Goal: Task Accomplishment & Management: Use online tool/utility

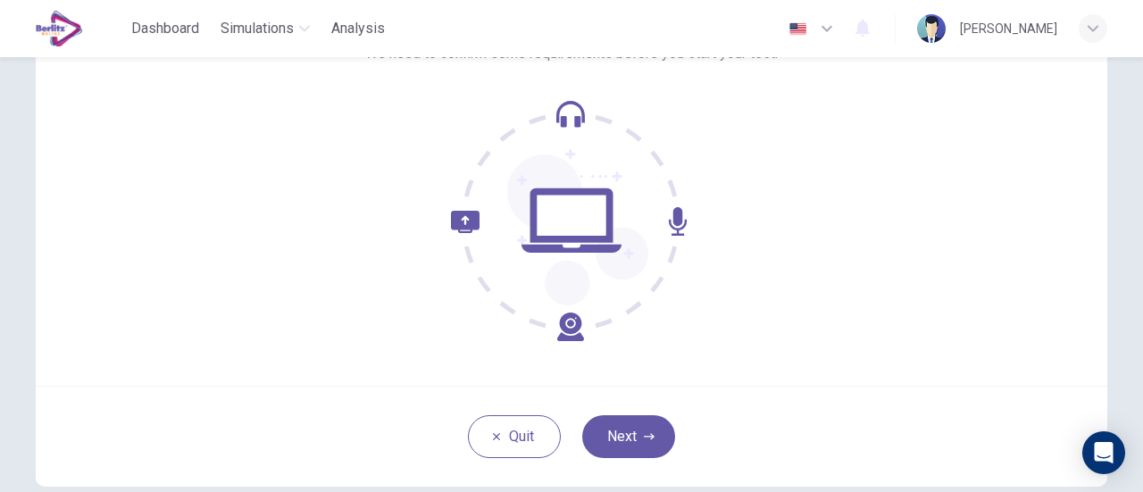
scroll to position [179, 0]
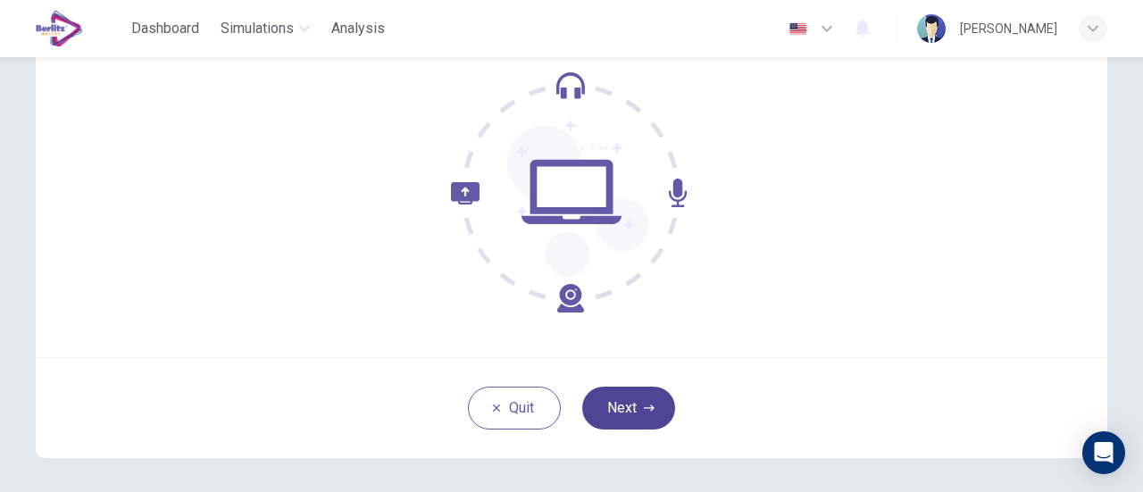
click at [622, 411] on button "Next" at bounding box center [628, 408] width 93 height 43
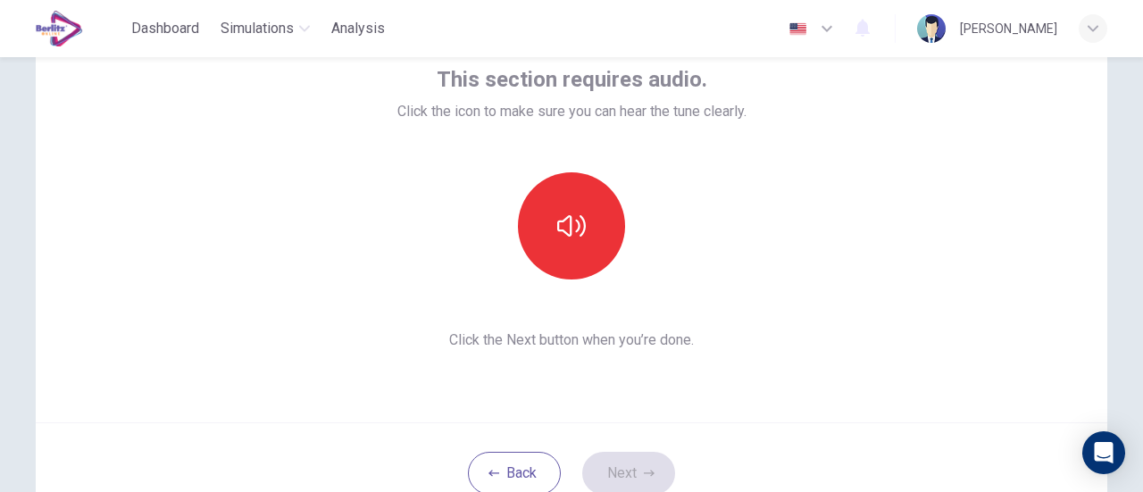
scroll to position [89, 0]
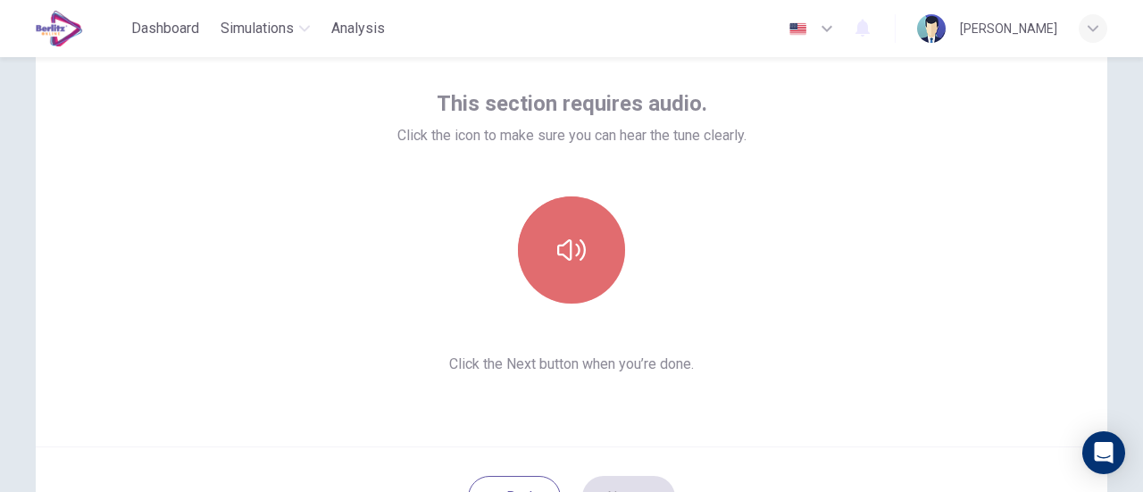
click at [577, 258] on icon "button" at bounding box center [571, 249] width 29 height 21
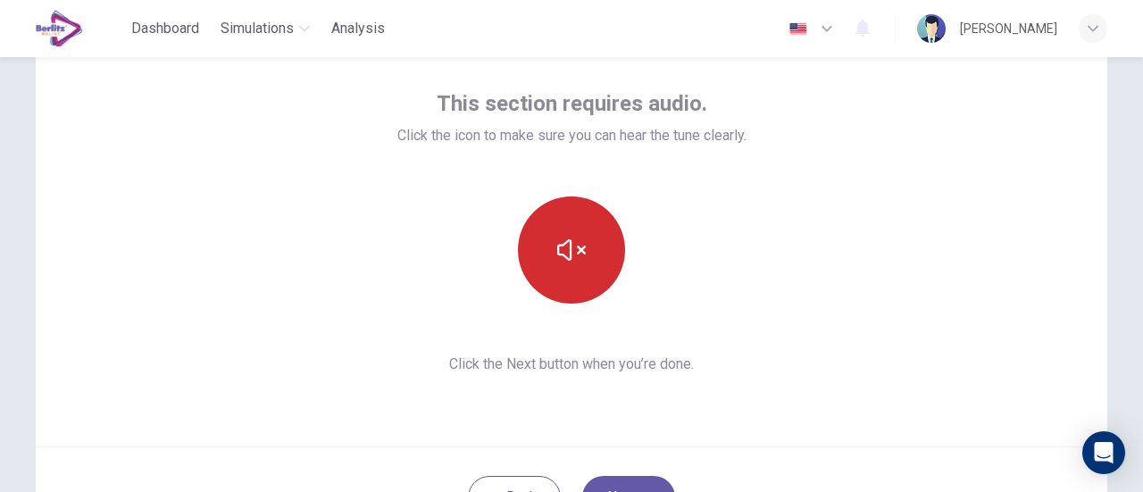
click at [736, 171] on div "This section requires audio. Click the icon to make sure you can hear the tune …" at bounding box center [571, 232] width 349 height 286
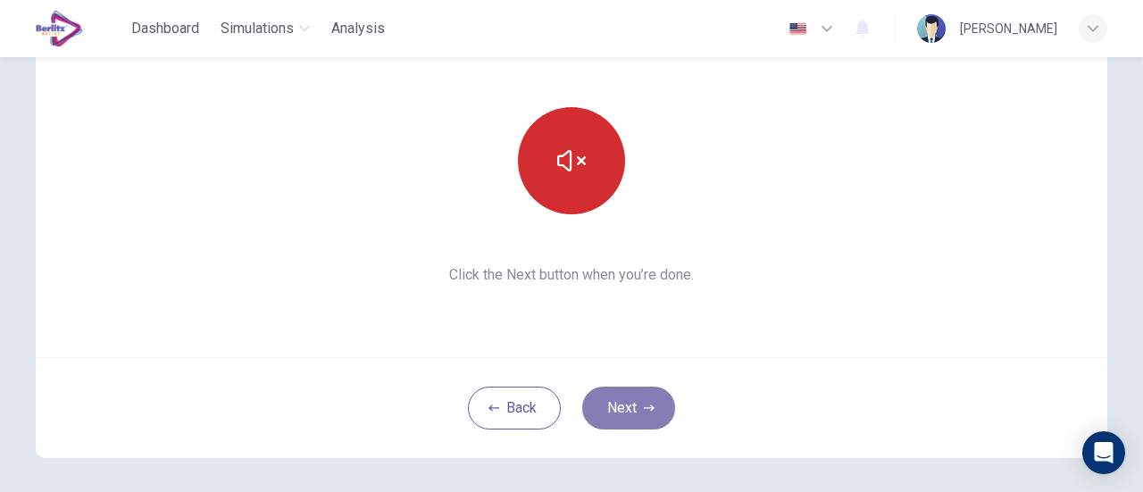
click at [632, 398] on button "Next" at bounding box center [628, 408] width 93 height 43
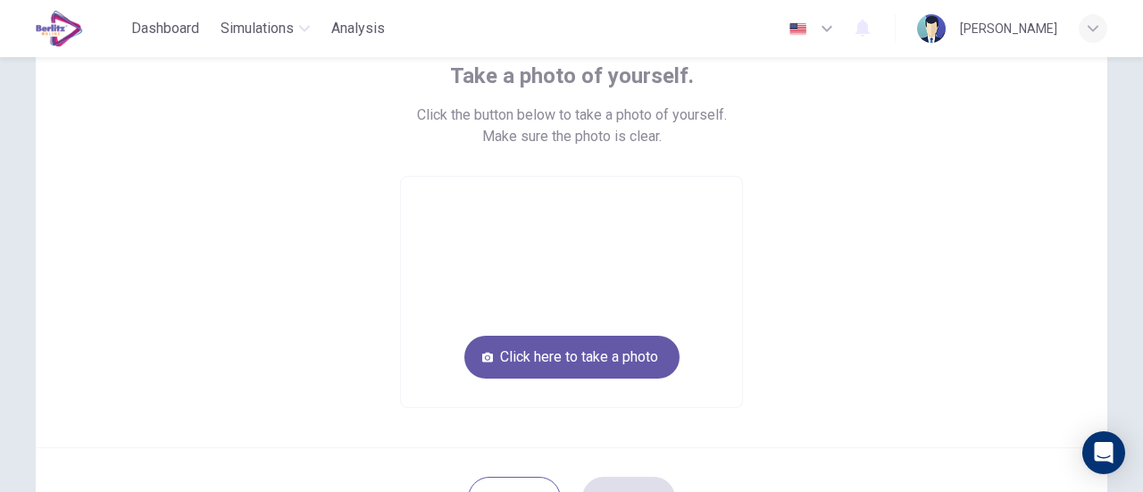
scroll to position [89, 0]
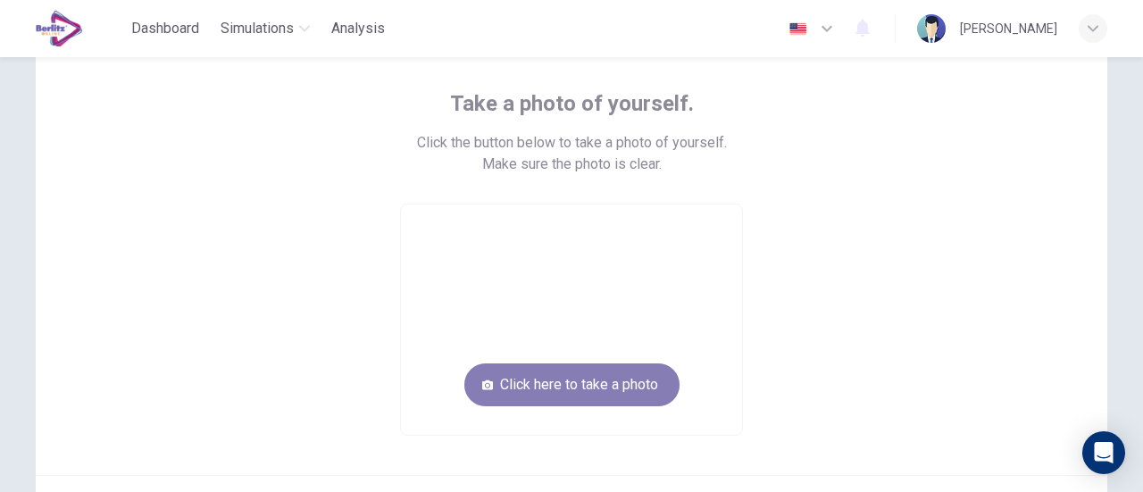
click at [639, 380] on button "Click here to take a photo" at bounding box center [571, 384] width 215 height 43
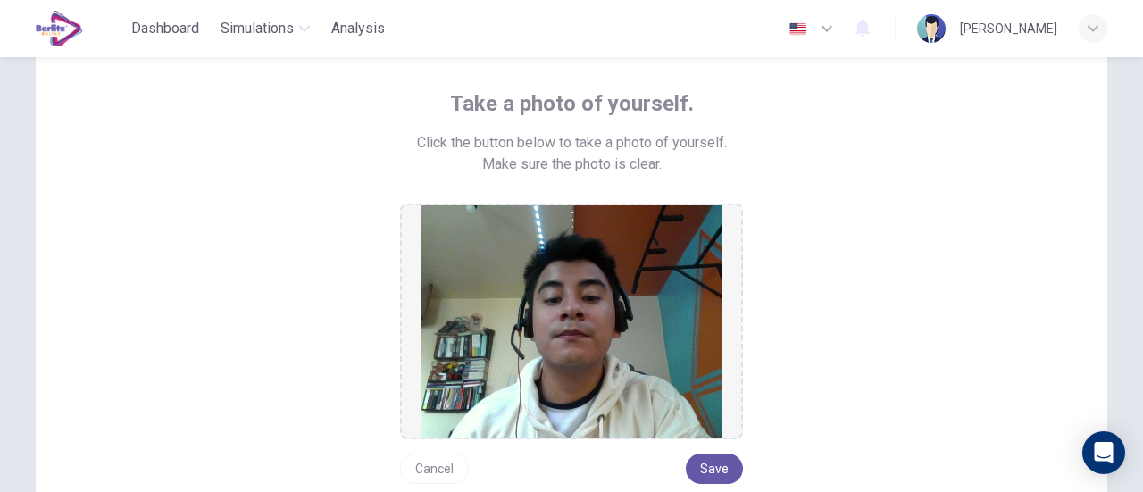
click at [445, 467] on button "Cancel" at bounding box center [434, 469] width 69 height 30
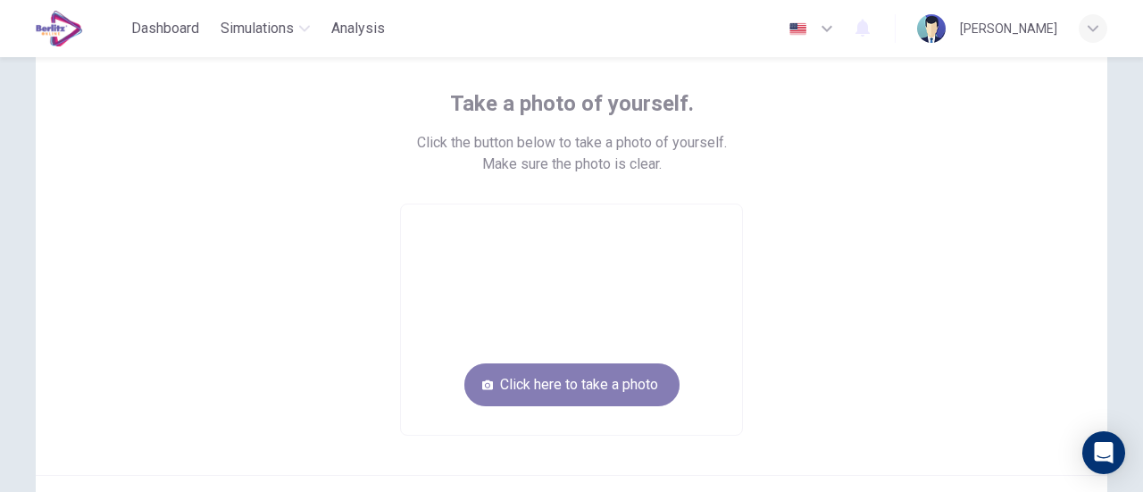
click at [583, 380] on button "Click here to take a photo" at bounding box center [571, 384] width 215 height 43
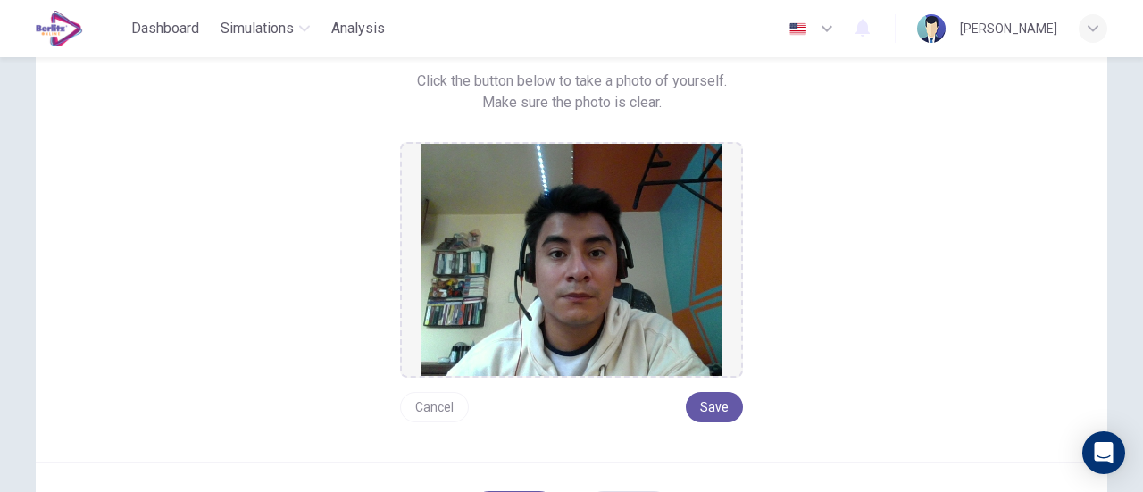
scroll to position [179, 0]
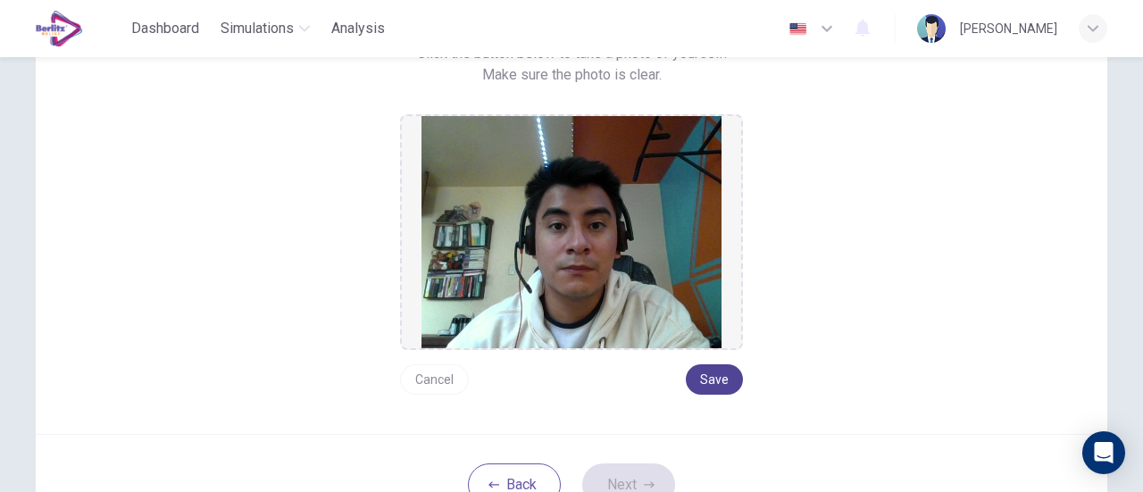
click at [712, 376] on button "Save" at bounding box center [714, 379] width 57 height 30
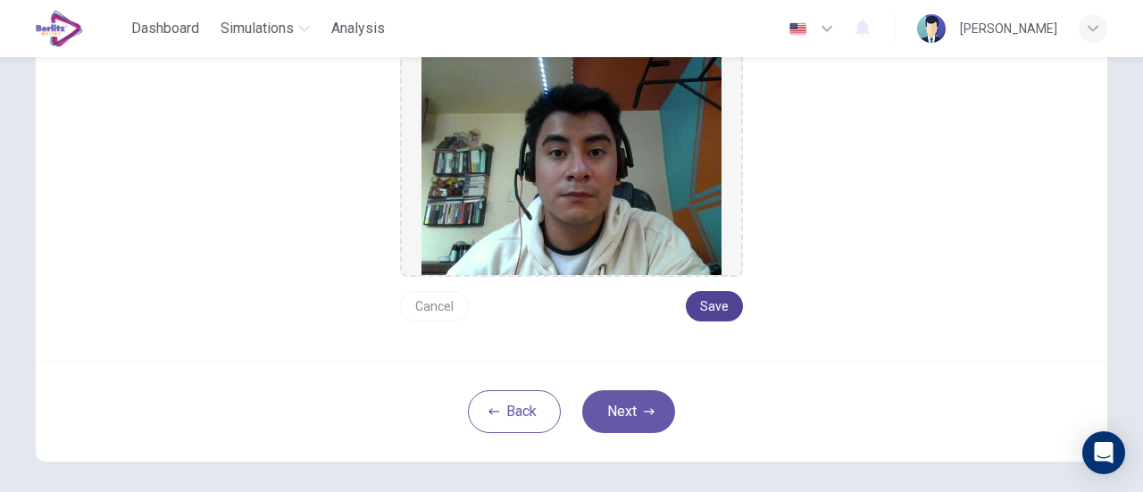
scroll to position [327, 0]
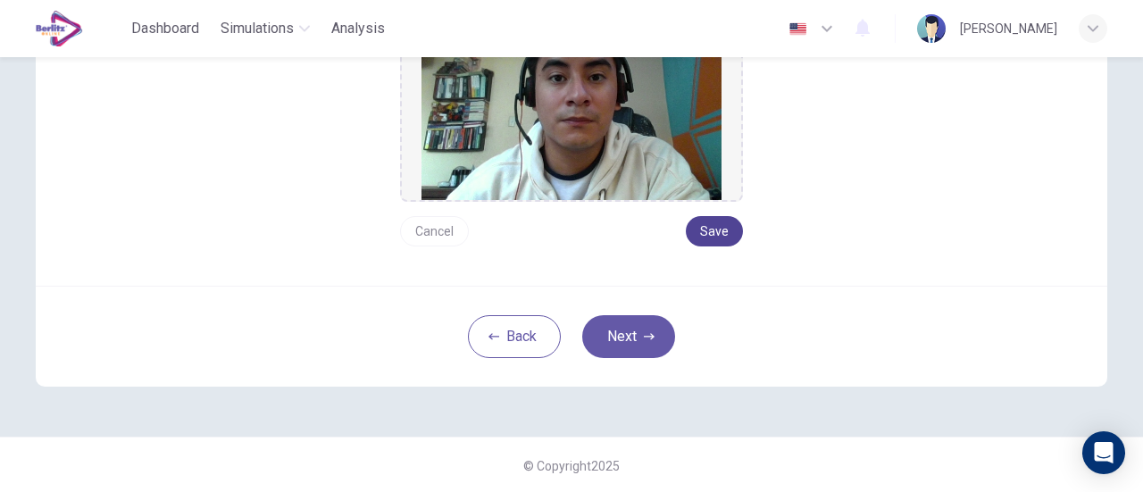
click at [713, 233] on button "Save" at bounding box center [714, 231] width 57 height 30
click at [632, 337] on button "Next" at bounding box center [628, 336] width 93 height 43
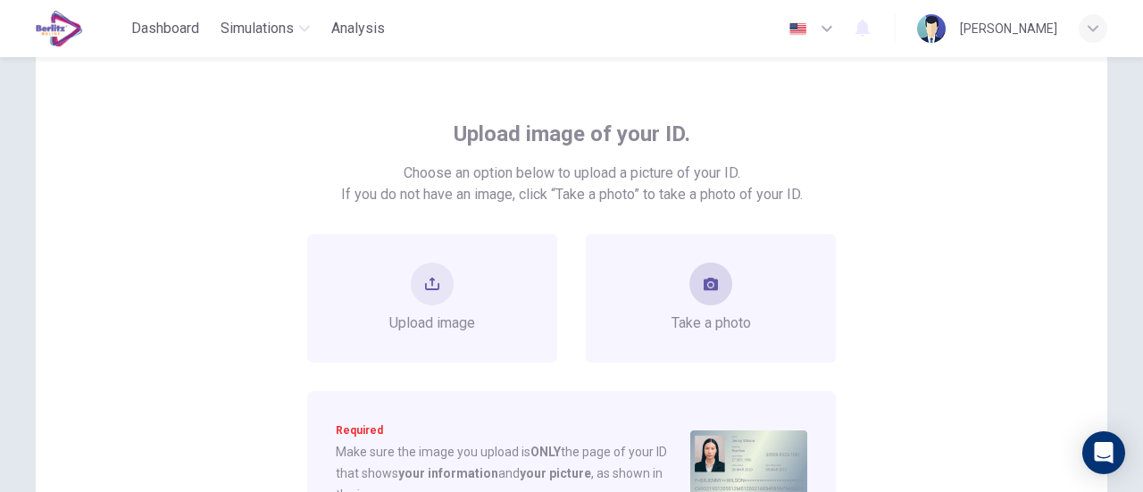
scroll to position [148, 0]
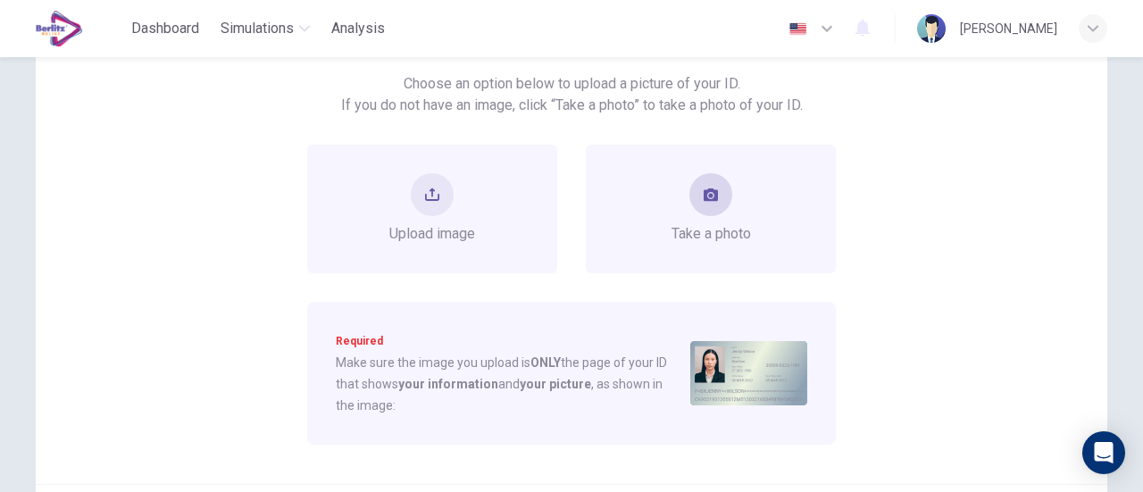
click at [704, 194] on icon "take photo" at bounding box center [711, 195] width 14 height 14
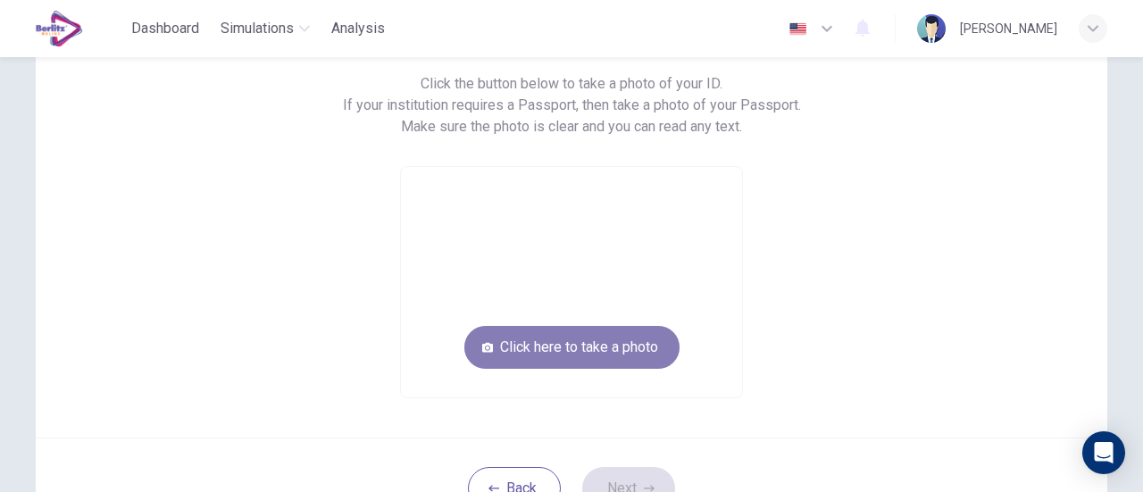
click at [574, 337] on button "Click here to take a photo" at bounding box center [571, 347] width 215 height 43
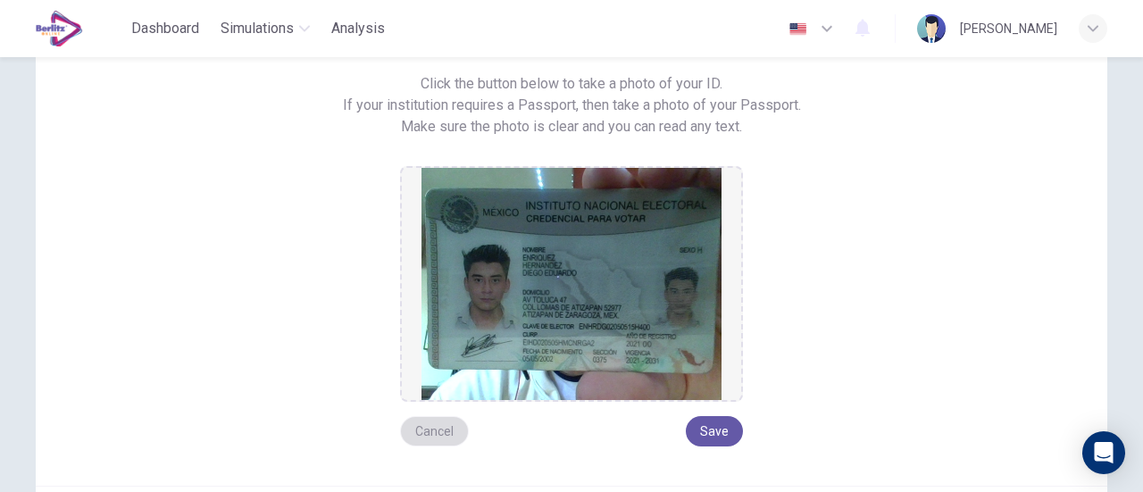
click at [443, 431] on button "Cancel" at bounding box center [434, 431] width 69 height 30
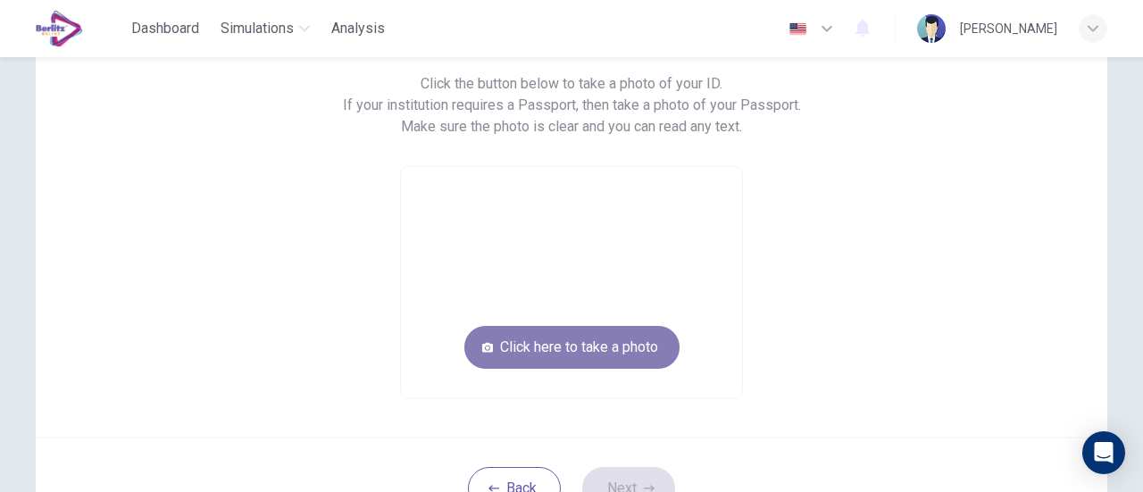
click at [572, 347] on button "Click here to take a photo" at bounding box center [571, 347] width 215 height 43
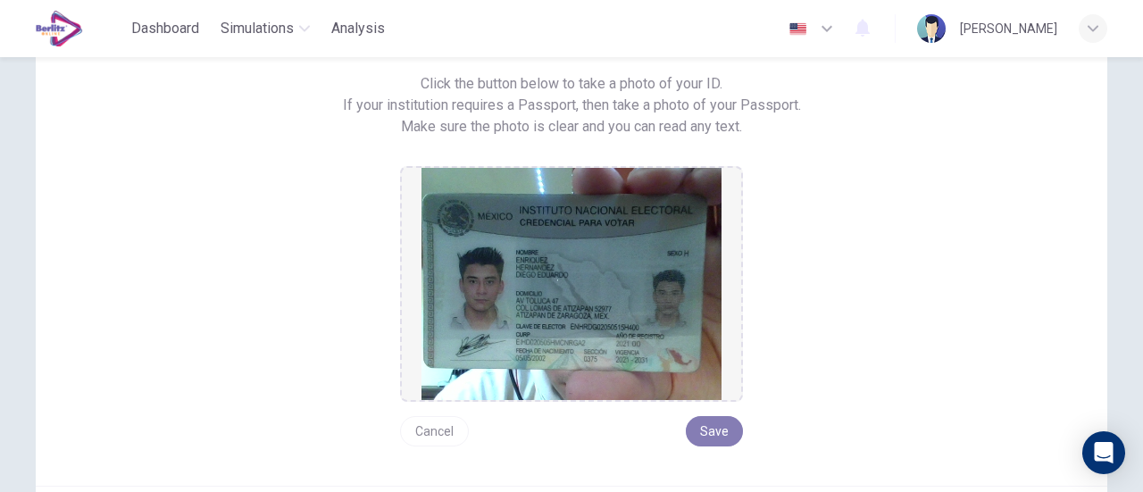
click at [709, 431] on button "Save" at bounding box center [714, 431] width 57 height 30
click at [712, 434] on button "Save" at bounding box center [714, 431] width 57 height 30
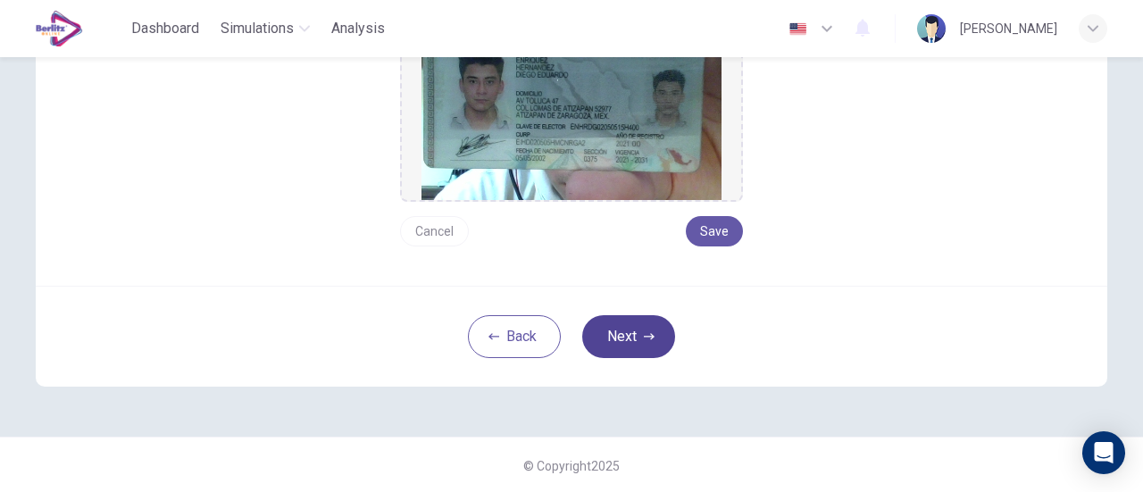
click at [609, 343] on button "Next" at bounding box center [628, 336] width 93 height 43
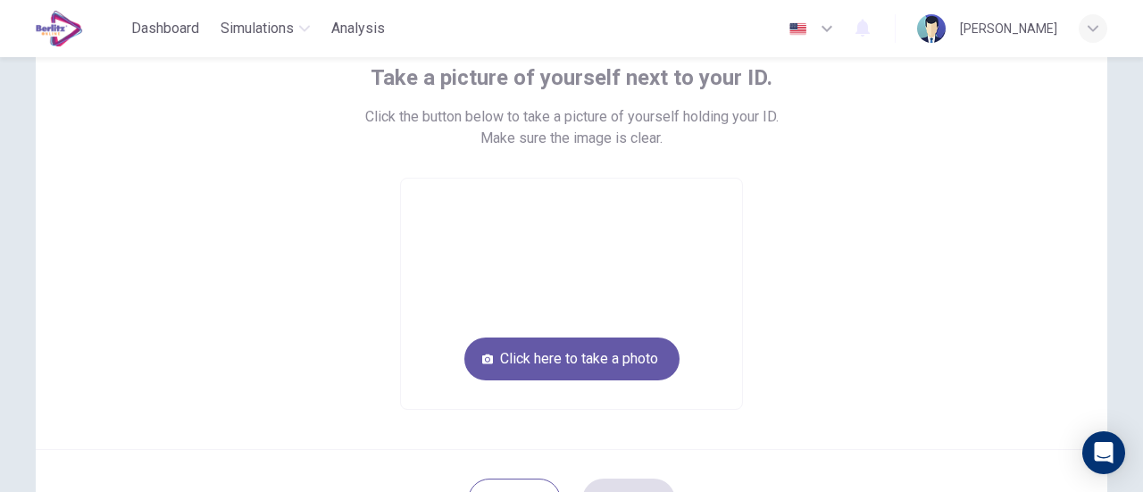
scroll to position [101, 0]
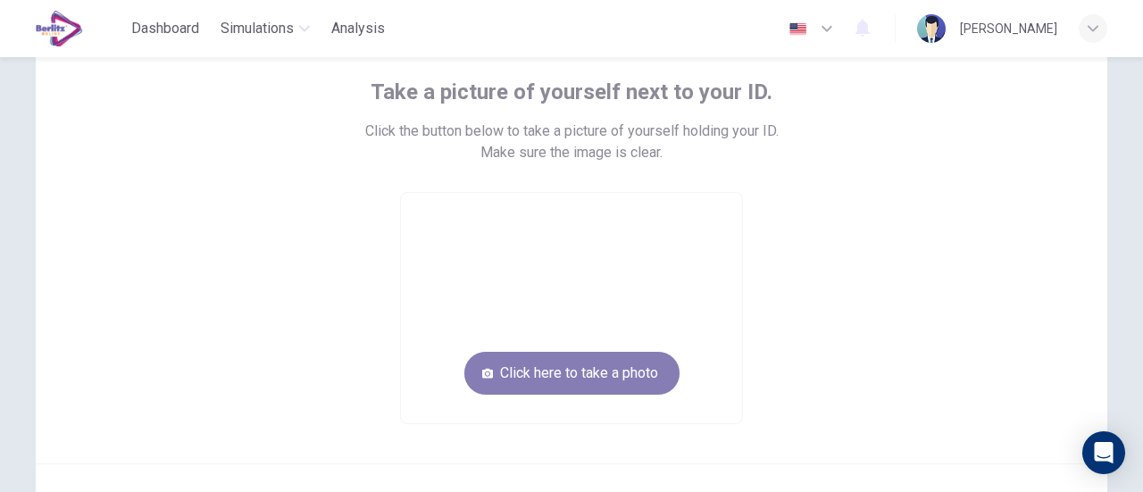
click at [625, 356] on button "Click here to take a photo" at bounding box center [571, 373] width 215 height 43
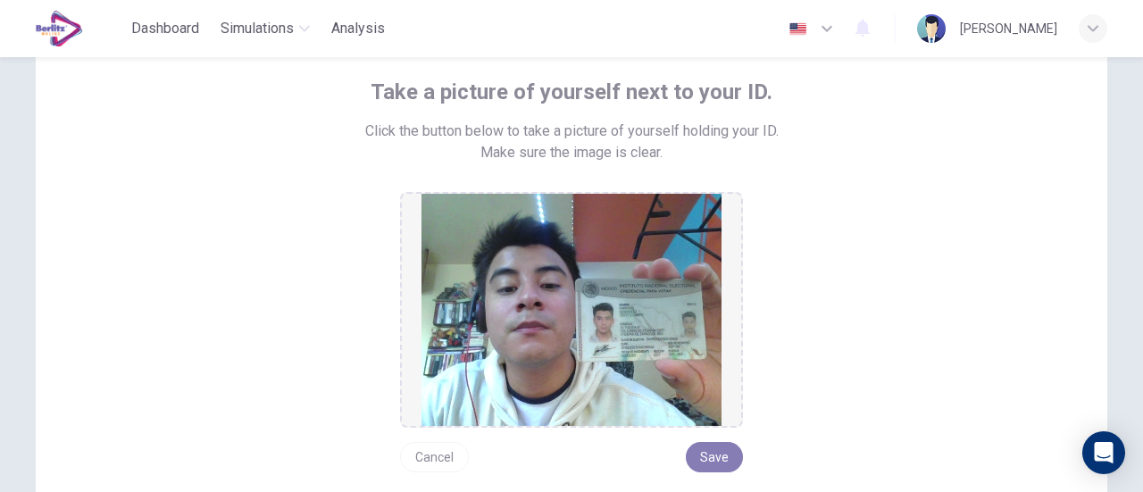
click at [694, 456] on button "Save" at bounding box center [714, 457] width 57 height 30
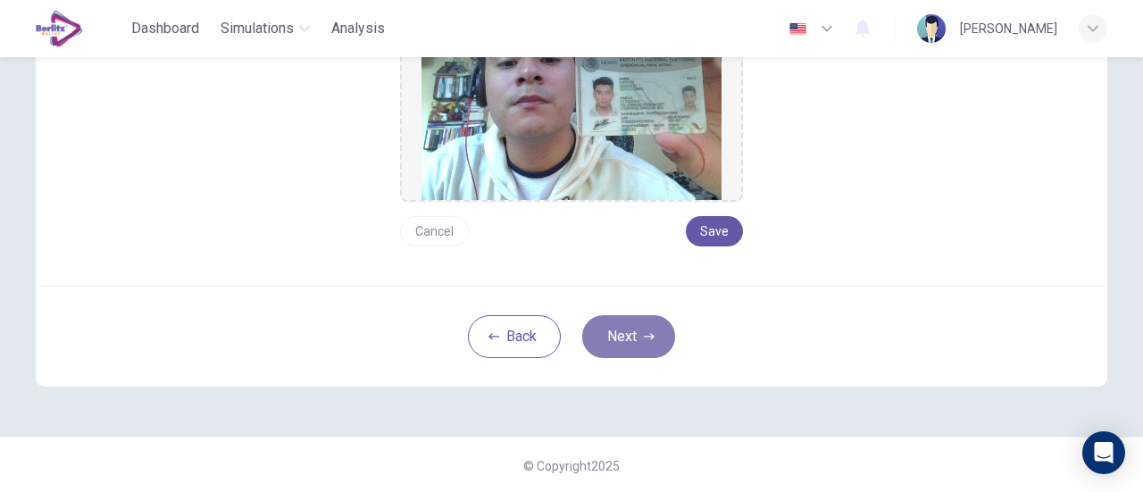
click at [644, 338] on icon "button" at bounding box center [649, 336] width 11 height 11
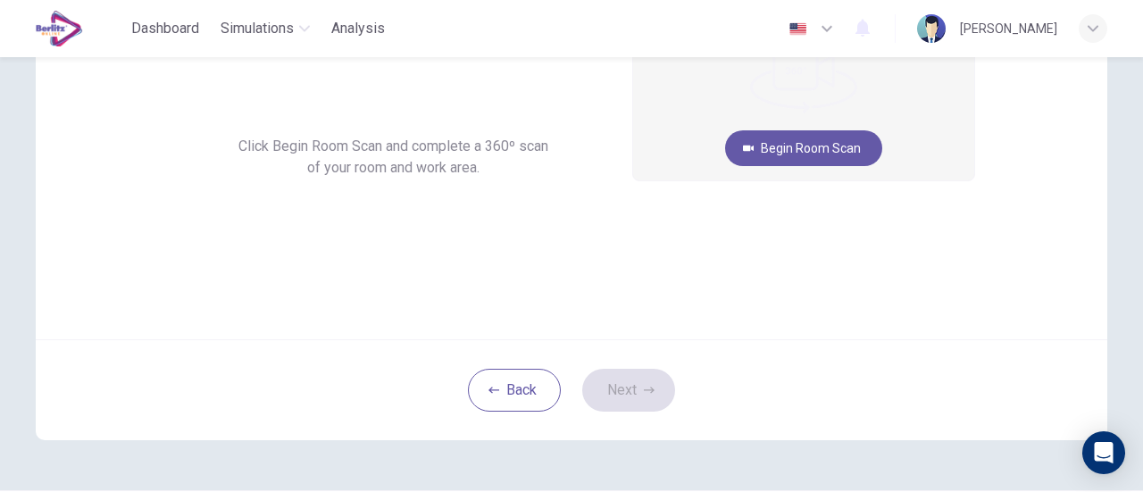
scroll to position [72, 0]
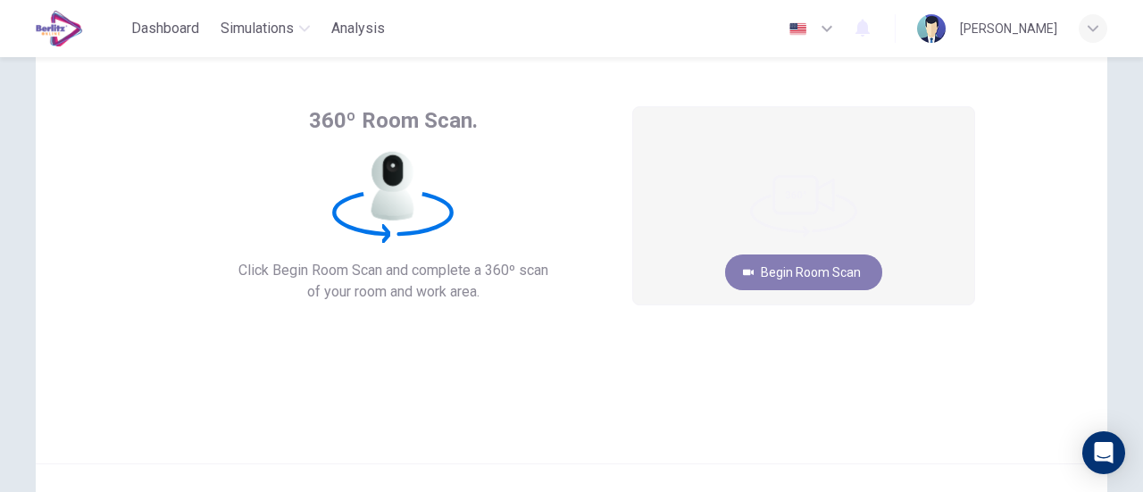
click at [816, 276] on button "Begin Room Scan" at bounding box center [803, 273] width 157 height 36
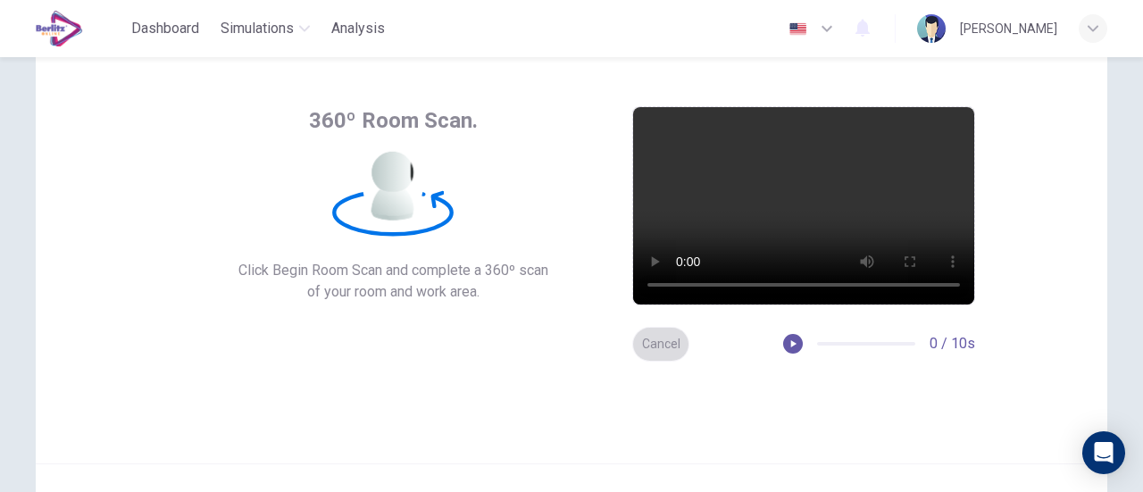
click at [648, 335] on button "Cancel" at bounding box center [660, 344] width 57 height 35
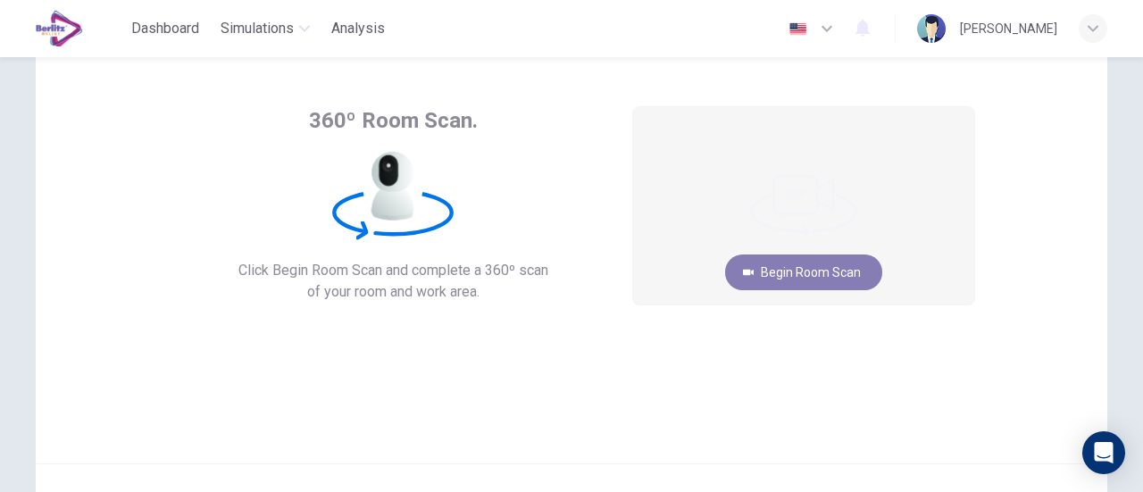
click at [756, 276] on button "Begin Room Scan" at bounding box center [803, 273] width 157 height 36
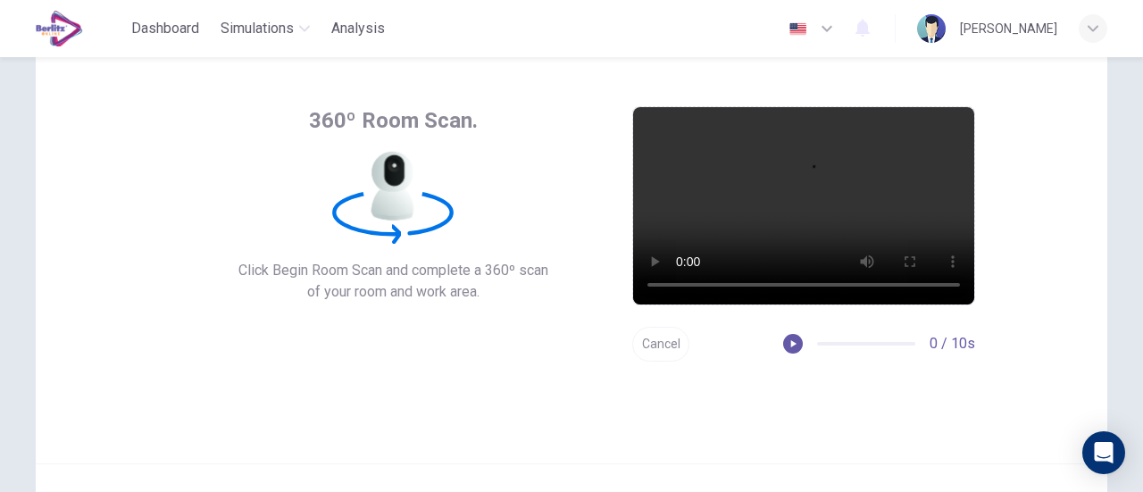
scroll to position [251, 0]
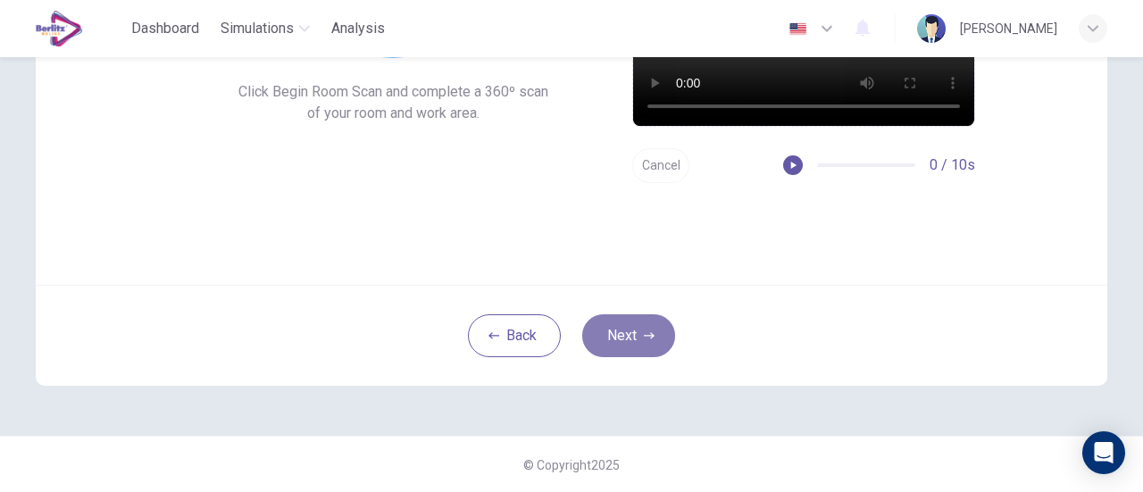
click at [622, 340] on button "Next" at bounding box center [628, 335] width 93 height 43
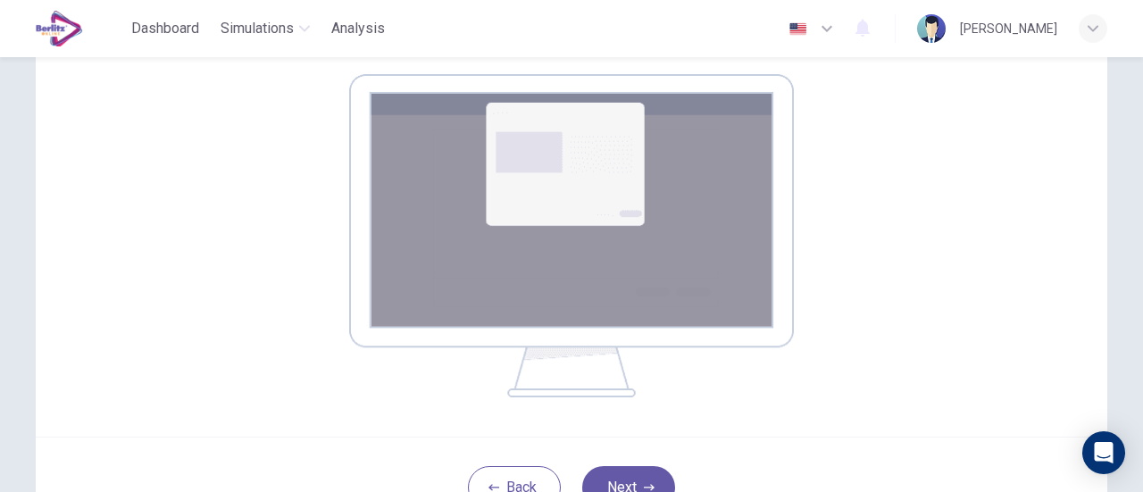
scroll to position [435, 0]
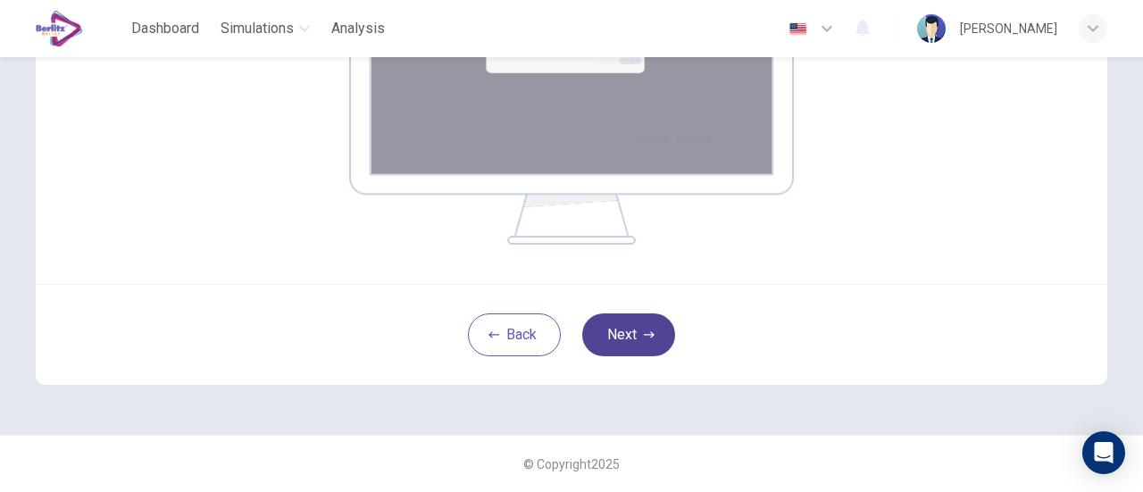
click at [625, 333] on button "Next" at bounding box center [628, 334] width 93 height 43
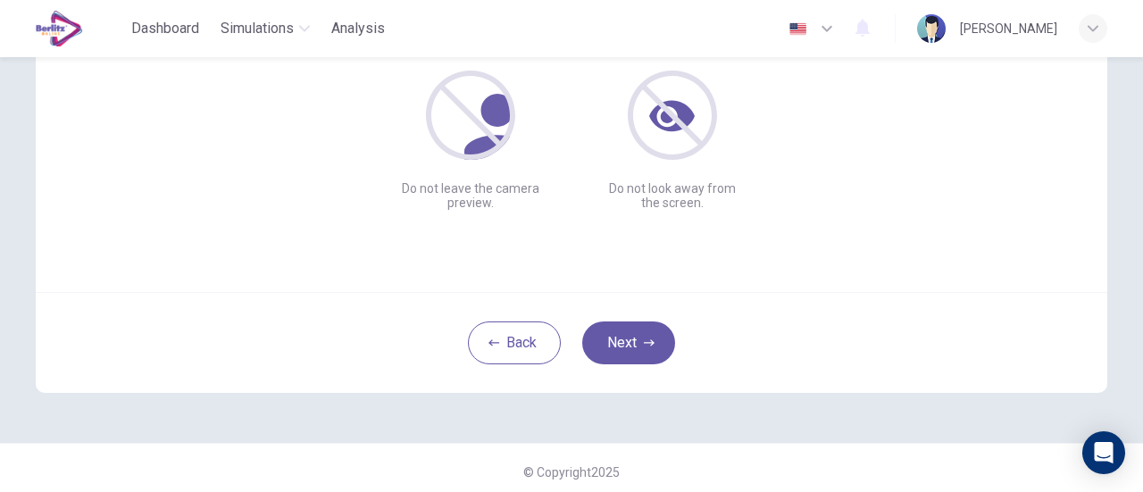
scroll to position [251, 0]
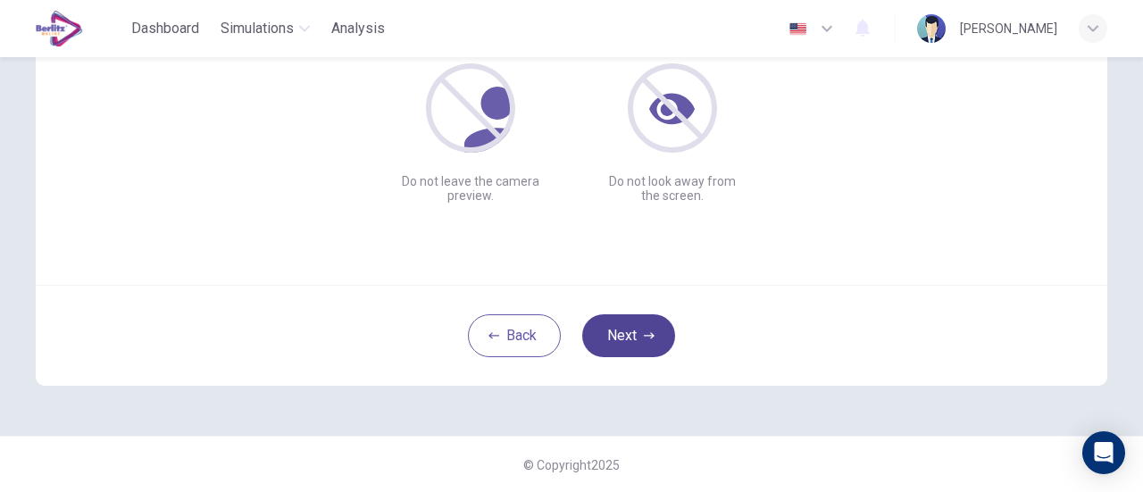
click at [623, 330] on button "Next" at bounding box center [628, 335] width 93 height 43
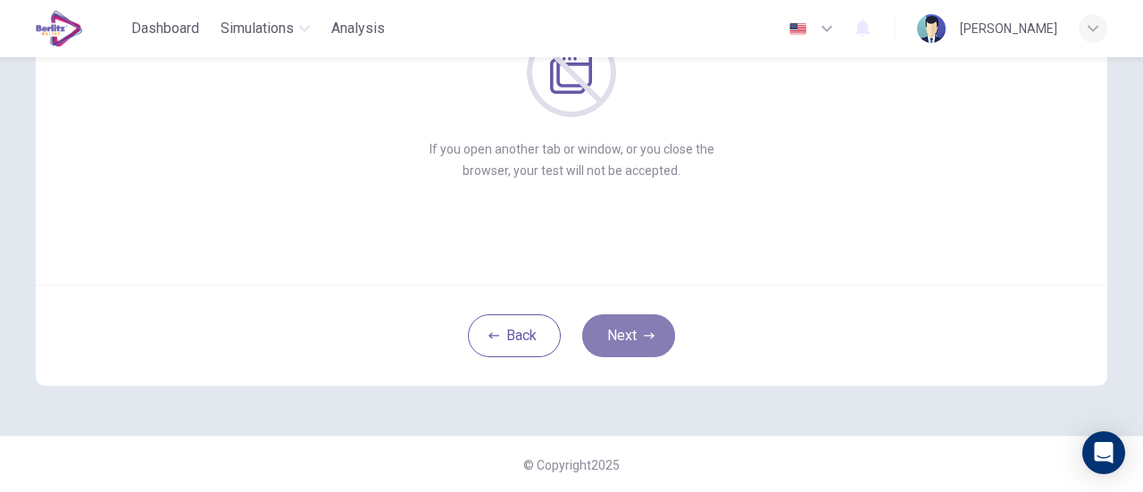
click at [636, 340] on button "Next" at bounding box center [628, 335] width 93 height 43
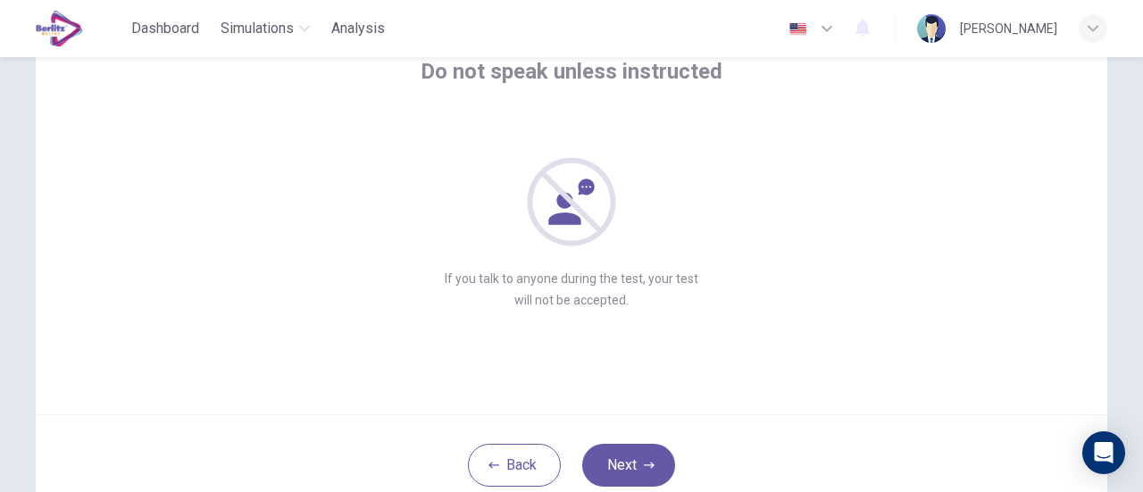
scroll to position [162, 0]
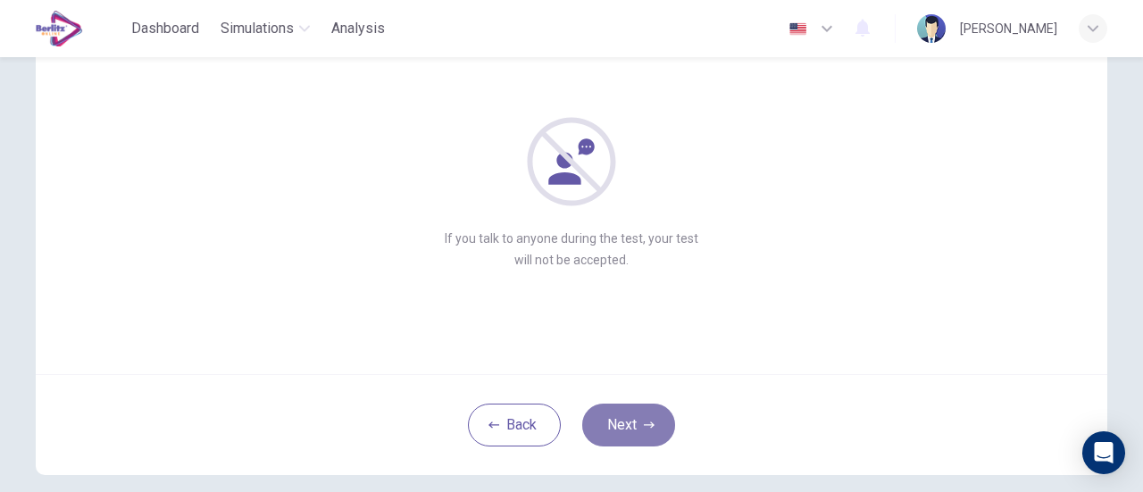
click at [637, 437] on button "Next" at bounding box center [628, 425] width 93 height 43
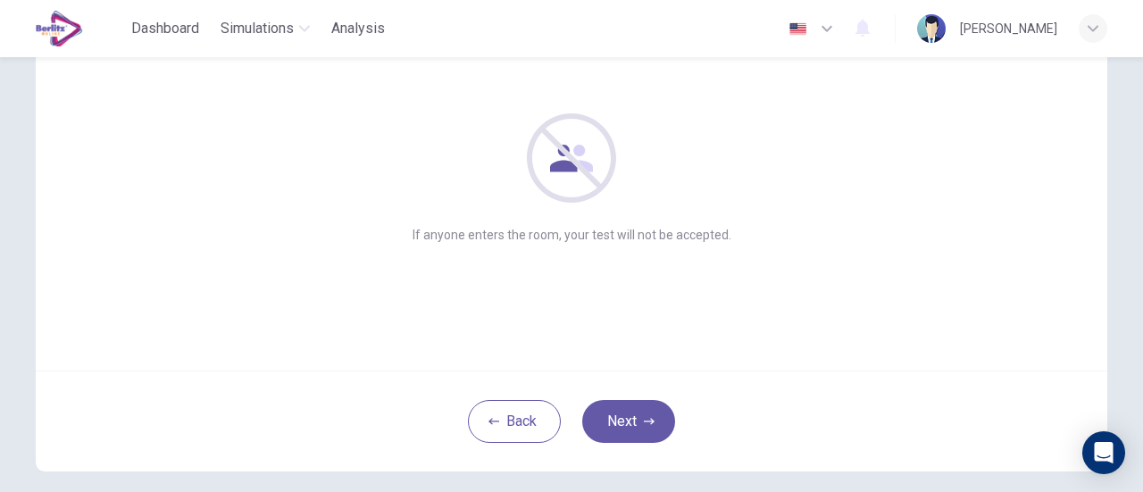
scroll to position [251, 0]
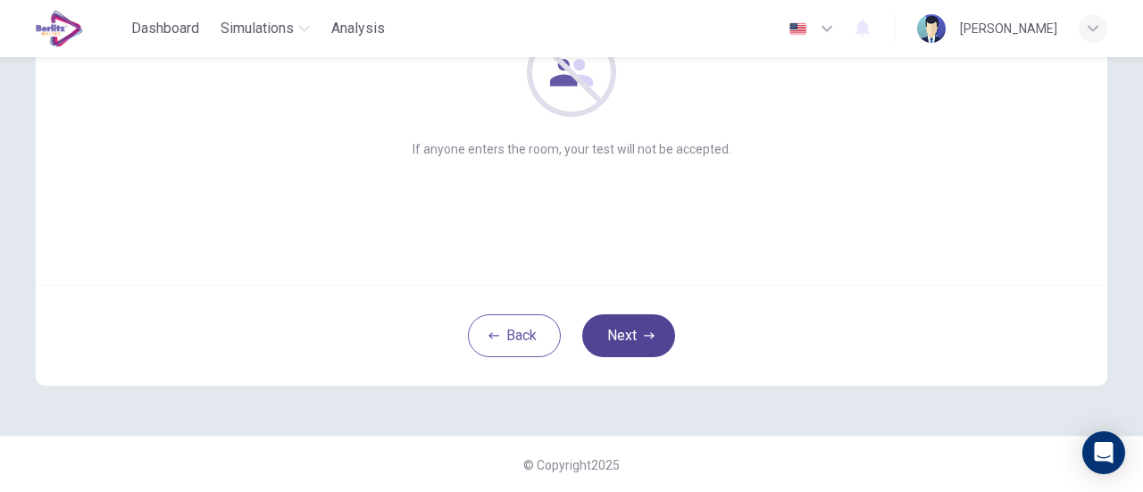
click at [649, 335] on icon "button" at bounding box center [649, 335] width 11 height 11
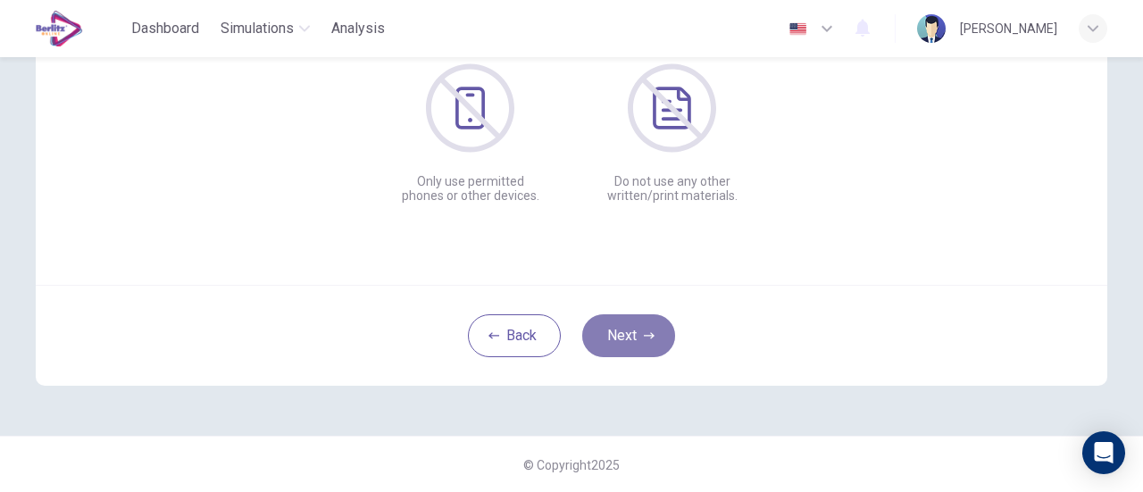
click at [614, 328] on button "Next" at bounding box center [628, 335] width 93 height 43
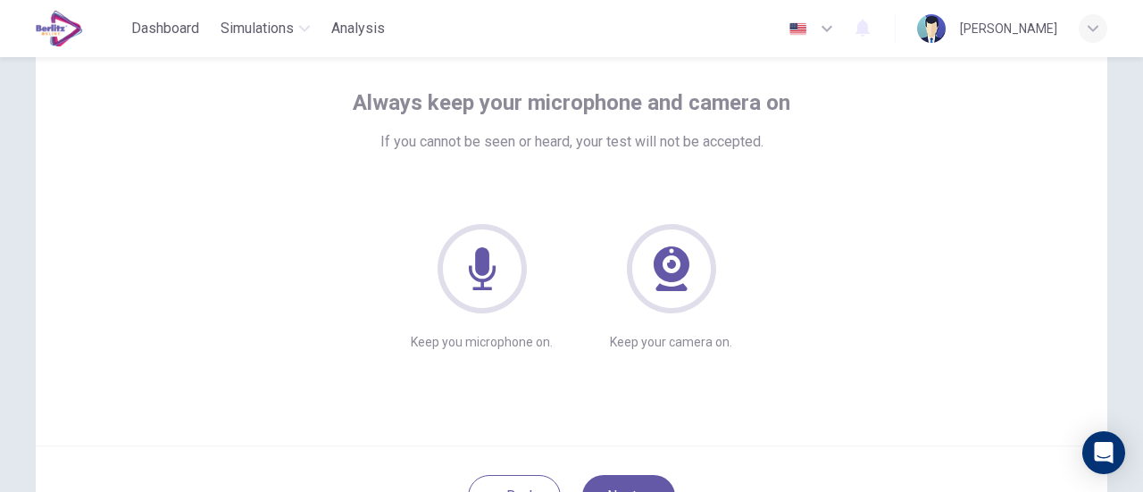
scroll to position [179, 0]
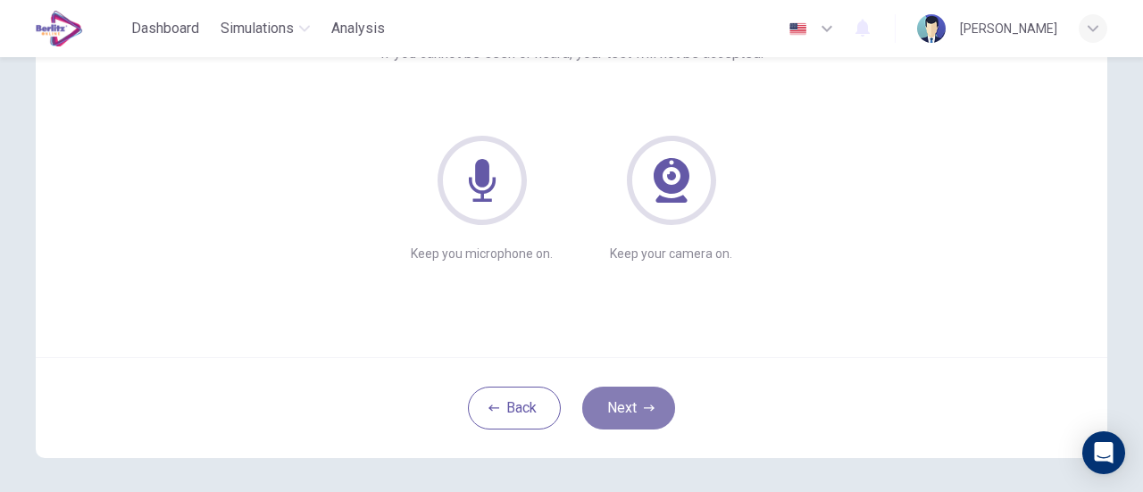
click at [628, 400] on button "Next" at bounding box center [628, 408] width 93 height 43
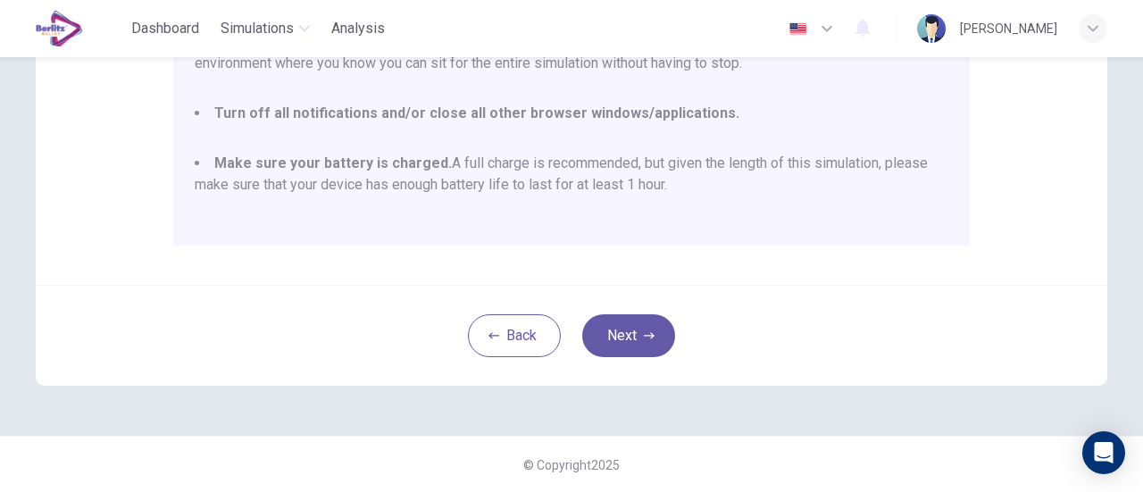
scroll to position [46, 0]
click at [638, 324] on button "Next" at bounding box center [628, 335] width 93 height 43
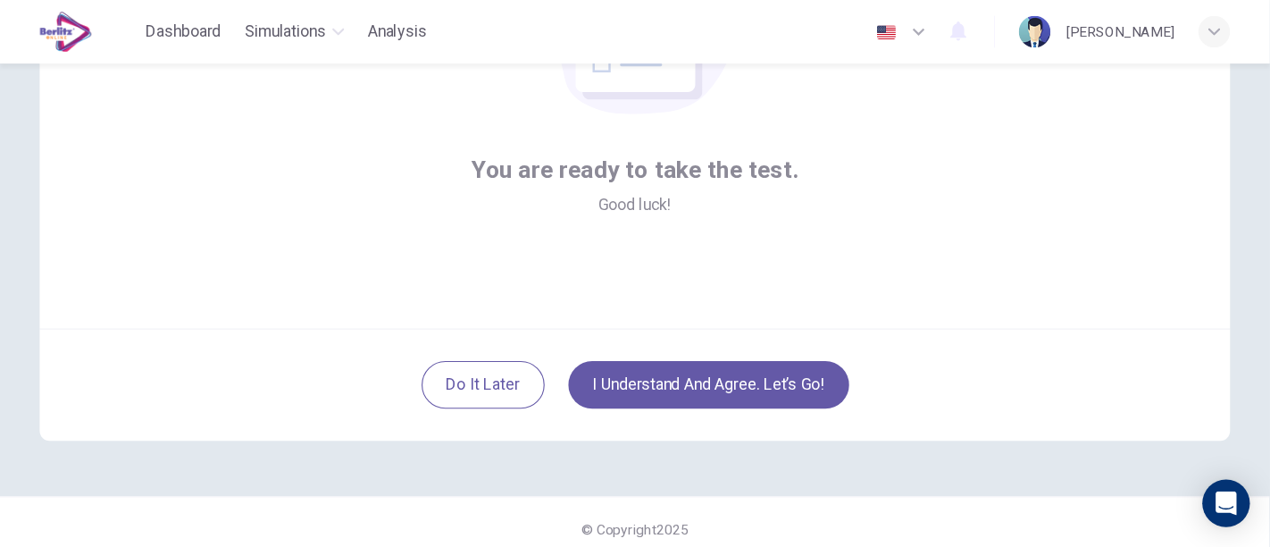
scroll to position [251, 0]
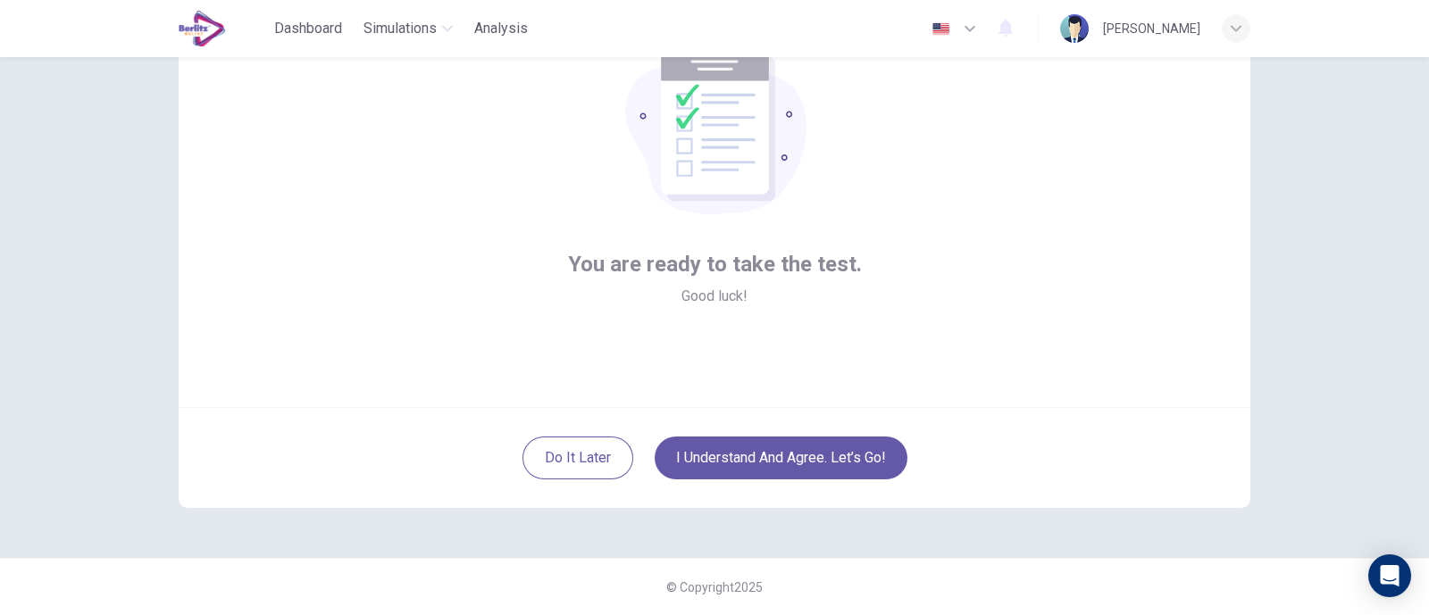
drag, startPoint x: 1025, startPoint y: 8, endPoint x: 1010, endPoint y: 283, distance: 275.5
click at [1010, 283] on div "You are ready to take the test. Good luck!" at bounding box center [715, 193] width 1072 height 429
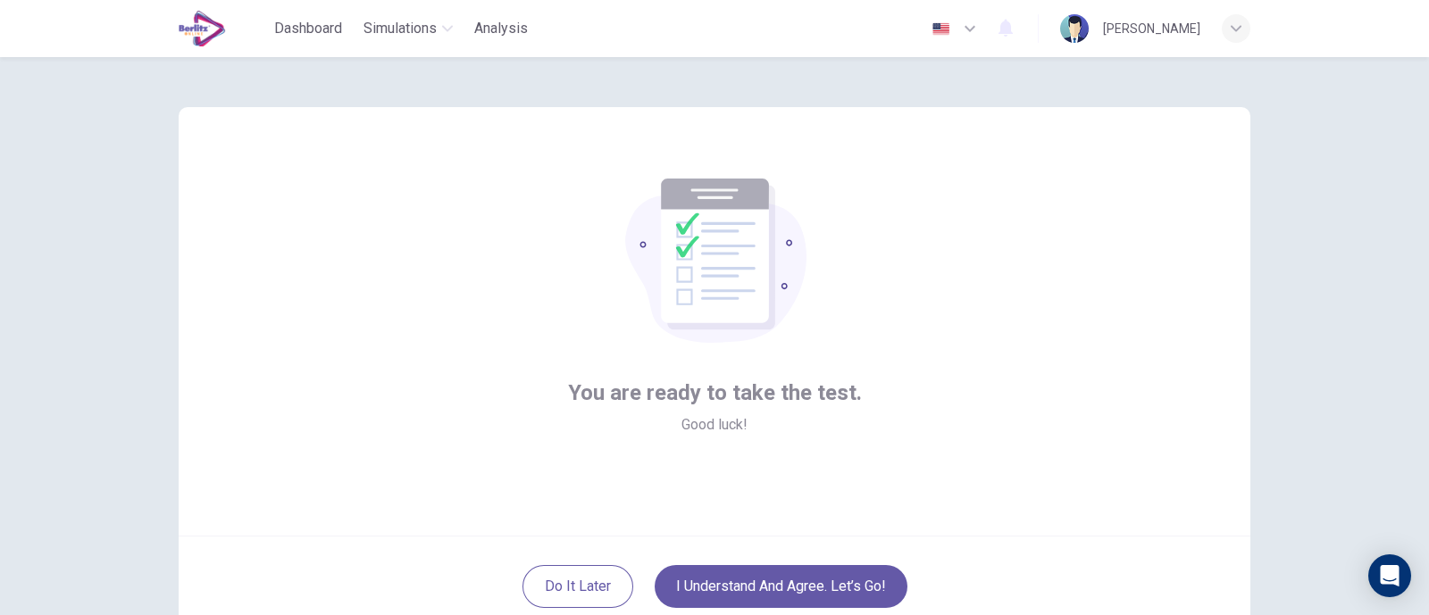
scroll to position [111, 0]
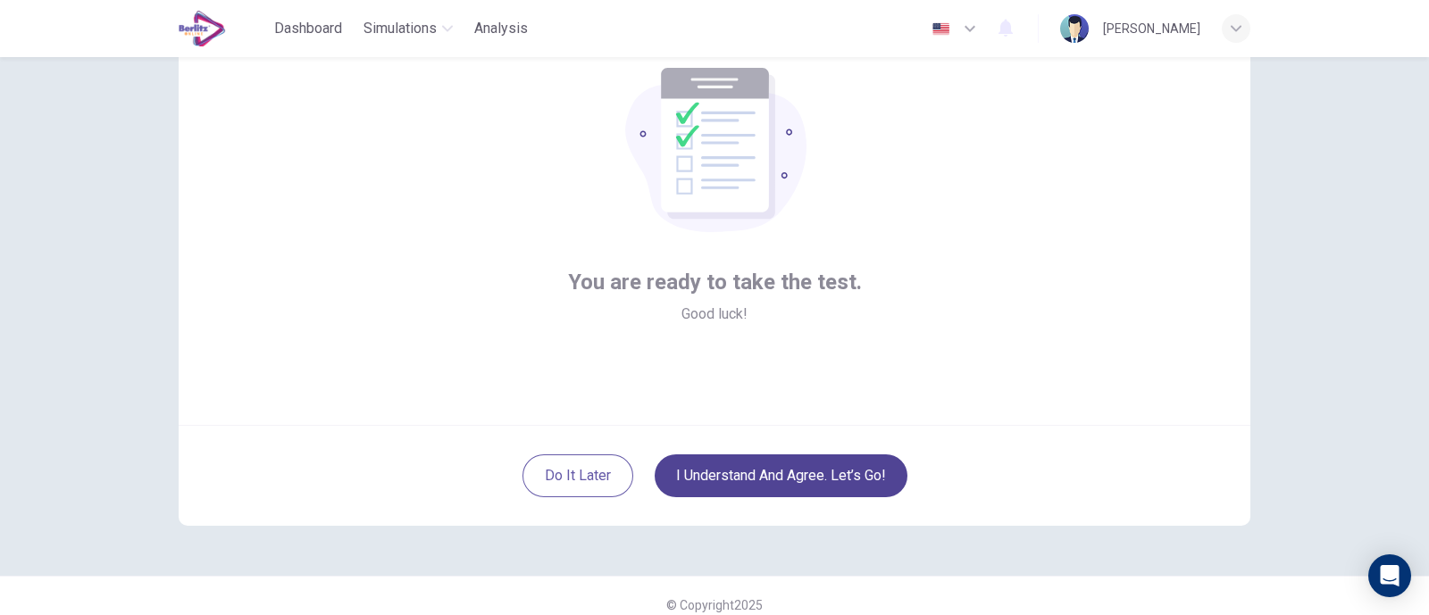
click at [806, 484] on button "I understand and agree. Let’s go!" at bounding box center [781, 476] width 253 height 43
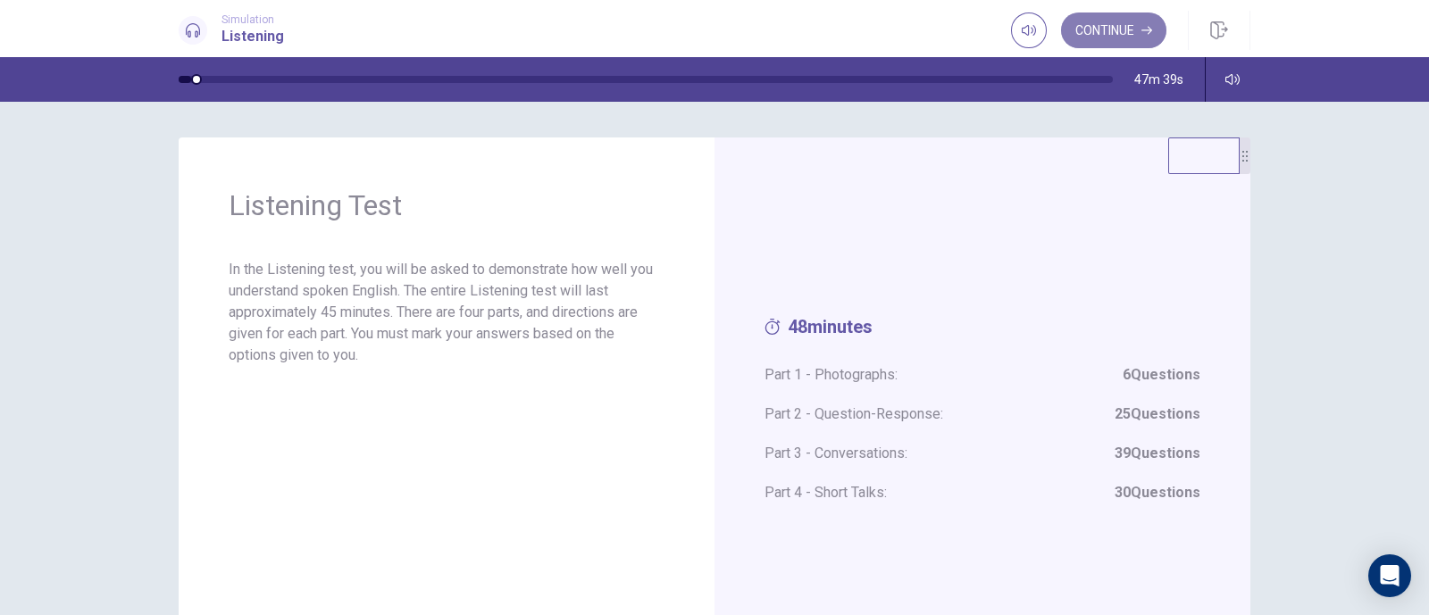
click at [1090, 24] on button "Continue" at bounding box center [1113, 31] width 105 height 36
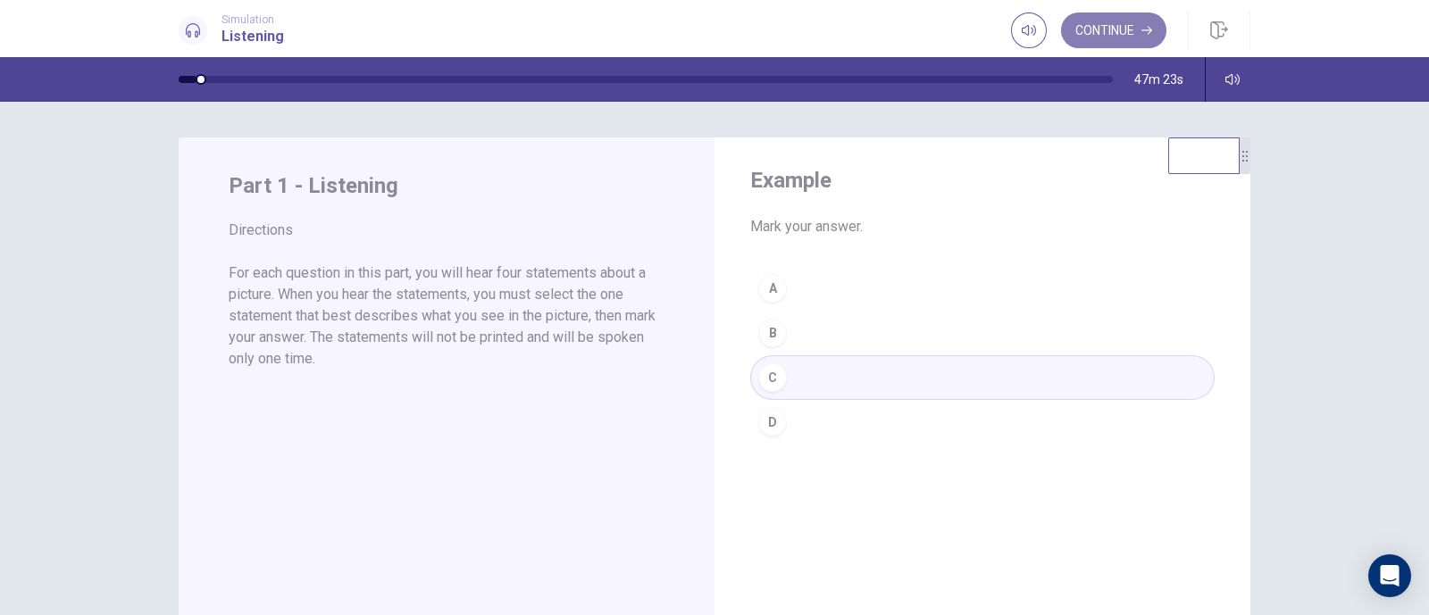
click at [1125, 21] on button "Continue" at bounding box center [1113, 31] width 105 height 36
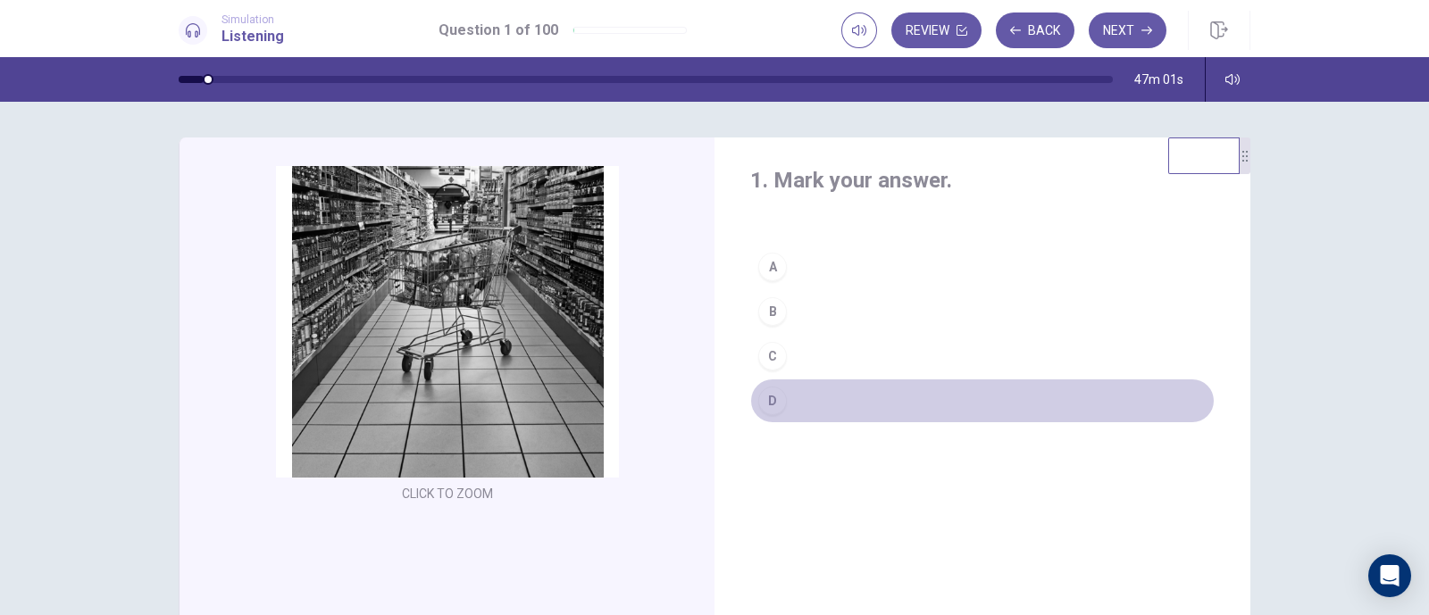
click at [769, 407] on div "D" at bounding box center [772, 401] width 29 height 29
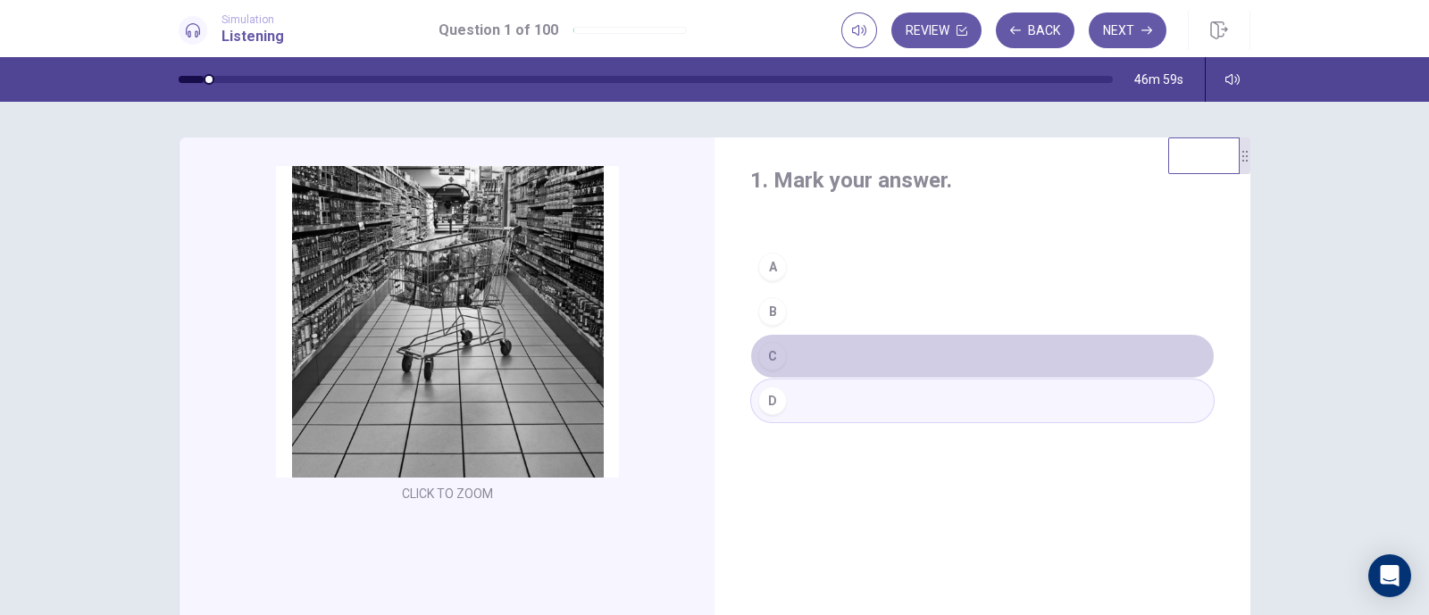
click at [767, 354] on div "C" at bounding box center [772, 356] width 29 height 29
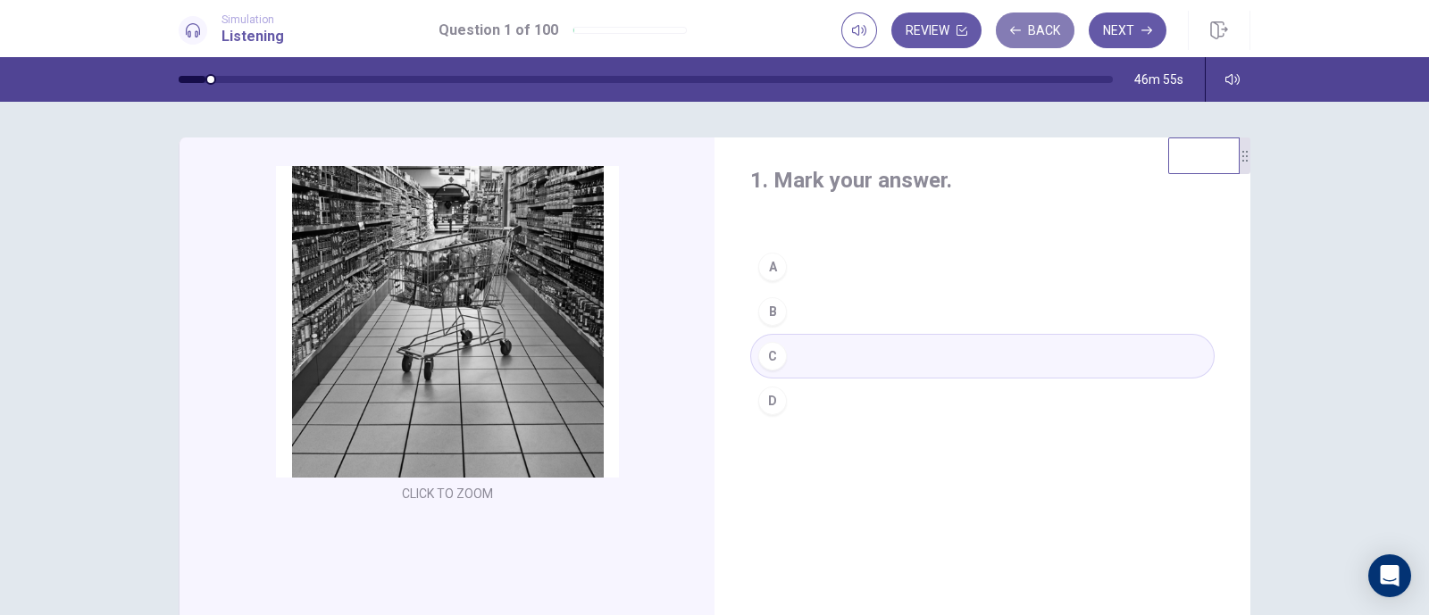
click at [1040, 29] on button "Back" at bounding box center [1035, 31] width 79 height 36
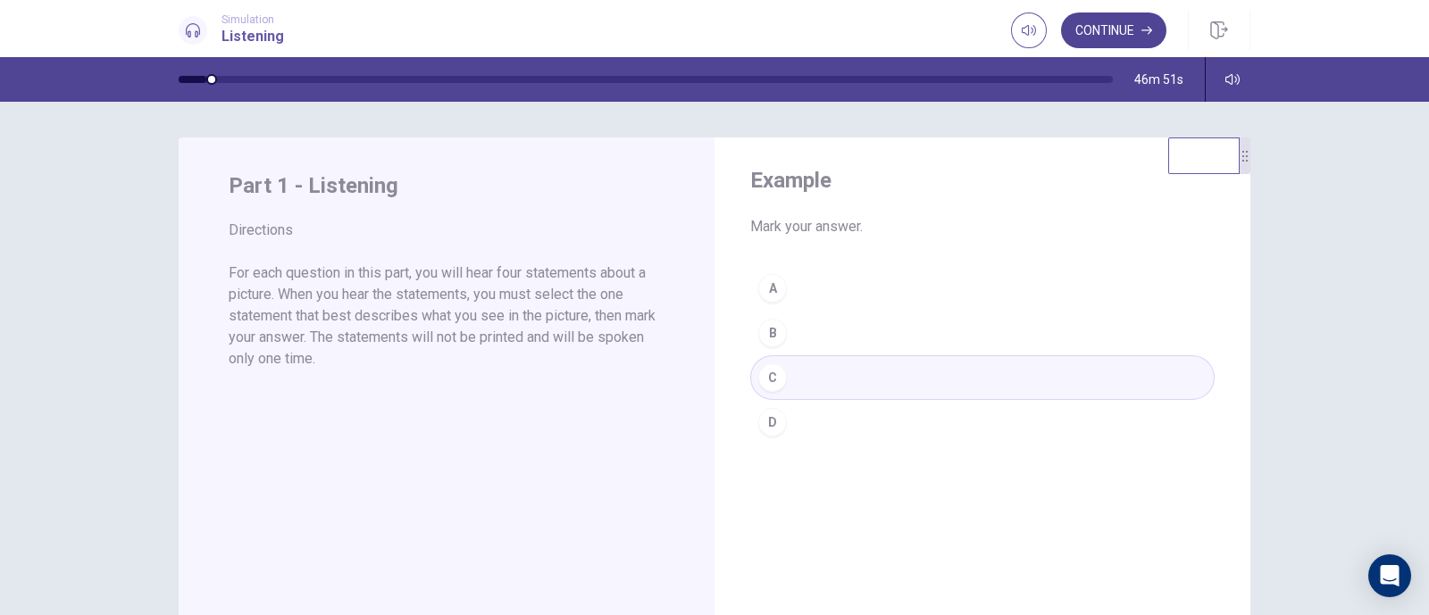
click at [1112, 37] on button "Continue" at bounding box center [1113, 31] width 105 height 36
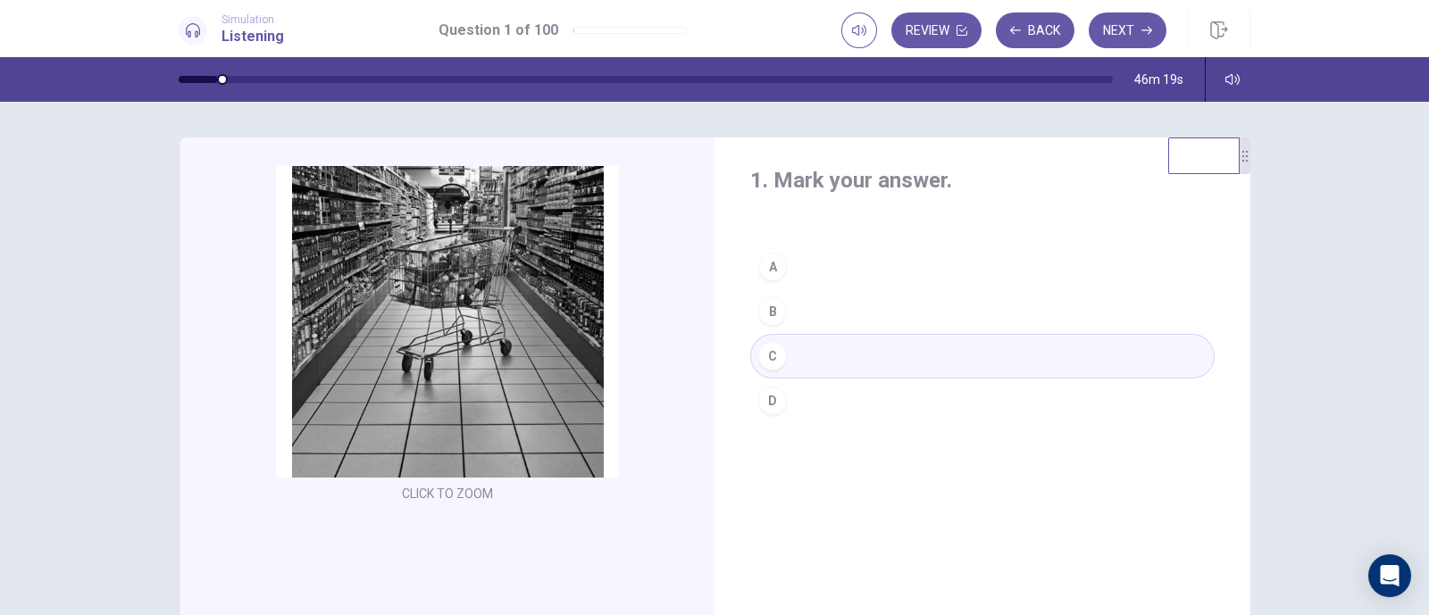
click at [799, 305] on button "B" at bounding box center [982, 311] width 464 height 45
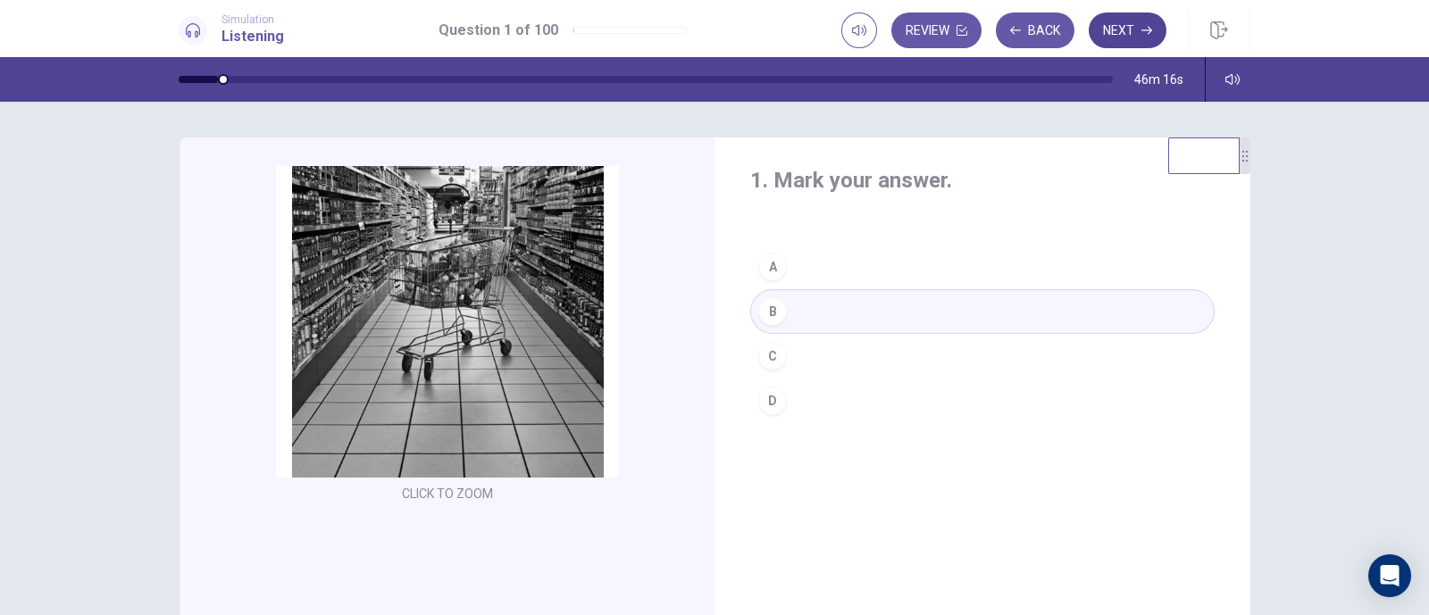
click at [1128, 21] on button "Next" at bounding box center [1128, 31] width 78 height 36
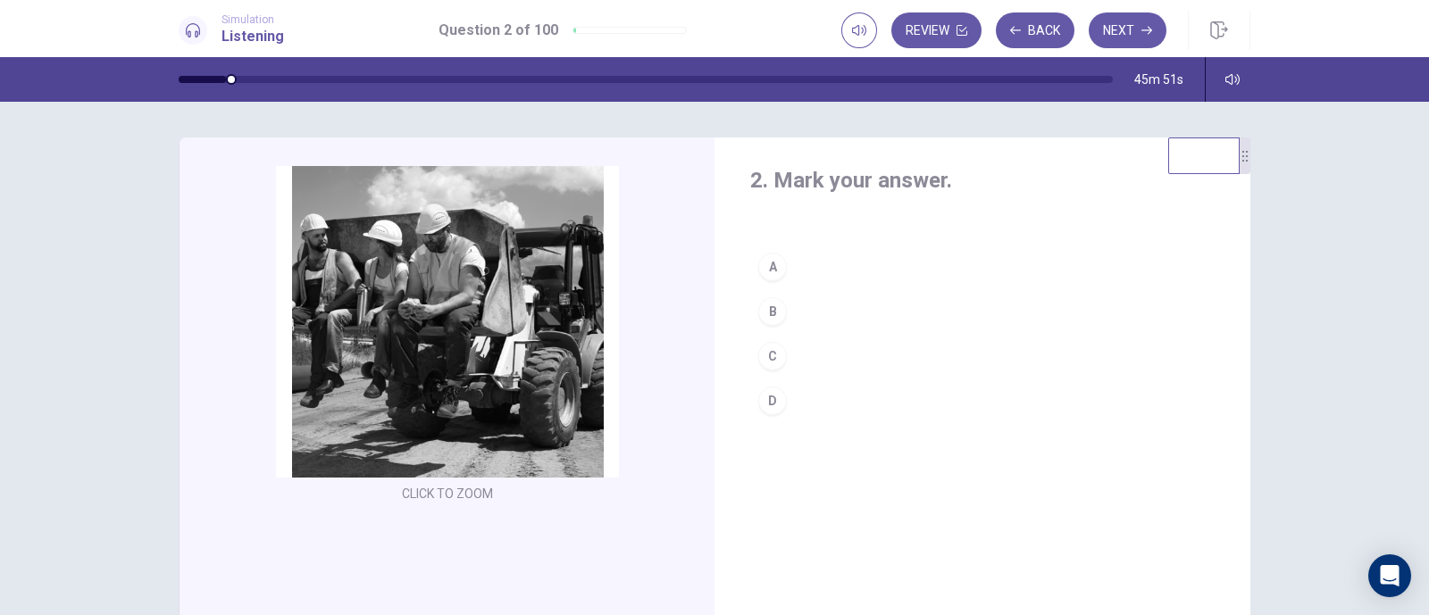
click at [795, 263] on button "A" at bounding box center [982, 267] width 464 height 45
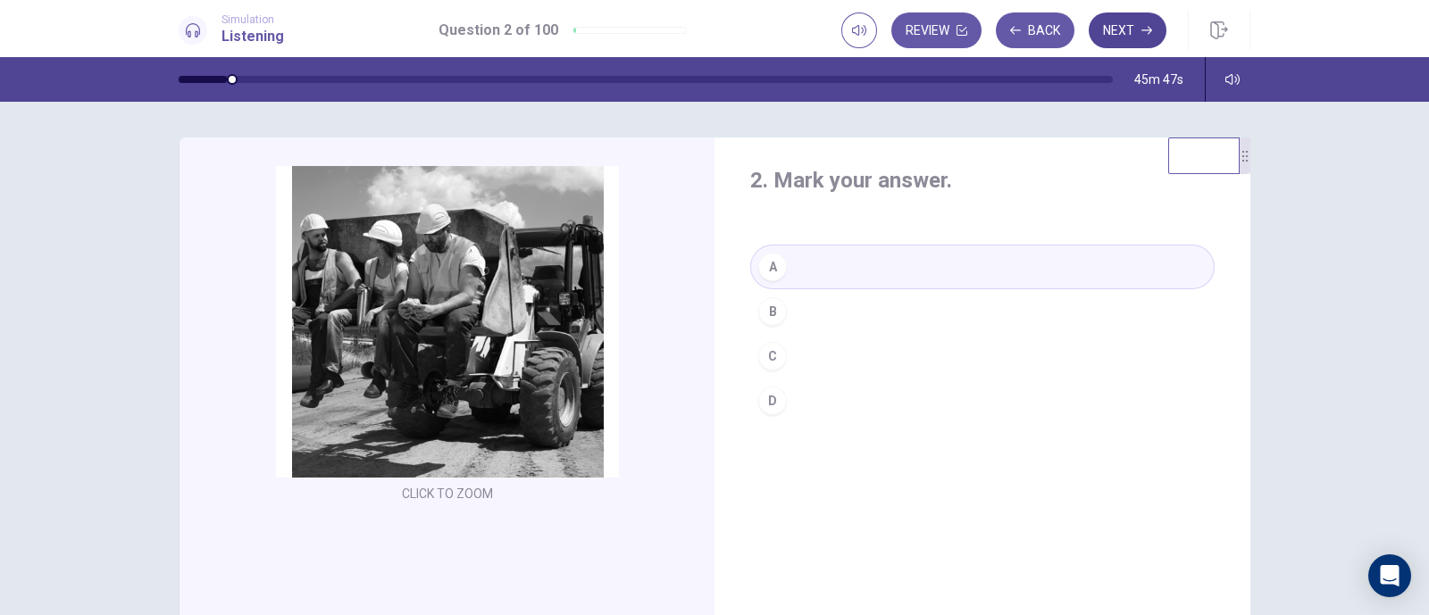
click at [1130, 33] on button "Next" at bounding box center [1128, 31] width 78 height 36
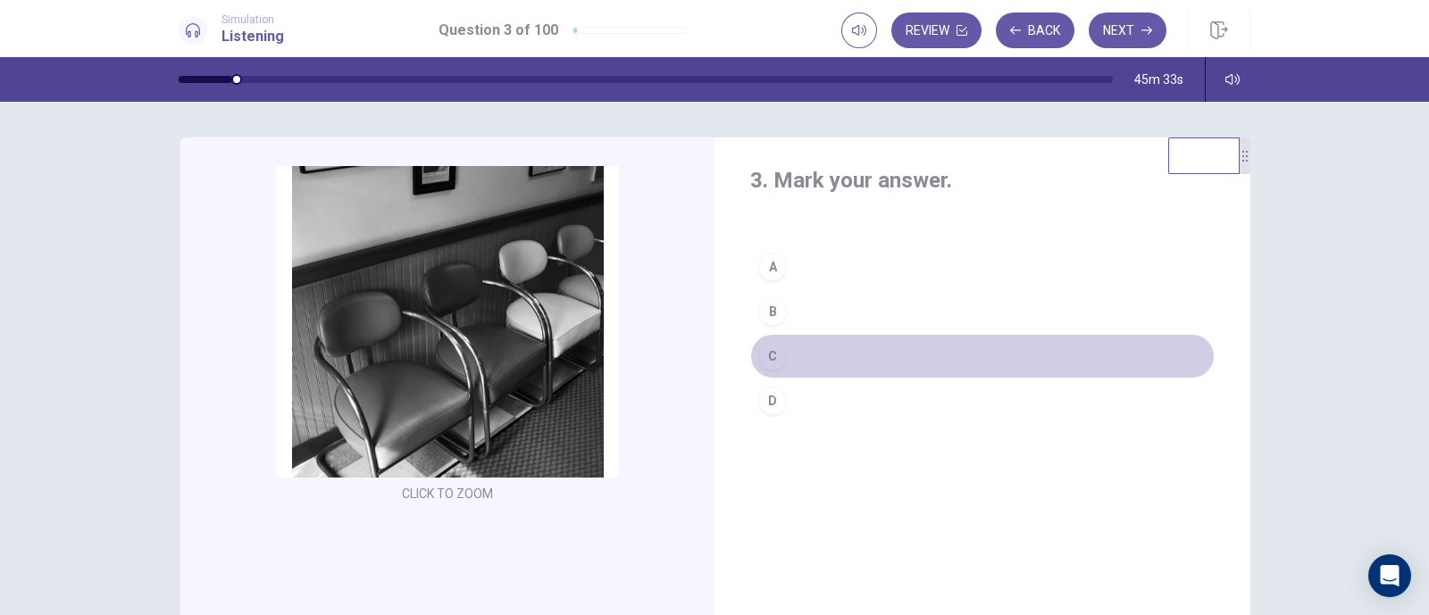
click at [777, 353] on div "C" at bounding box center [772, 356] width 29 height 29
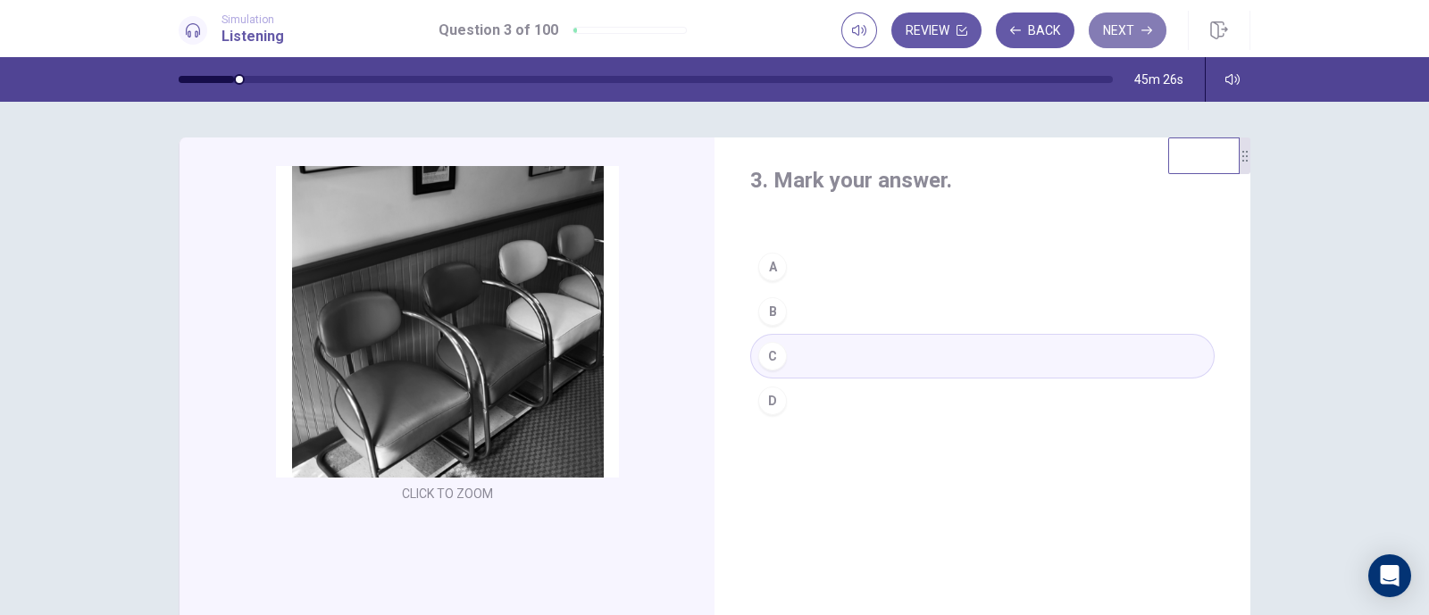
click at [1125, 29] on button "Next" at bounding box center [1128, 31] width 78 height 36
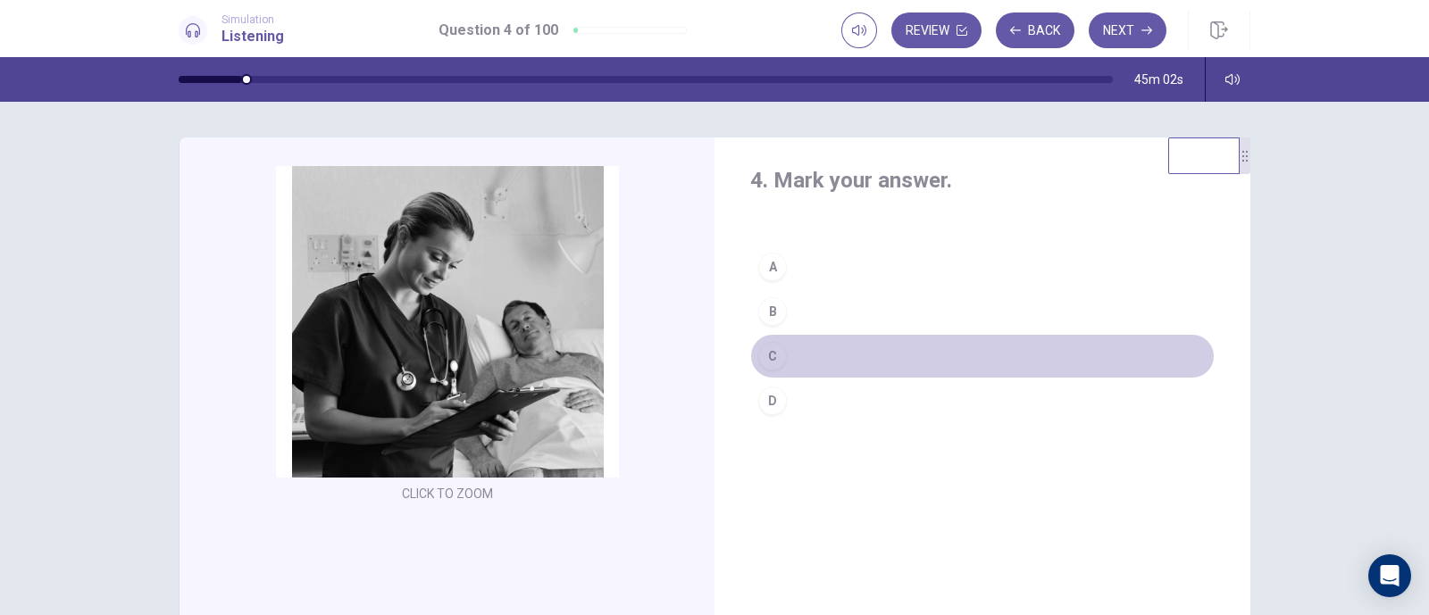
click at [803, 355] on button "C" at bounding box center [982, 356] width 464 height 45
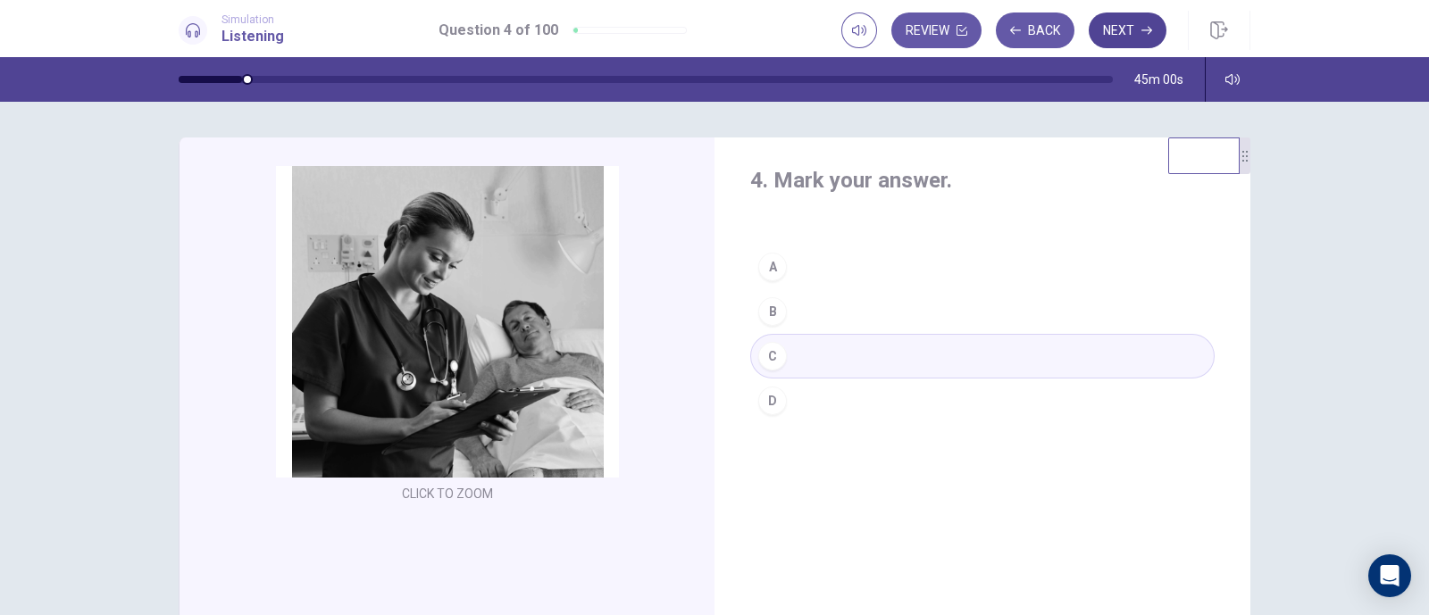
click at [1121, 22] on button "Next" at bounding box center [1128, 31] width 78 height 36
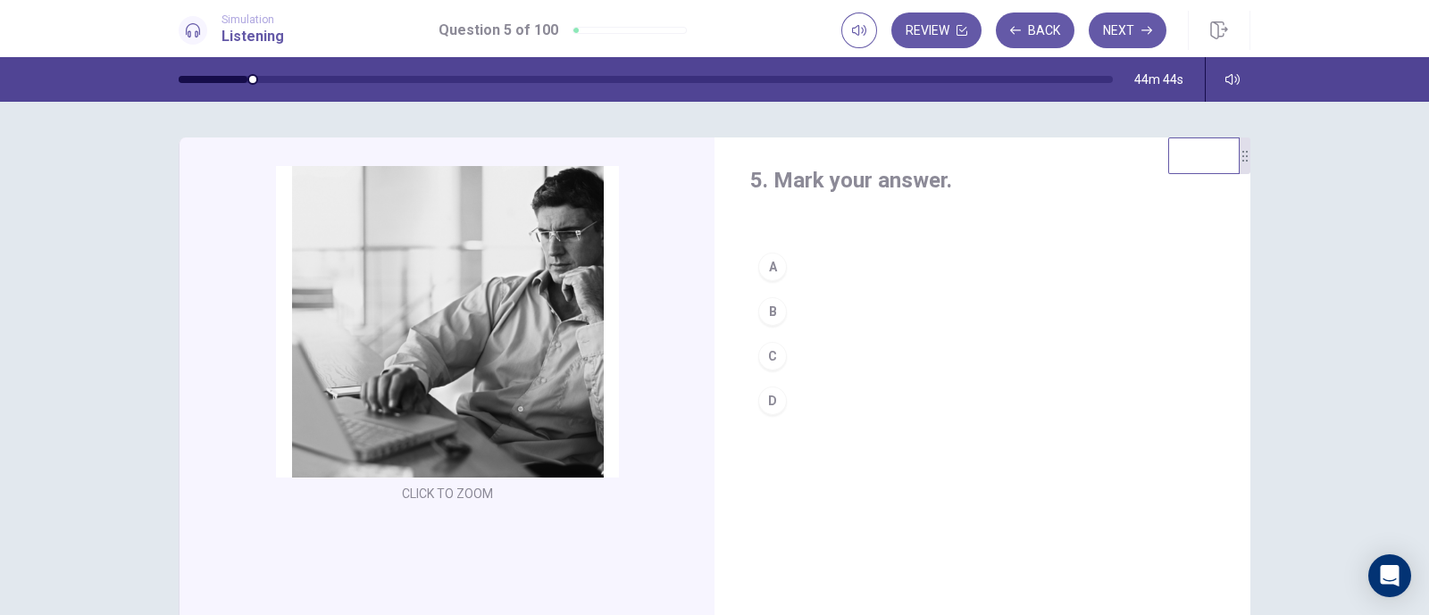
click at [781, 312] on button "B" at bounding box center [982, 311] width 464 height 45
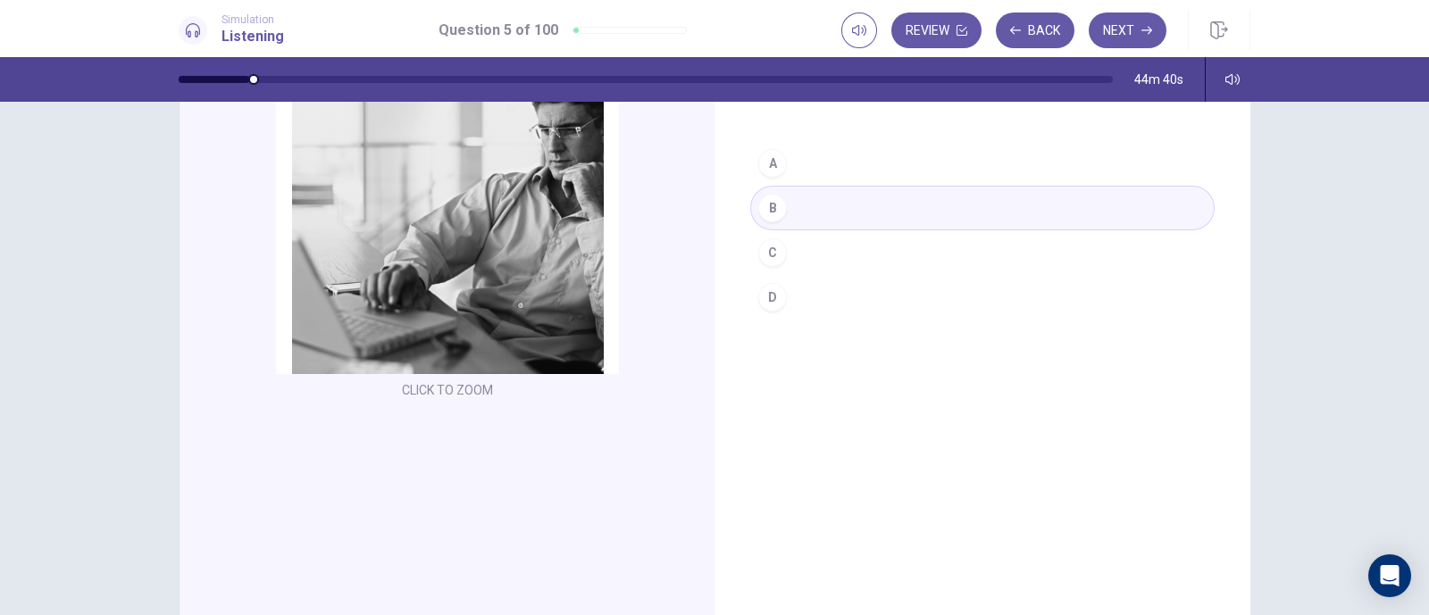
scroll to position [13, 0]
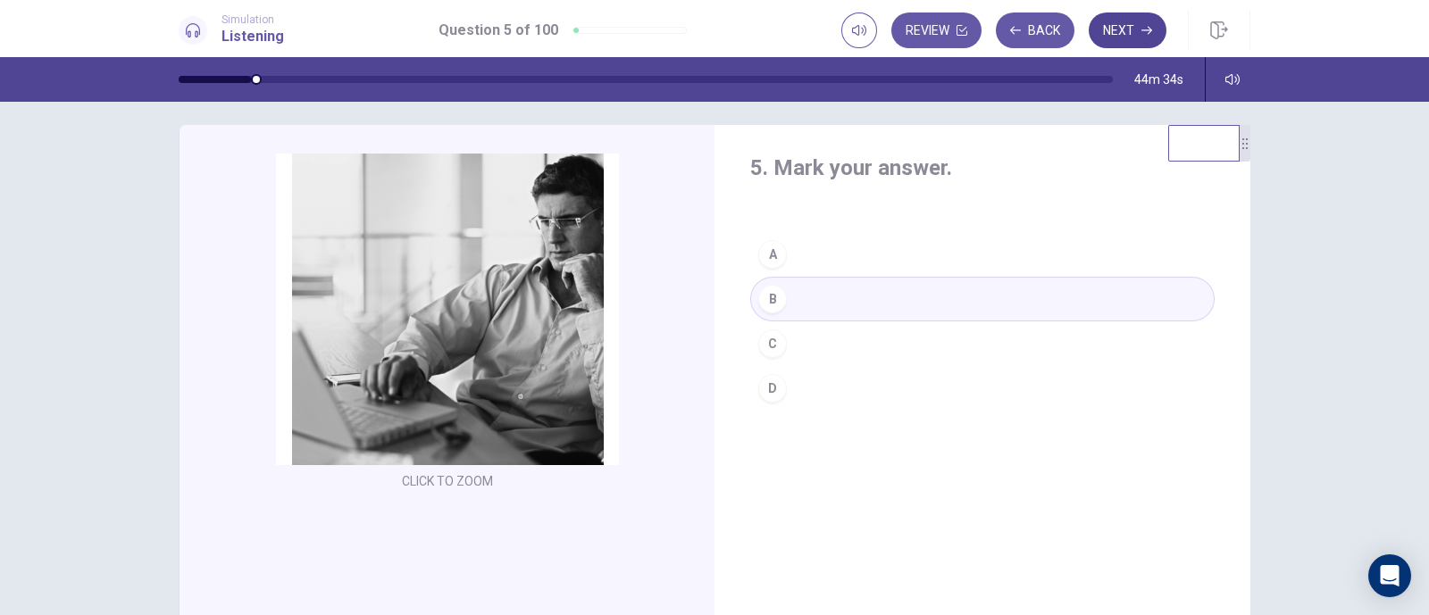
click at [1118, 29] on button "Next" at bounding box center [1128, 31] width 78 height 36
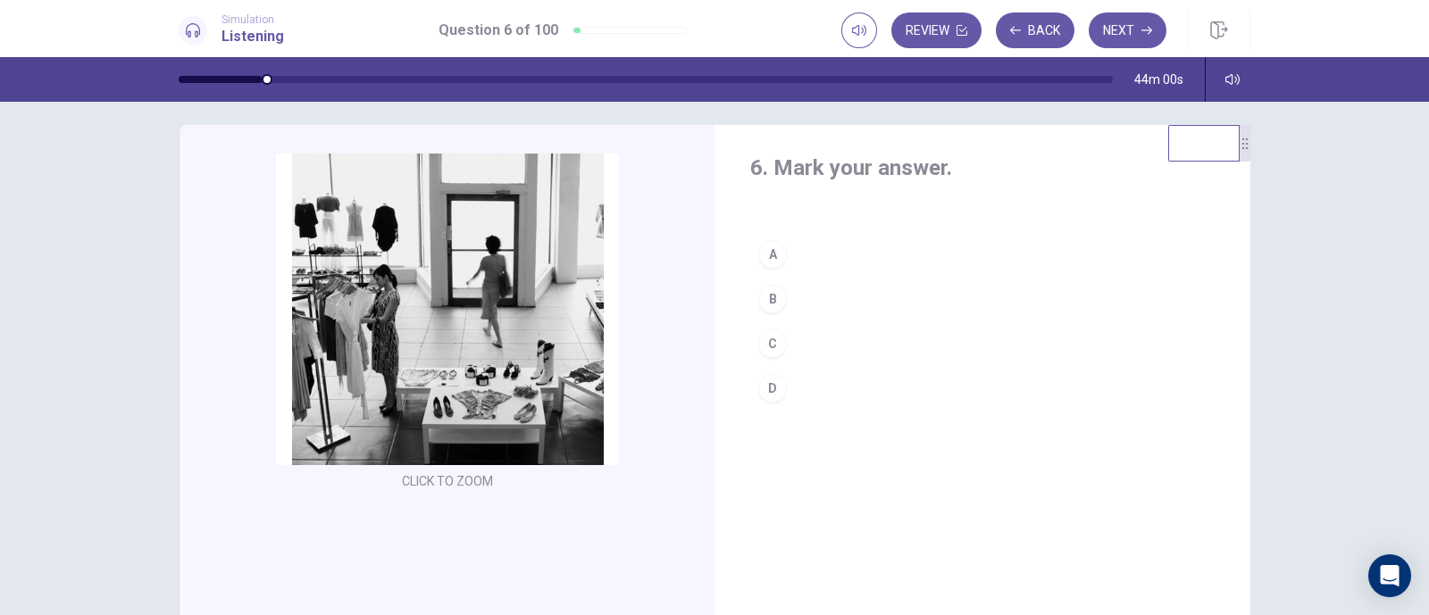
click at [822, 290] on button "B" at bounding box center [982, 299] width 464 height 45
click at [831, 343] on button "C" at bounding box center [982, 343] width 464 height 45
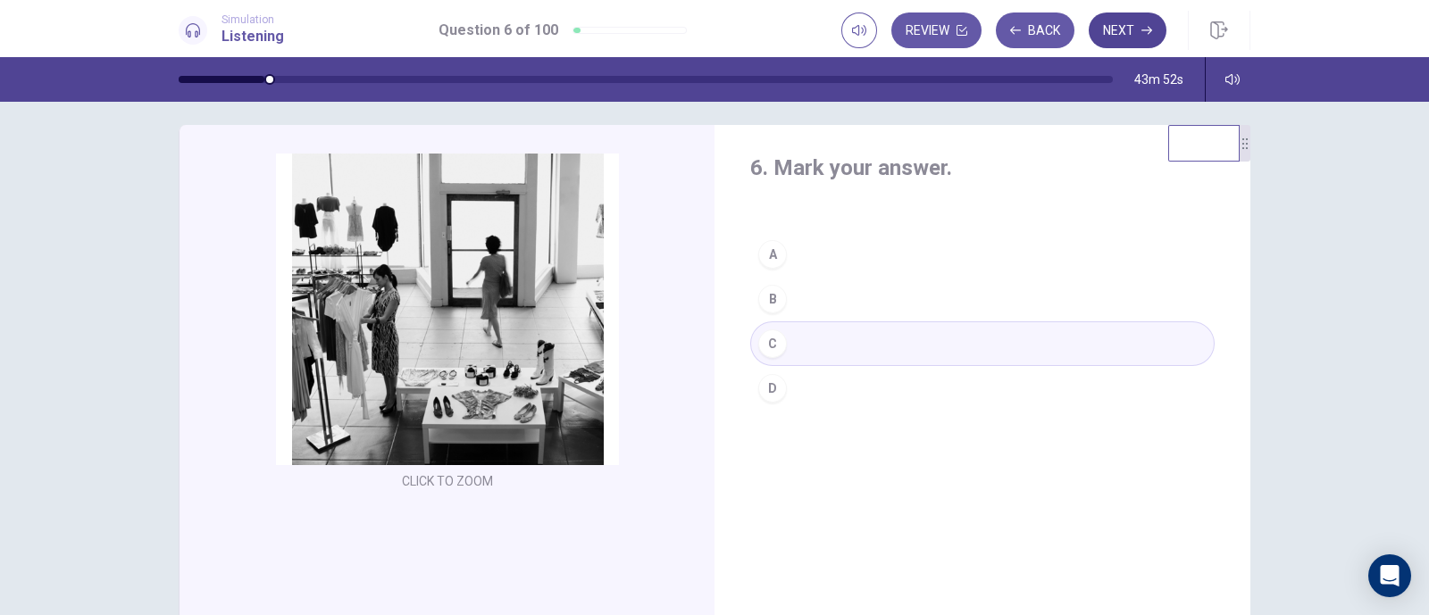
click at [1115, 18] on button "Next" at bounding box center [1128, 31] width 78 height 36
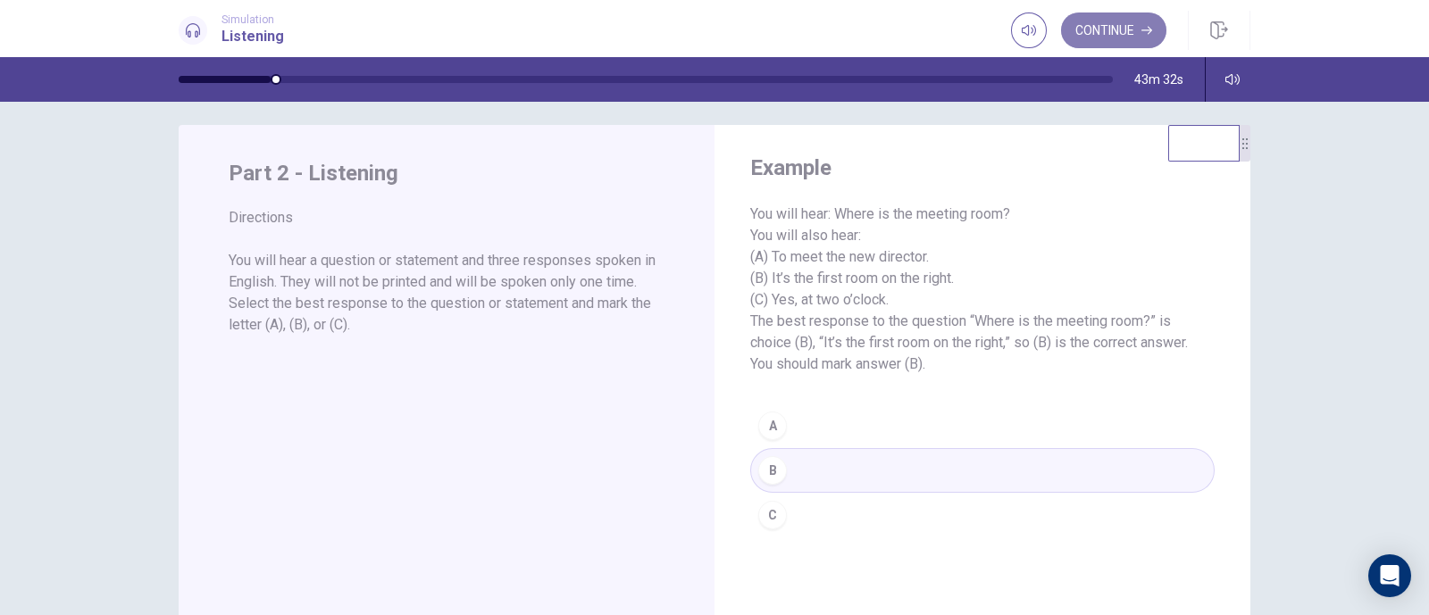
click at [1108, 28] on button "Continue" at bounding box center [1113, 31] width 105 height 36
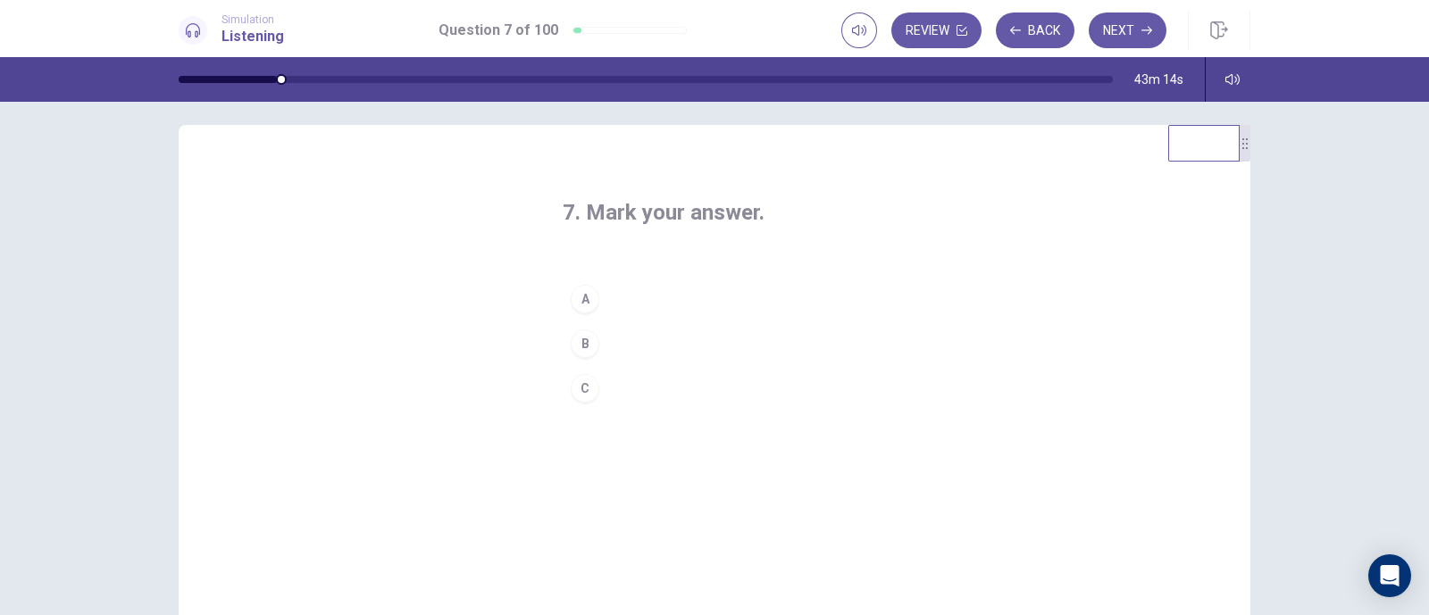
click at [585, 337] on div "B" at bounding box center [585, 344] width 29 height 29
click at [1121, 29] on button "Next" at bounding box center [1128, 31] width 78 height 36
click at [620, 337] on button "B" at bounding box center [715, 343] width 304 height 45
click at [1123, 25] on button "Next" at bounding box center [1128, 31] width 78 height 36
click at [584, 337] on div "B" at bounding box center [585, 344] width 29 height 29
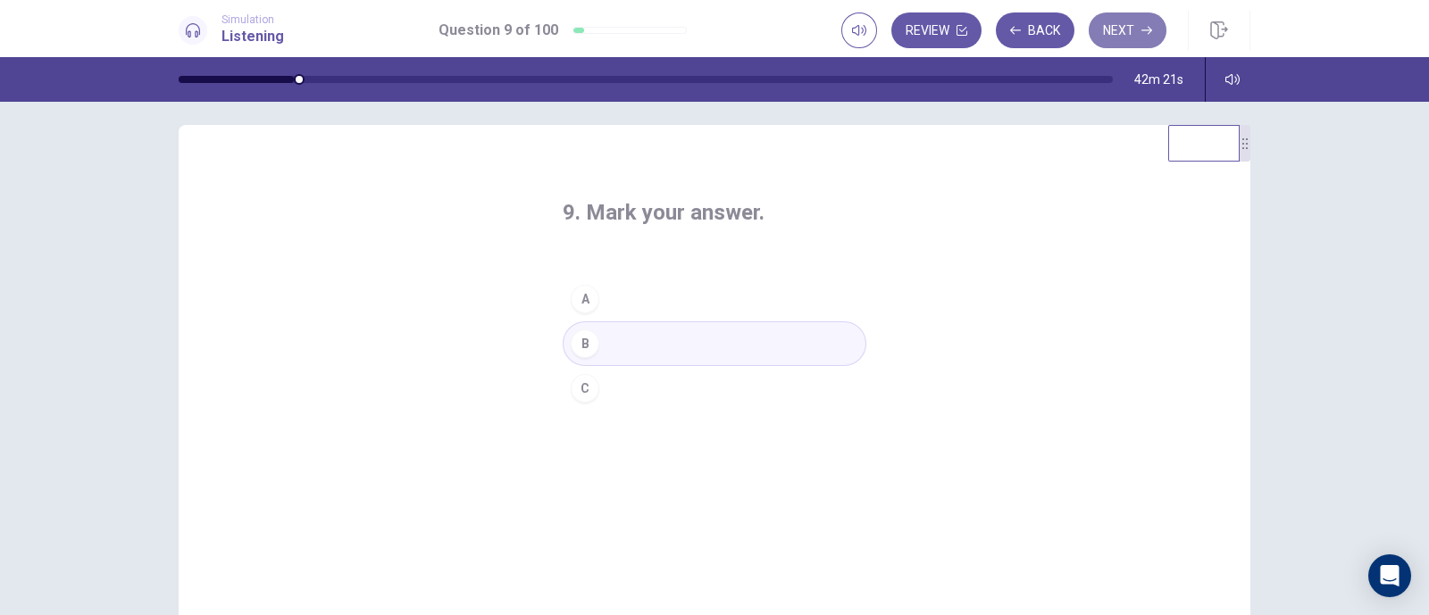
click at [1123, 26] on button "Next" at bounding box center [1128, 31] width 78 height 36
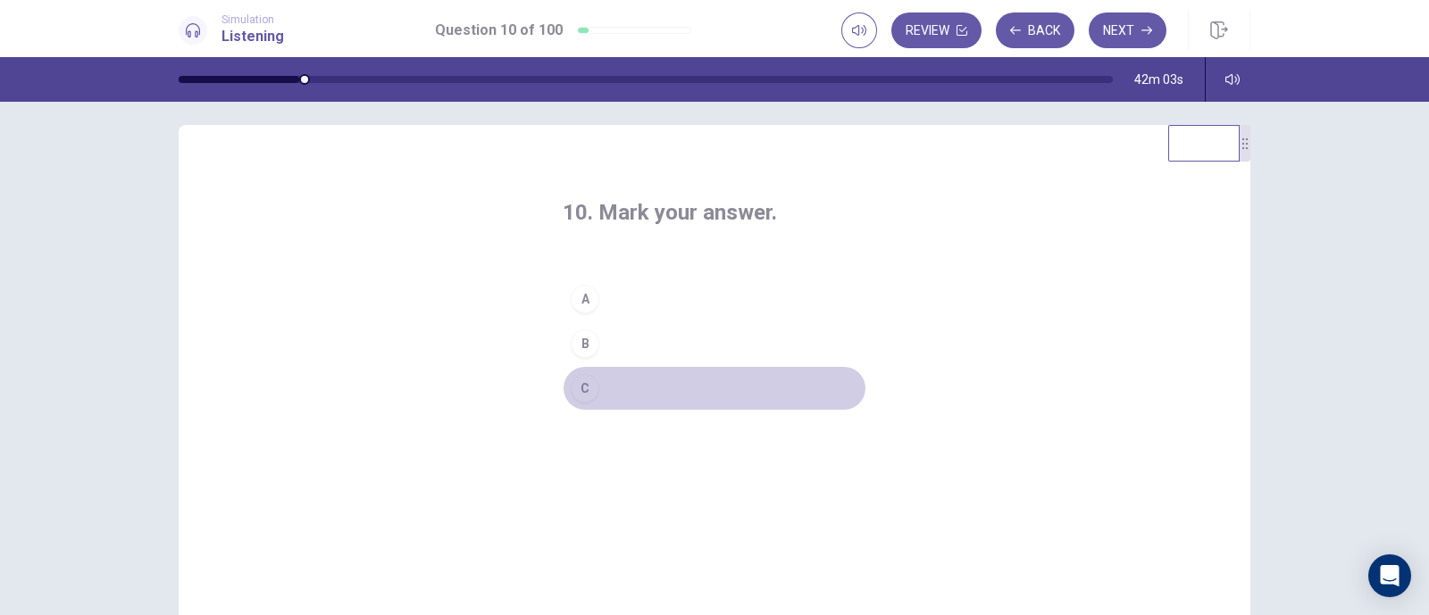
click at [578, 383] on div "C" at bounding box center [585, 388] width 29 height 29
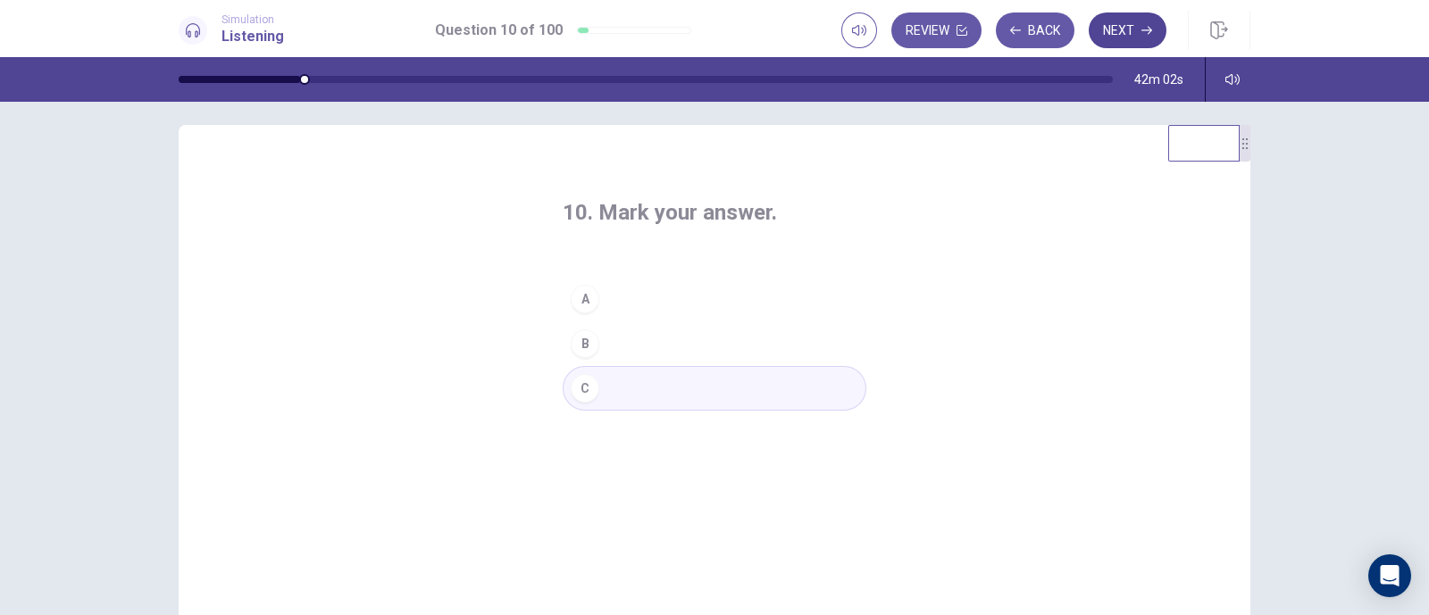
click at [1119, 20] on button "Next" at bounding box center [1128, 31] width 78 height 36
click at [578, 298] on div "A" at bounding box center [585, 299] width 29 height 29
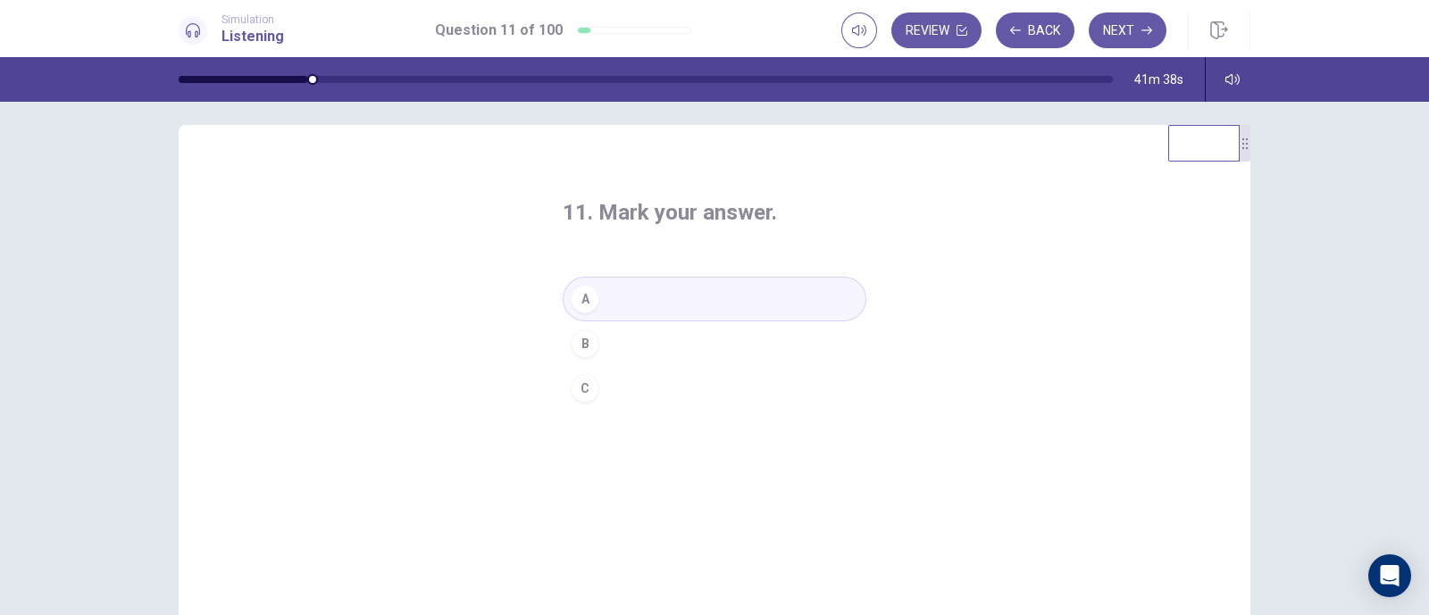
drag, startPoint x: 1132, startPoint y: 30, endPoint x: 1116, endPoint y: 31, distance: 16.1
click at [1130, 29] on button "Next" at bounding box center [1128, 31] width 78 height 36
click at [576, 391] on div "C" at bounding box center [585, 388] width 29 height 29
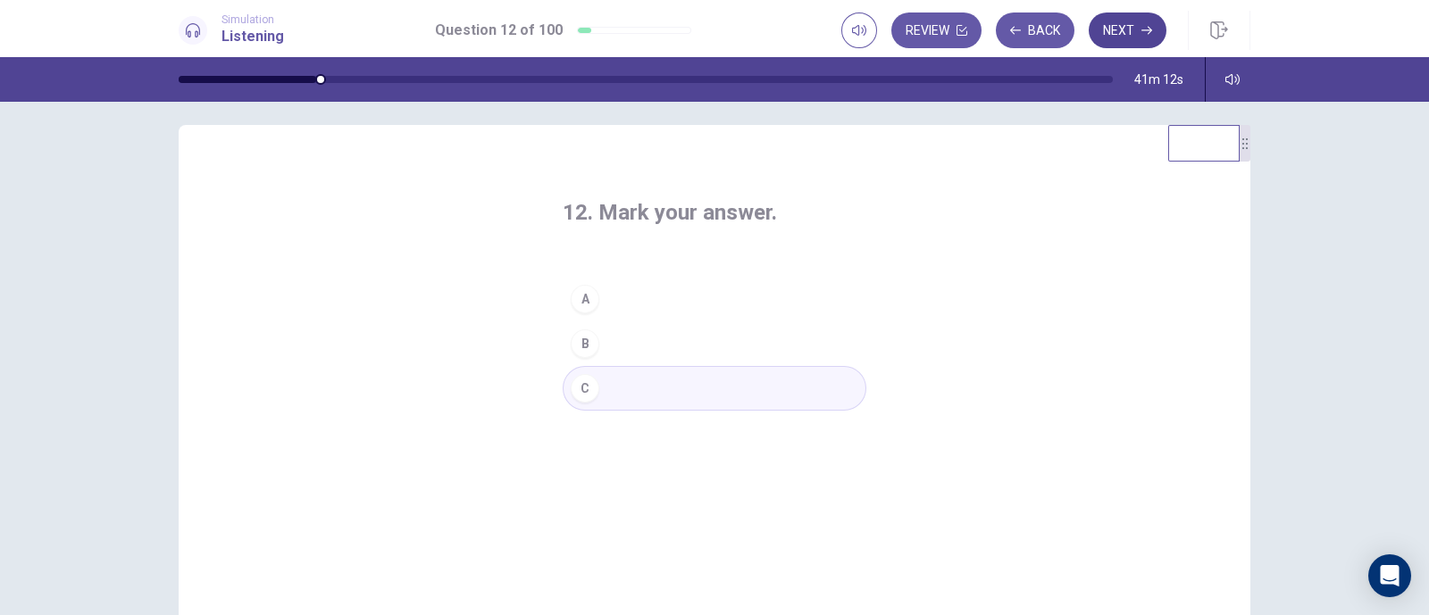
click at [1129, 21] on button "Next" at bounding box center [1128, 31] width 78 height 36
click at [580, 339] on div "B" at bounding box center [585, 344] width 29 height 29
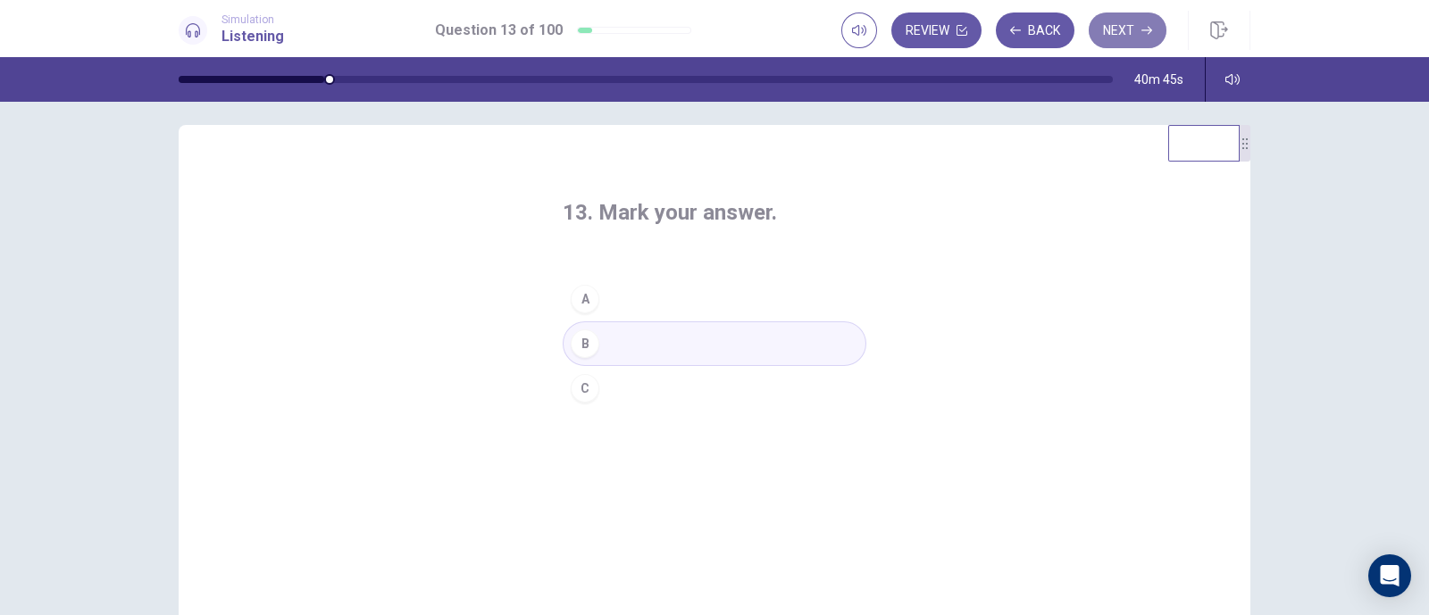
click at [1115, 28] on button "Next" at bounding box center [1128, 31] width 78 height 36
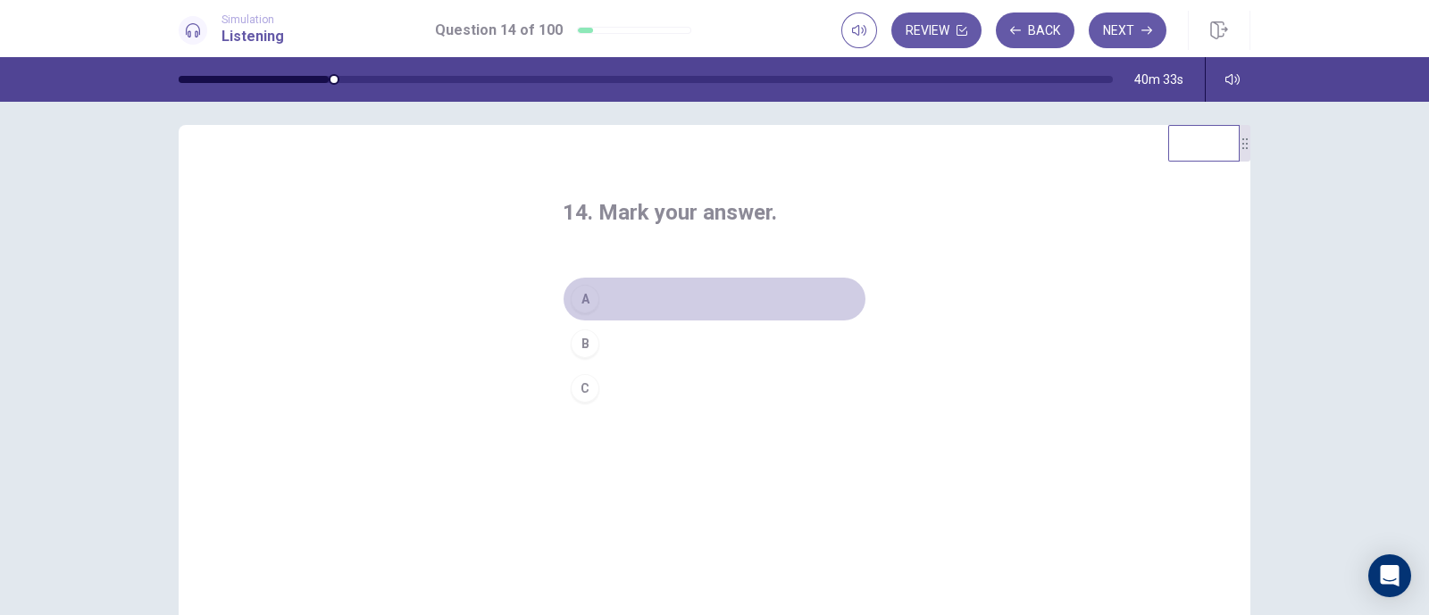
click at [580, 303] on div "A" at bounding box center [585, 299] width 29 height 29
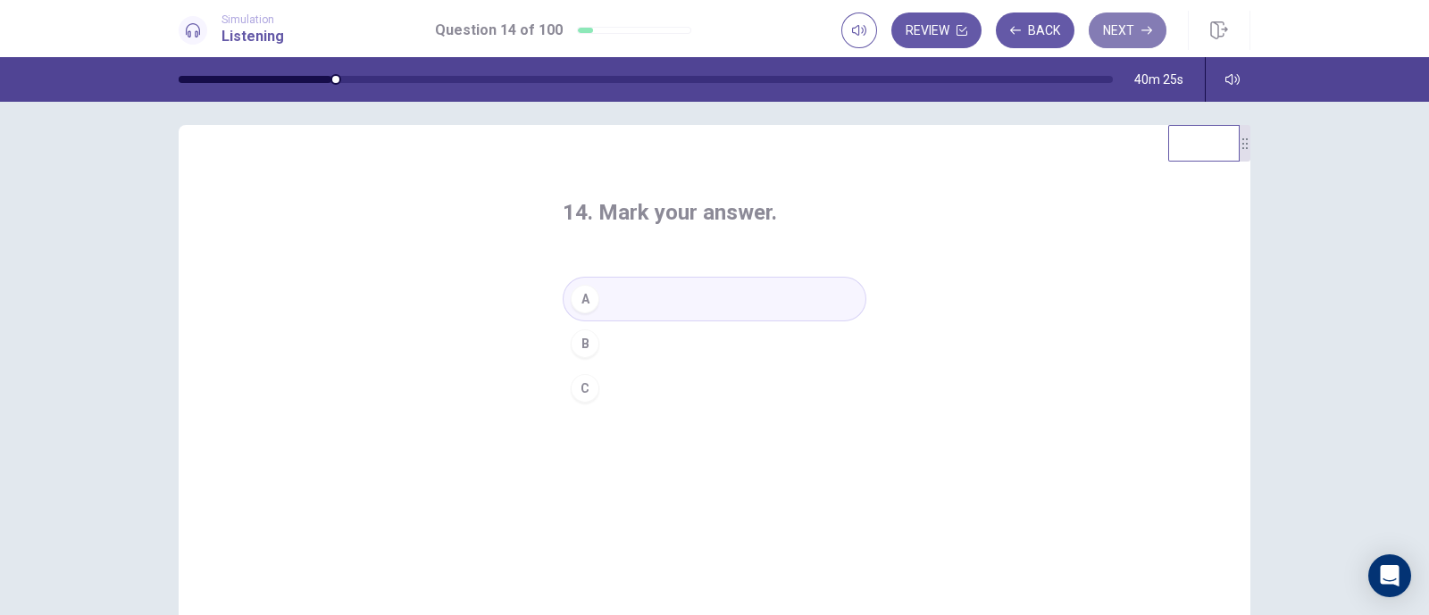
click at [1119, 29] on button "Next" at bounding box center [1128, 31] width 78 height 36
click at [572, 296] on div "A" at bounding box center [585, 299] width 29 height 29
click at [1116, 23] on button "Next" at bounding box center [1128, 31] width 78 height 36
click at [572, 336] on div "B" at bounding box center [585, 344] width 29 height 29
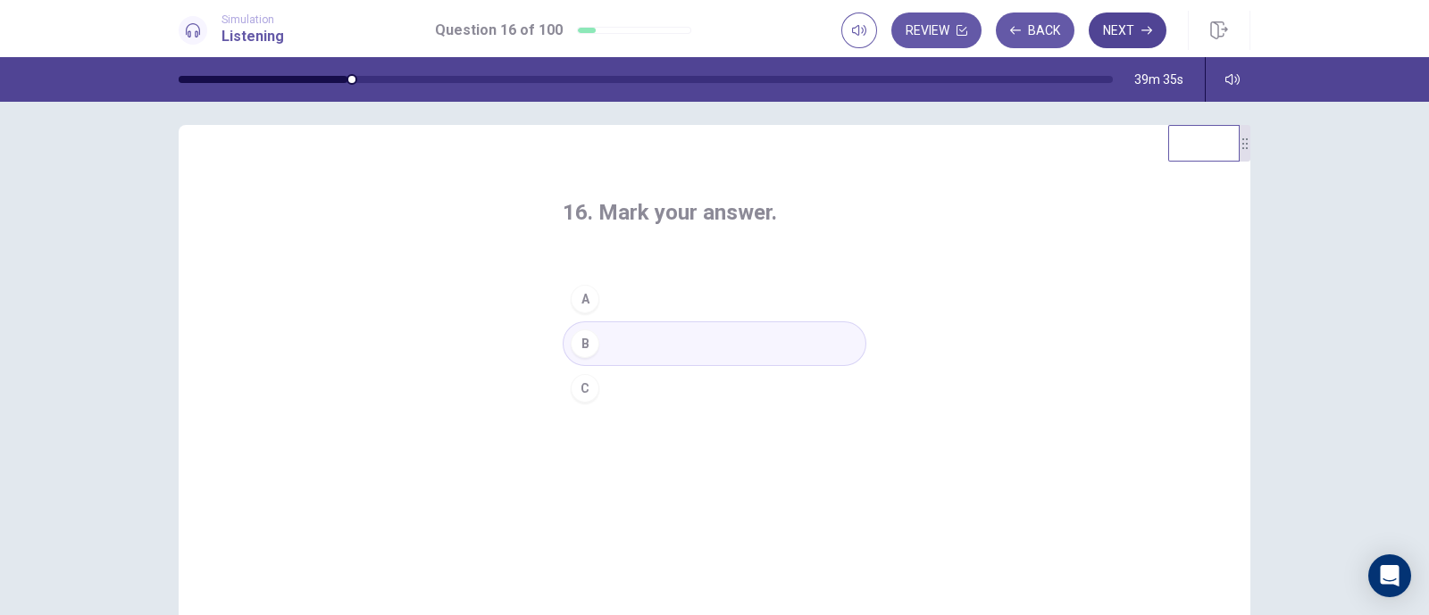
click at [1123, 33] on button "Next" at bounding box center [1128, 31] width 78 height 36
click at [589, 345] on div "B" at bounding box center [585, 344] width 29 height 29
click at [1116, 26] on button "Next" at bounding box center [1128, 31] width 78 height 36
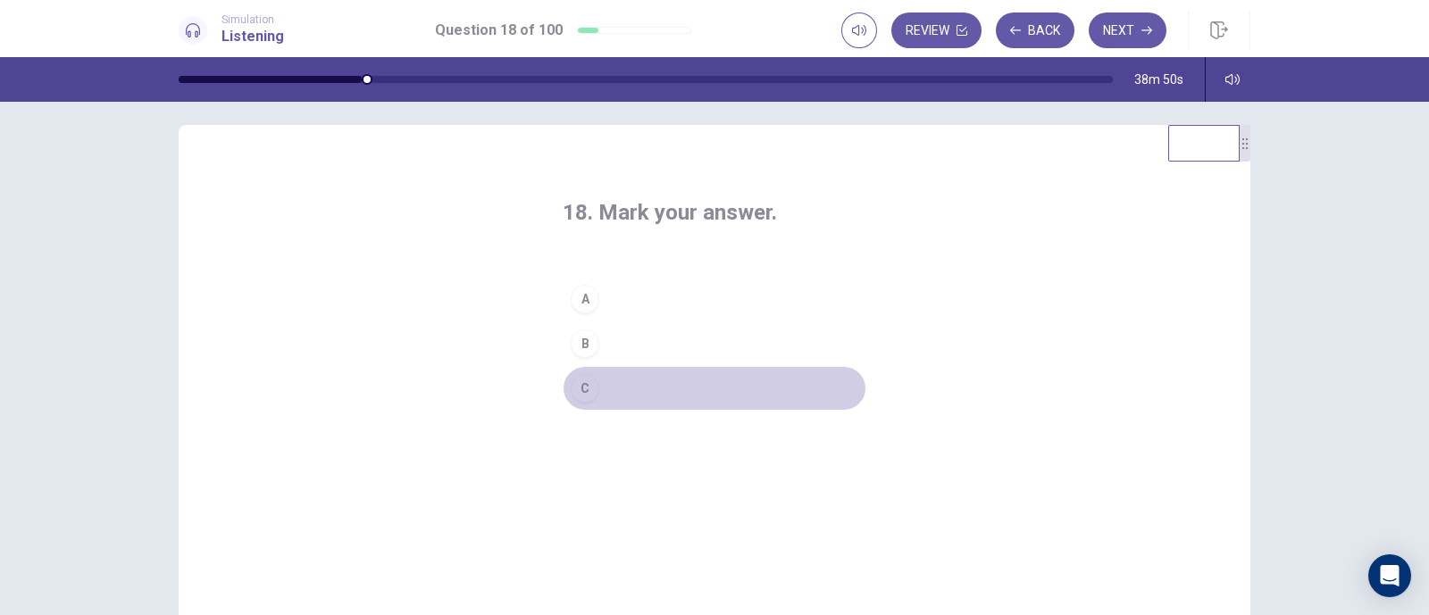
click at [580, 388] on div "C" at bounding box center [585, 388] width 29 height 29
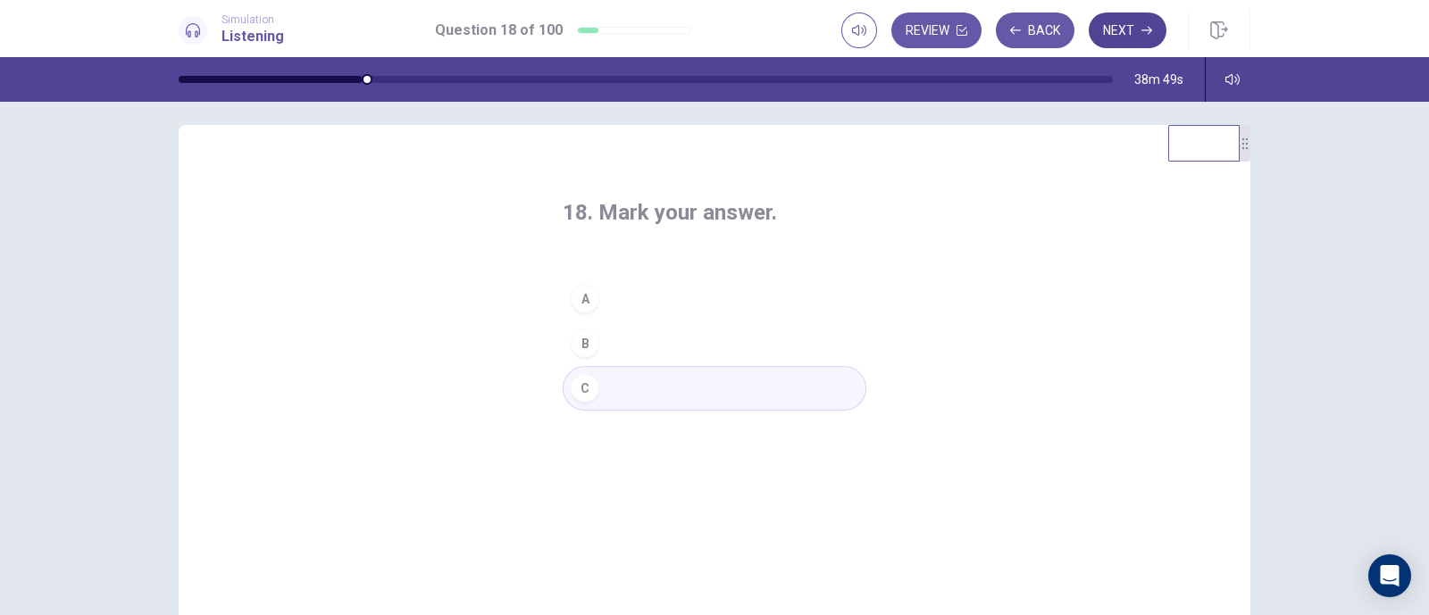
click at [1142, 33] on icon "button" at bounding box center [1146, 30] width 11 height 11
click at [580, 293] on div "A" at bounding box center [585, 299] width 29 height 29
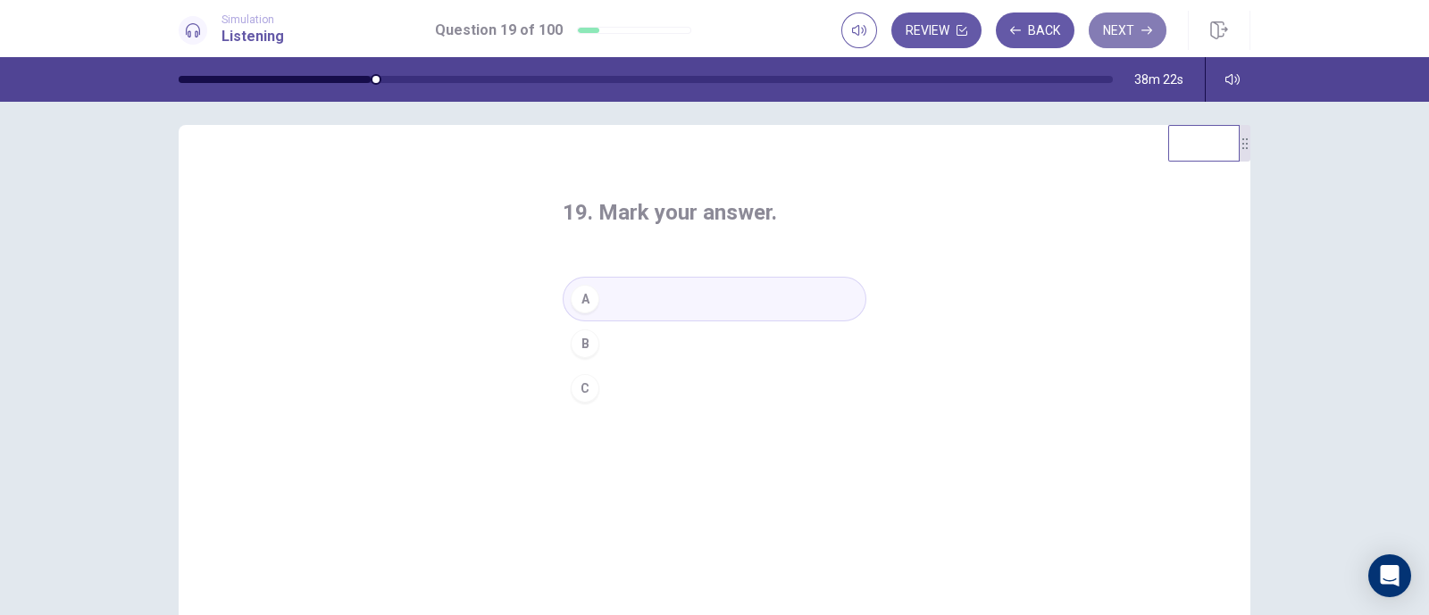
click at [1134, 28] on button "Next" at bounding box center [1128, 31] width 78 height 36
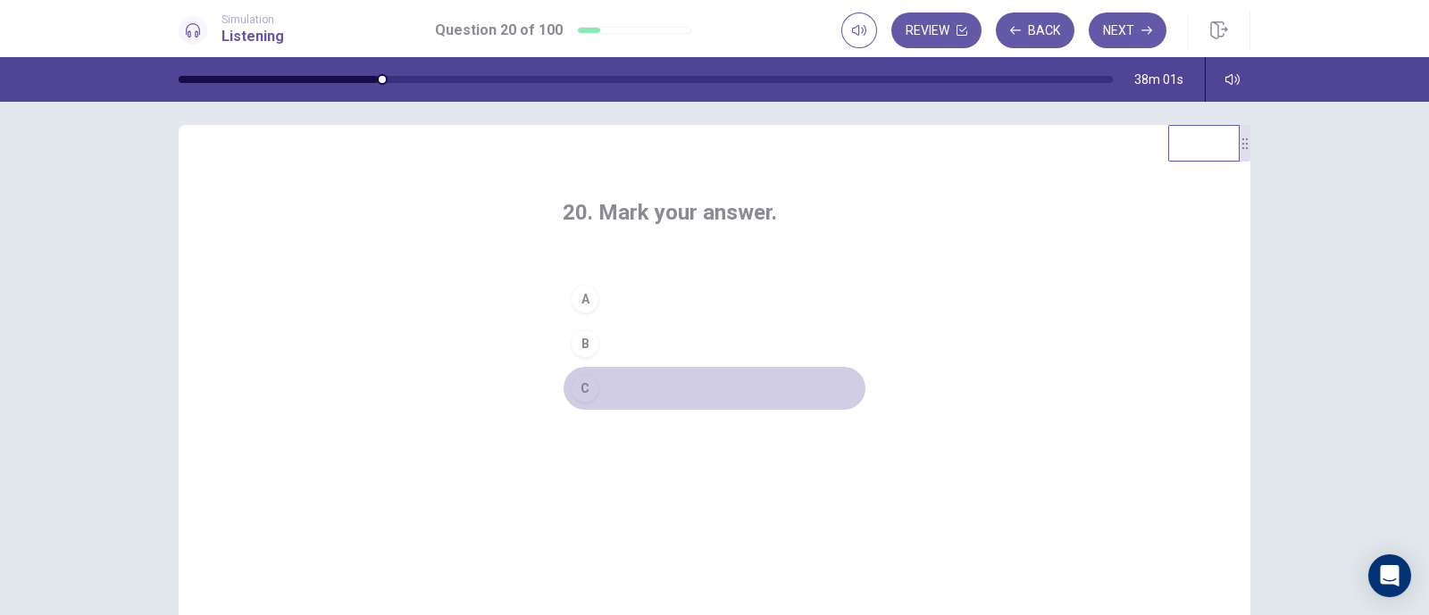
click at [580, 388] on div "C" at bounding box center [585, 388] width 29 height 29
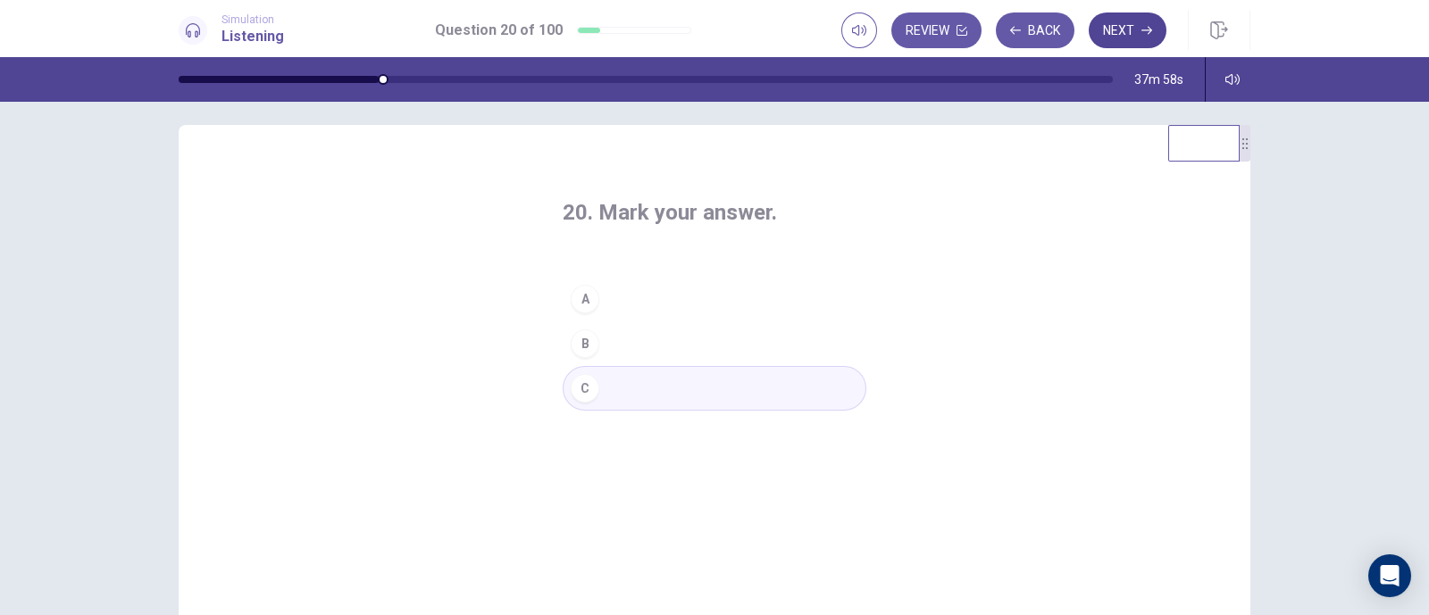
click at [1112, 22] on button "Next" at bounding box center [1128, 31] width 78 height 36
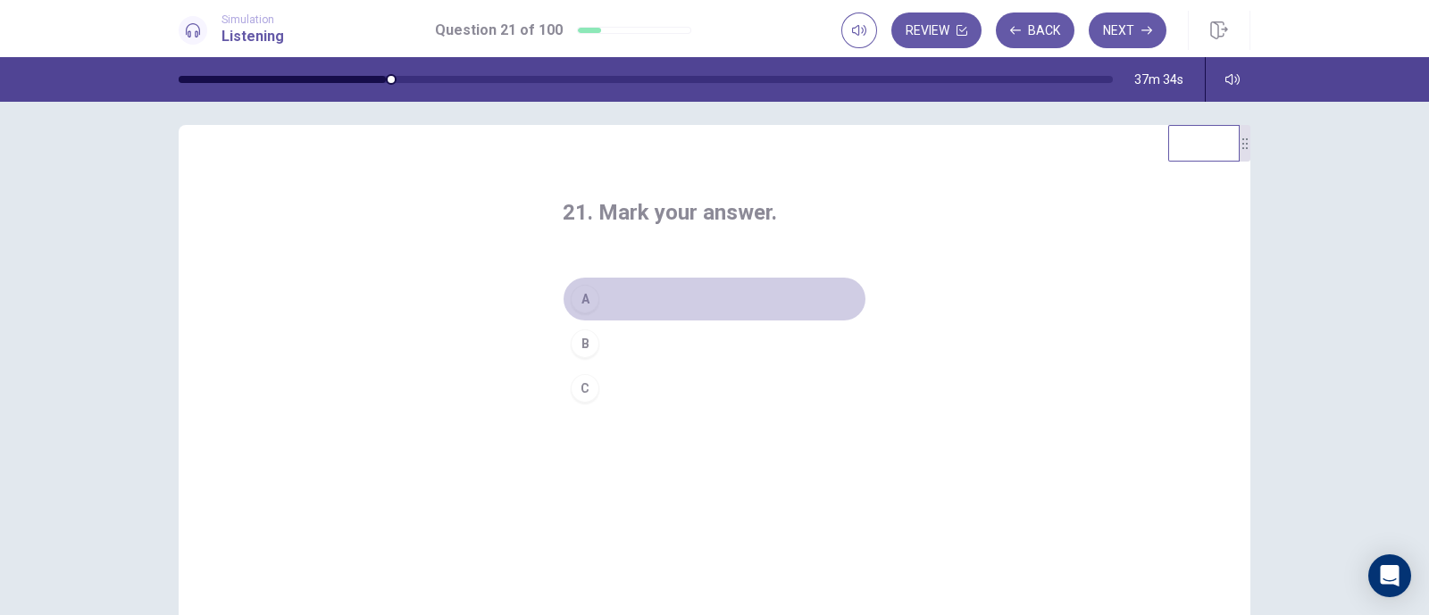
click at [589, 300] on div "A" at bounding box center [585, 299] width 29 height 29
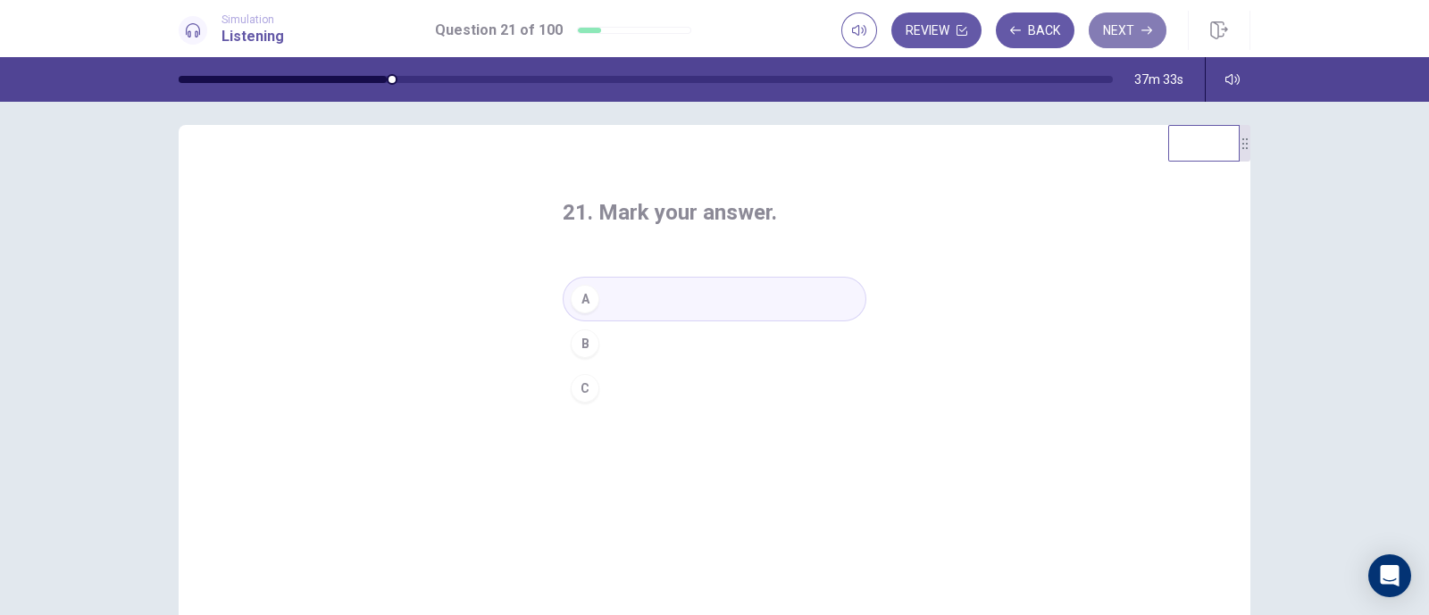
click at [1138, 27] on button "Next" at bounding box center [1128, 31] width 78 height 36
click at [583, 338] on div "B" at bounding box center [585, 344] width 29 height 29
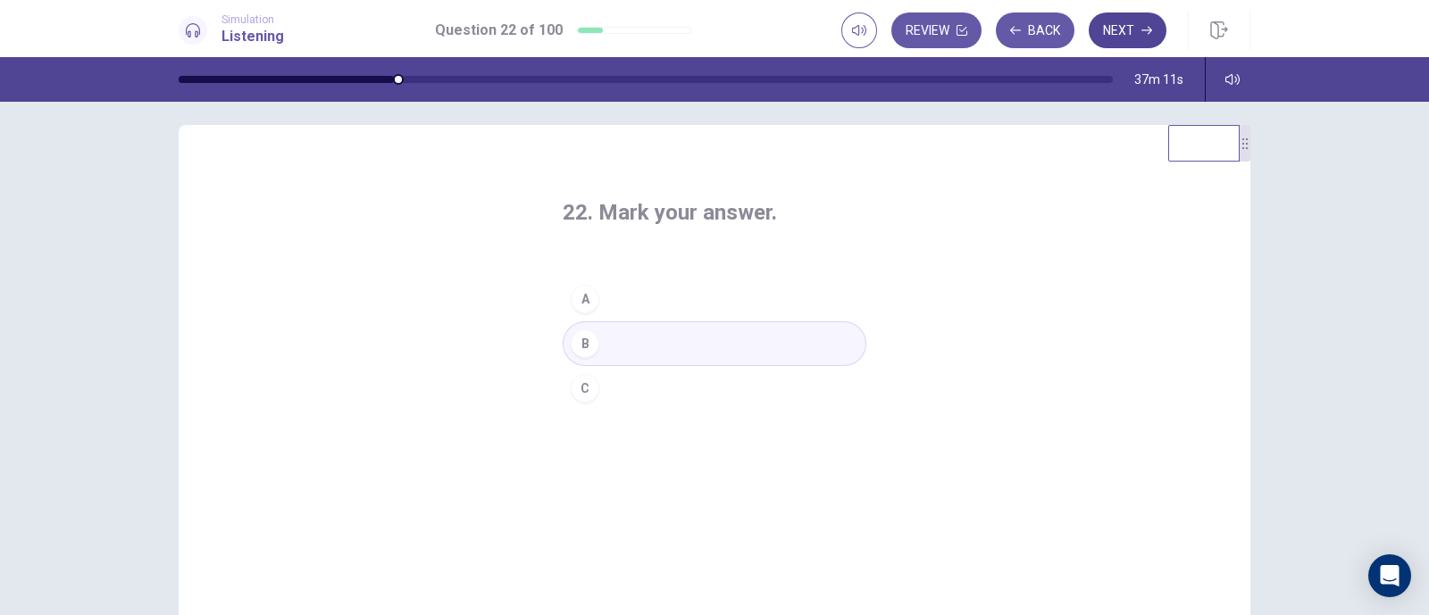
click at [1118, 30] on button "Next" at bounding box center [1128, 31] width 78 height 36
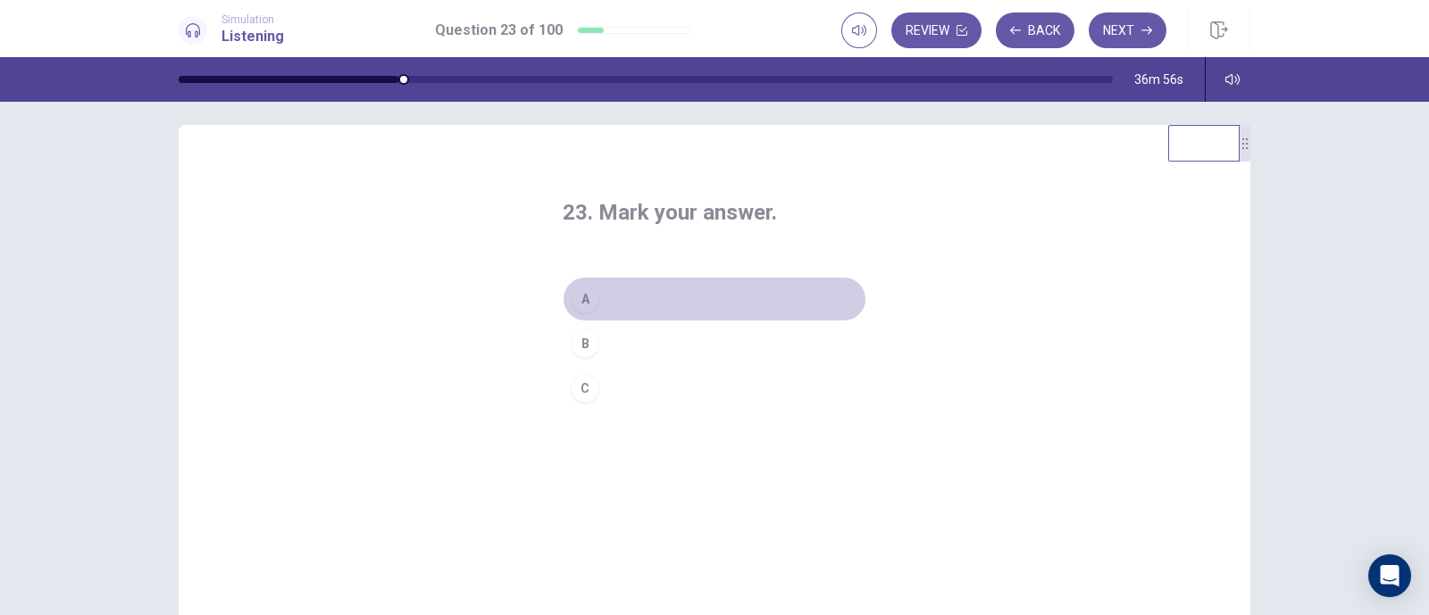
click at [580, 298] on div "A" at bounding box center [585, 299] width 29 height 29
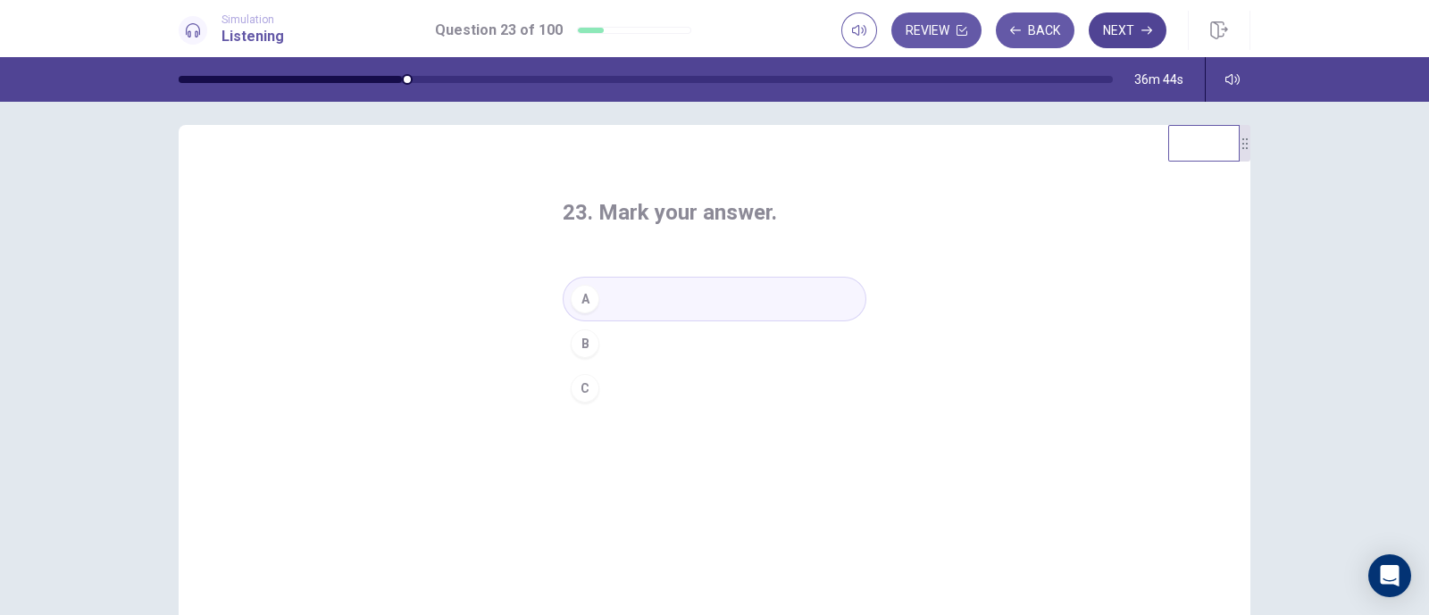
click at [1123, 21] on button "Next" at bounding box center [1128, 31] width 78 height 36
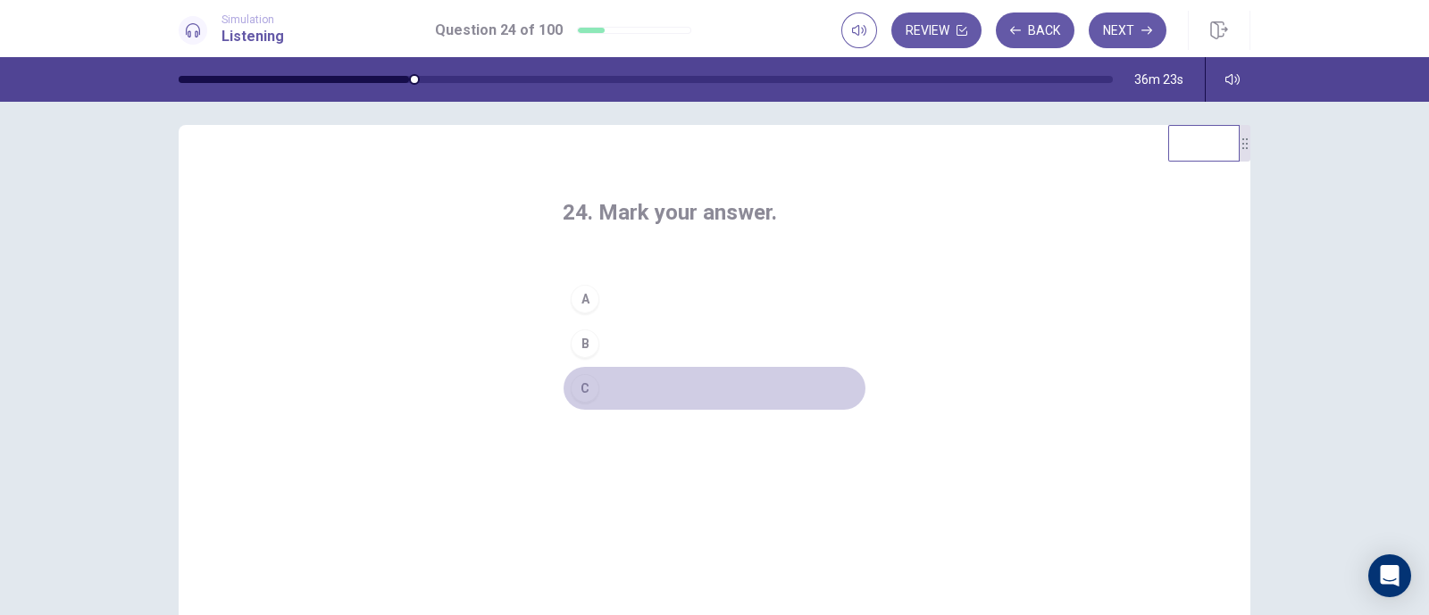
click at [576, 398] on div "C" at bounding box center [585, 388] width 29 height 29
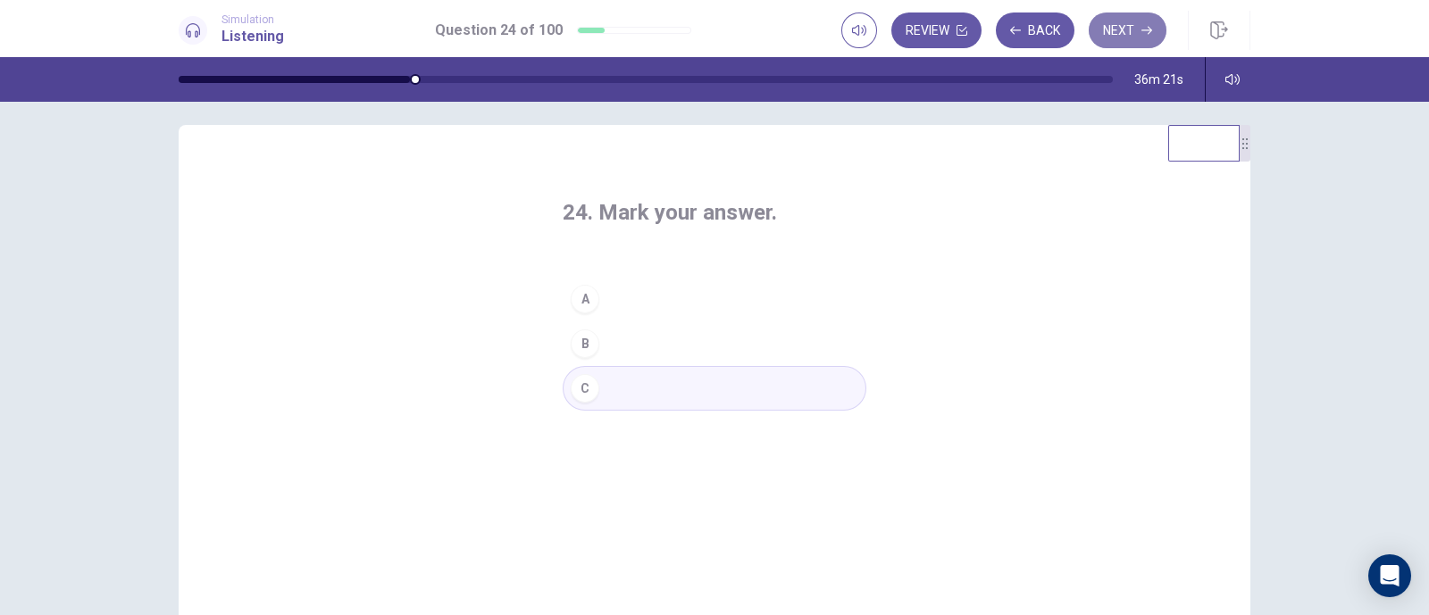
click at [1121, 27] on button "Next" at bounding box center [1128, 31] width 78 height 36
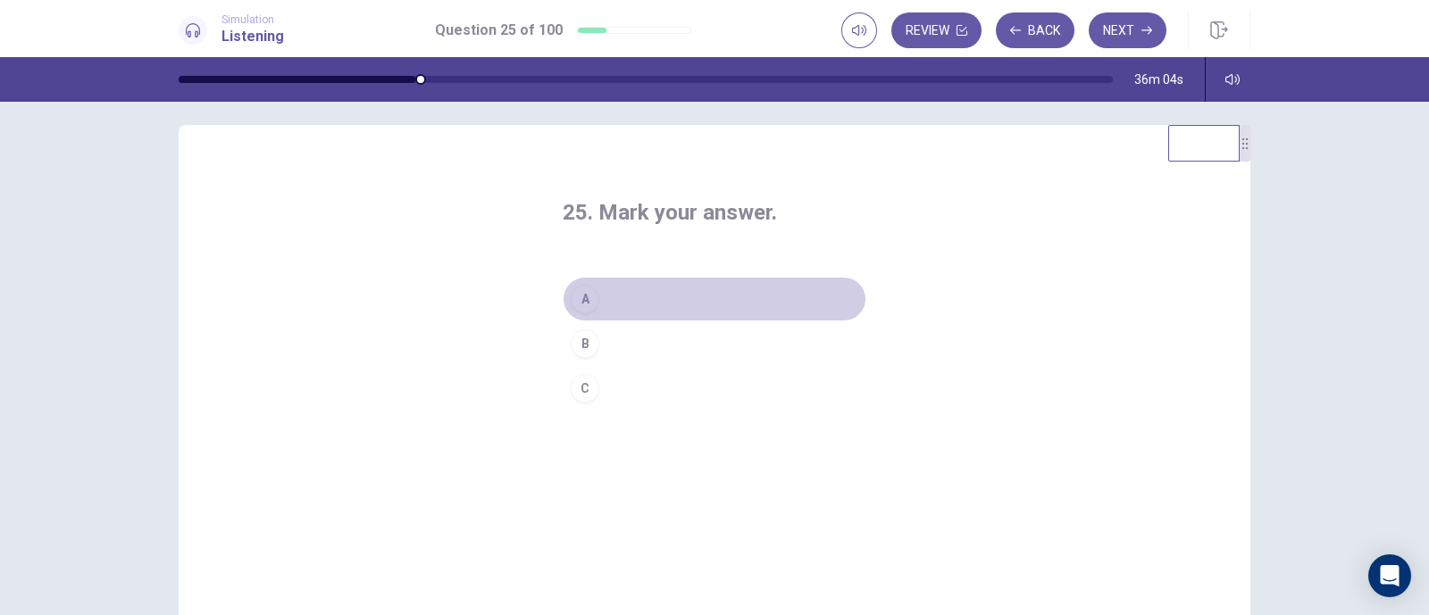
click at [587, 292] on div "A" at bounding box center [585, 299] width 29 height 29
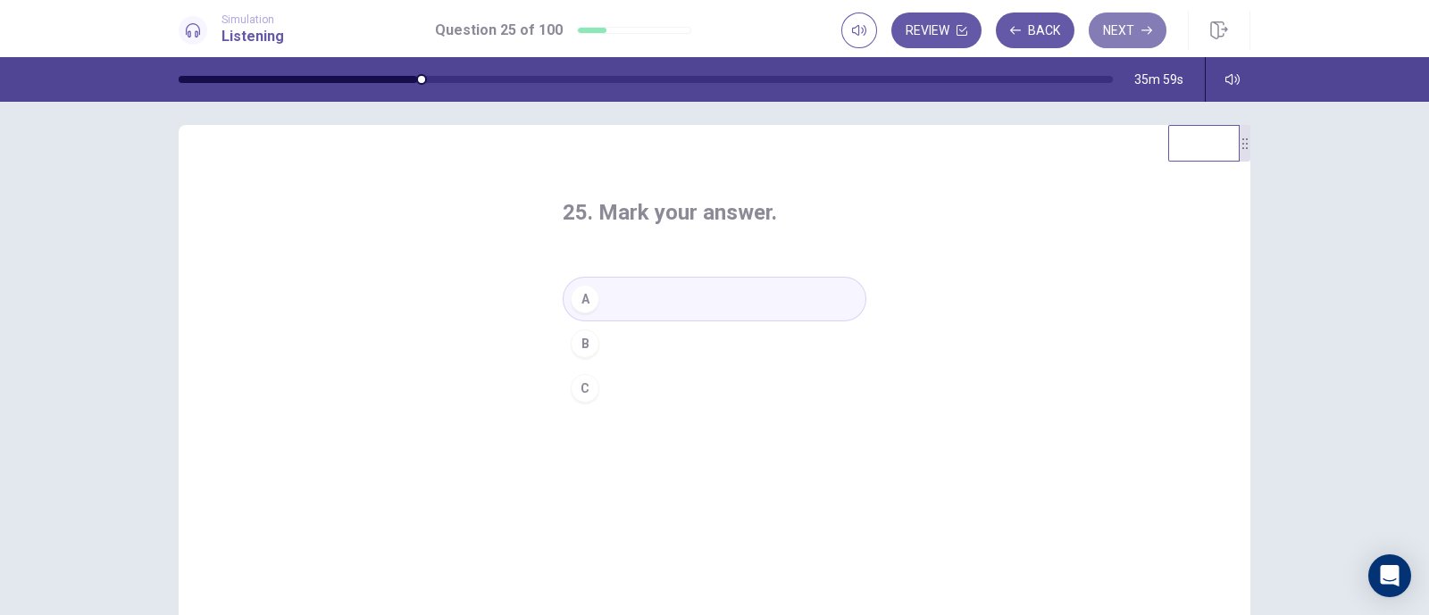
click at [1116, 38] on button "Next" at bounding box center [1128, 31] width 78 height 36
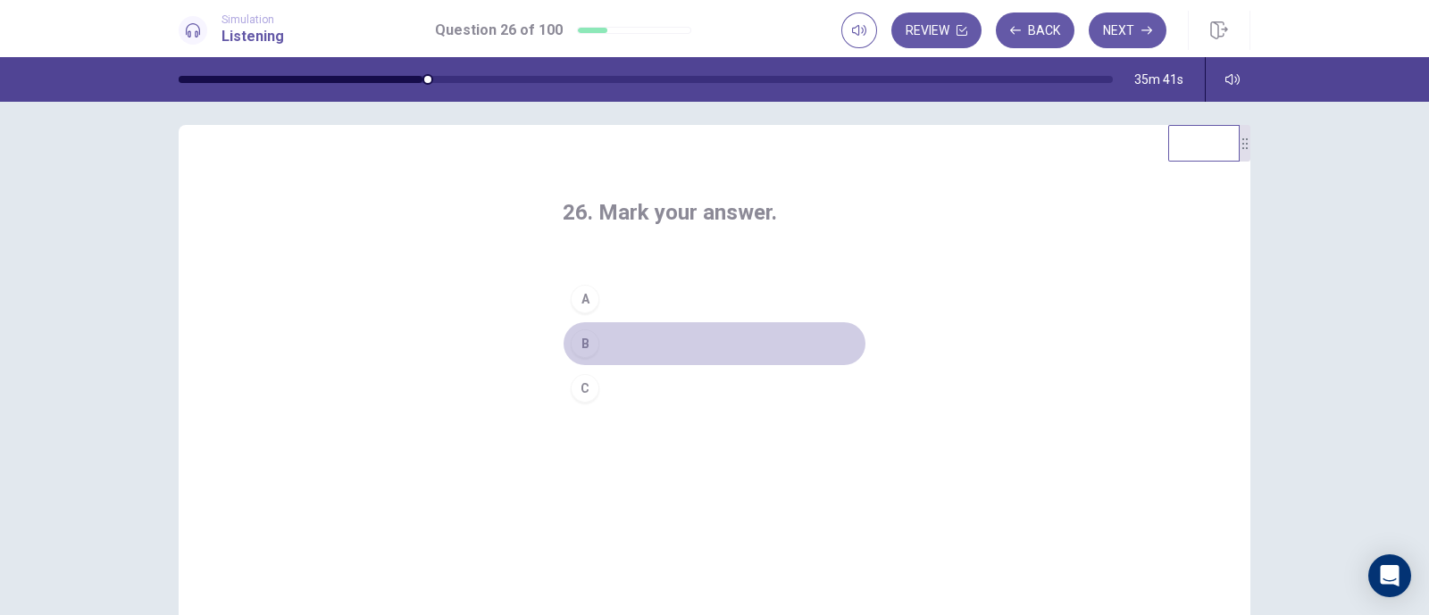
click at [589, 350] on div "B" at bounding box center [585, 344] width 29 height 29
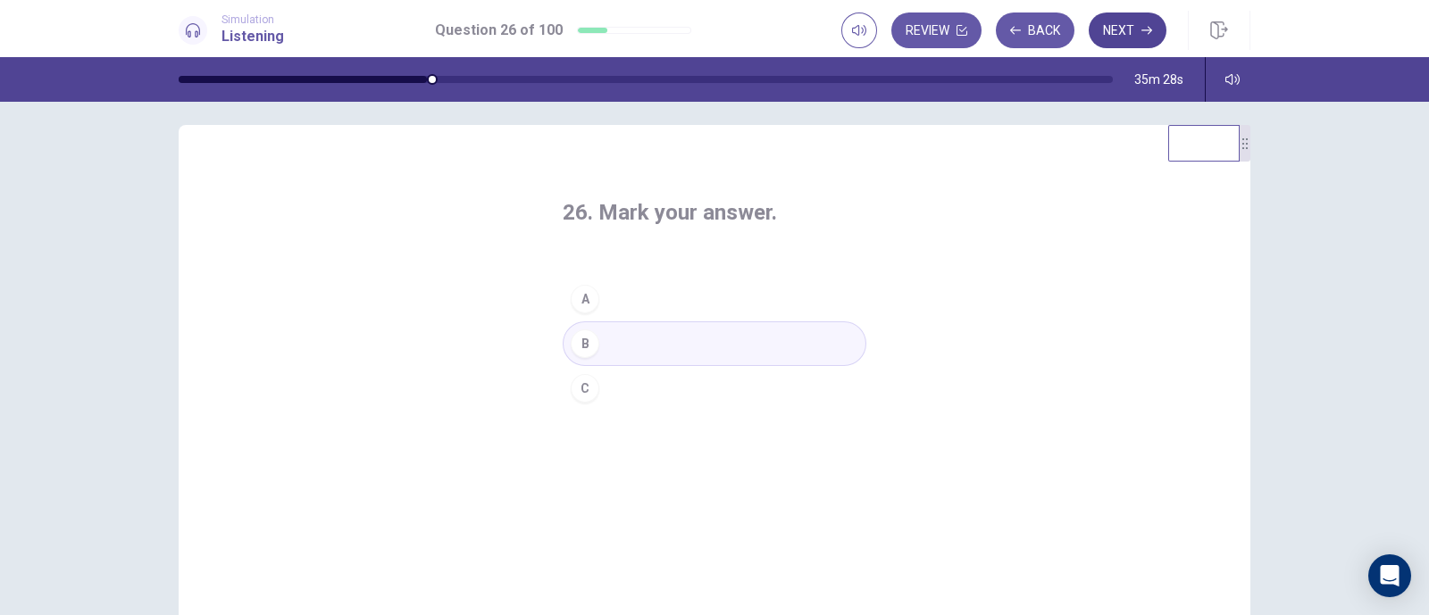
click at [1116, 29] on button "Next" at bounding box center [1128, 31] width 78 height 36
click at [583, 343] on div "B" at bounding box center [585, 344] width 29 height 29
click at [1122, 24] on button "Next" at bounding box center [1128, 31] width 78 height 36
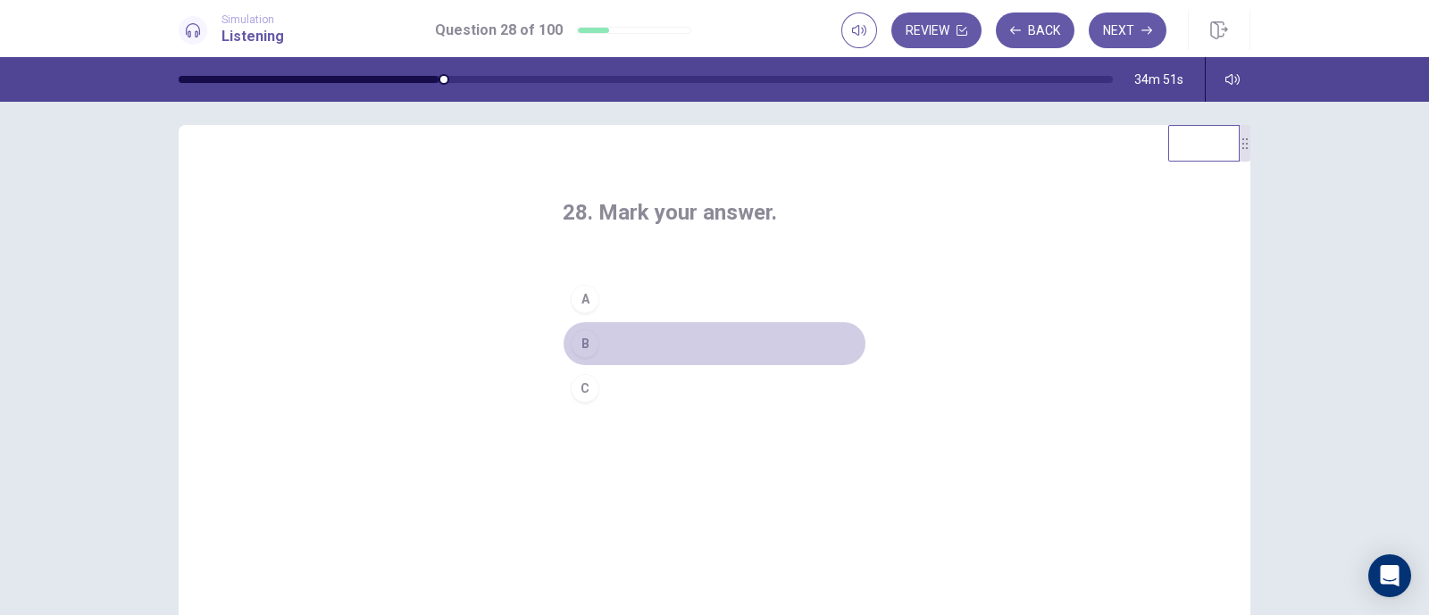
click at [571, 341] on div "B" at bounding box center [585, 344] width 29 height 29
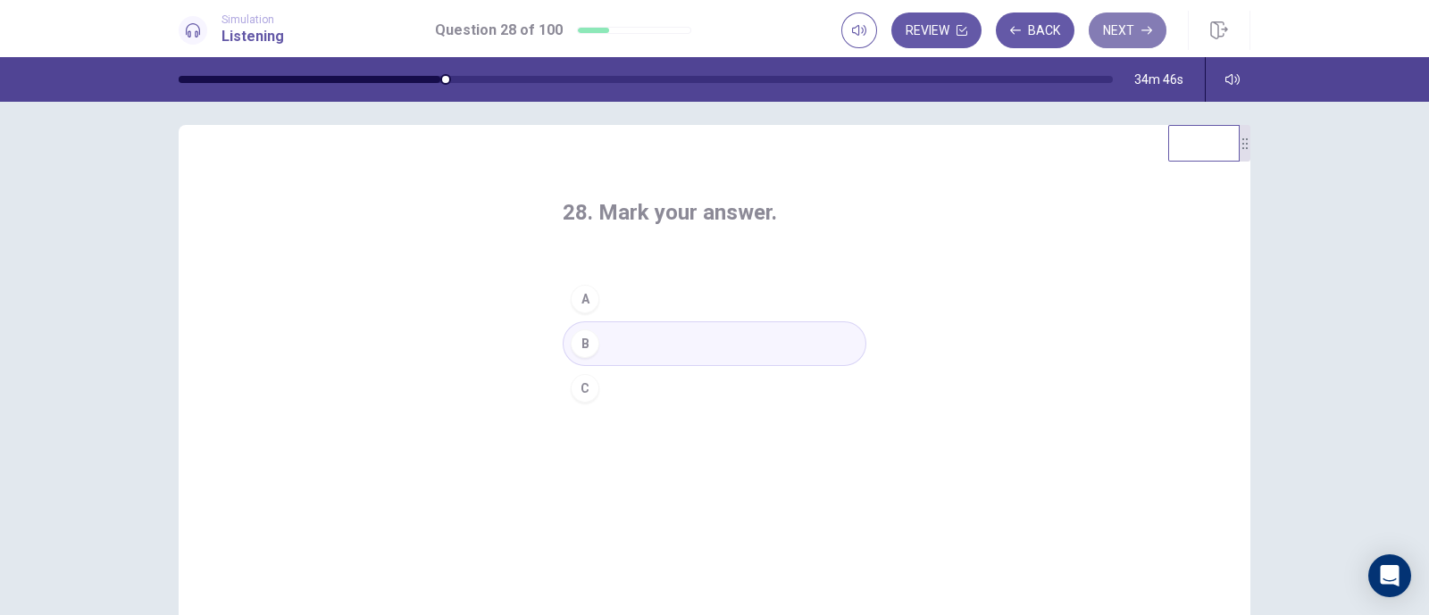
click at [1117, 33] on button "Next" at bounding box center [1128, 31] width 78 height 36
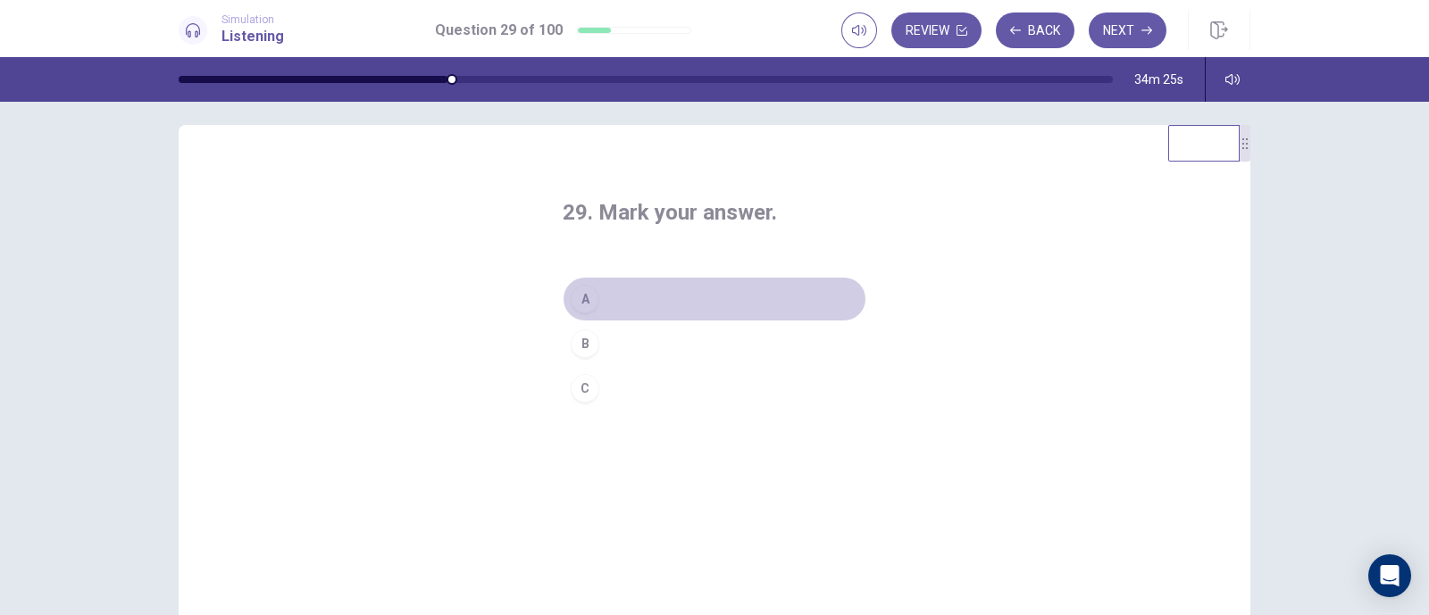
click at [592, 297] on div "A" at bounding box center [585, 299] width 29 height 29
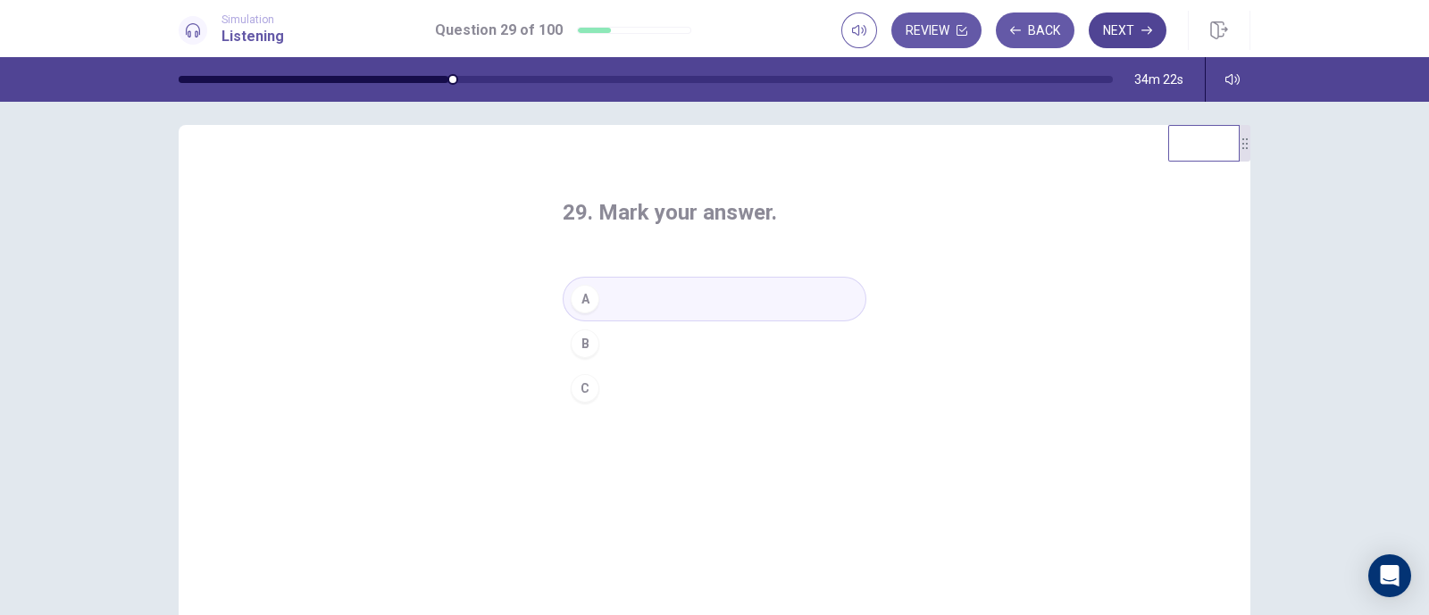
click at [1113, 33] on button "Next" at bounding box center [1128, 31] width 78 height 36
click at [583, 337] on div "B" at bounding box center [585, 344] width 29 height 29
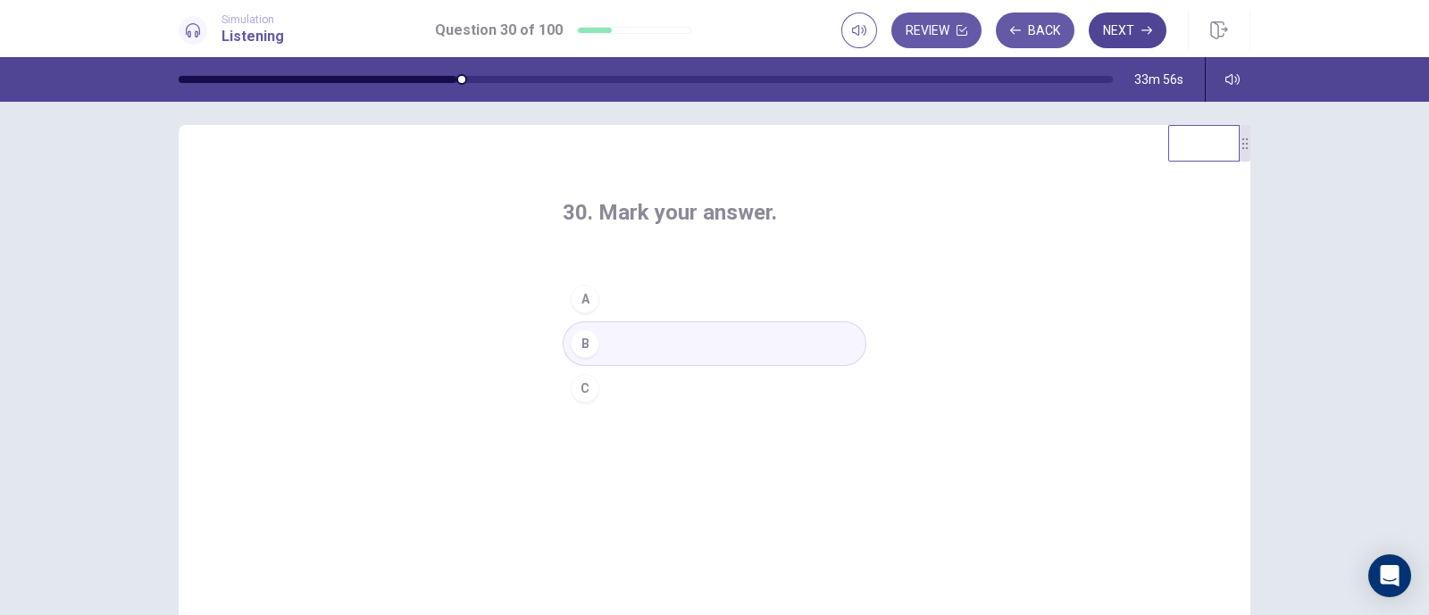
click at [1122, 32] on button "Next" at bounding box center [1128, 31] width 78 height 36
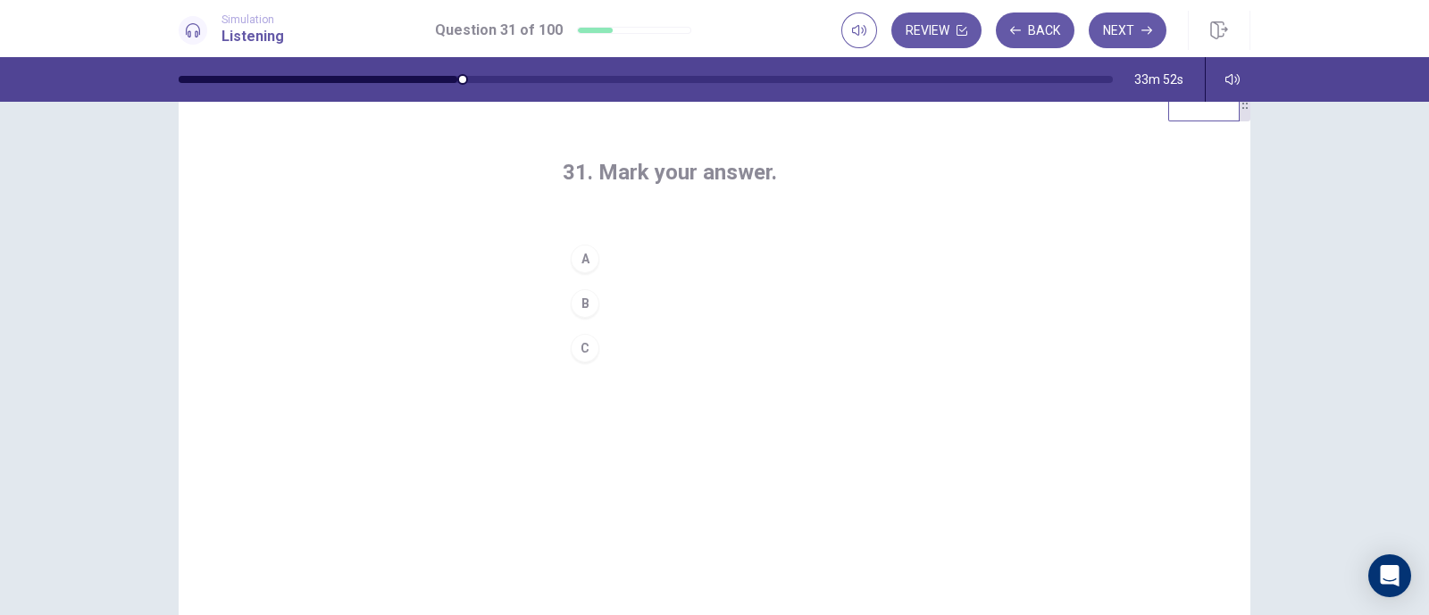
scroll to position [0, 0]
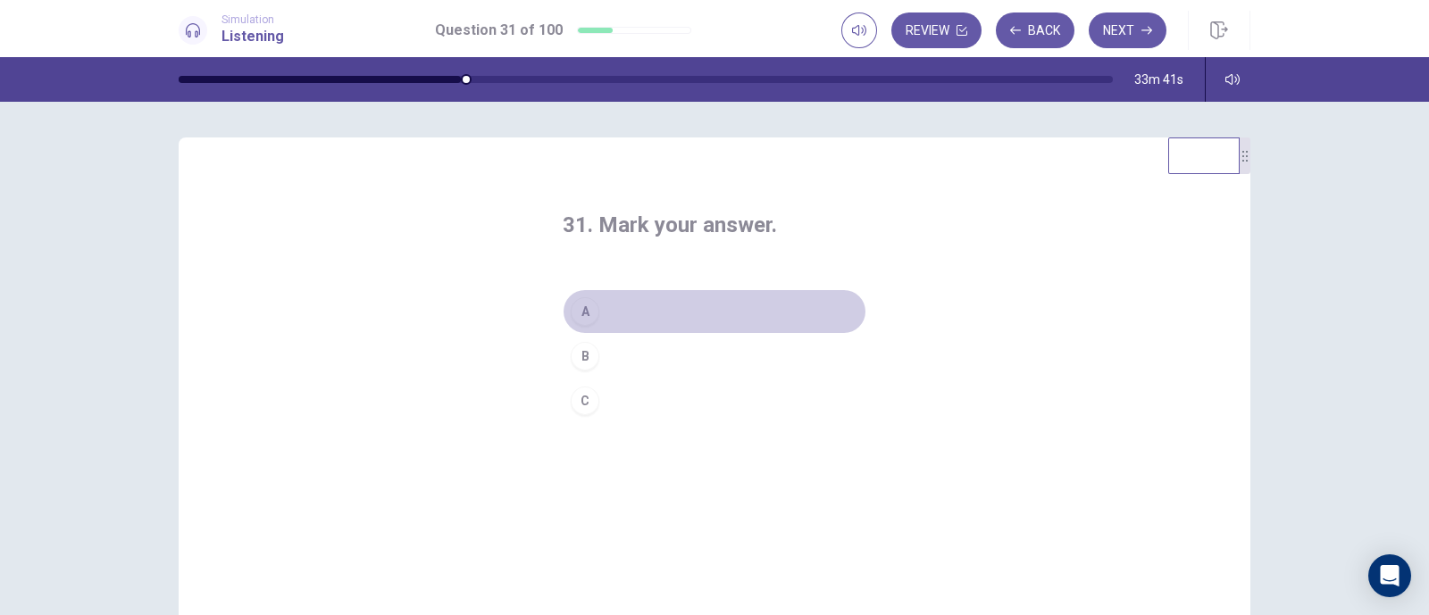
click at [574, 306] on div "A" at bounding box center [585, 311] width 29 height 29
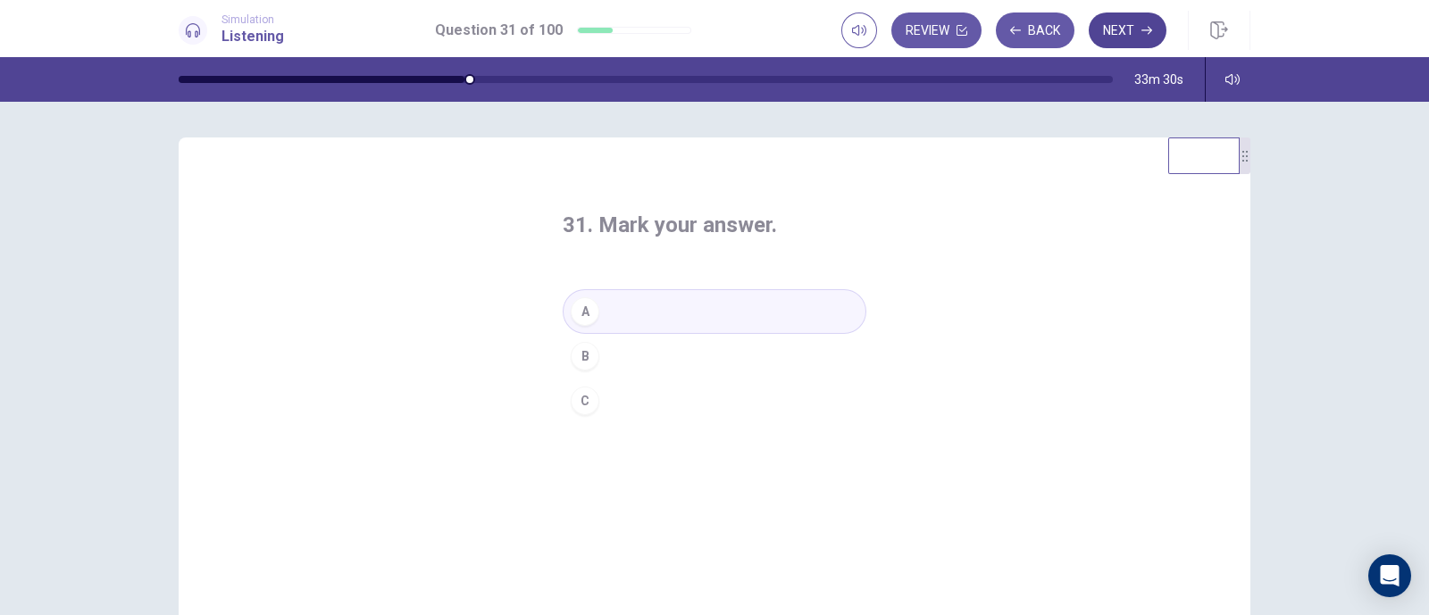
click at [1112, 29] on button "Next" at bounding box center [1128, 31] width 78 height 36
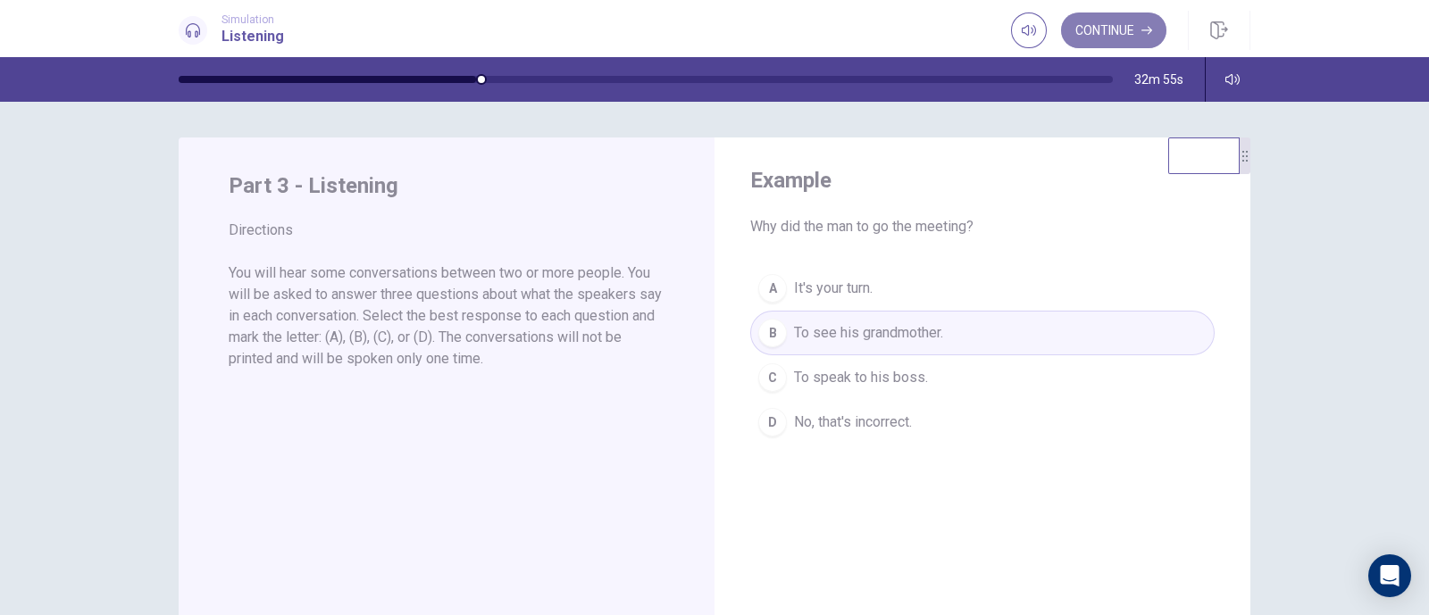
click at [1112, 29] on button "Continue" at bounding box center [1113, 31] width 105 height 36
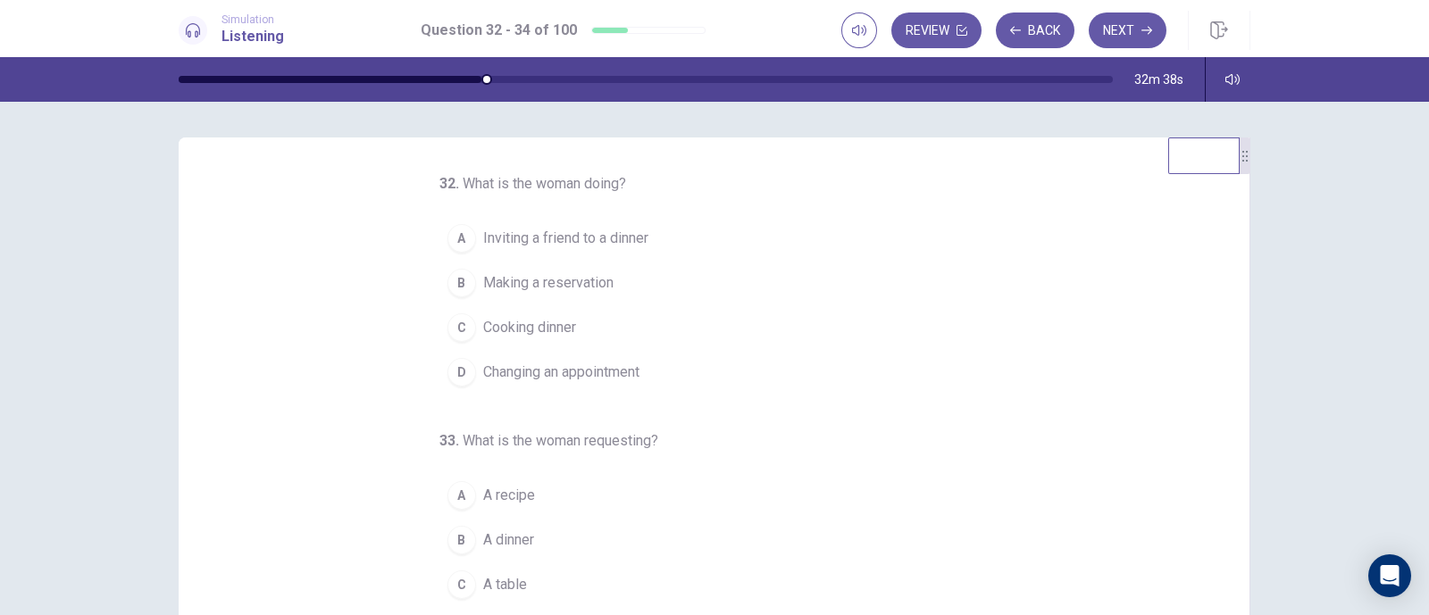
click at [595, 281] on span "Making a reservation" at bounding box center [548, 282] width 130 height 21
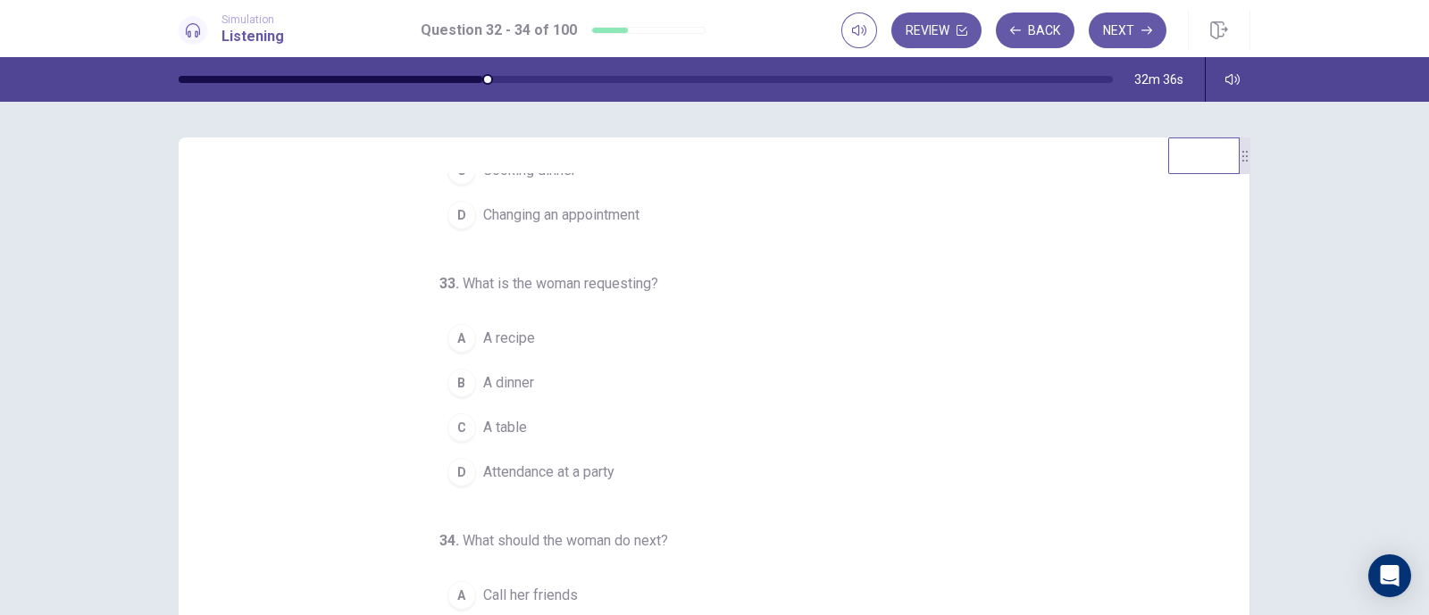
scroll to position [182, 0]
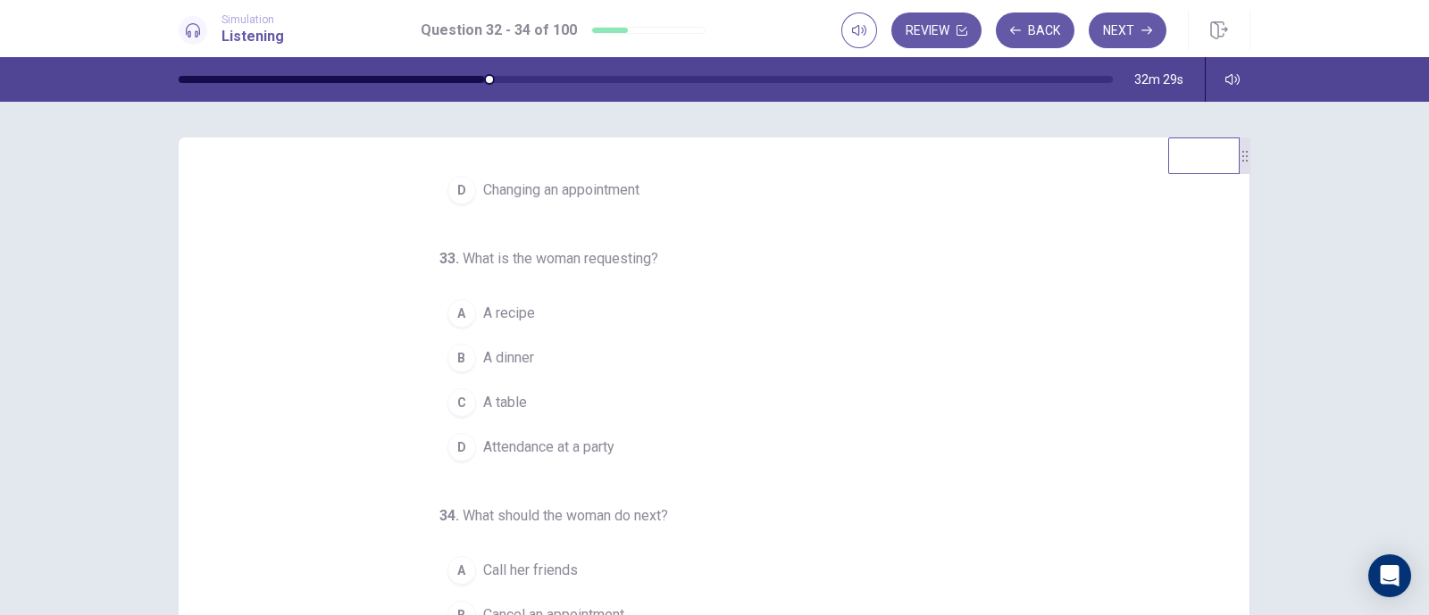
click at [518, 399] on button "C A table" at bounding box center [703, 402] width 529 height 45
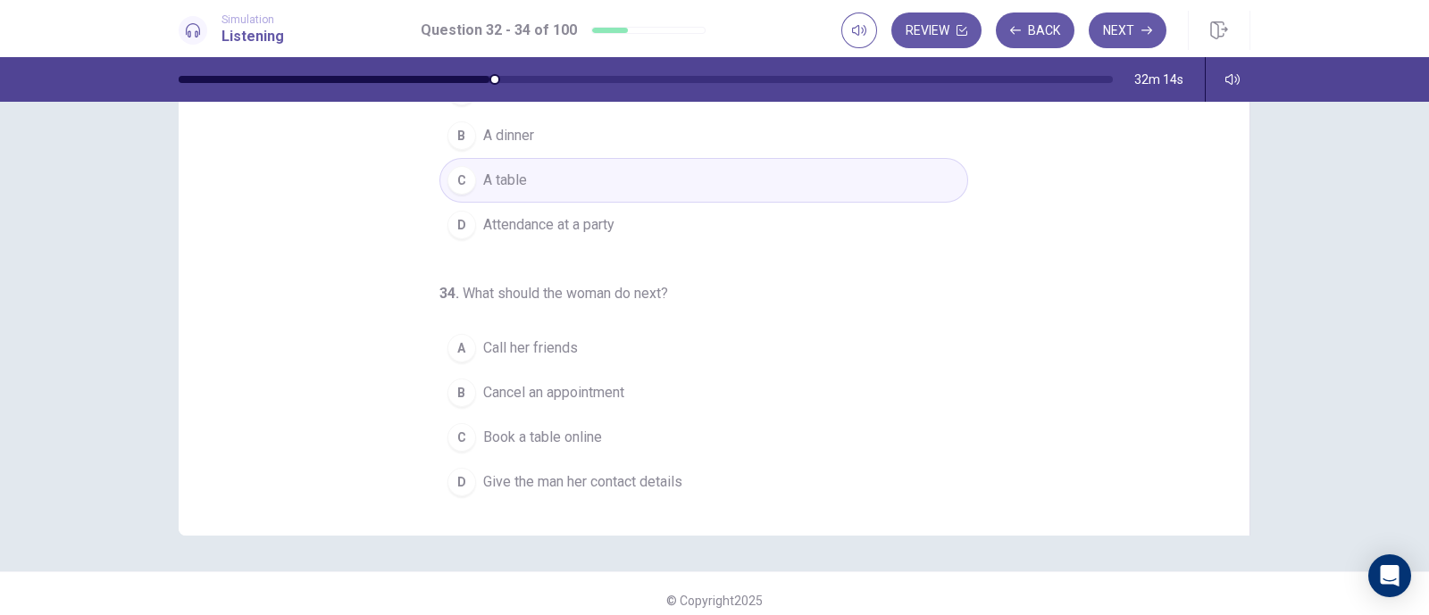
click at [621, 476] on span "Give the man her contact details" at bounding box center [582, 482] width 199 height 21
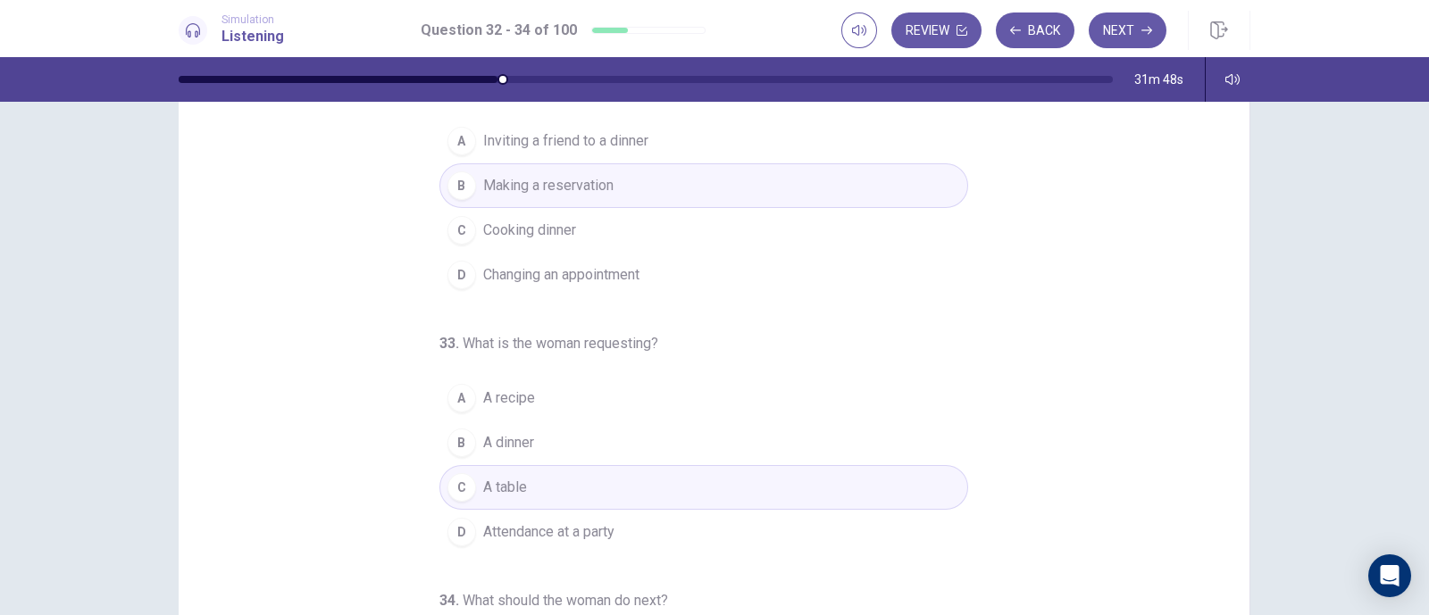
scroll to position [0, 0]
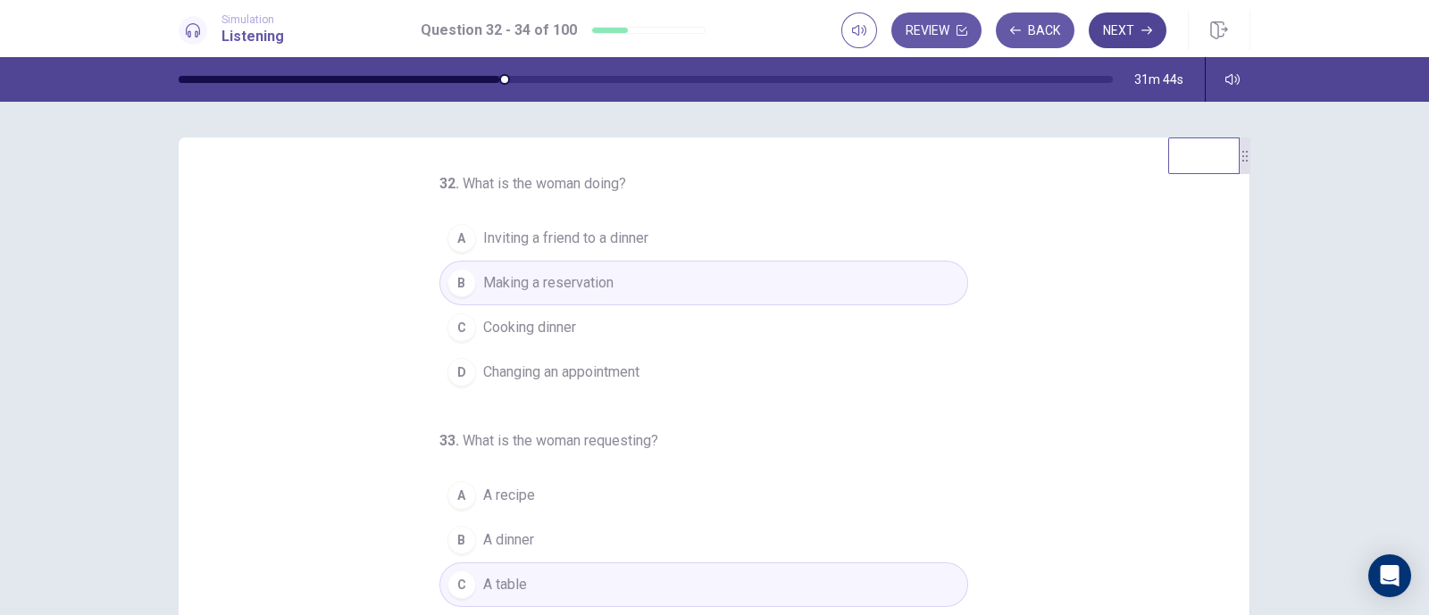
click at [1118, 28] on button "Next" at bounding box center [1128, 31] width 78 height 36
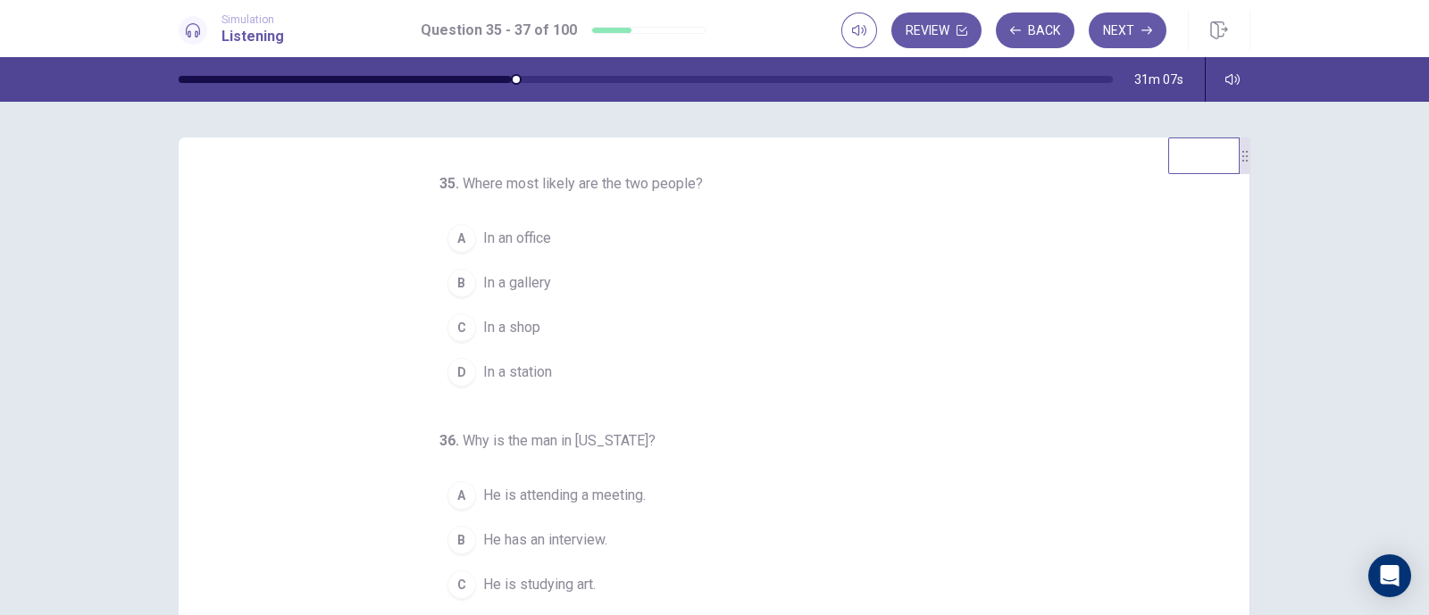
click at [526, 278] on span "In a gallery" at bounding box center [517, 282] width 68 height 21
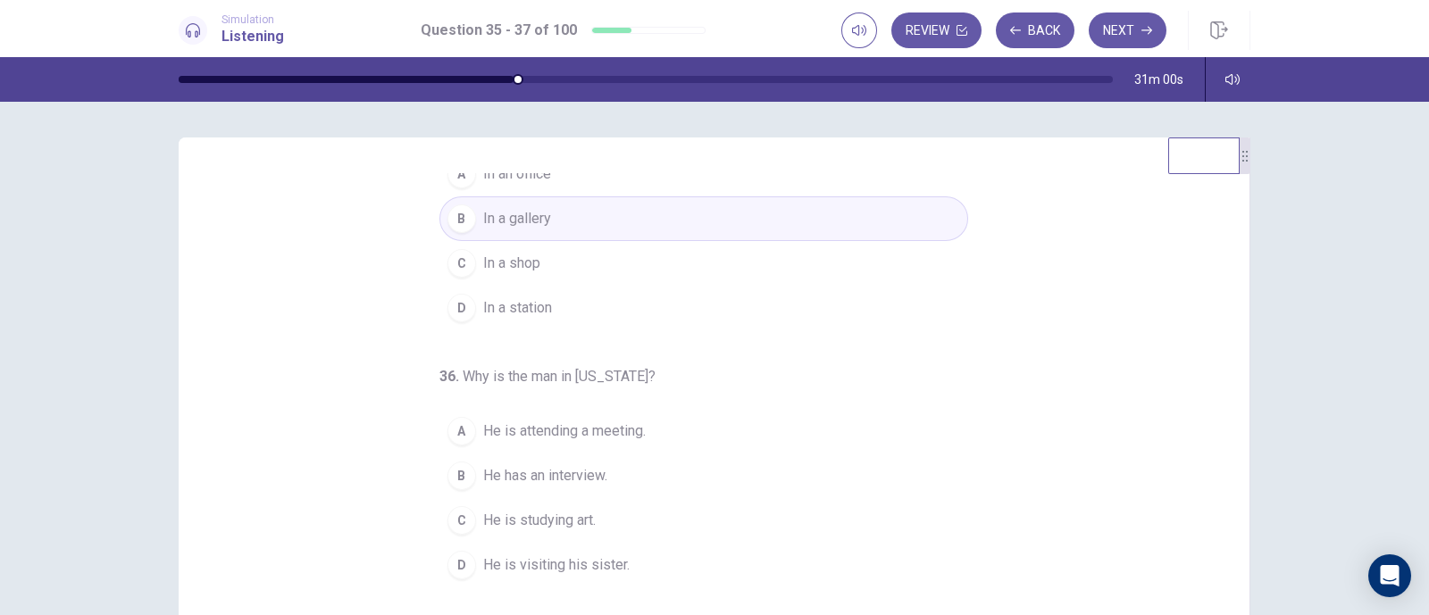
scroll to position [111, 0]
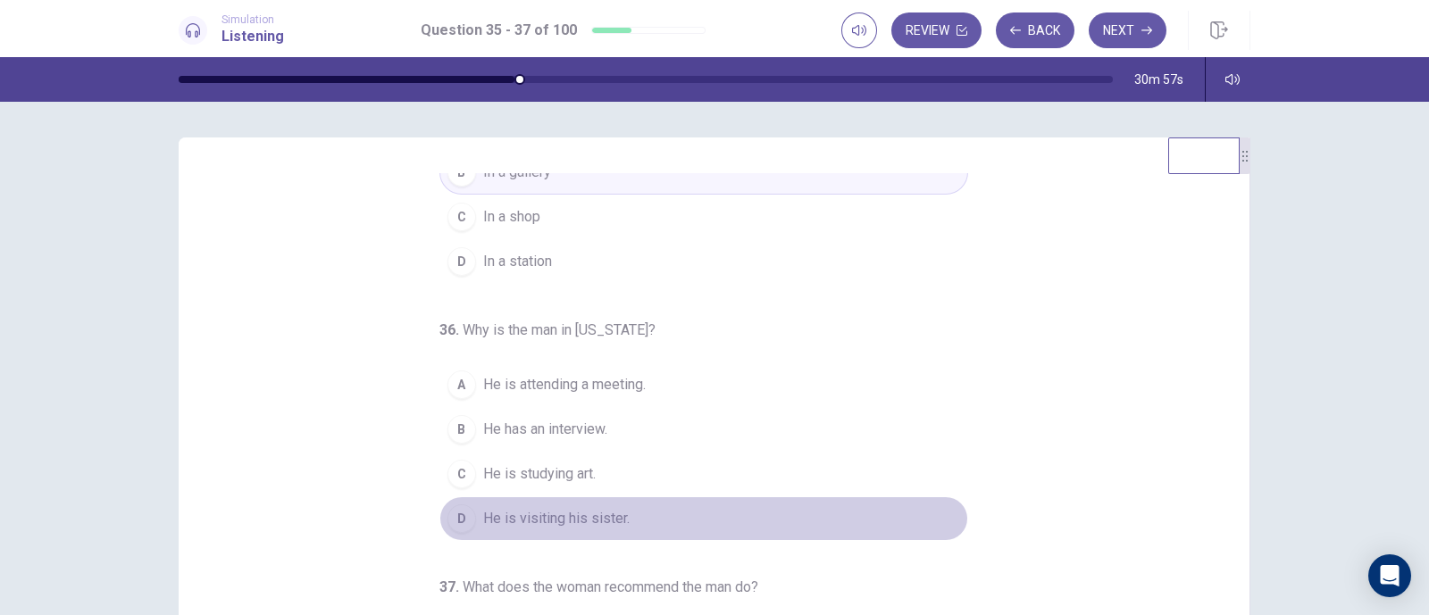
click at [592, 491] on span "He is visiting his sister." at bounding box center [556, 518] width 146 height 21
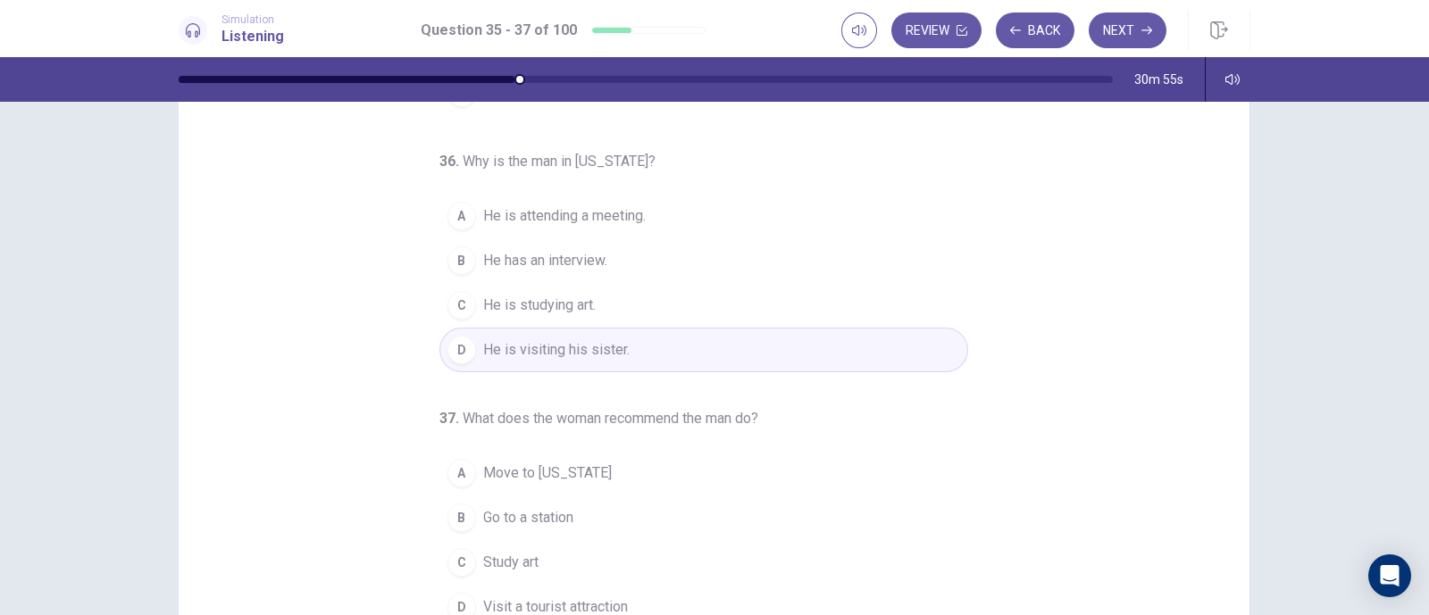
scroll to position [222, 0]
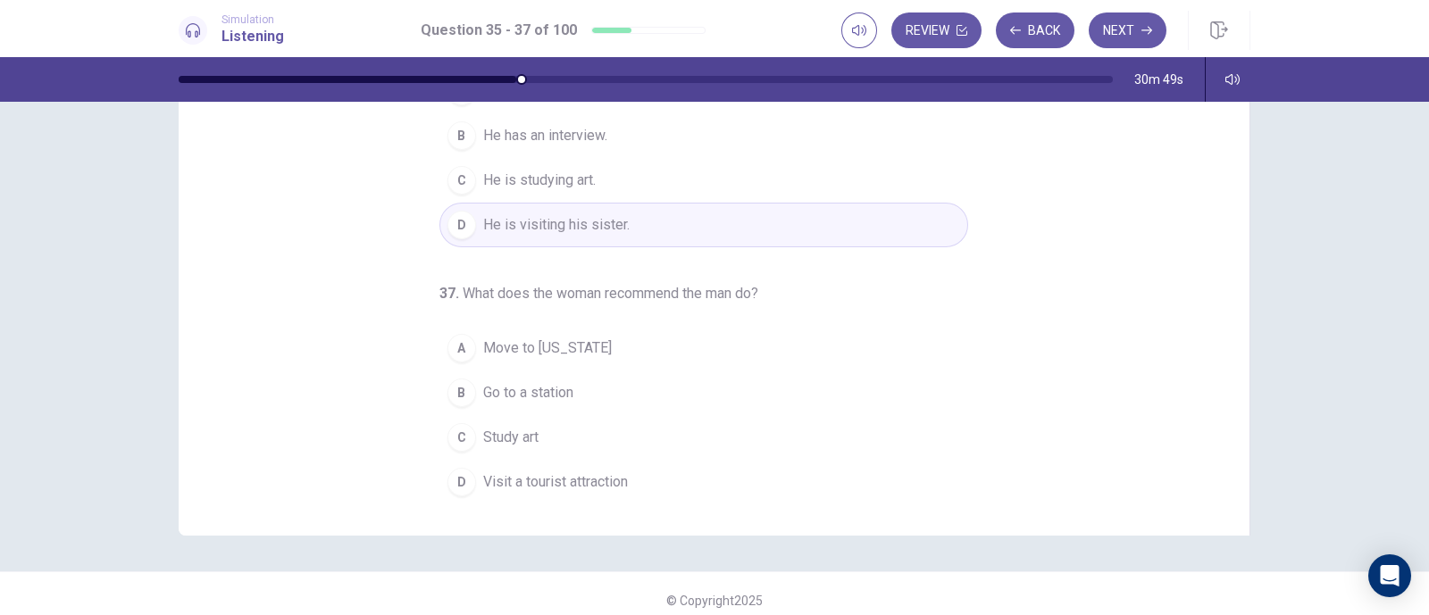
click at [564, 345] on span "Move to [US_STATE]" at bounding box center [547, 348] width 129 height 21
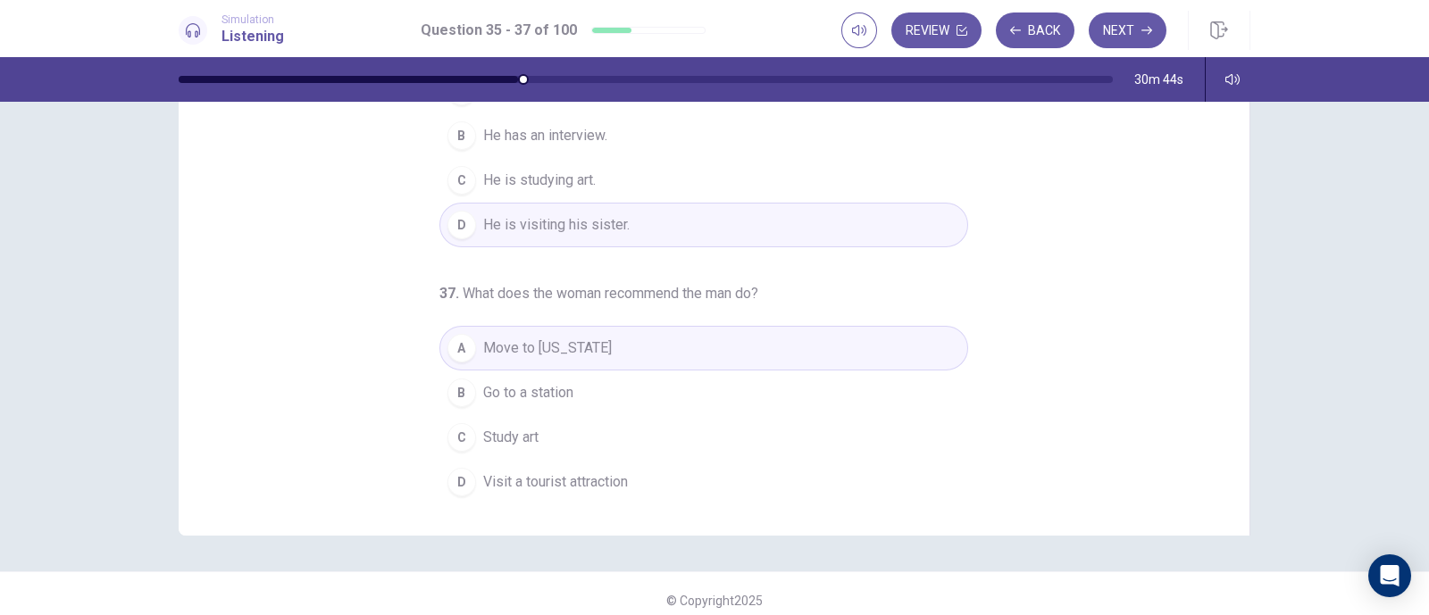
click at [629, 484] on button "D Visit a tourist attraction" at bounding box center [703, 482] width 529 height 45
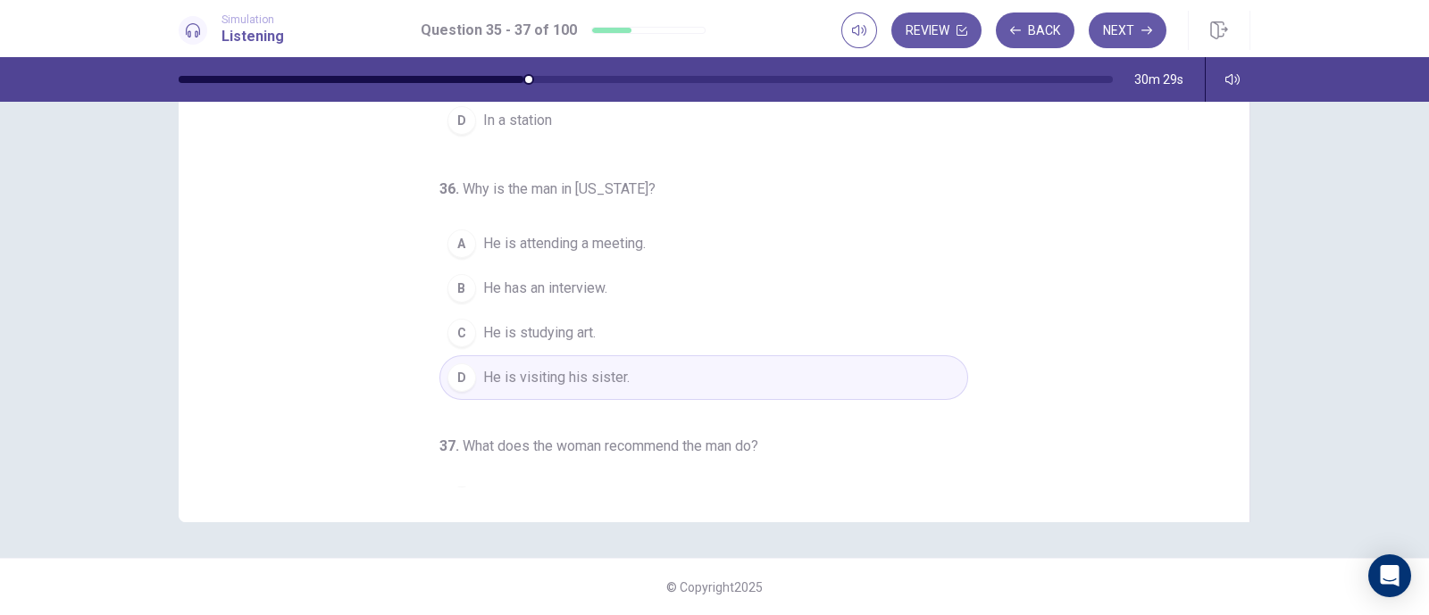
scroll to position [0, 0]
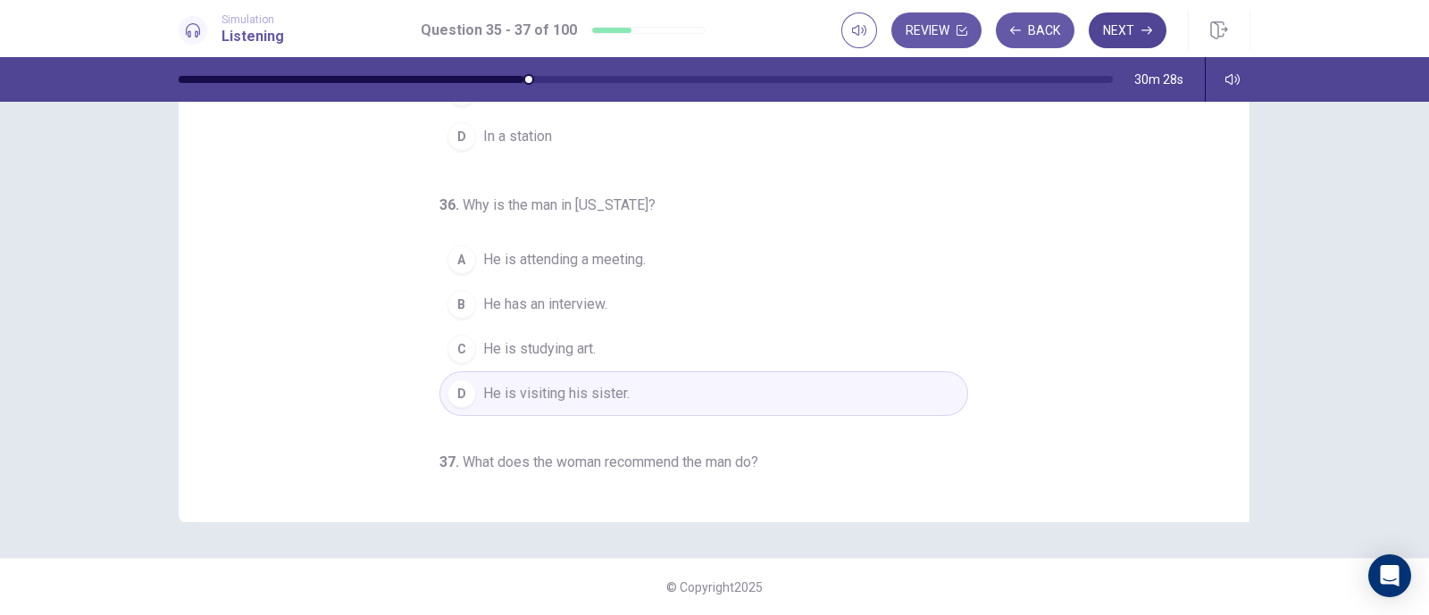
click at [1111, 29] on button "Next" at bounding box center [1128, 31] width 78 height 36
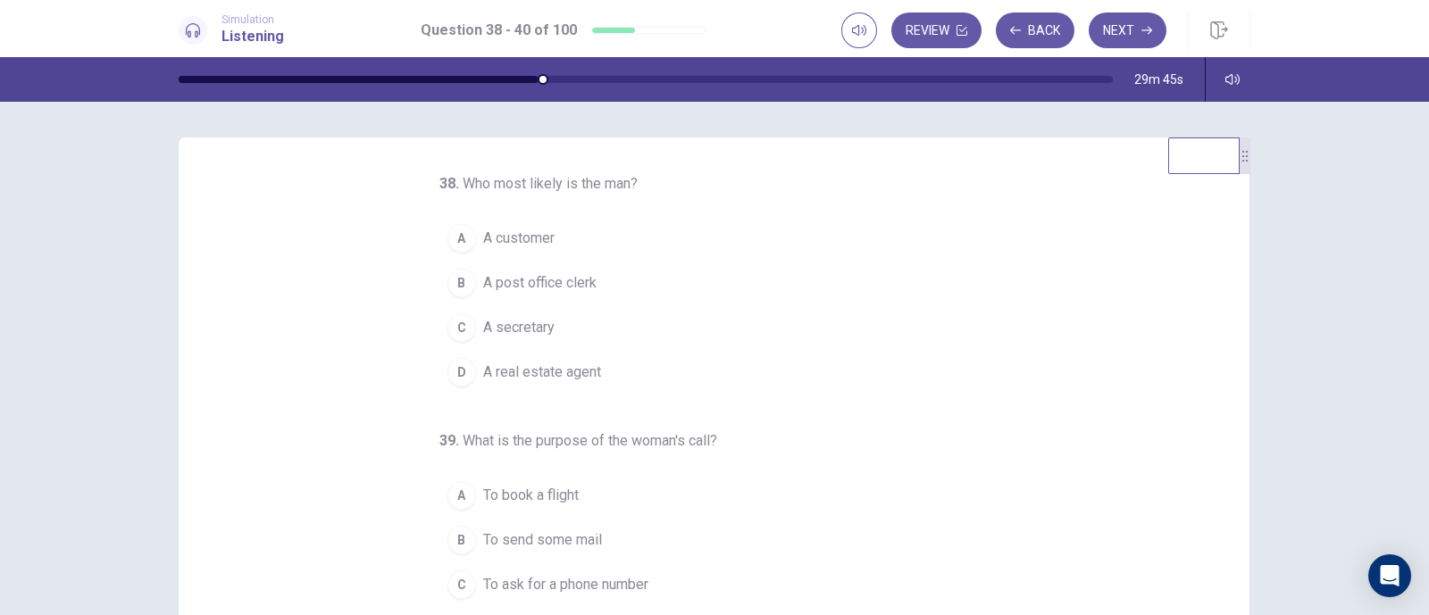
click at [567, 284] on span "A post office clerk" at bounding box center [539, 282] width 113 height 21
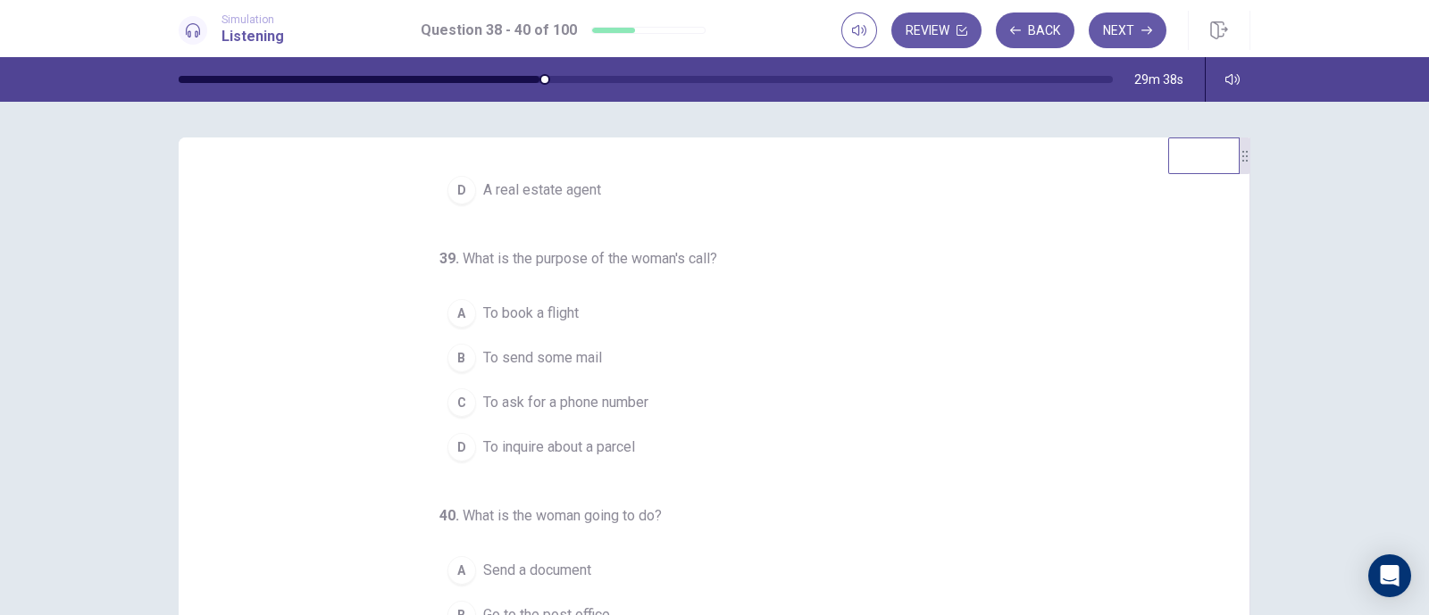
scroll to position [111, 0]
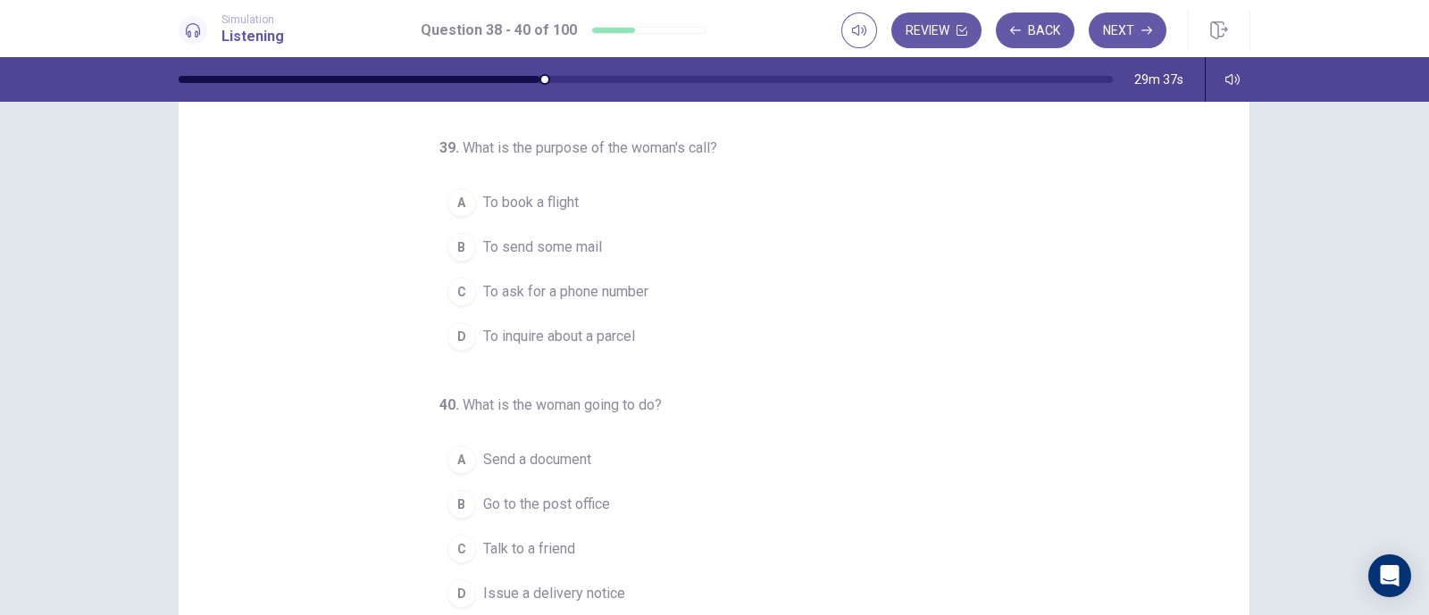
click at [580, 237] on span "To send some mail" at bounding box center [542, 247] width 119 height 21
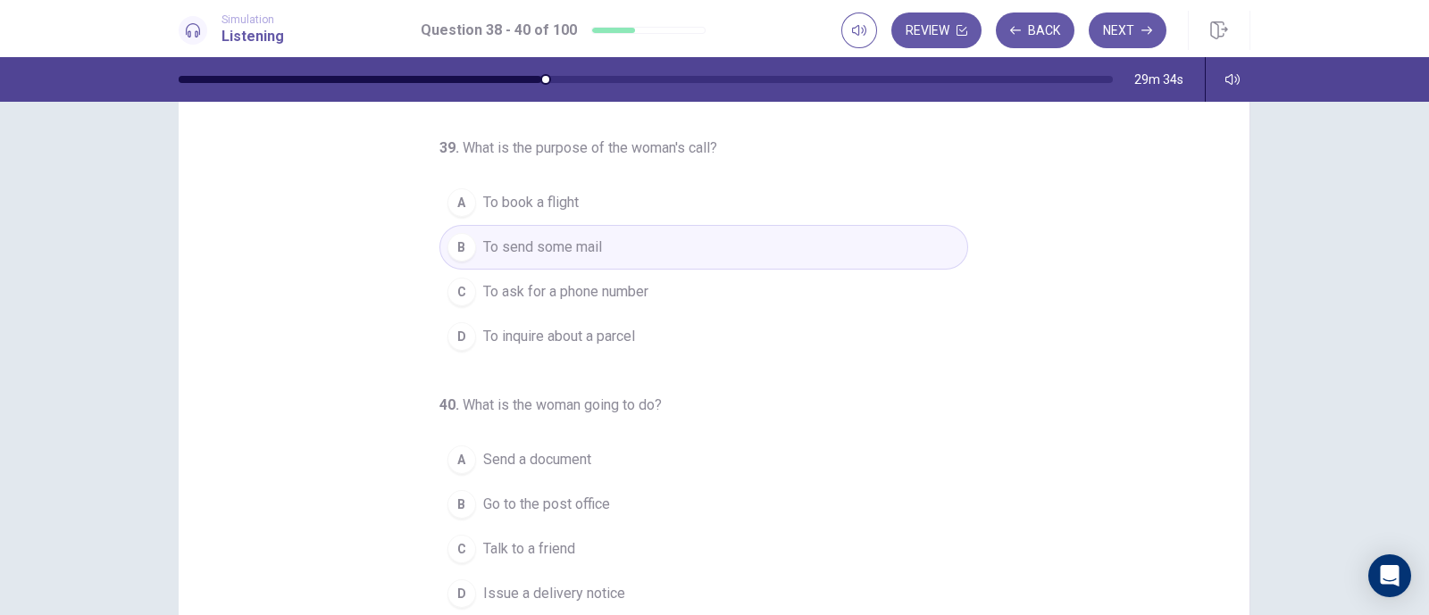
scroll to position [222, 0]
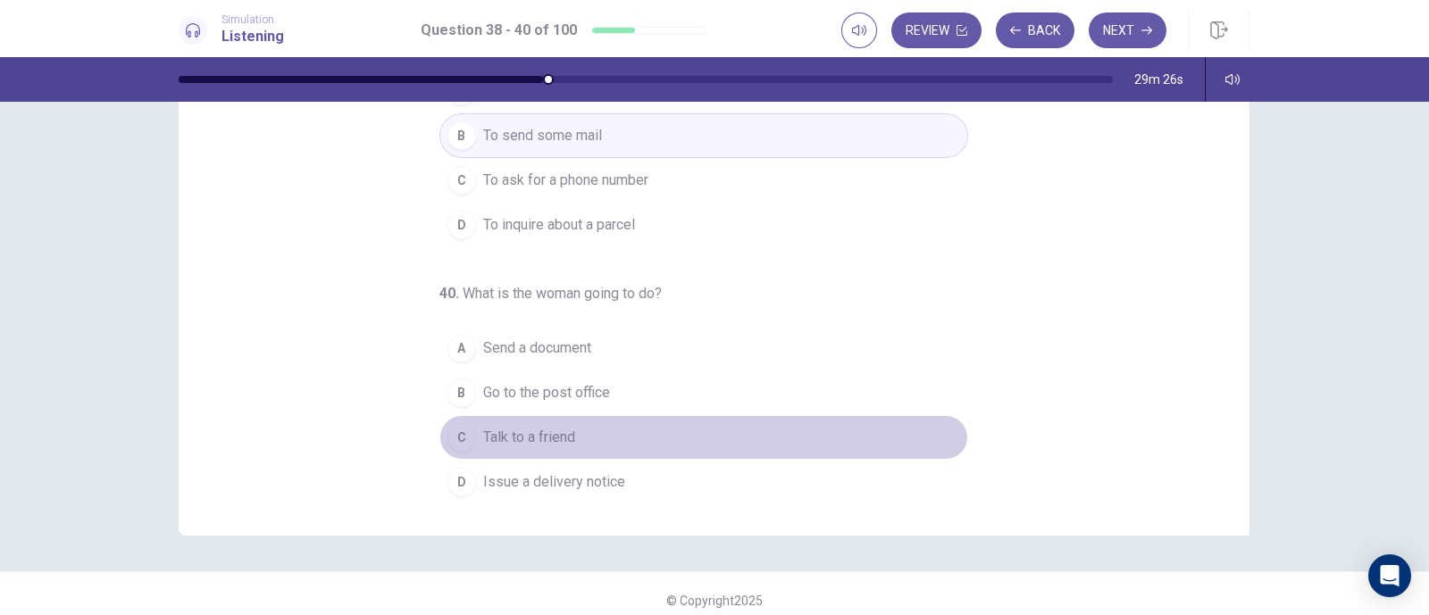
click at [535, 439] on span "Talk to a friend" at bounding box center [529, 437] width 92 height 21
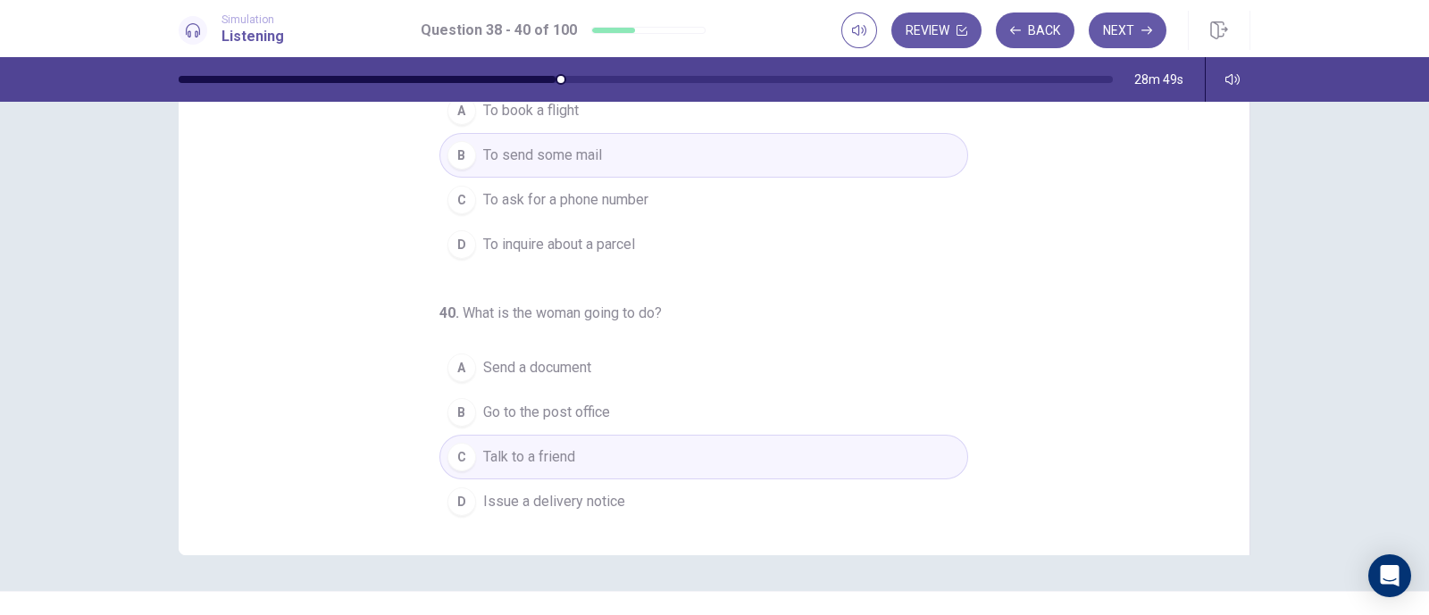
scroll to position [236, 0]
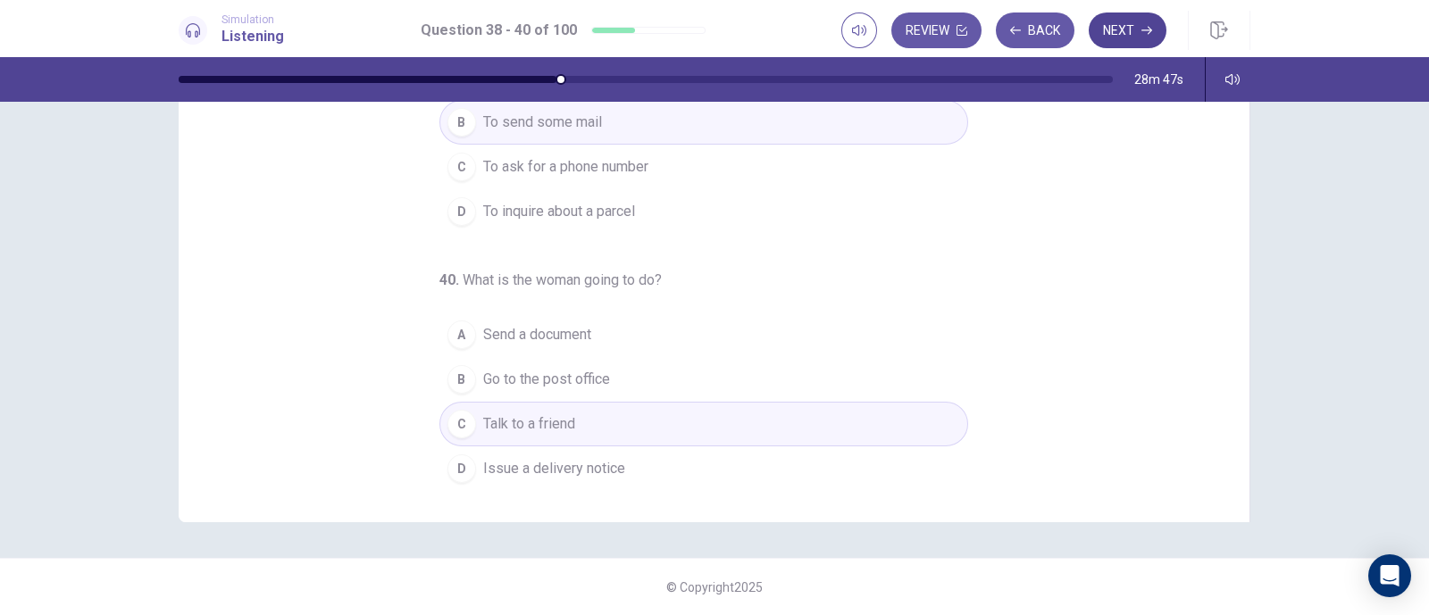
click at [1115, 23] on button "Next" at bounding box center [1128, 31] width 78 height 36
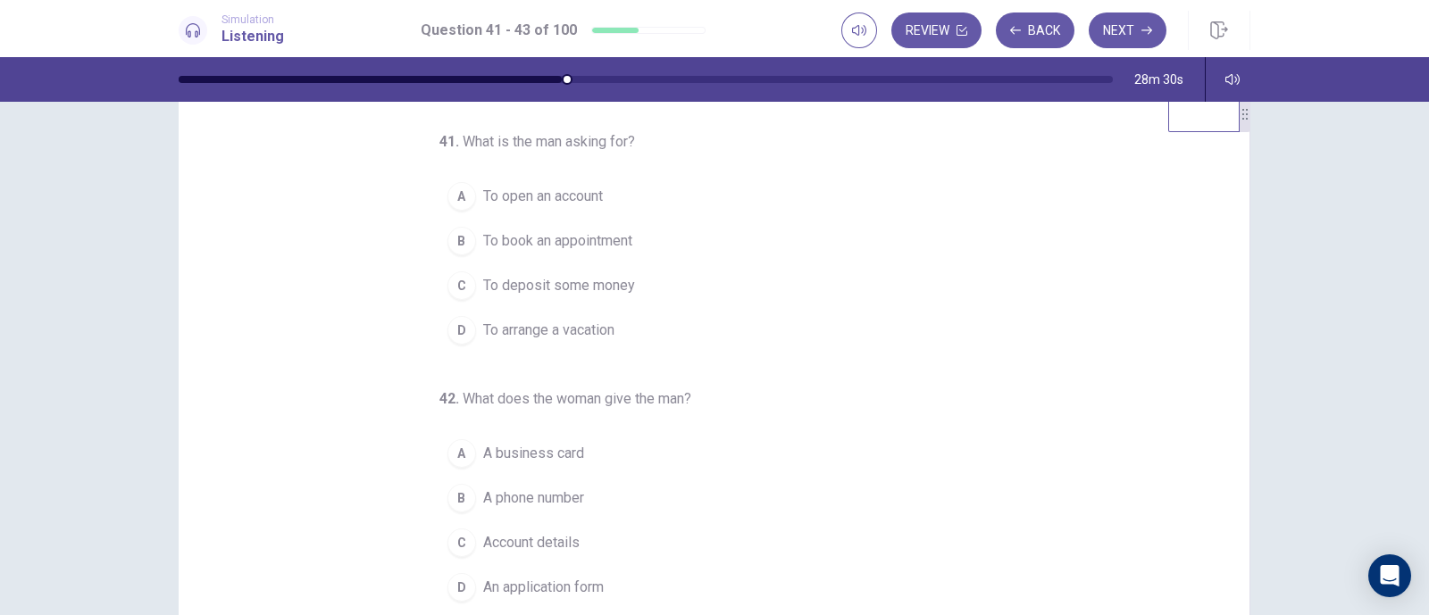
scroll to position [0, 0]
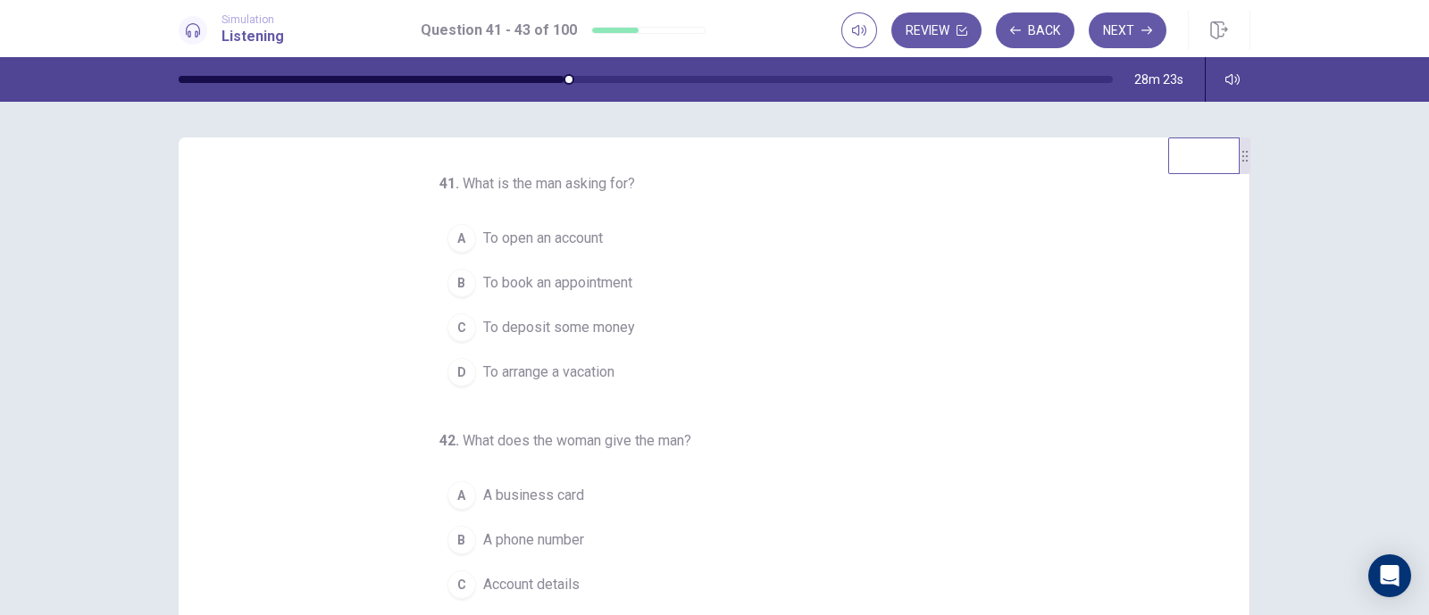
click at [557, 234] on span "To open an account" at bounding box center [543, 238] width 120 height 21
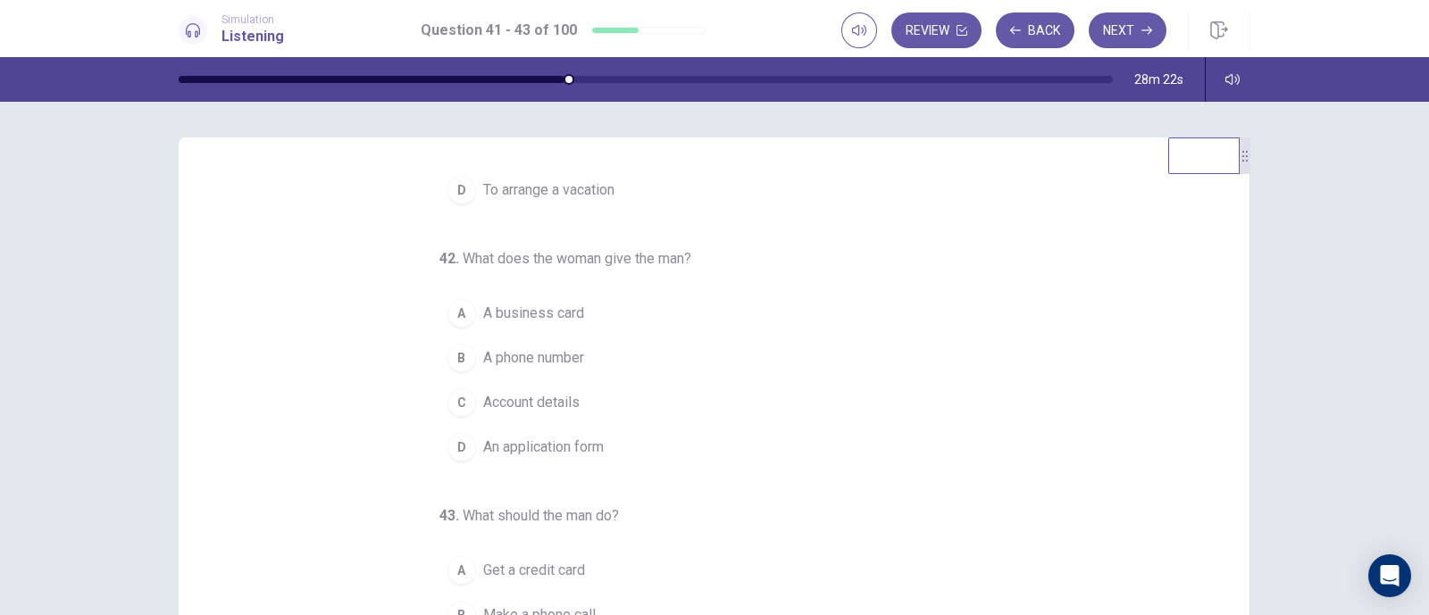
scroll to position [182, 0]
click at [589, 443] on span "An application form" at bounding box center [543, 447] width 121 height 21
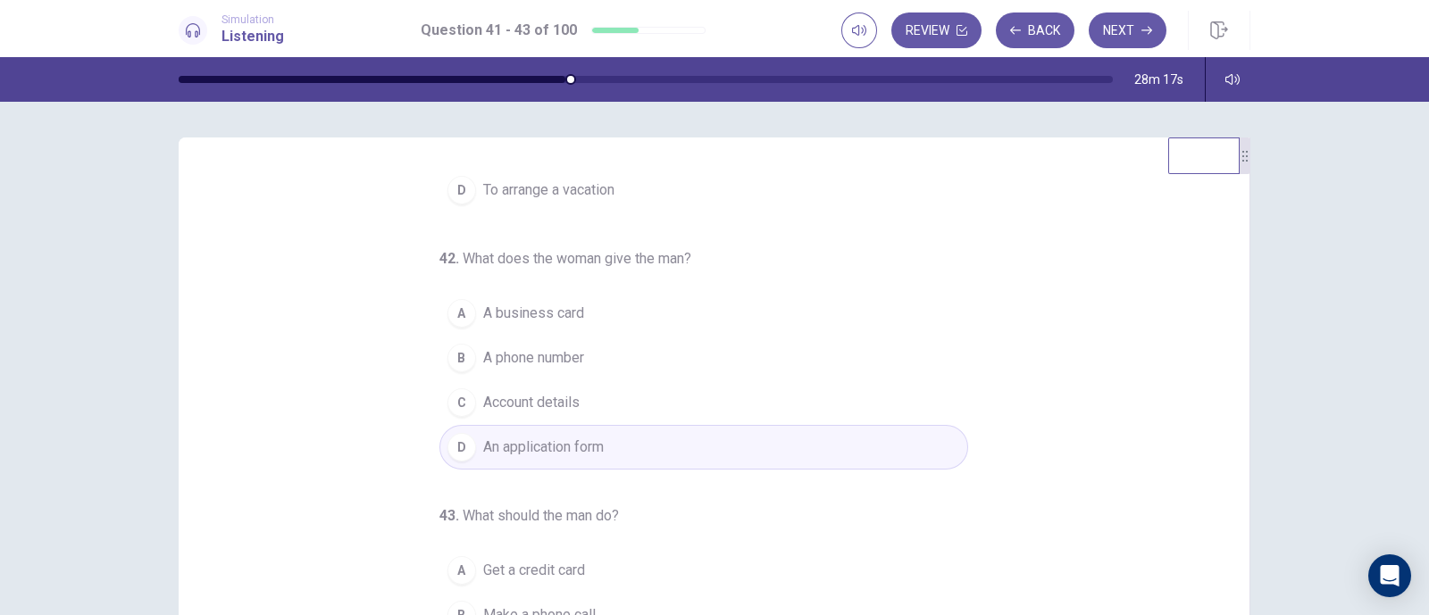
scroll to position [236, 0]
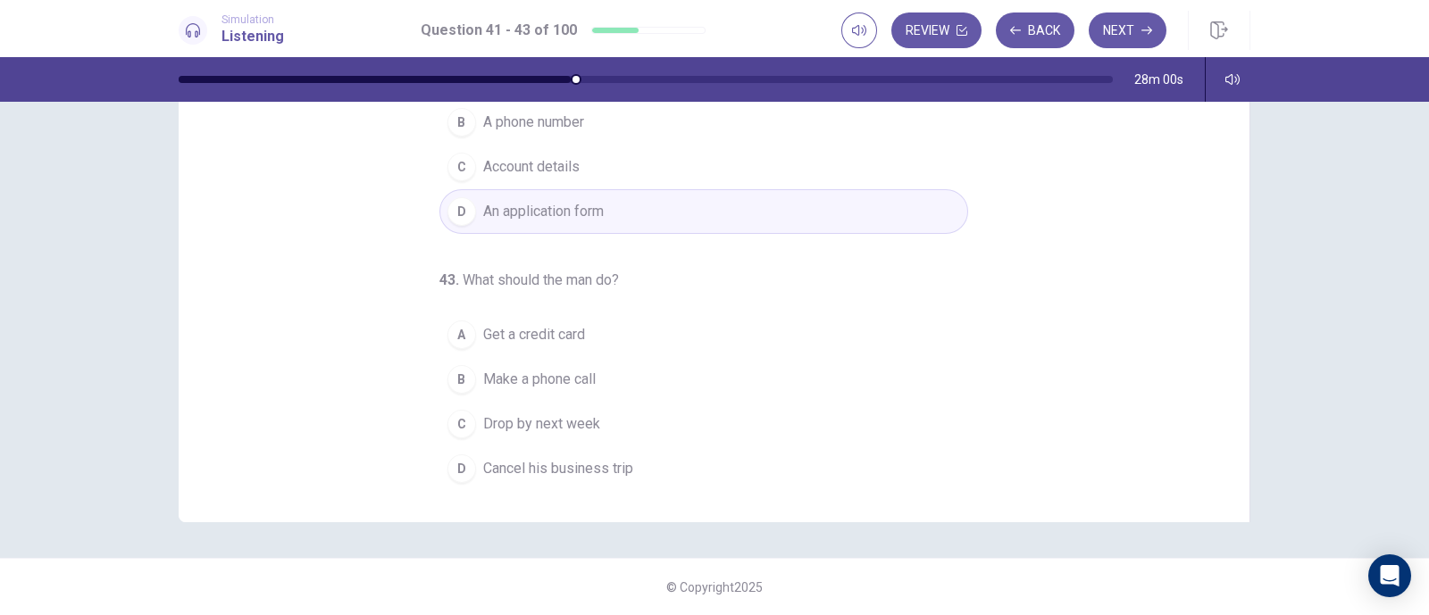
click at [536, 422] on span "Drop by next week" at bounding box center [541, 423] width 117 height 21
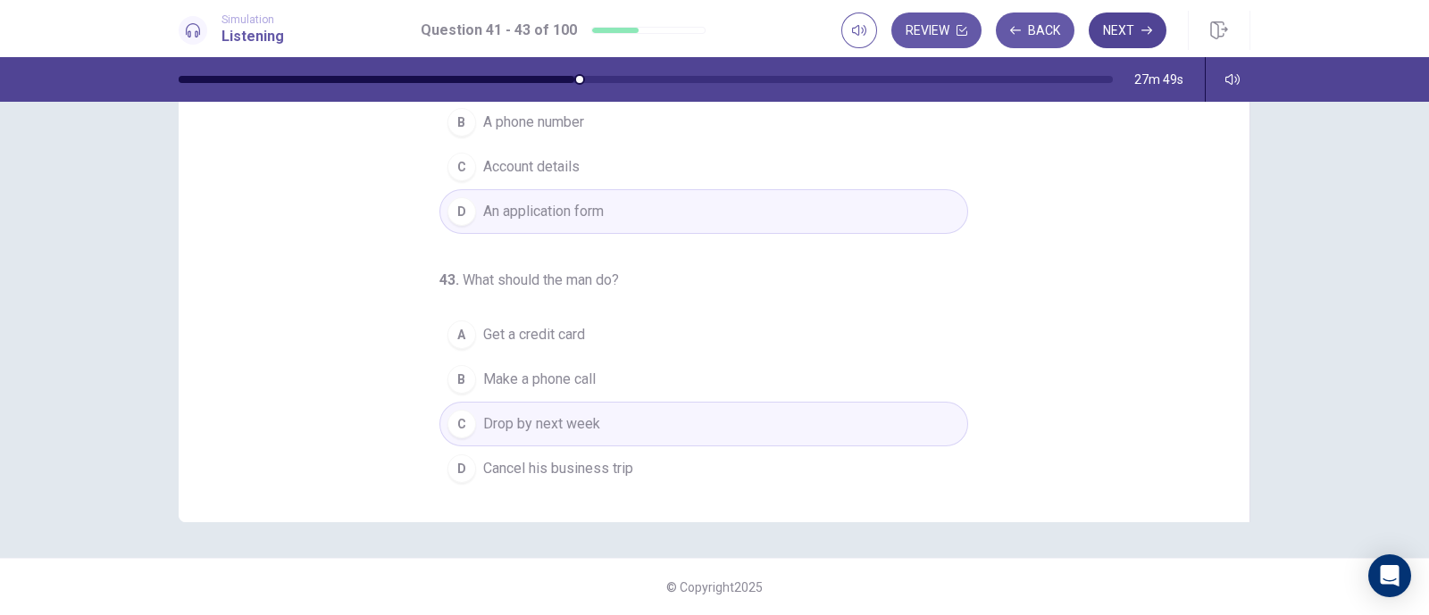
click at [1118, 34] on button "Next" at bounding box center [1128, 31] width 78 height 36
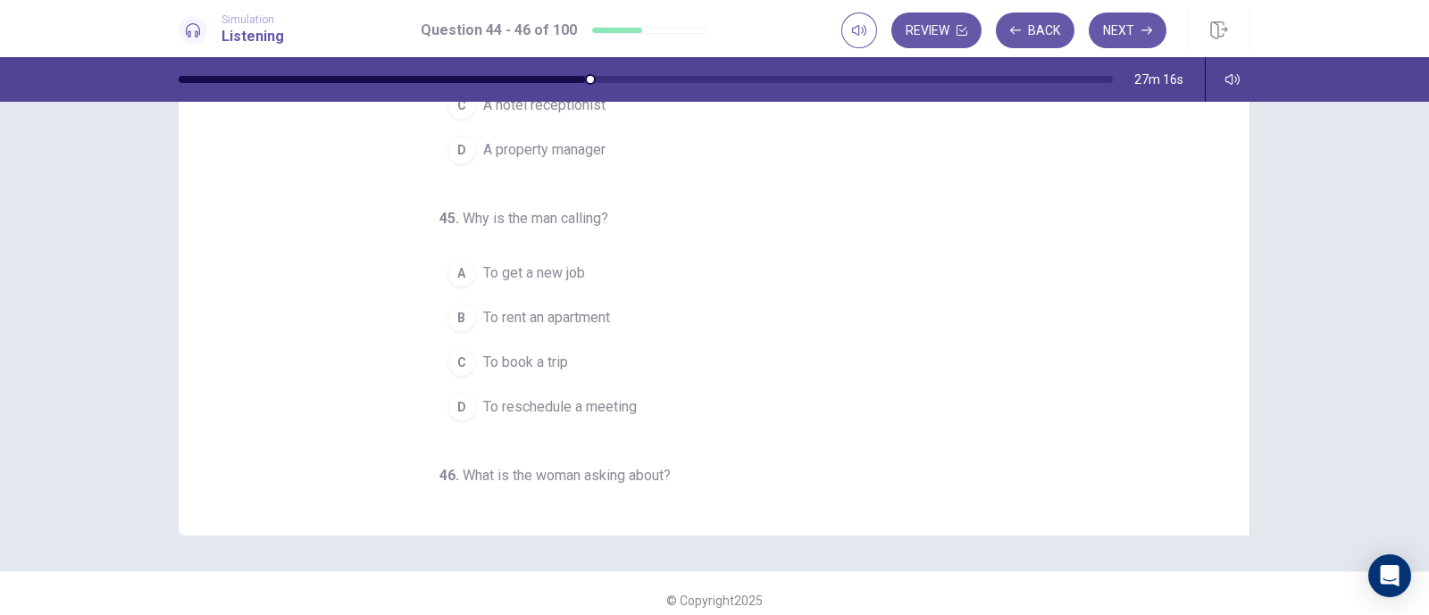
scroll to position [0, 0]
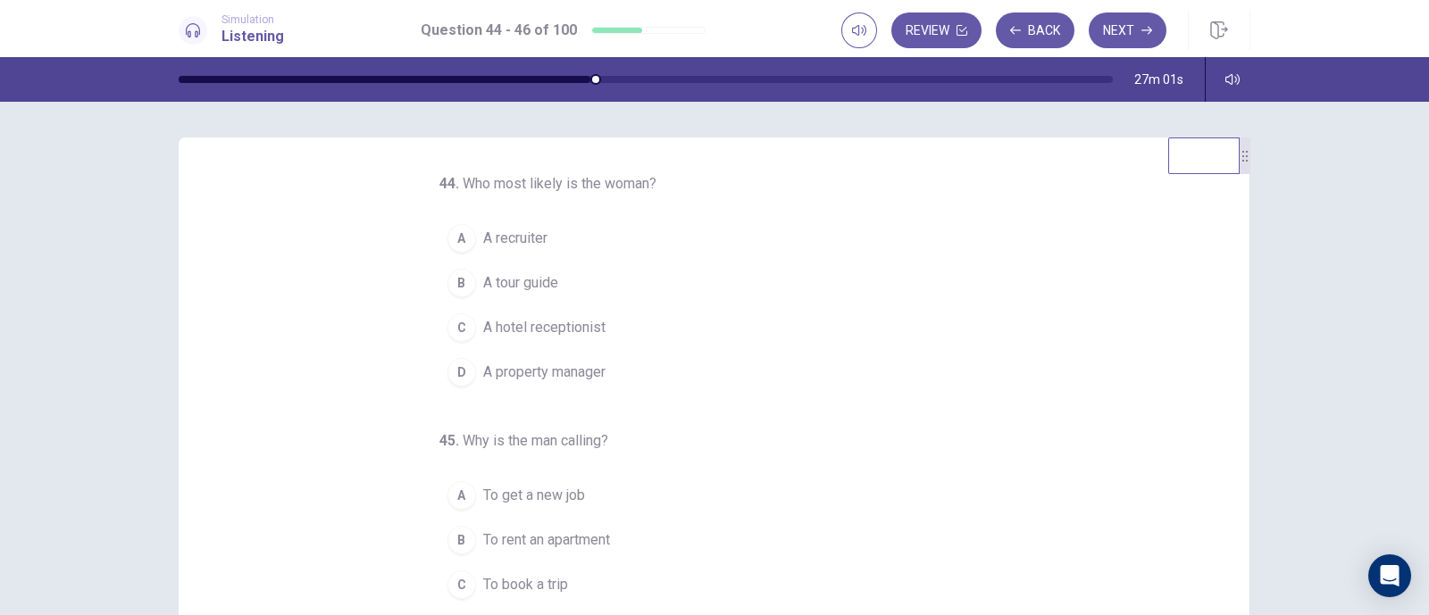
click at [629, 374] on button "D A property manager" at bounding box center [703, 372] width 529 height 45
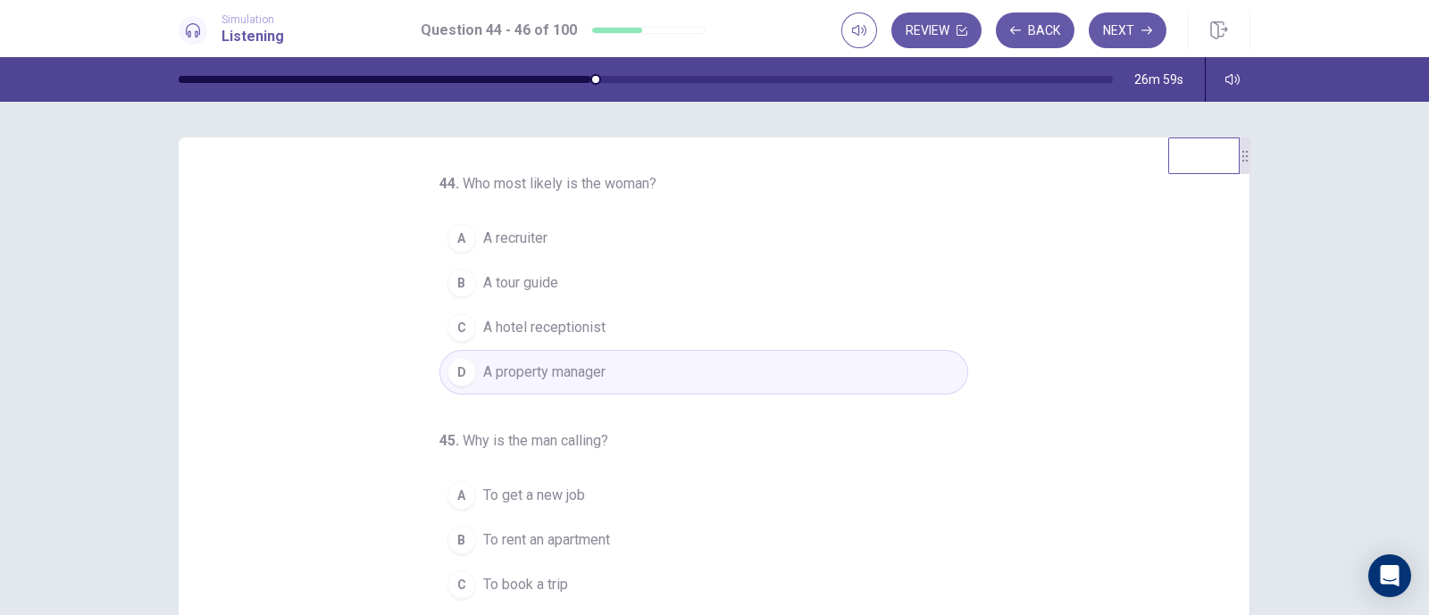
scroll to position [182, 0]
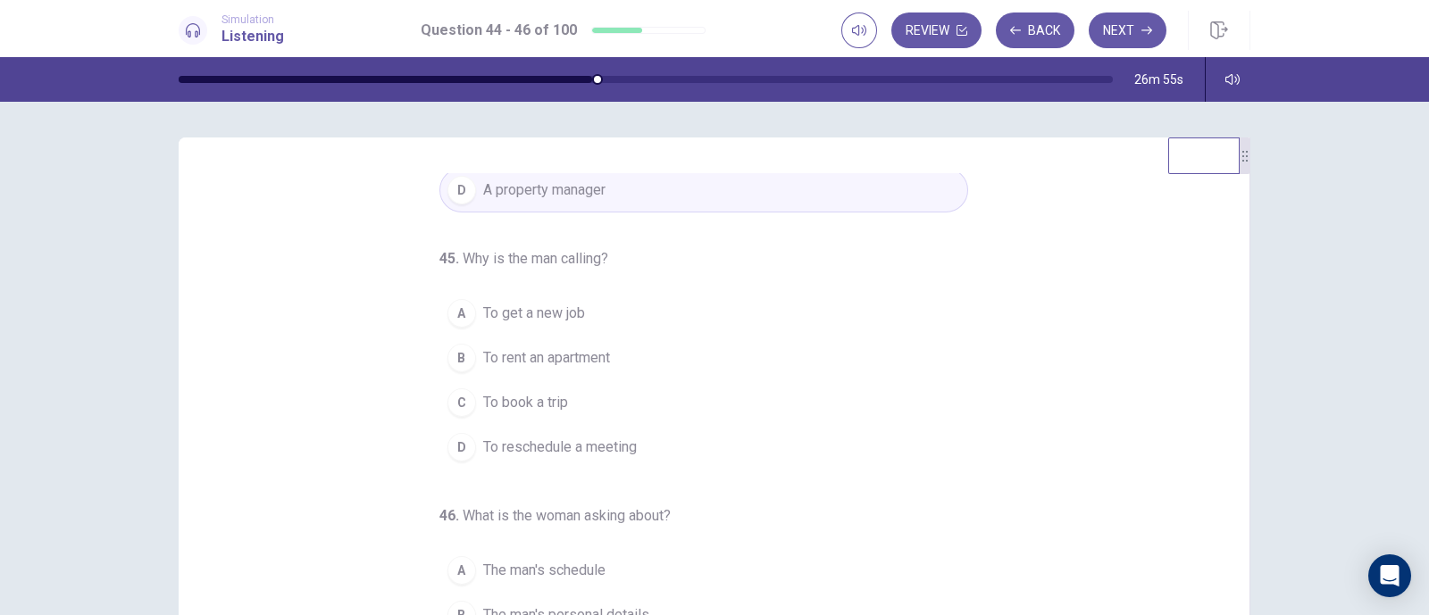
click at [509, 351] on span "To rent an apartment" at bounding box center [546, 357] width 127 height 21
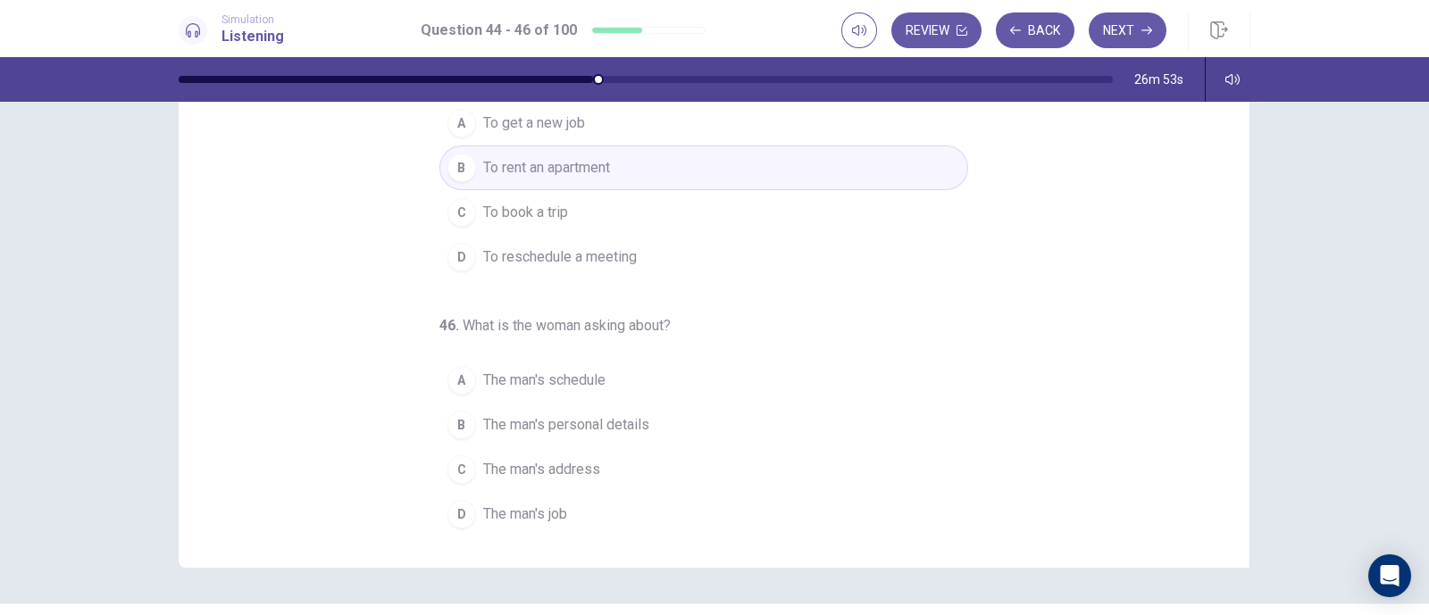
scroll to position [222, 0]
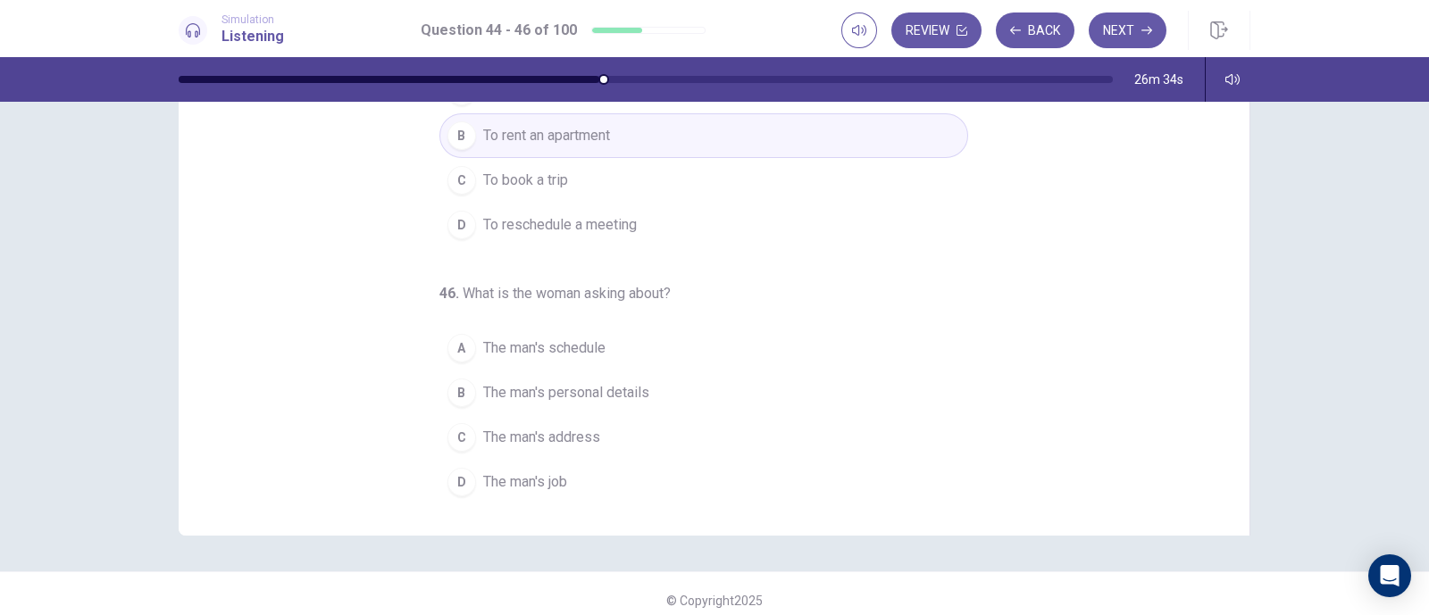
click at [544, 347] on span "The man's schedule" at bounding box center [544, 348] width 122 height 21
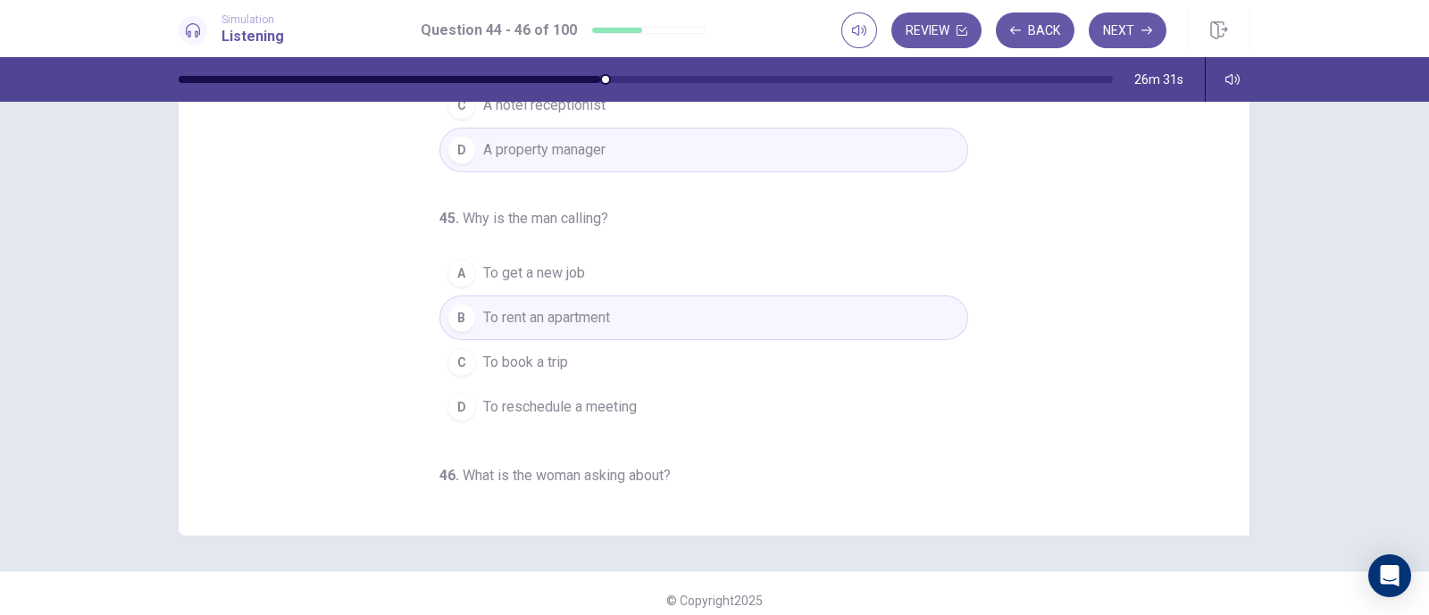
scroll to position [0, 0]
click at [1132, 23] on button "Next" at bounding box center [1128, 31] width 78 height 36
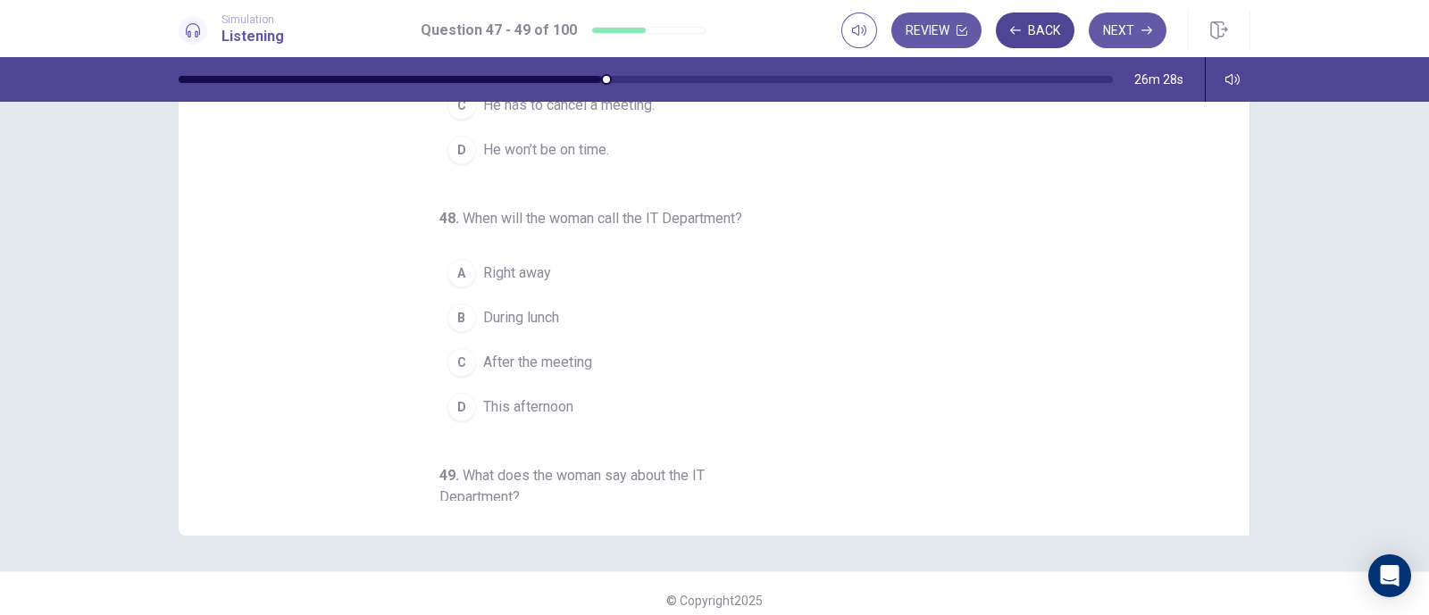
click at [1023, 31] on button "Back" at bounding box center [1035, 31] width 79 height 36
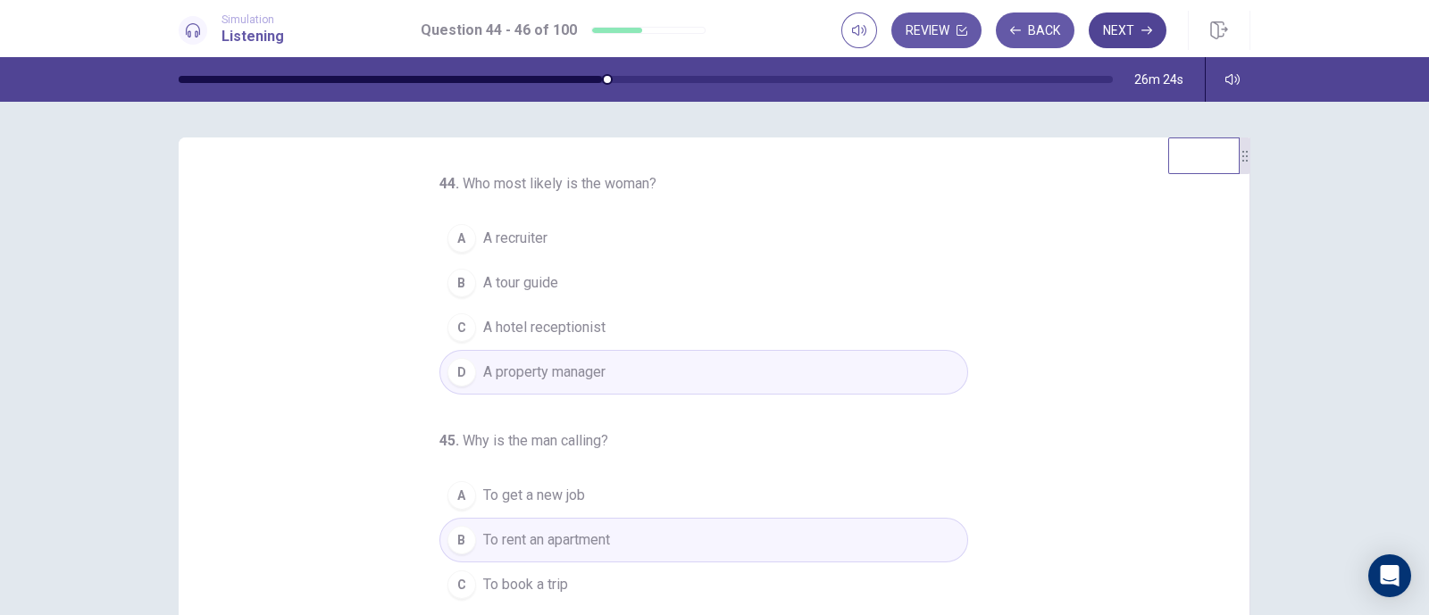
click at [1118, 36] on button "Next" at bounding box center [1128, 31] width 78 height 36
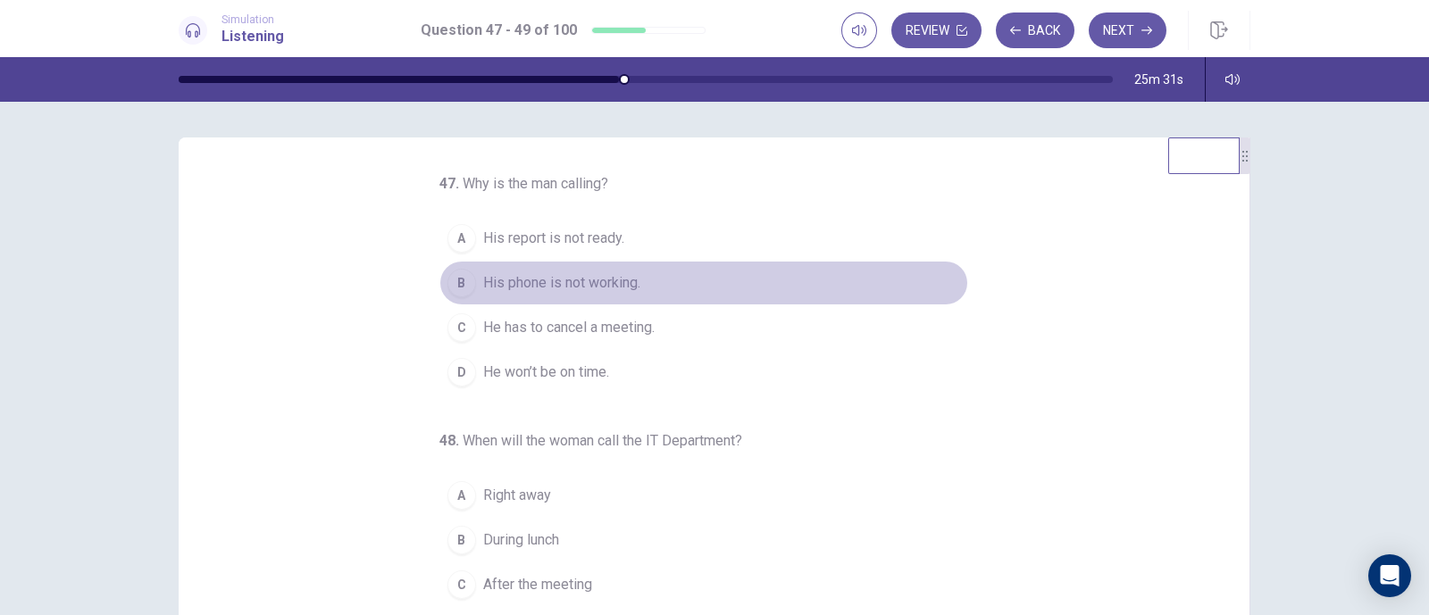
click at [580, 280] on span "His phone is not working." at bounding box center [561, 282] width 157 height 21
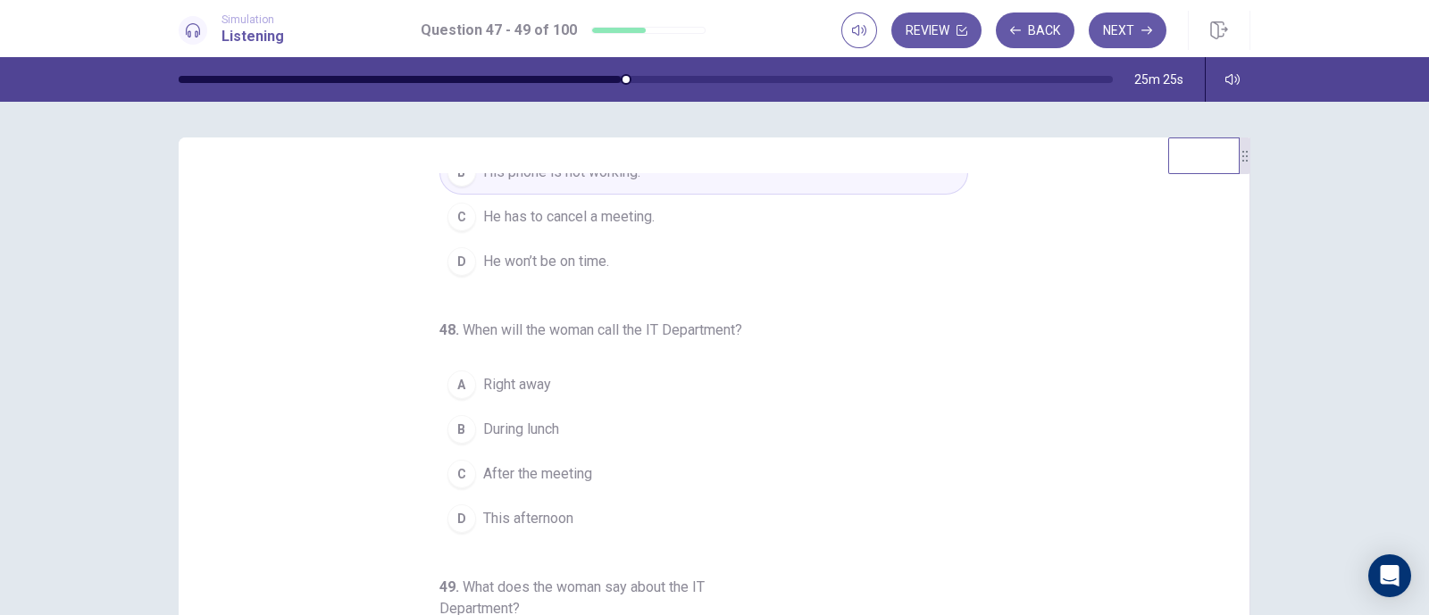
scroll to position [204, 0]
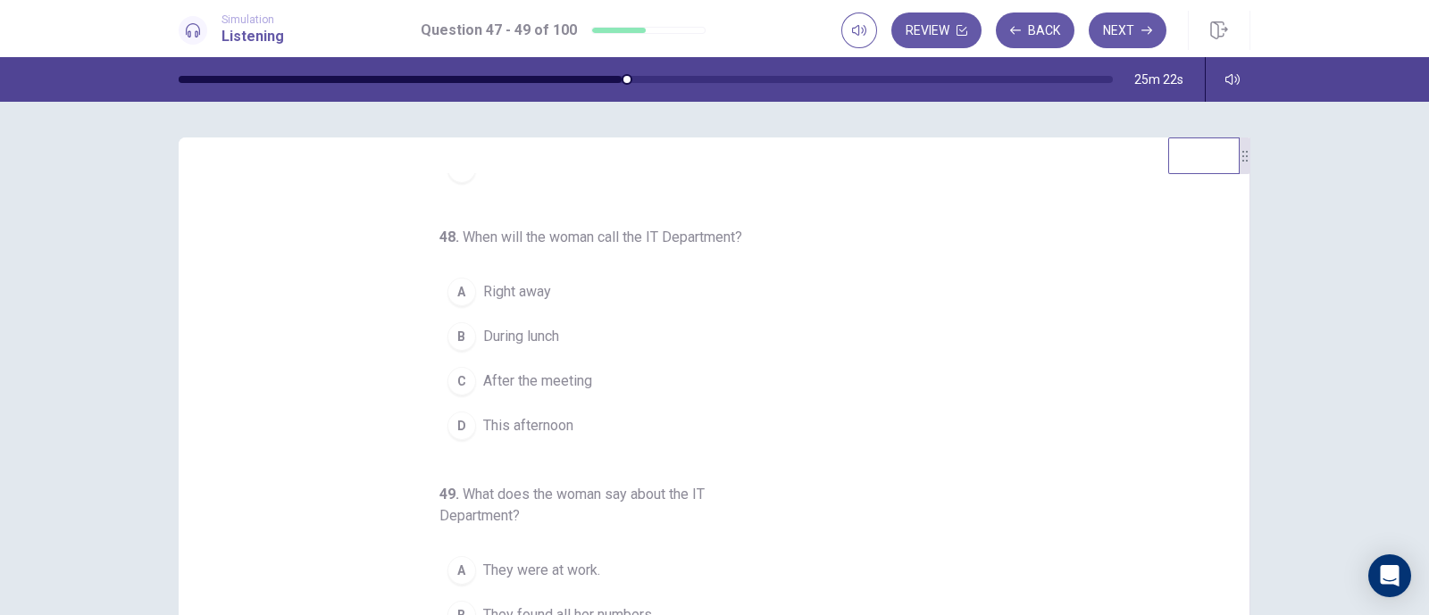
click at [536, 289] on span "Right away" at bounding box center [517, 291] width 68 height 21
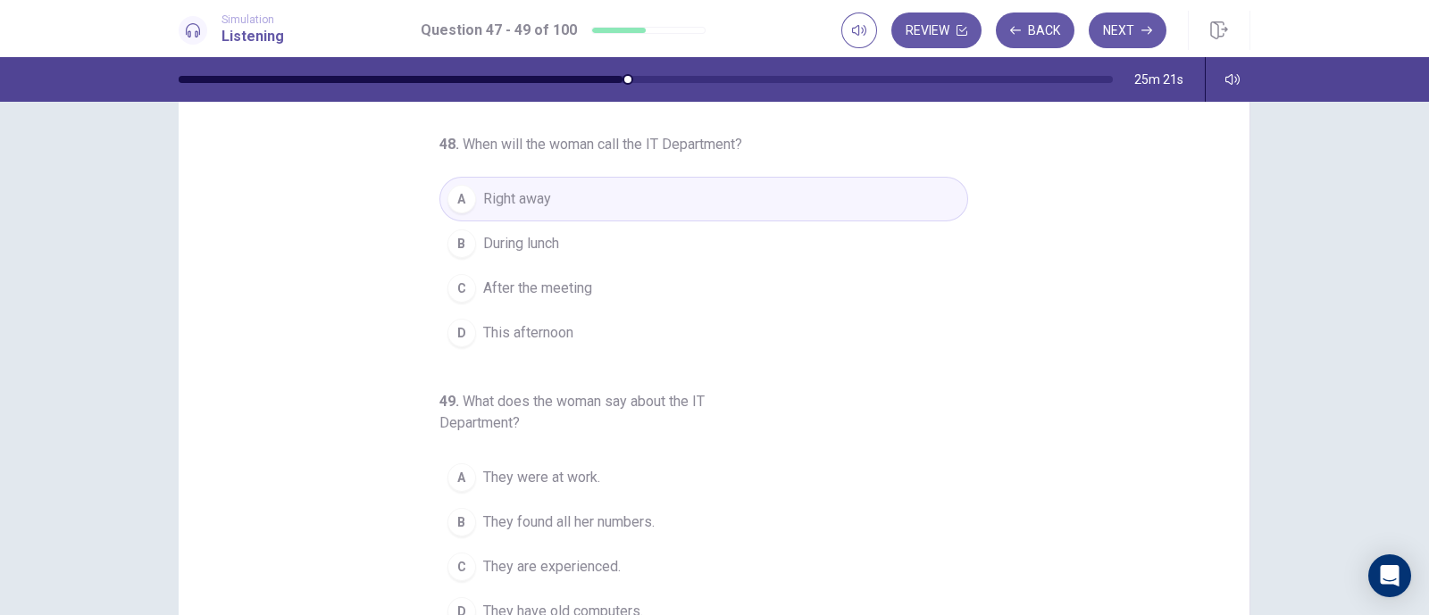
scroll to position [222, 0]
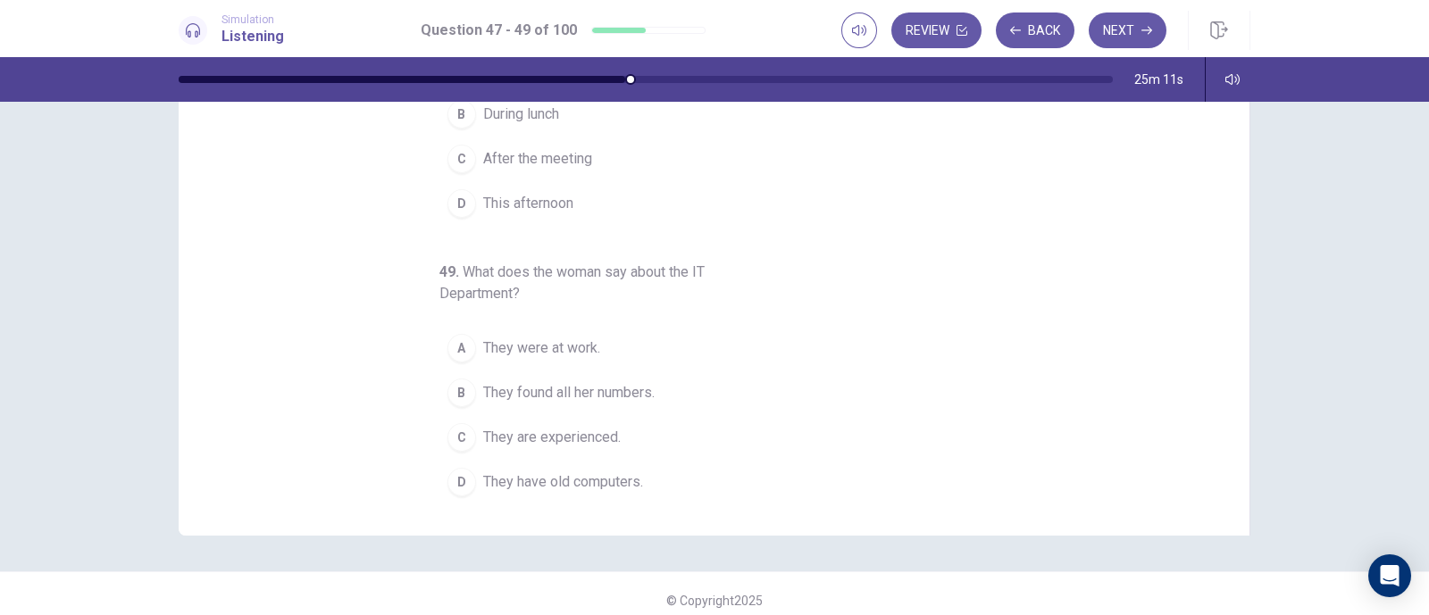
drag, startPoint x: 549, startPoint y: 388, endPoint x: 818, endPoint y: 338, distance: 273.3
click at [549, 388] on span "They found all her numbers." at bounding box center [568, 392] width 171 height 21
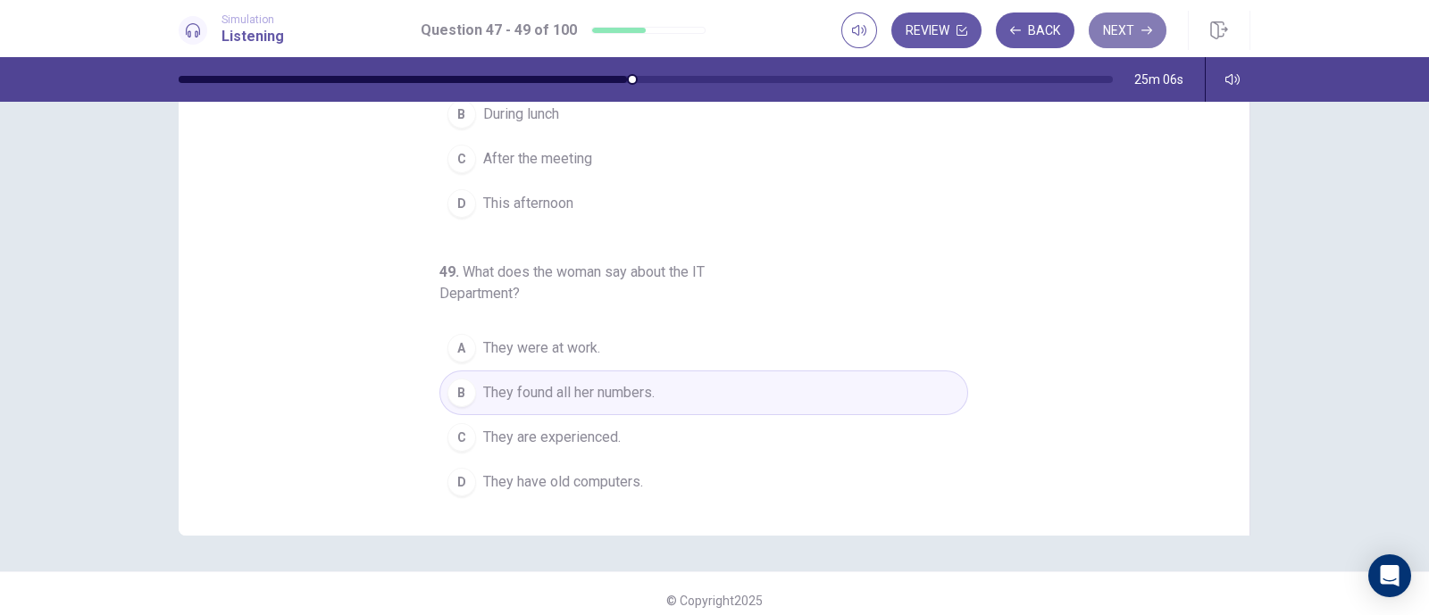
click at [1125, 35] on button "Next" at bounding box center [1128, 31] width 78 height 36
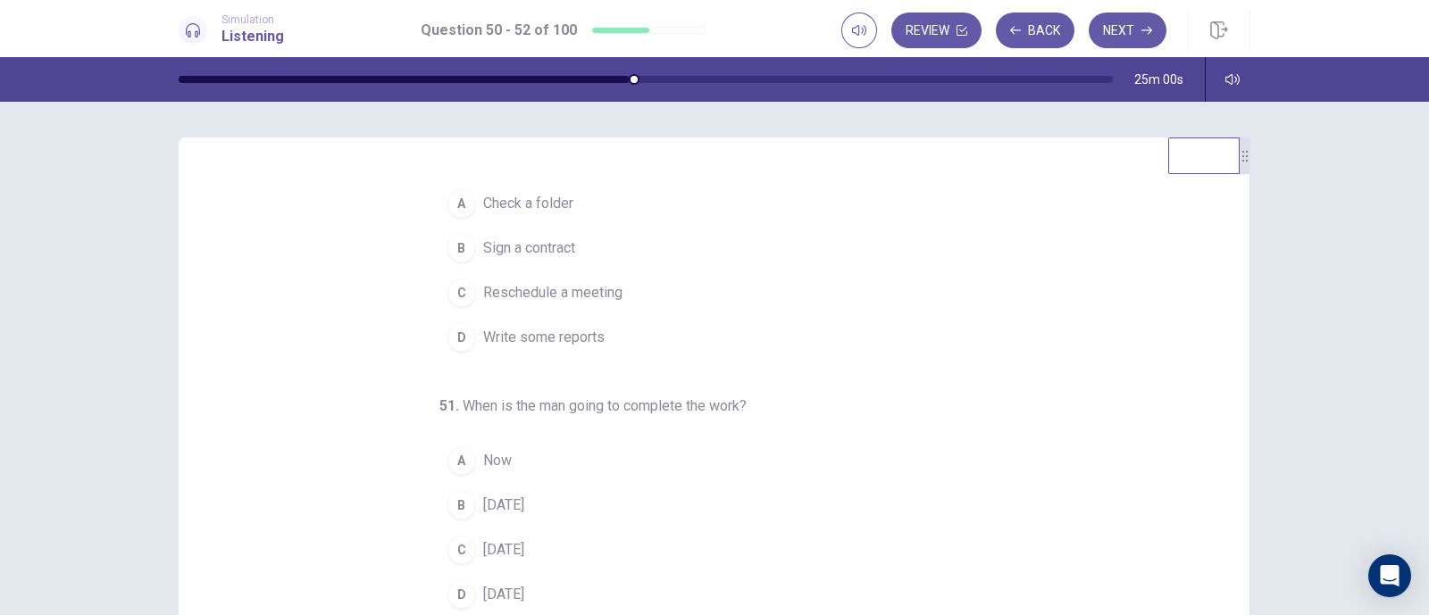
scroll to position [0, 0]
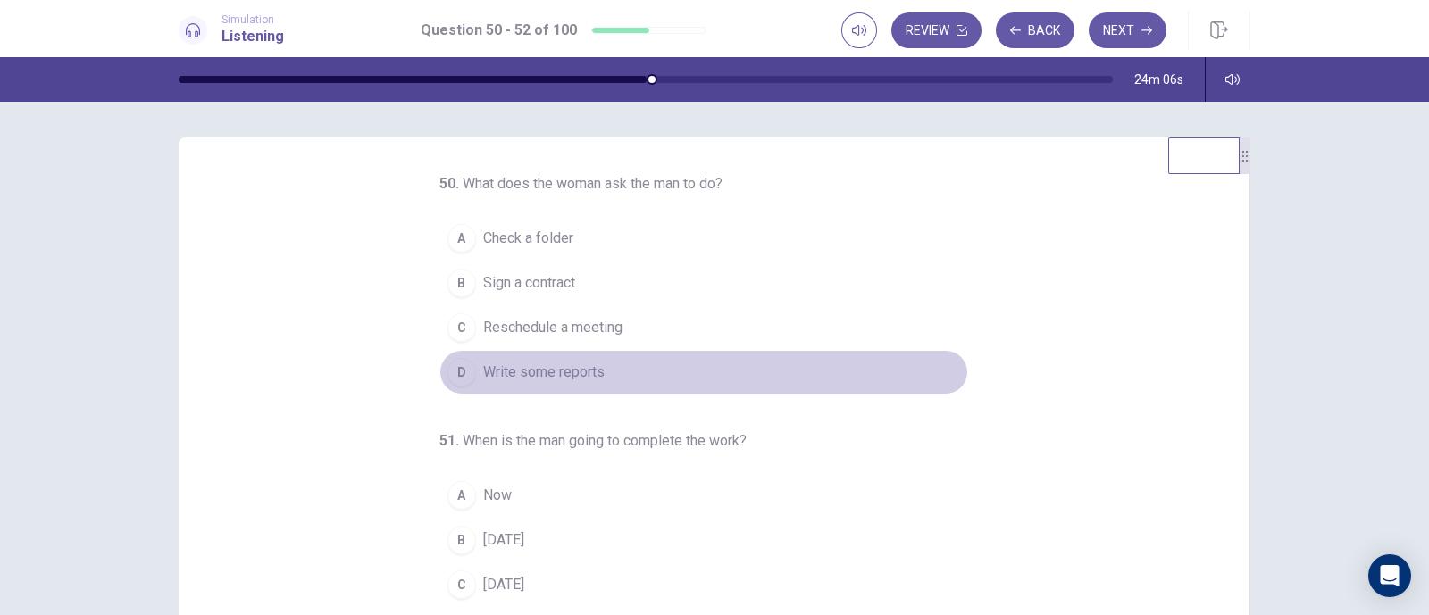
click at [579, 372] on span "Write some reports" at bounding box center [543, 372] width 121 height 21
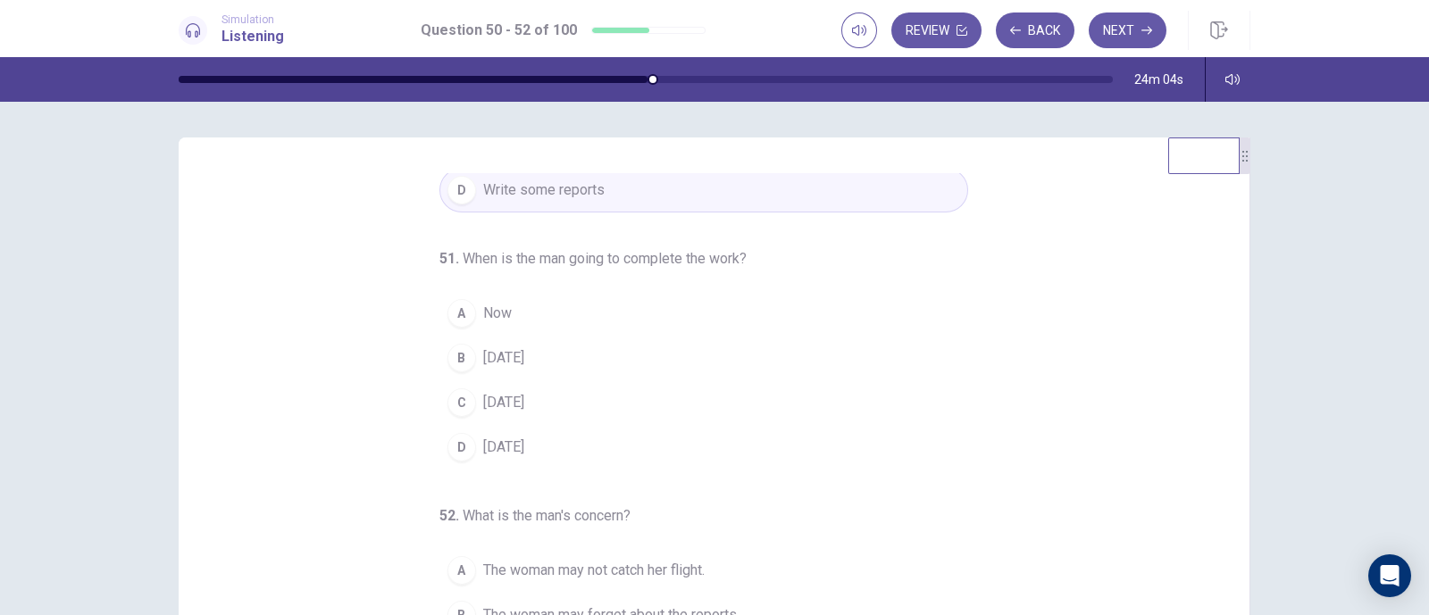
scroll to position [111, 0]
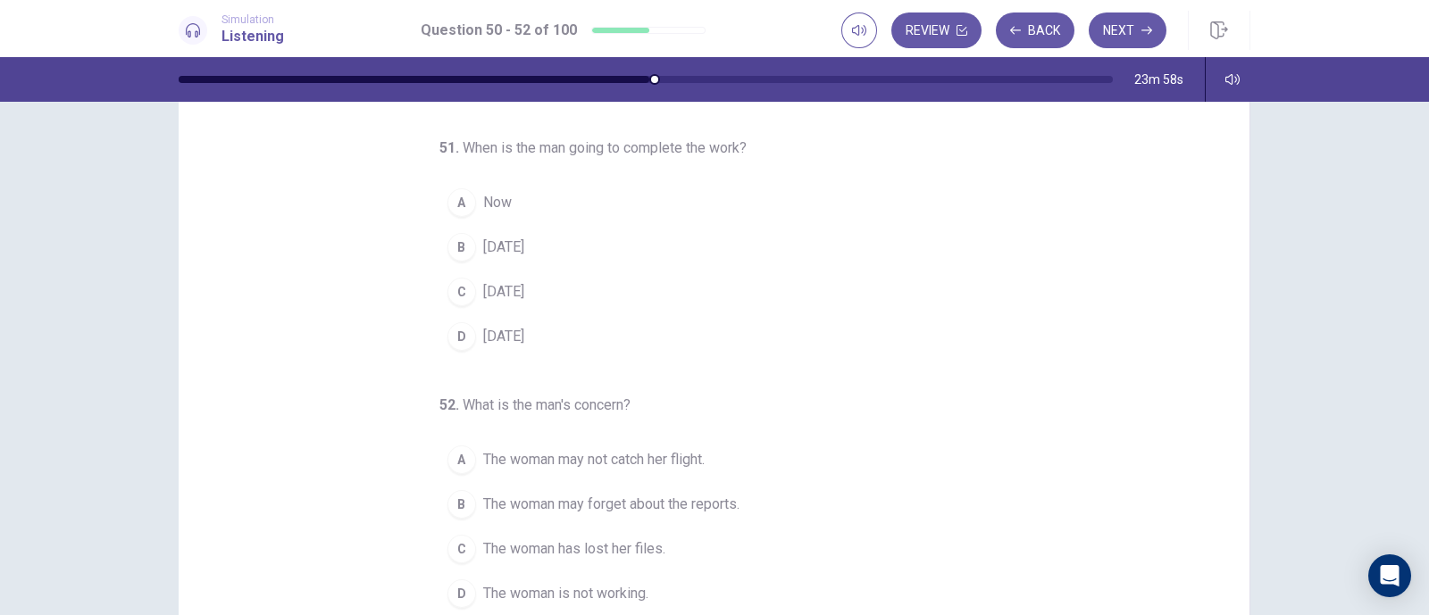
click at [490, 237] on span "[DATE]" at bounding box center [503, 247] width 41 height 21
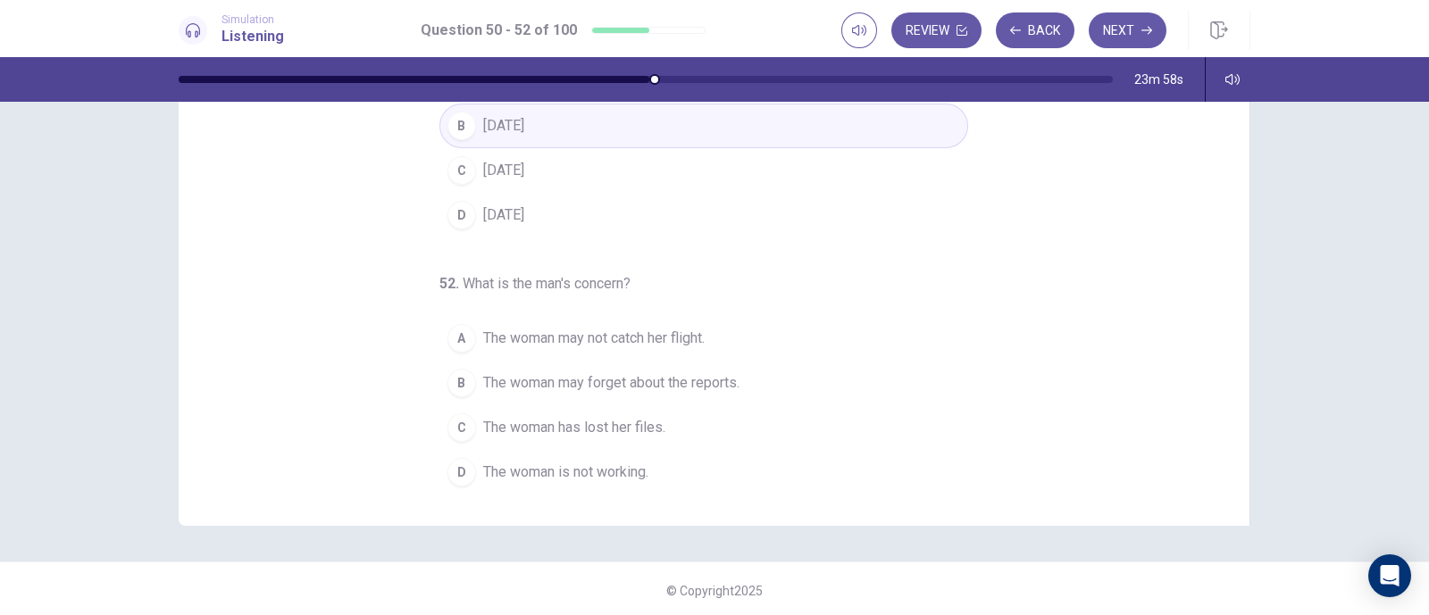
scroll to position [236, 0]
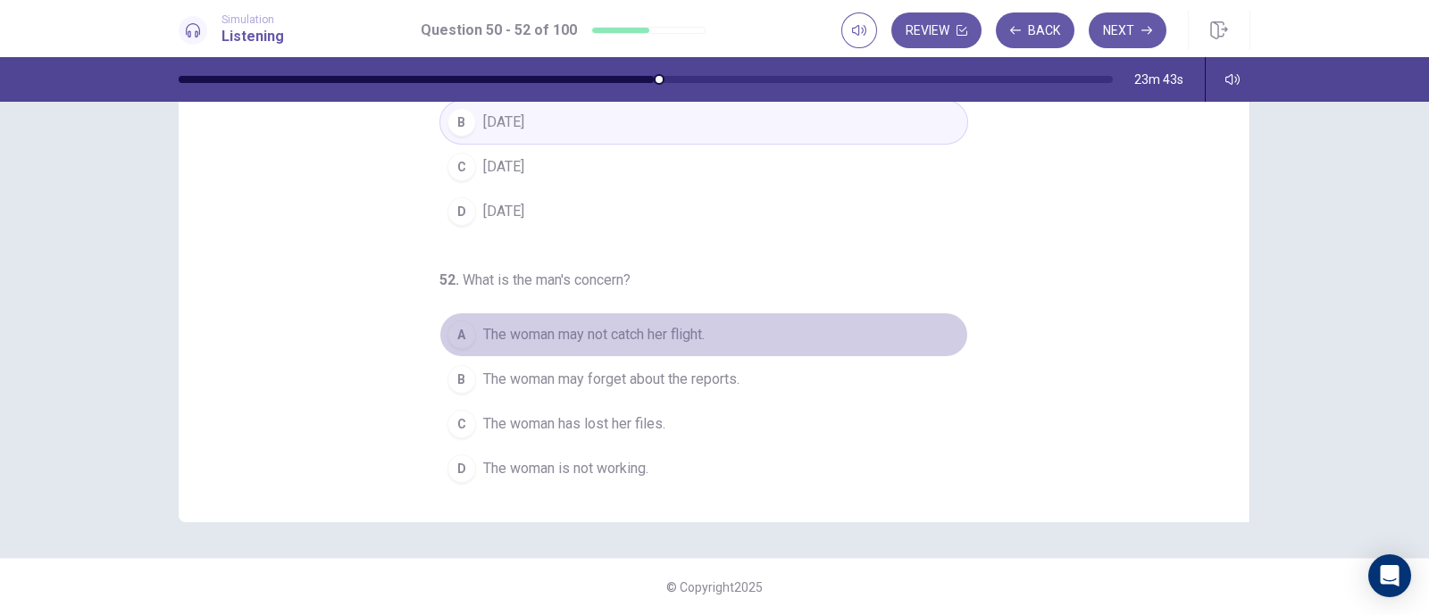
click at [571, 332] on span "The woman may not catch her flight." at bounding box center [593, 334] width 221 height 21
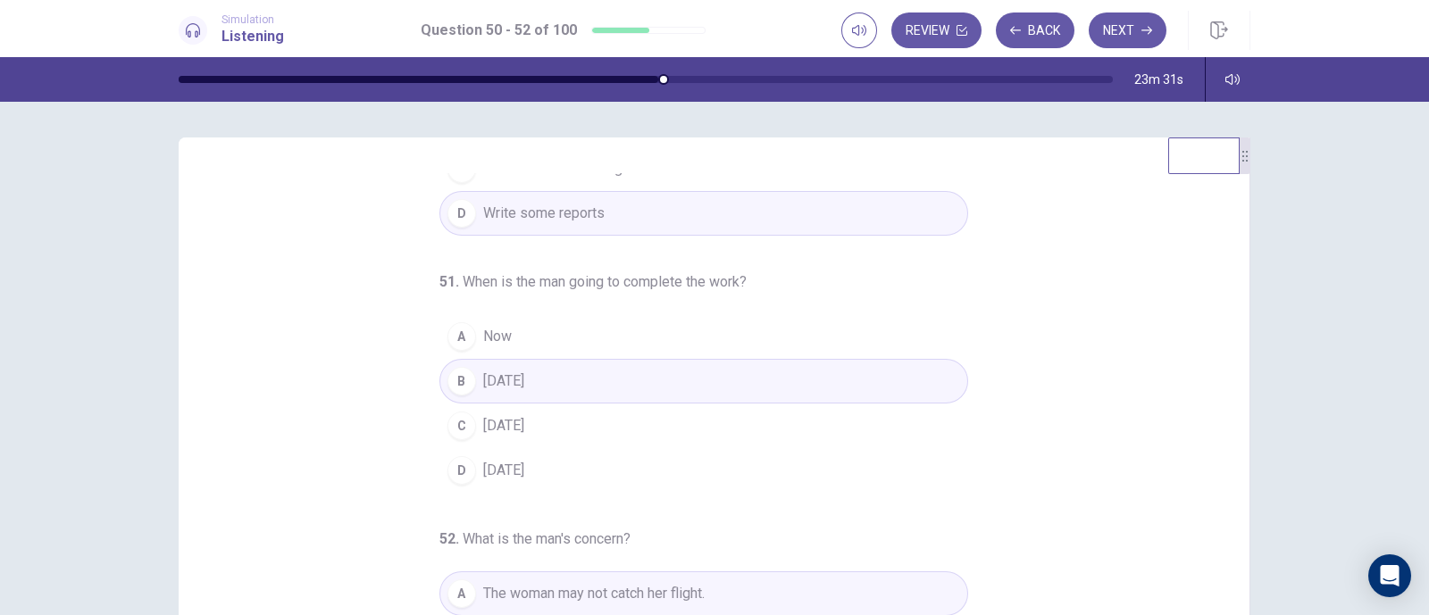
scroll to position [182, 0]
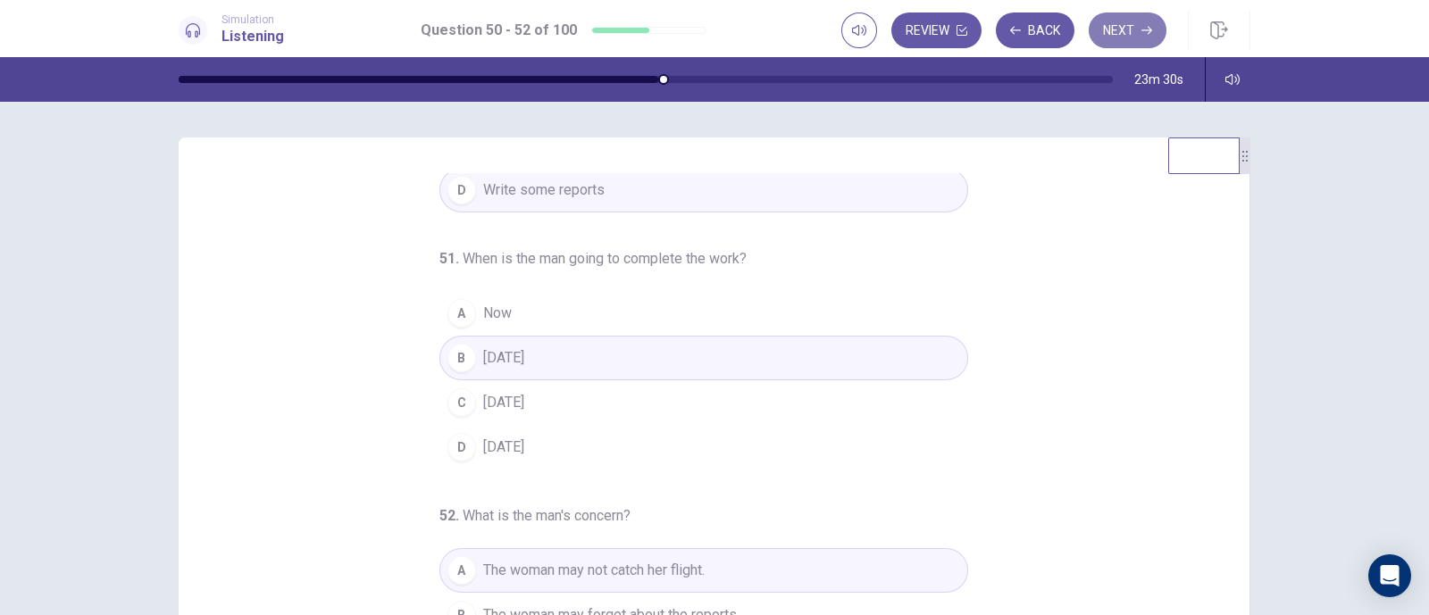
click at [1115, 24] on button "Next" at bounding box center [1128, 31] width 78 height 36
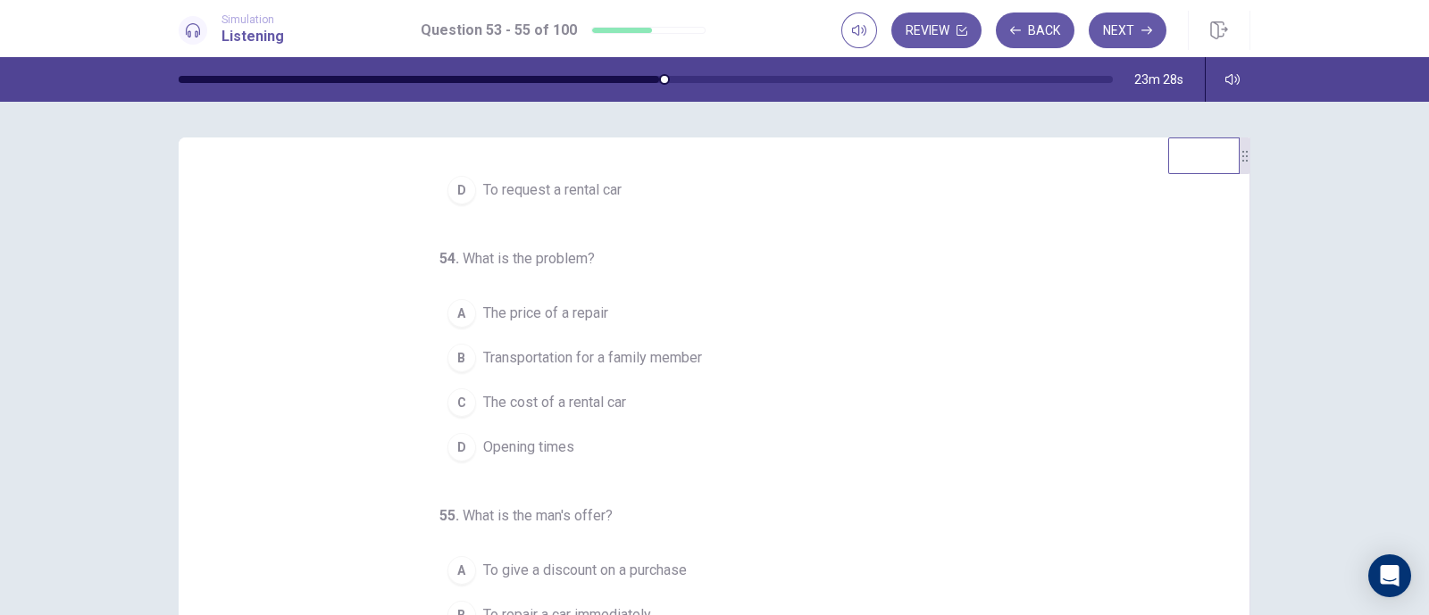
scroll to position [0, 0]
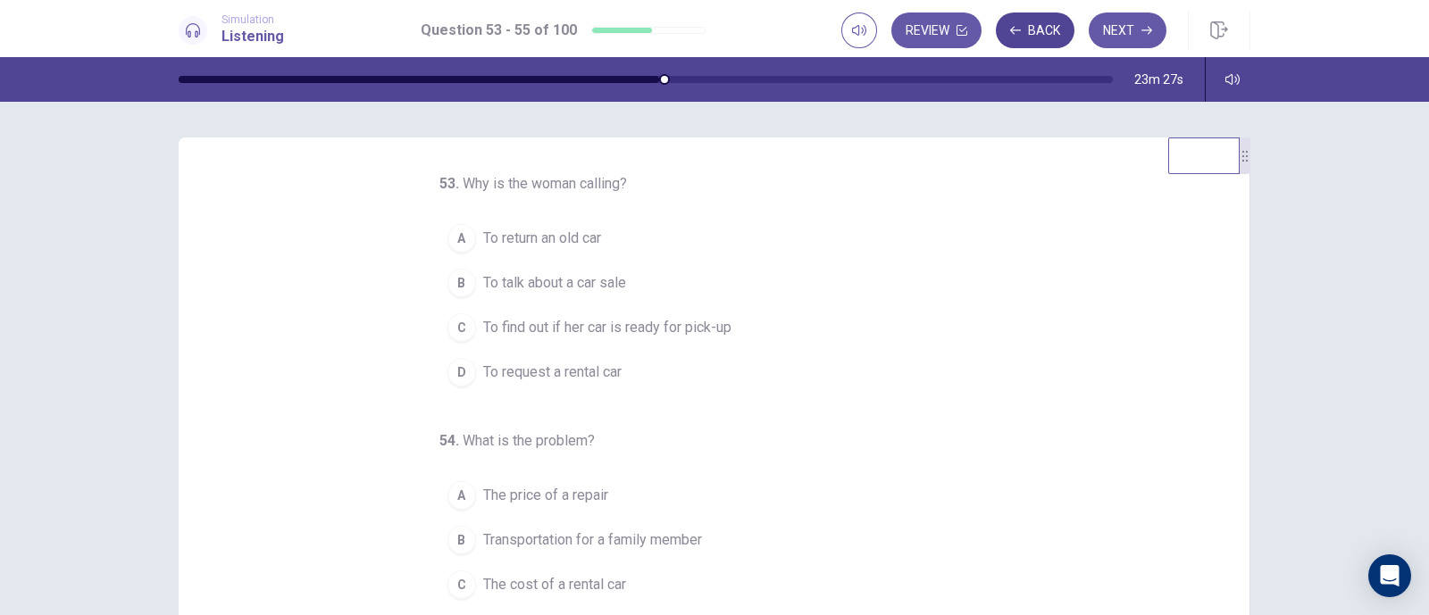
click at [1034, 37] on button "Back" at bounding box center [1035, 31] width 79 height 36
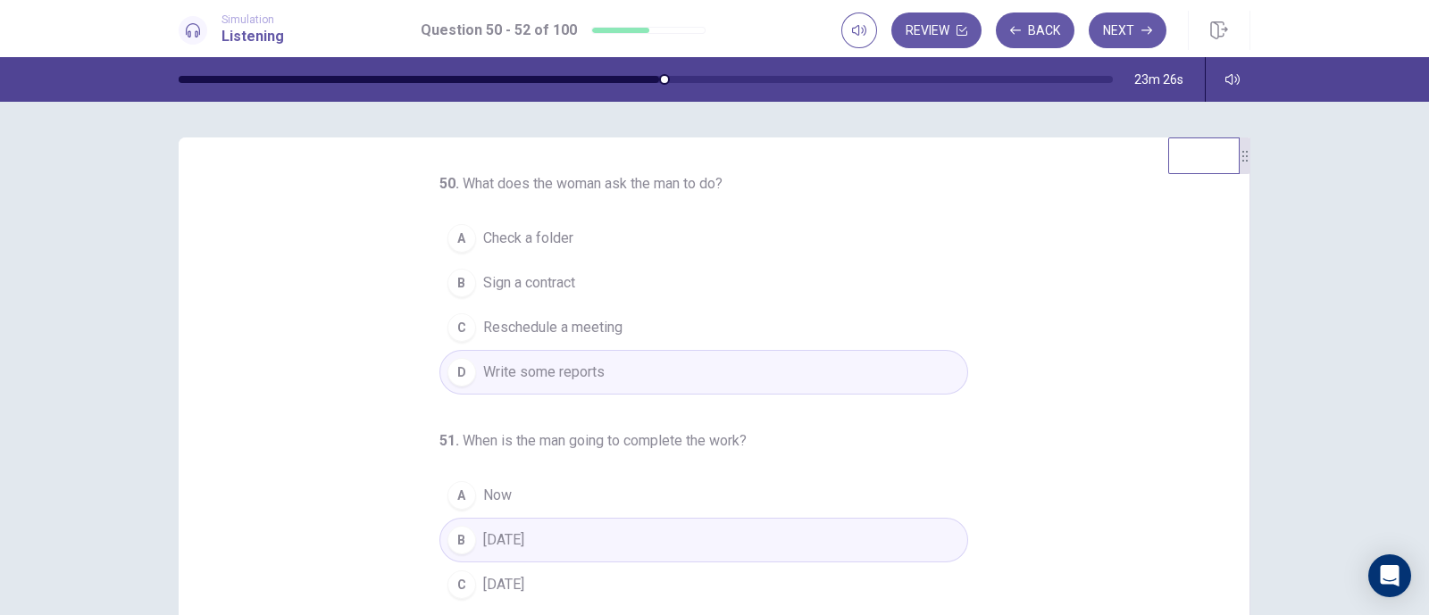
scroll to position [111, 0]
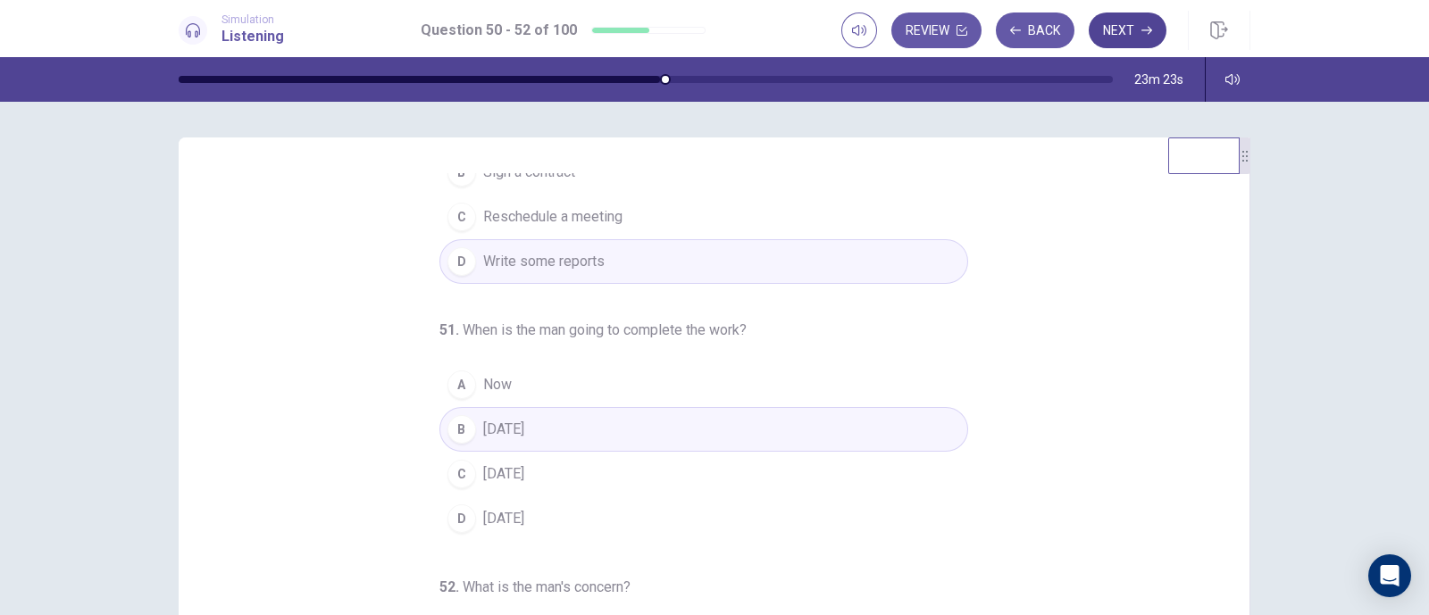
click at [1130, 21] on button "Next" at bounding box center [1128, 31] width 78 height 36
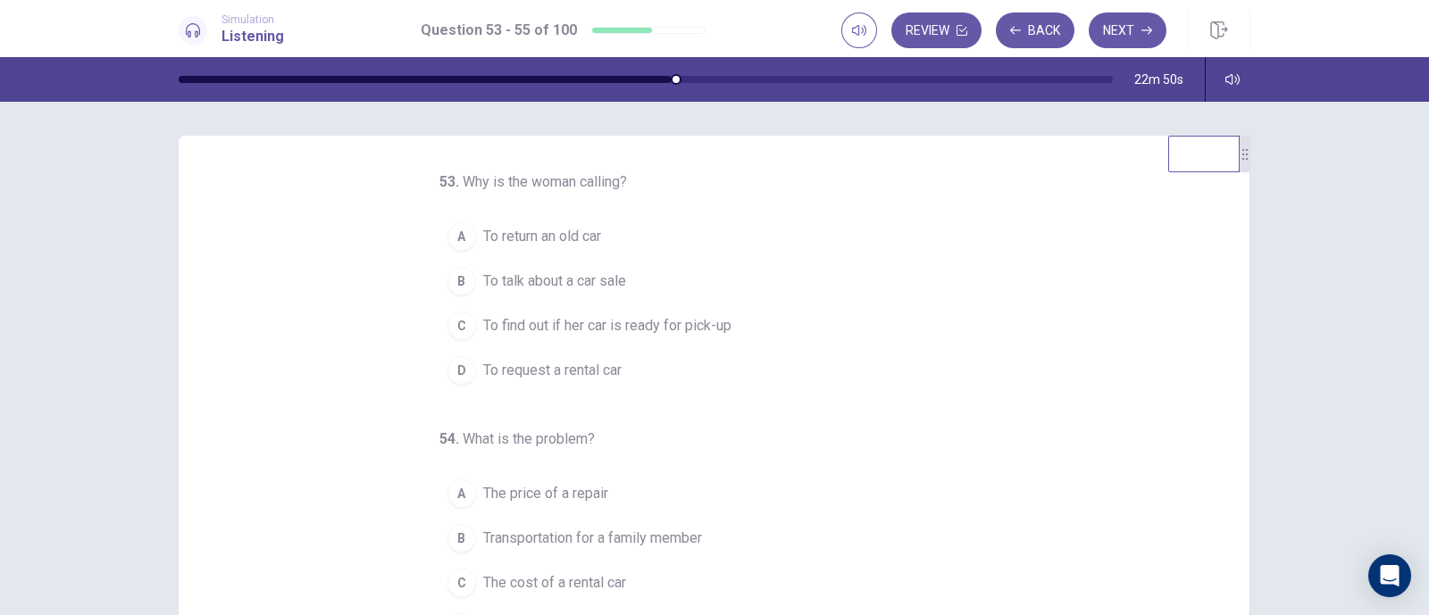
scroll to position [0, 0]
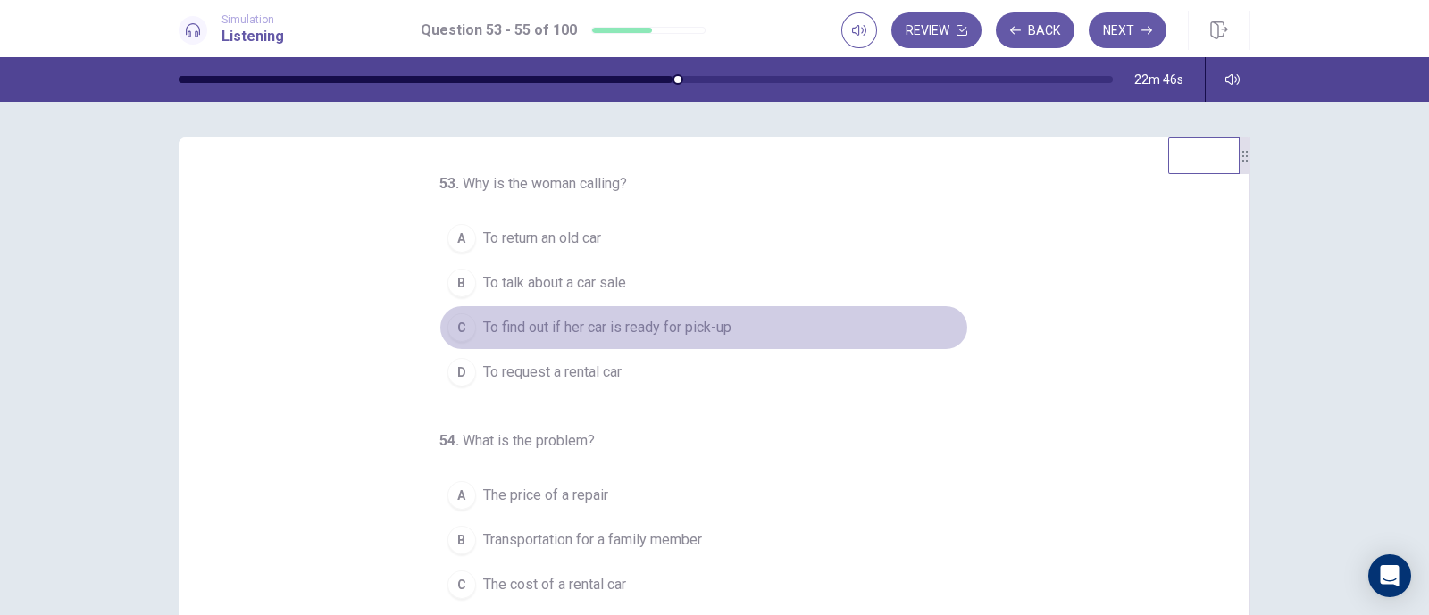
click at [647, 326] on span "To find out if her car is ready for pick-up" at bounding box center [607, 327] width 248 height 21
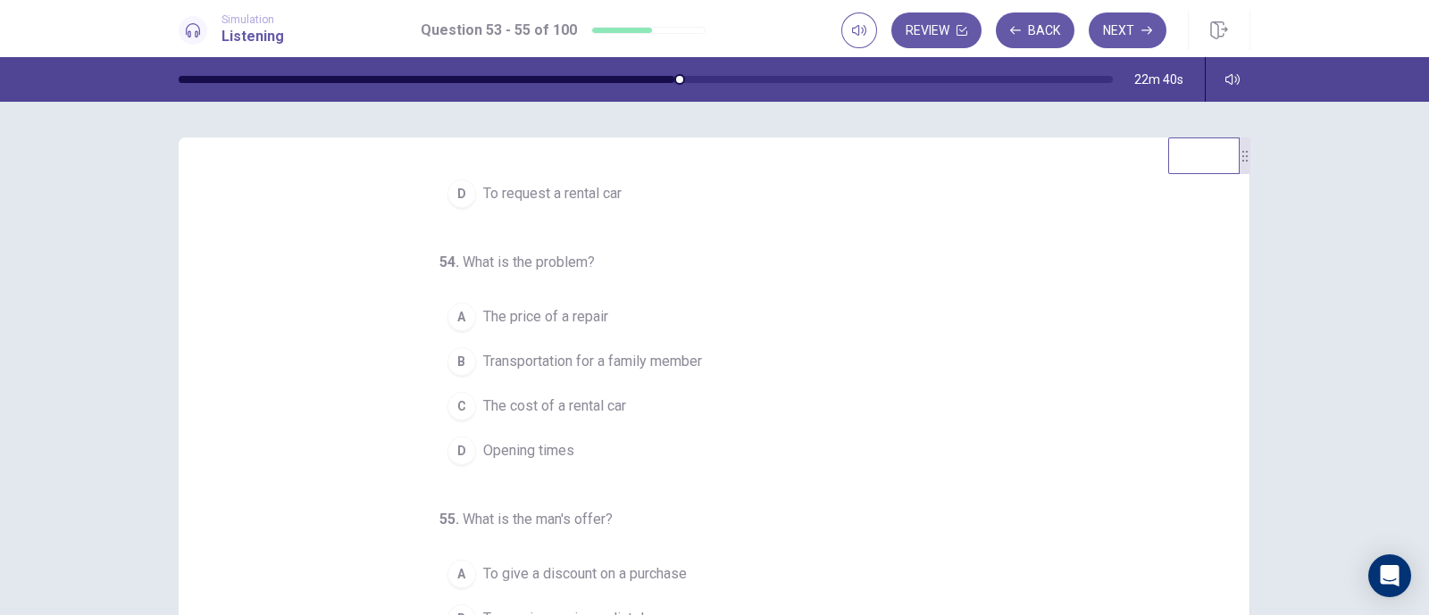
scroll to position [182, 0]
click at [609, 354] on span "Transportation for a family member" at bounding box center [592, 357] width 219 height 21
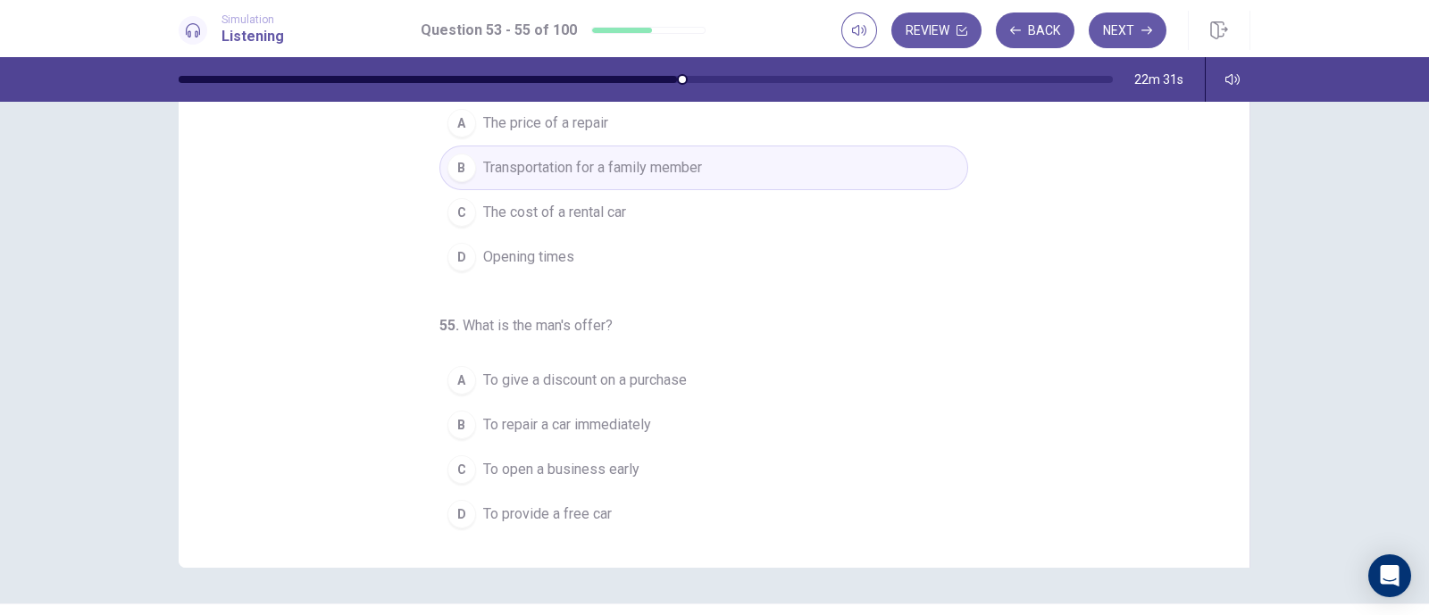
scroll to position [222, 0]
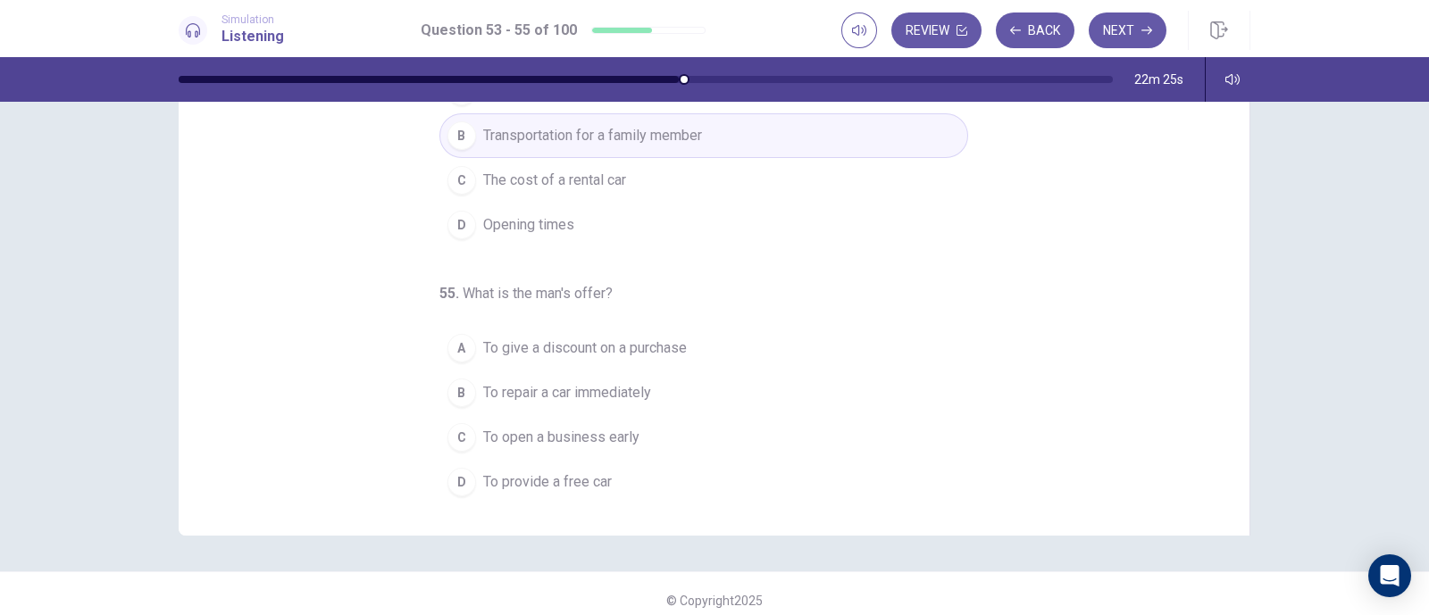
click at [561, 472] on span "To provide a free car" at bounding box center [547, 482] width 129 height 21
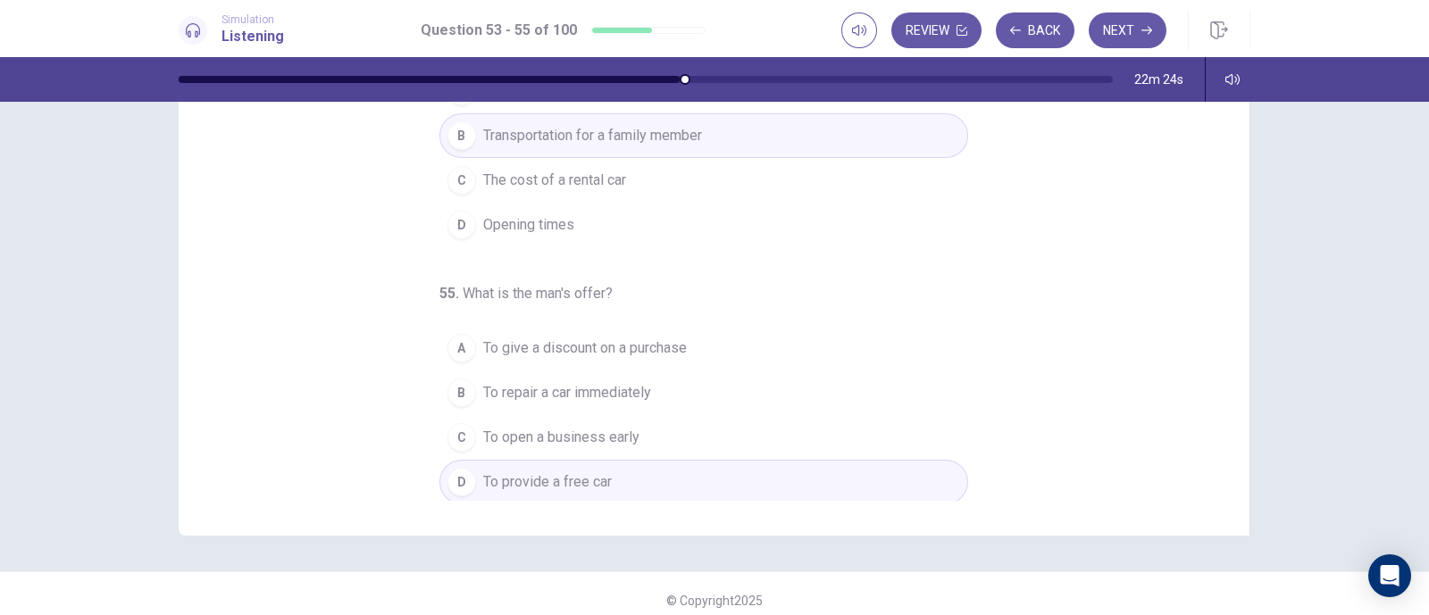
scroll to position [0, 0]
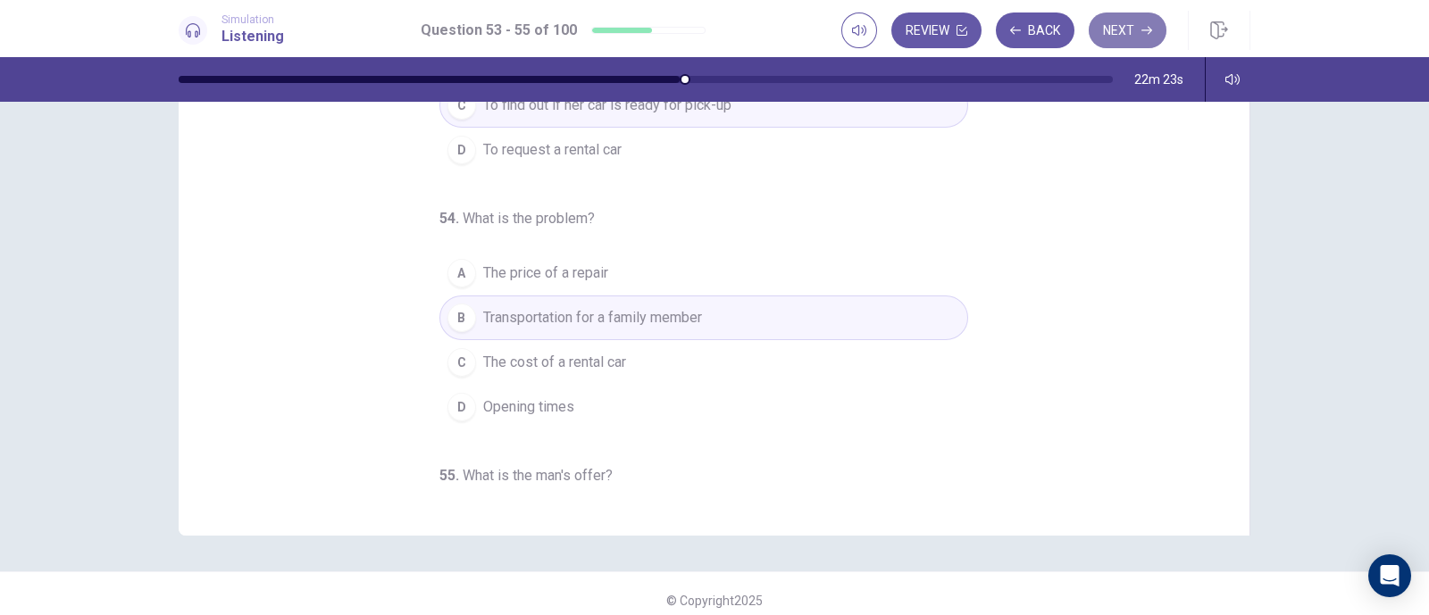
click at [1132, 29] on button "Next" at bounding box center [1128, 31] width 78 height 36
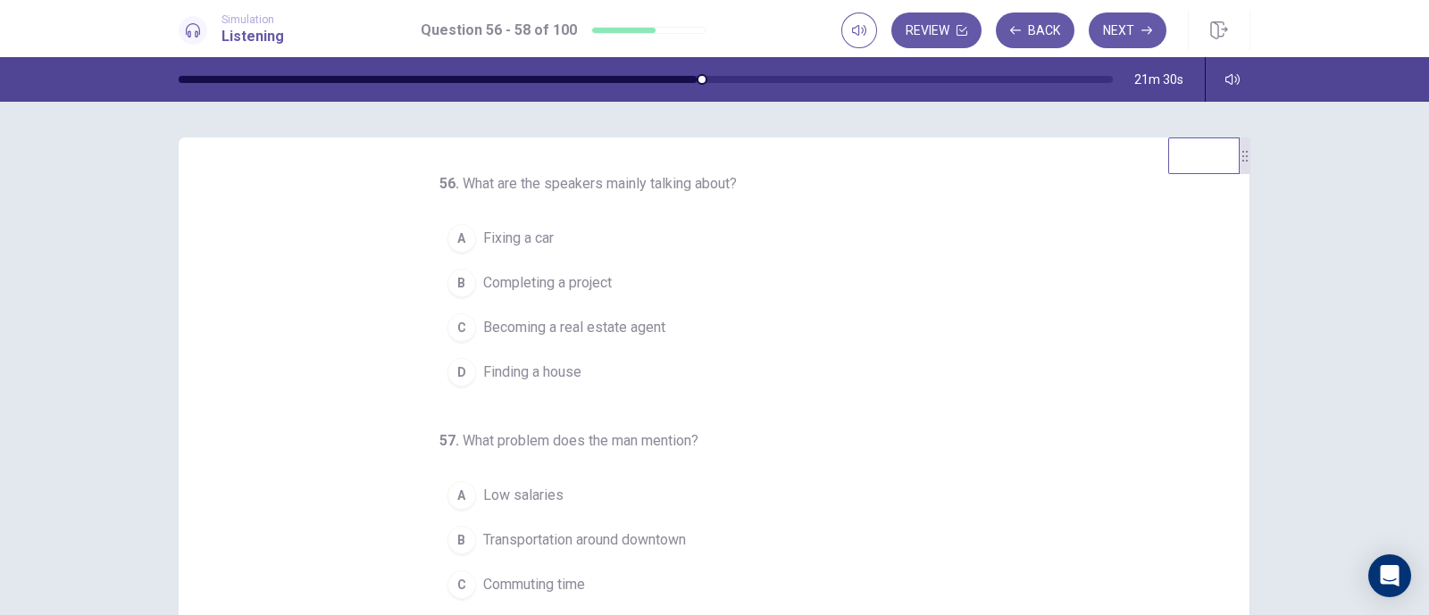
click at [582, 372] on button "D Finding a house" at bounding box center [703, 372] width 529 height 45
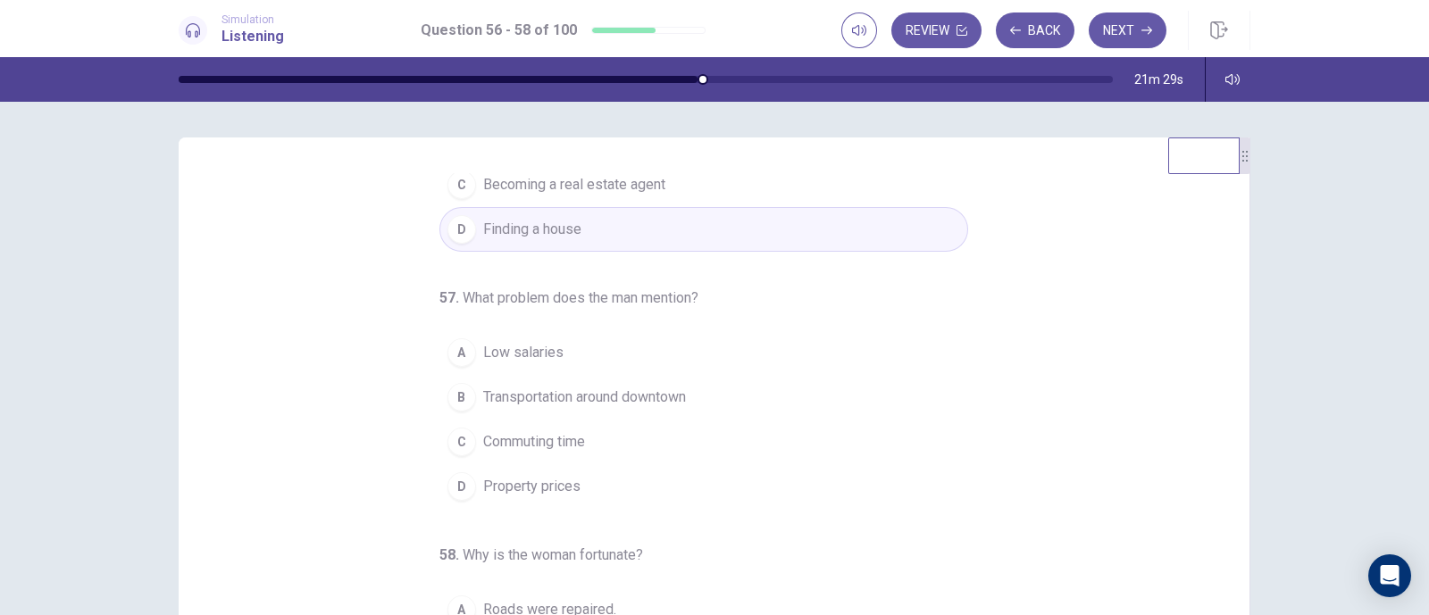
scroll to position [182, 0]
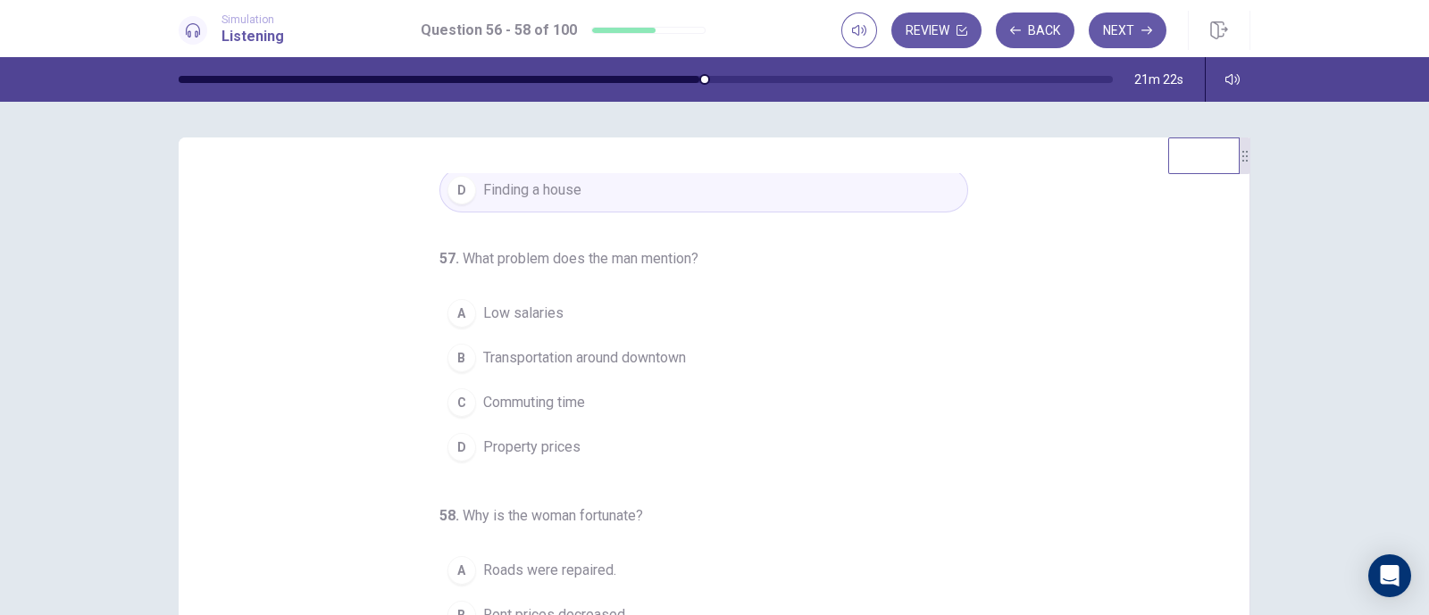
click at [554, 441] on span "Property prices" at bounding box center [531, 447] width 97 height 21
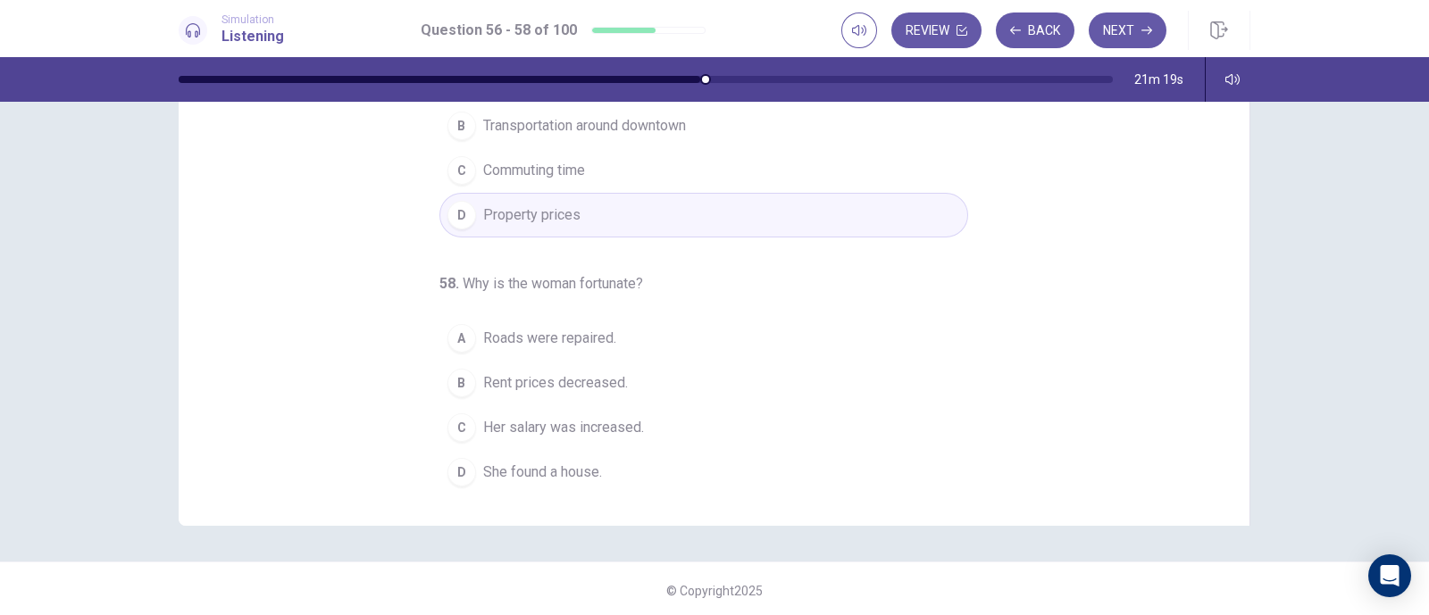
scroll to position [236, 0]
click at [589, 330] on span "Roads were repaired." at bounding box center [549, 334] width 133 height 21
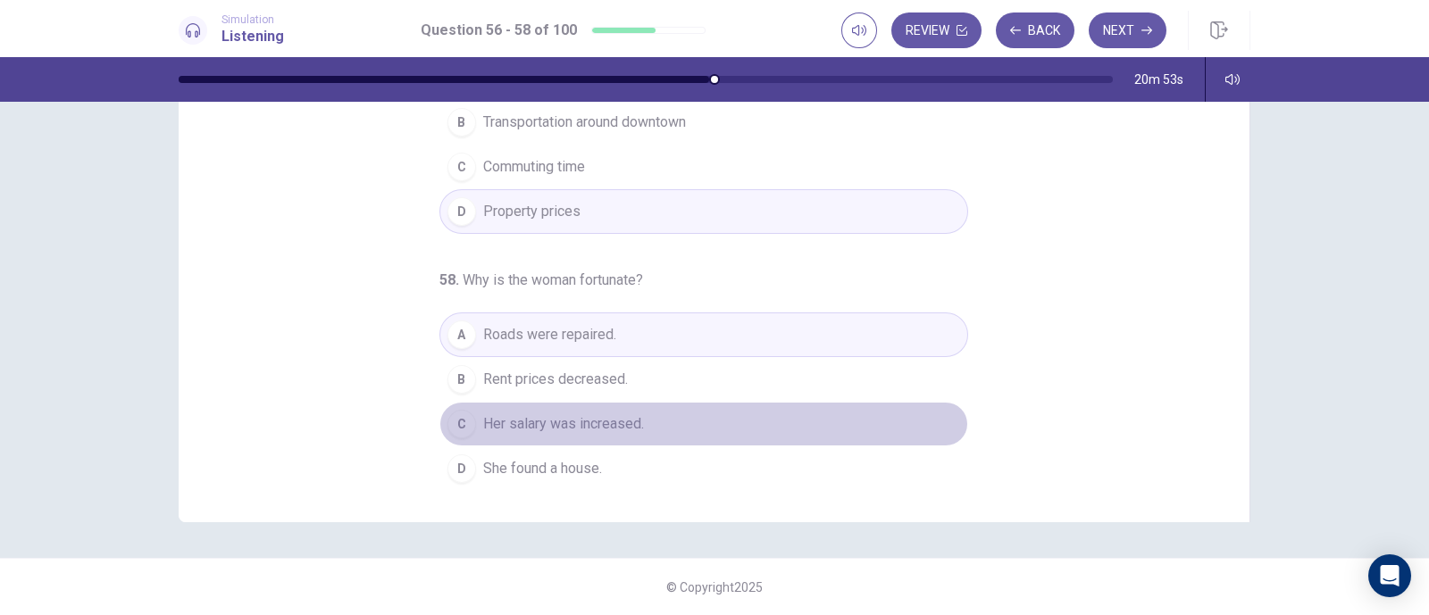
click at [579, 413] on span "Her salary was increased." at bounding box center [563, 423] width 161 height 21
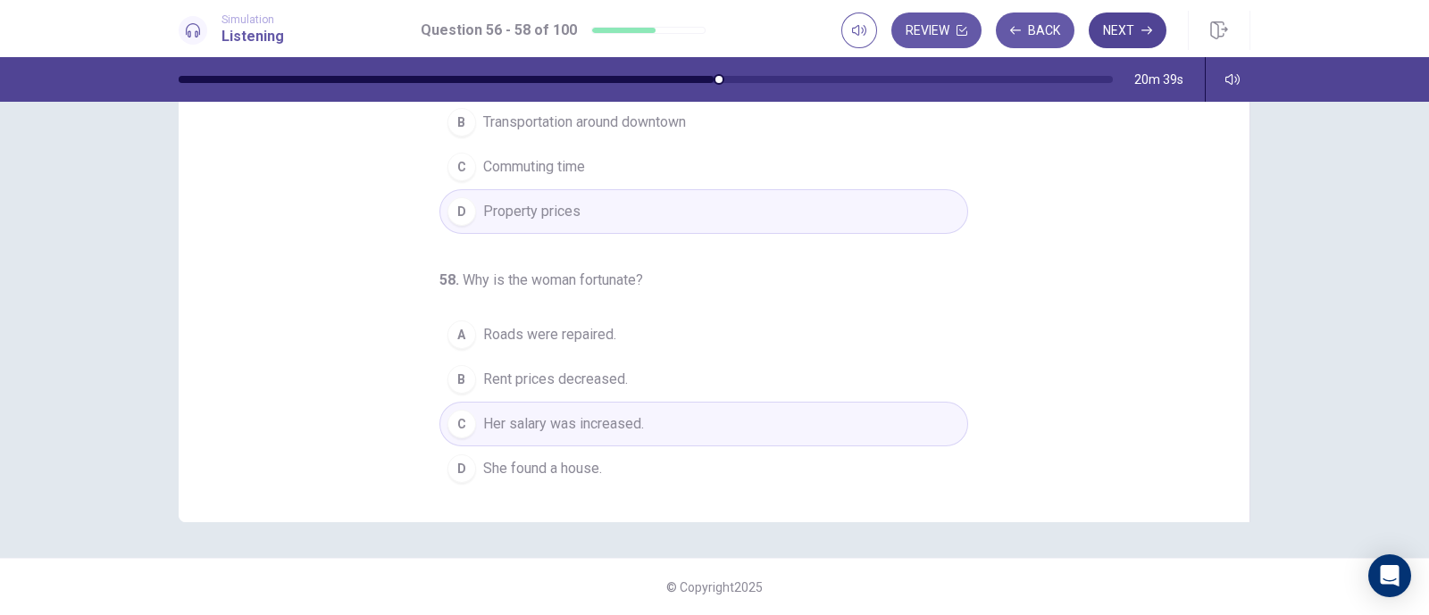
click at [1137, 33] on button "Next" at bounding box center [1128, 31] width 78 height 36
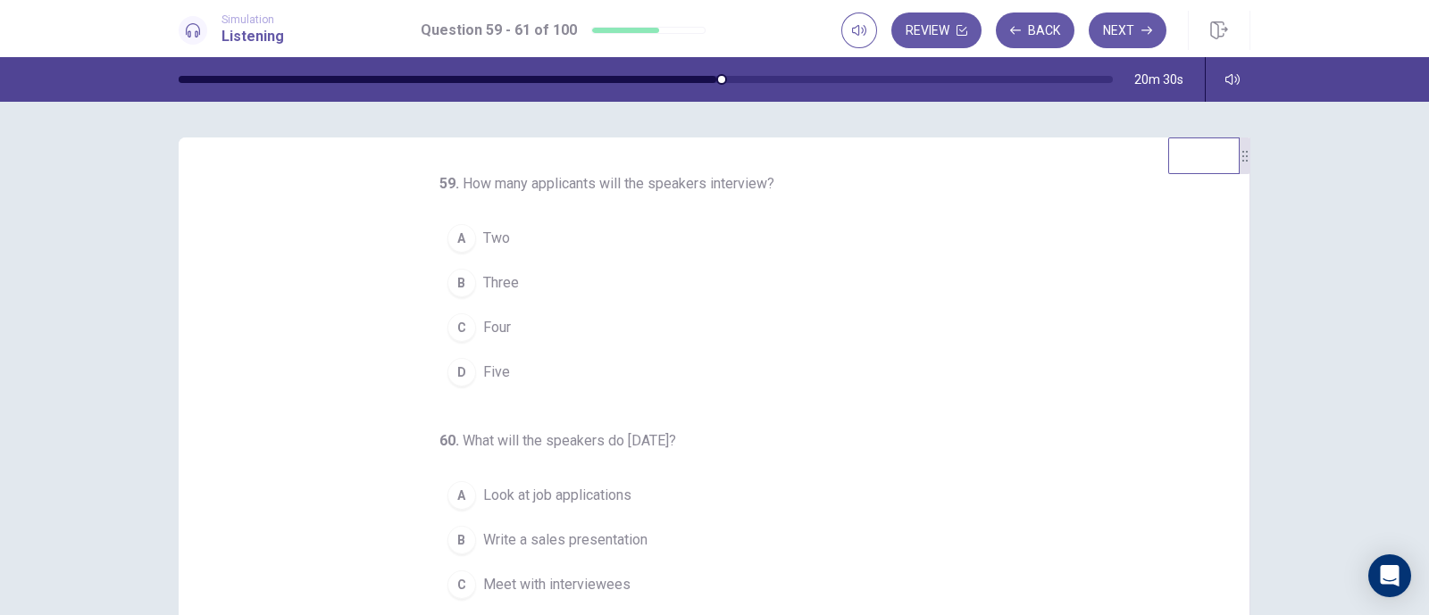
scroll to position [111, 0]
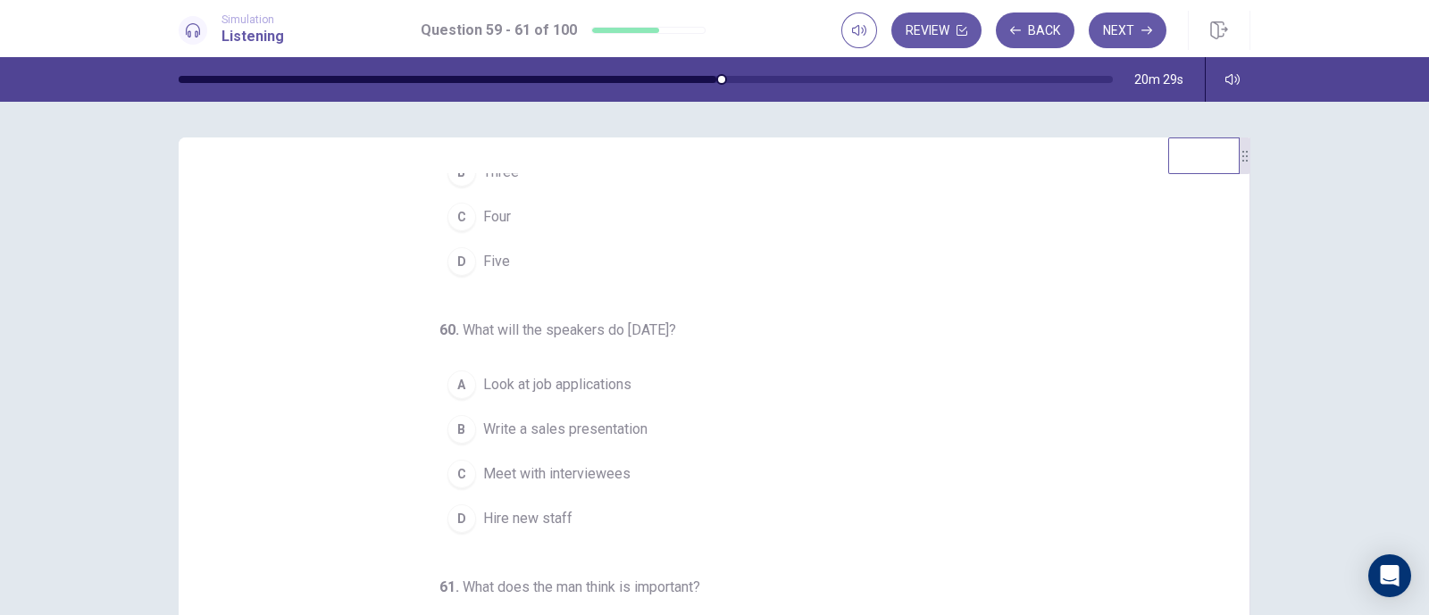
drag, startPoint x: 482, startPoint y: 330, endPoint x: 598, endPoint y: 329, distance: 116.1
click at [598, 329] on span "What will the speakers do [DATE]?" at bounding box center [569, 329] width 213 height 17
drag, startPoint x: 629, startPoint y: 328, endPoint x: 577, endPoint y: 316, distance: 53.1
click at [577, 316] on div "59 . How many applicants will the speakers interview? A Two B Three C Four D Fi…" at bounding box center [703, 373] width 529 height 621
drag, startPoint x: 609, startPoint y: 321, endPoint x: 702, endPoint y: 323, distance: 92.9
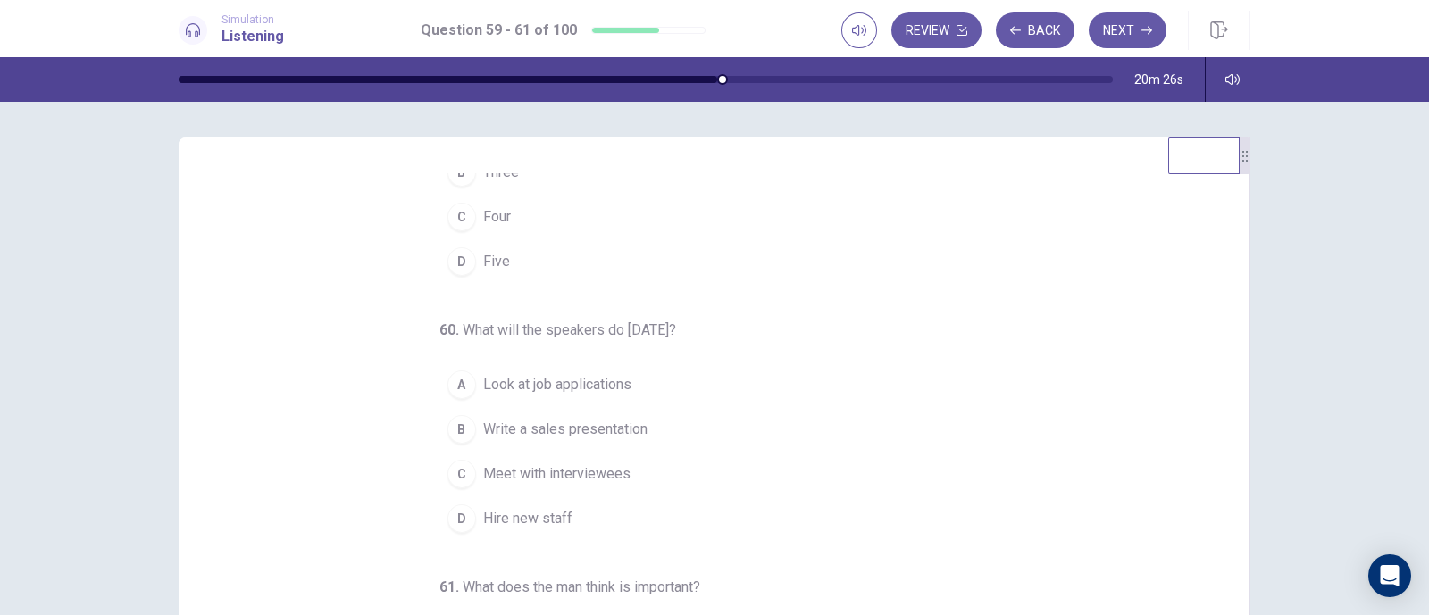
click at [676, 324] on span "What will the speakers do [DATE]?" at bounding box center [569, 329] width 213 height 17
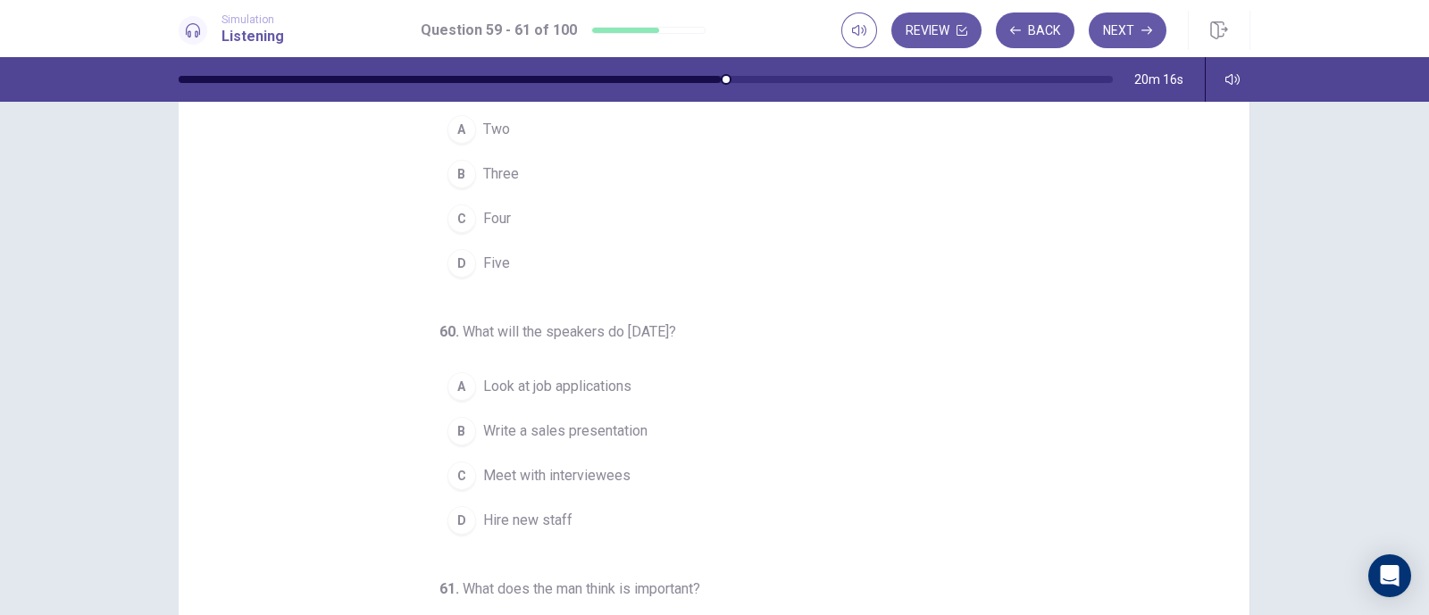
scroll to position [0, 0]
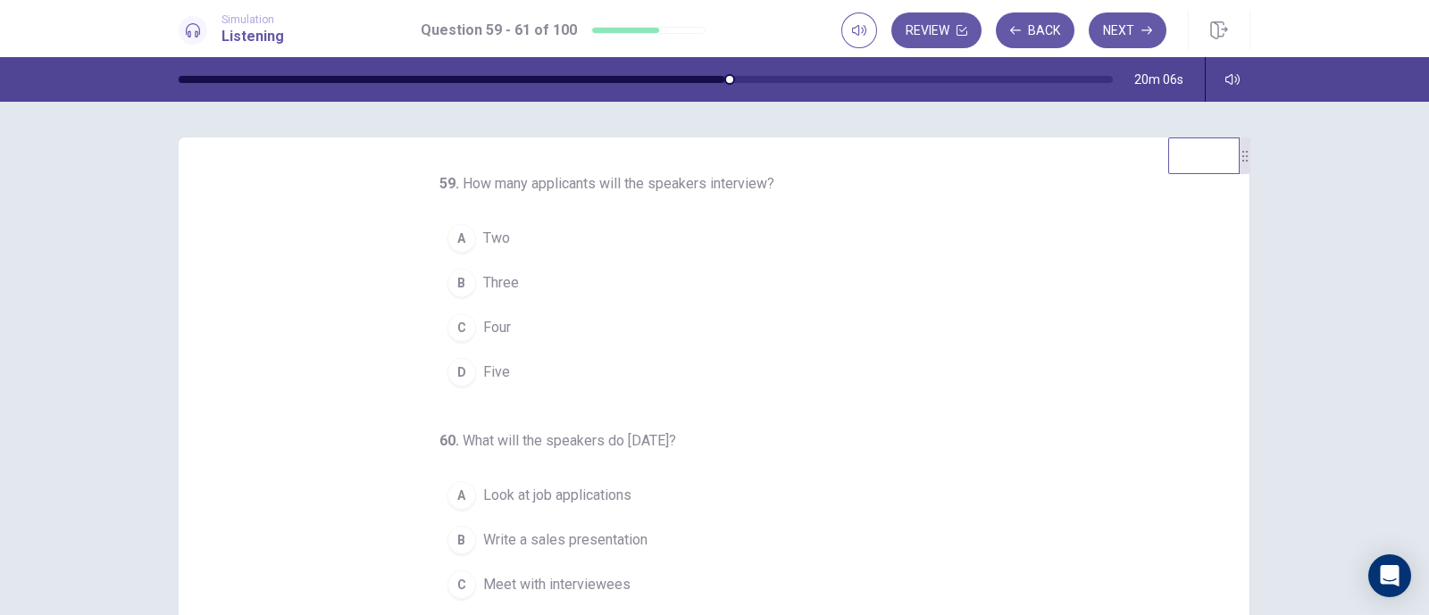
click at [497, 388] on button "D Five" at bounding box center [703, 372] width 529 height 45
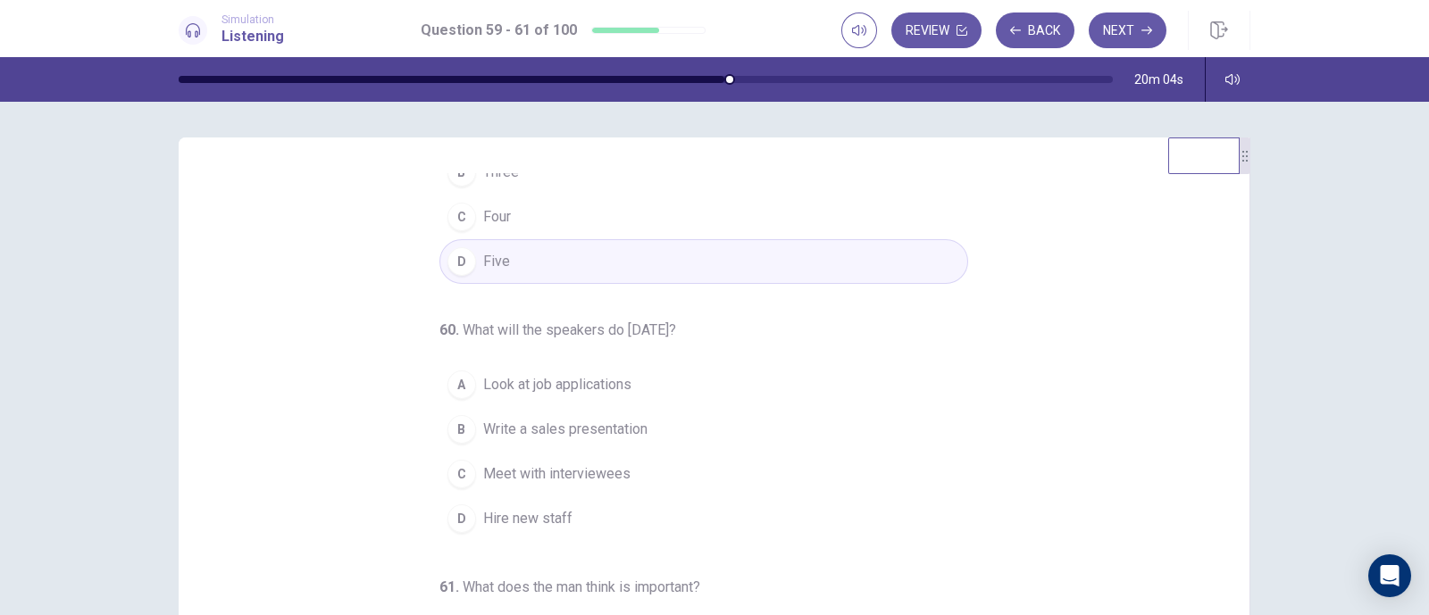
scroll to position [182, 0]
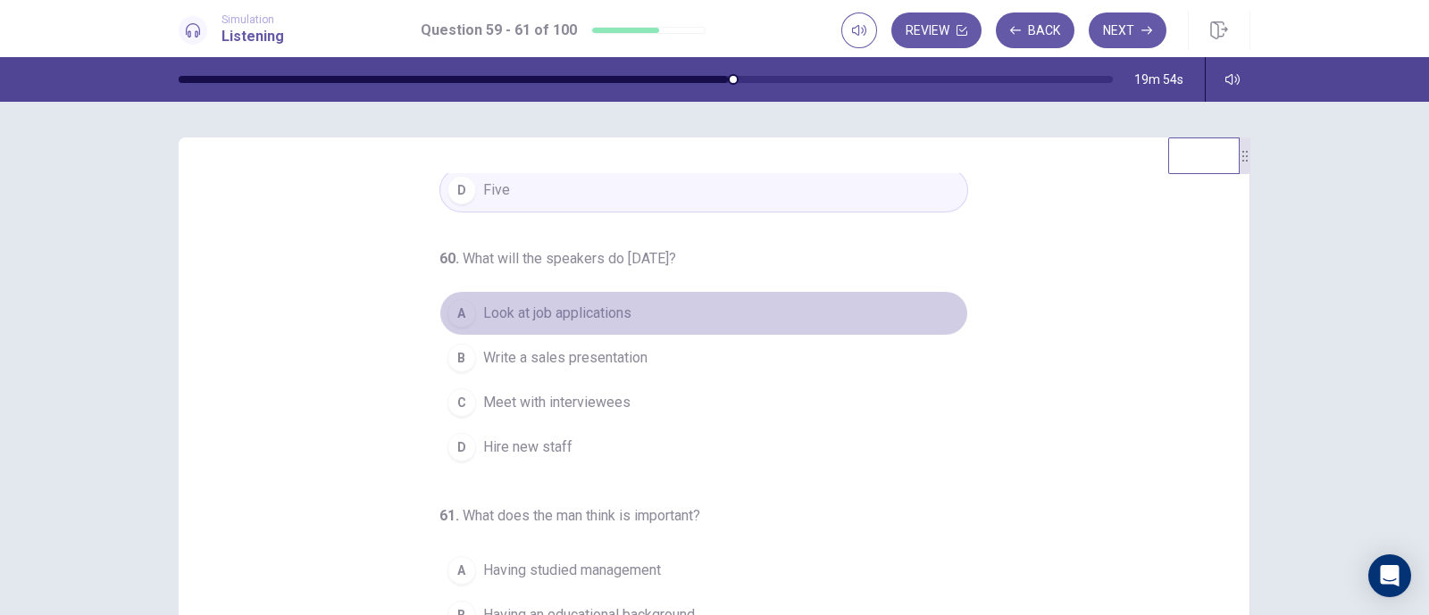
click at [584, 310] on span "Look at job applications" at bounding box center [557, 313] width 148 height 21
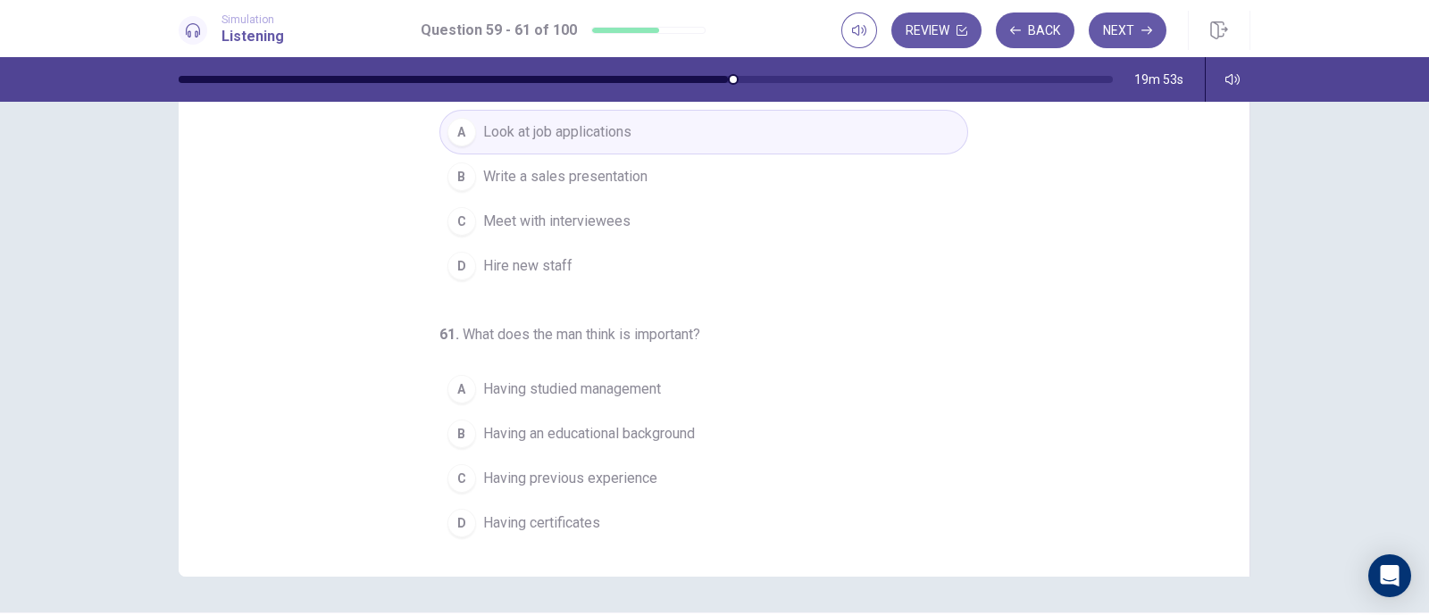
scroll to position [222, 0]
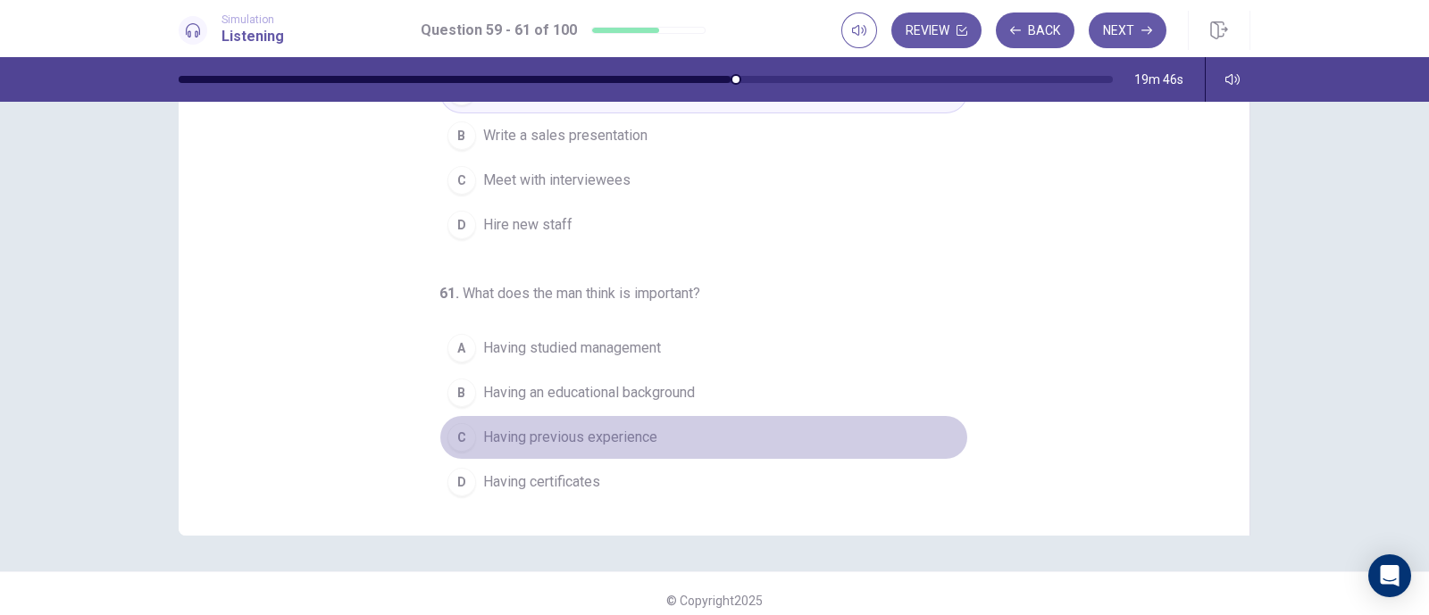
click at [598, 430] on span "Having previous experience" at bounding box center [570, 437] width 174 height 21
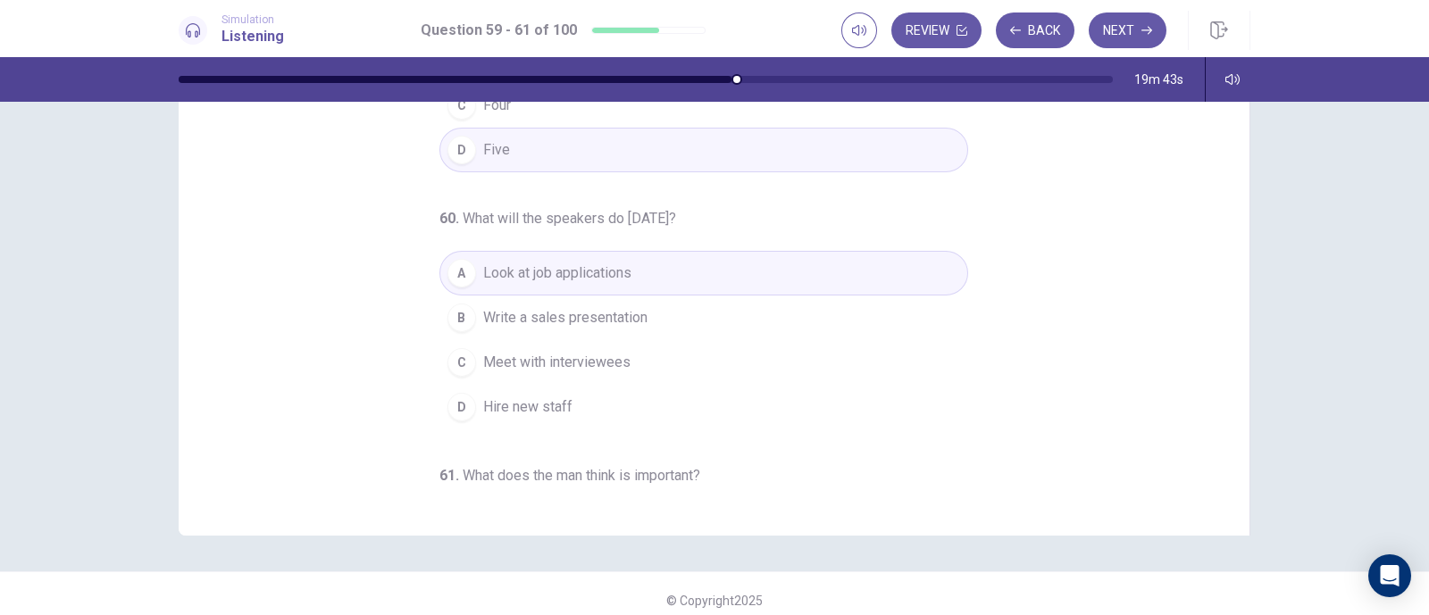
scroll to position [0, 0]
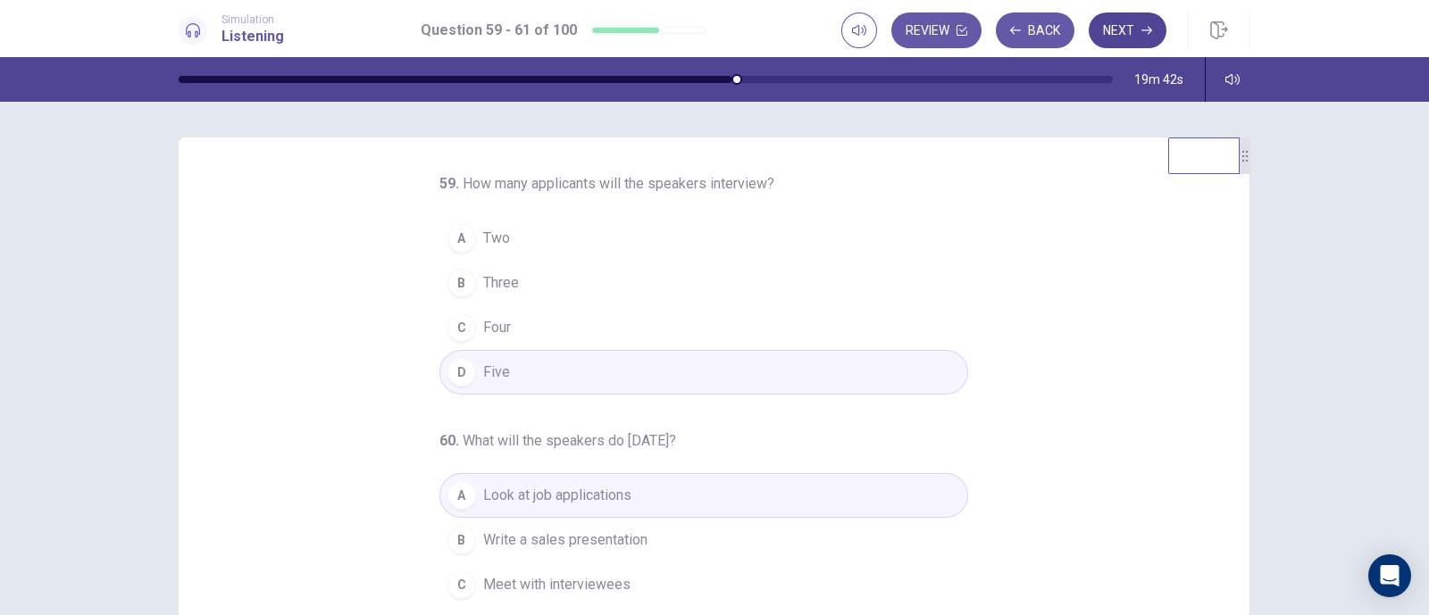
click at [1126, 29] on button "Next" at bounding box center [1128, 31] width 78 height 36
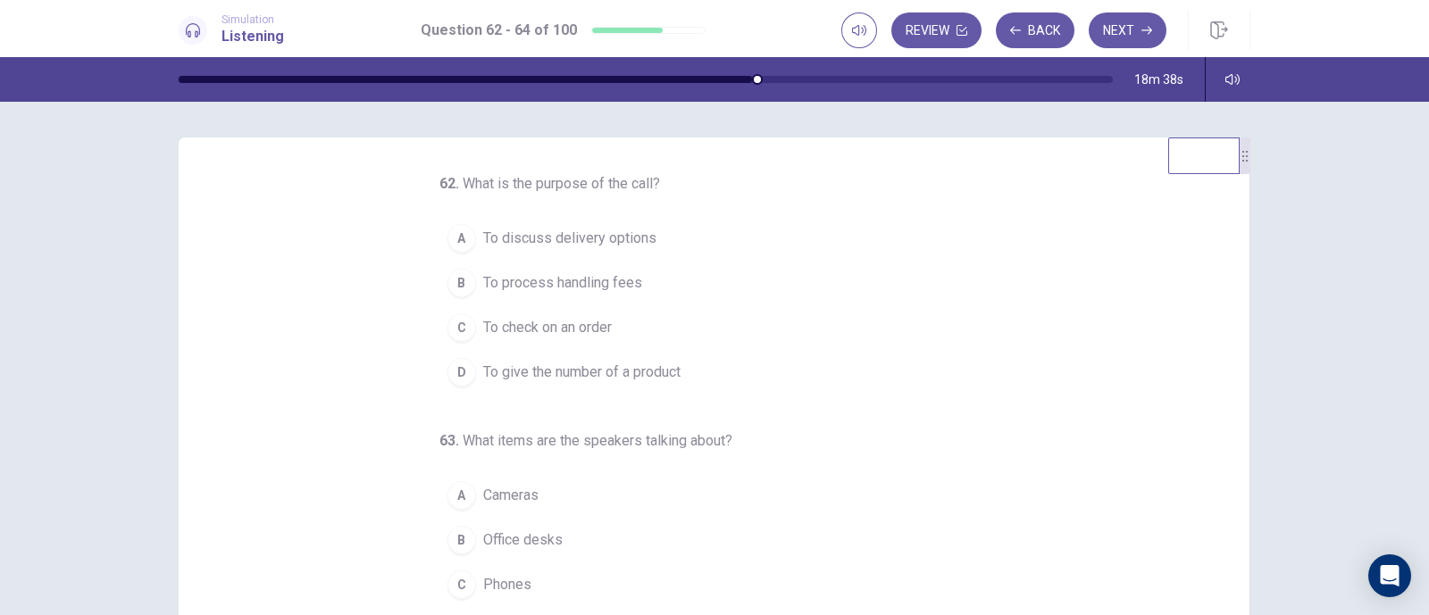
click at [594, 335] on span "To check on an order" at bounding box center [547, 327] width 129 height 21
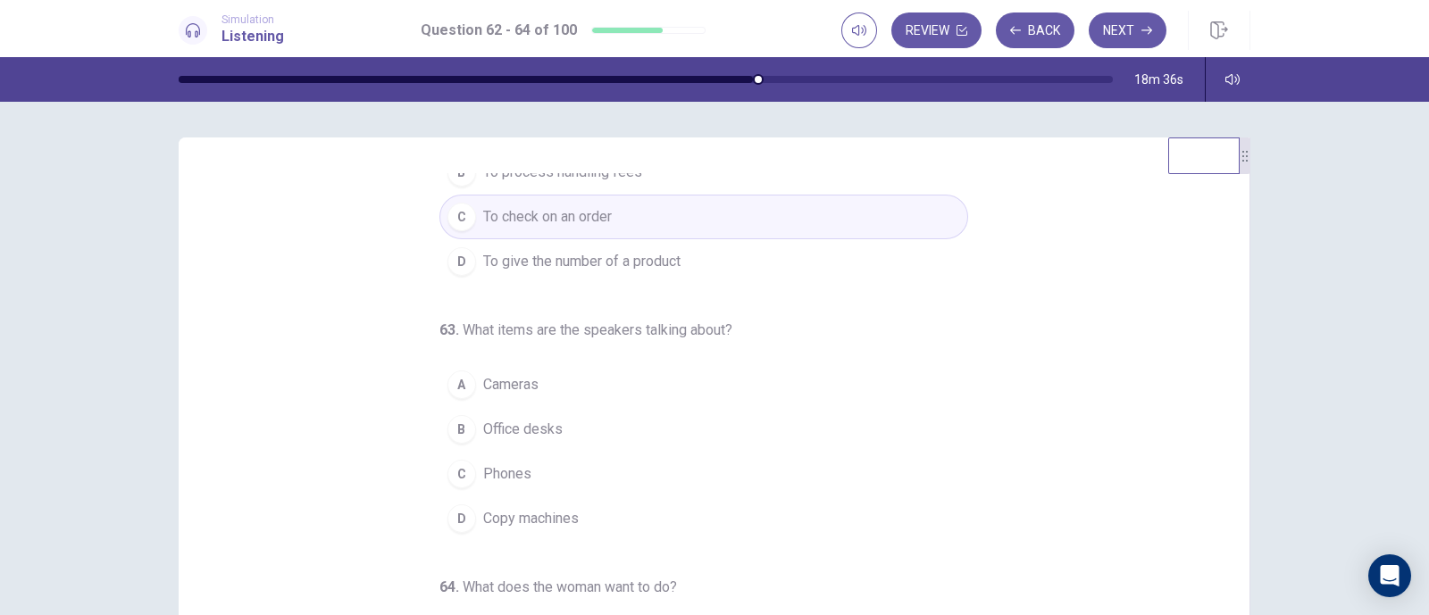
scroll to position [182, 0]
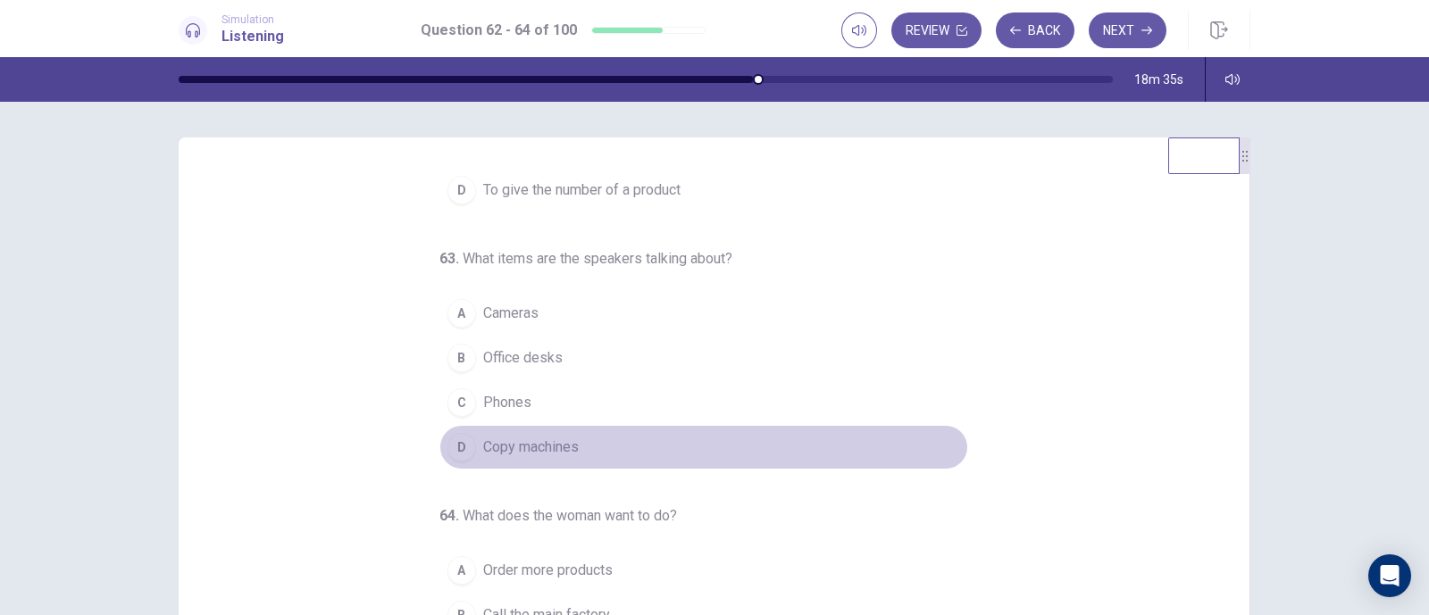
click at [557, 450] on span "Copy machines" at bounding box center [531, 447] width 96 height 21
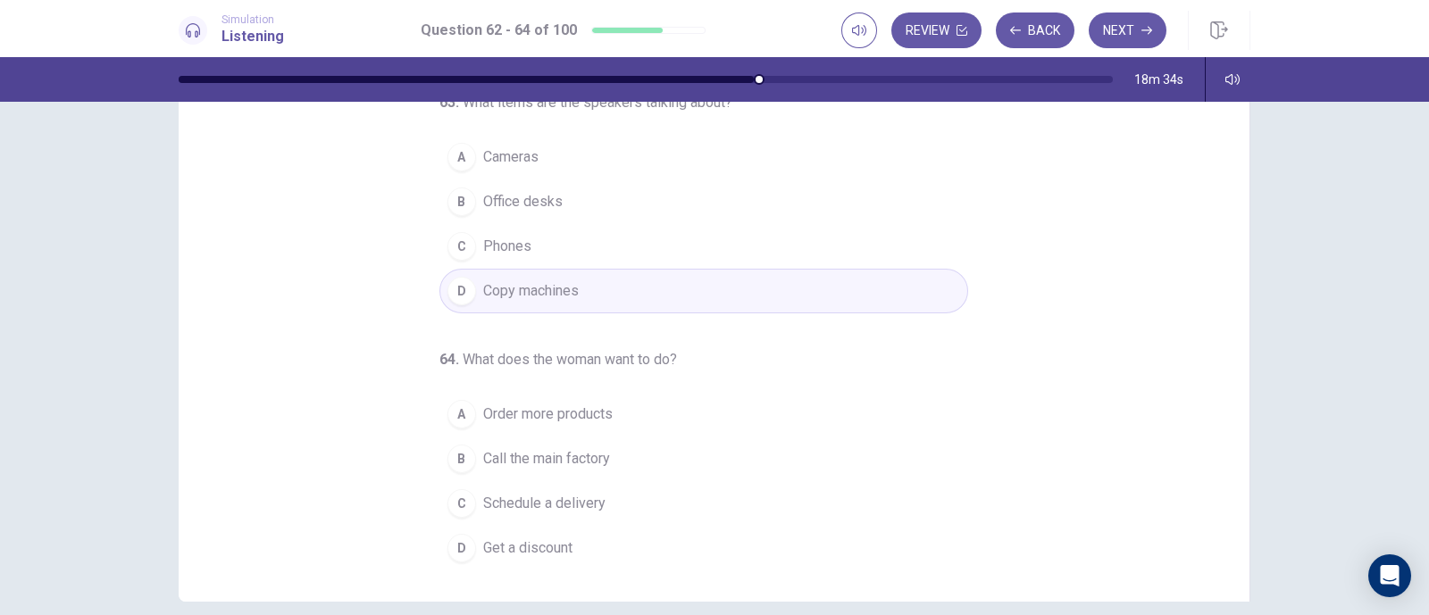
scroll to position [222, 0]
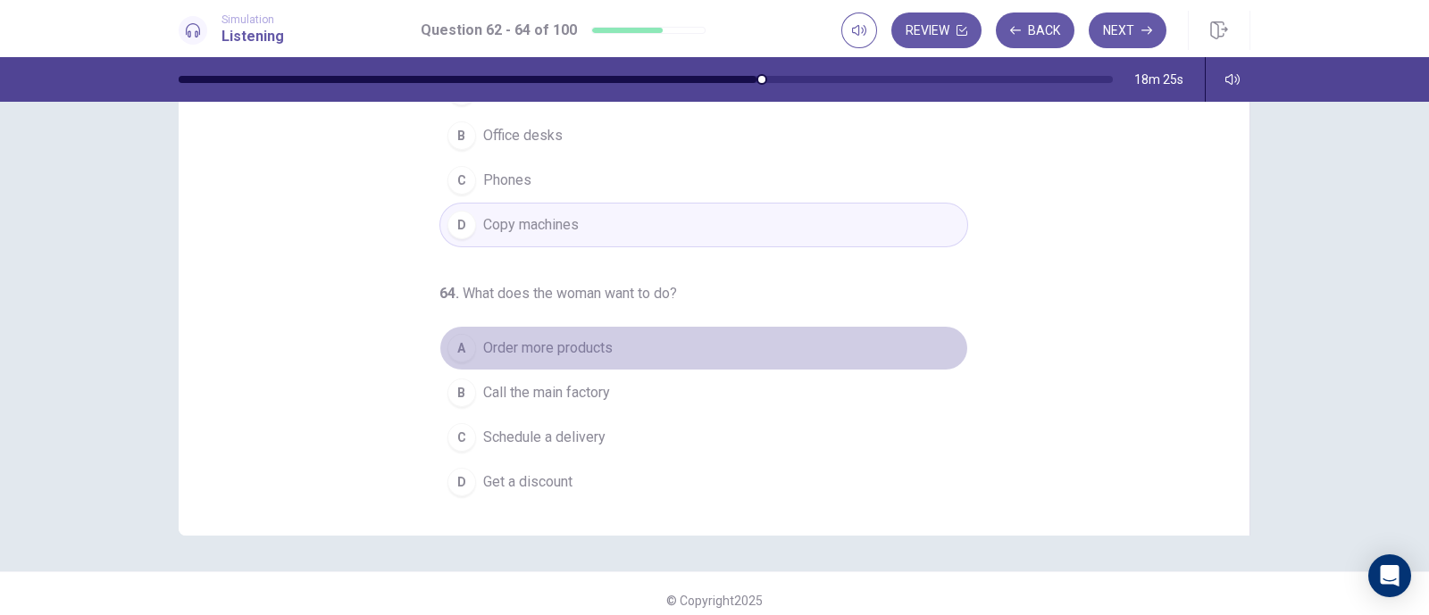
click at [576, 341] on span "Order more products" at bounding box center [547, 348] width 129 height 21
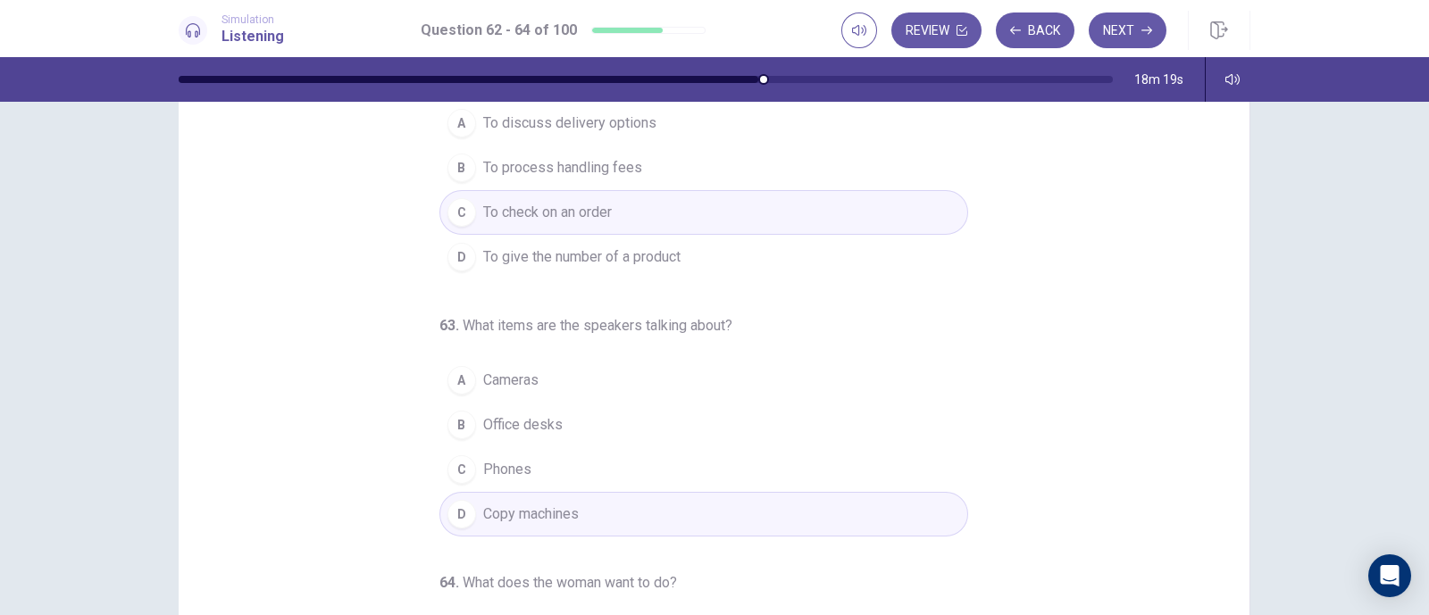
scroll to position [0, 0]
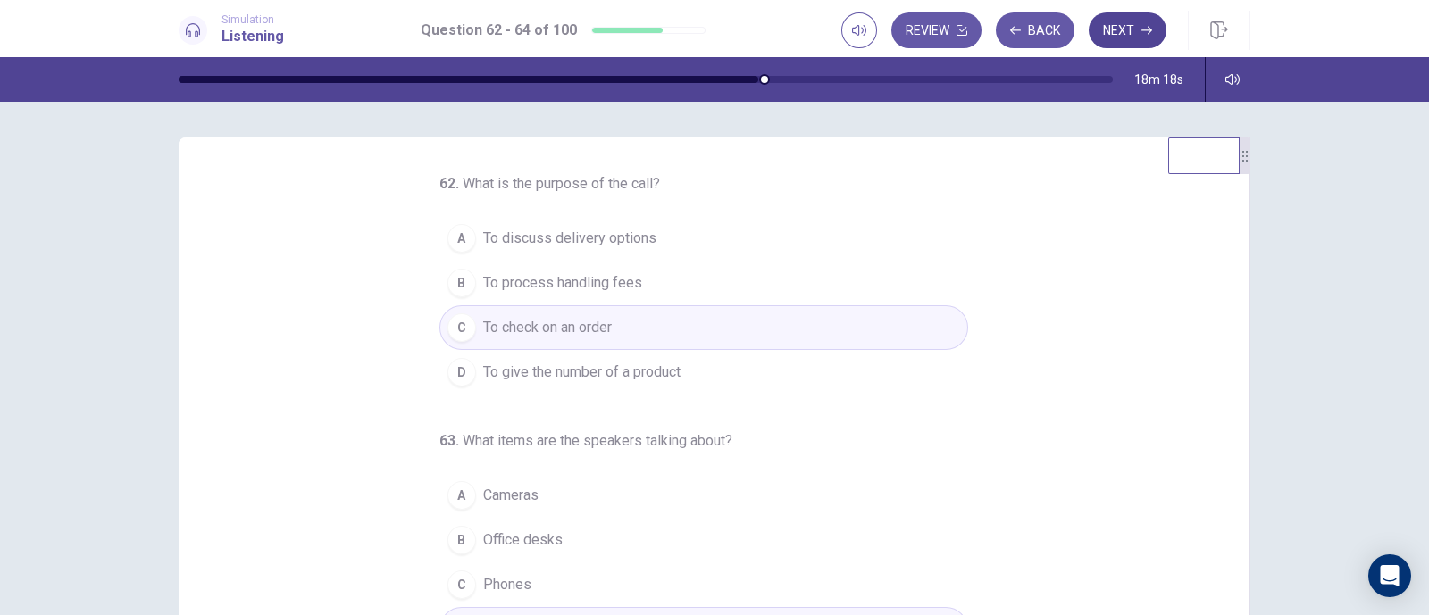
click at [1134, 21] on button "Next" at bounding box center [1128, 31] width 78 height 36
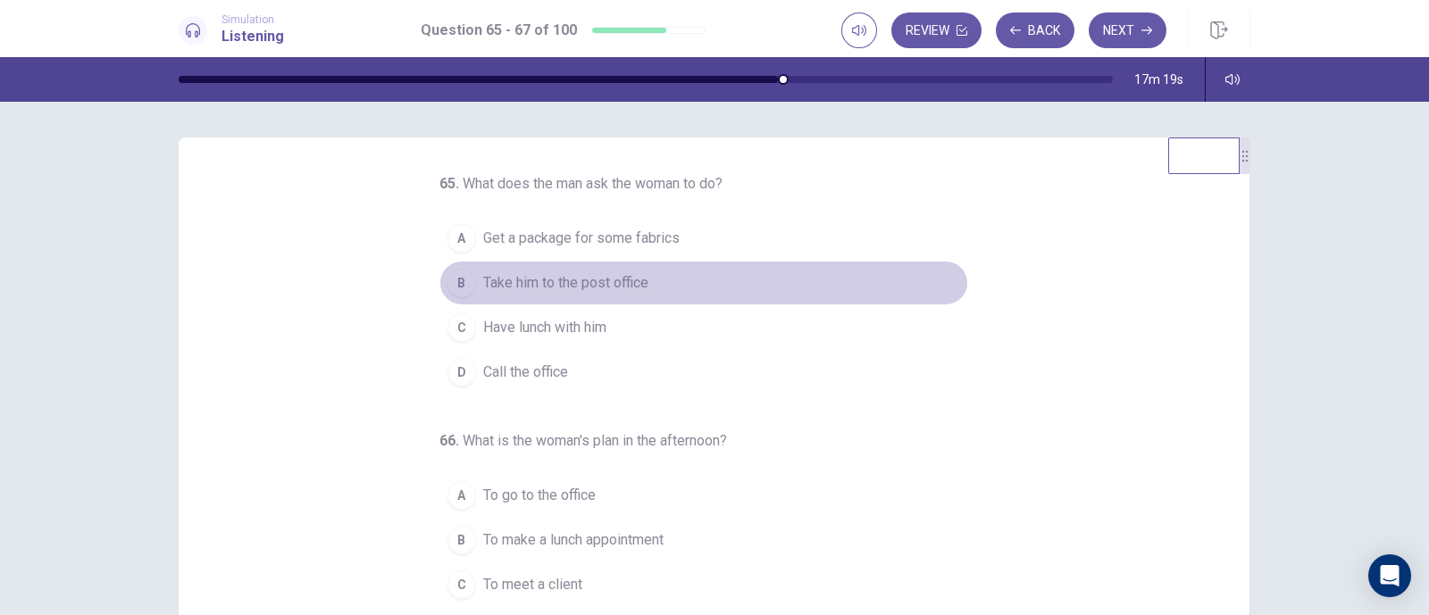
click at [568, 277] on span "Take him to the post office" at bounding box center [565, 282] width 165 height 21
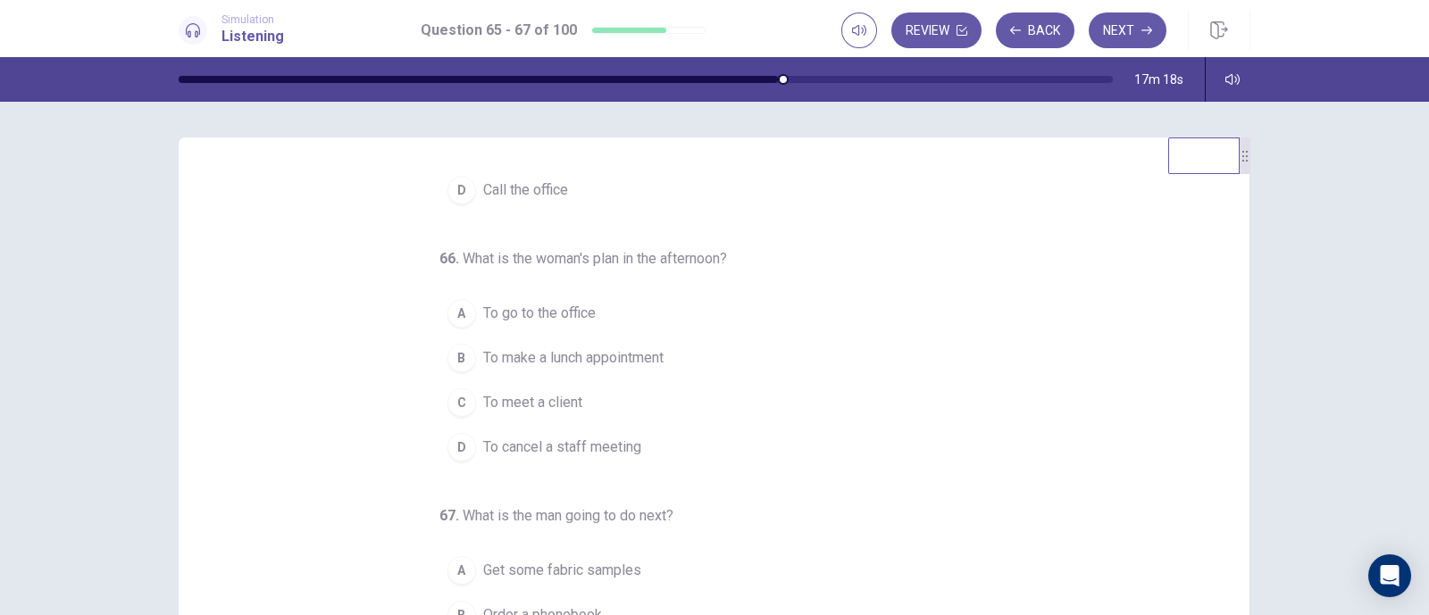
scroll to position [182, 0]
click at [563, 406] on span "To meet a client" at bounding box center [532, 402] width 99 height 21
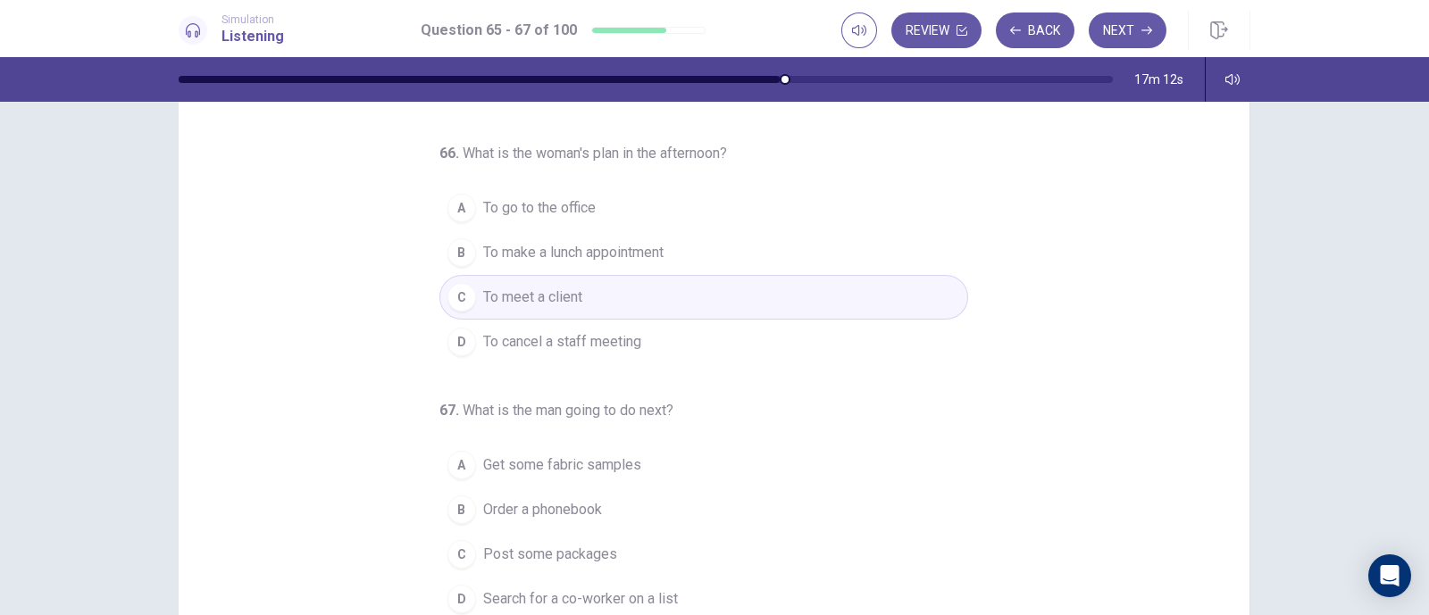
scroll to position [222, 0]
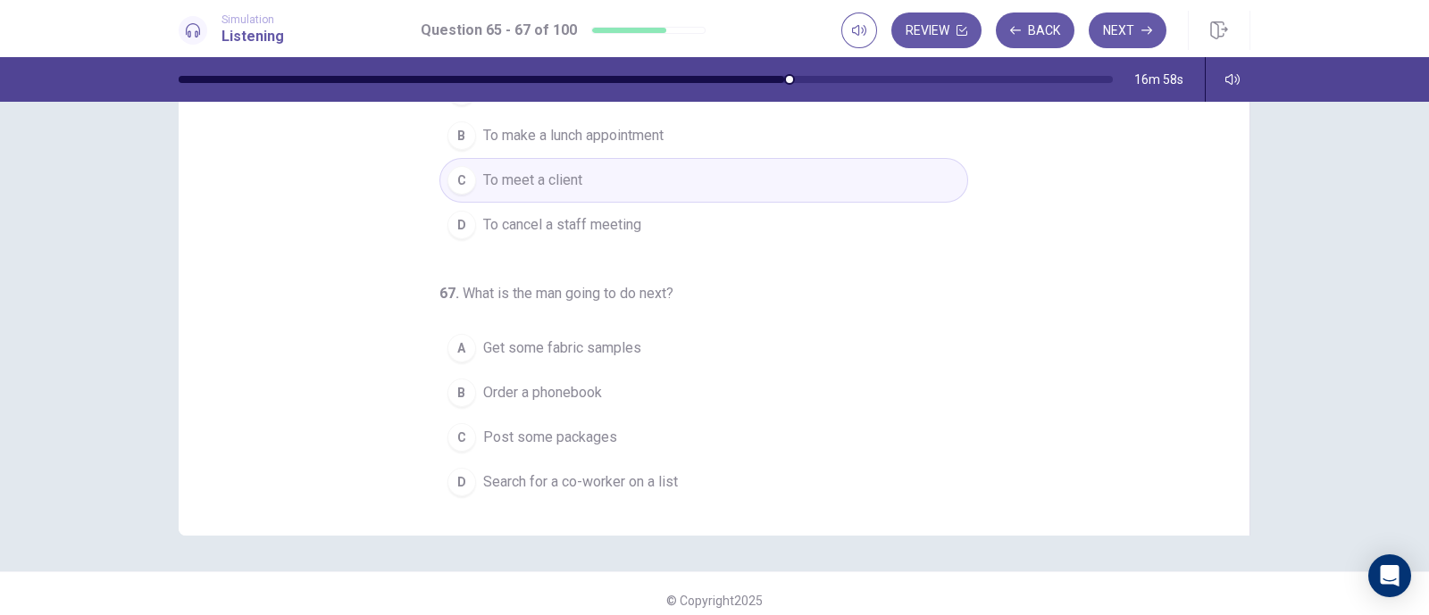
drag, startPoint x: 598, startPoint y: 476, endPoint x: 625, endPoint y: 469, distance: 27.7
click at [598, 476] on span "Search for a co-worker on a list" at bounding box center [580, 482] width 195 height 21
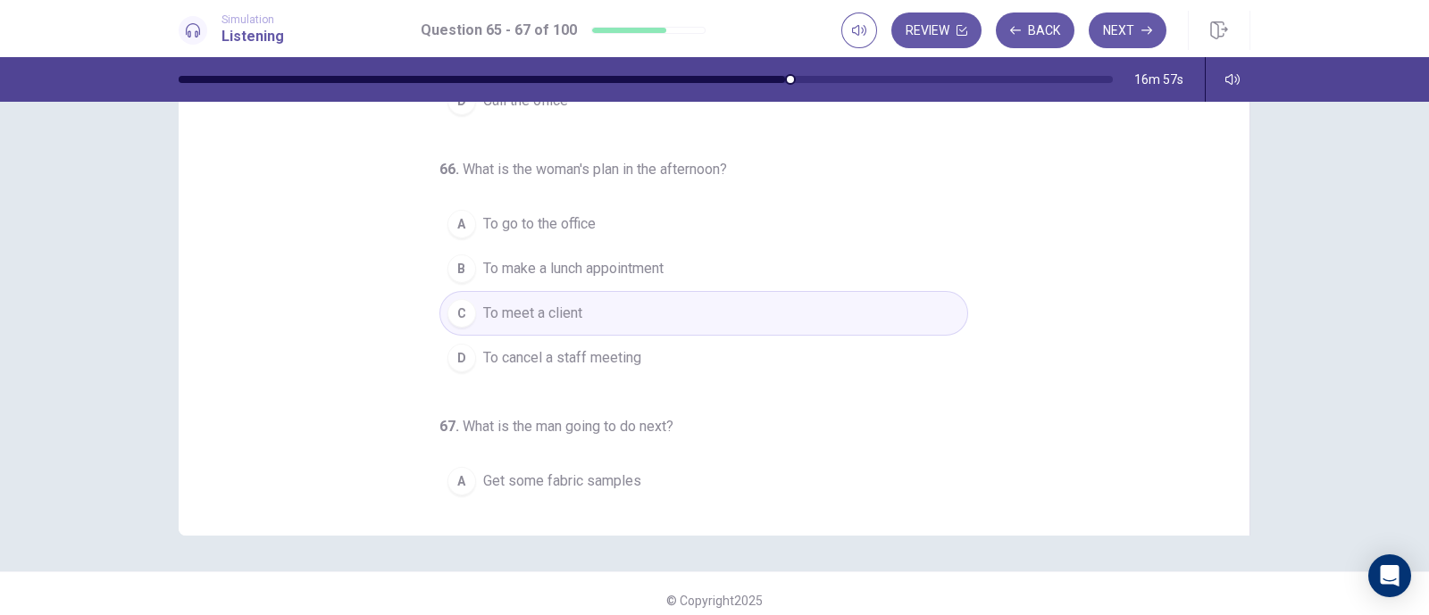
scroll to position [0, 0]
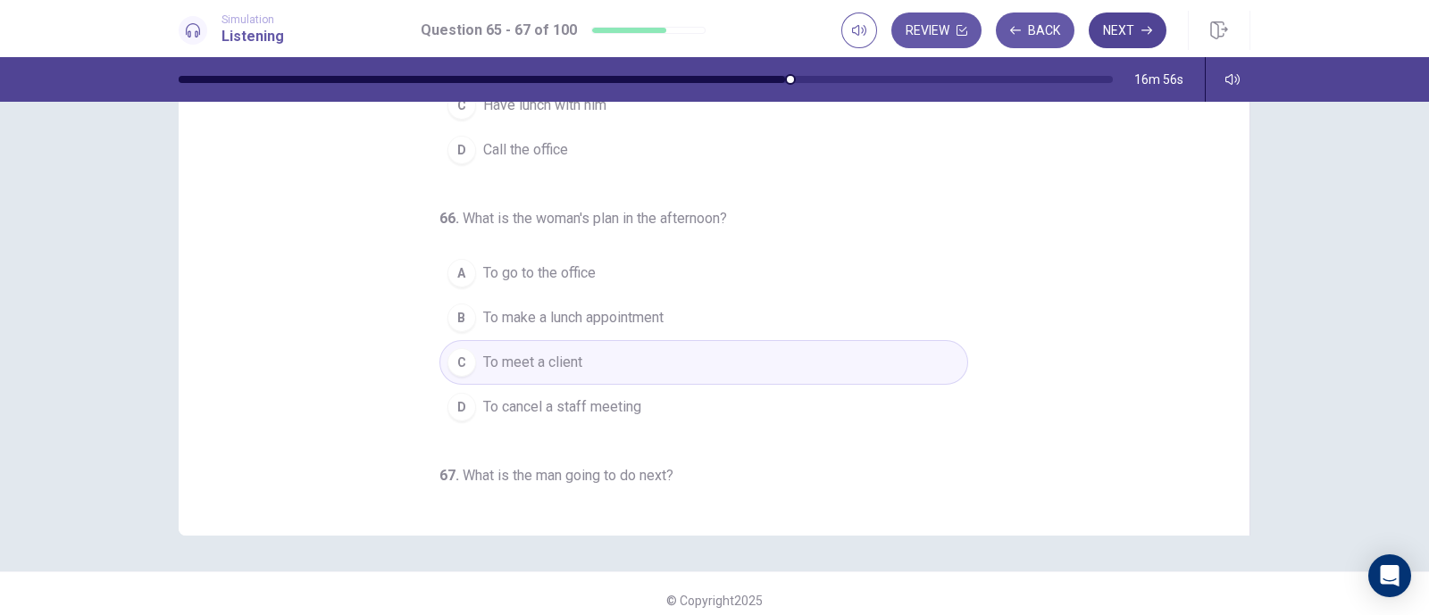
click at [1120, 25] on button "Next" at bounding box center [1128, 31] width 78 height 36
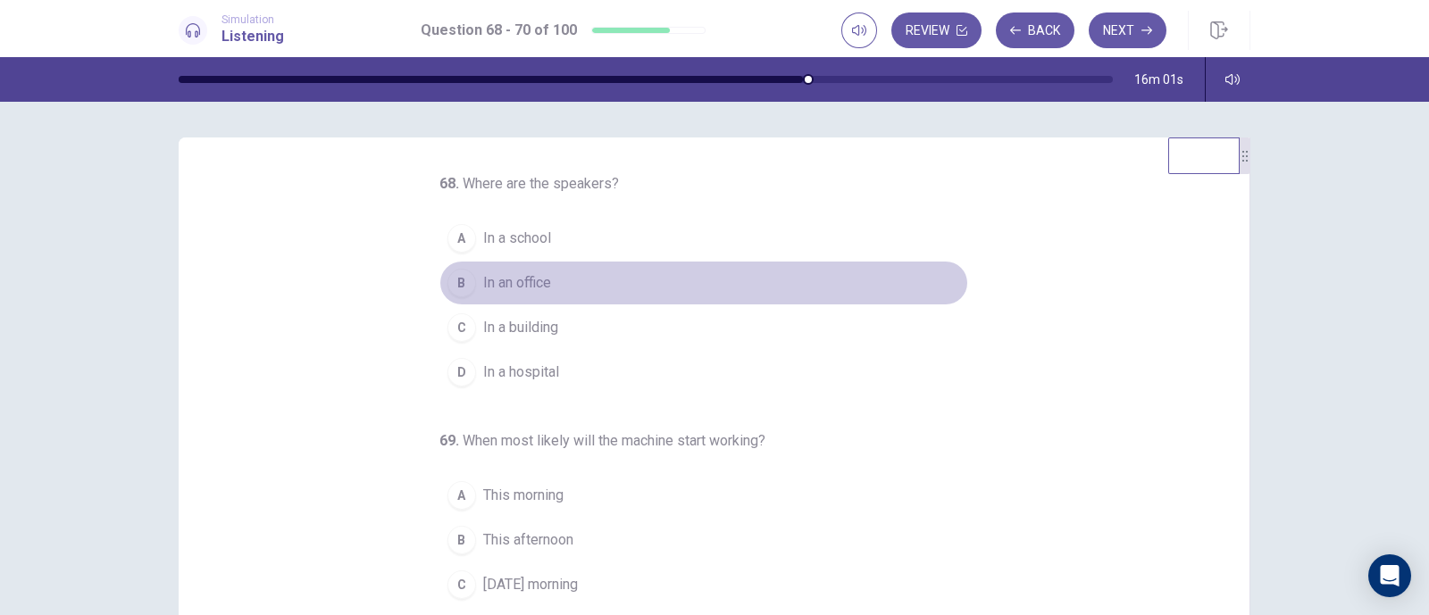
click at [514, 286] on span "In an office" at bounding box center [517, 282] width 68 height 21
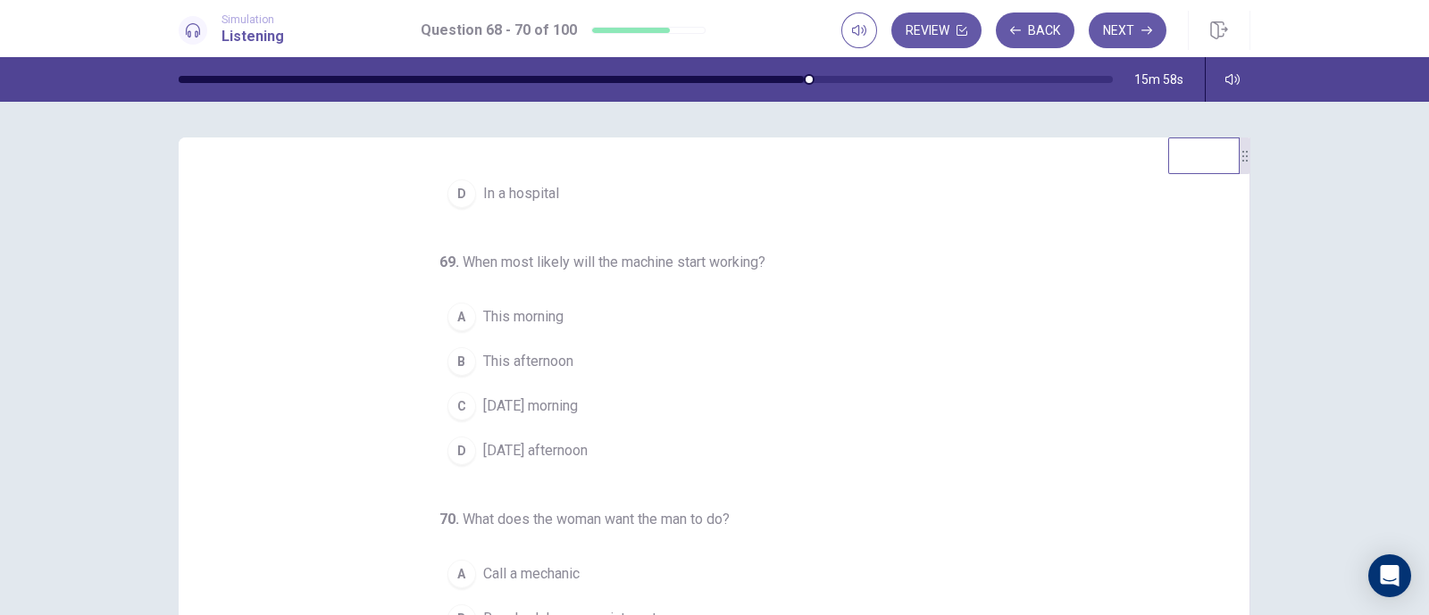
scroll to position [182, 0]
click at [544, 396] on span "[DATE] morning" at bounding box center [530, 402] width 95 height 21
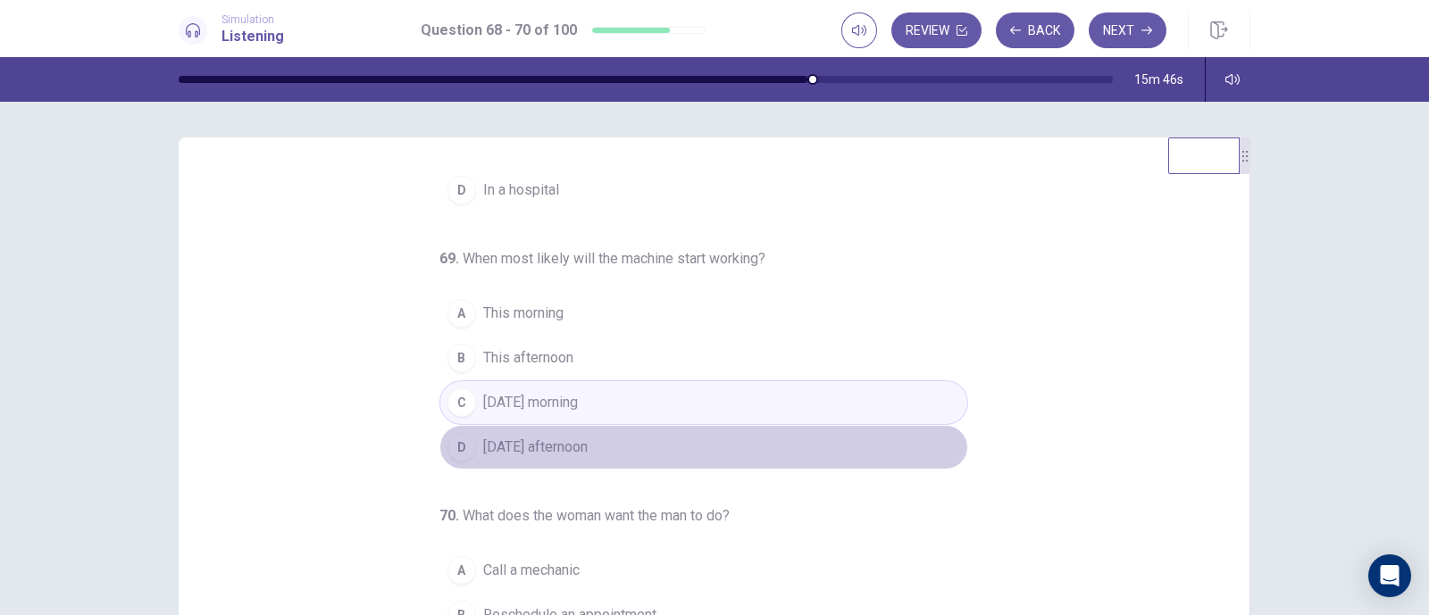
click at [586, 445] on span "[DATE] afternoon" at bounding box center [535, 447] width 104 height 21
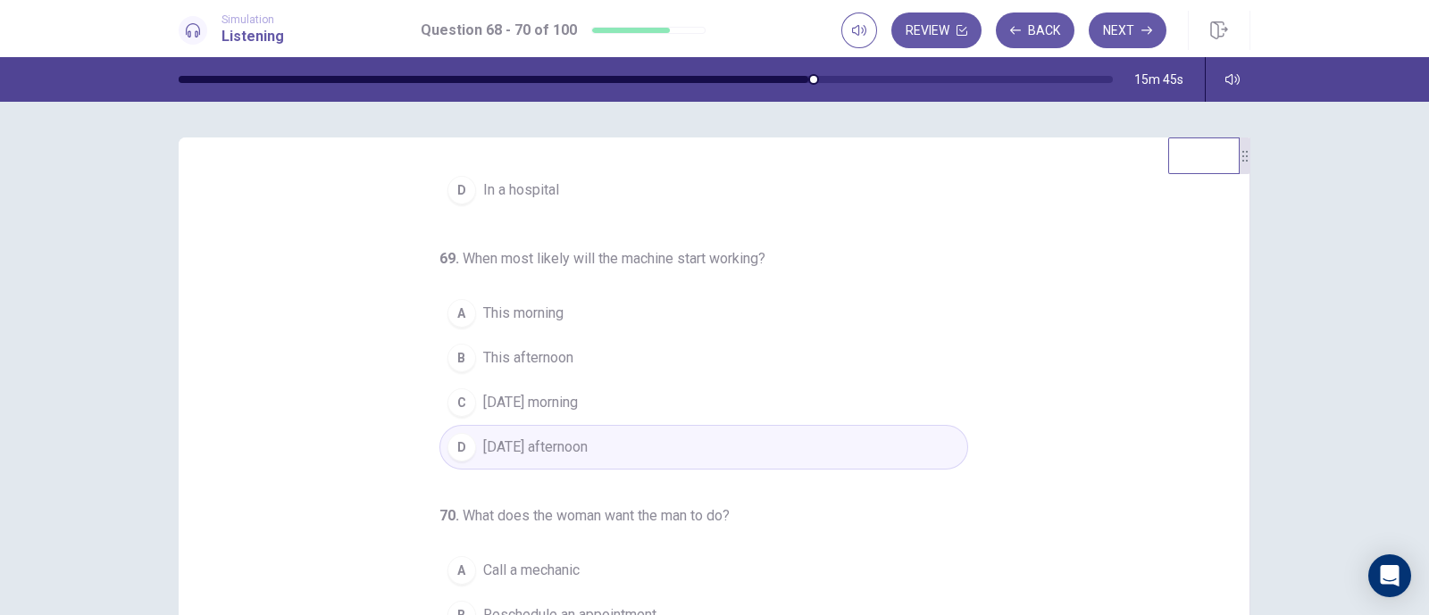
scroll to position [222, 0]
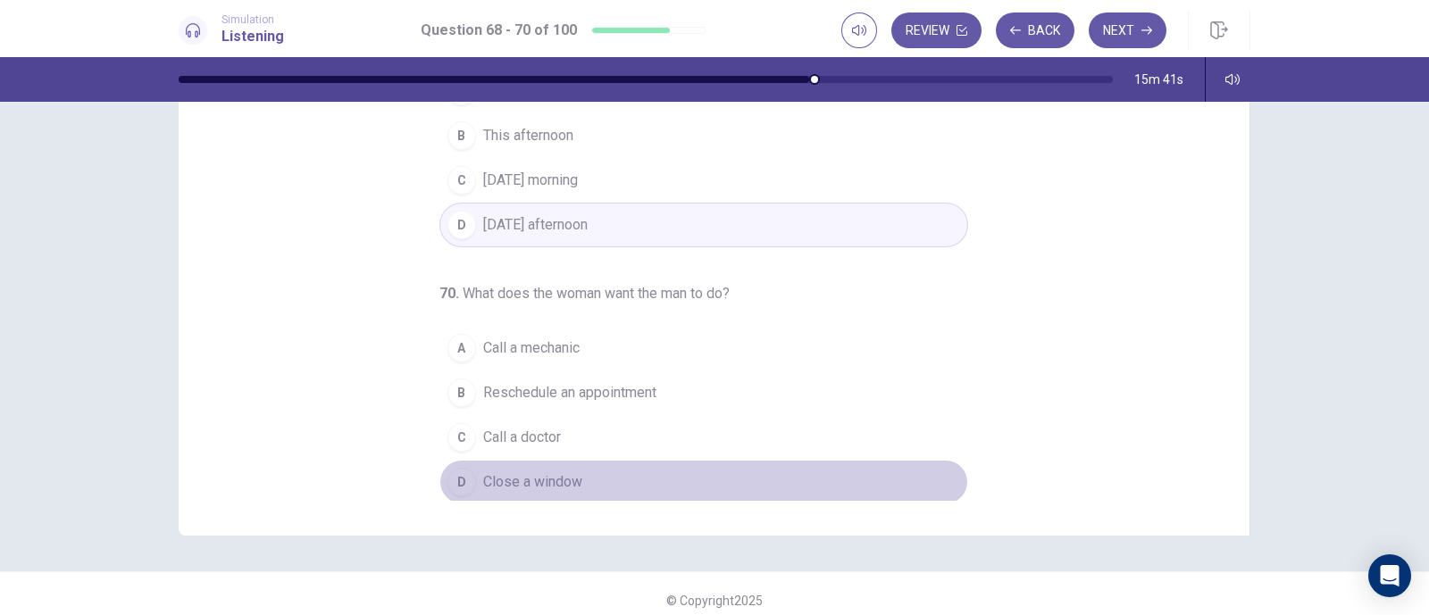
drag, startPoint x: 545, startPoint y: 477, endPoint x: 746, endPoint y: 429, distance: 206.6
click at [554, 476] on span "Close a window" at bounding box center [532, 482] width 99 height 21
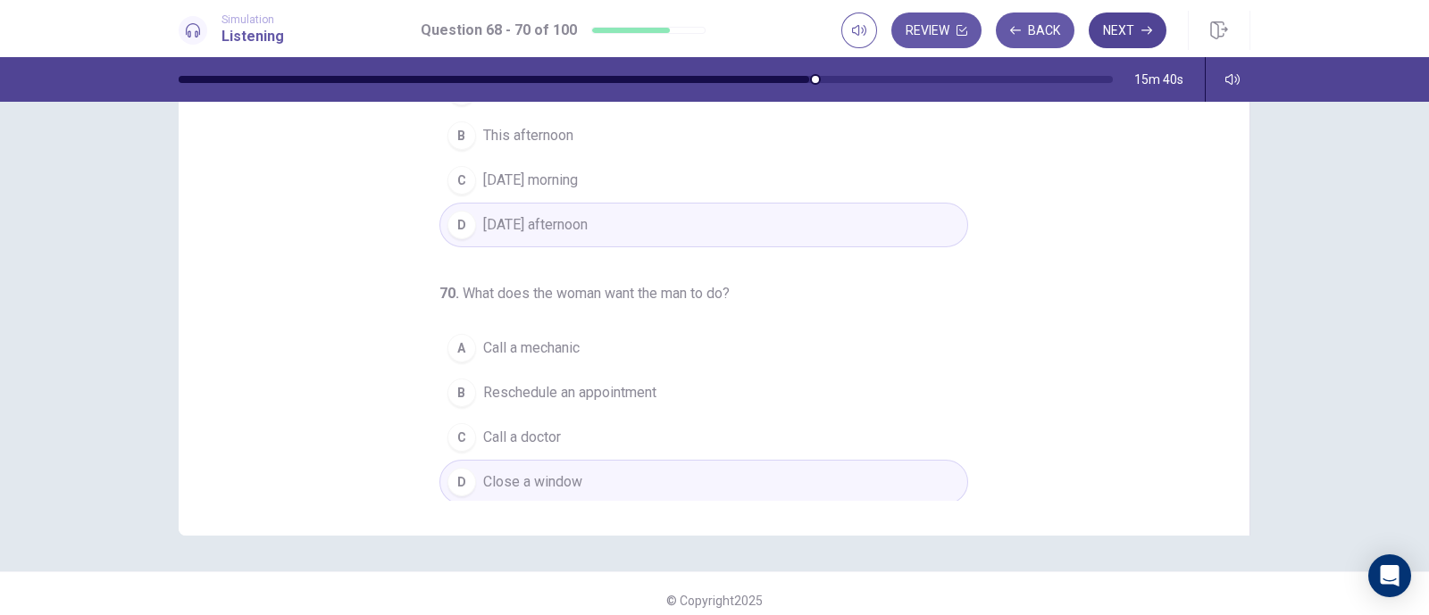
click at [1115, 27] on button "Next" at bounding box center [1128, 31] width 78 height 36
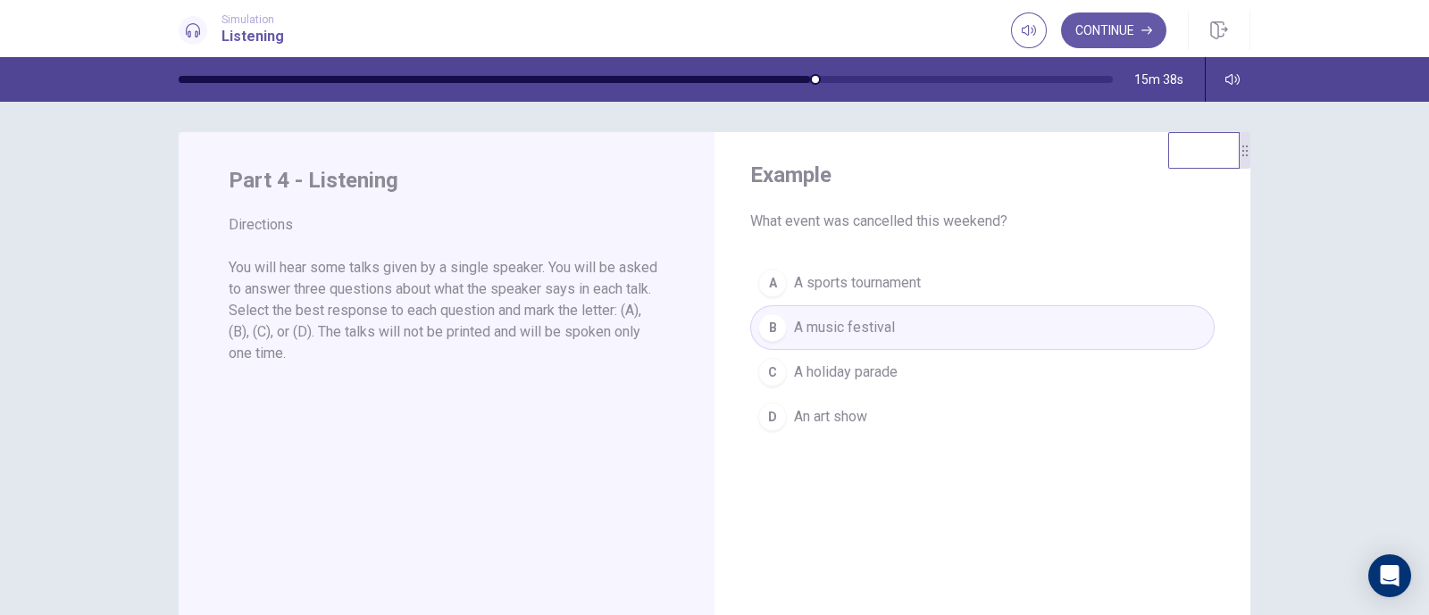
scroll to position [0, 0]
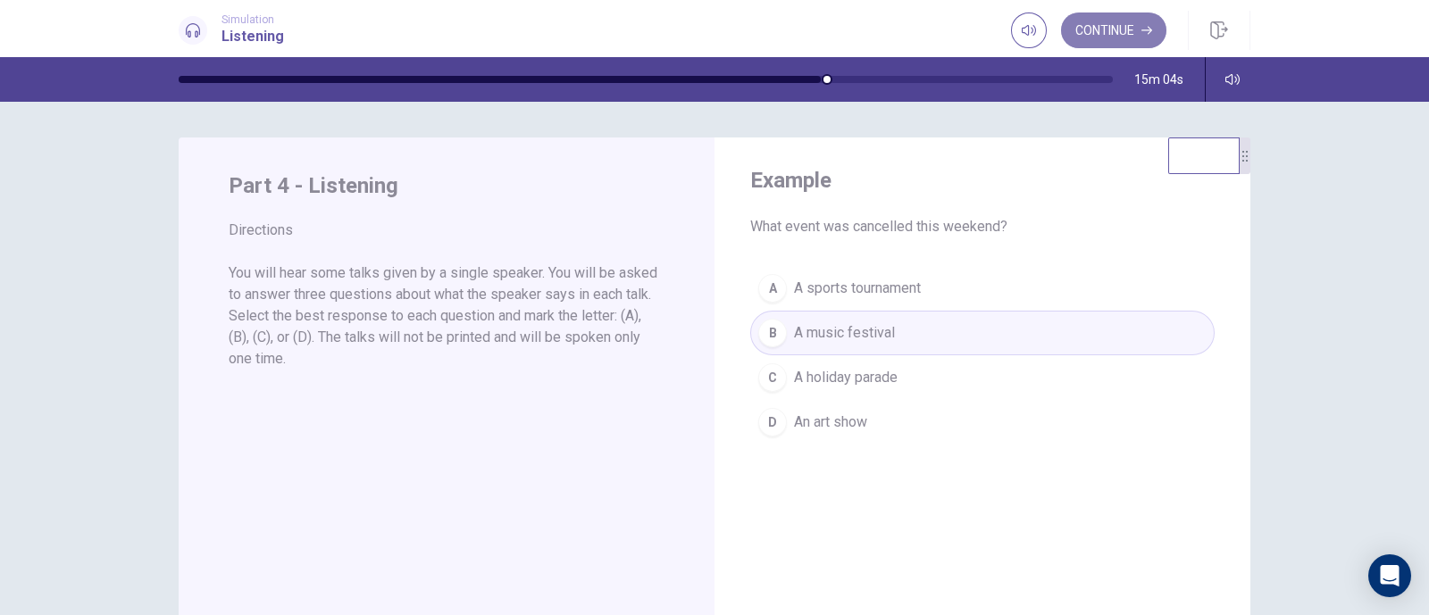
click at [1092, 23] on button "Continue" at bounding box center [1113, 31] width 105 height 36
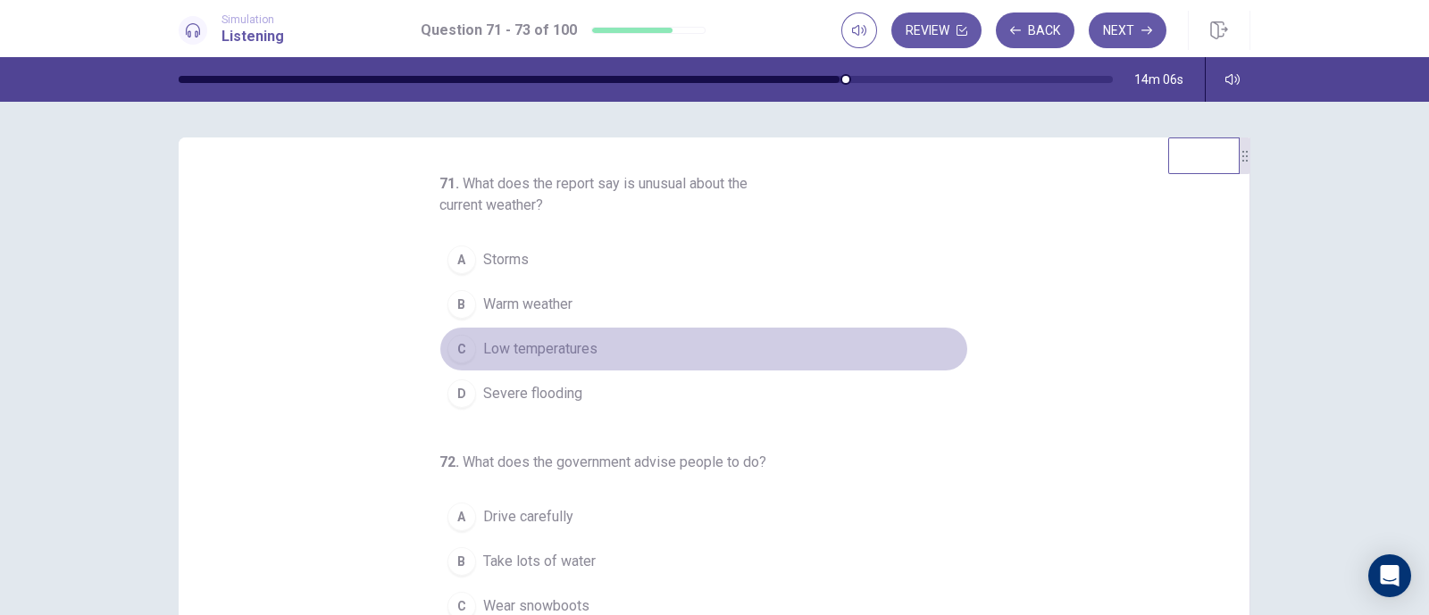
click at [534, 345] on span "Low temperatures" at bounding box center [540, 348] width 114 height 21
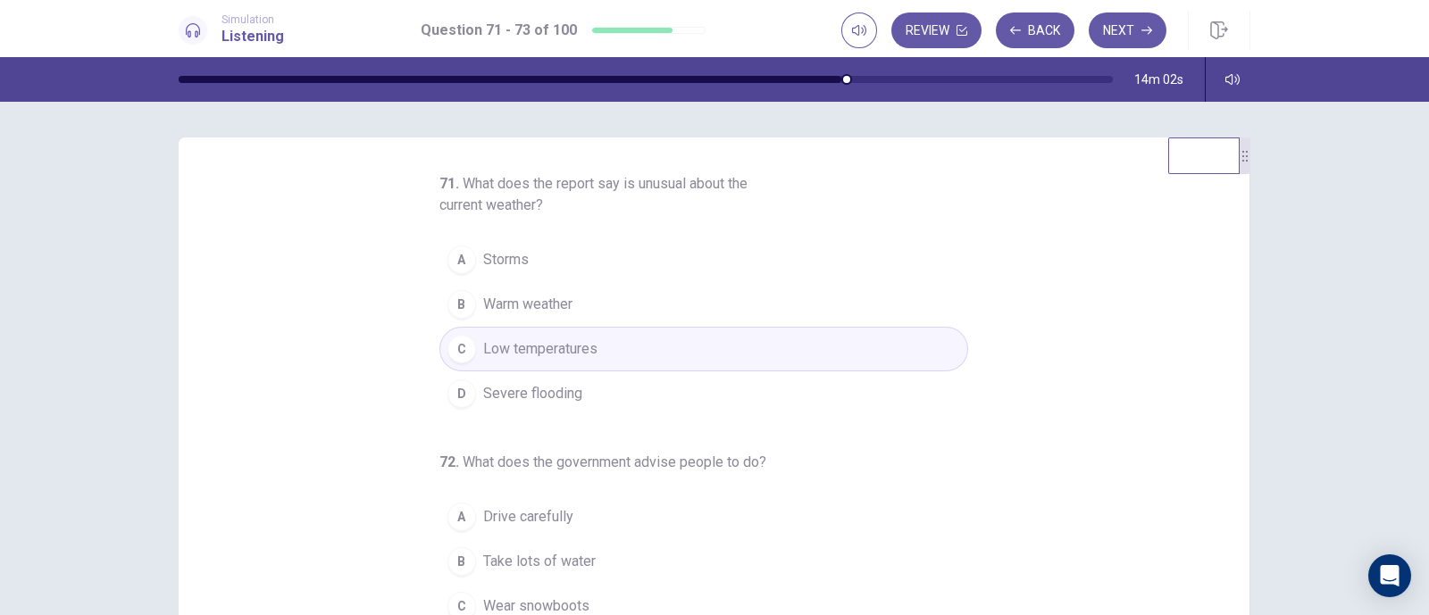
scroll to position [204, 0]
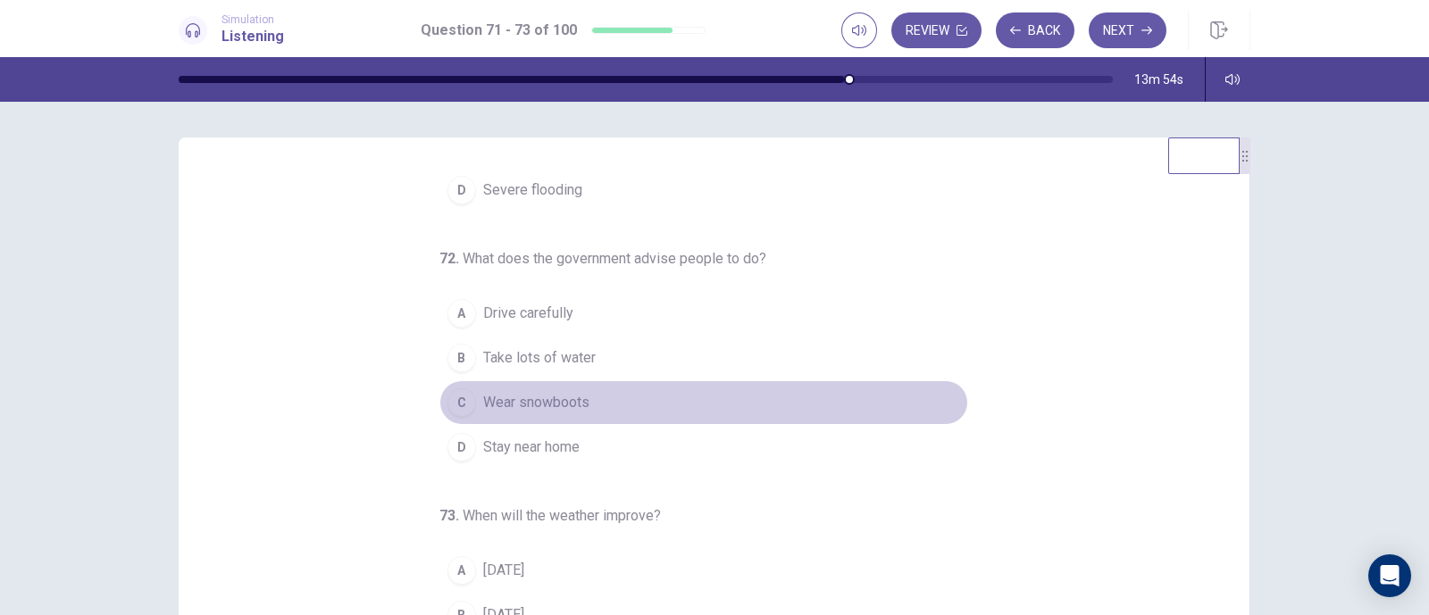
click at [547, 399] on span "Wear snowboots" at bounding box center [536, 402] width 106 height 21
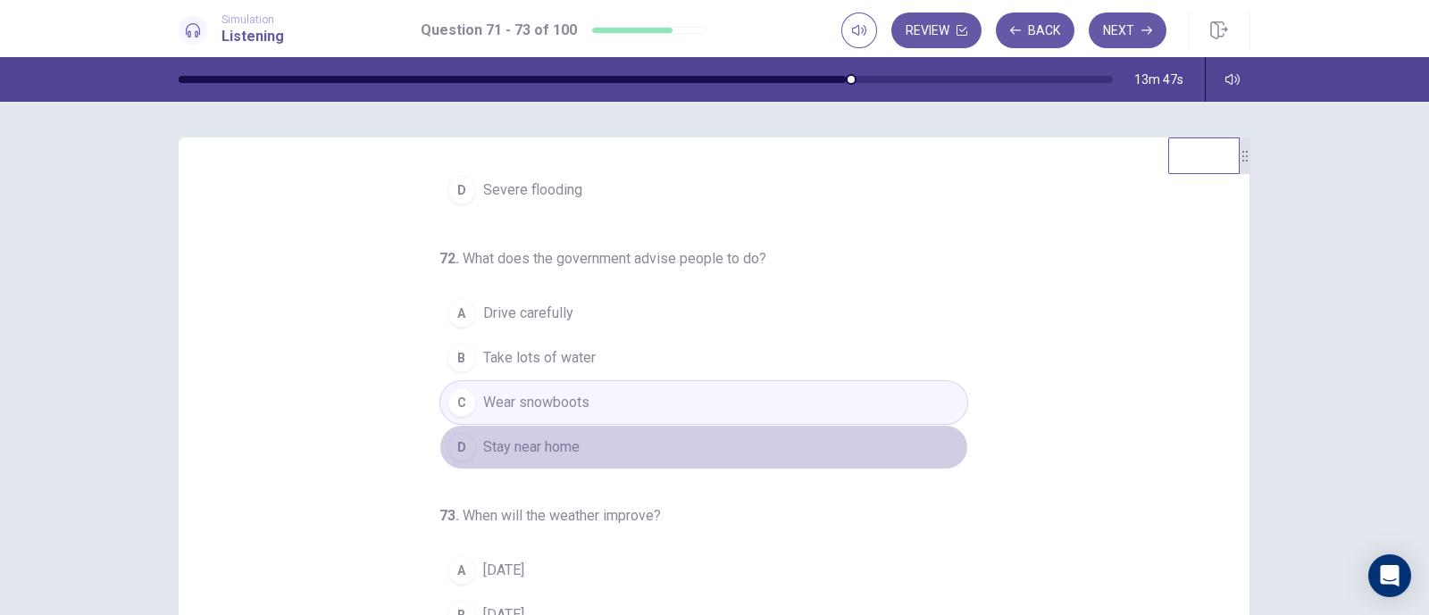
click at [551, 443] on span "Stay near home" at bounding box center [531, 447] width 96 height 21
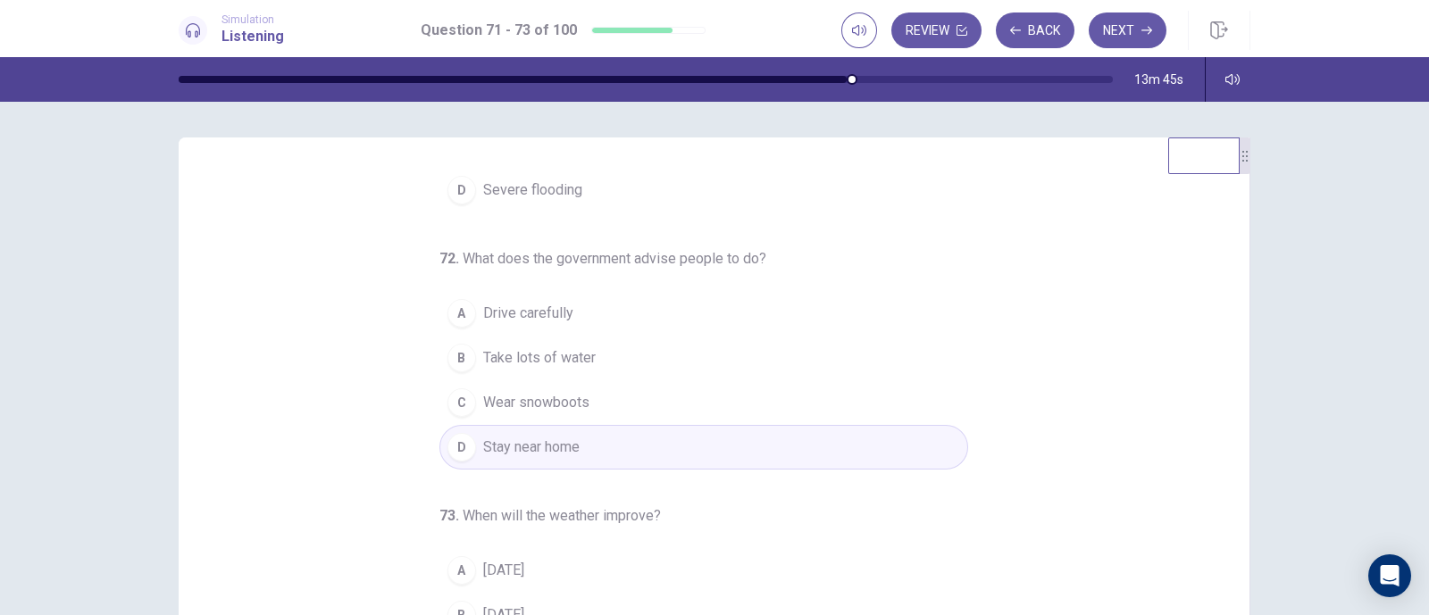
scroll to position [222, 0]
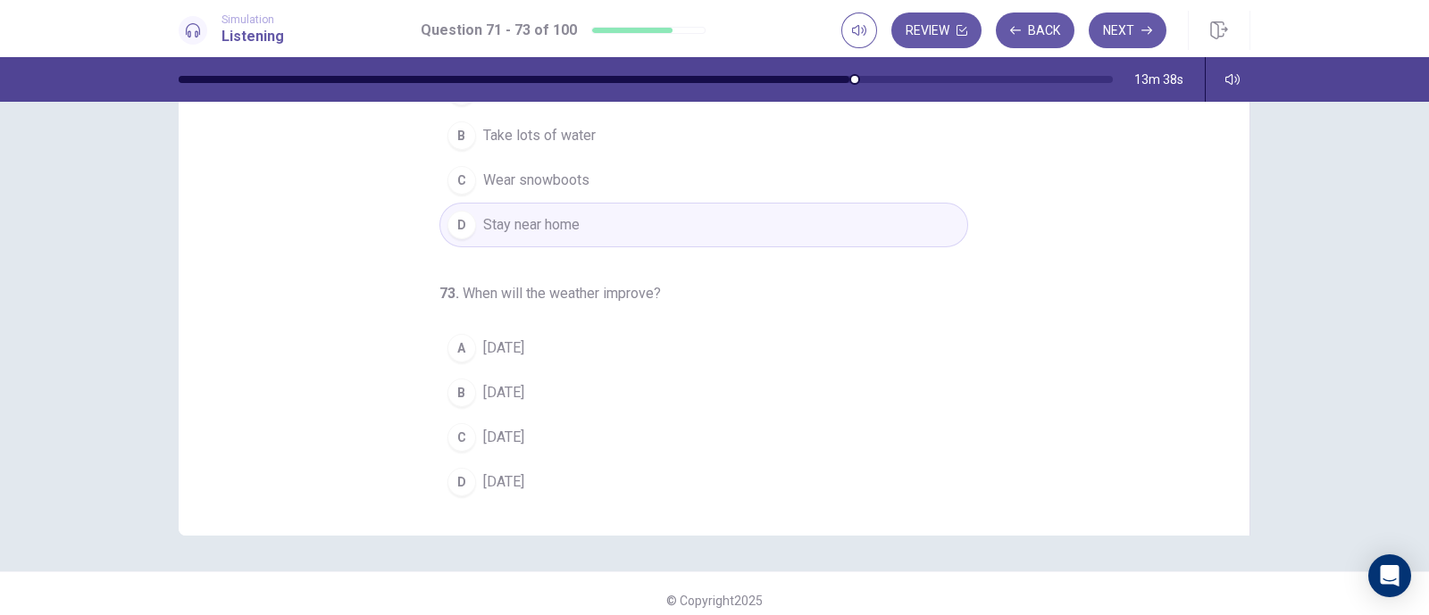
click at [514, 429] on span "[DATE]" at bounding box center [503, 437] width 41 height 21
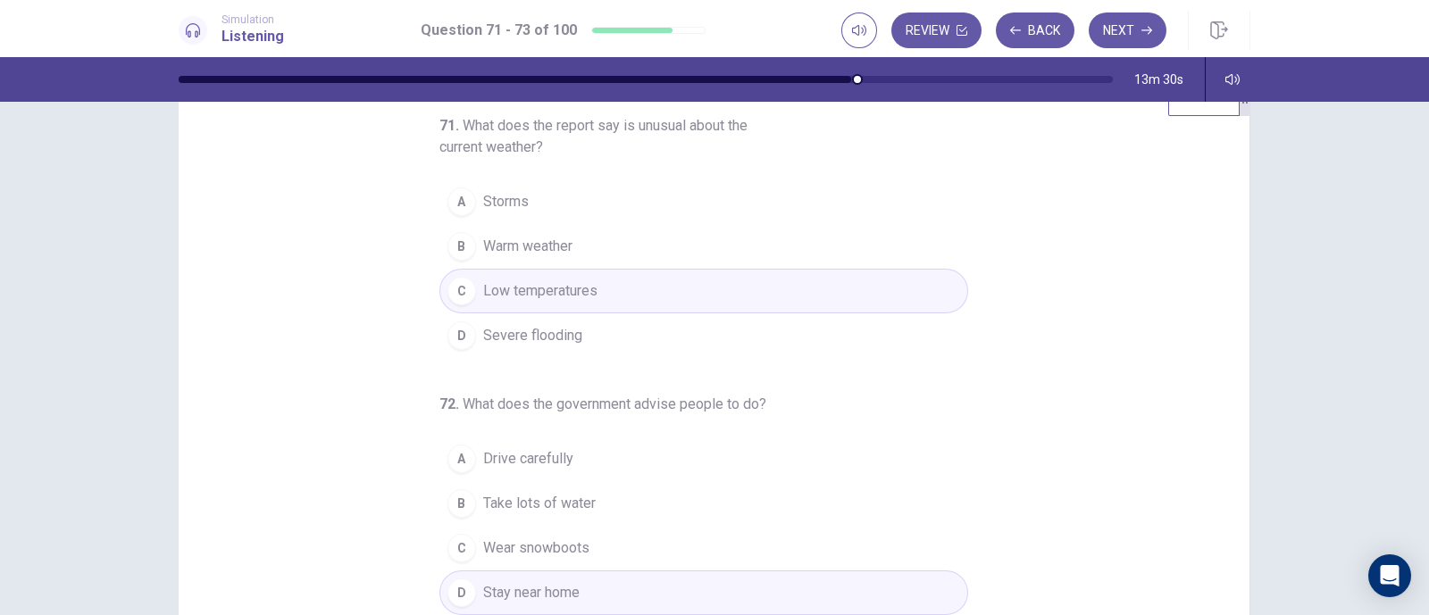
scroll to position [0, 0]
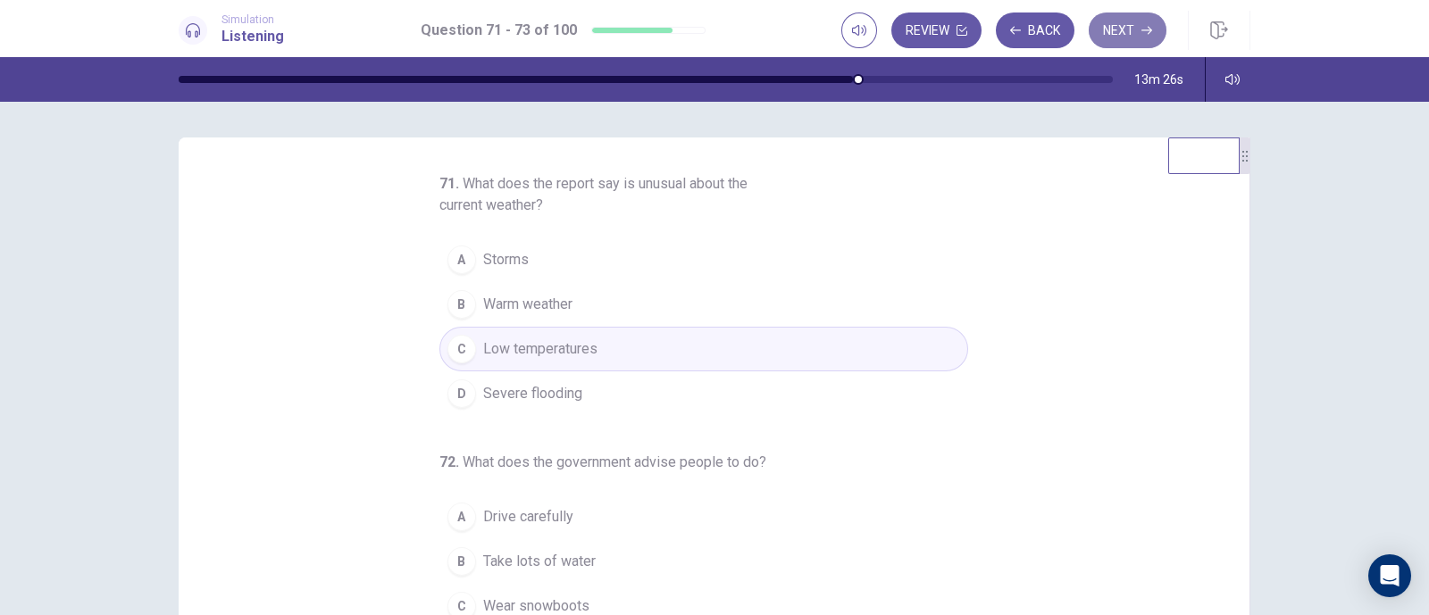
click at [1119, 29] on button "Next" at bounding box center [1128, 31] width 78 height 36
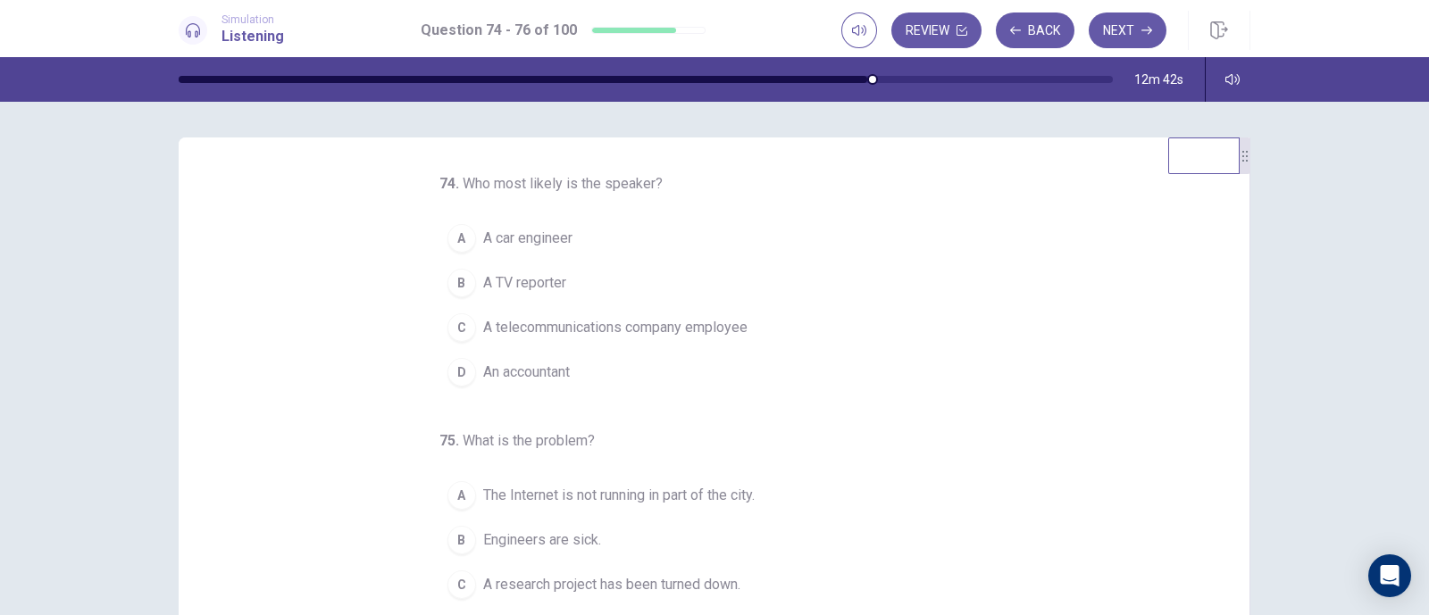
click at [621, 330] on span "A telecommunications company employee" at bounding box center [615, 327] width 264 height 21
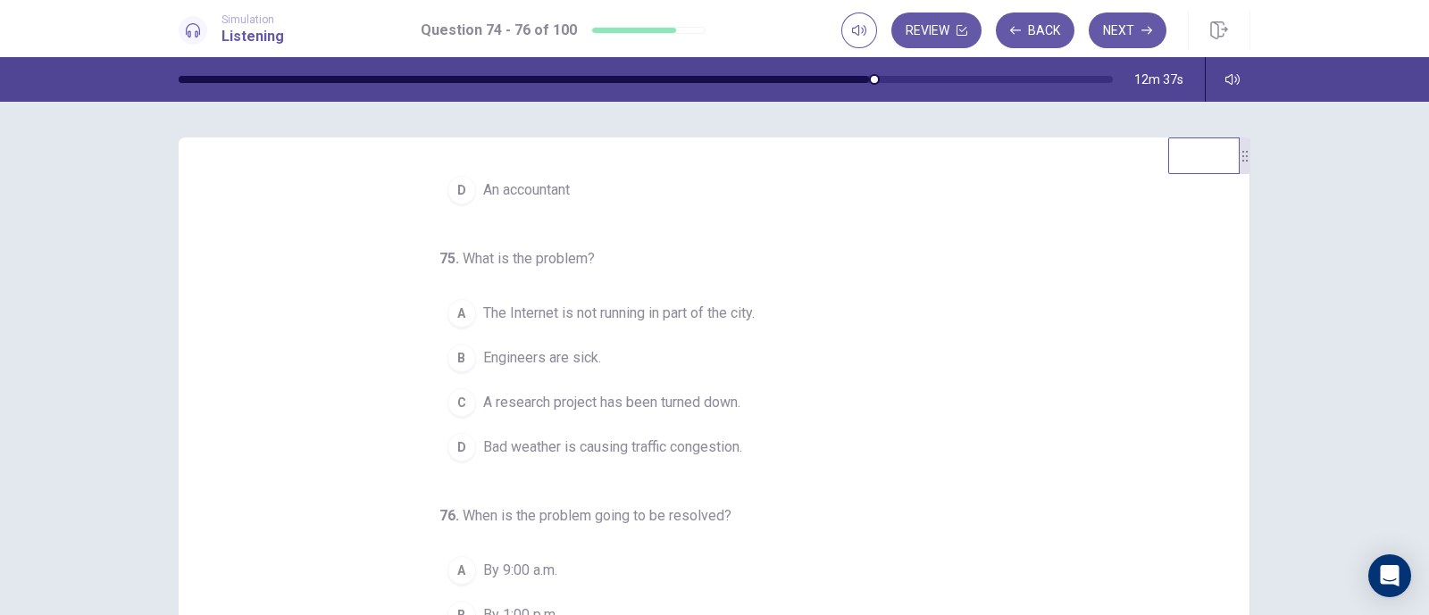
scroll to position [111, 0]
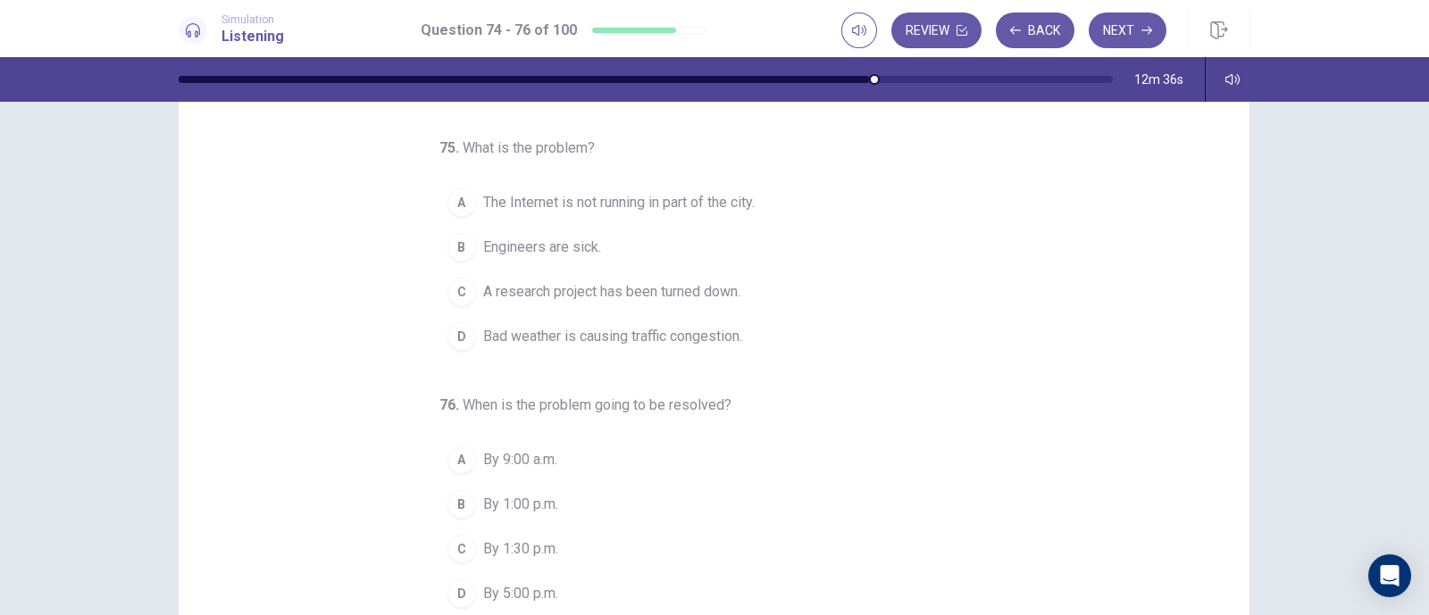
click at [611, 192] on span "The Internet is not running in part of the city." at bounding box center [618, 202] width 271 height 21
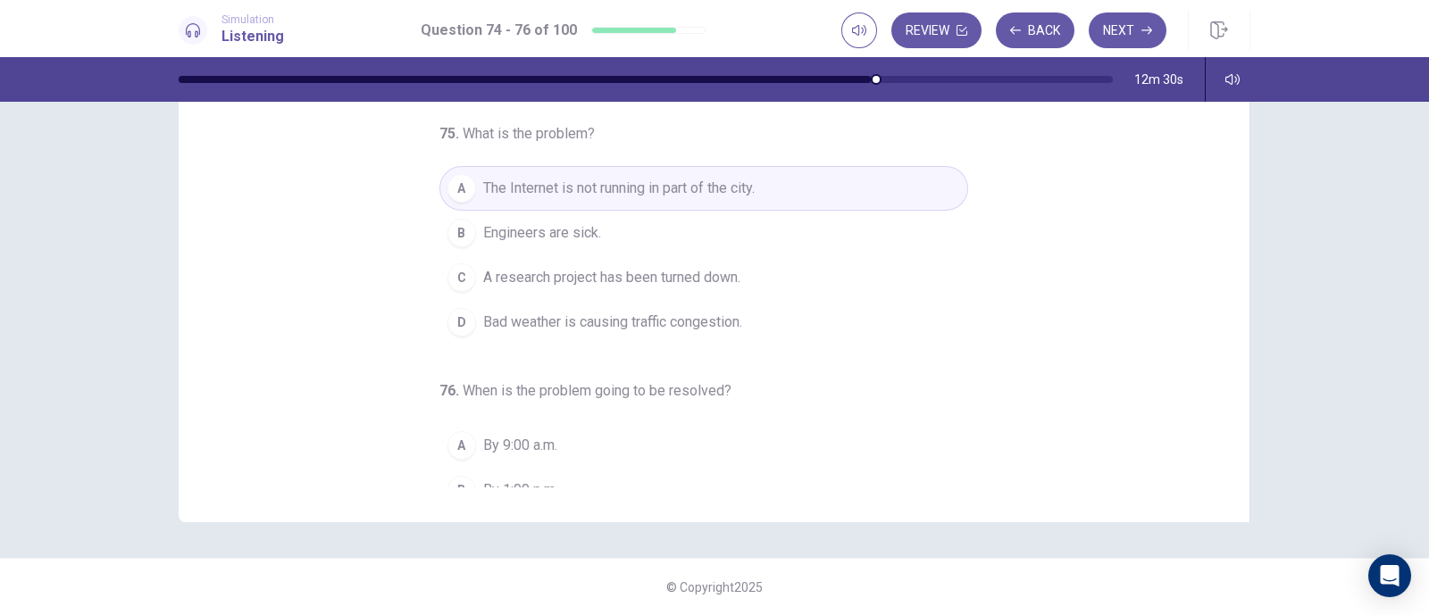
scroll to position [182, 0]
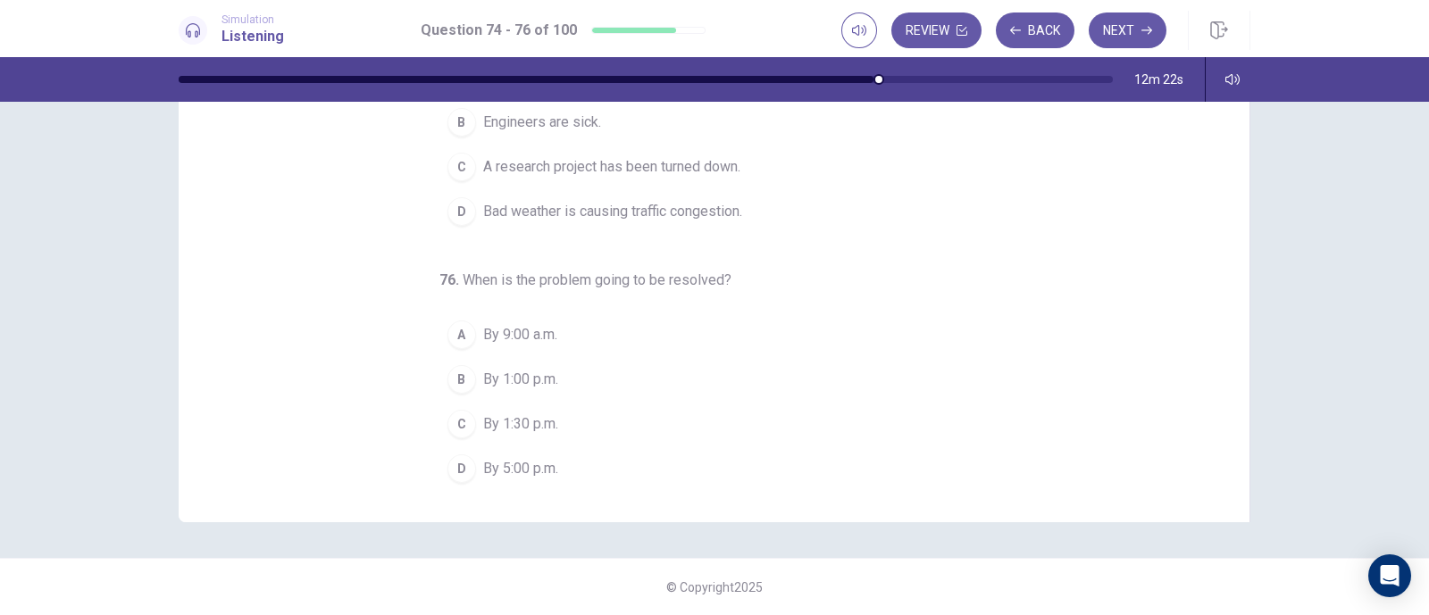
click at [525, 375] on span "By 1:00 p.m." at bounding box center [520, 379] width 75 height 21
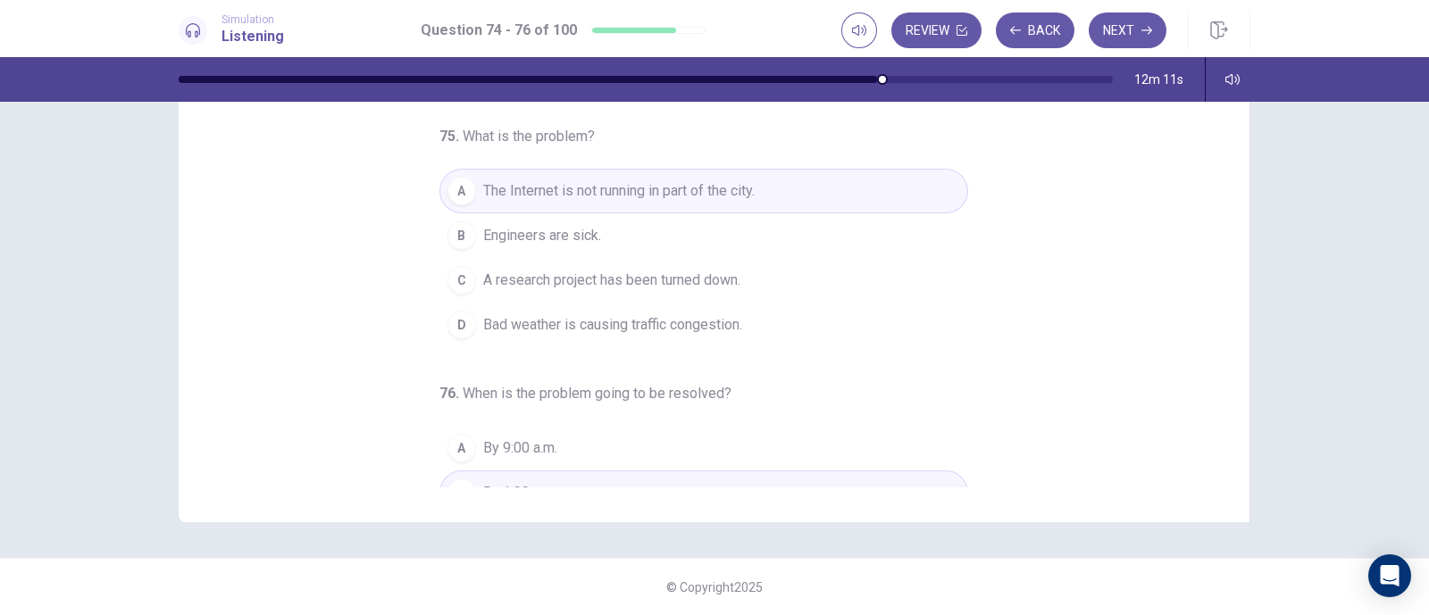
scroll to position [0, 0]
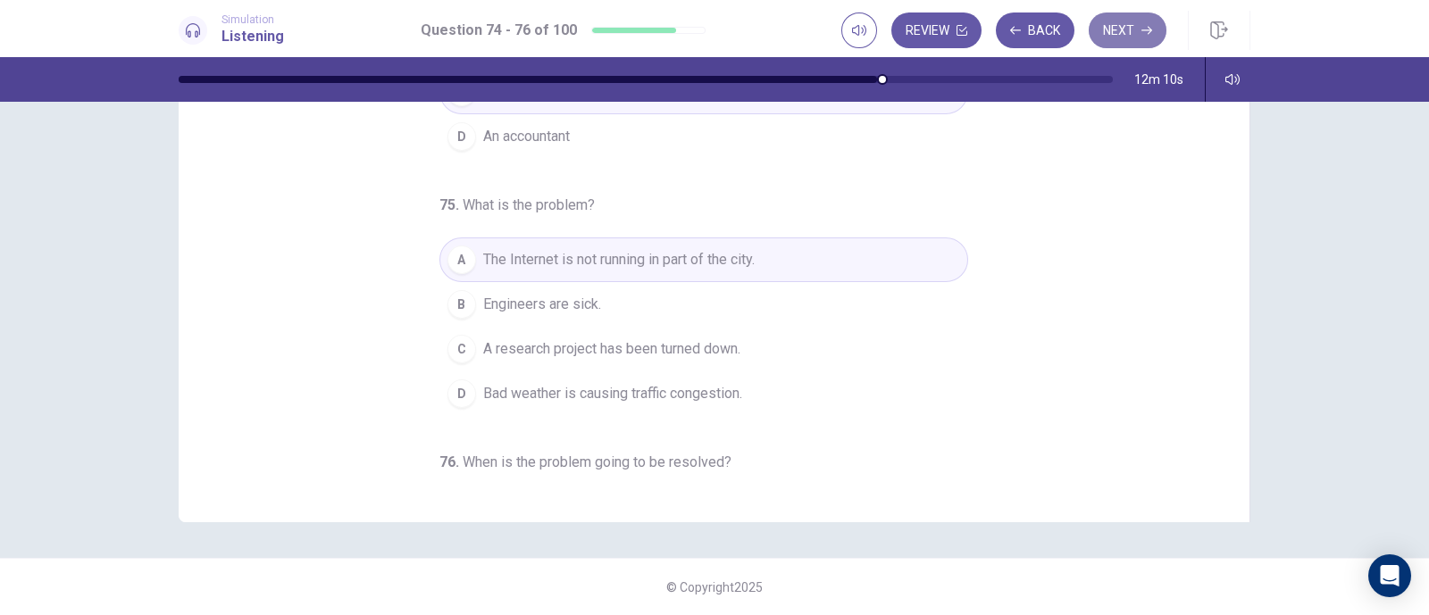
click at [1113, 29] on button "Next" at bounding box center [1128, 31] width 78 height 36
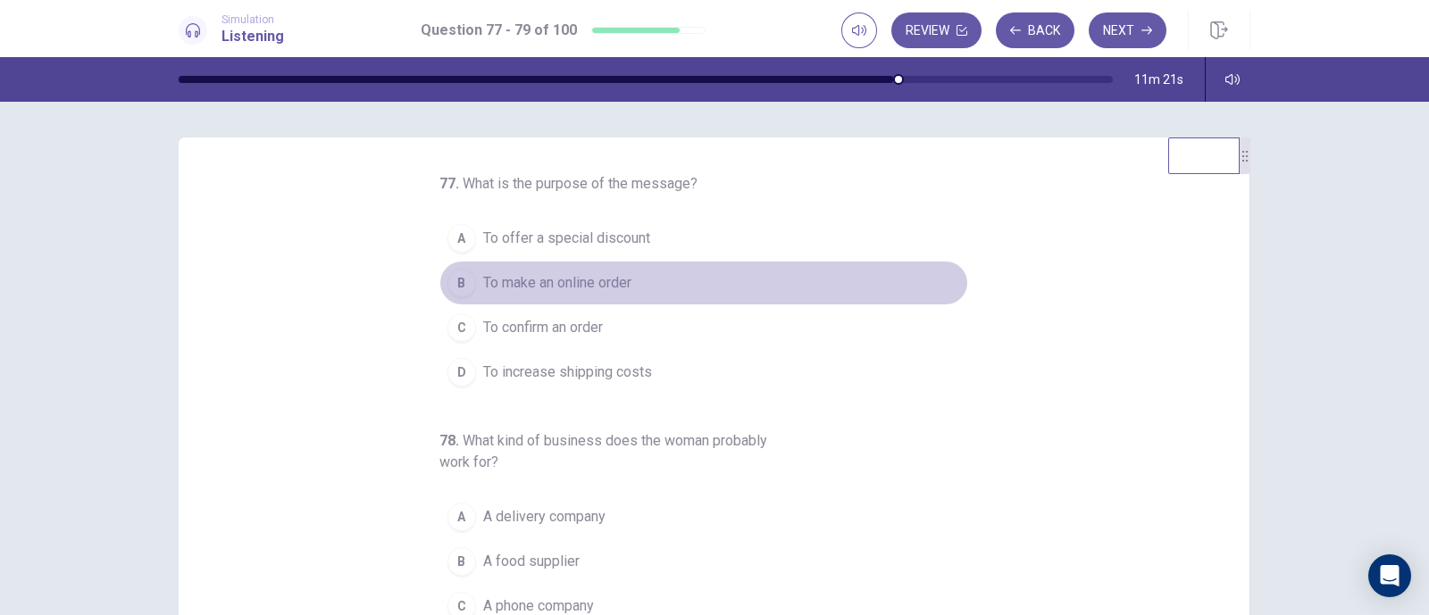
click at [614, 280] on span "To make an online order" at bounding box center [557, 282] width 148 height 21
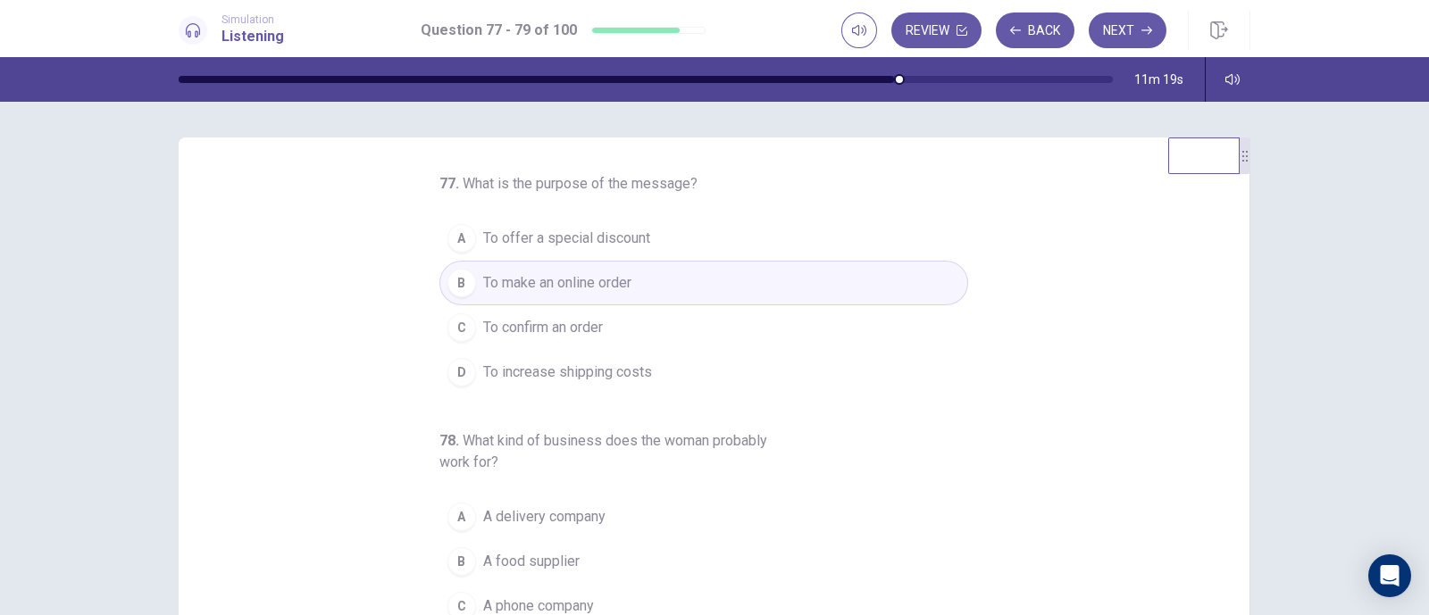
click at [681, 323] on button "C To confirm an order" at bounding box center [703, 327] width 529 height 45
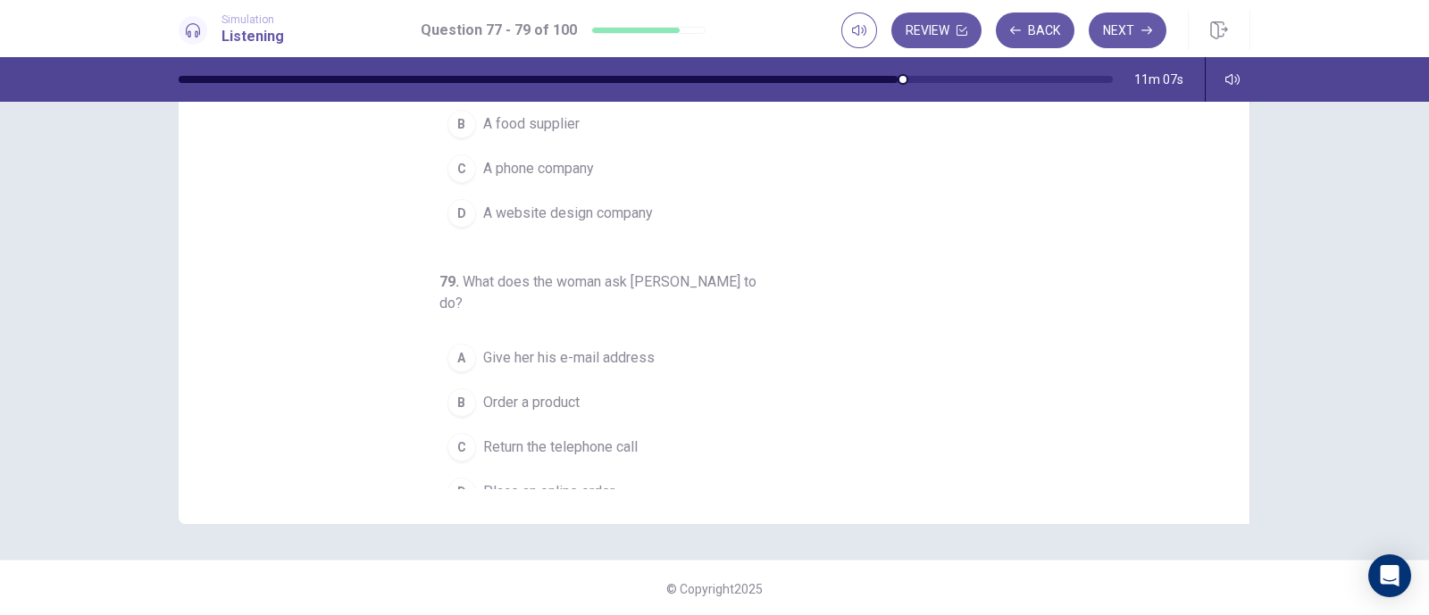
scroll to position [236, 0]
click at [565, 435] on span "Return the telephone call" at bounding box center [560, 445] width 154 height 21
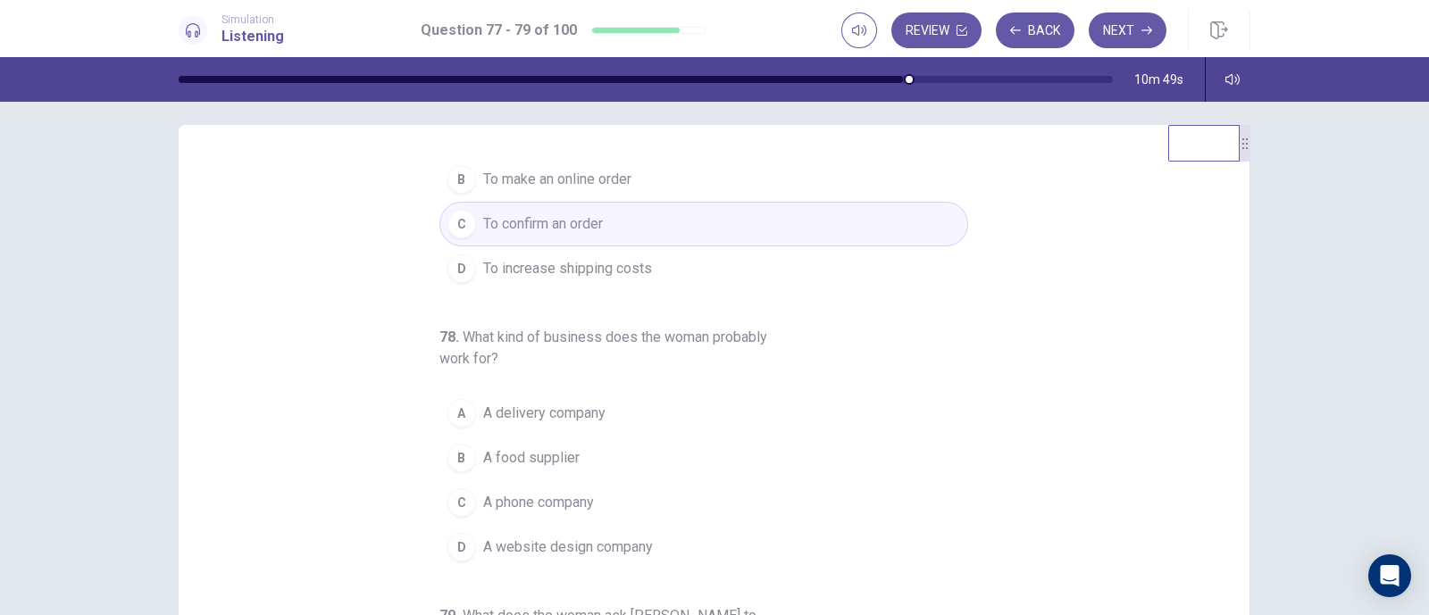
scroll to position [204, 0]
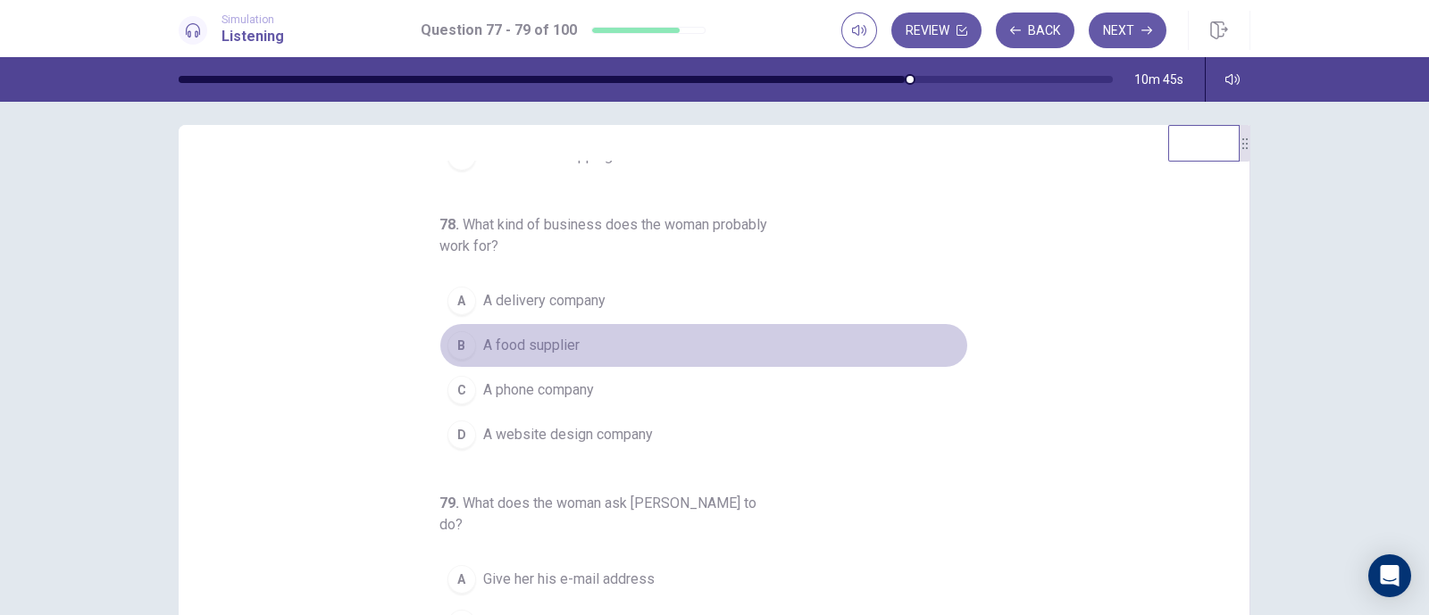
click at [540, 337] on span "A food supplier" at bounding box center [531, 345] width 96 height 21
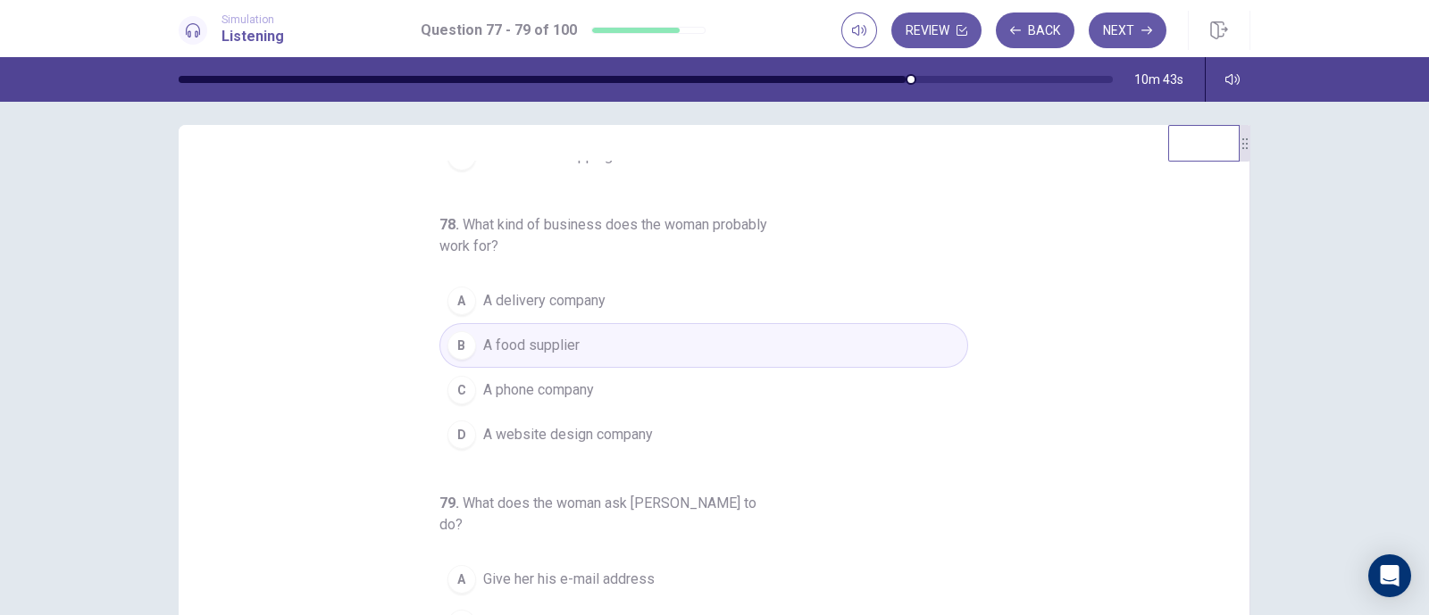
scroll to position [236, 0]
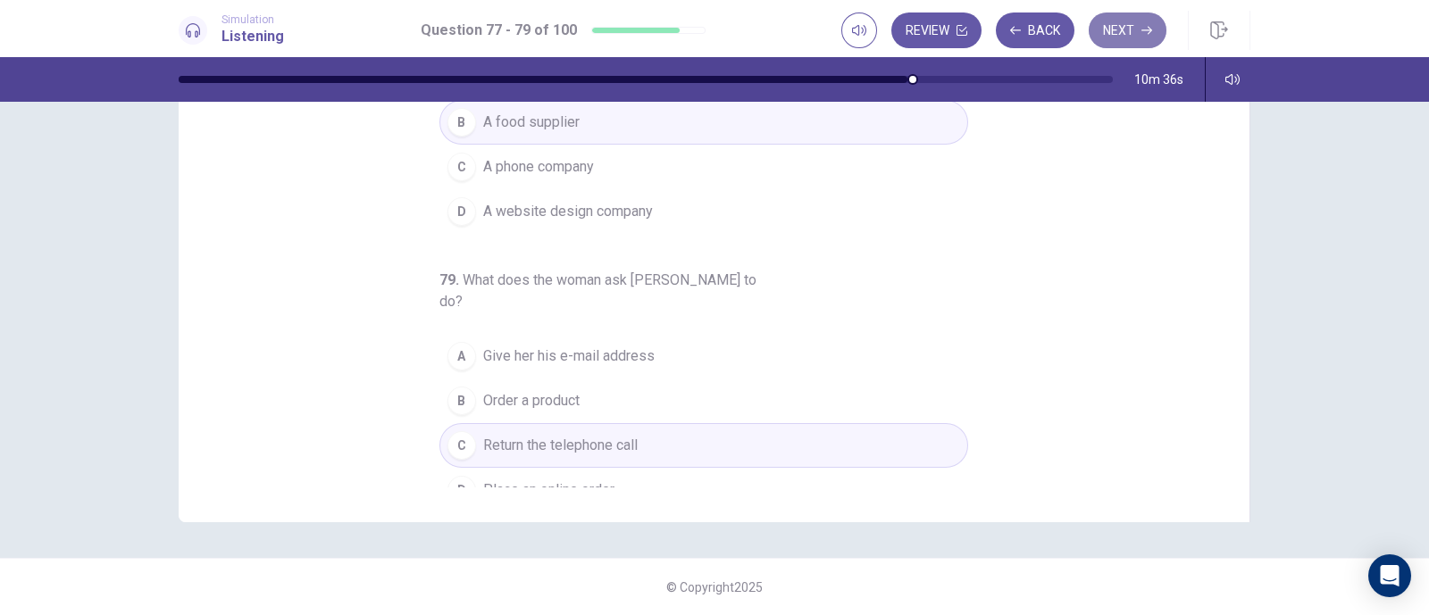
click at [1110, 27] on button "Next" at bounding box center [1128, 31] width 78 height 36
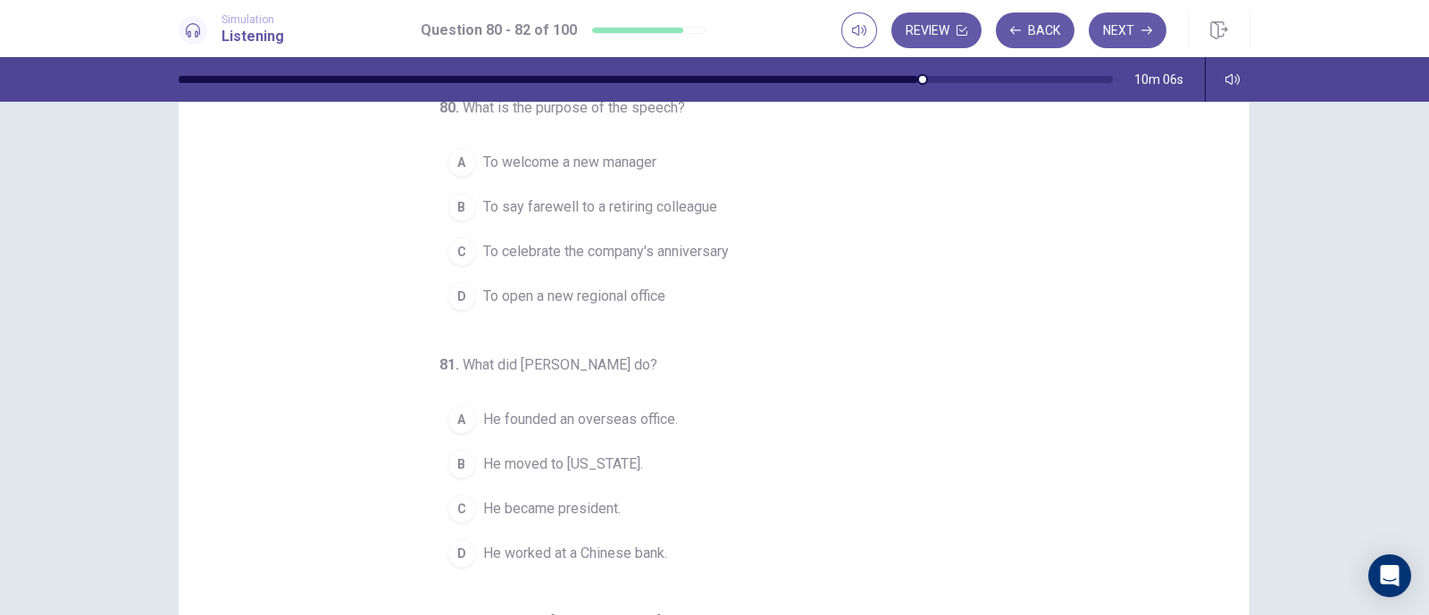
scroll to position [0, 0]
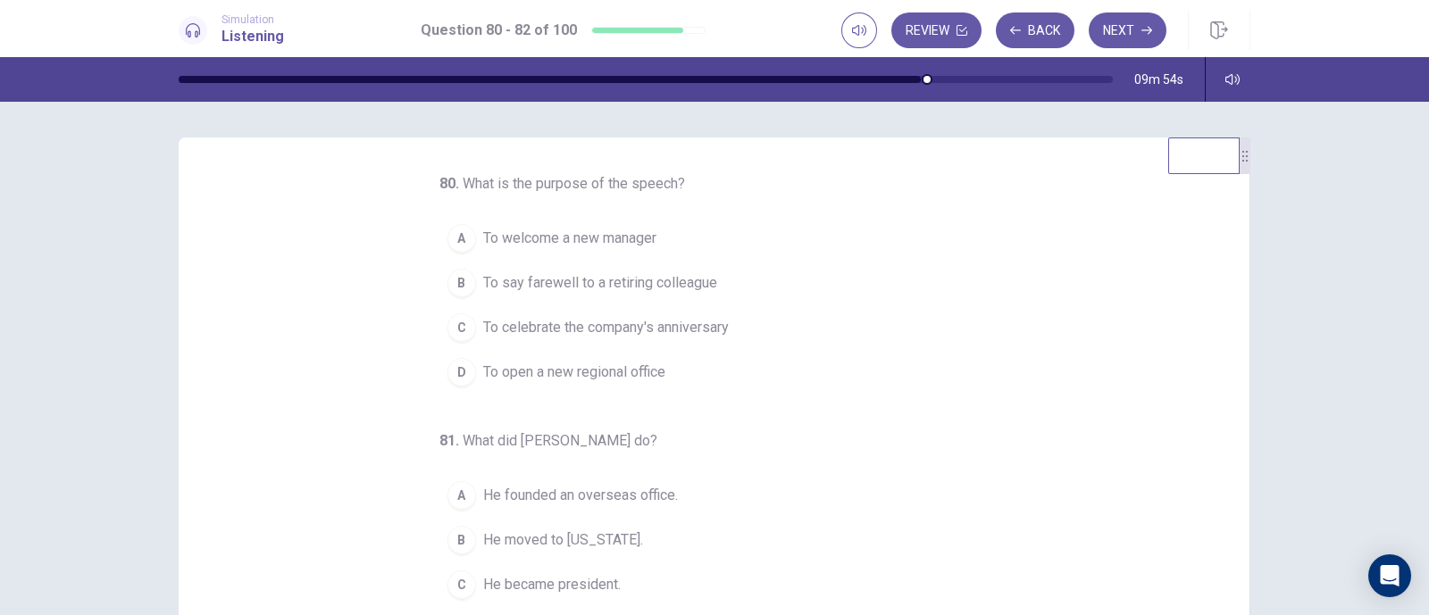
click at [558, 280] on span "To say farewell to a retiring colleague" at bounding box center [600, 282] width 234 height 21
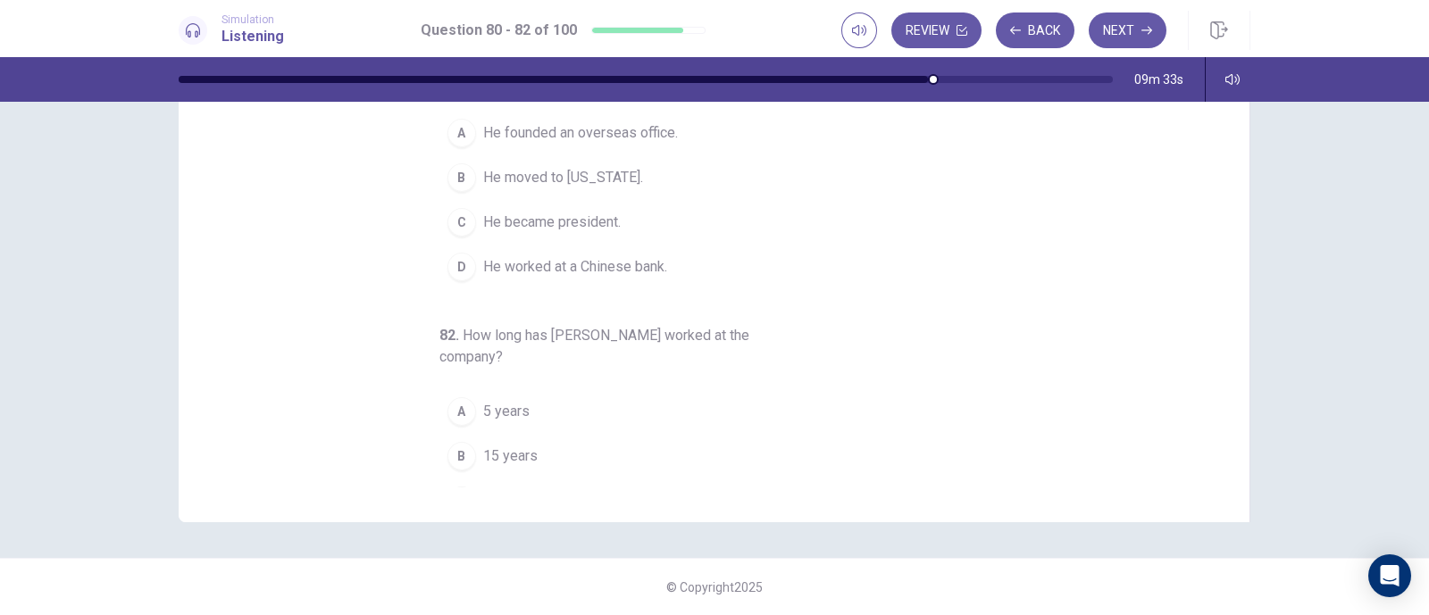
scroll to position [92, 0]
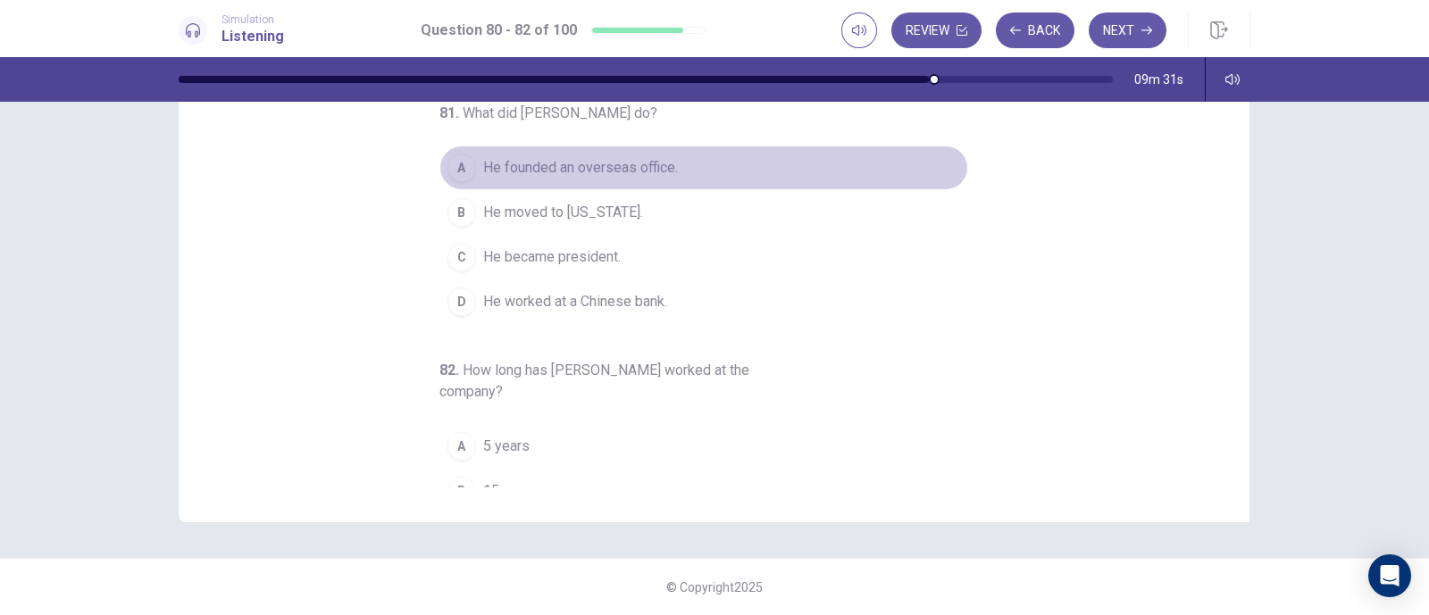
click at [622, 167] on span "He founded an overseas office." at bounding box center [580, 167] width 195 height 21
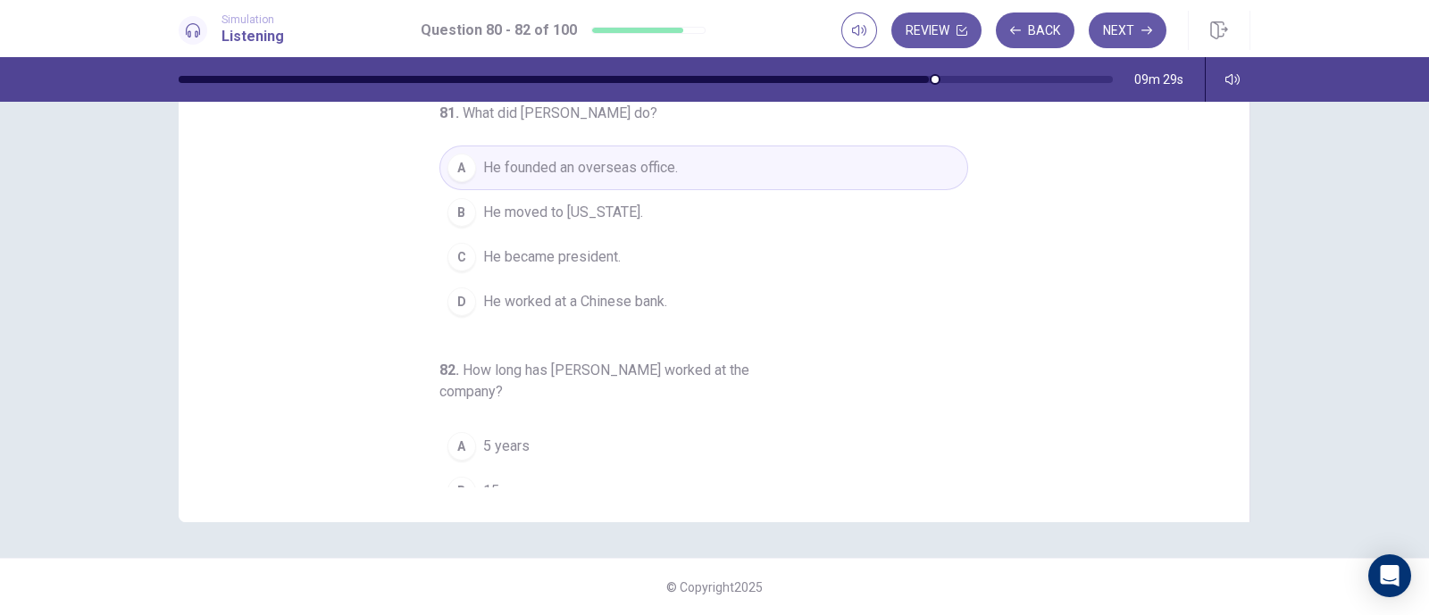
click at [647, 298] on span "He worked at a Chinese bank." at bounding box center [575, 301] width 184 height 21
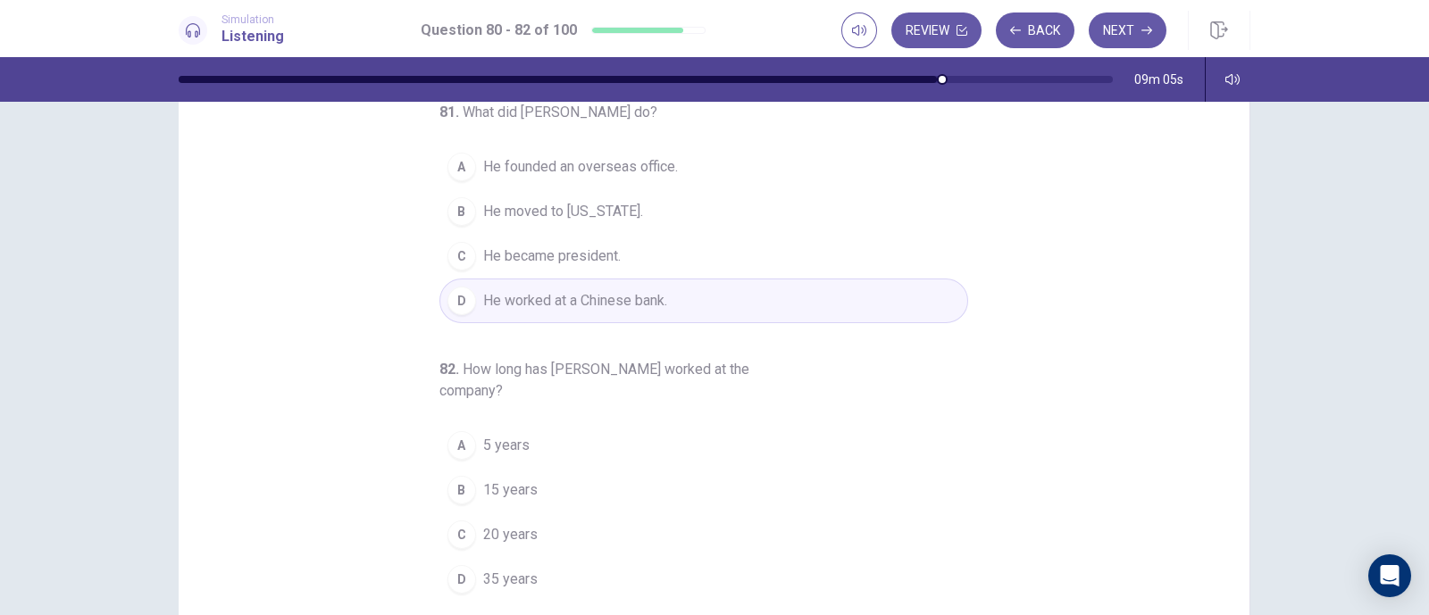
scroll to position [236, 0]
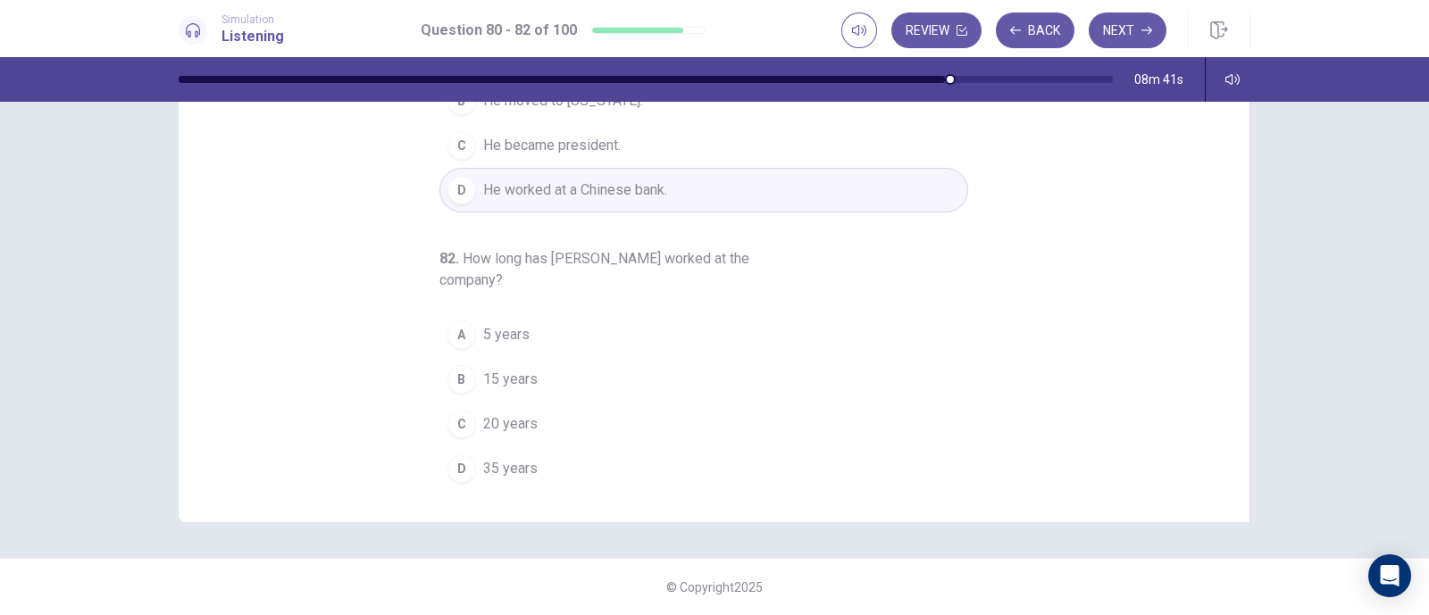
click at [455, 372] on div "B" at bounding box center [461, 379] width 29 height 29
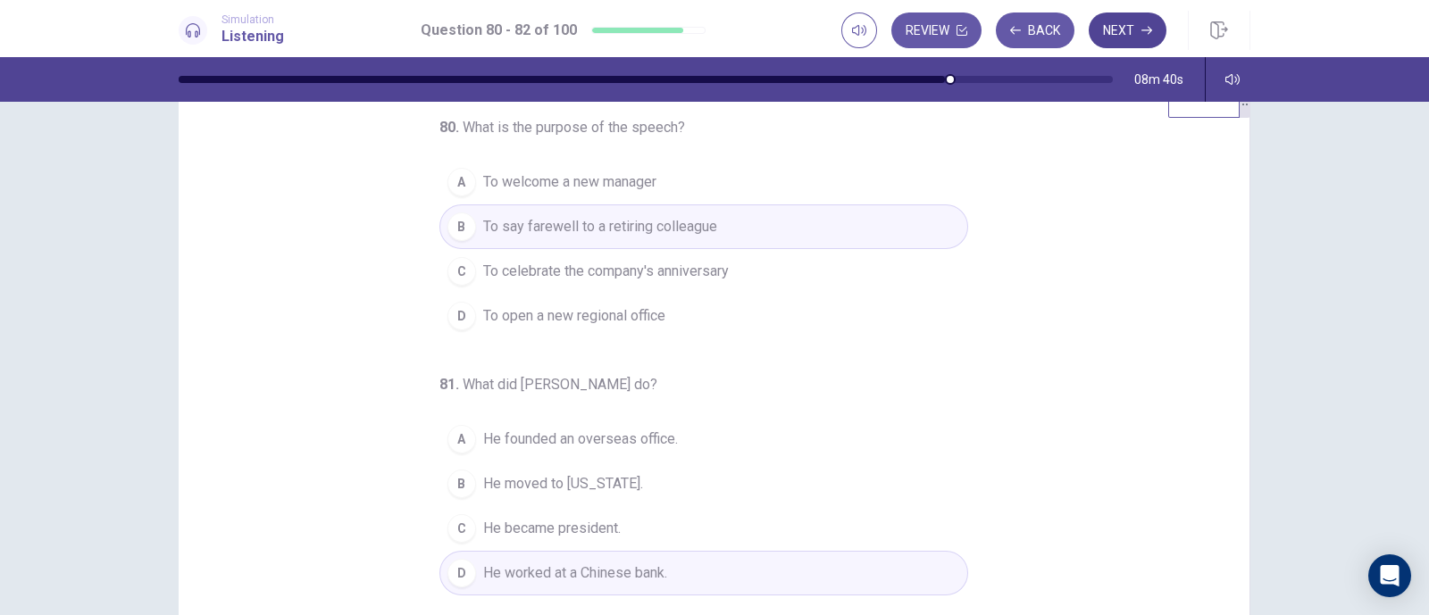
scroll to position [0, 0]
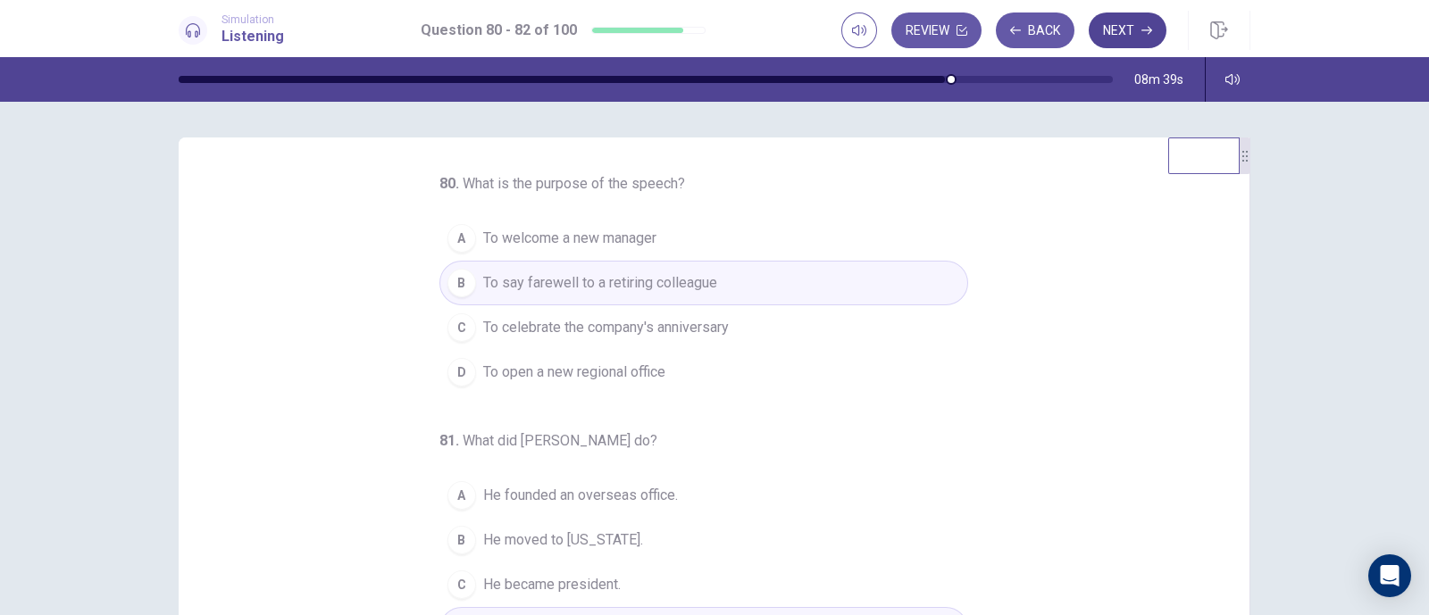
click at [1104, 15] on button "Next" at bounding box center [1128, 31] width 78 height 36
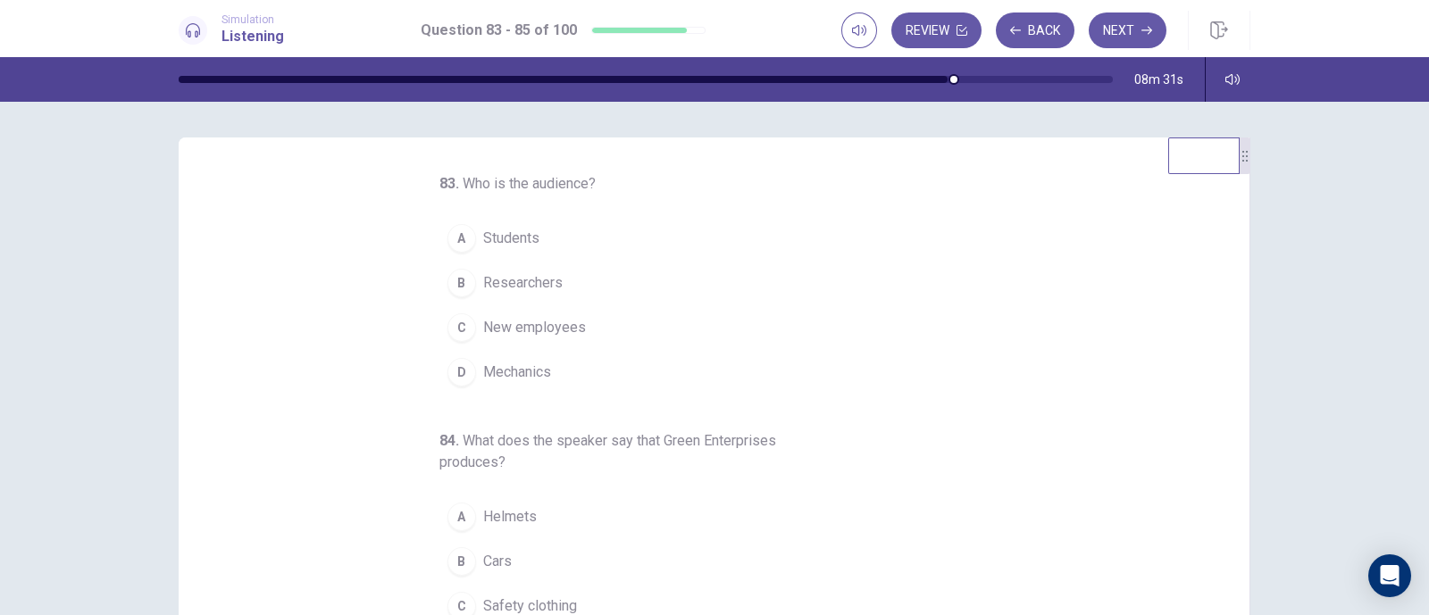
click at [459, 322] on div "C" at bounding box center [461, 327] width 29 height 29
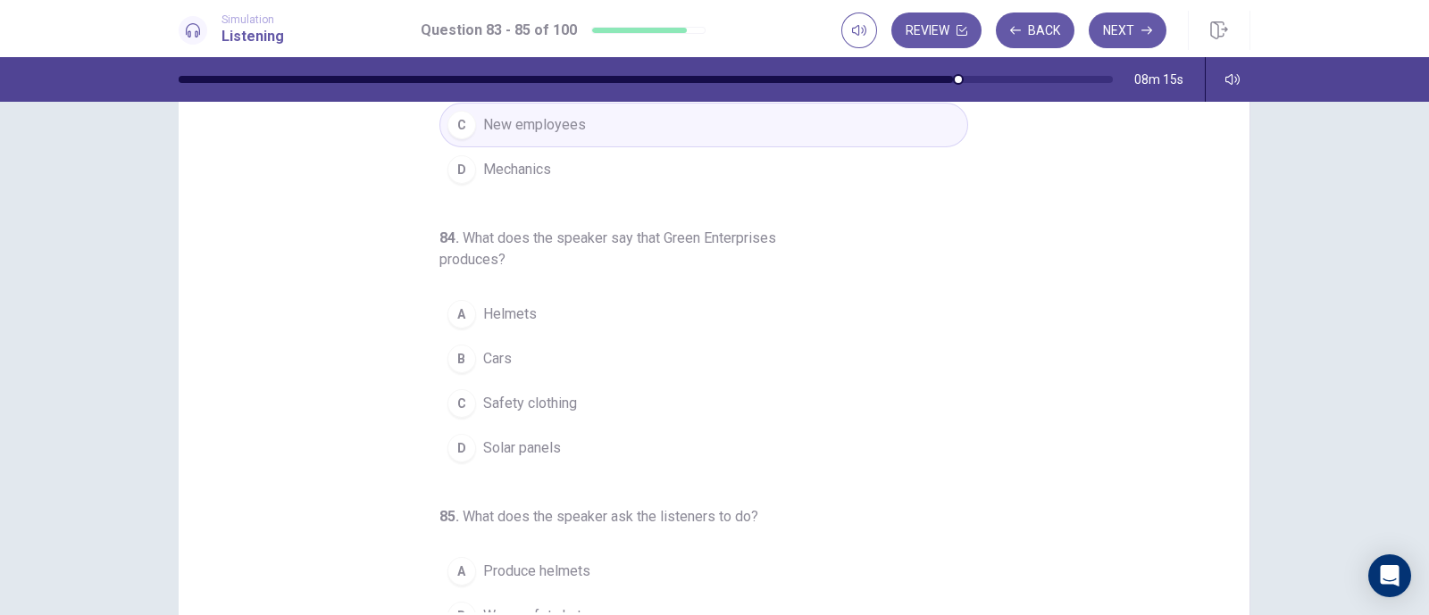
scroll to position [204, 0]
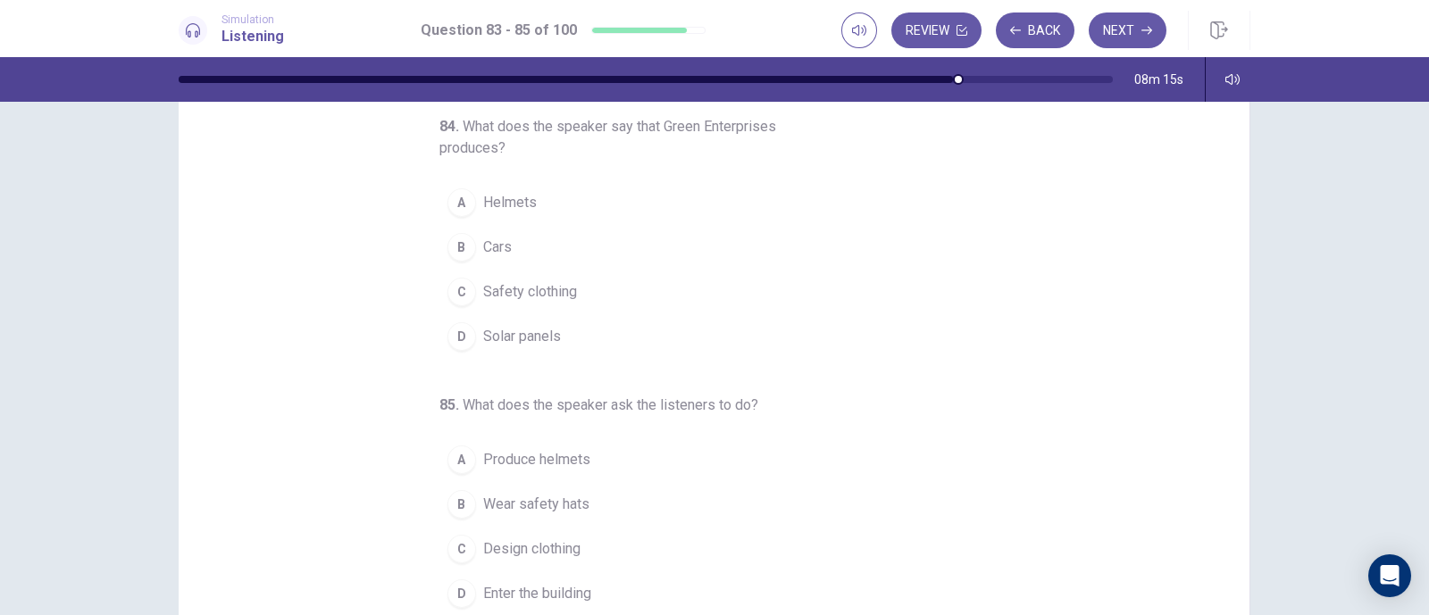
click at [531, 327] on span "Solar panels" at bounding box center [522, 336] width 78 height 21
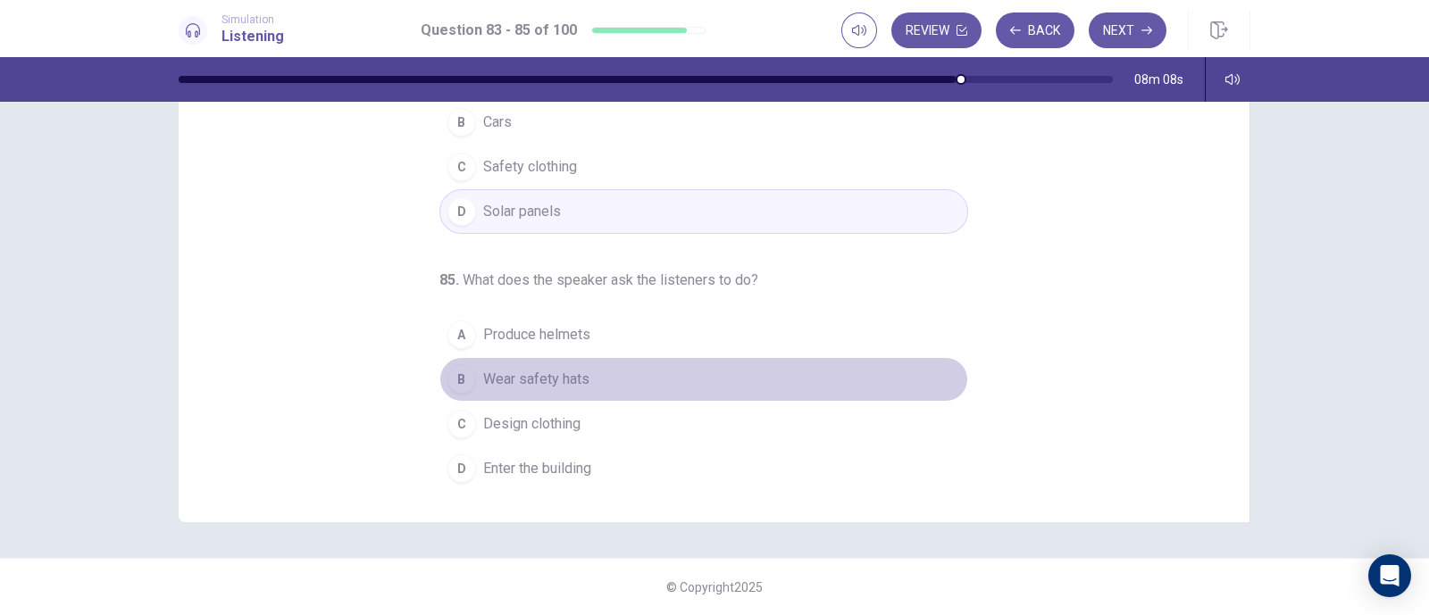
click at [564, 380] on span "Wear safety hats" at bounding box center [536, 379] width 106 height 21
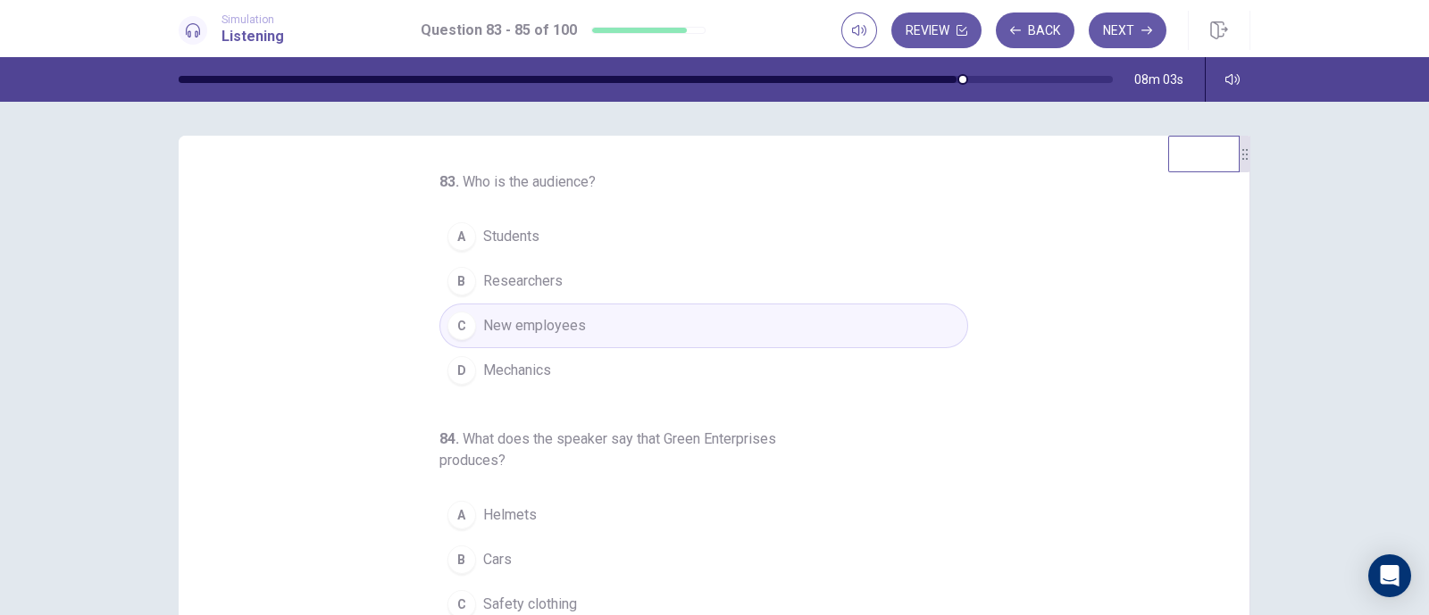
scroll to position [0, 0]
click at [1123, 31] on button "Next" at bounding box center [1128, 31] width 78 height 36
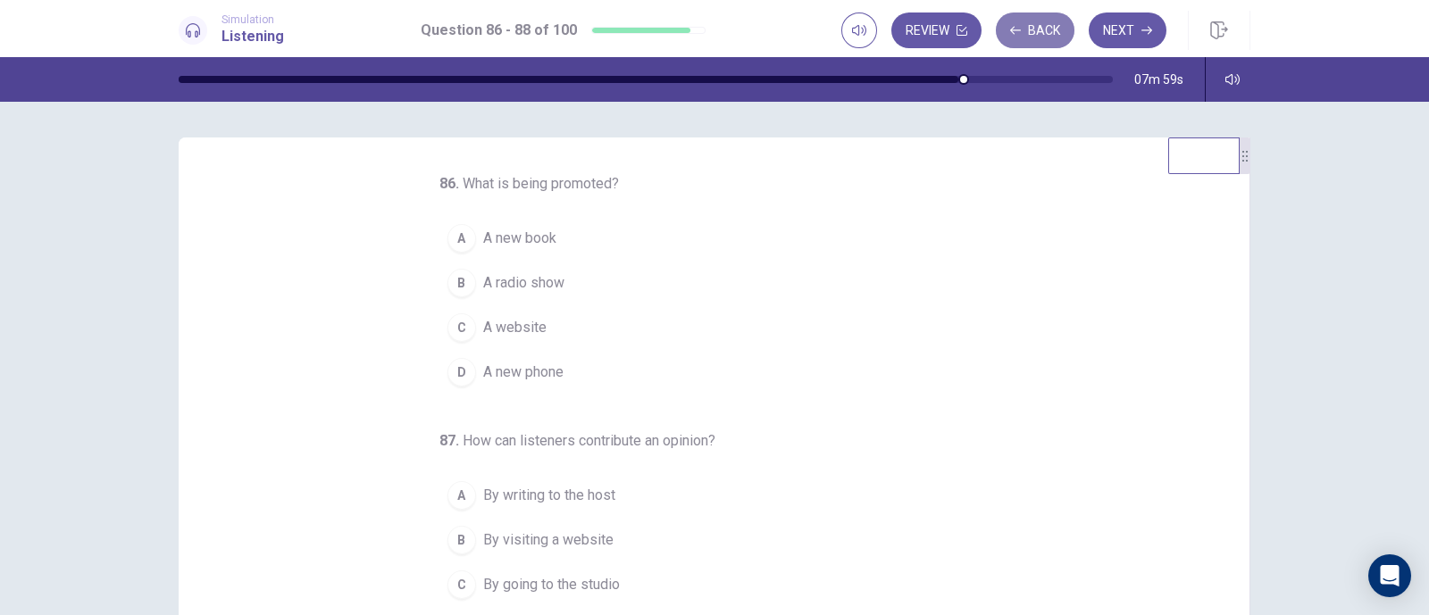
click at [1044, 22] on button "Back" at bounding box center [1035, 31] width 79 height 36
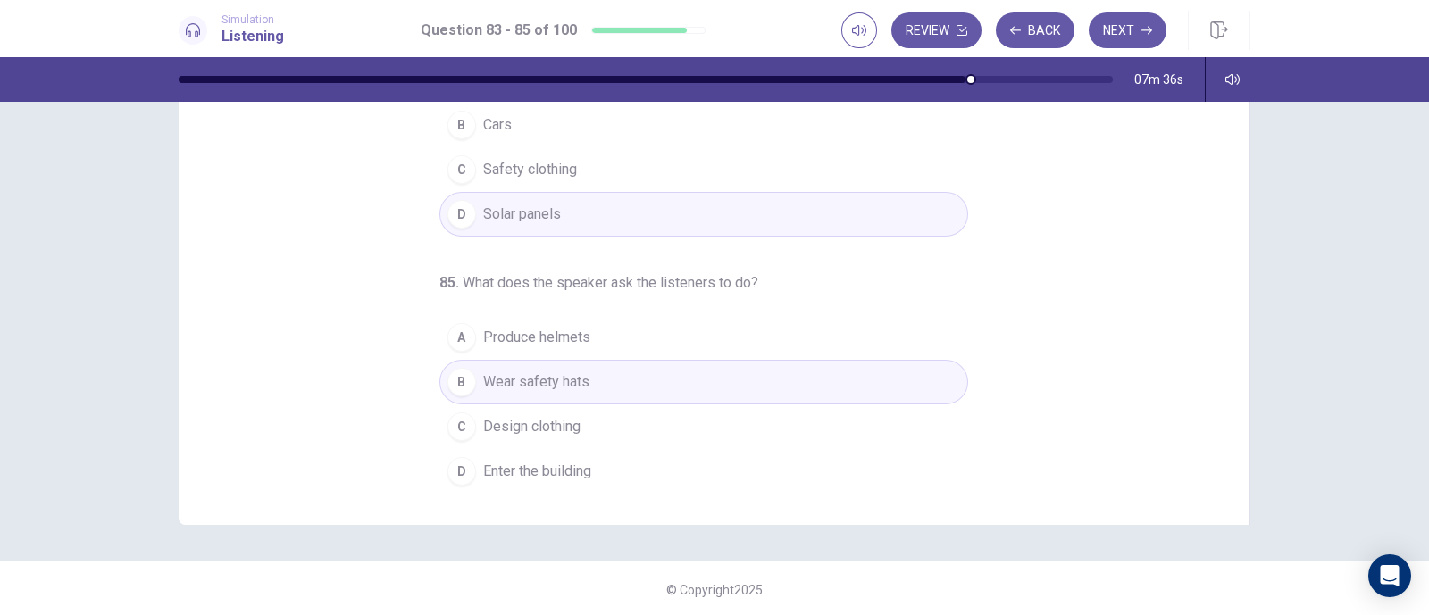
scroll to position [236, 0]
click at [1109, 29] on button "Next" at bounding box center [1128, 31] width 78 height 36
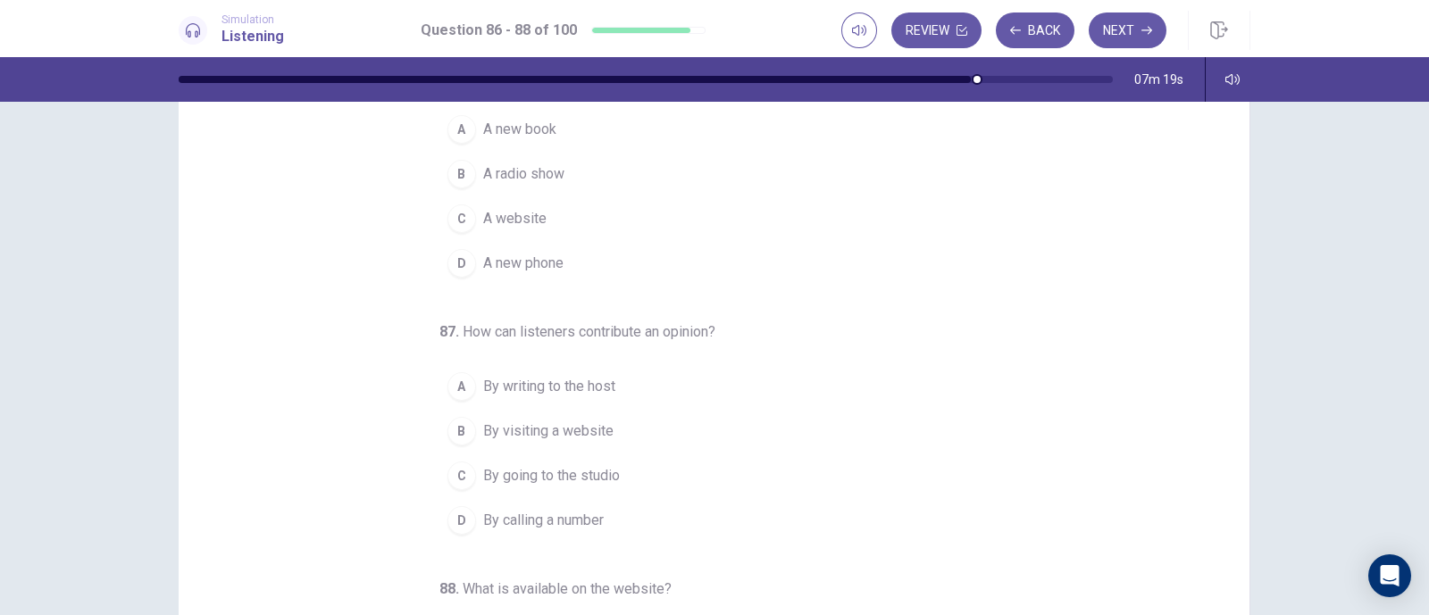
scroll to position [0, 0]
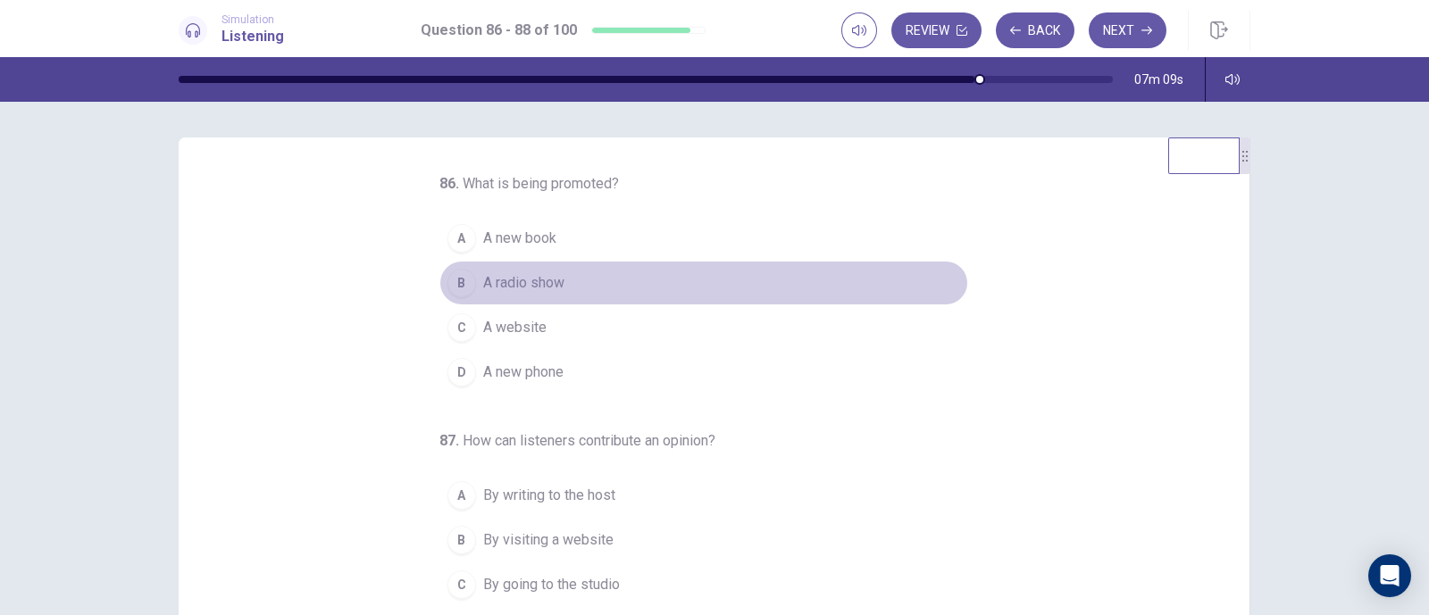
click at [531, 279] on span "A radio show" at bounding box center [523, 282] width 81 height 21
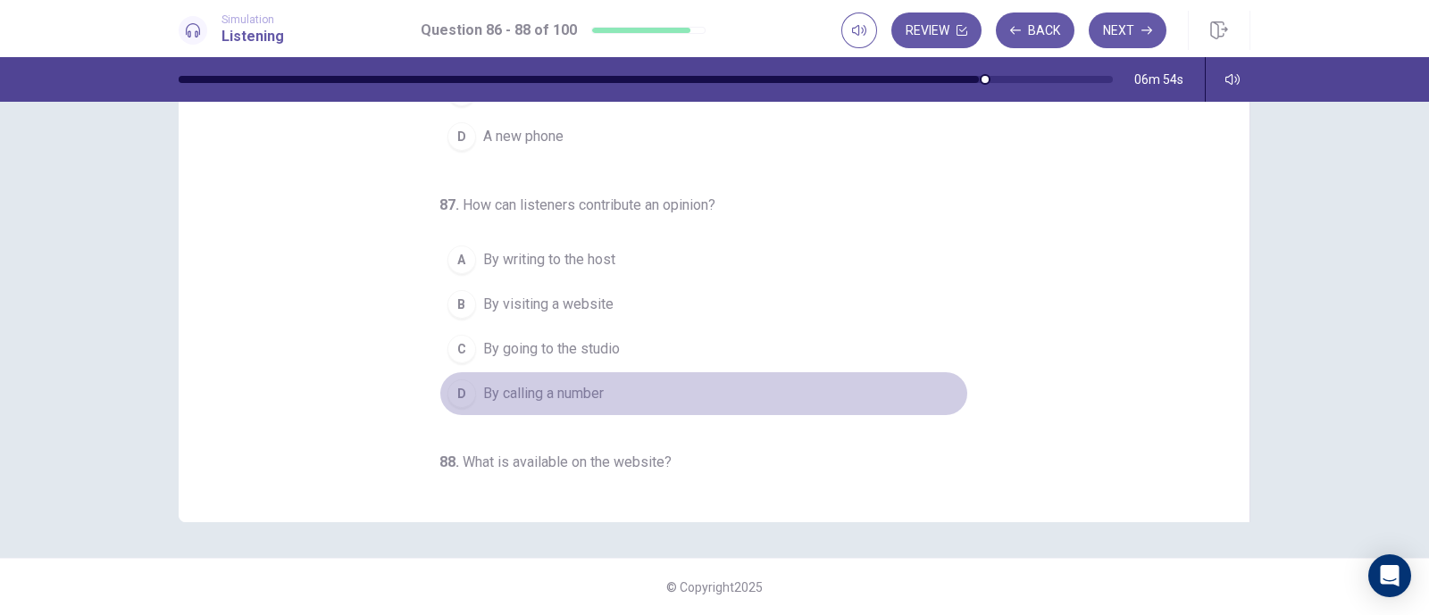
click at [541, 395] on span "By calling a number" at bounding box center [543, 393] width 121 height 21
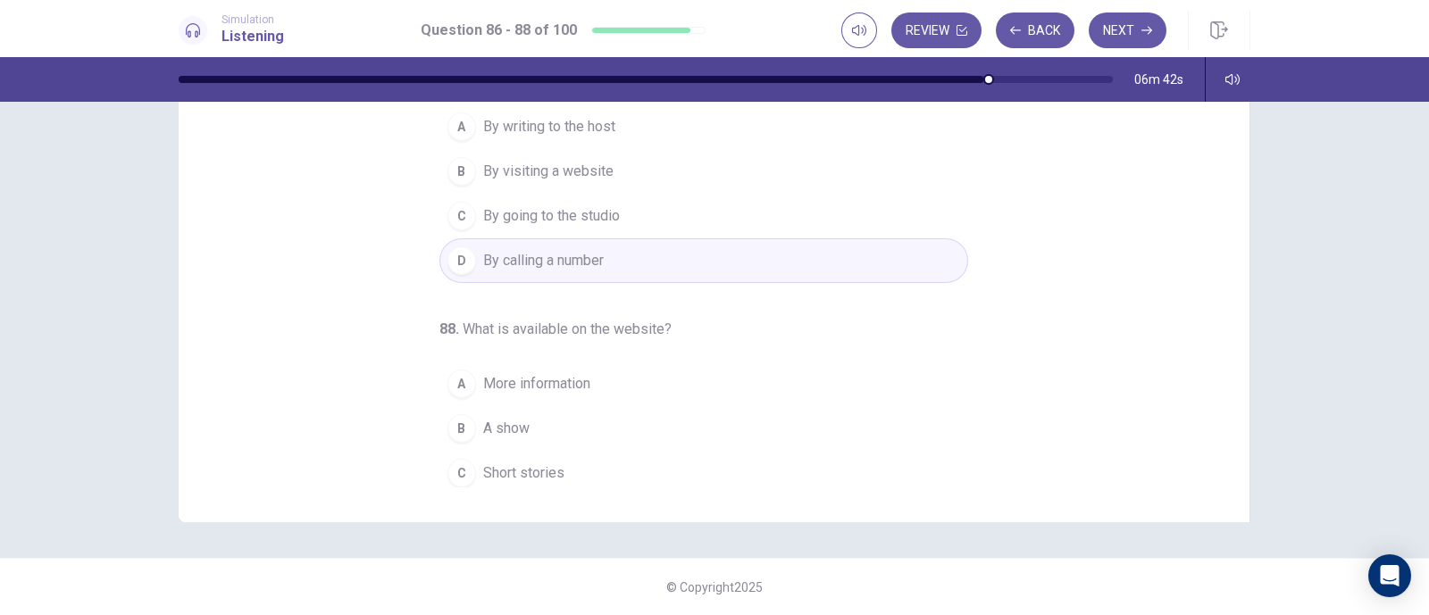
scroll to position [182, 0]
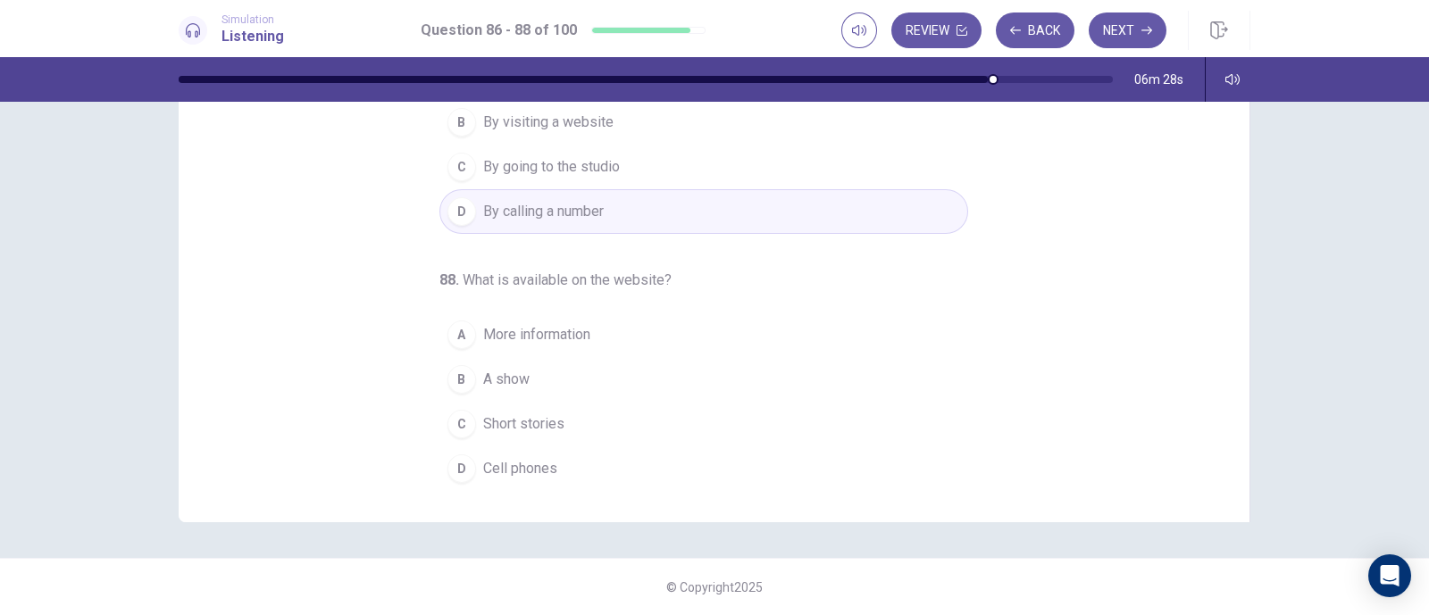
click at [528, 372] on button "B A show" at bounding box center [703, 379] width 529 height 45
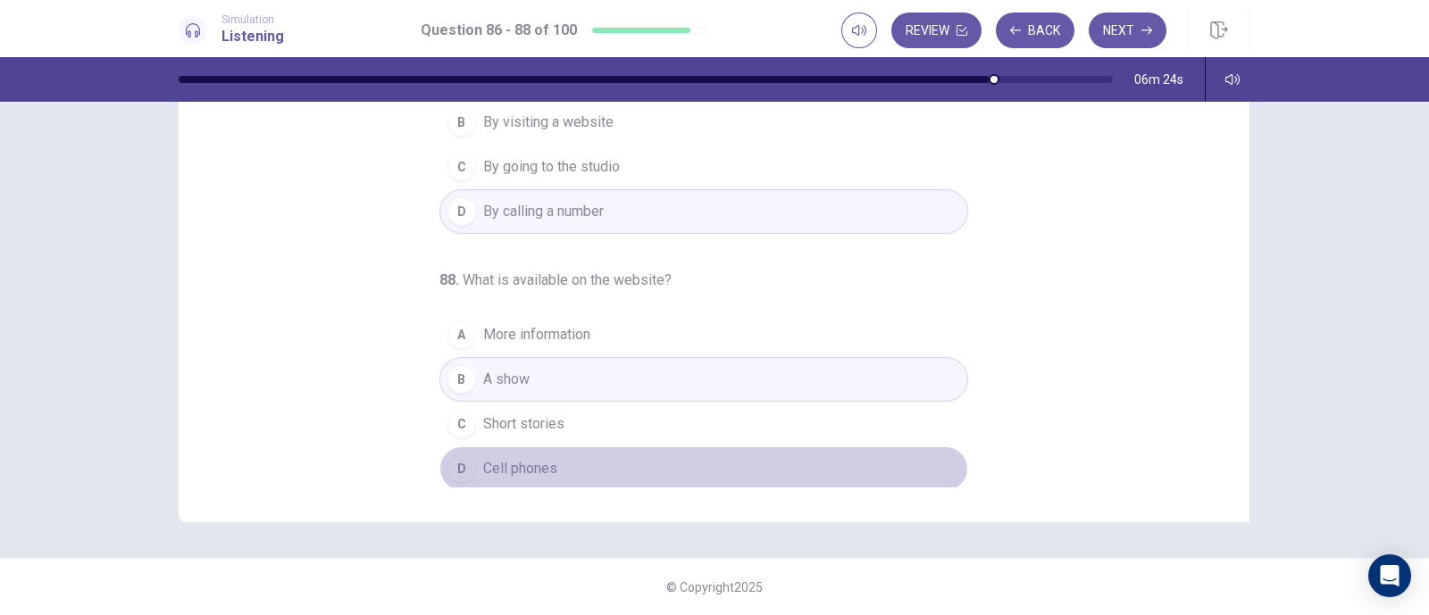
click at [539, 458] on span "Cell phones" at bounding box center [520, 468] width 74 height 21
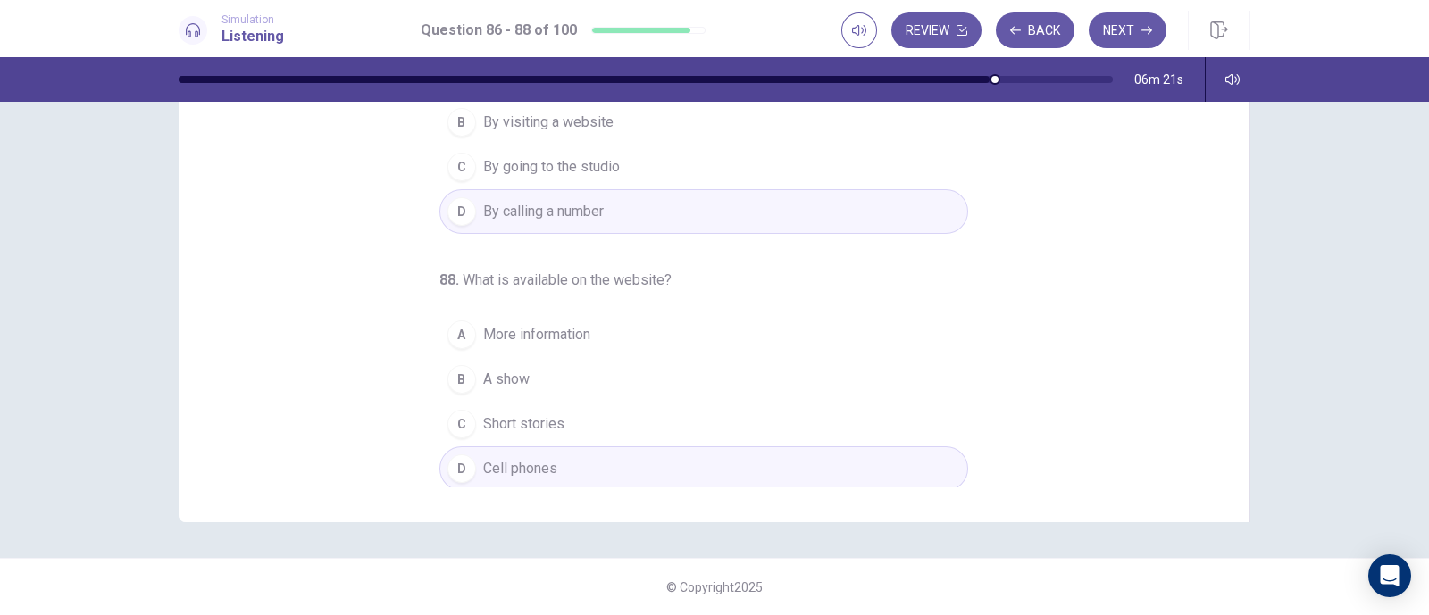
click at [557, 327] on span "More information" at bounding box center [536, 334] width 107 height 21
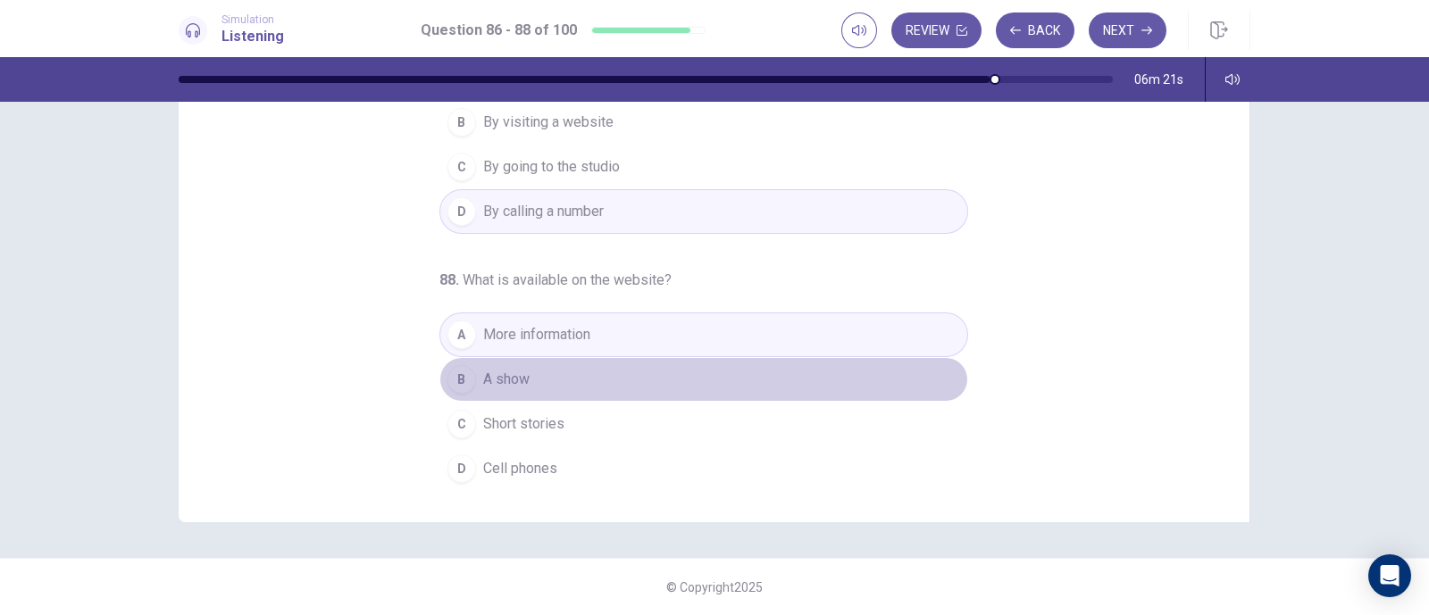
click at [543, 372] on button "B A show" at bounding box center [703, 379] width 529 height 45
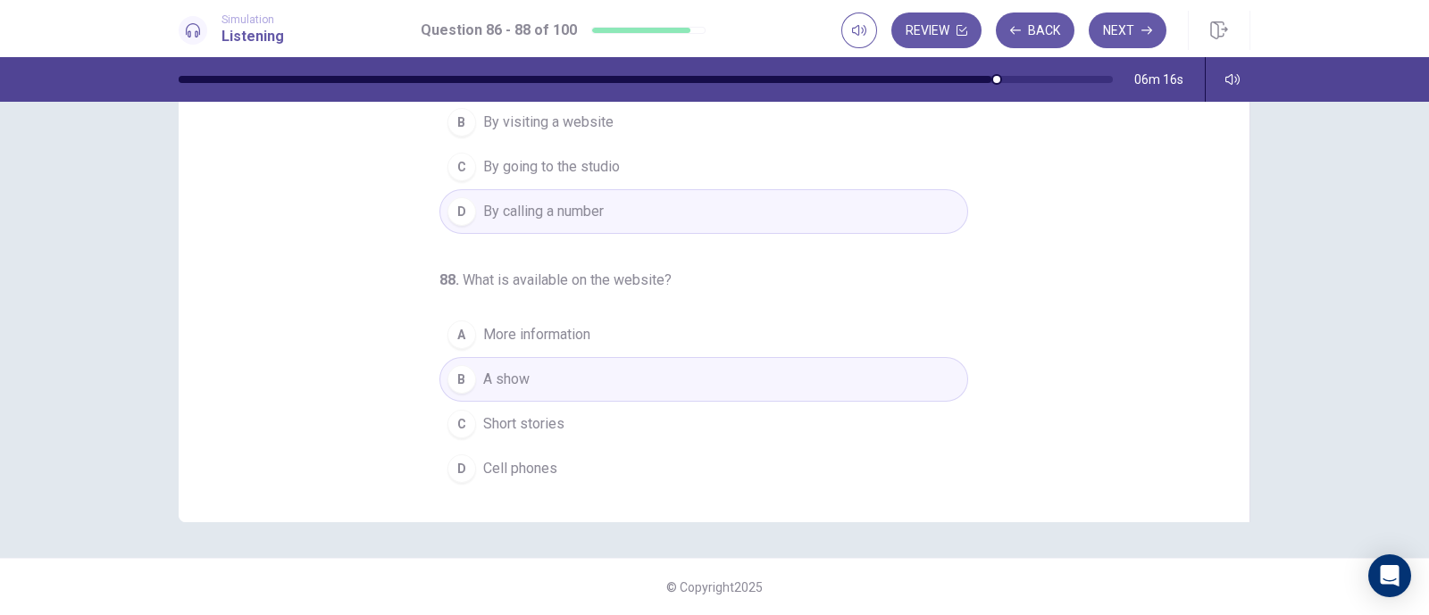
click at [634, 435] on button "C Short stories" at bounding box center [703, 424] width 529 height 45
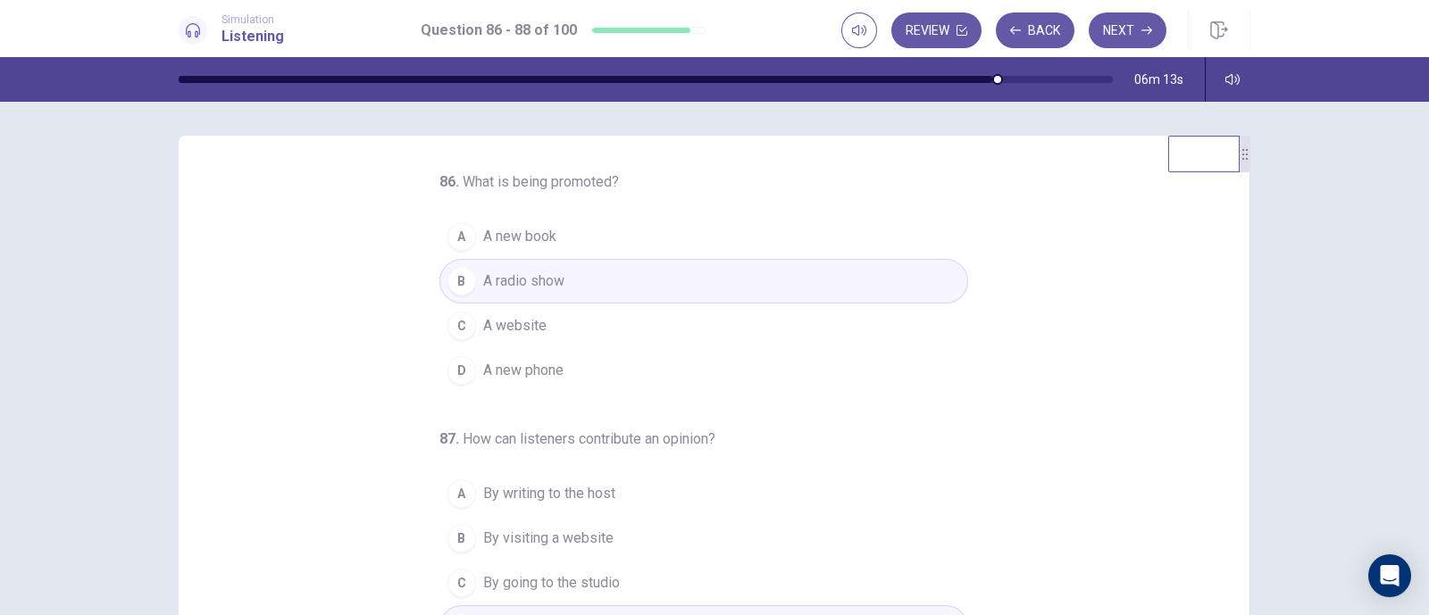
scroll to position [0, 0]
click at [1131, 21] on button "Next" at bounding box center [1128, 31] width 78 height 36
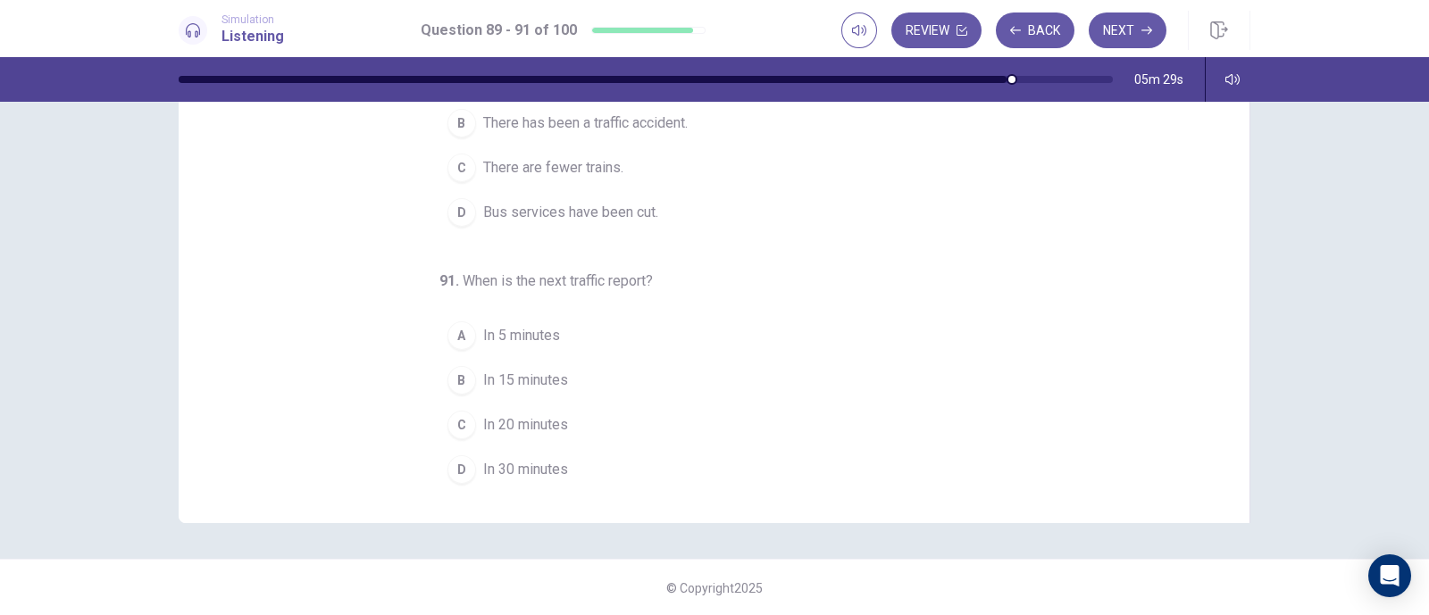
scroll to position [236, 0]
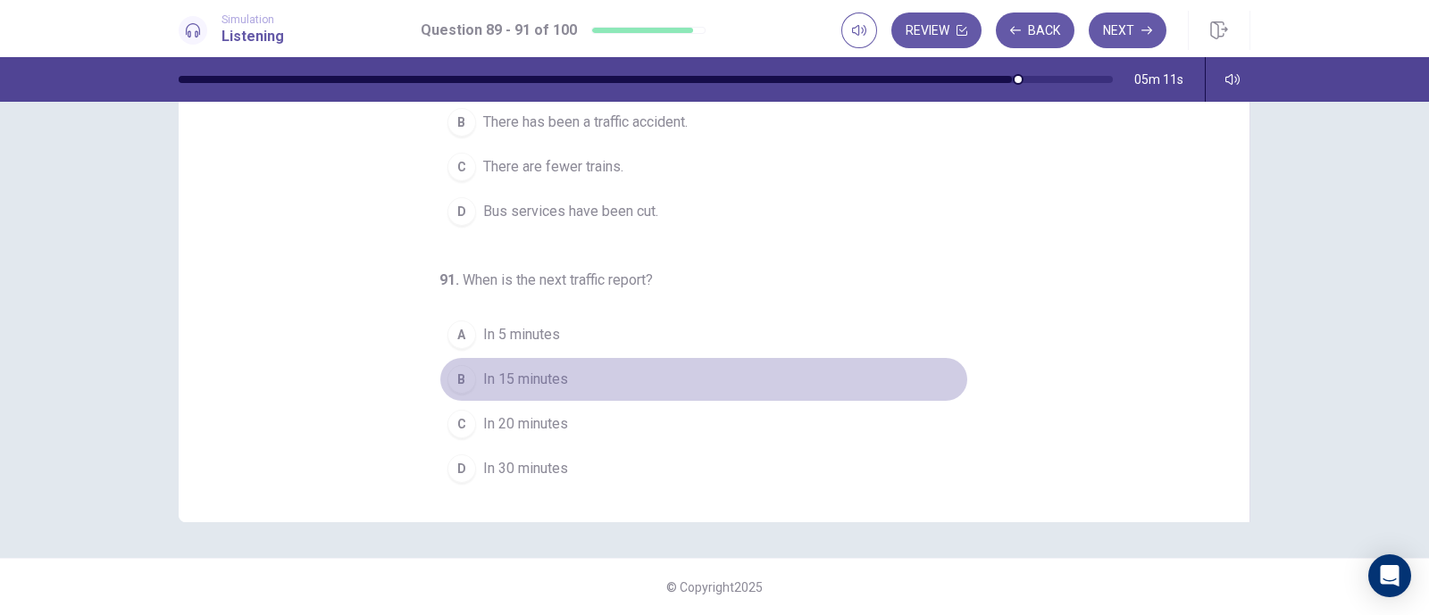
click at [539, 372] on span "In 15 minutes" at bounding box center [525, 379] width 85 height 21
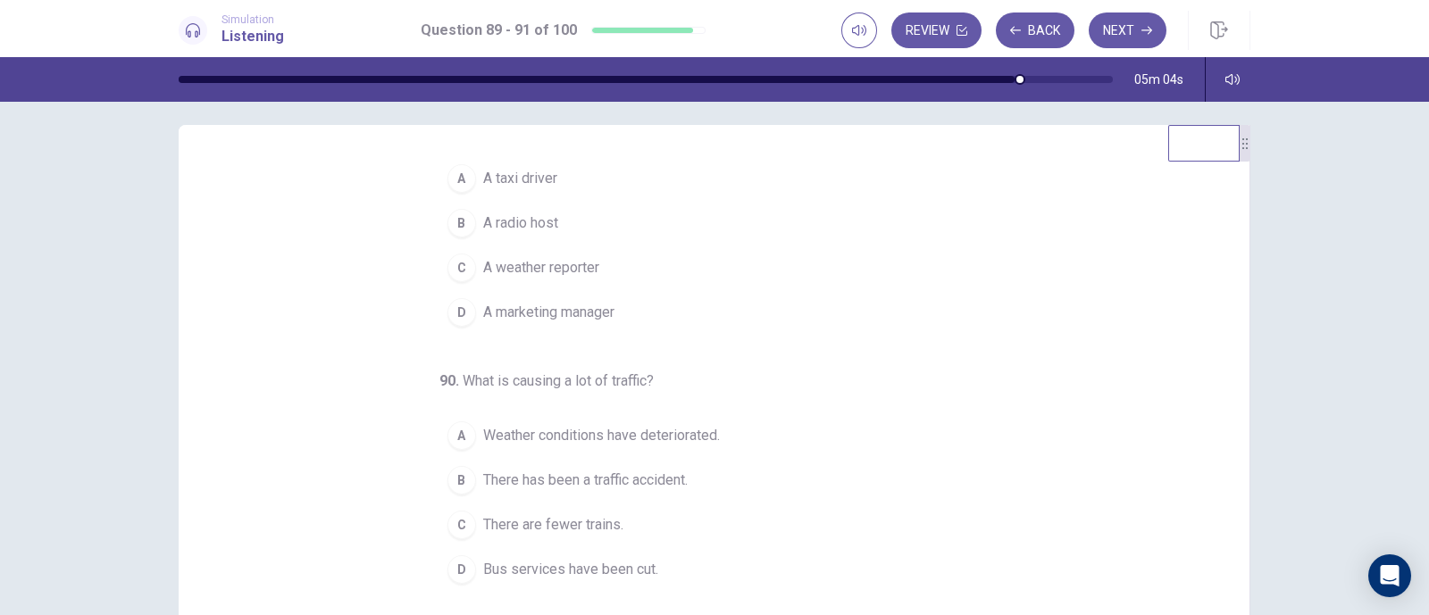
scroll to position [0, 0]
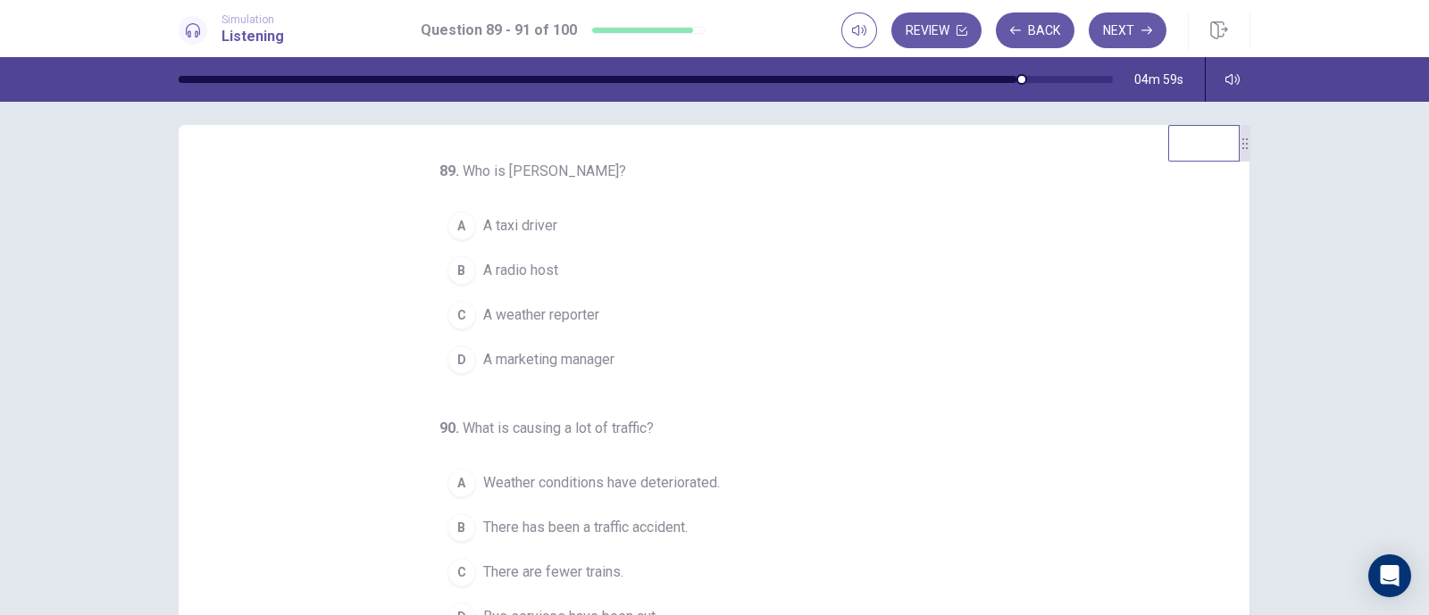
click at [604, 317] on button "C A weather reporter" at bounding box center [703, 315] width 529 height 45
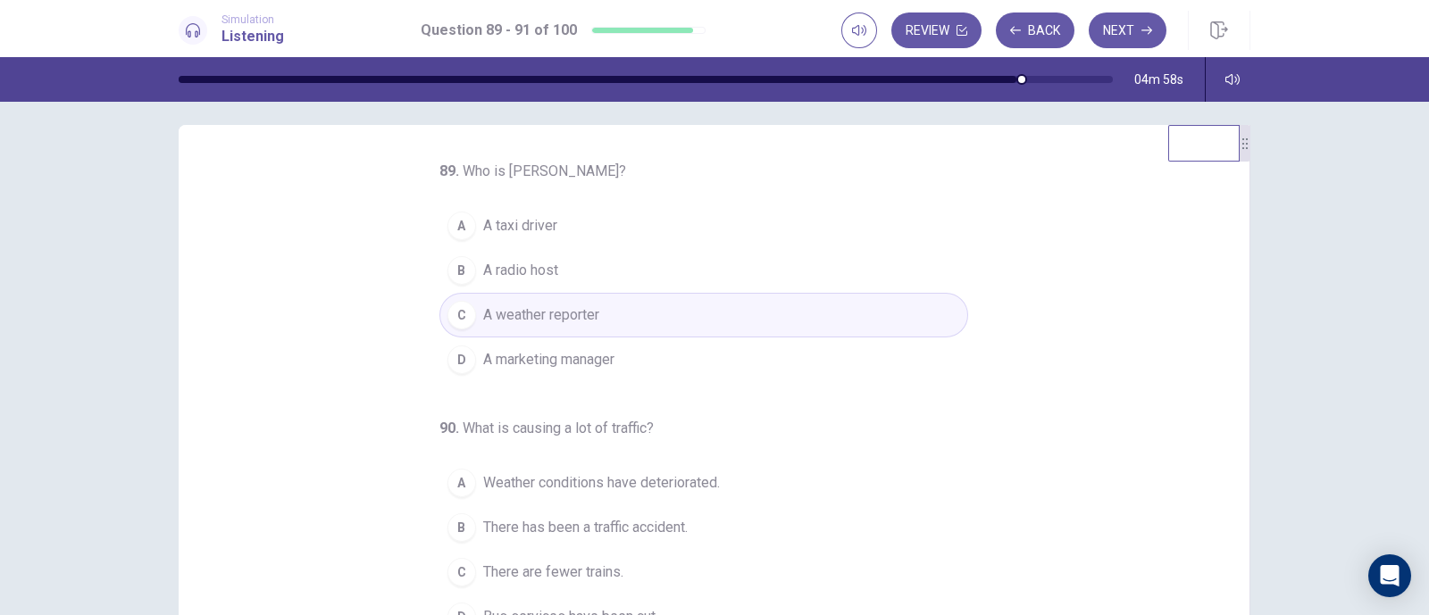
scroll to position [111, 0]
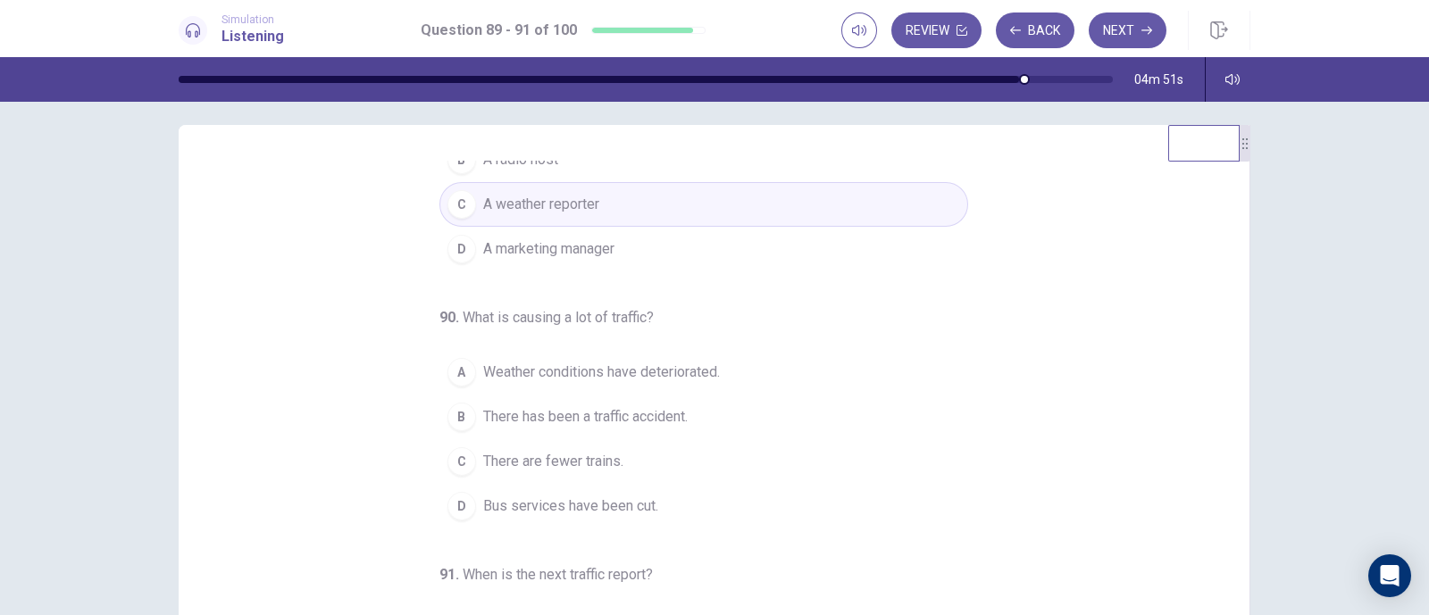
click at [647, 413] on span "There has been a traffic accident." at bounding box center [585, 416] width 205 height 21
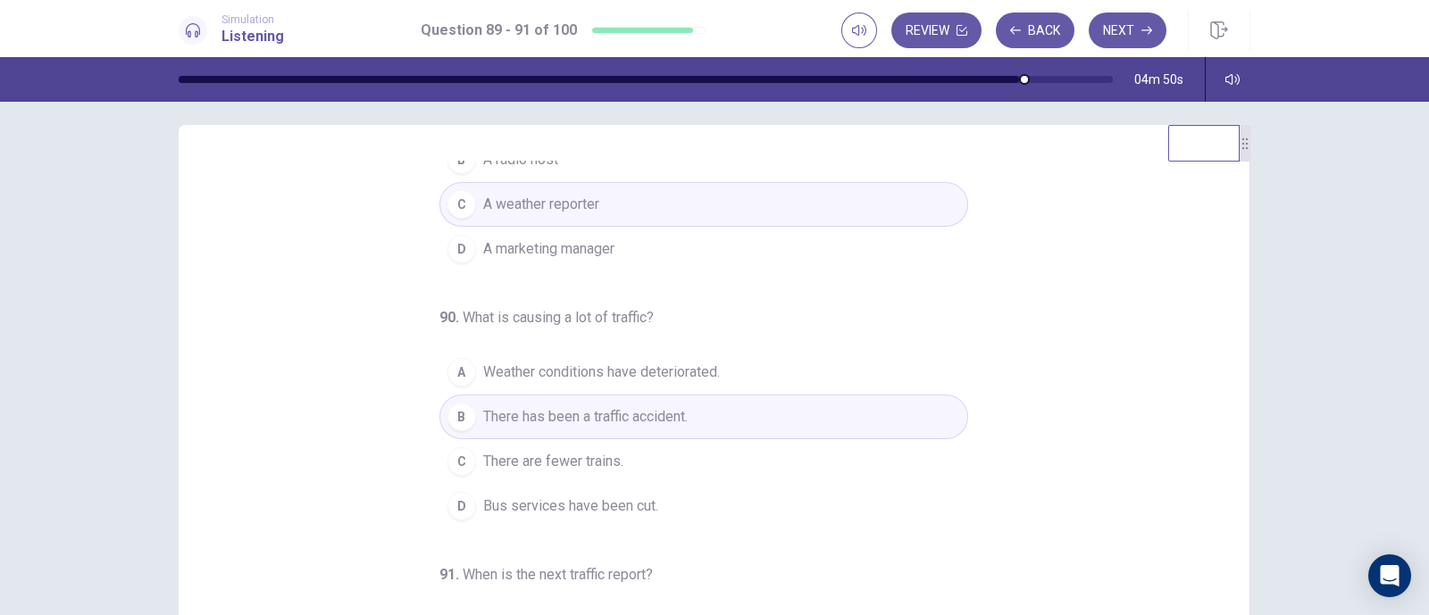
scroll to position [182, 0]
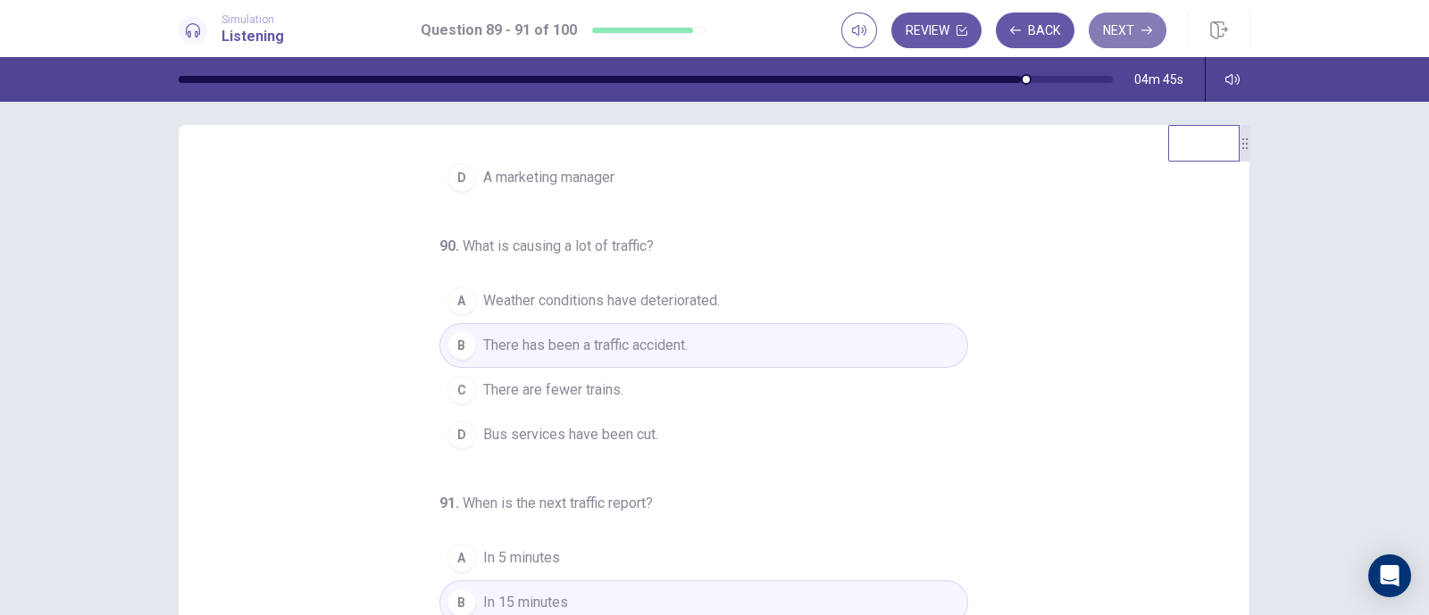
click at [1109, 33] on button "Next" at bounding box center [1128, 31] width 78 height 36
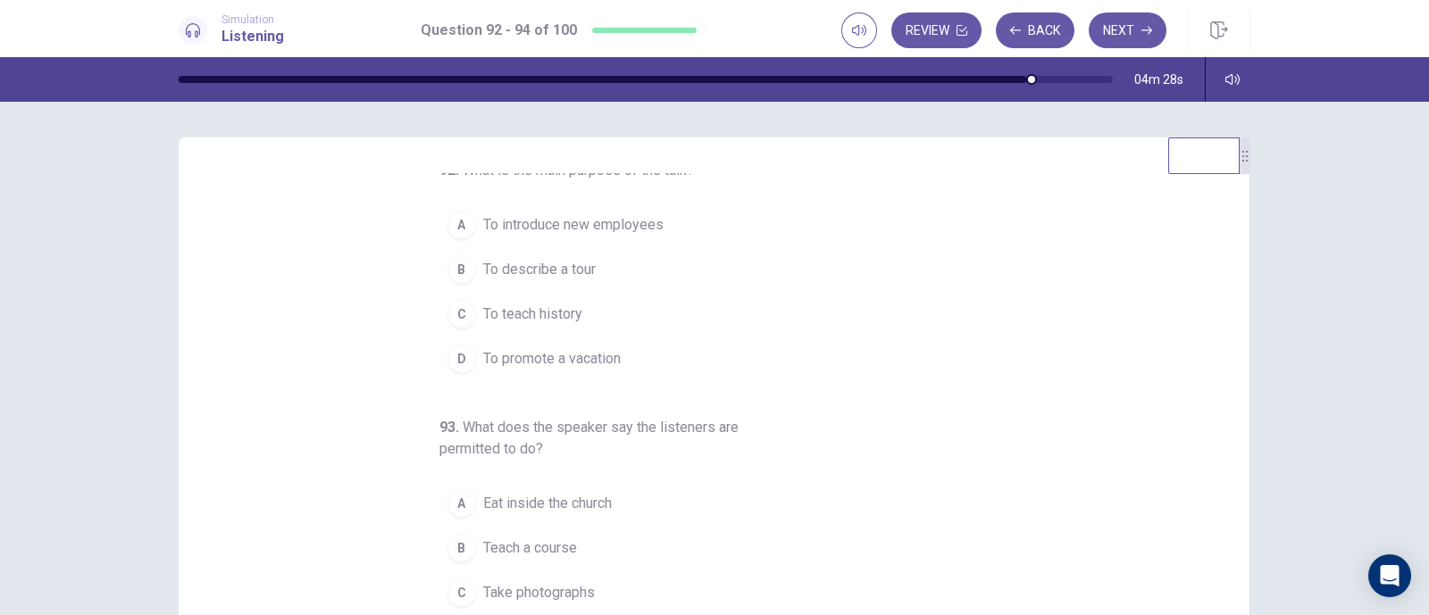
scroll to position [0, 0]
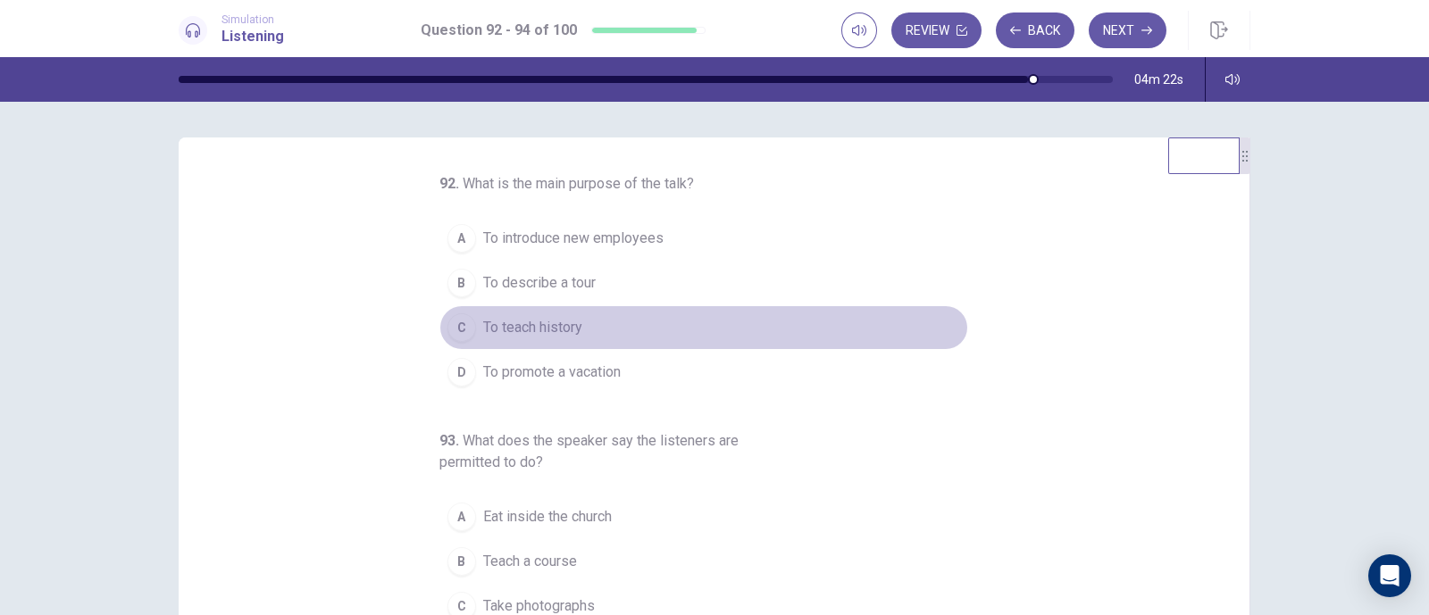
click at [560, 332] on span "To teach history" at bounding box center [532, 327] width 99 height 21
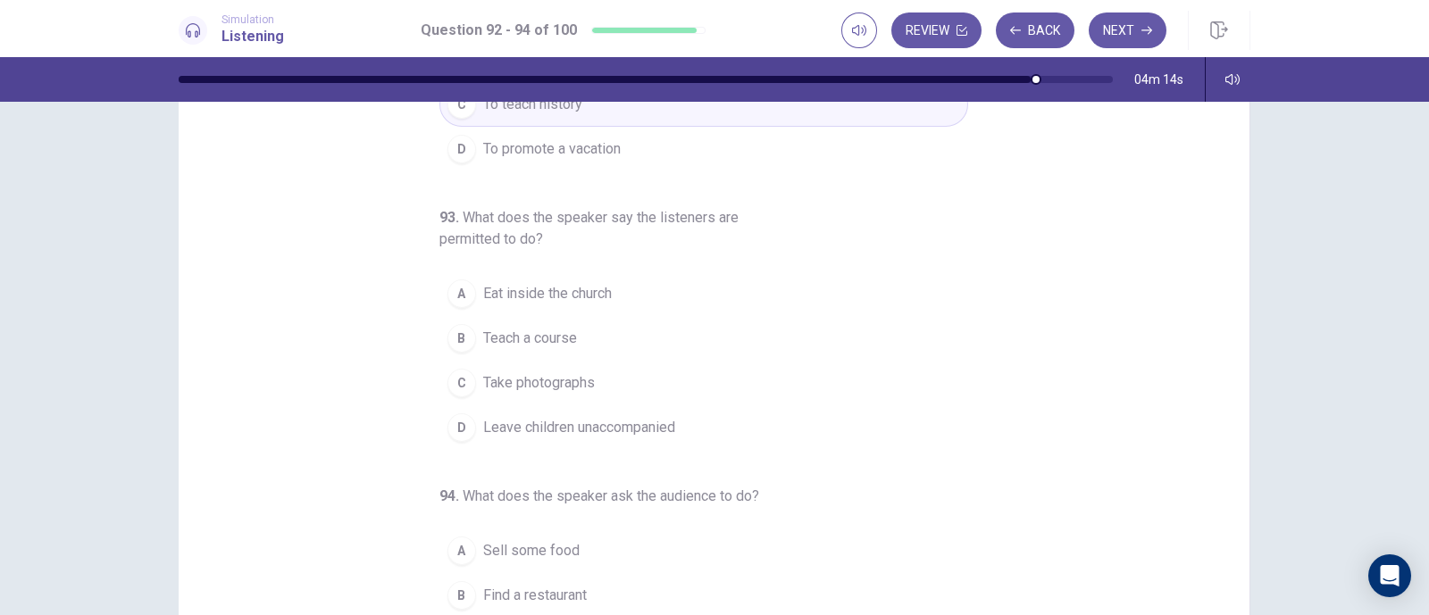
scroll to position [92, 0]
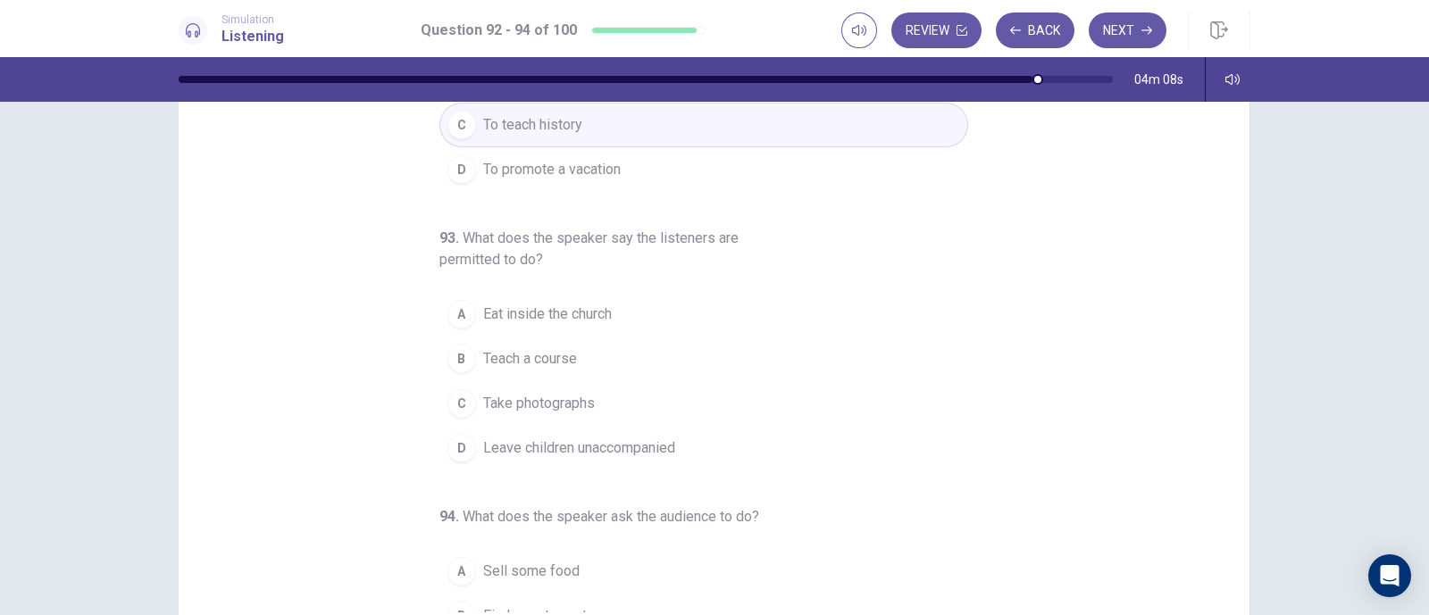
click at [545, 399] on span "Take photographs" at bounding box center [539, 403] width 112 height 21
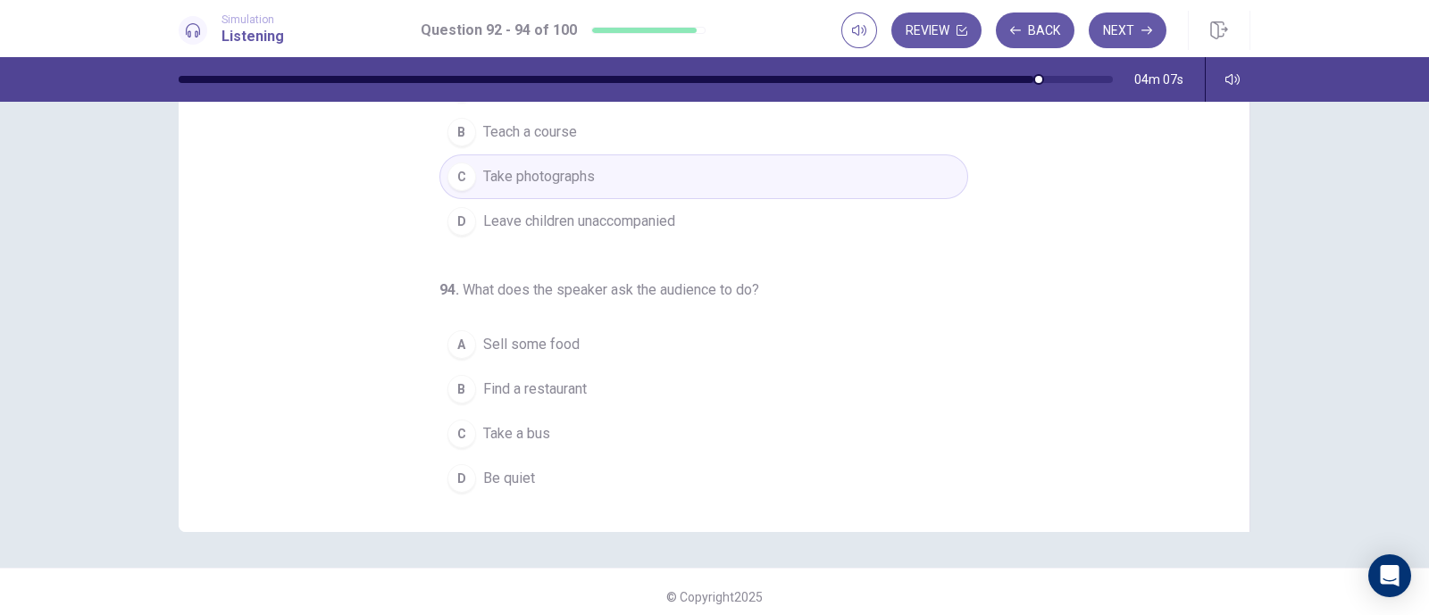
scroll to position [236, 0]
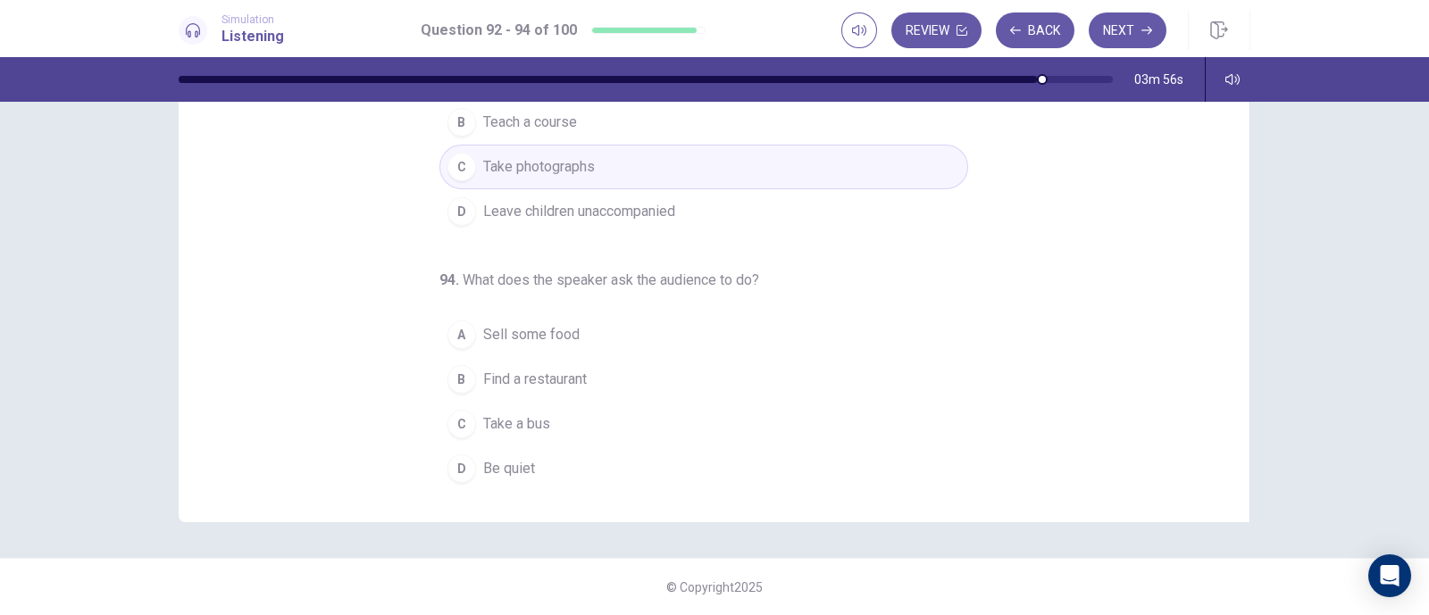
click at [520, 468] on span "Be quiet" at bounding box center [509, 468] width 52 height 21
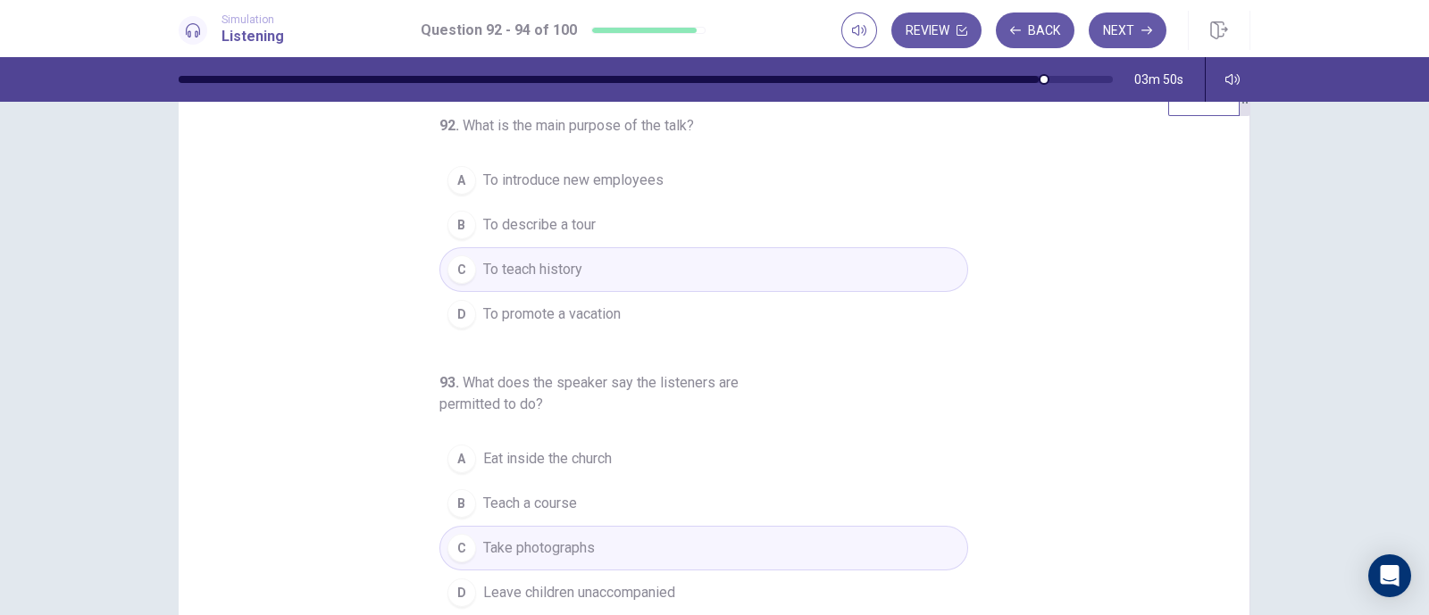
scroll to position [0, 0]
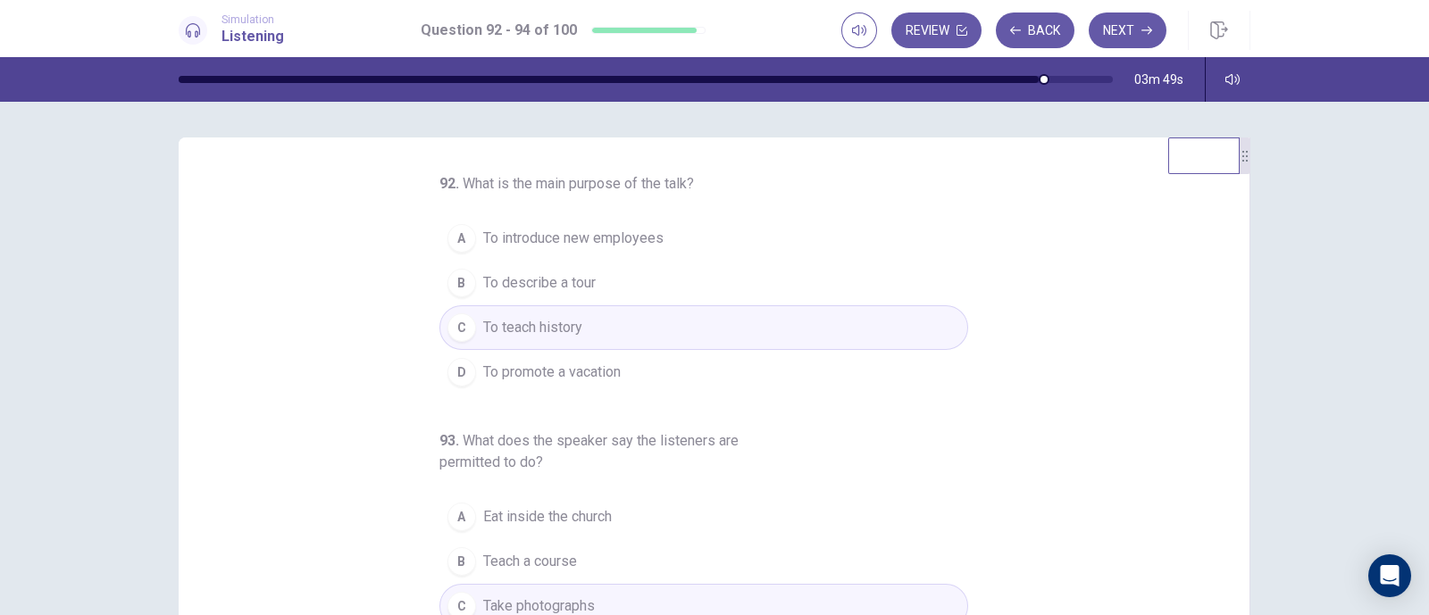
click at [581, 278] on span "To describe a tour" at bounding box center [539, 282] width 113 height 21
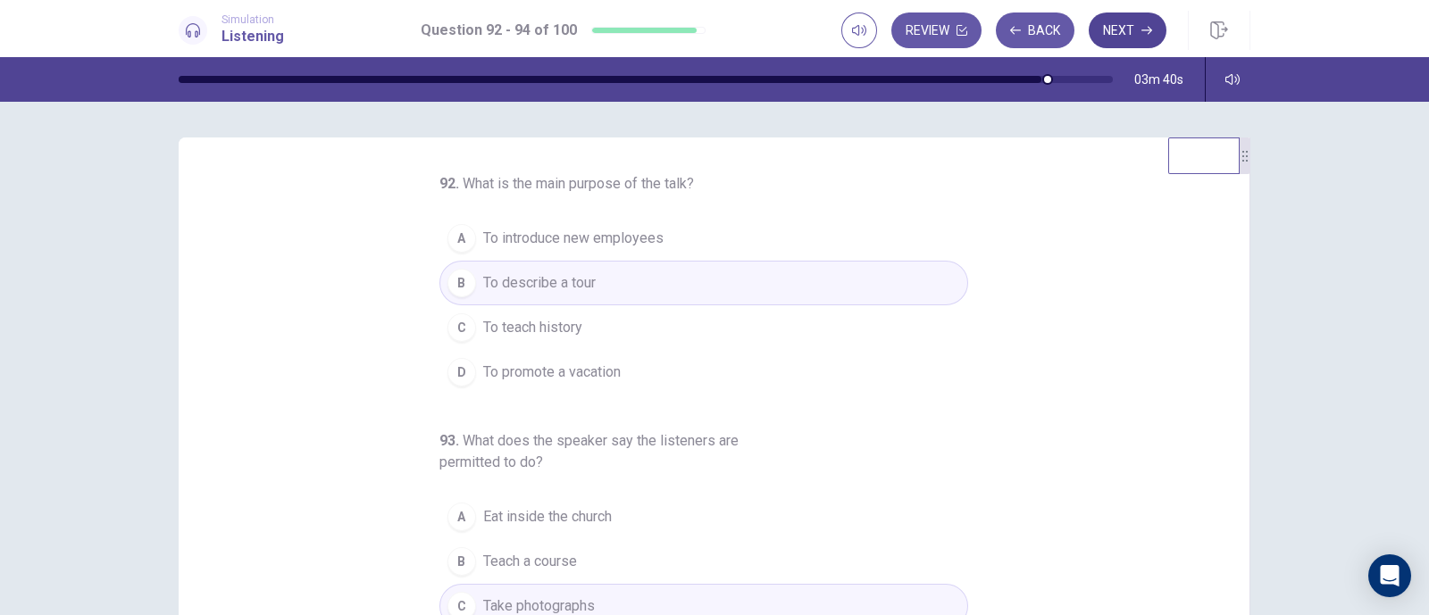
click at [1104, 24] on button "Next" at bounding box center [1128, 31] width 78 height 36
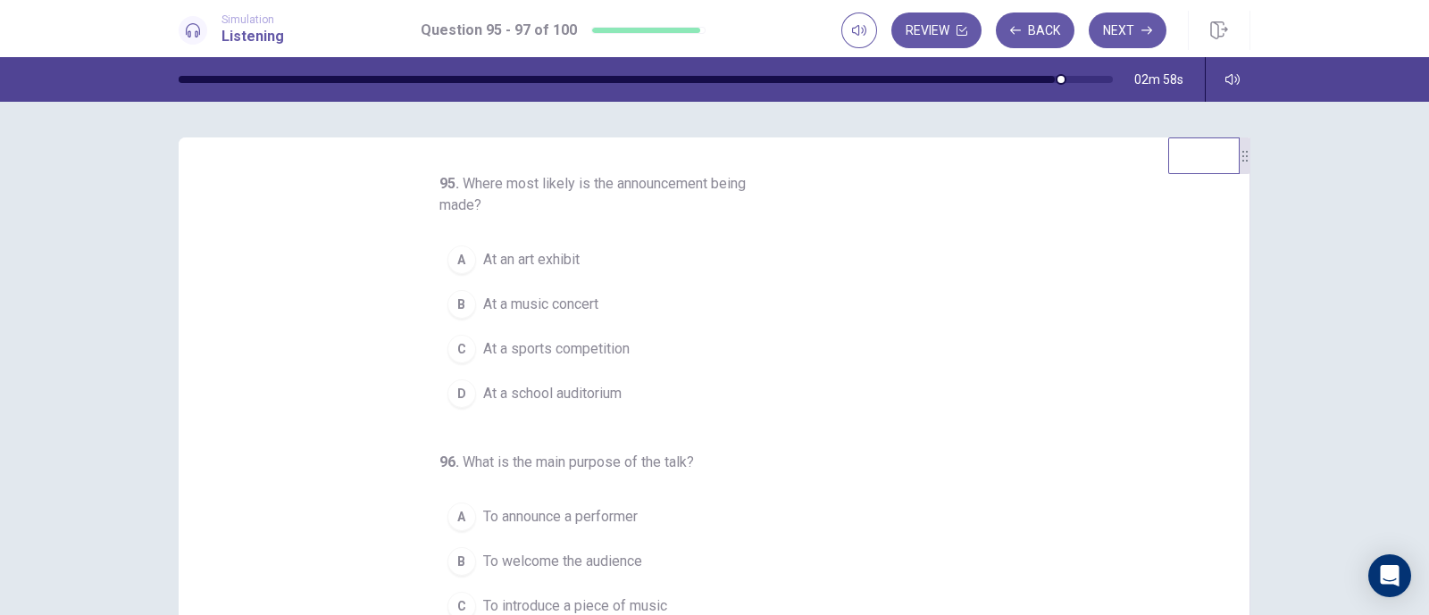
drag, startPoint x: 546, startPoint y: 308, endPoint x: 571, endPoint y: 308, distance: 25.0
click at [546, 309] on span "At a music concert" at bounding box center [540, 304] width 115 height 21
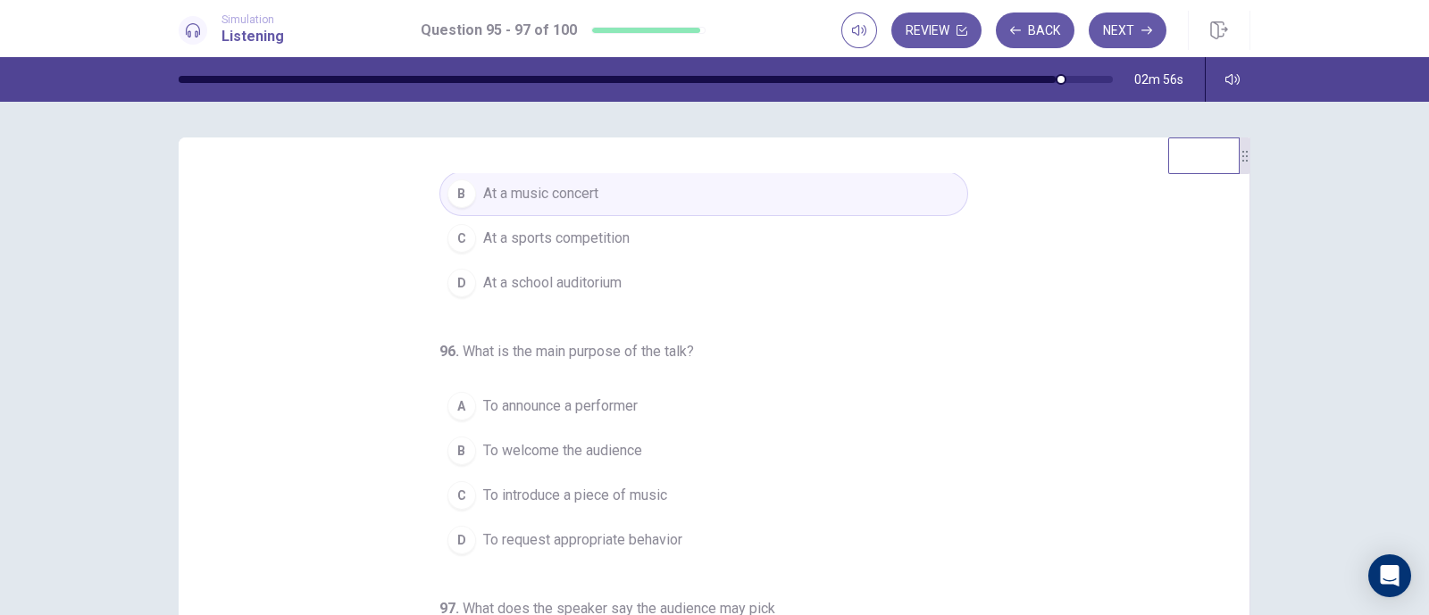
scroll to position [225, 0]
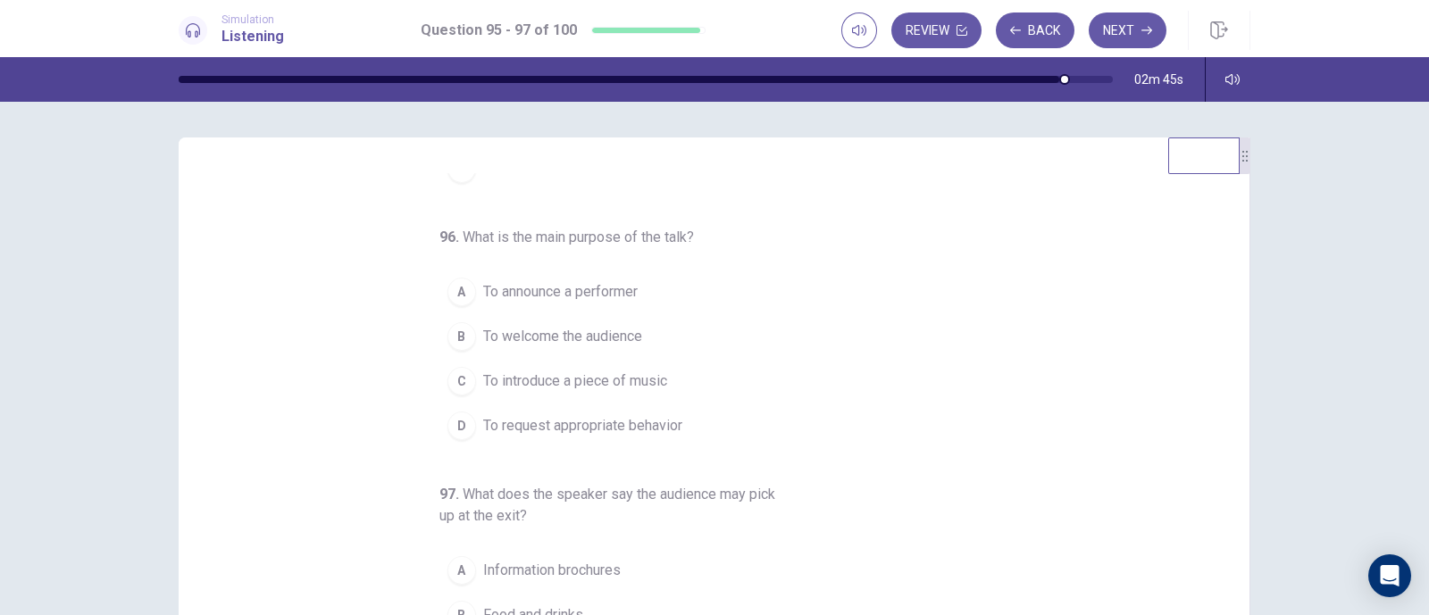
click at [607, 345] on span "To welcome the audience" at bounding box center [562, 336] width 159 height 21
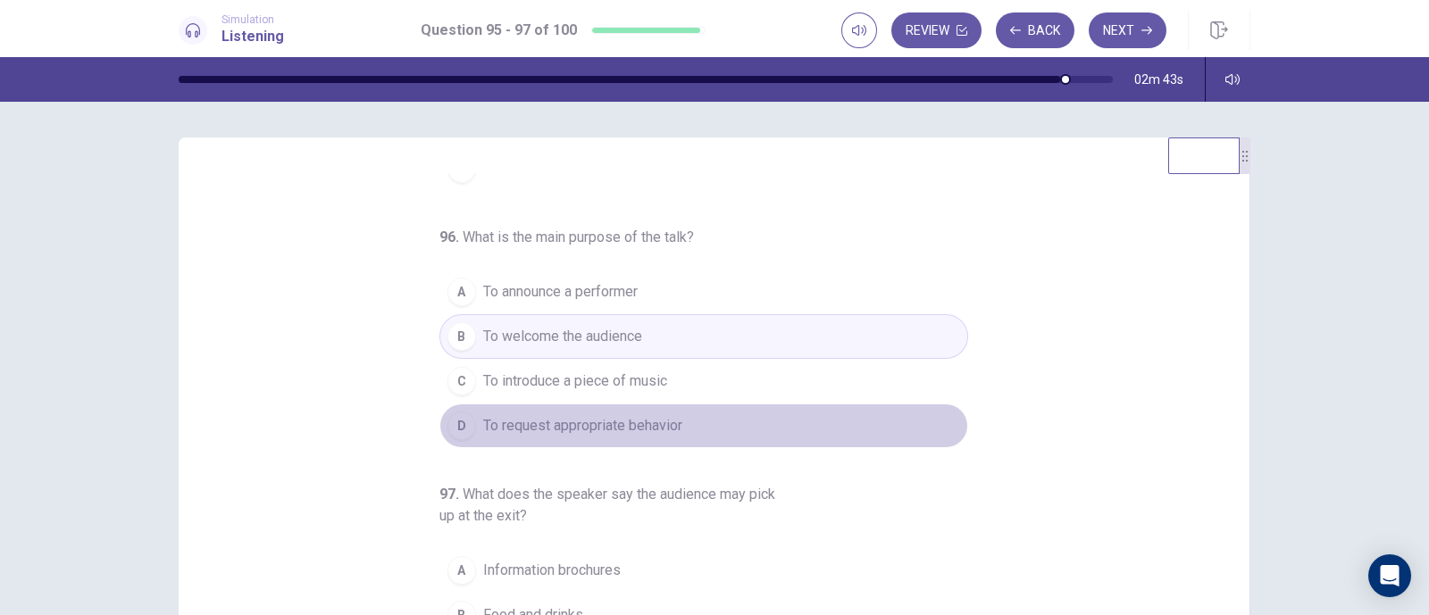
click at [674, 423] on button "D To request appropriate behavior" at bounding box center [703, 426] width 529 height 45
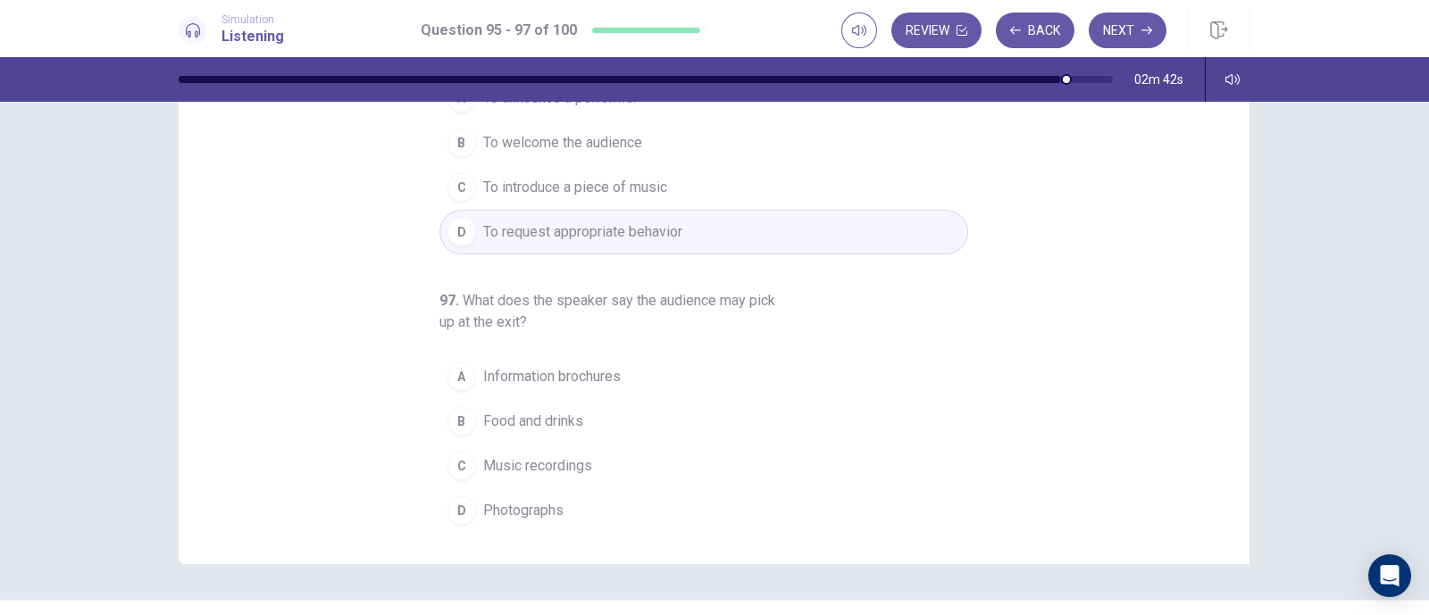
scroll to position [236, 0]
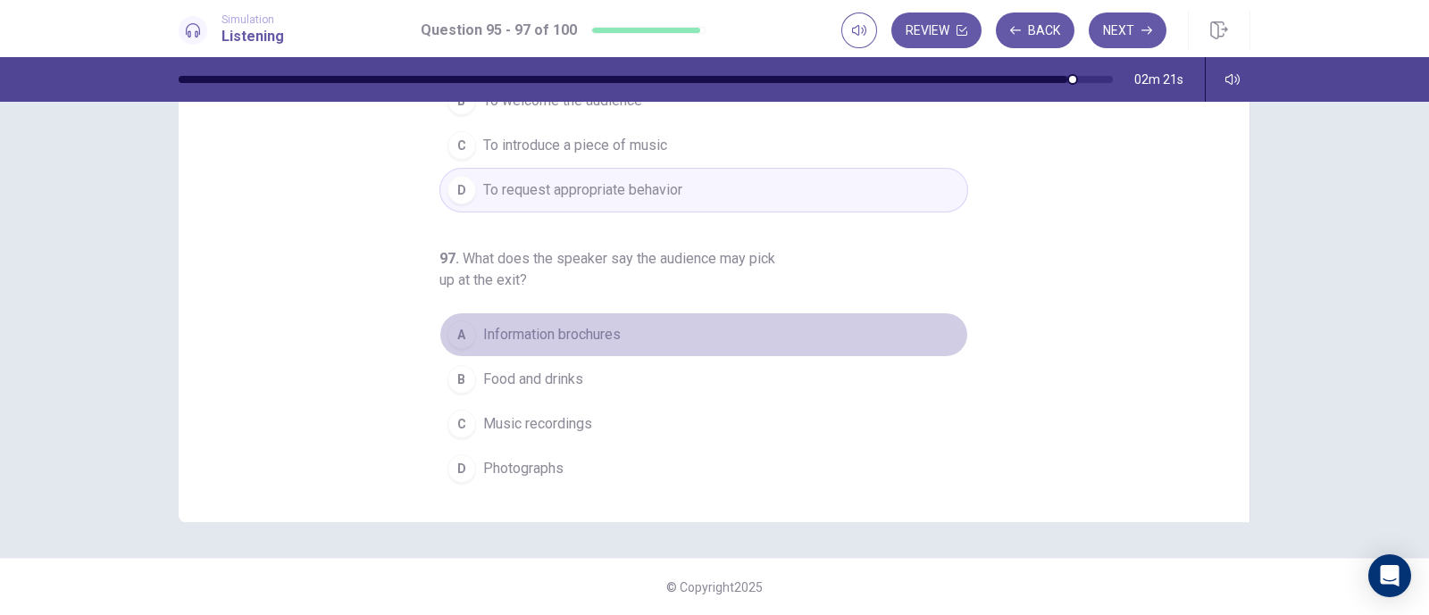
click at [560, 332] on span "Information brochures" at bounding box center [552, 334] width 138 height 21
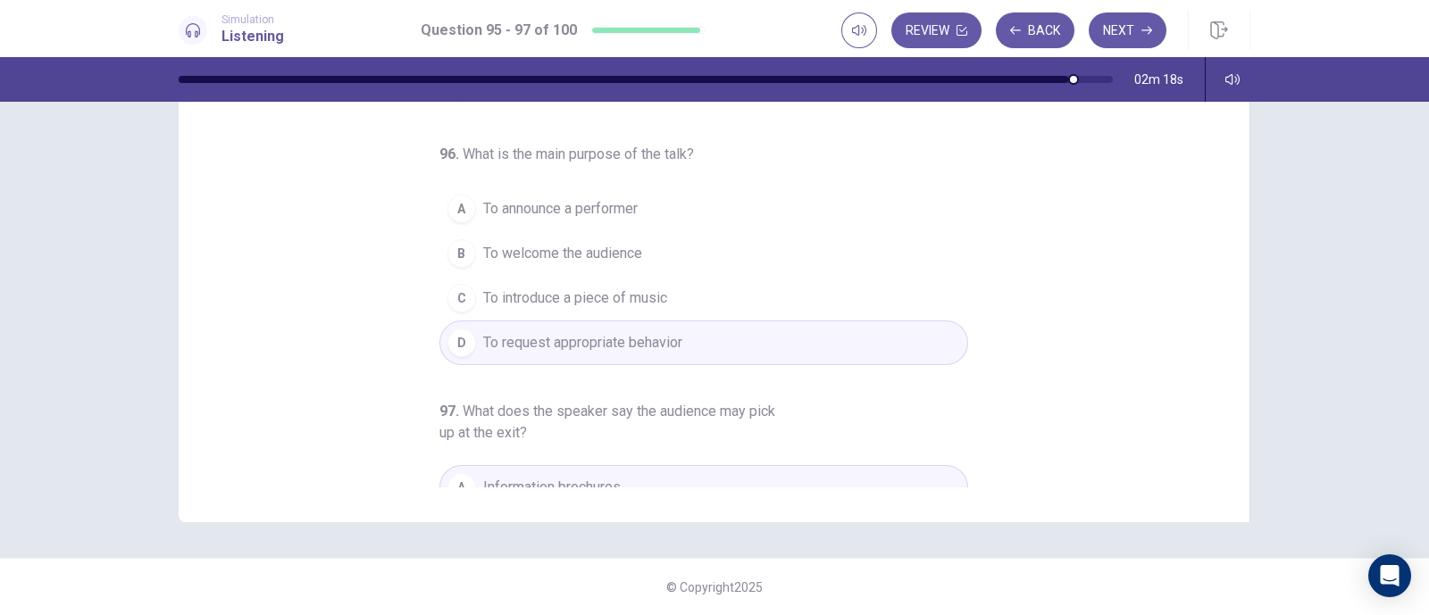
scroll to position [0, 0]
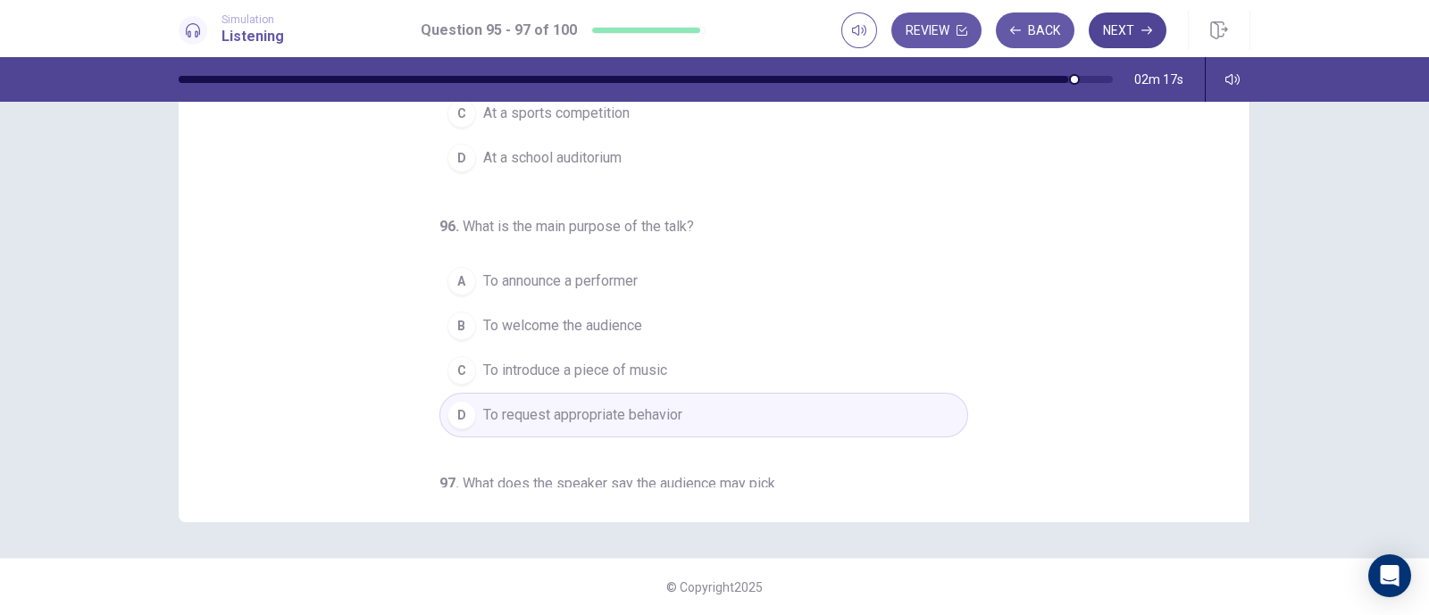
click at [1126, 20] on button "Next" at bounding box center [1128, 31] width 78 height 36
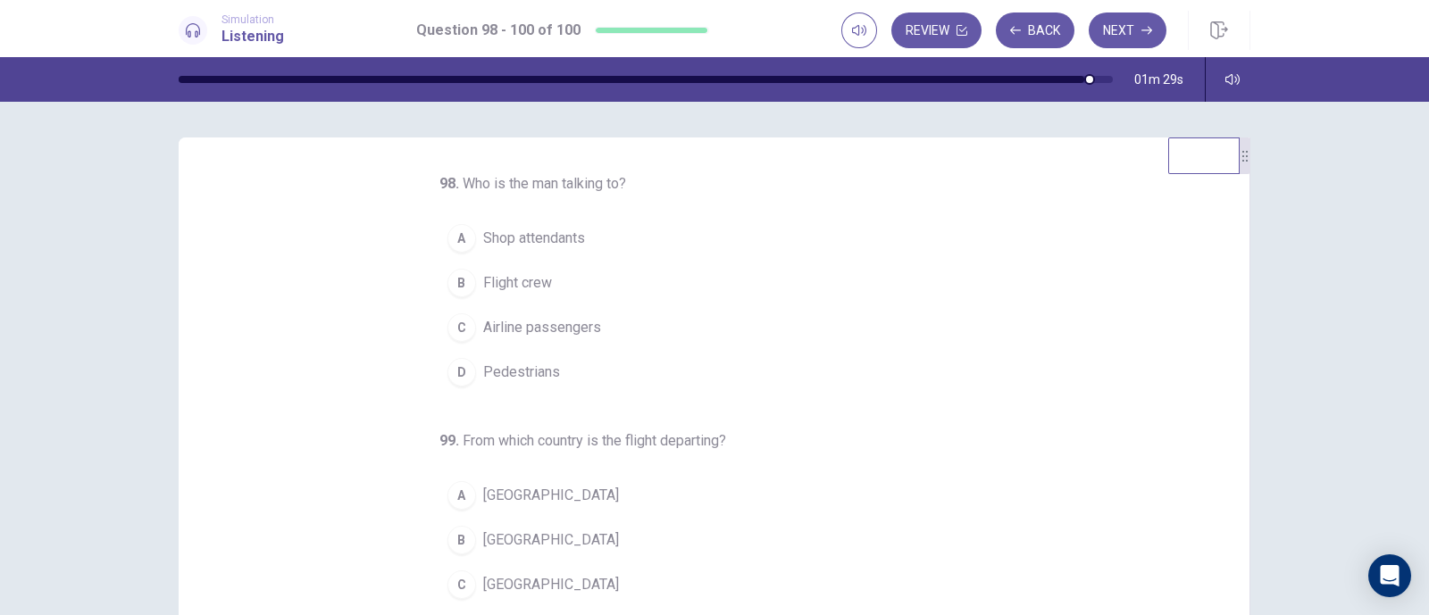
click at [574, 317] on span "Airline passengers" at bounding box center [542, 327] width 118 height 21
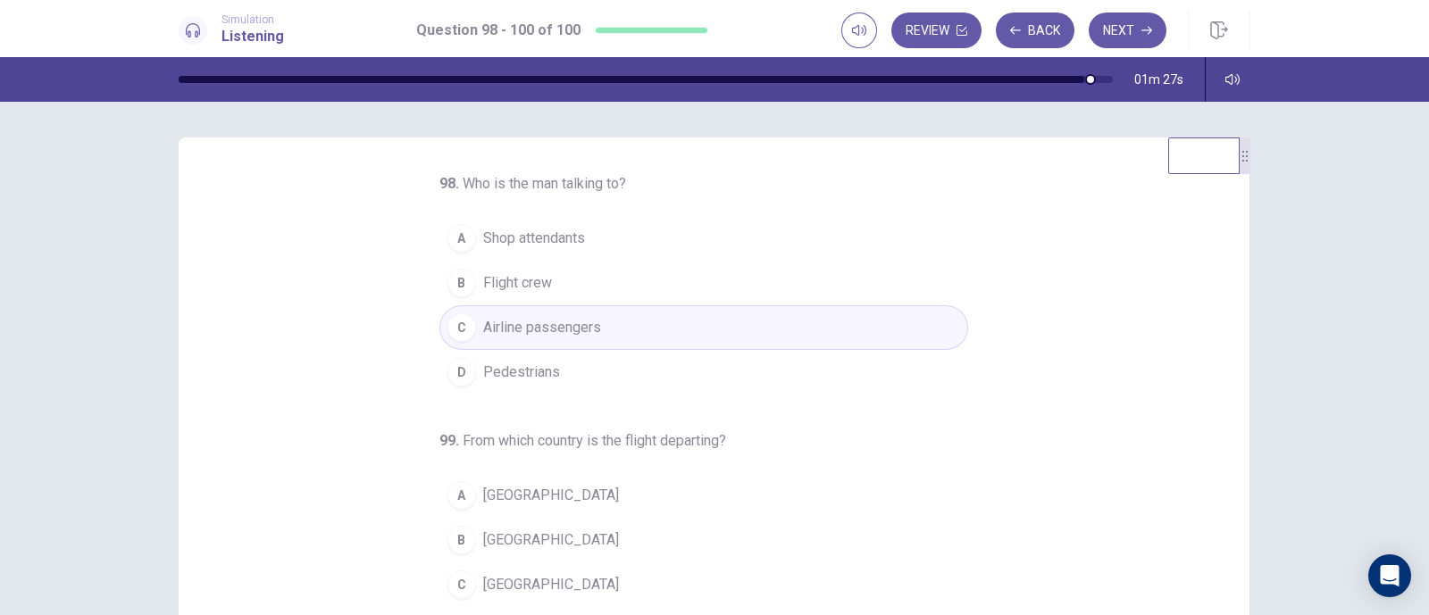
scroll to position [182, 0]
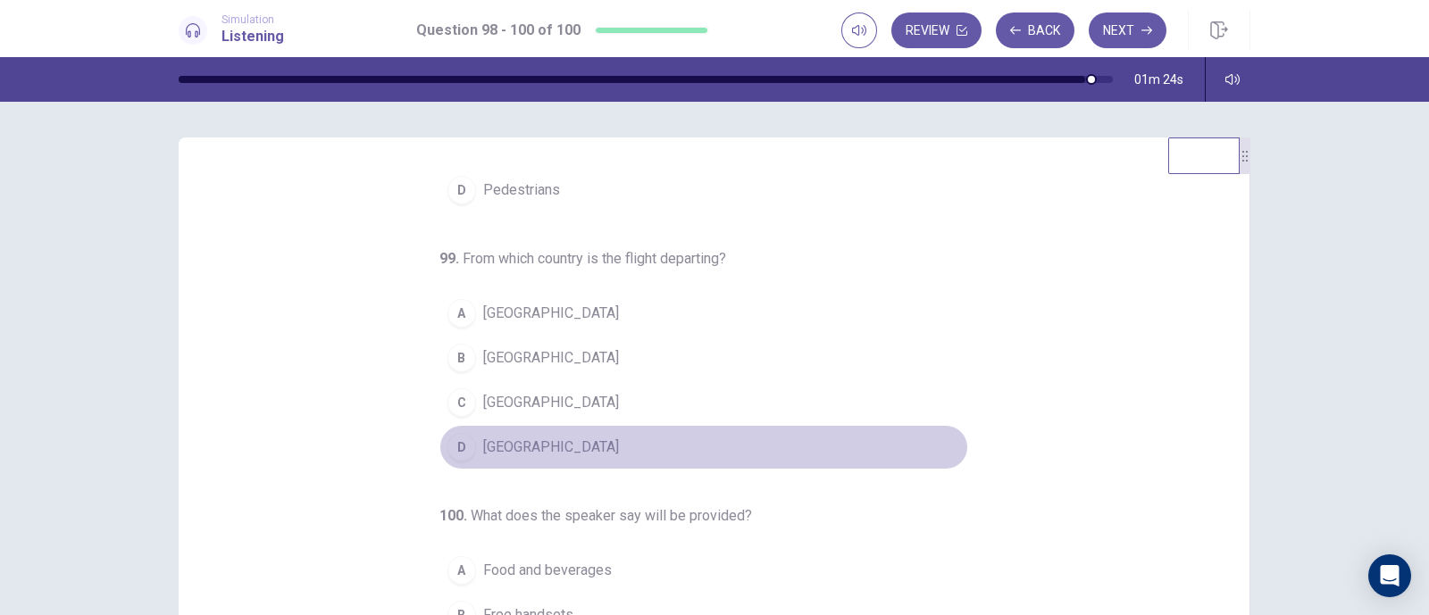
click at [525, 445] on button "D [GEOGRAPHIC_DATA]" at bounding box center [703, 447] width 529 height 45
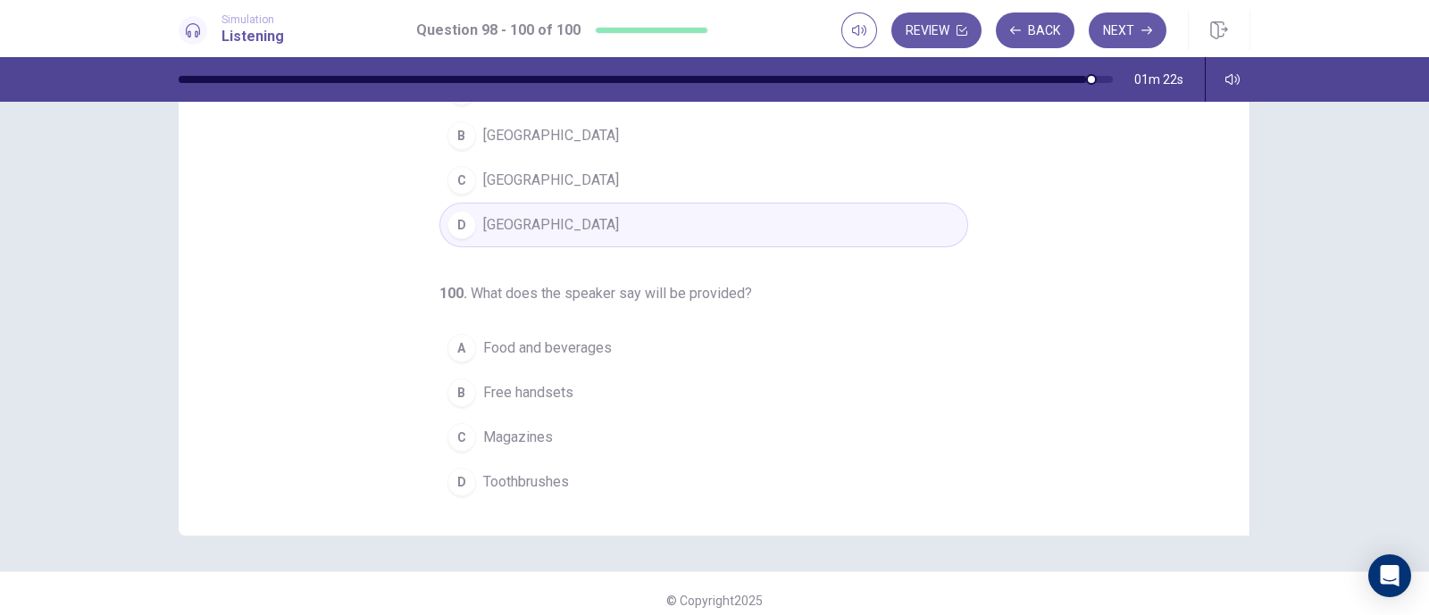
scroll to position [222, 0]
click at [572, 341] on span "Food and beverages" at bounding box center [547, 348] width 129 height 21
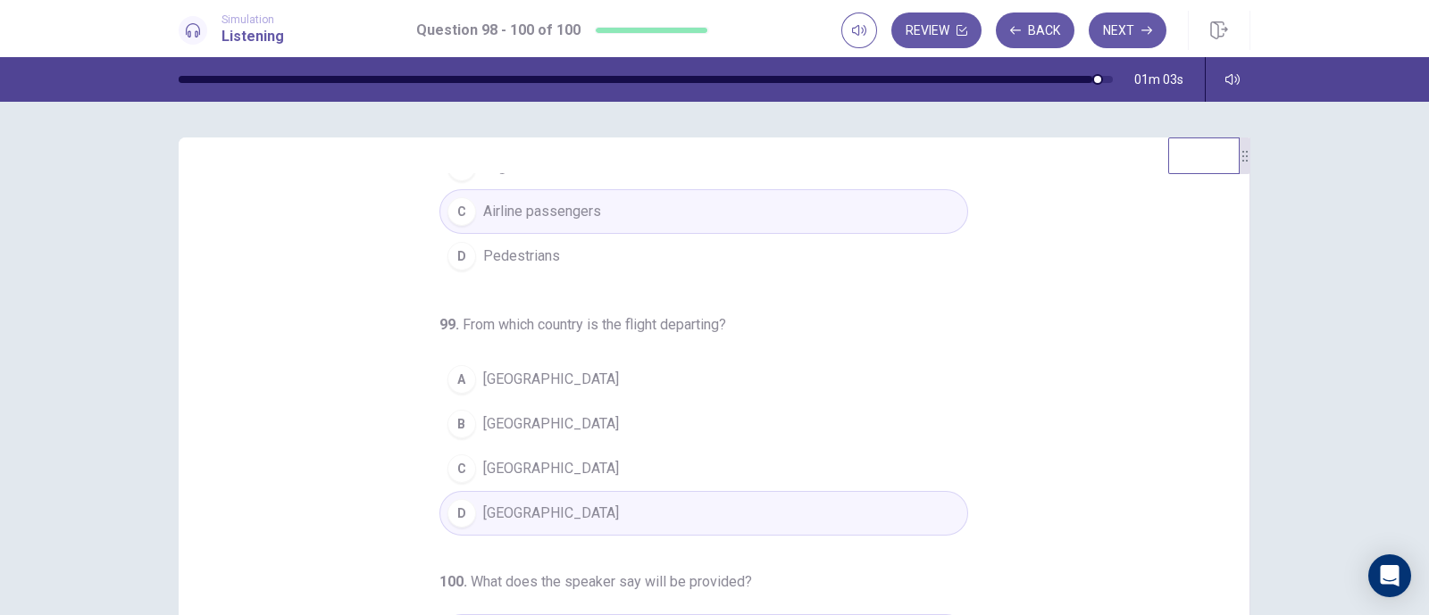
scroll to position [182, 0]
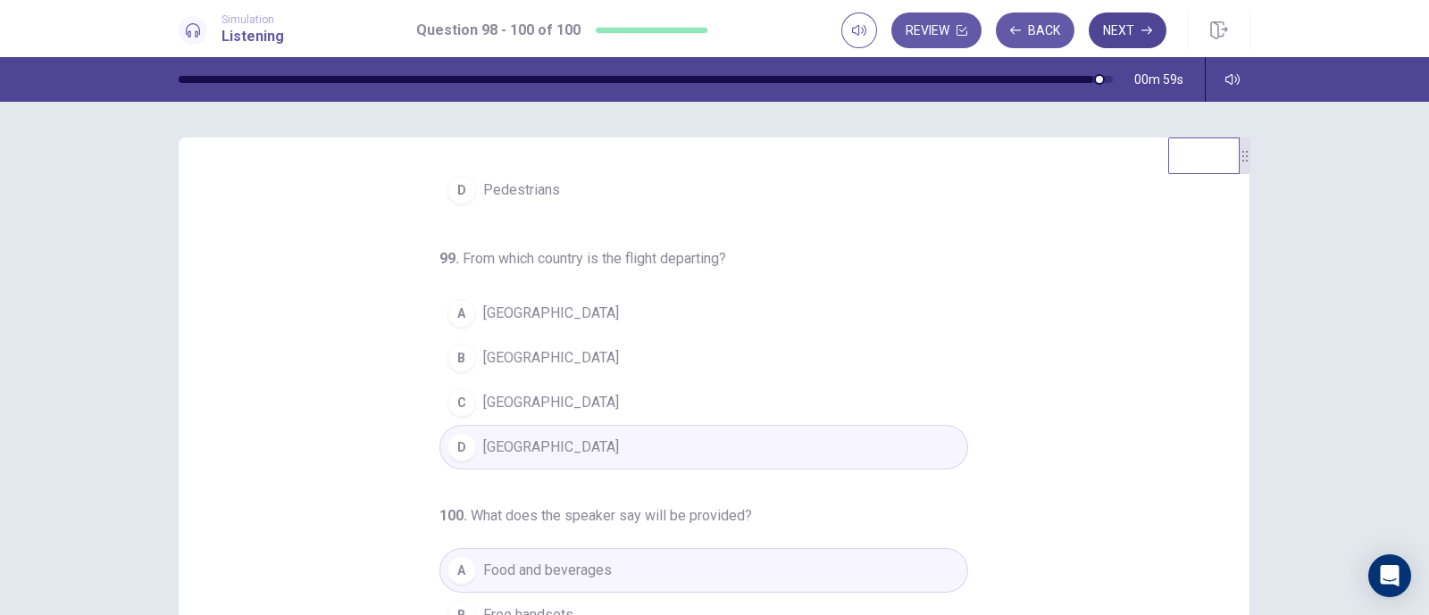
click at [1120, 26] on button "Next" at bounding box center [1128, 31] width 78 height 36
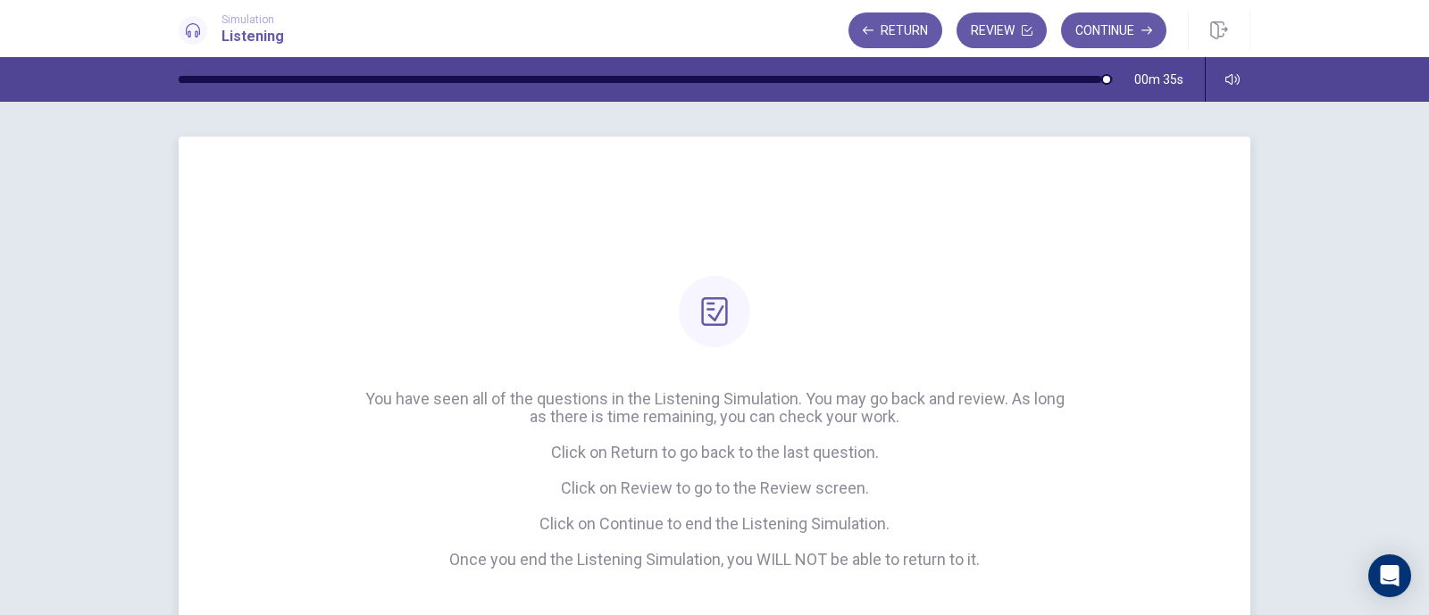
scroll to position [0, 0]
click at [1098, 29] on button "Continue" at bounding box center [1113, 31] width 105 height 36
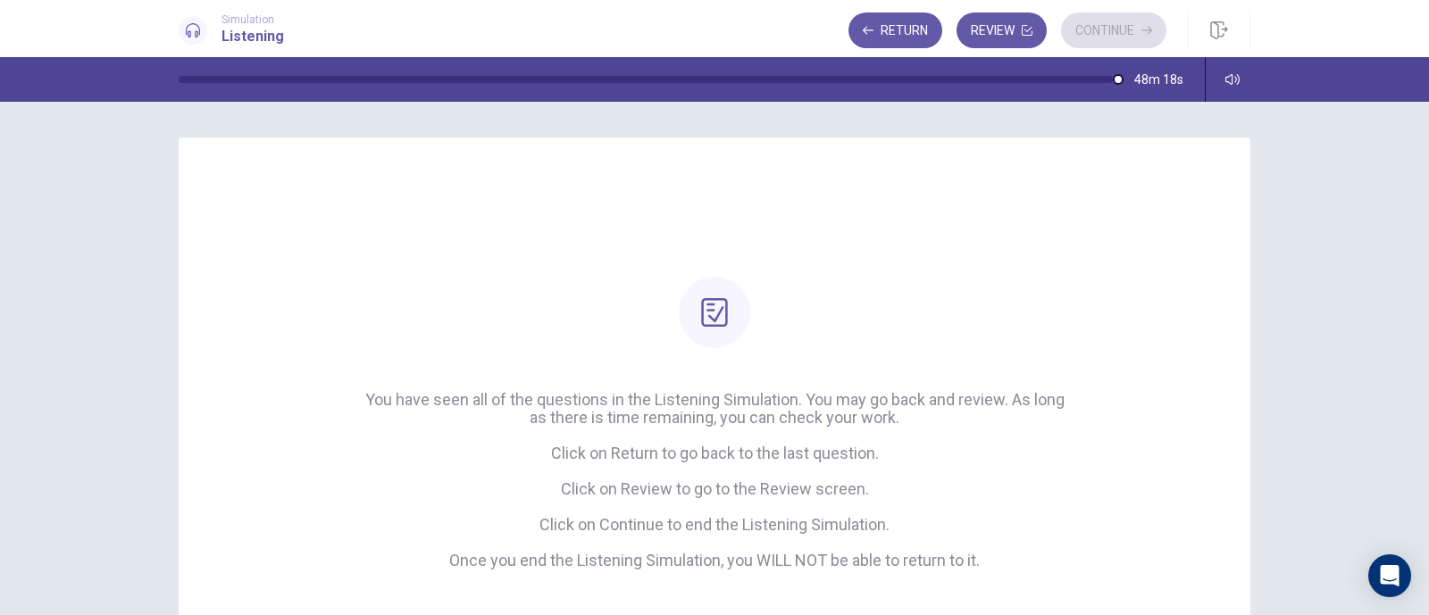
click at [1103, 26] on div "Return Review Continue" at bounding box center [1007, 31] width 318 height 36
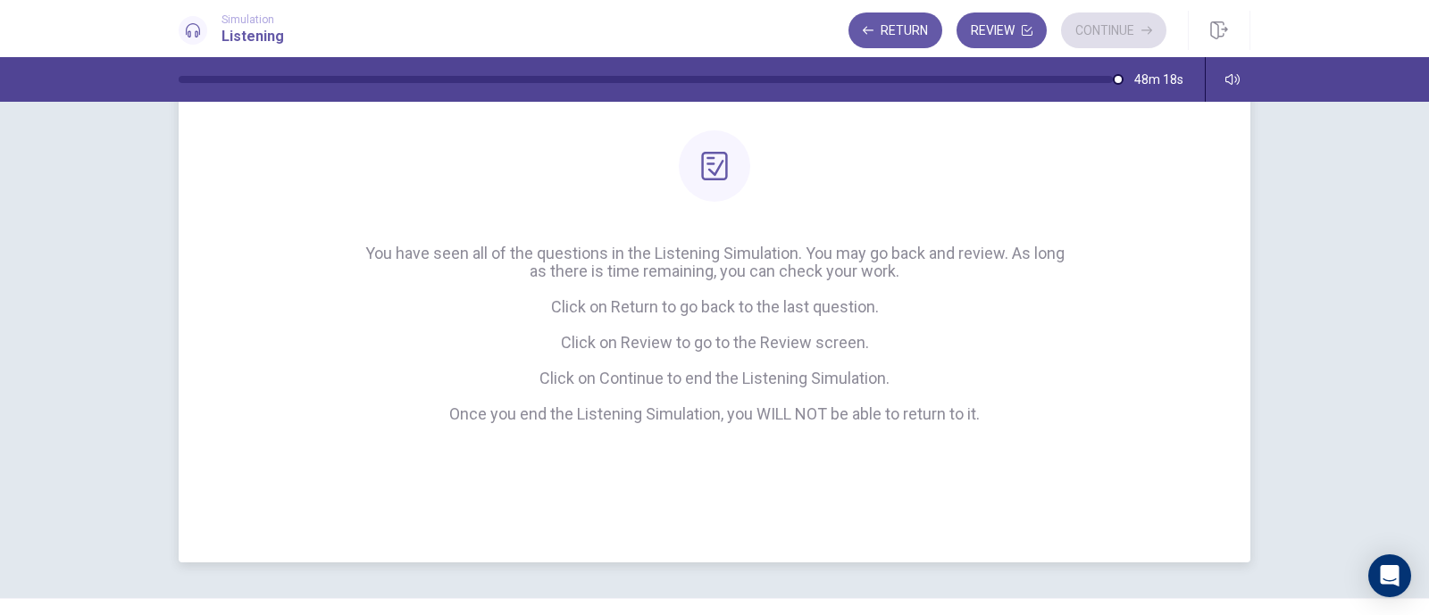
scroll to position [146, 0]
click at [1103, 29] on div "Return Review Continue" at bounding box center [1007, 31] width 318 height 36
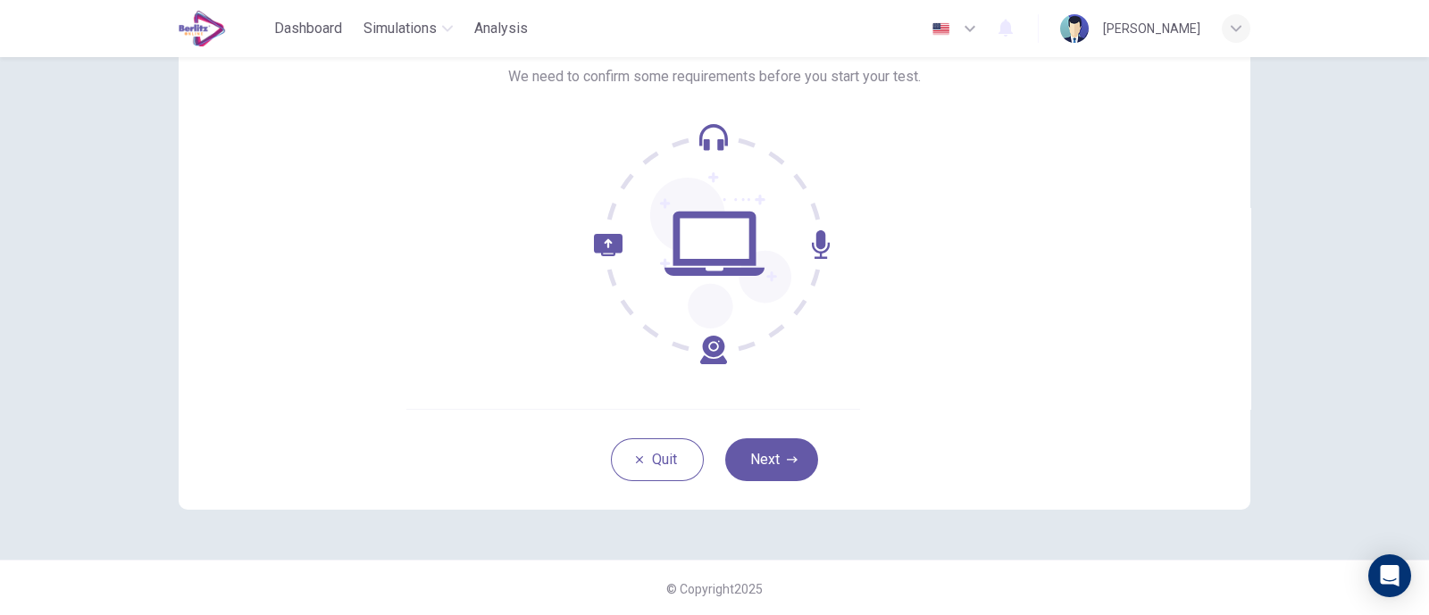
scroll to position [128, 0]
click at [787, 460] on icon "button" at bounding box center [792, 459] width 11 height 11
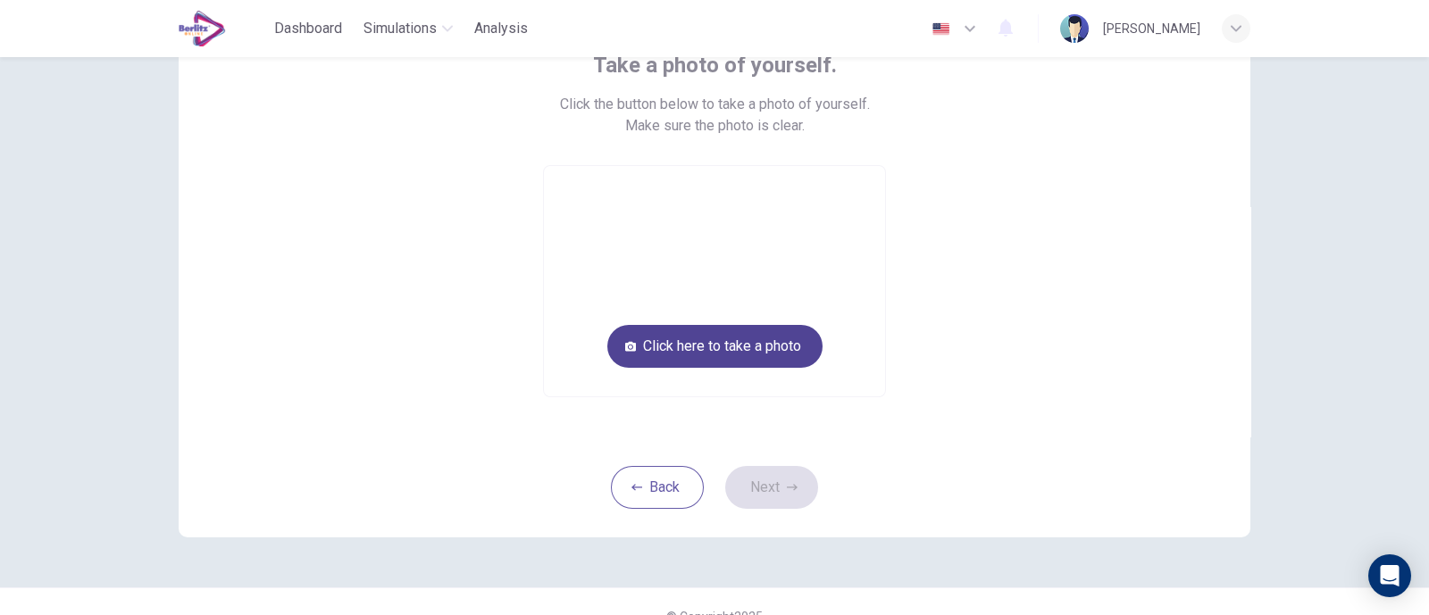
click at [743, 347] on button "Click here to take a photo" at bounding box center [714, 346] width 215 height 43
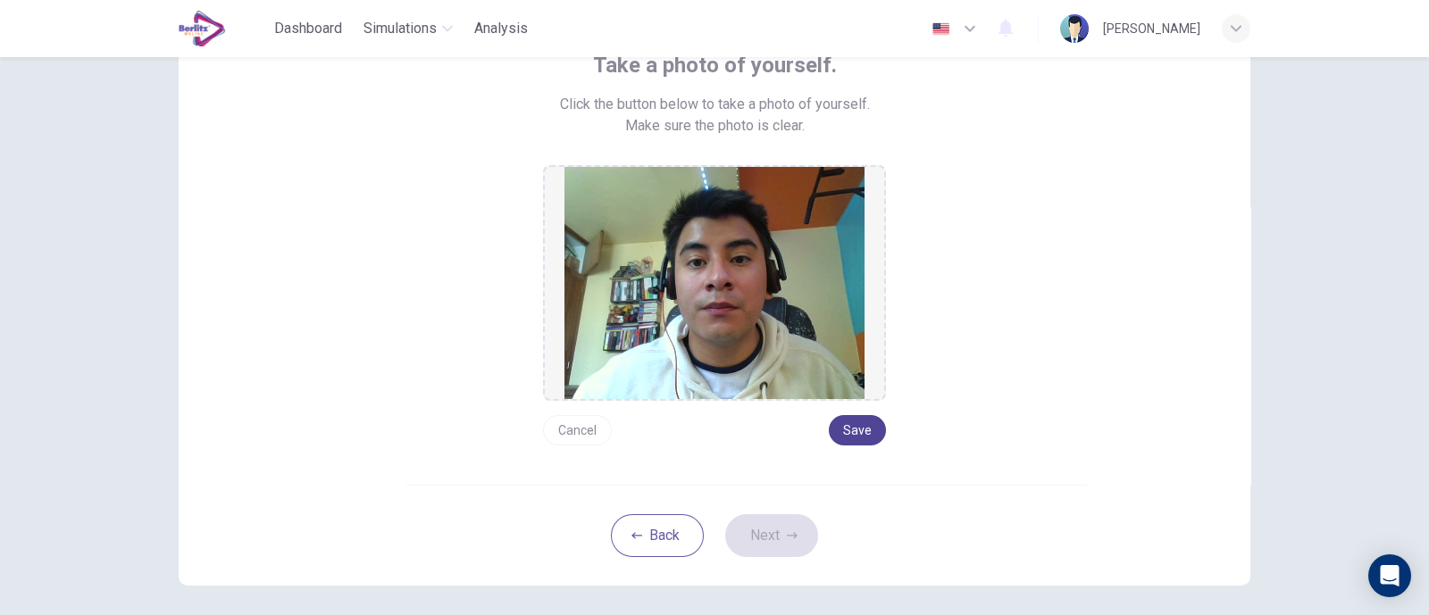
click at [848, 430] on button "Save" at bounding box center [857, 430] width 57 height 30
click at [781, 521] on button "Next" at bounding box center [771, 535] width 93 height 43
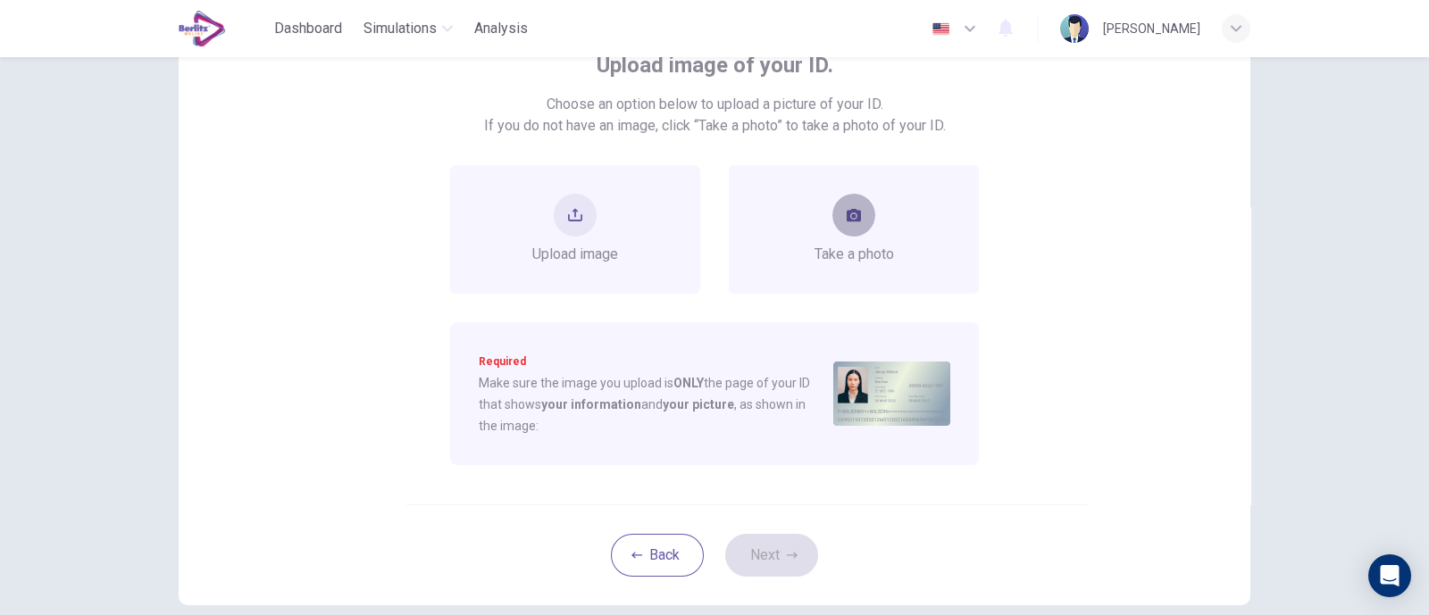
click at [839, 223] on button "take photo" at bounding box center [853, 215] width 43 height 43
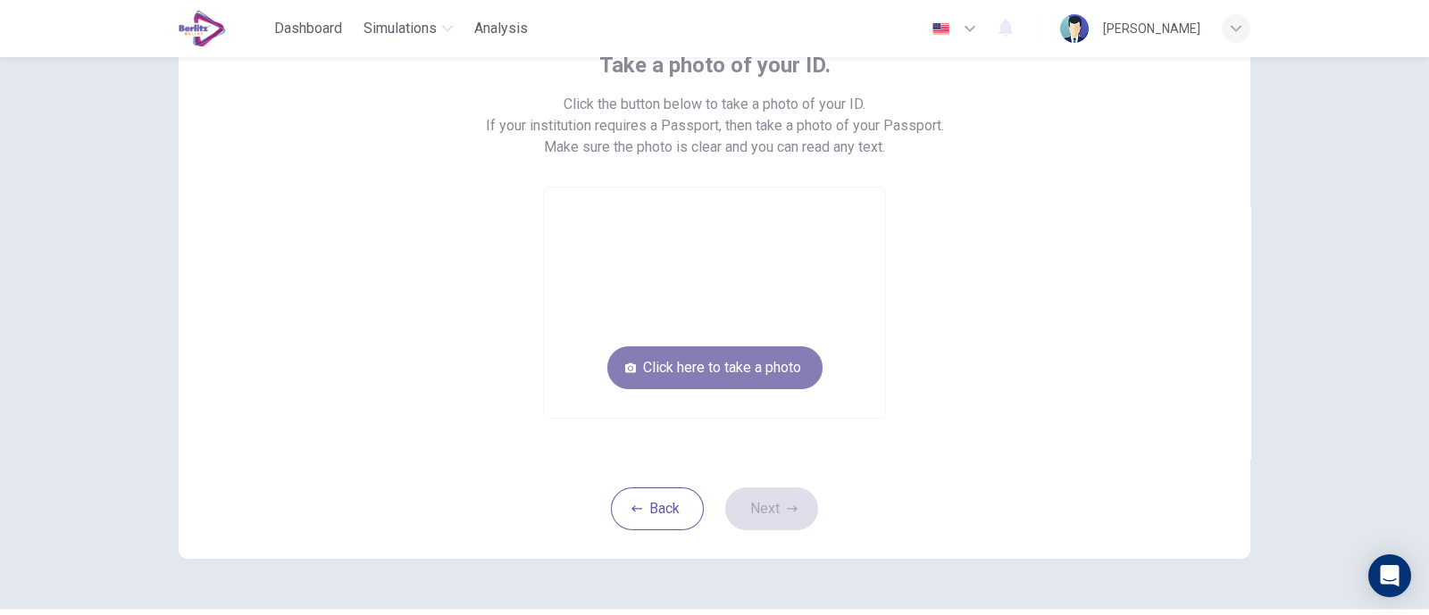
click at [697, 350] on button "Click here to take a photo" at bounding box center [714, 368] width 215 height 43
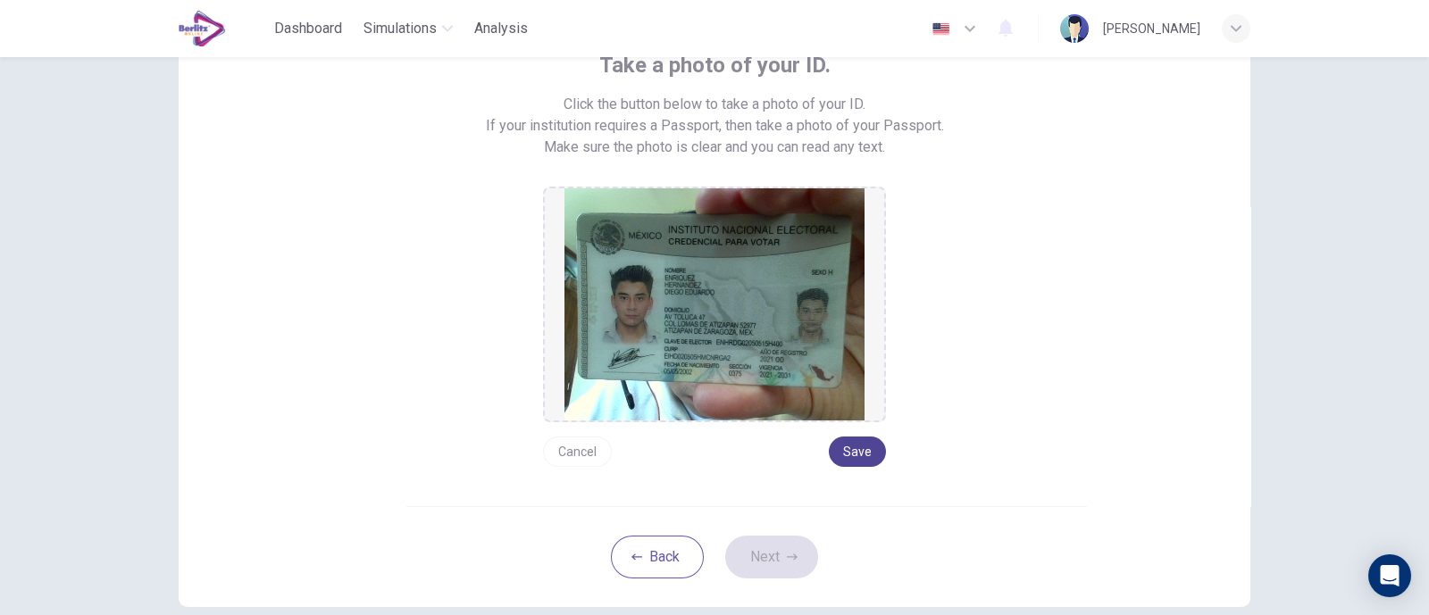
click at [841, 448] on button "Save" at bounding box center [857, 452] width 57 height 30
click at [787, 554] on icon "button" at bounding box center [792, 557] width 11 height 11
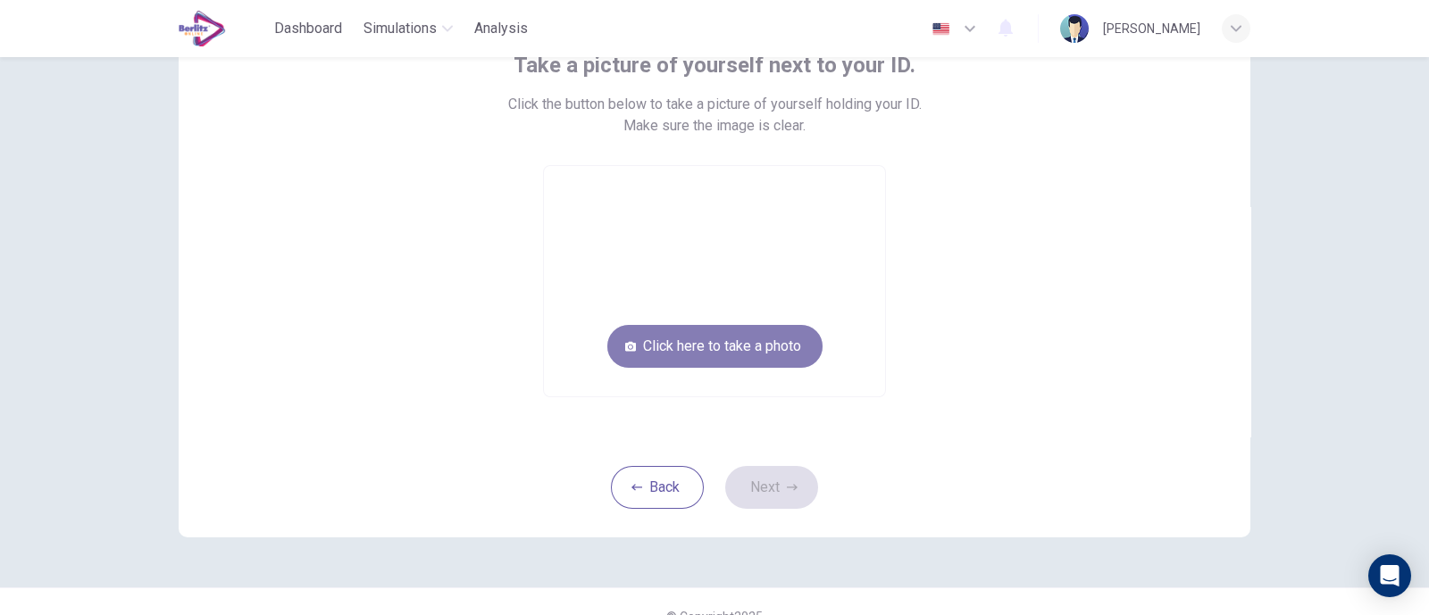
click at [761, 343] on button "Click here to take a photo" at bounding box center [714, 346] width 215 height 43
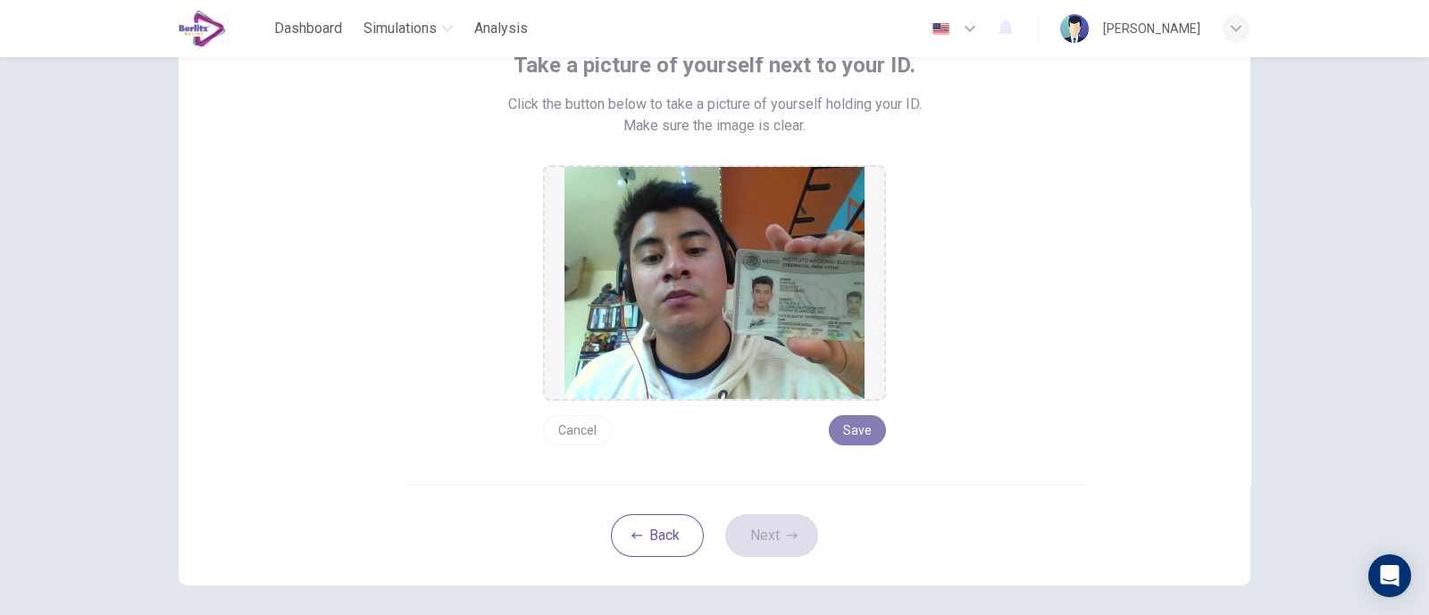
click at [852, 432] on button "Save" at bounding box center [857, 430] width 57 height 30
click at [771, 539] on button "Next" at bounding box center [771, 535] width 93 height 43
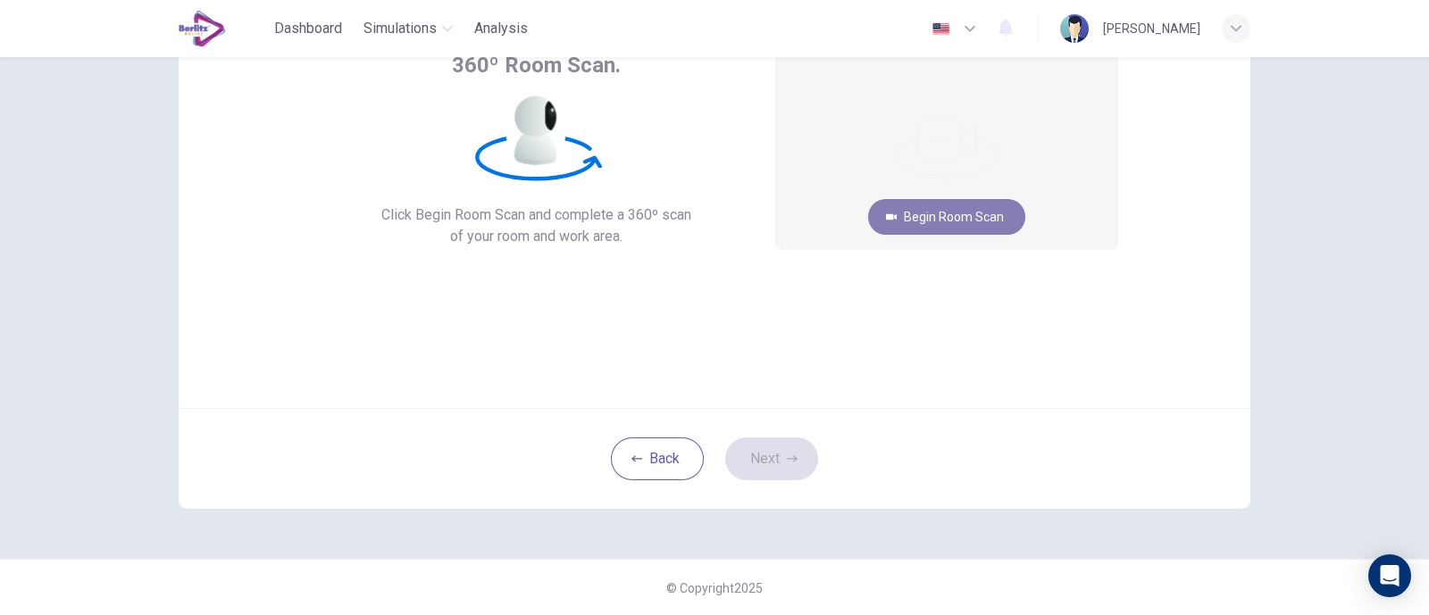
click at [971, 209] on button "Begin Room Scan" at bounding box center [946, 217] width 157 height 36
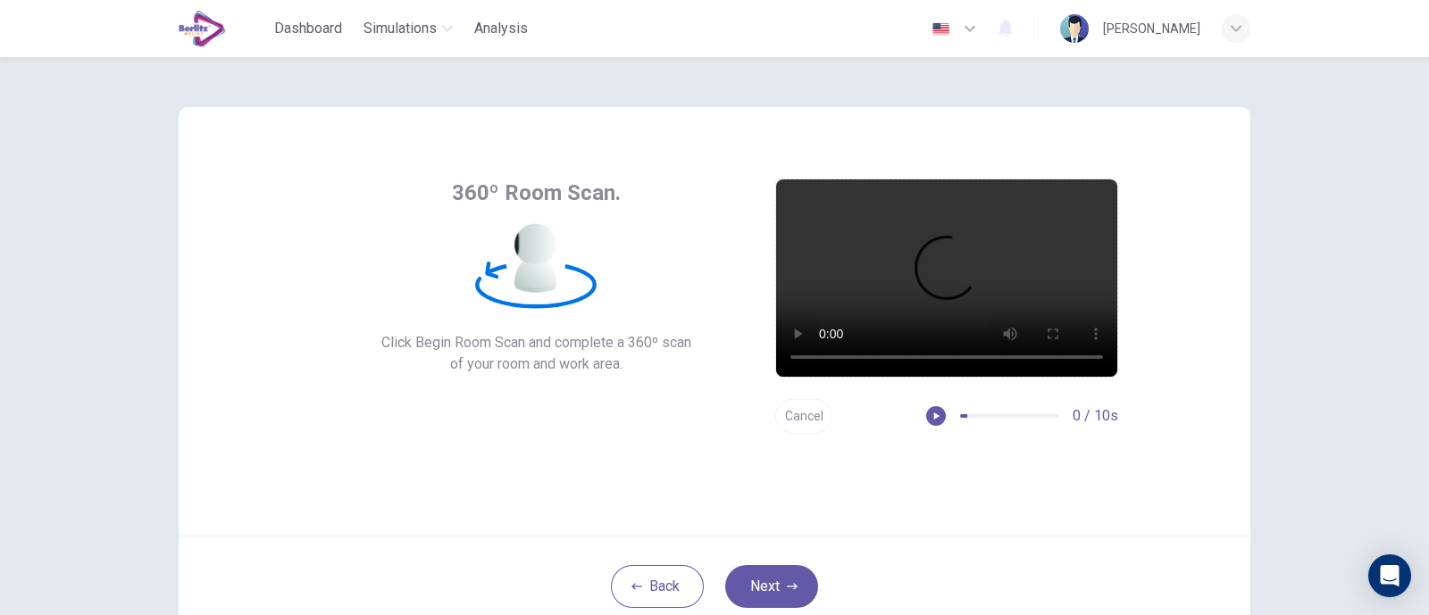
scroll to position [0, 0]
click at [757, 586] on button "Next" at bounding box center [771, 586] width 93 height 43
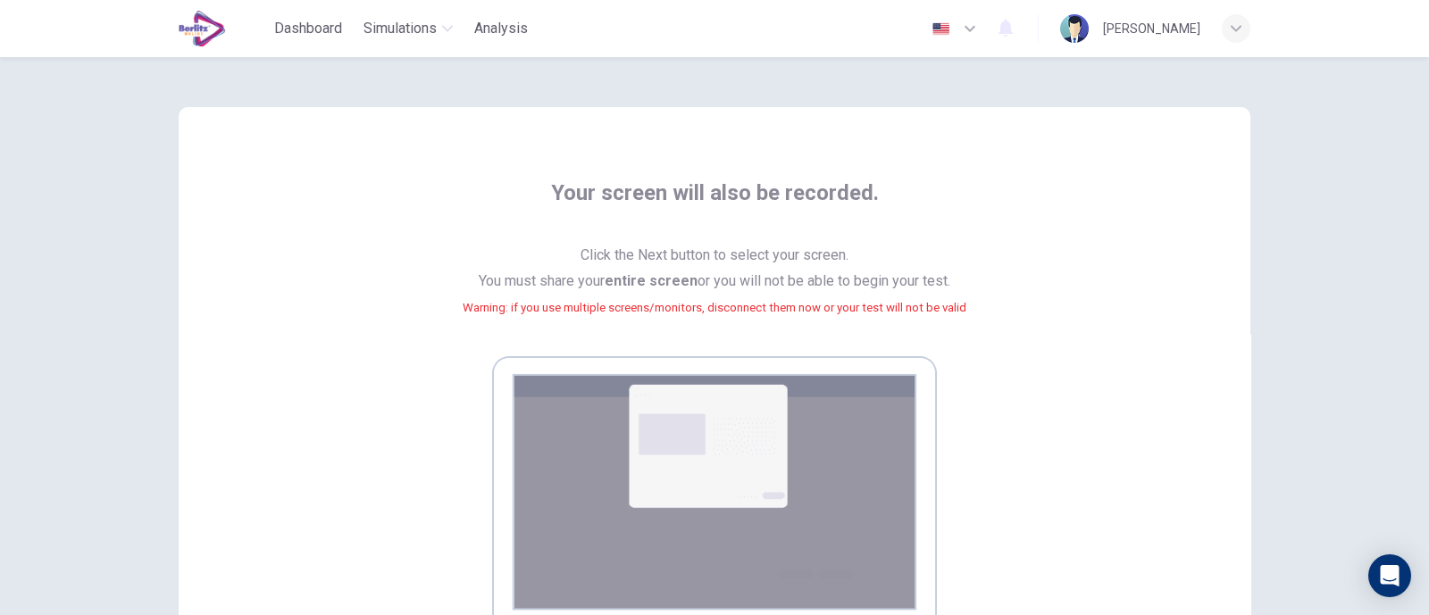
scroll to position [111, 0]
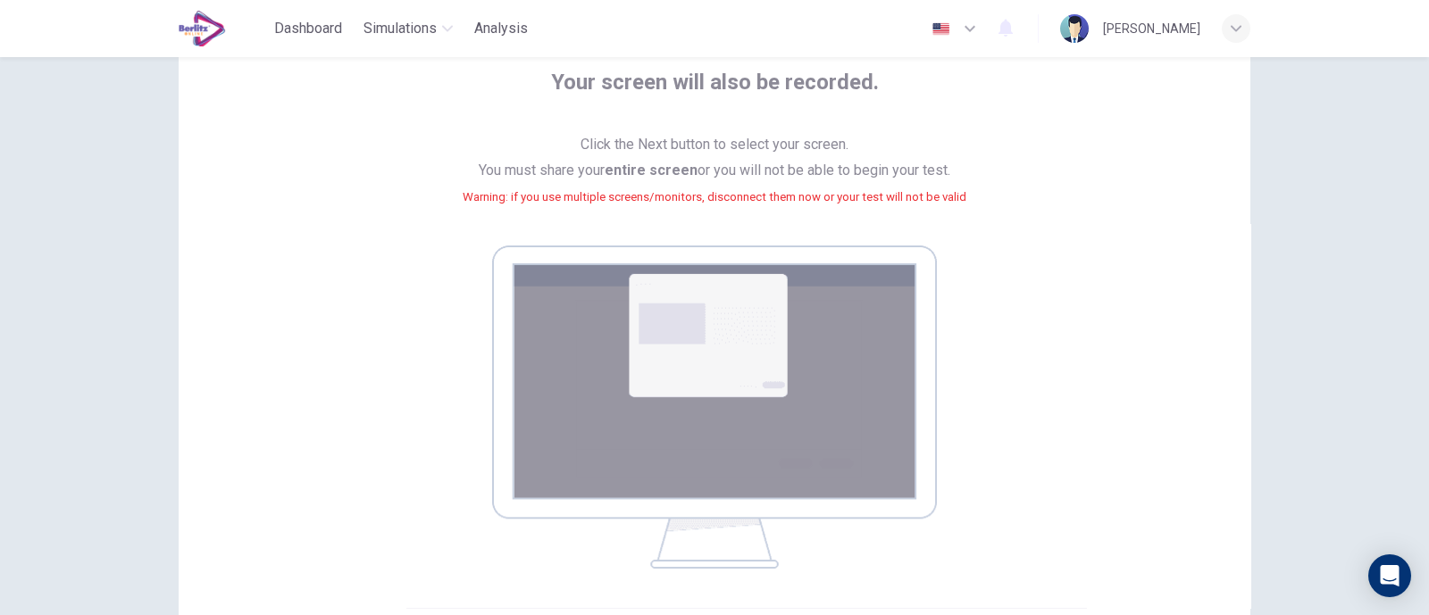
click at [990, 123] on div "Your screen will also be recorded. Click the Next button to select your screen.…" at bounding box center [714, 318] width 807 height 501
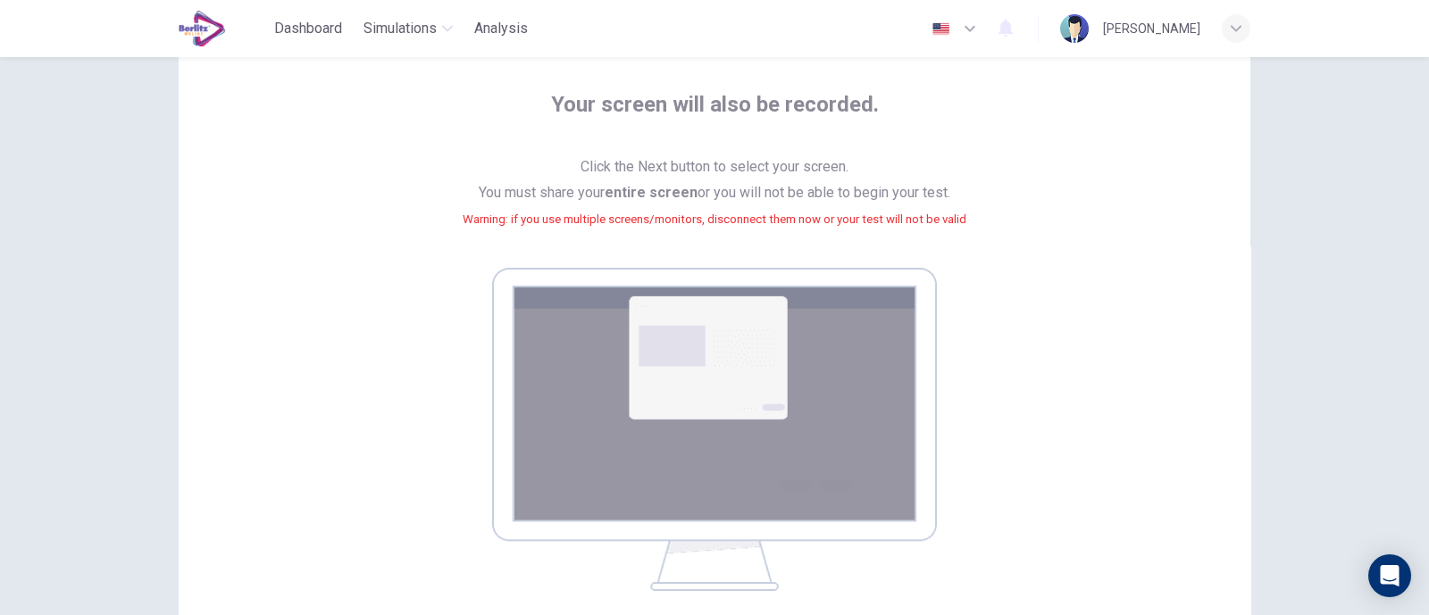
scroll to position [312, 0]
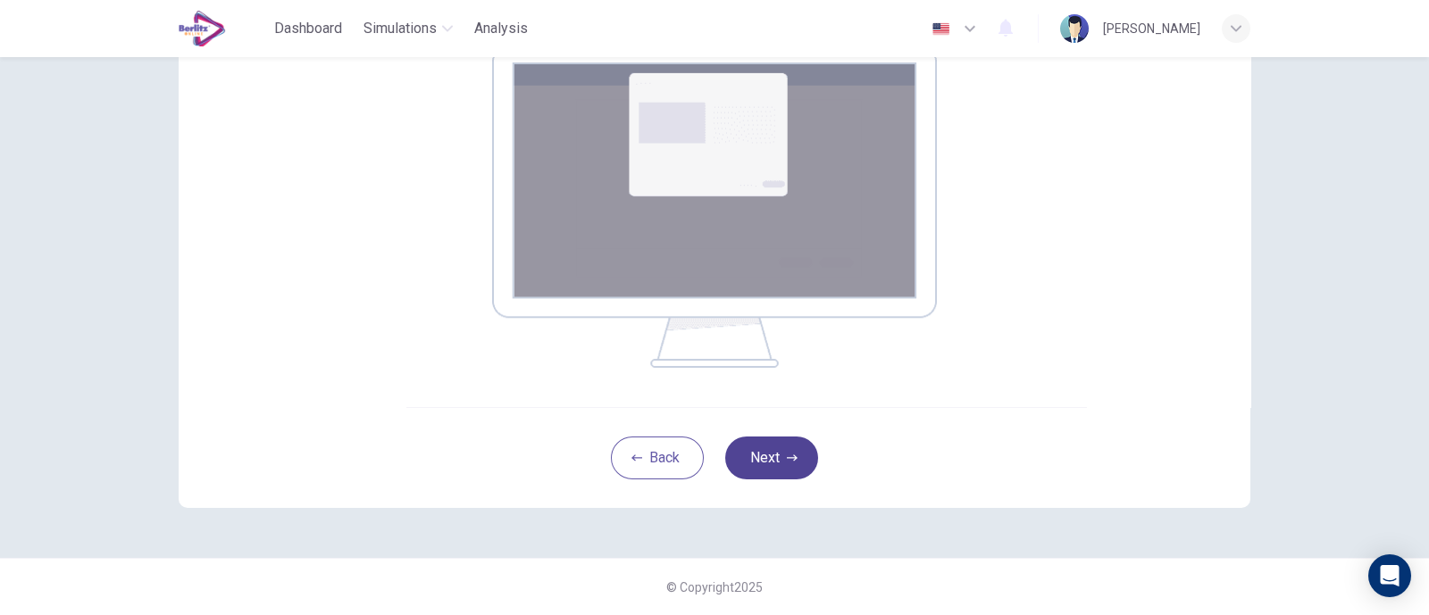
click at [764, 455] on button "Next" at bounding box center [771, 458] width 93 height 43
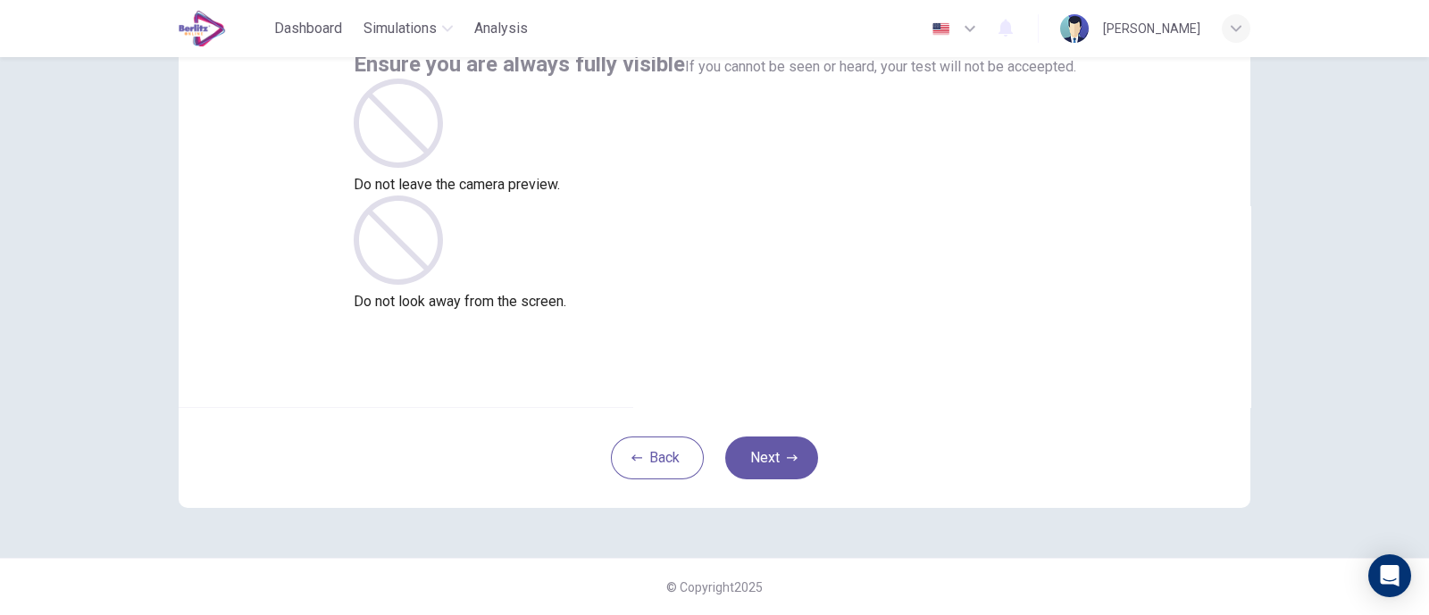
scroll to position [129, 0]
click at [763, 452] on button "Next" at bounding box center [771, 458] width 93 height 43
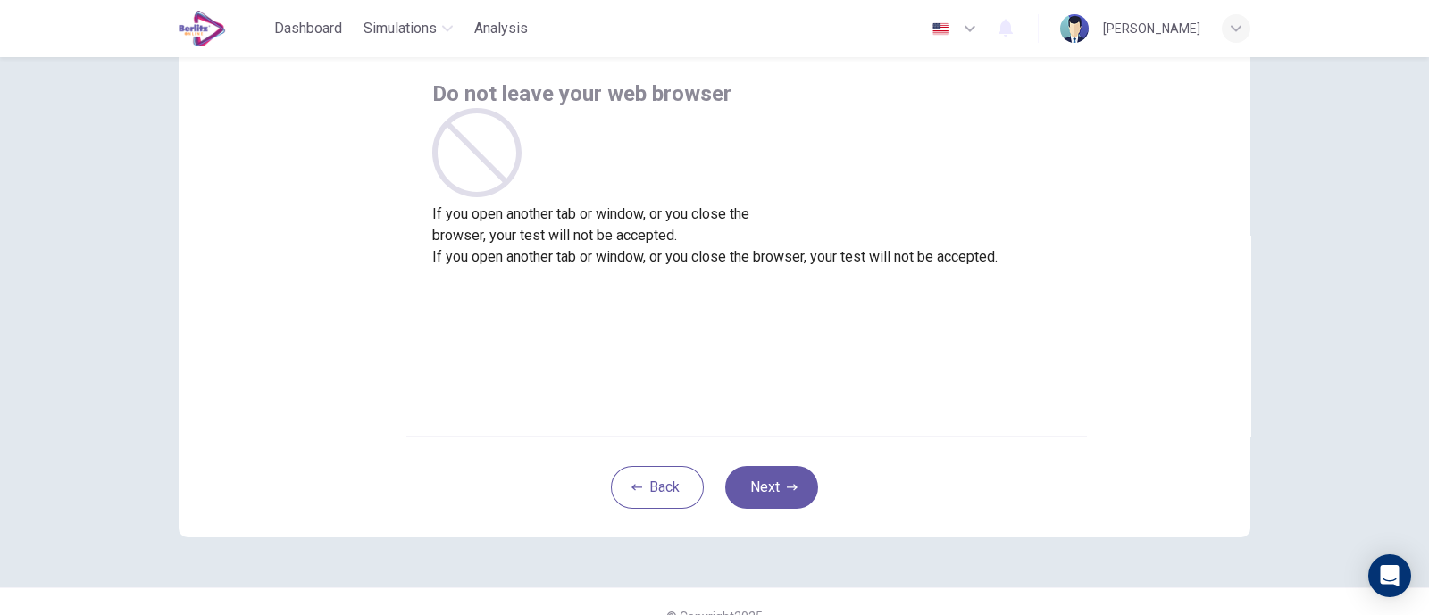
scroll to position [128, 0]
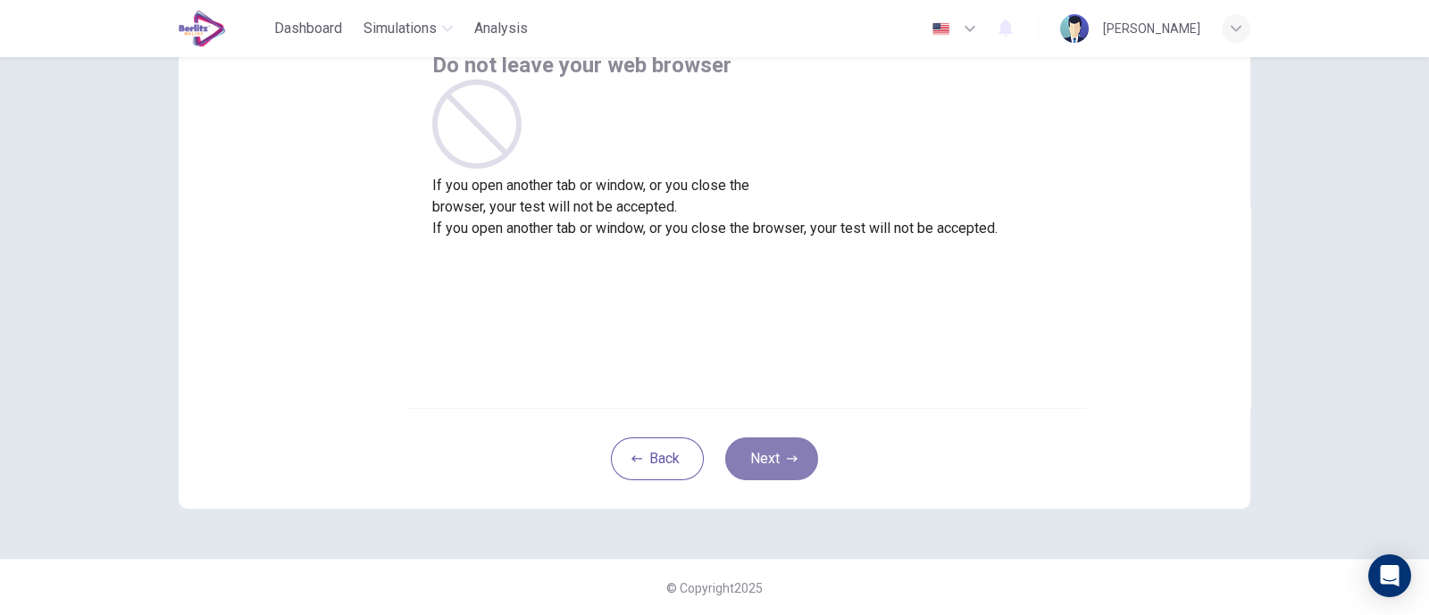
click at [759, 457] on button "Next" at bounding box center [771, 459] width 93 height 43
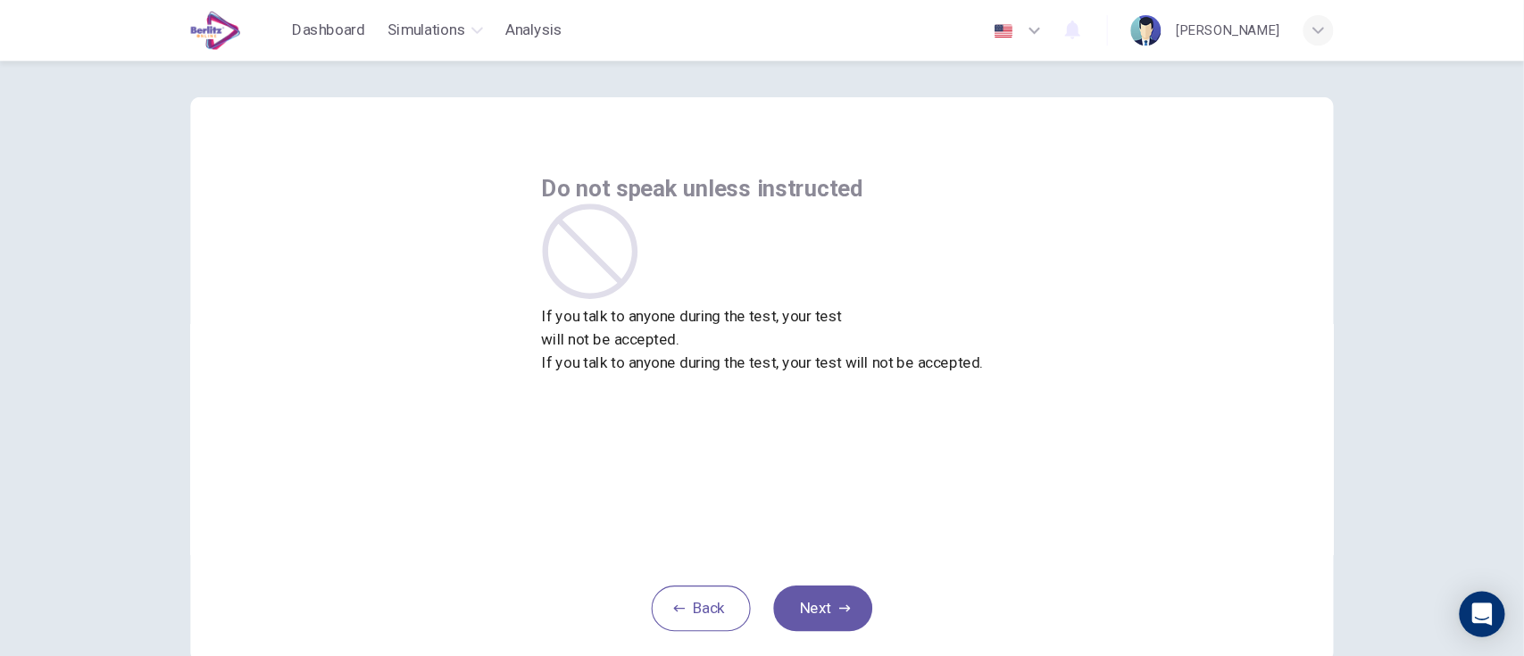
scroll to position [16, 0]
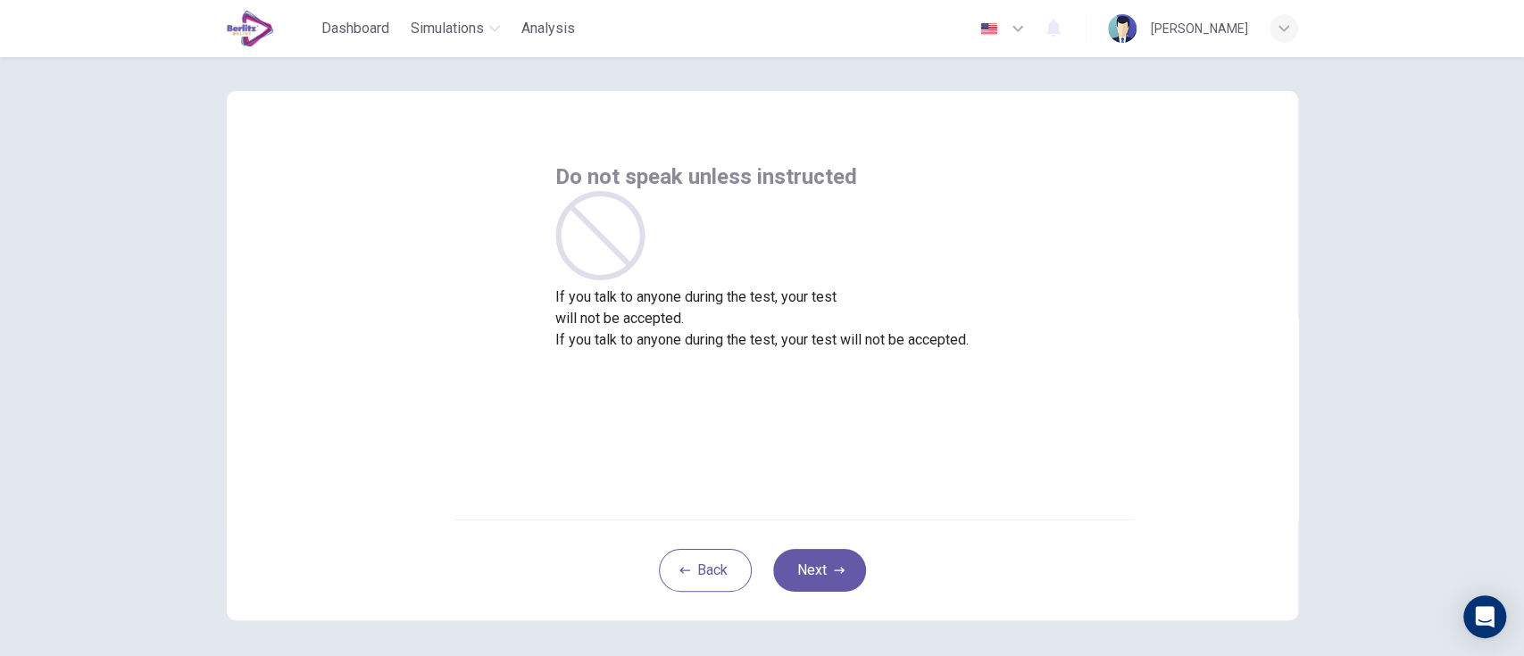
drag, startPoint x: 1266, startPoint y: 8, endPoint x: 1085, endPoint y: 298, distance: 342.2
click at [969, 298] on div "Do not speak unless instructed If you talk to anyone during the test, your test…" at bounding box center [761, 257] width 413 height 188
click at [818, 571] on button "Next" at bounding box center [819, 570] width 93 height 43
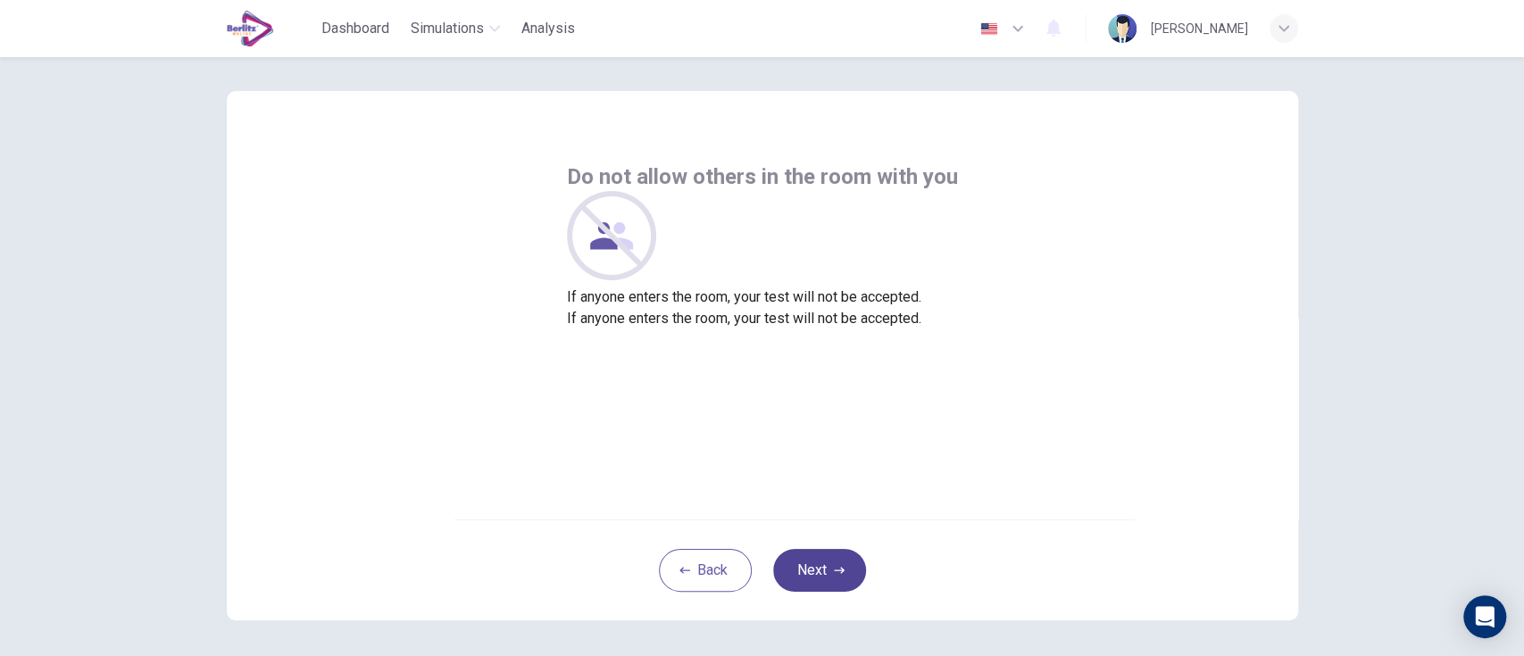
click at [819, 567] on button "Next" at bounding box center [819, 570] width 93 height 43
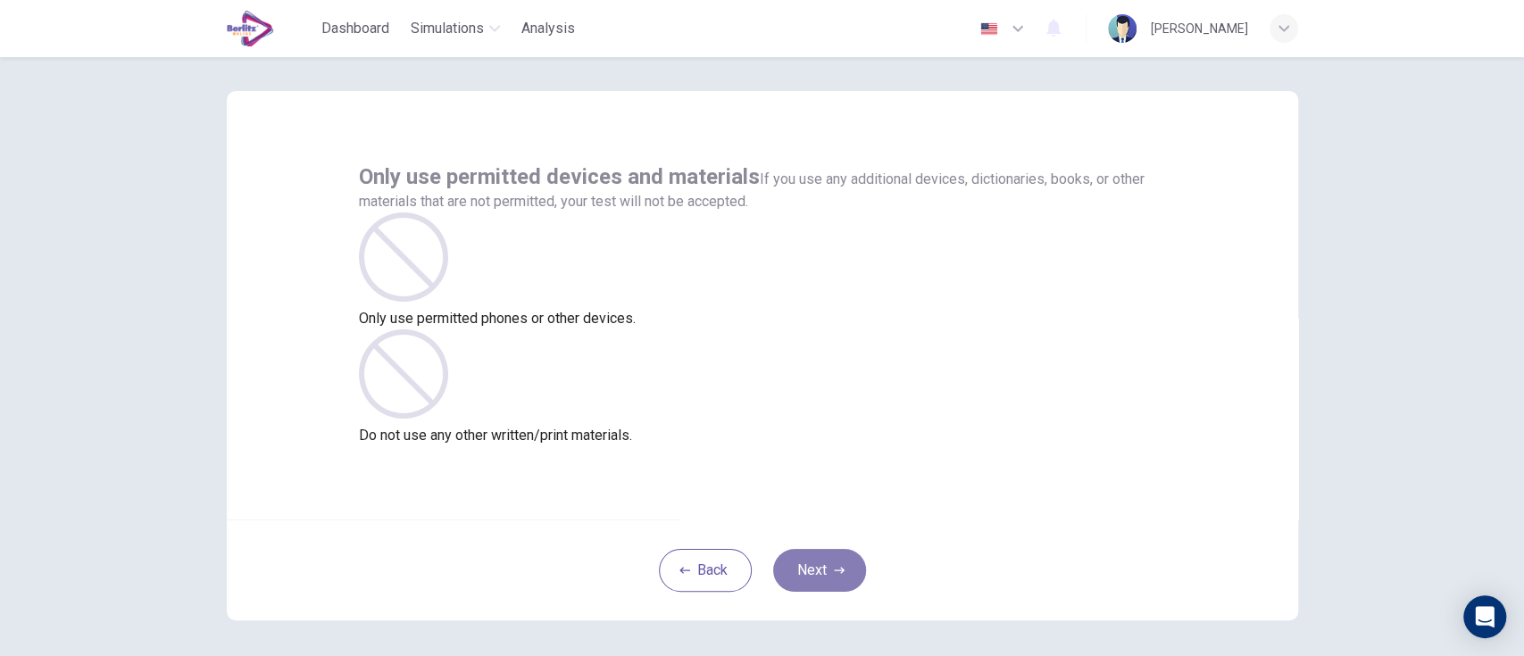
click at [819, 567] on button "Next" at bounding box center [819, 570] width 93 height 43
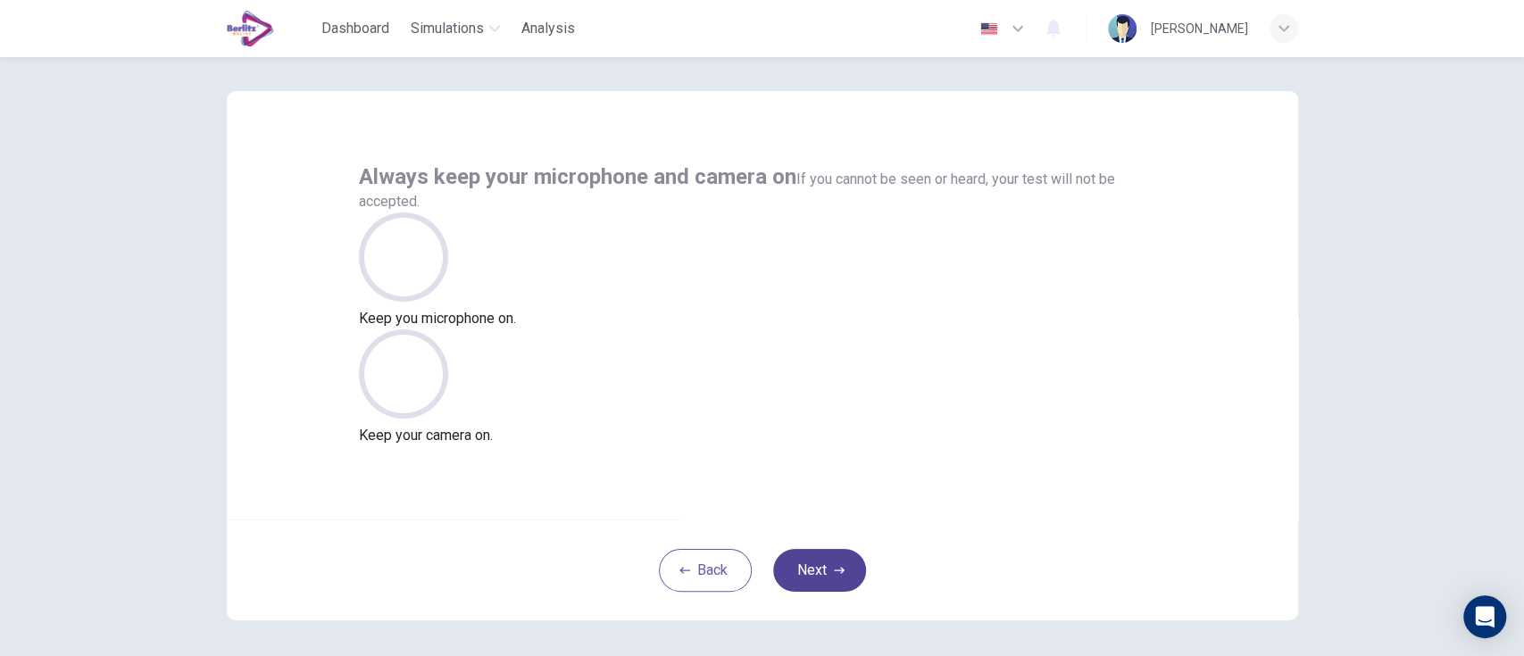
click at [819, 567] on button "Next" at bounding box center [819, 570] width 93 height 43
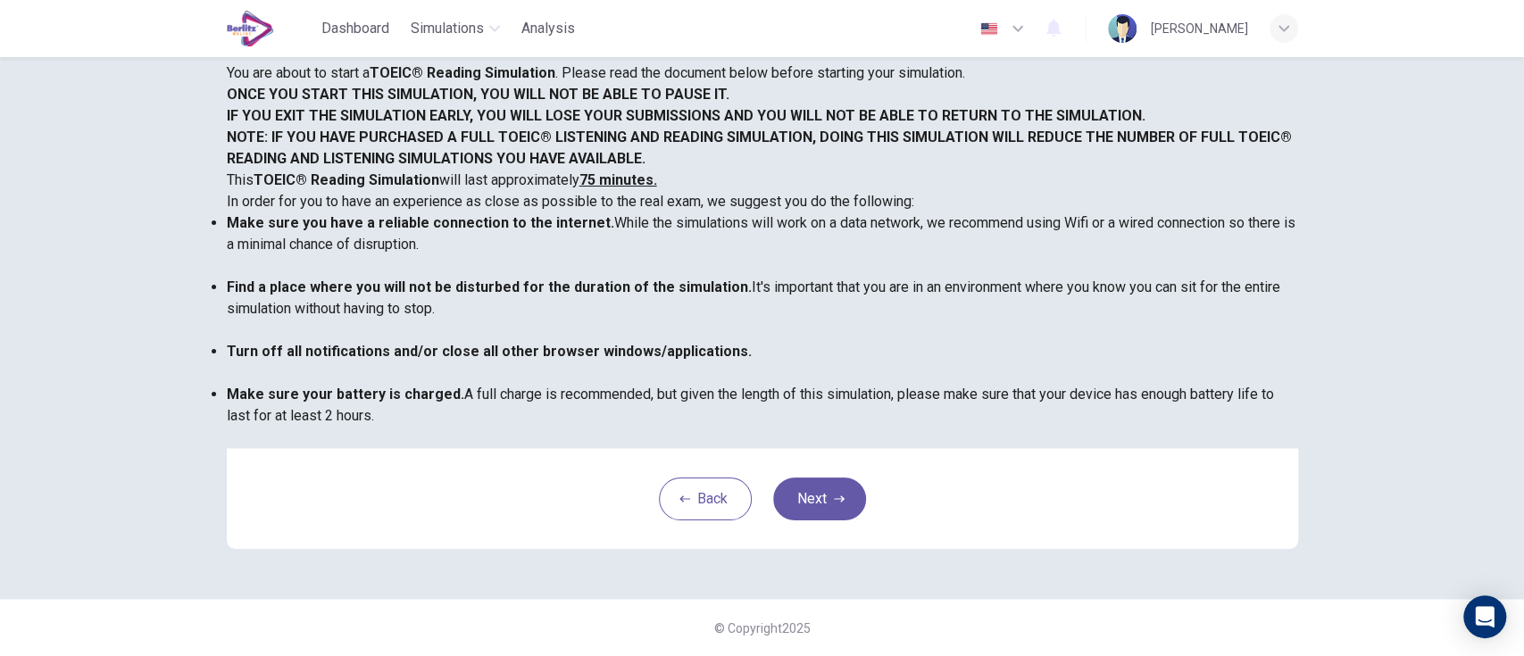
scroll to position [336, 0]
click at [825, 497] on button "Next" at bounding box center [819, 499] width 93 height 43
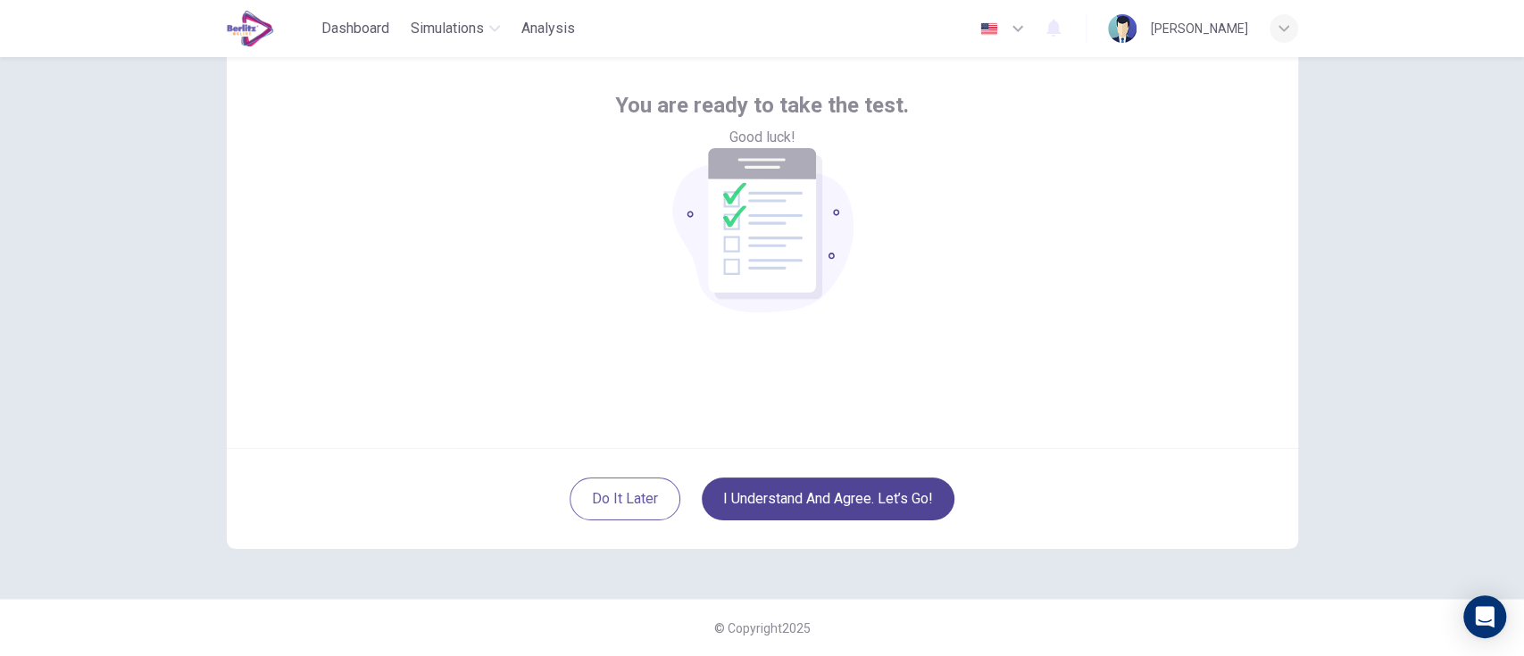
scroll to position [87, 0]
click at [880, 504] on button "I understand and agree. Let’s go!" at bounding box center [828, 500] width 253 height 43
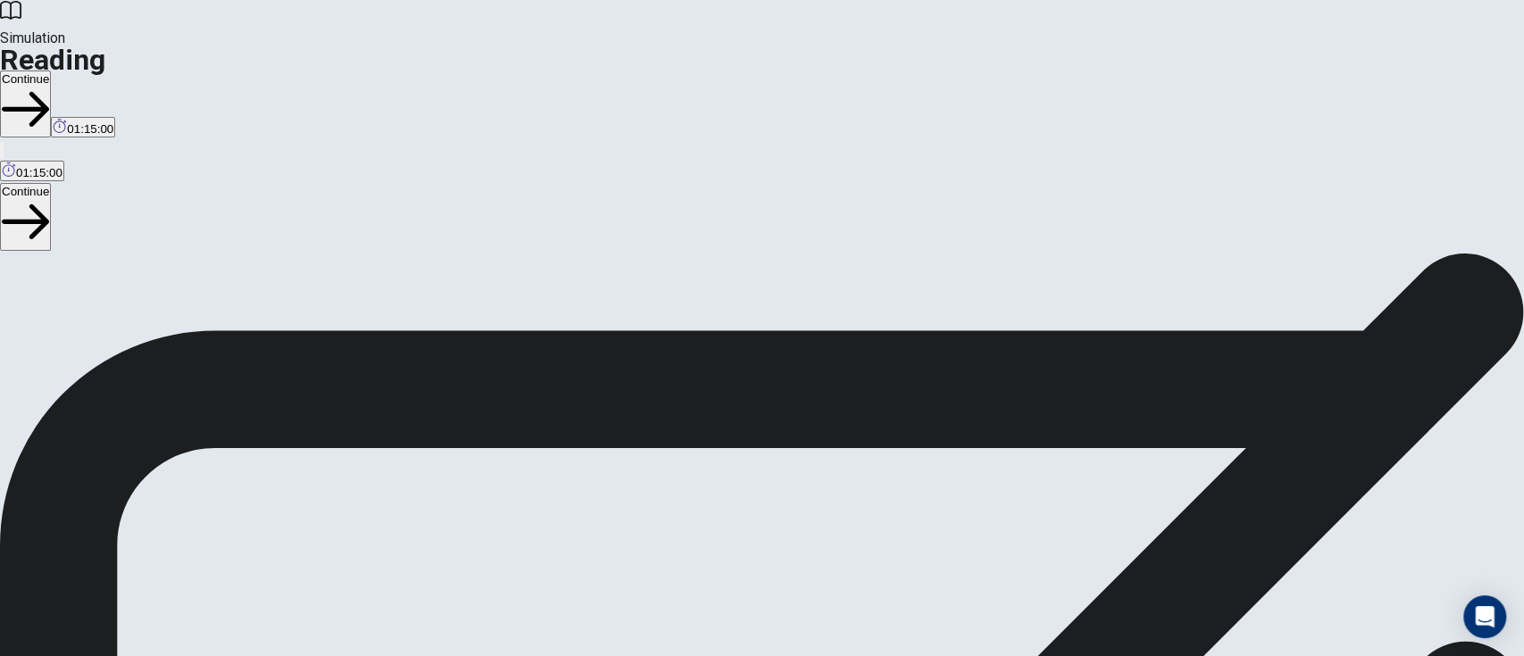
click at [51, 71] on button "Continue" at bounding box center [25, 104] width 51 height 67
click at [81, 71] on button "Continue" at bounding box center [55, 104] width 51 height 67
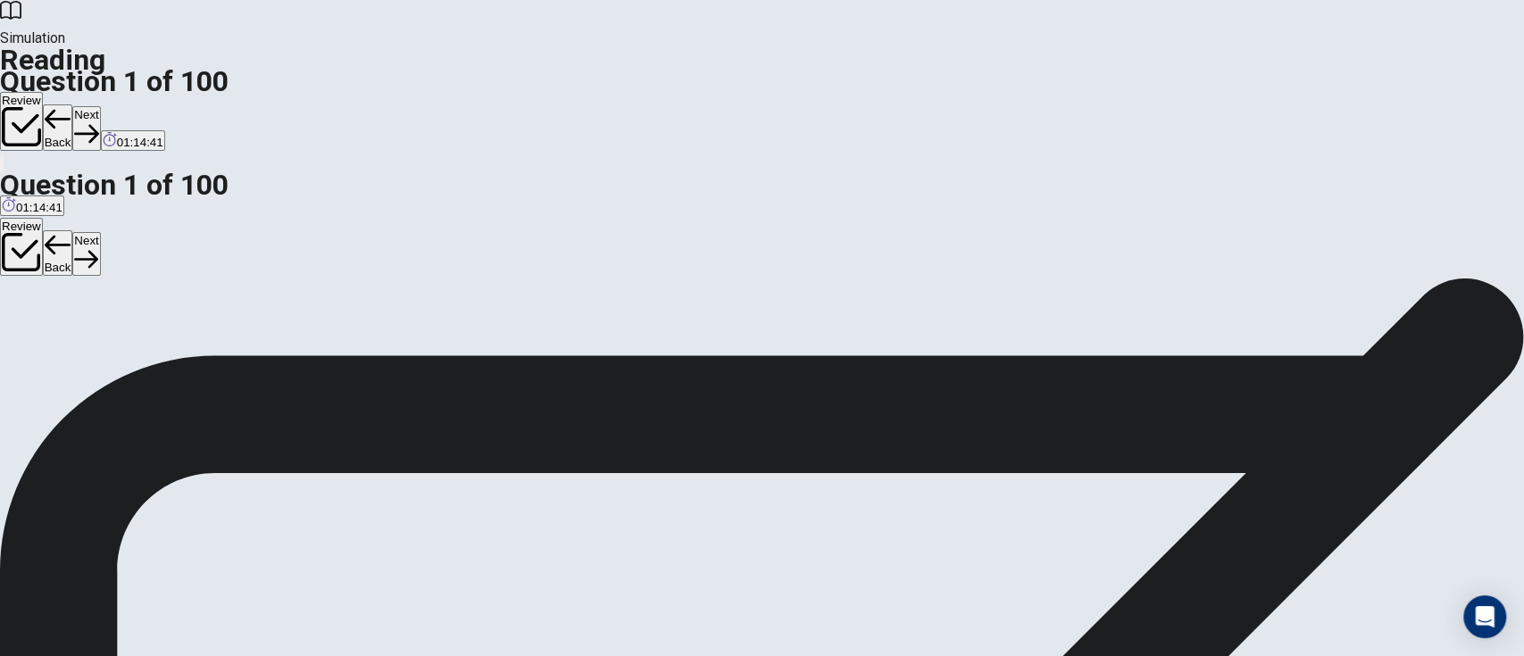
click at [100, 106] on button "Next" at bounding box center [86, 128] width 28 height 44
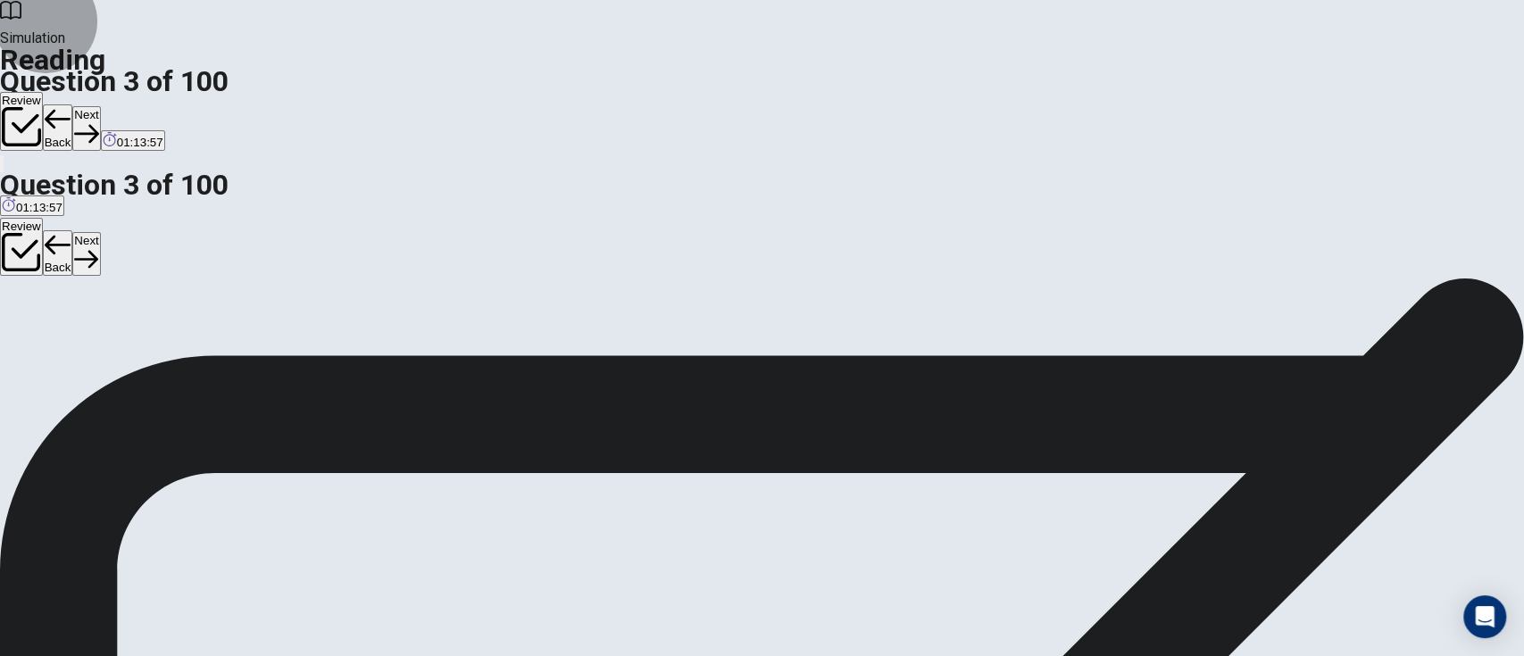
click at [100, 106] on button "Next" at bounding box center [86, 128] width 28 height 44
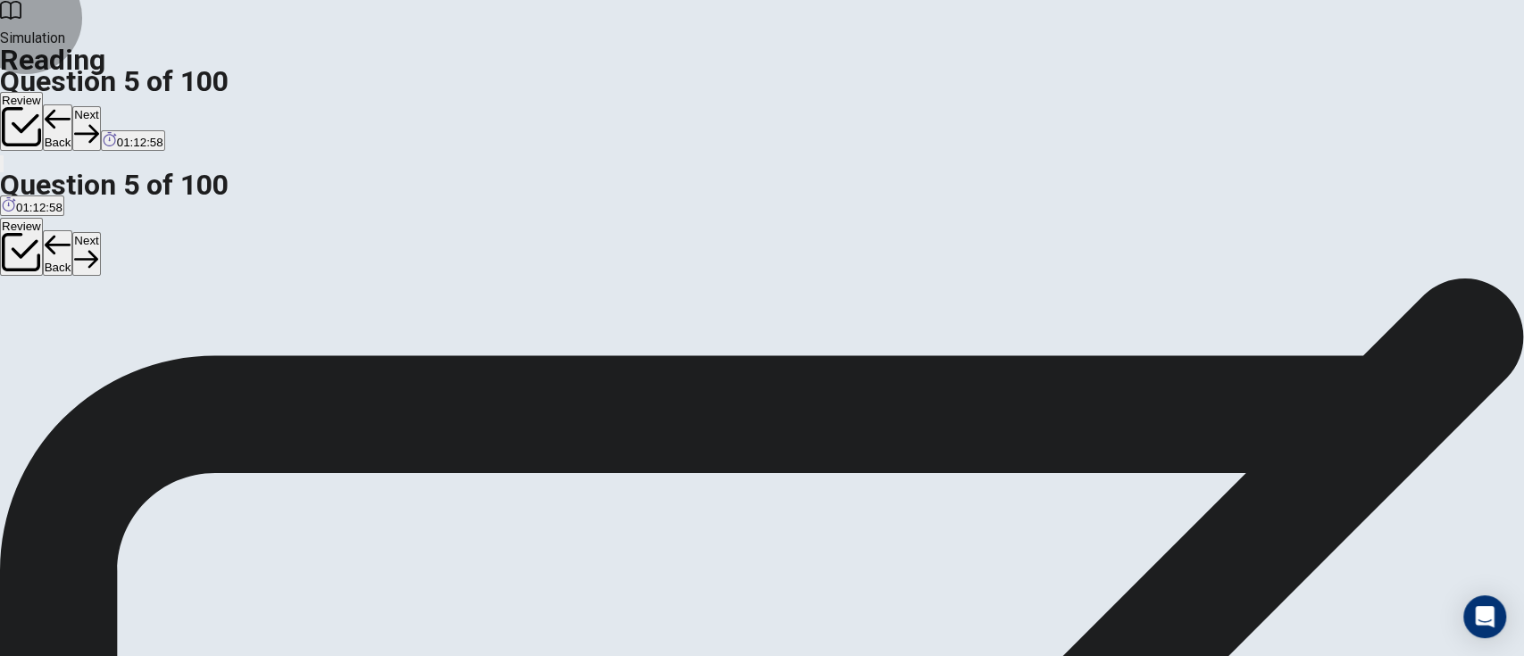
click at [100, 106] on button "Next" at bounding box center [86, 128] width 28 height 44
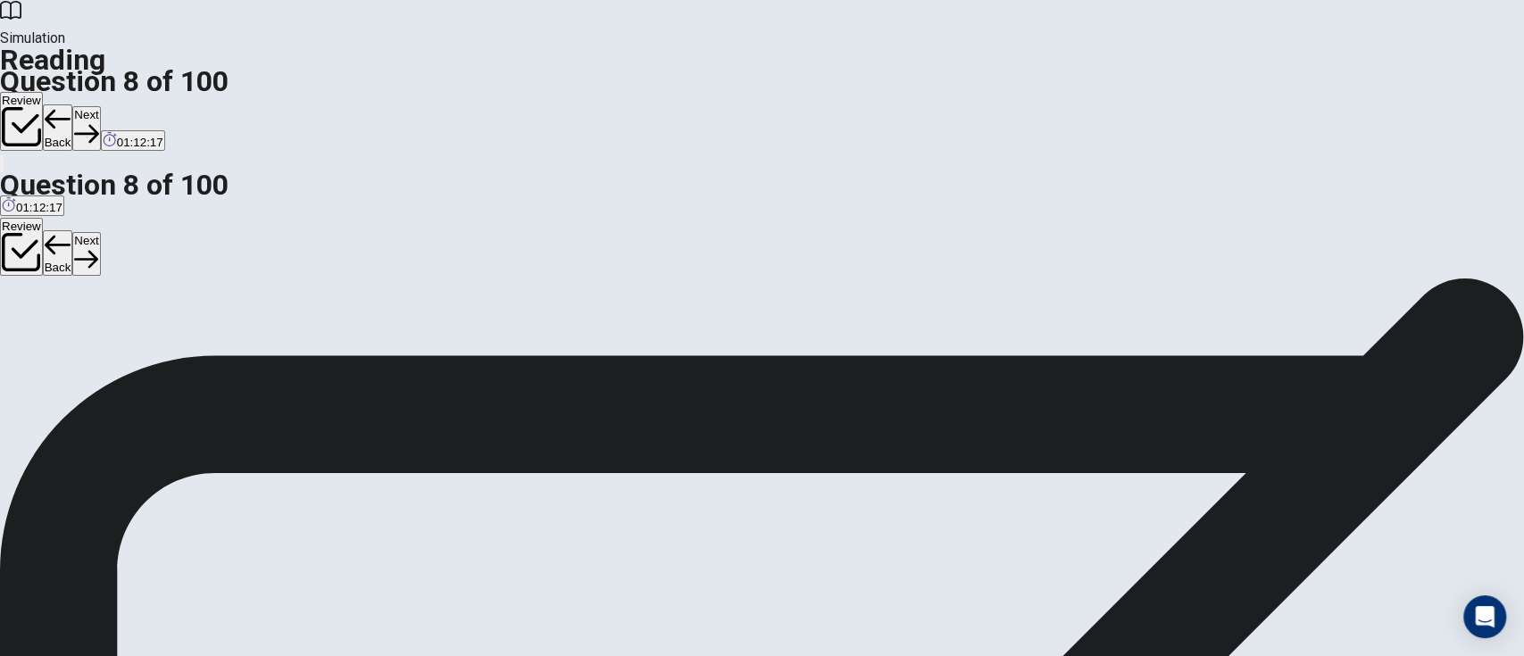
click at [100, 106] on button "Next" at bounding box center [86, 128] width 28 height 44
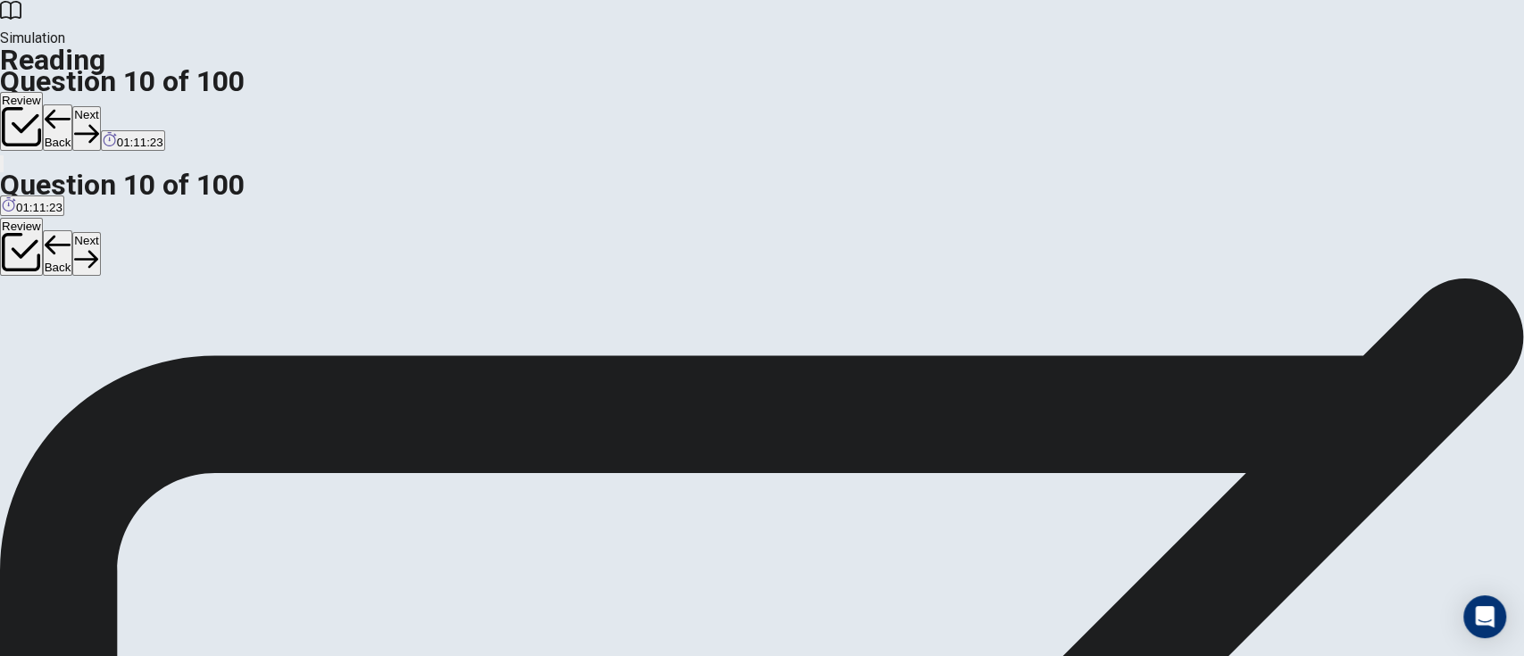
click at [100, 106] on button "Next" at bounding box center [86, 128] width 28 height 44
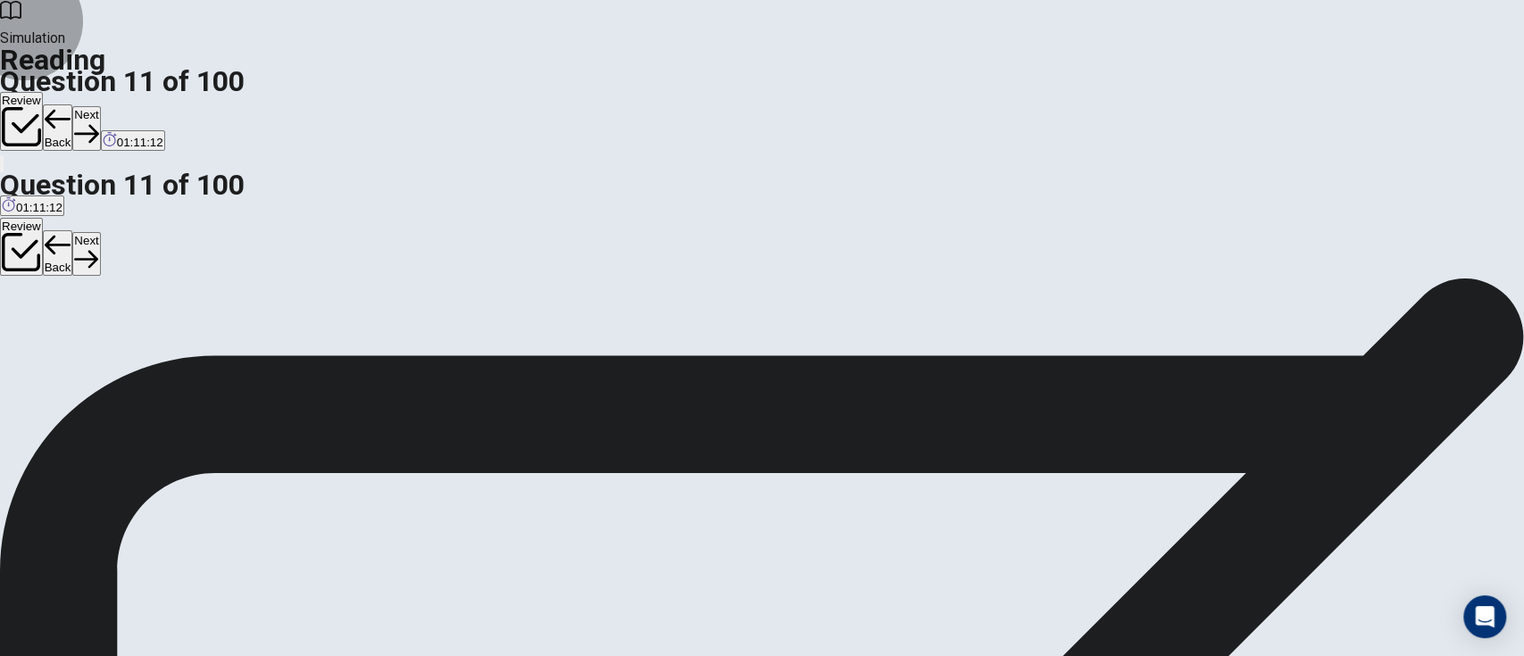
click at [100, 106] on button "Next" at bounding box center [86, 128] width 28 height 44
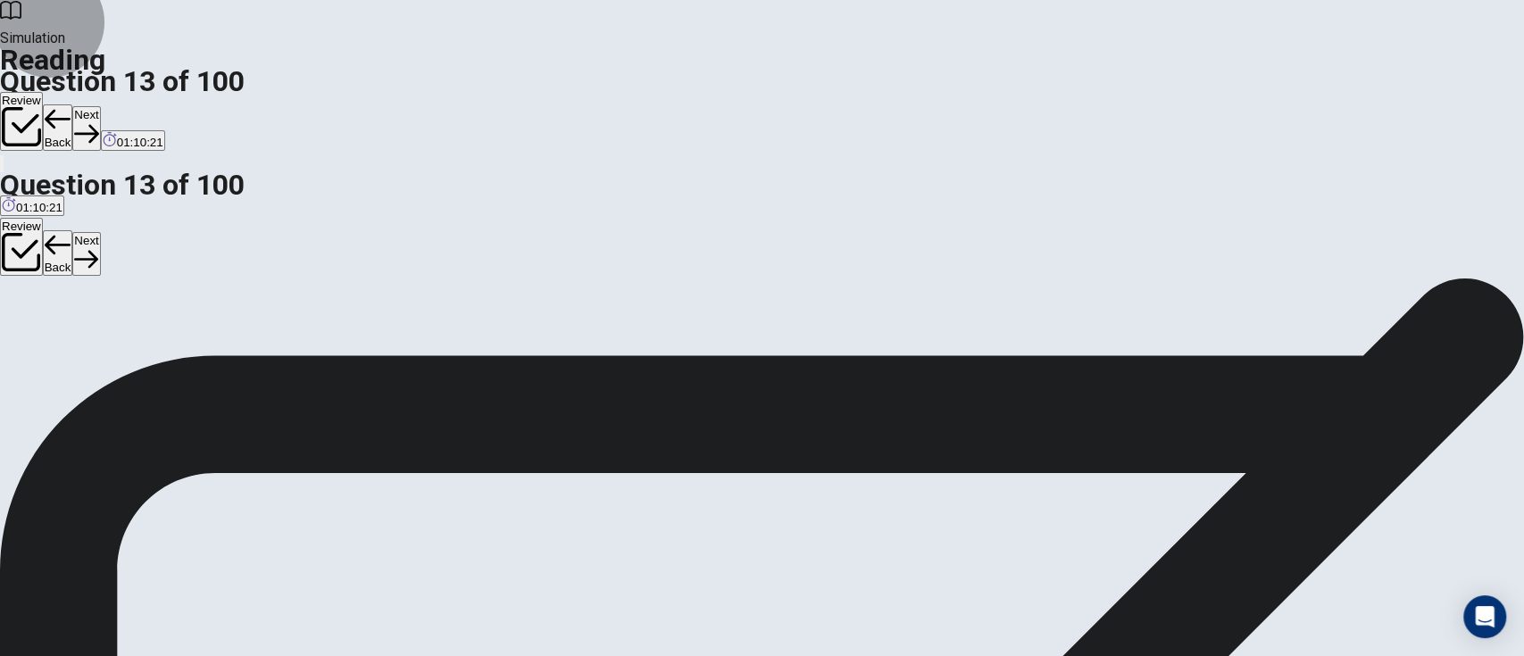
click at [100, 106] on button "Next" at bounding box center [86, 128] width 28 height 44
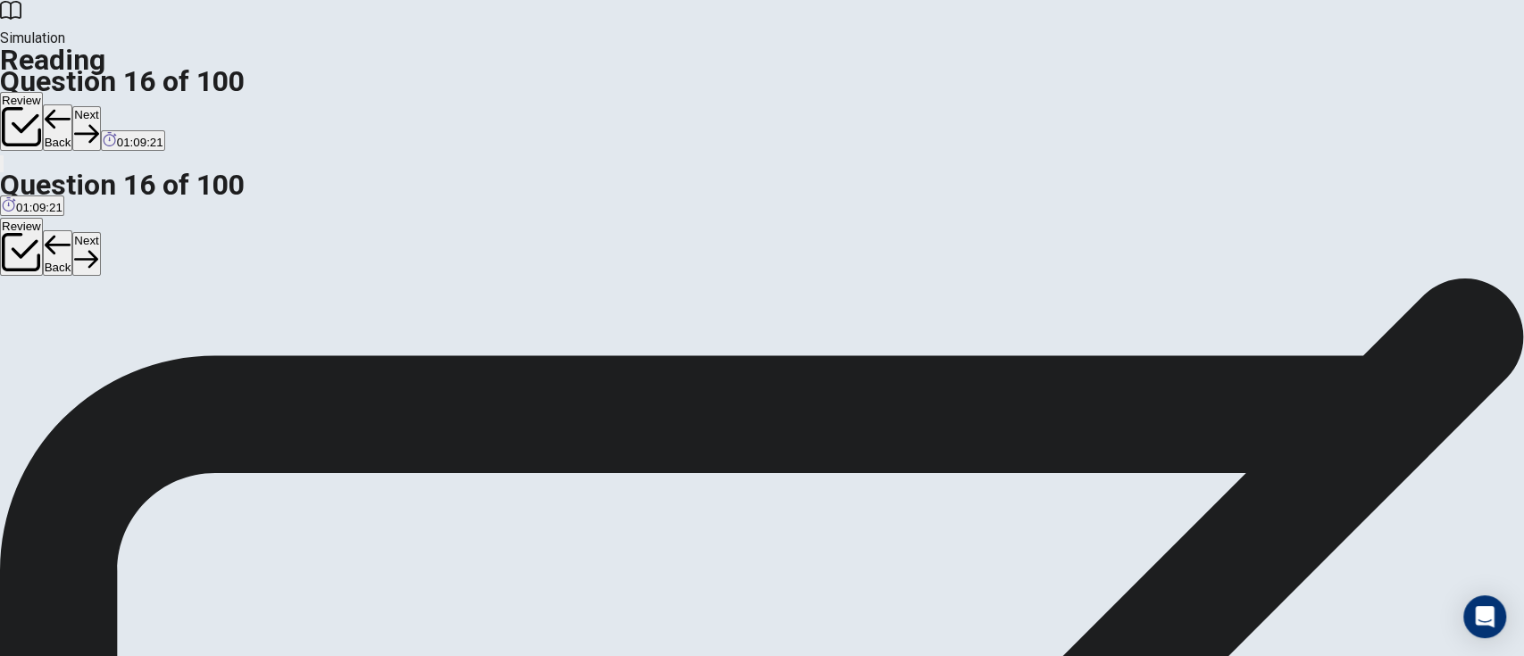
click at [100, 106] on button "Next" at bounding box center [86, 128] width 28 height 44
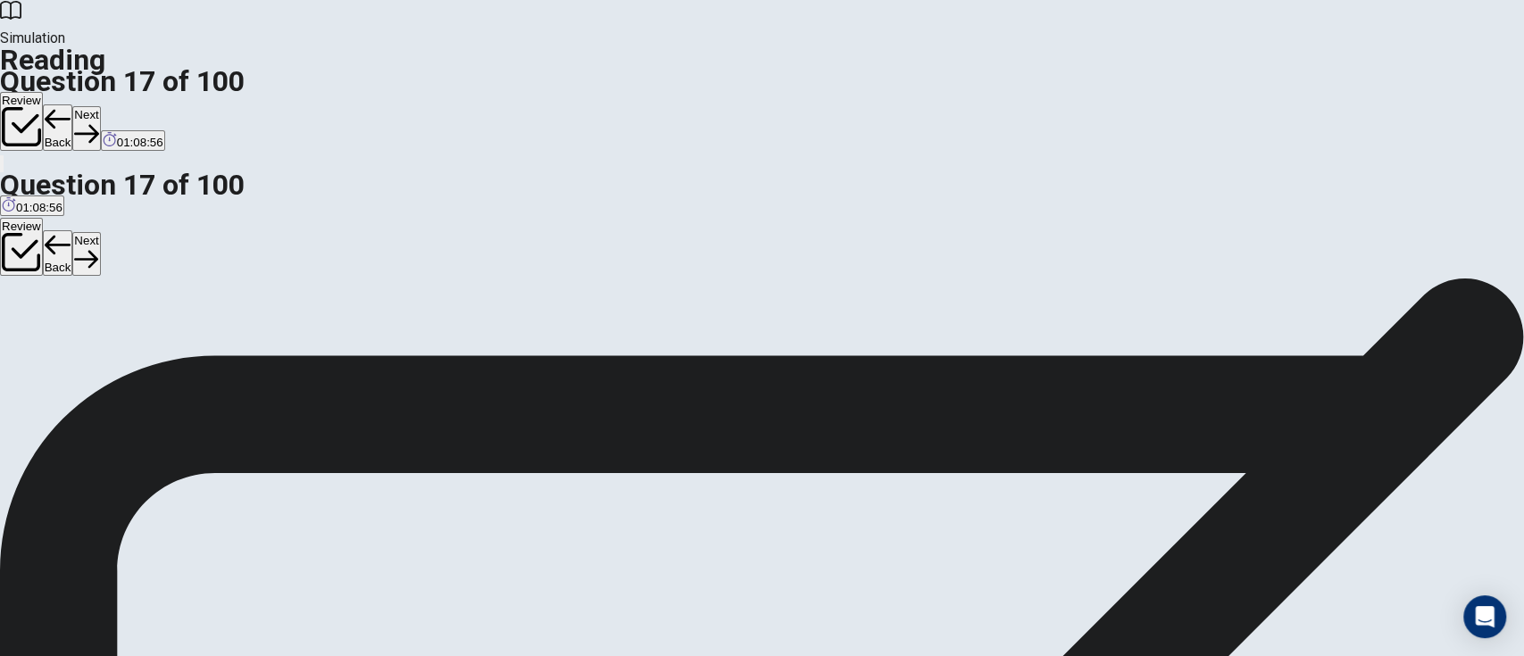
click at [100, 106] on button "Next" at bounding box center [86, 128] width 28 height 44
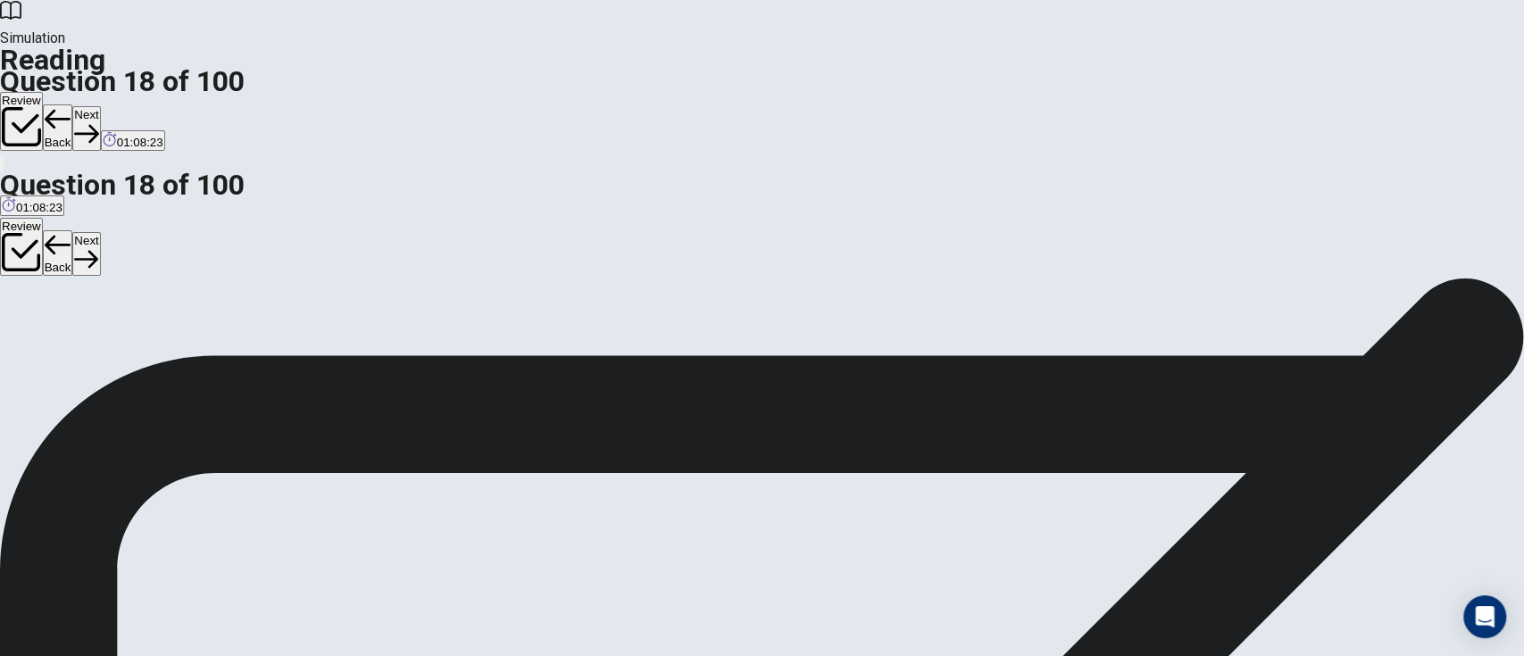
click at [100, 106] on button "Next" at bounding box center [86, 128] width 28 height 44
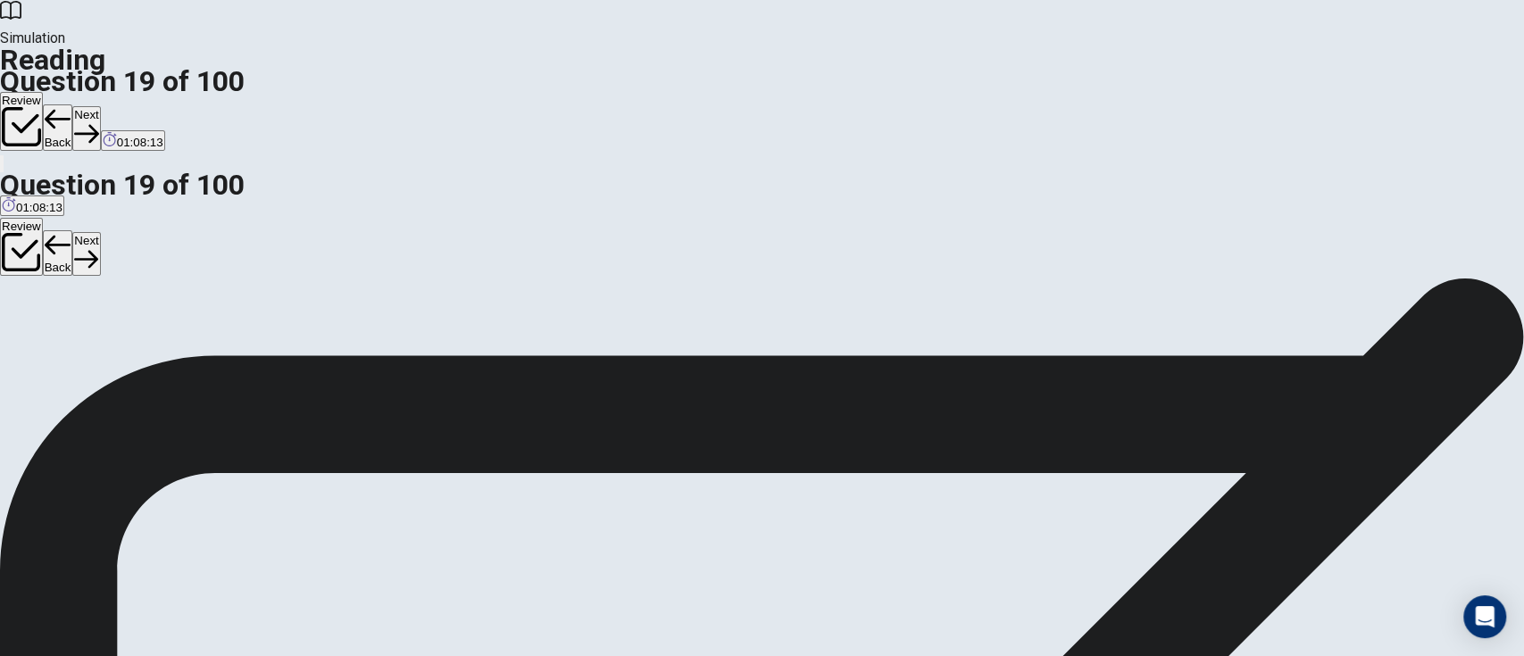
click at [100, 106] on button "Next" at bounding box center [86, 128] width 28 height 44
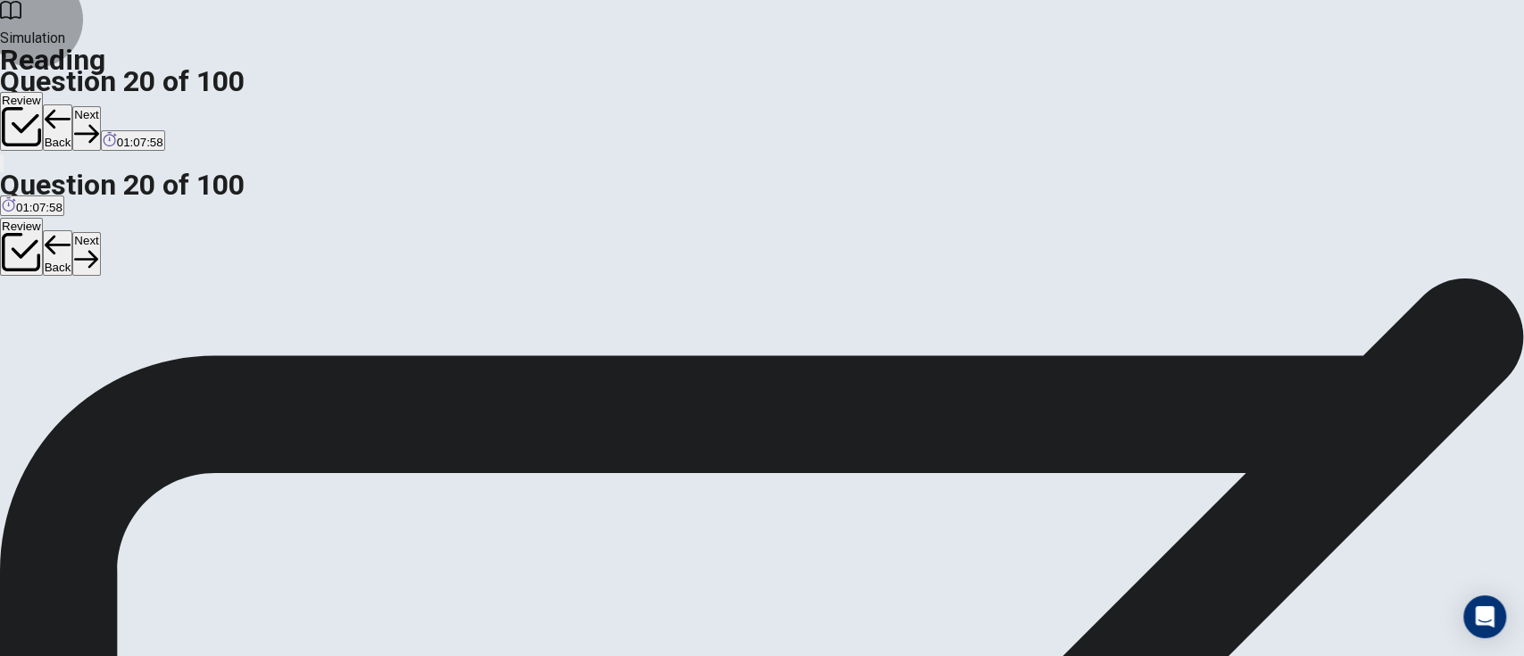
click at [100, 106] on button "Next" at bounding box center [86, 128] width 28 height 44
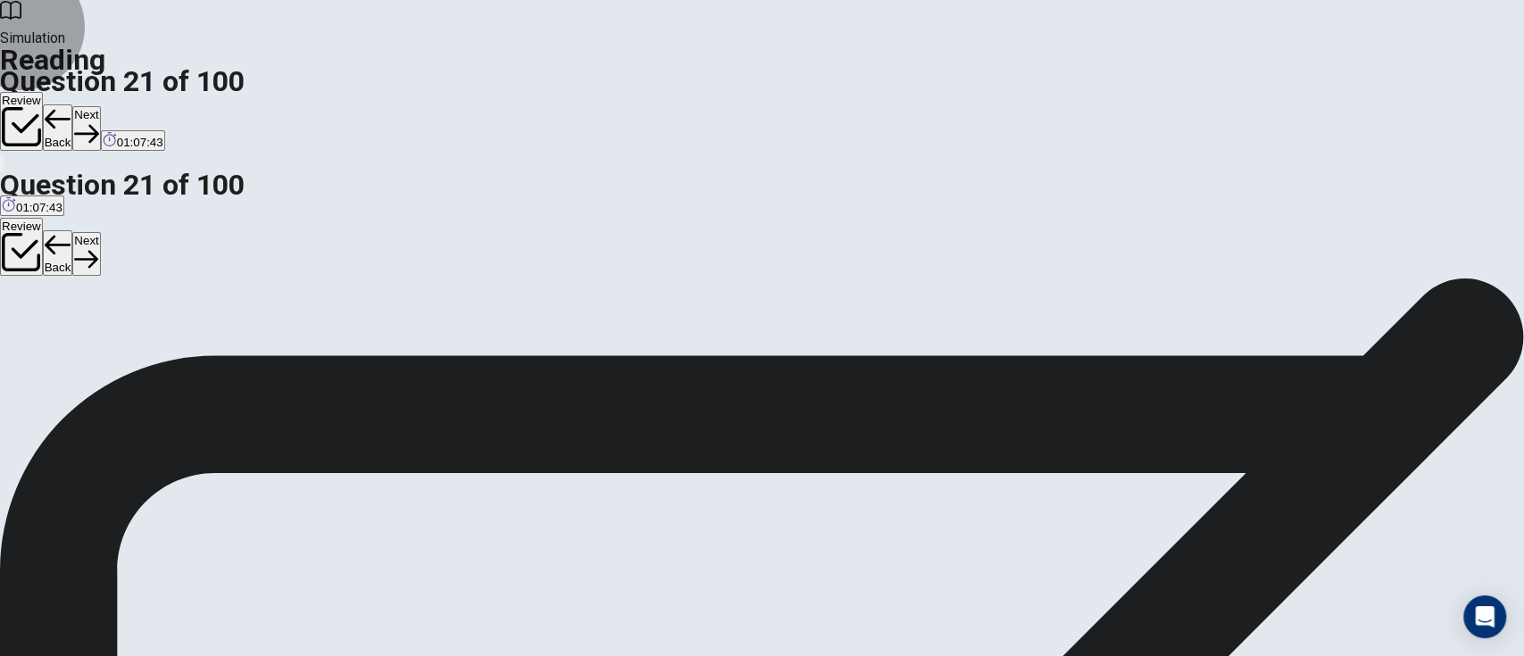
click at [100, 106] on button "Next" at bounding box center [86, 128] width 28 height 44
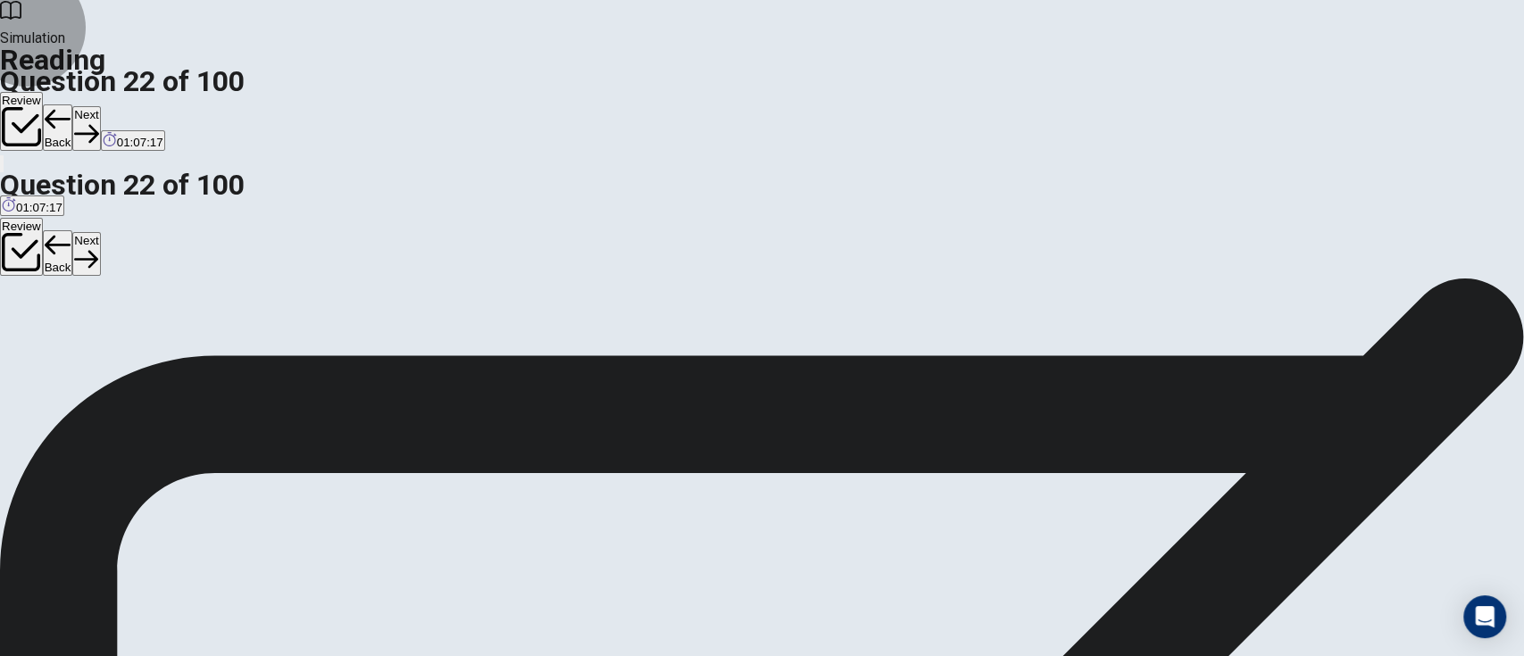
click at [100, 106] on button "Next" at bounding box center [86, 128] width 28 height 44
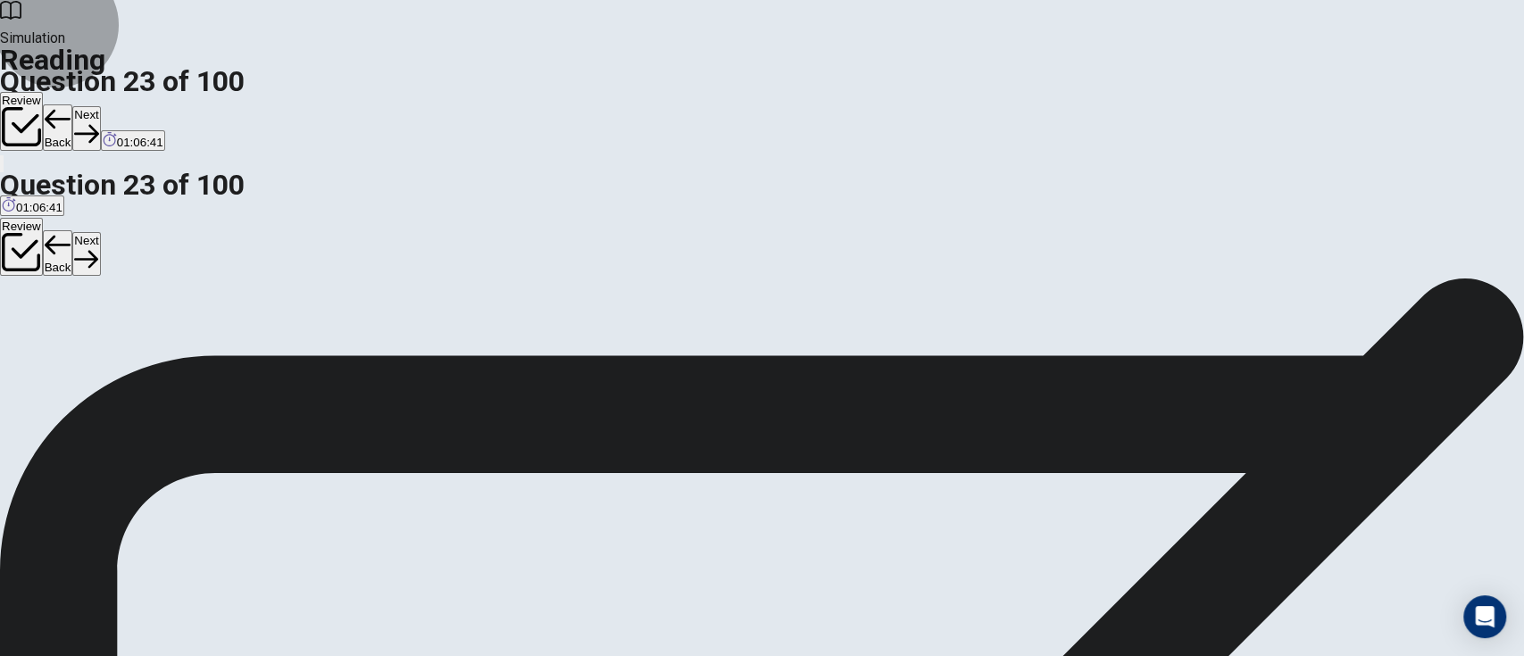
click at [100, 106] on button "Next" at bounding box center [86, 128] width 28 height 44
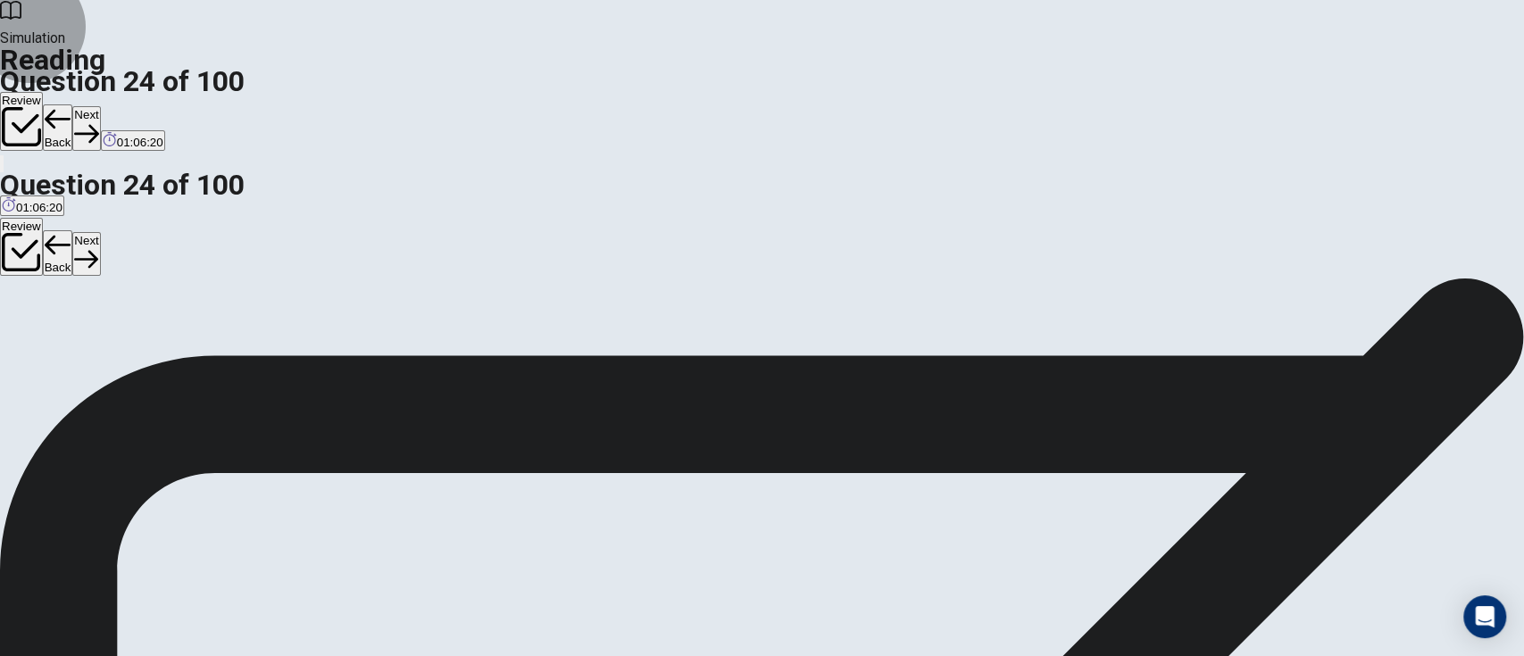
click at [100, 106] on button "Next" at bounding box center [86, 128] width 28 height 44
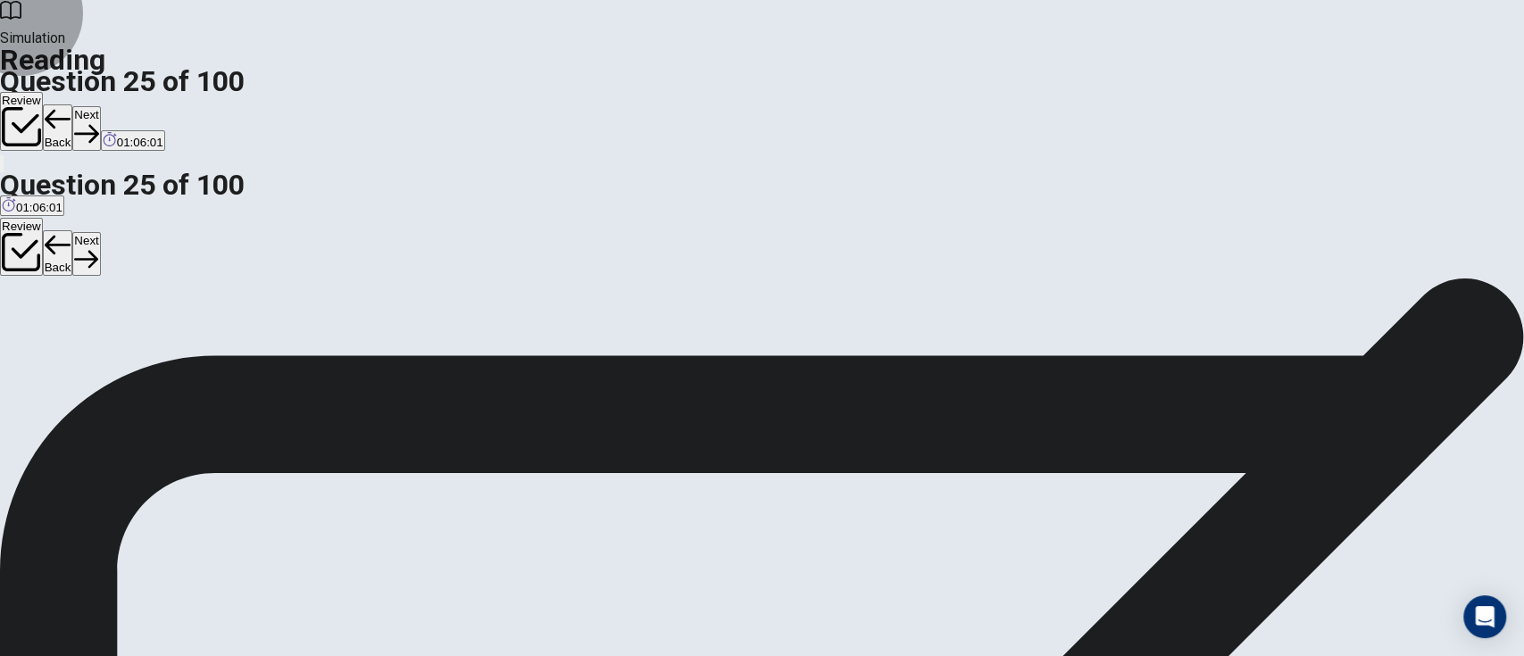
click at [100, 106] on button "Next" at bounding box center [86, 128] width 28 height 44
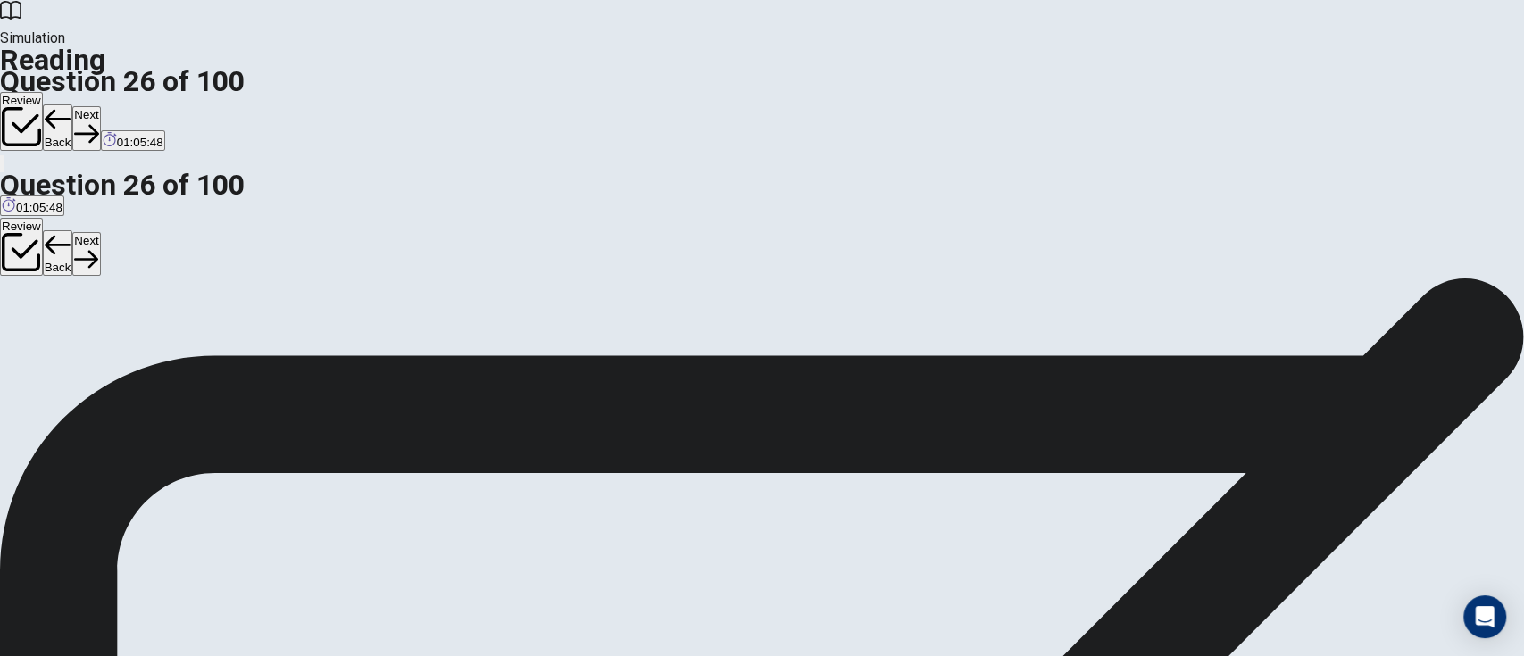
click at [100, 106] on button "Next" at bounding box center [86, 128] width 28 height 44
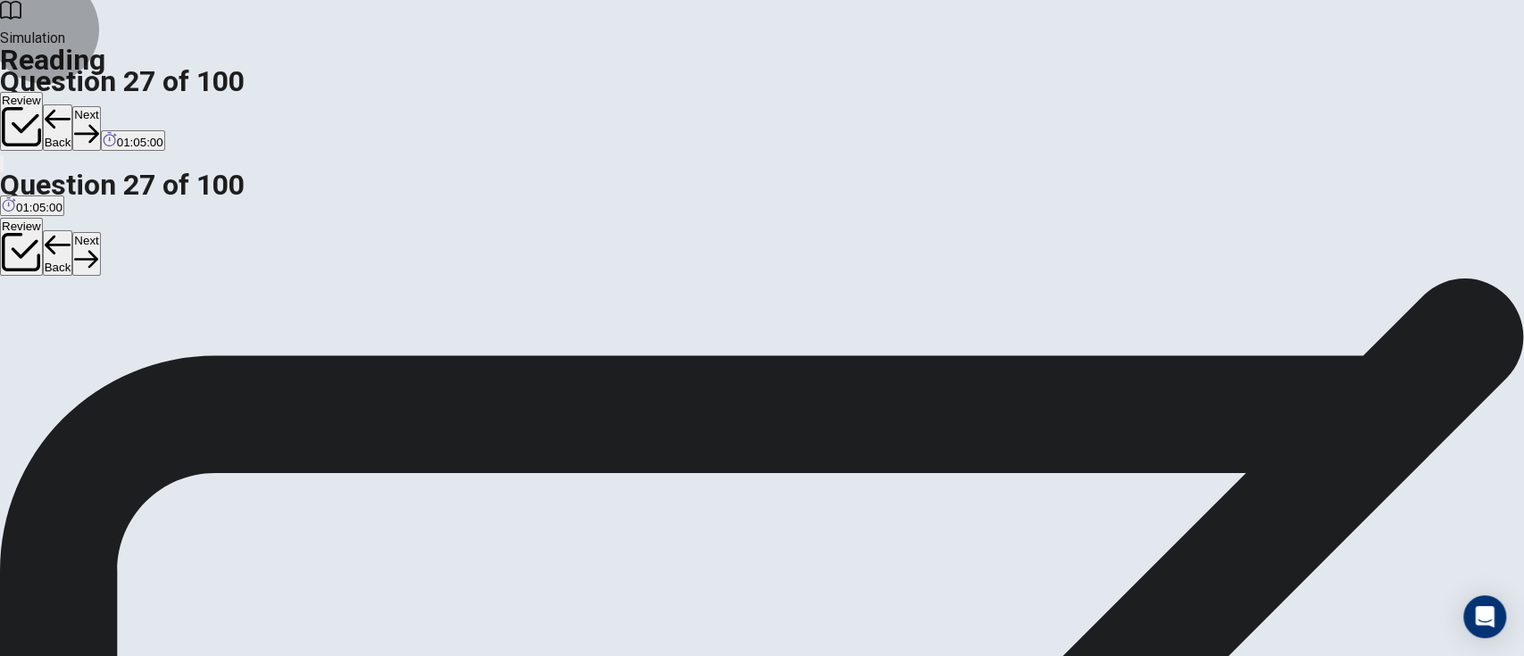
click at [100, 106] on button "Next" at bounding box center [86, 128] width 28 height 44
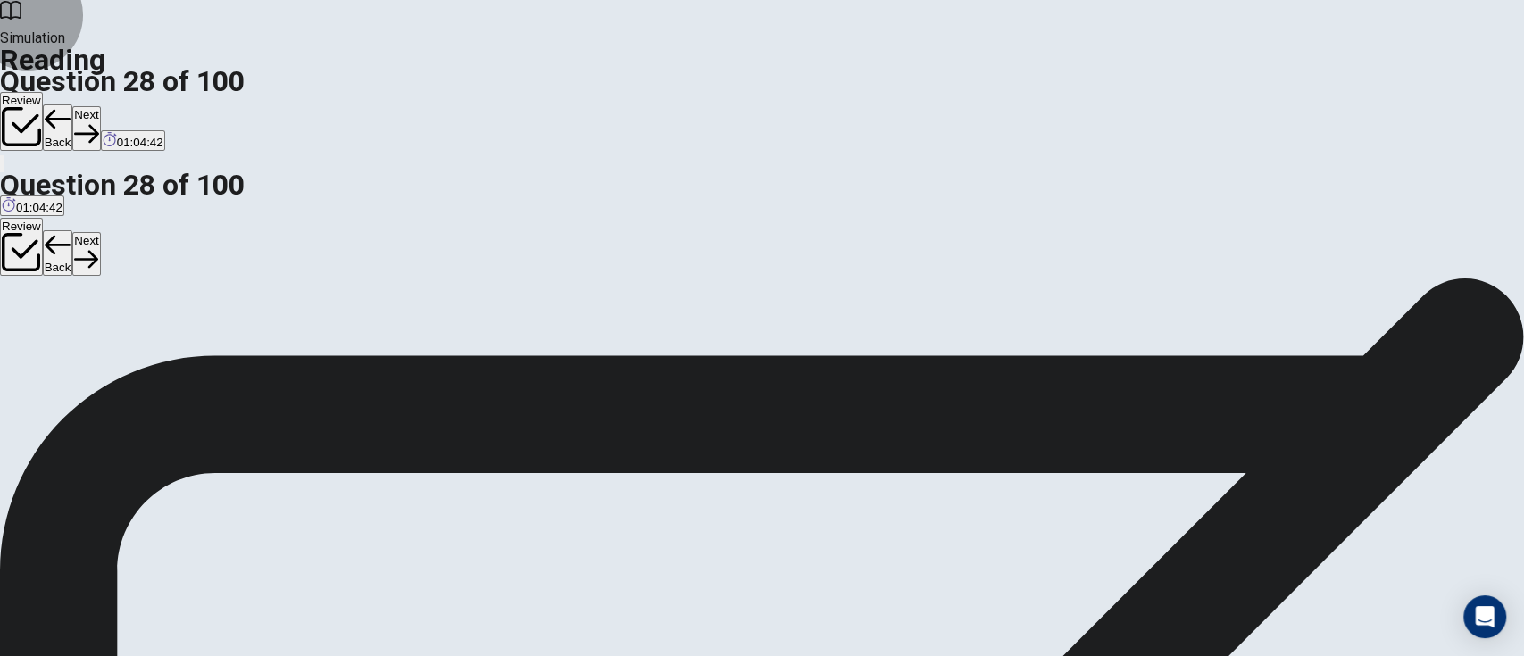
click at [100, 106] on button "Next" at bounding box center [86, 128] width 28 height 44
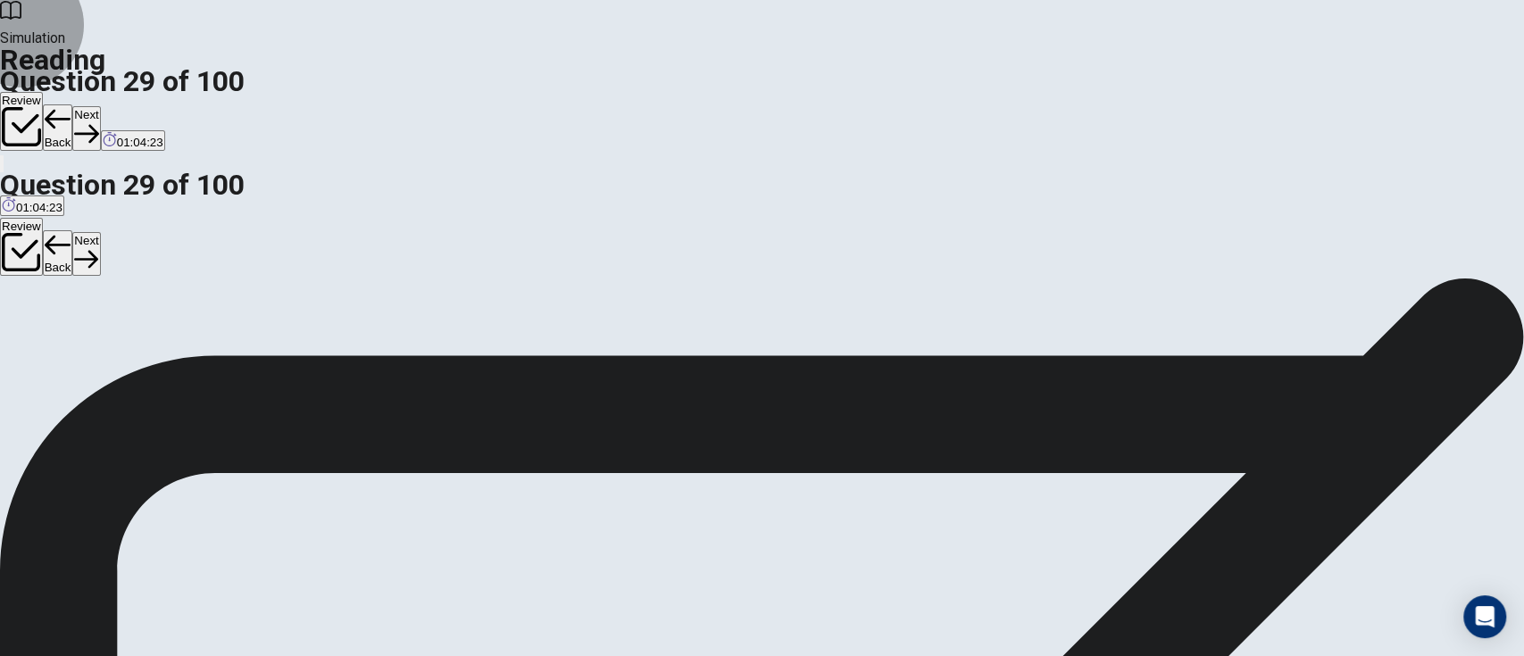
click at [100, 106] on button "Next" at bounding box center [86, 128] width 28 height 44
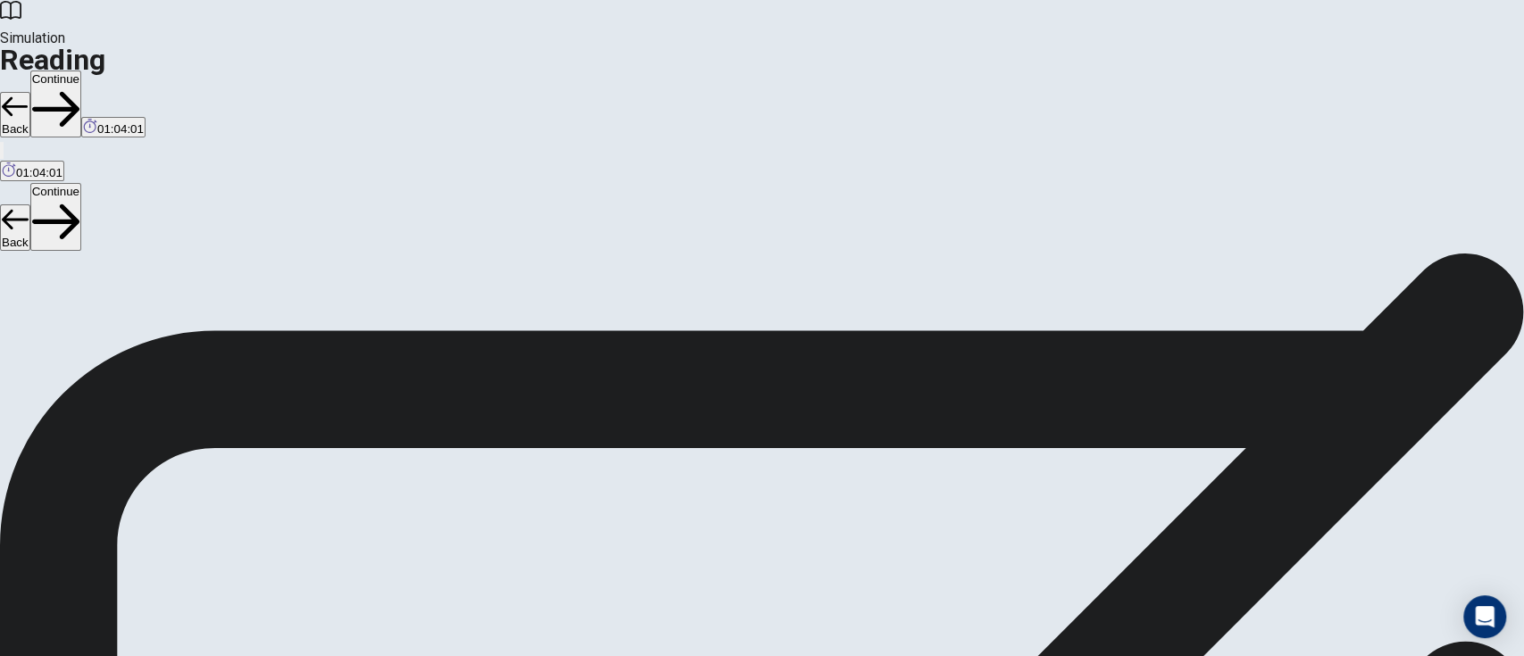
scroll to position [0, 0]
click at [81, 71] on button "Continue" at bounding box center [55, 104] width 51 height 67
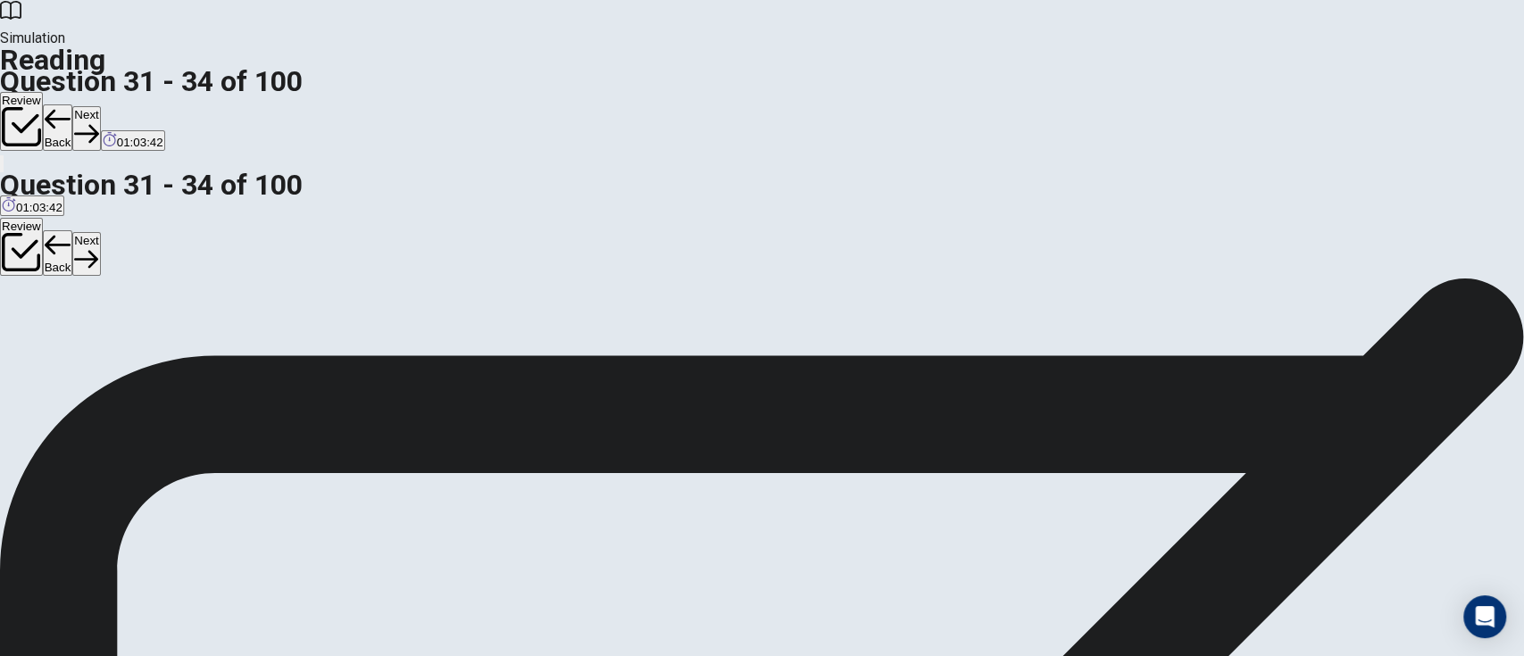
scroll to position [30, 0]
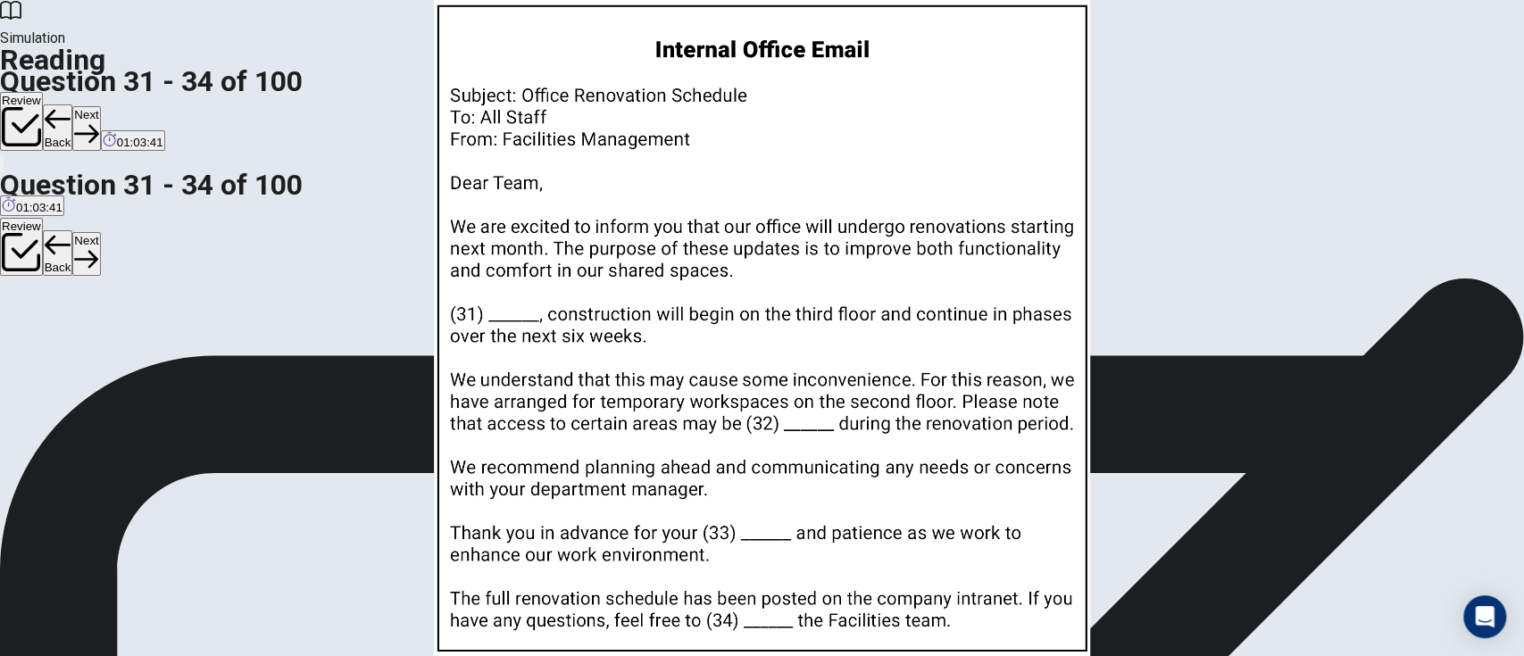
click at [990, 318] on img at bounding box center [762, 328] width 1524 height 656
click at [29, 614] on div at bounding box center [762, 656] width 1524 height 0
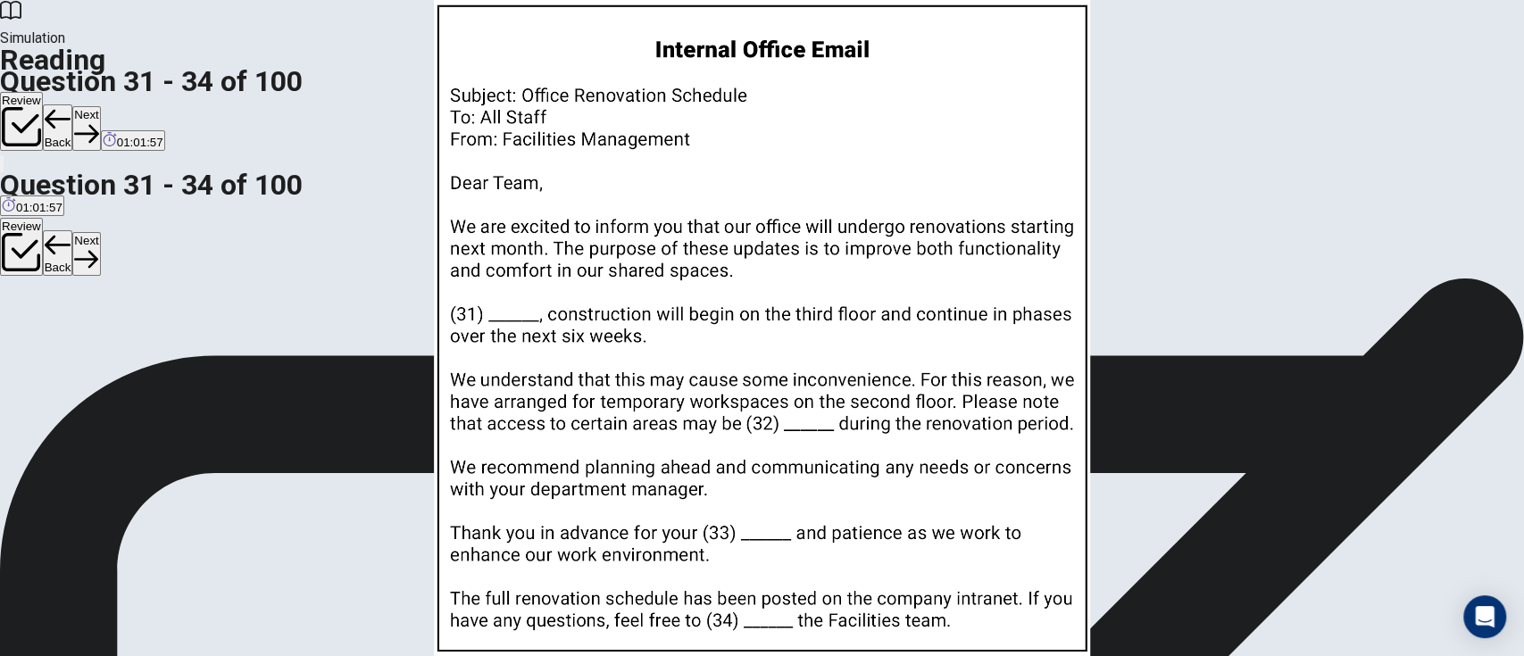
scroll to position [357, 0]
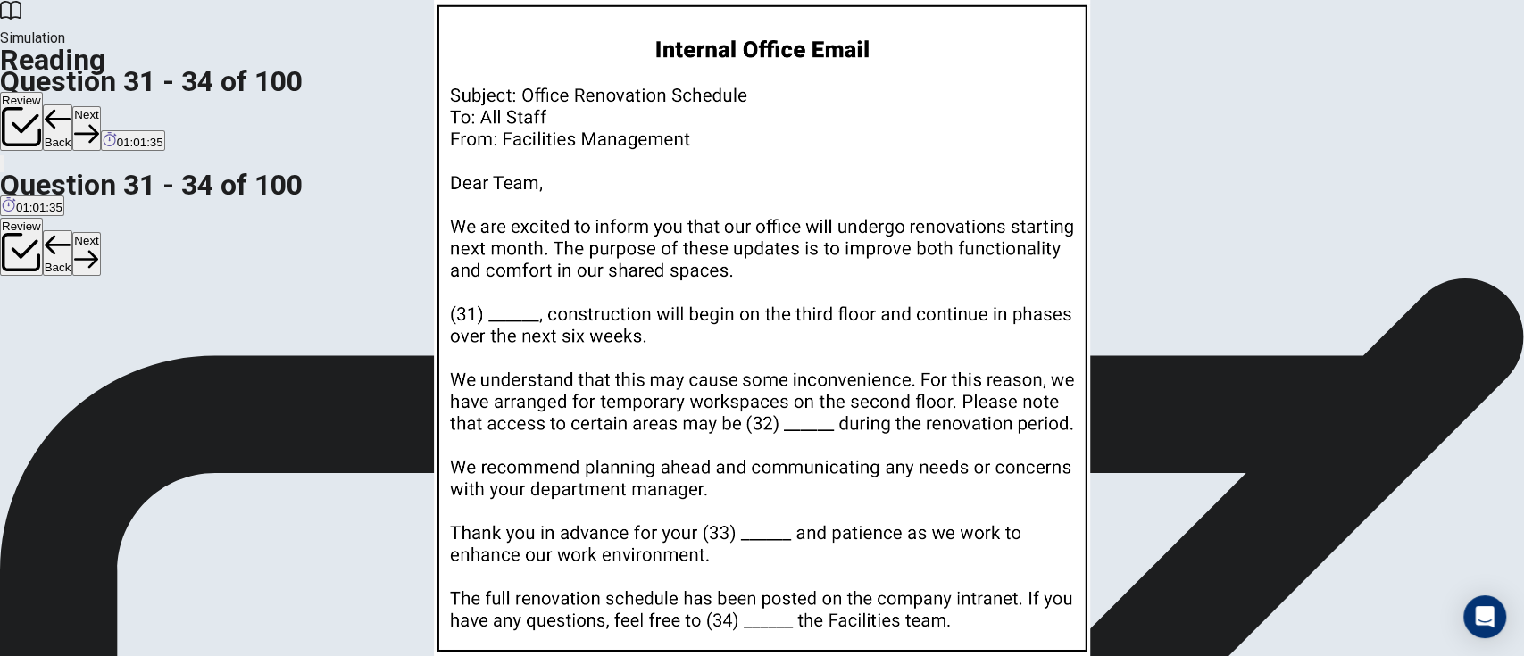
scroll to position [0, 0]
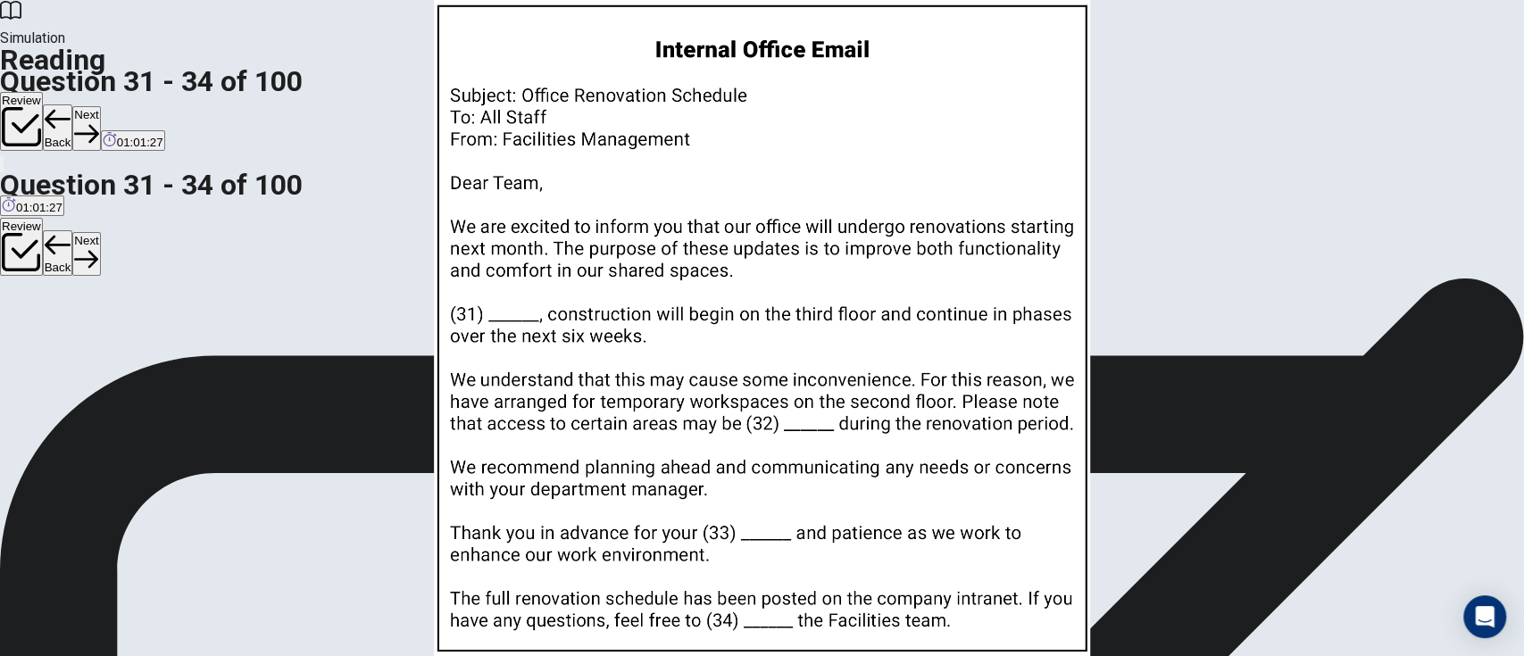
click at [100, 106] on button "Next" at bounding box center [86, 128] width 28 height 44
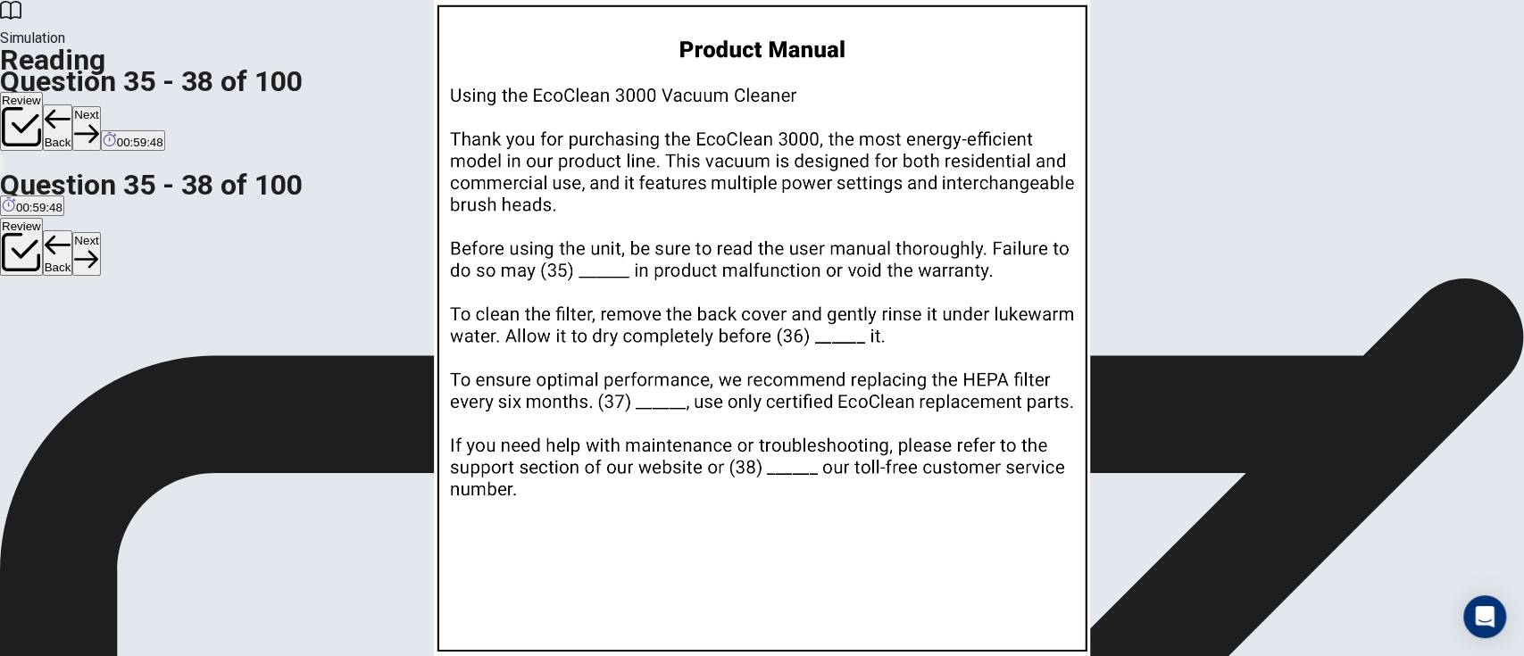
scroll to position [238, 0]
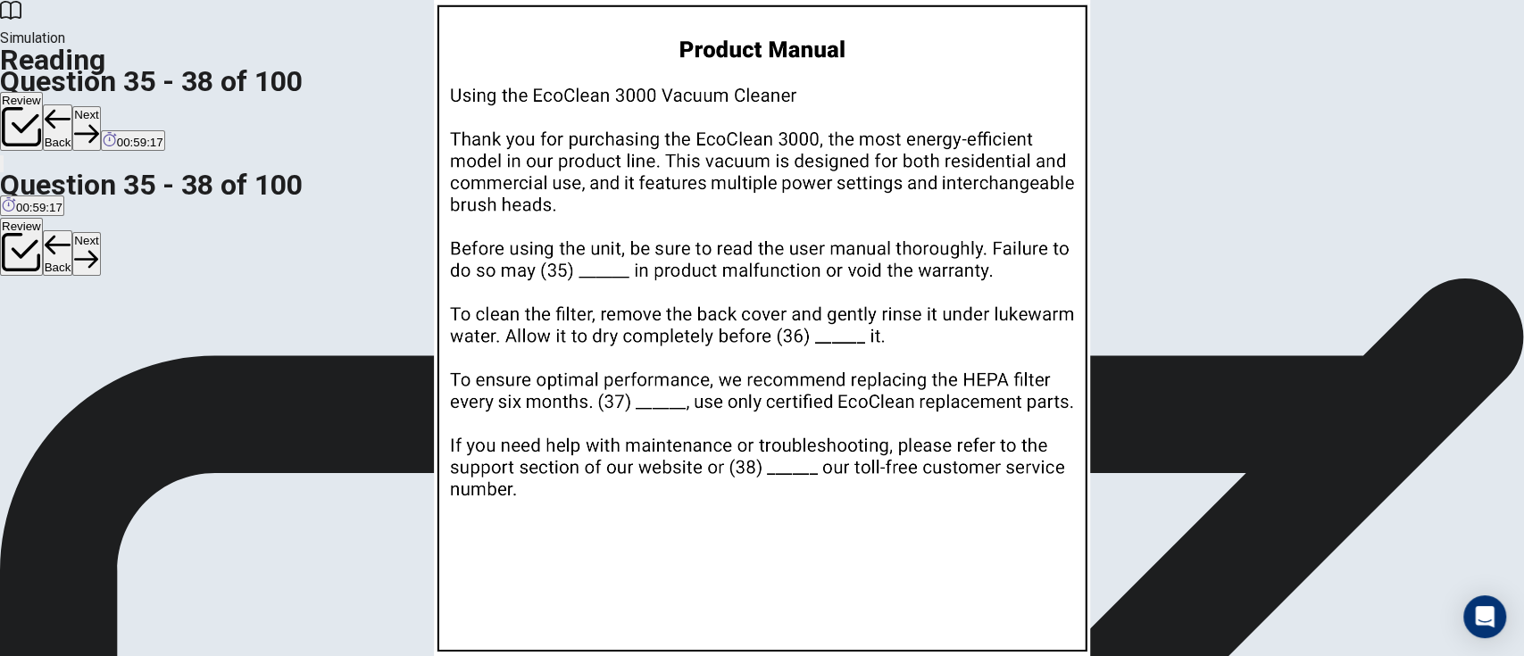
scroll to position [440, 0]
click at [100, 106] on button "Next" at bounding box center [86, 128] width 28 height 44
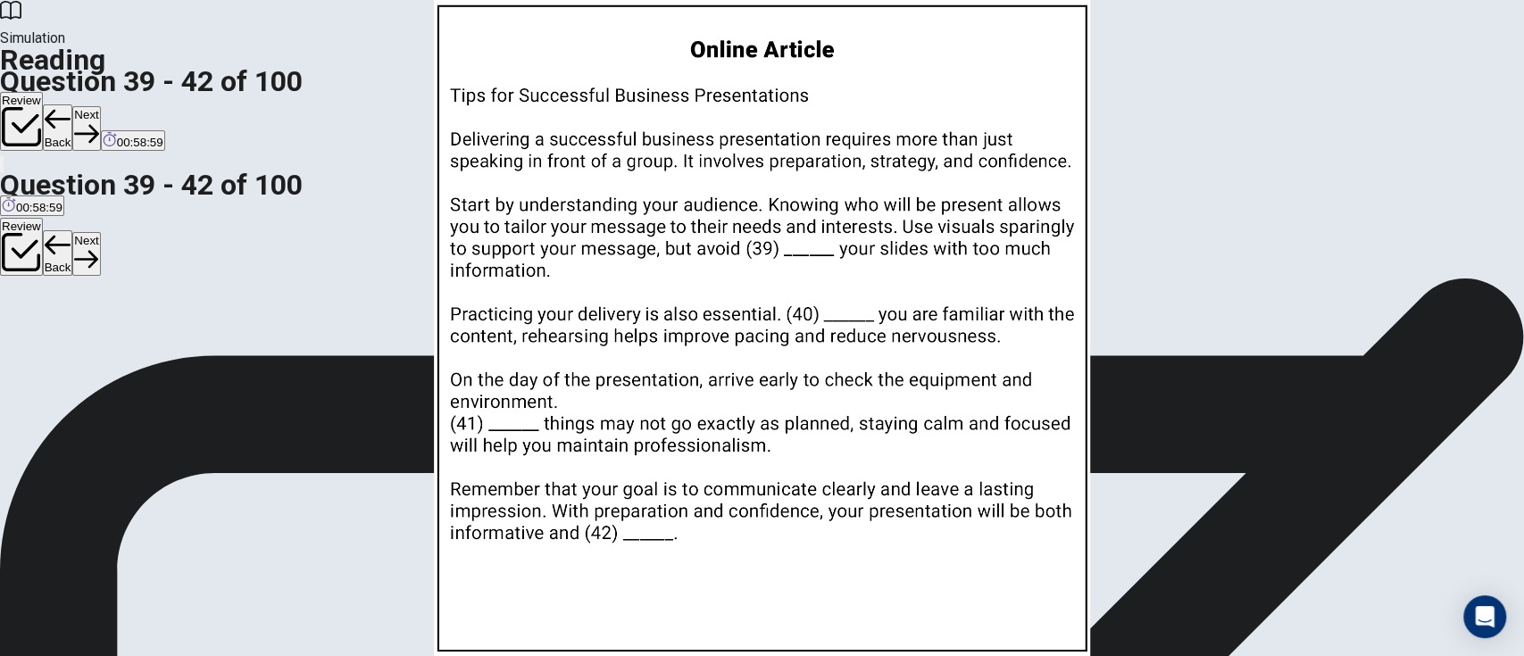
scroll to position [0, 0]
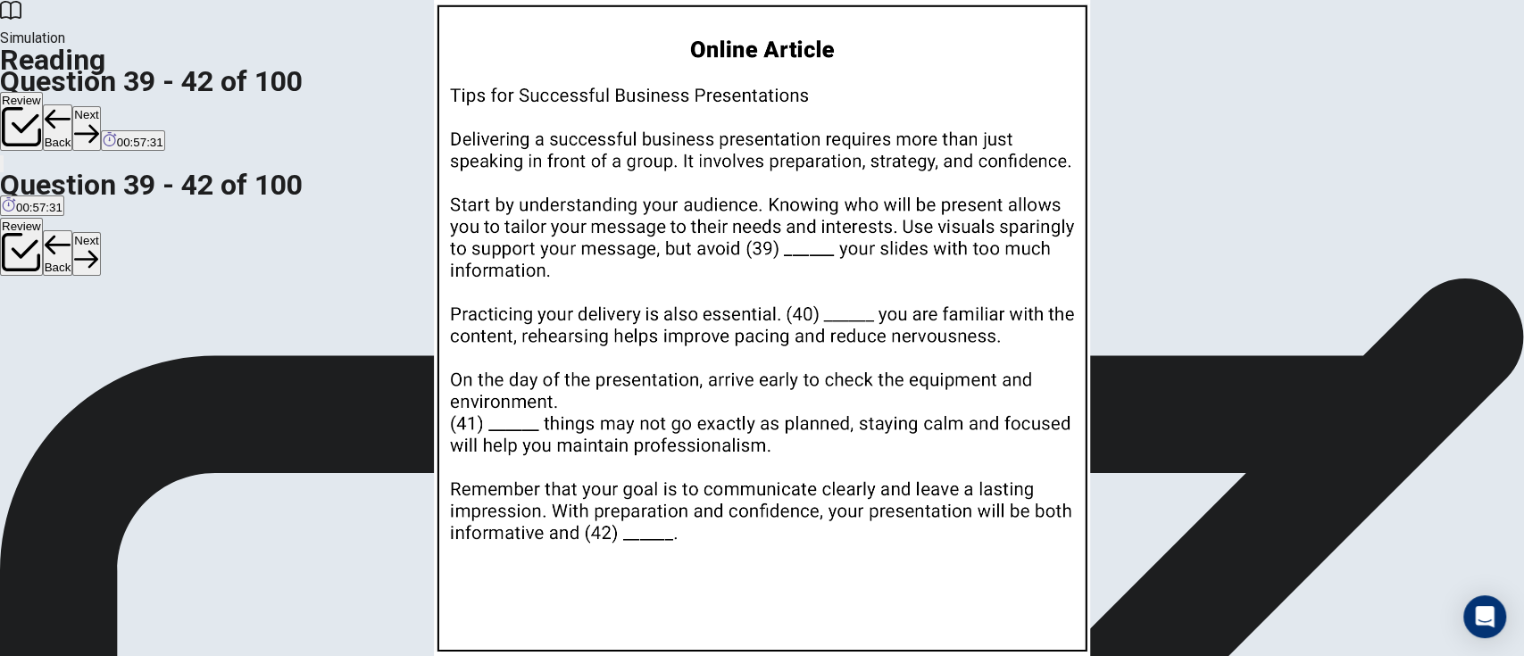
scroll to position [238, 0]
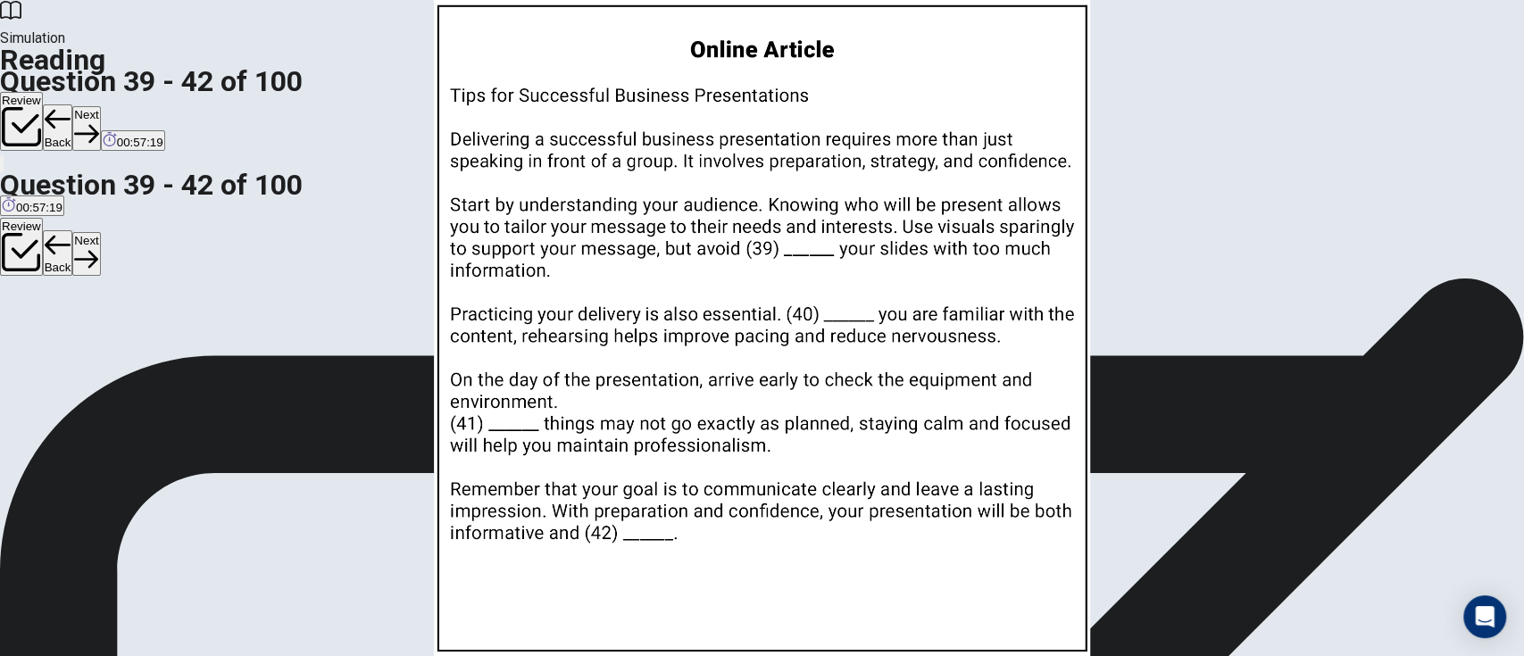
scroll to position [150, 0]
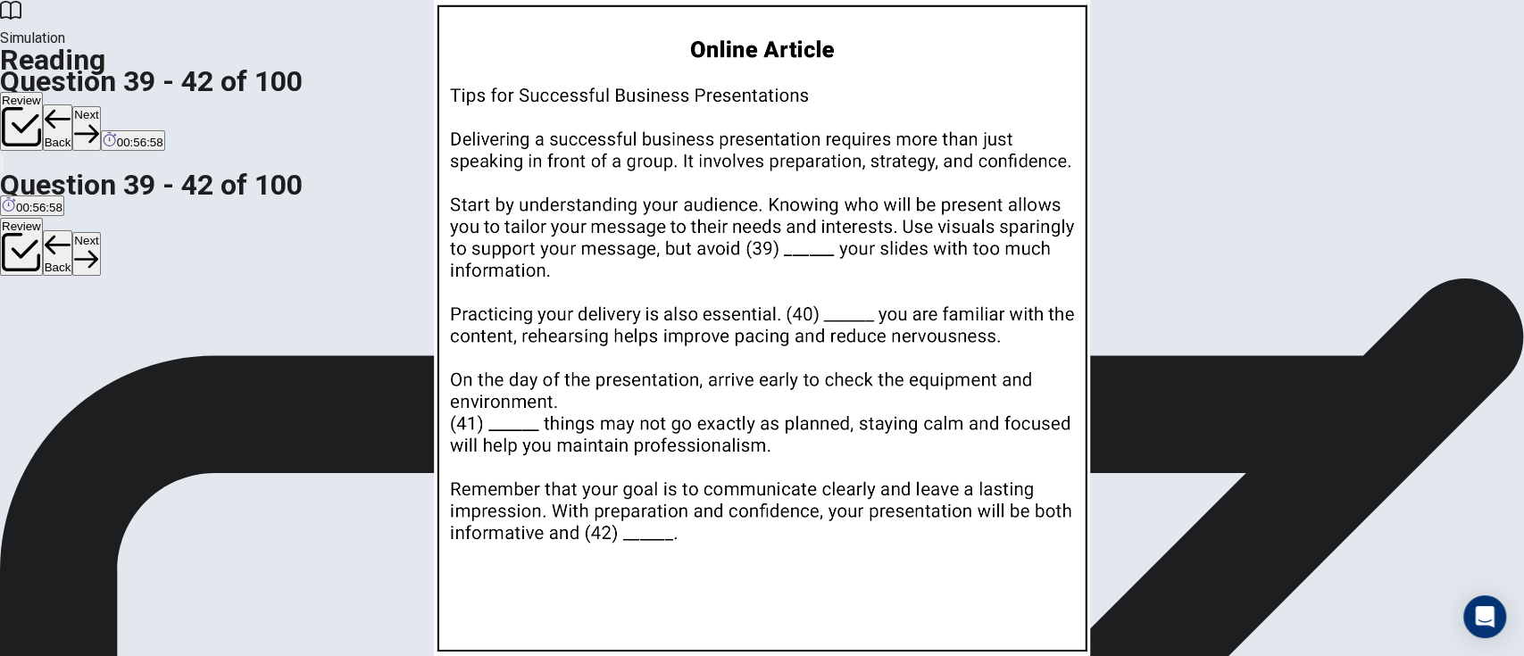
click at [100, 106] on button "Next" at bounding box center [86, 128] width 28 height 44
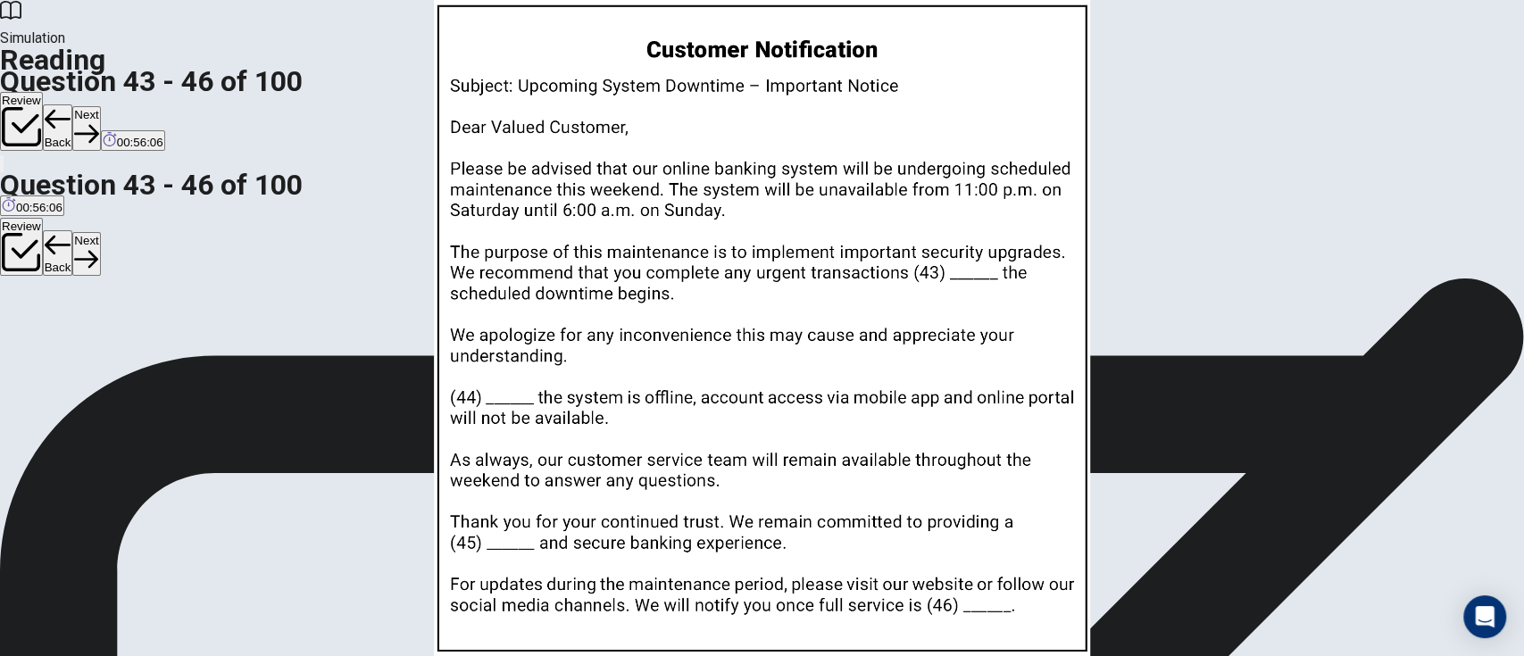
scroll to position [0, 0]
drag, startPoint x: 336, startPoint y: 347, endPoint x: 364, endPoint y: 352, distance: 29.1
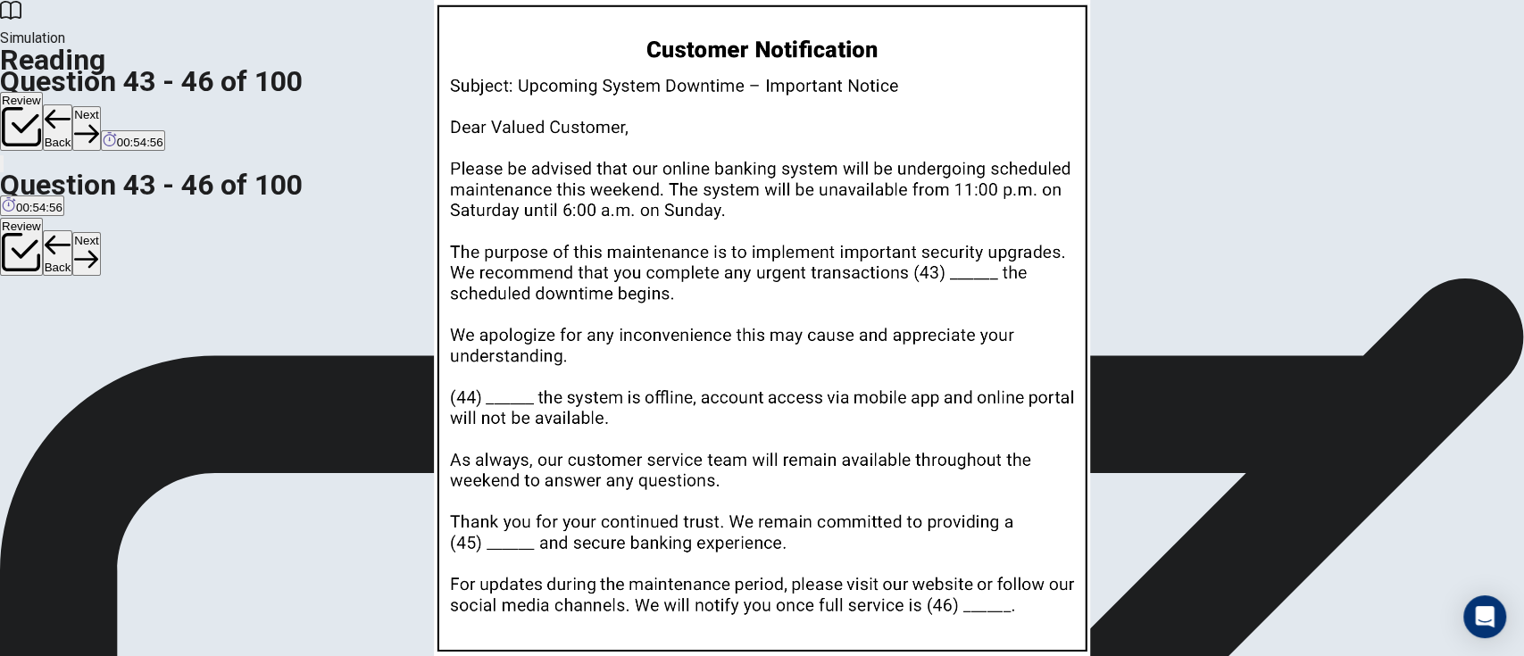
scroll to position [304, 0]
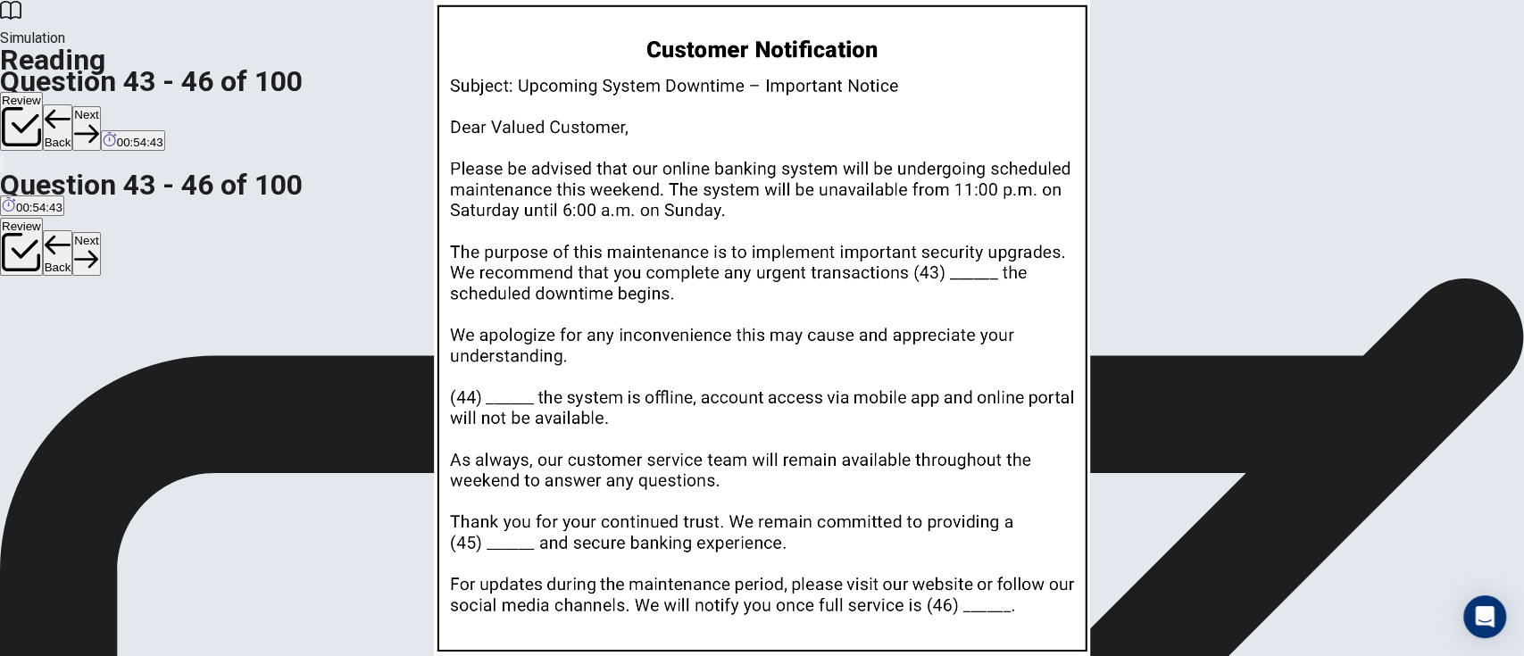
scroll to position [440, 0]
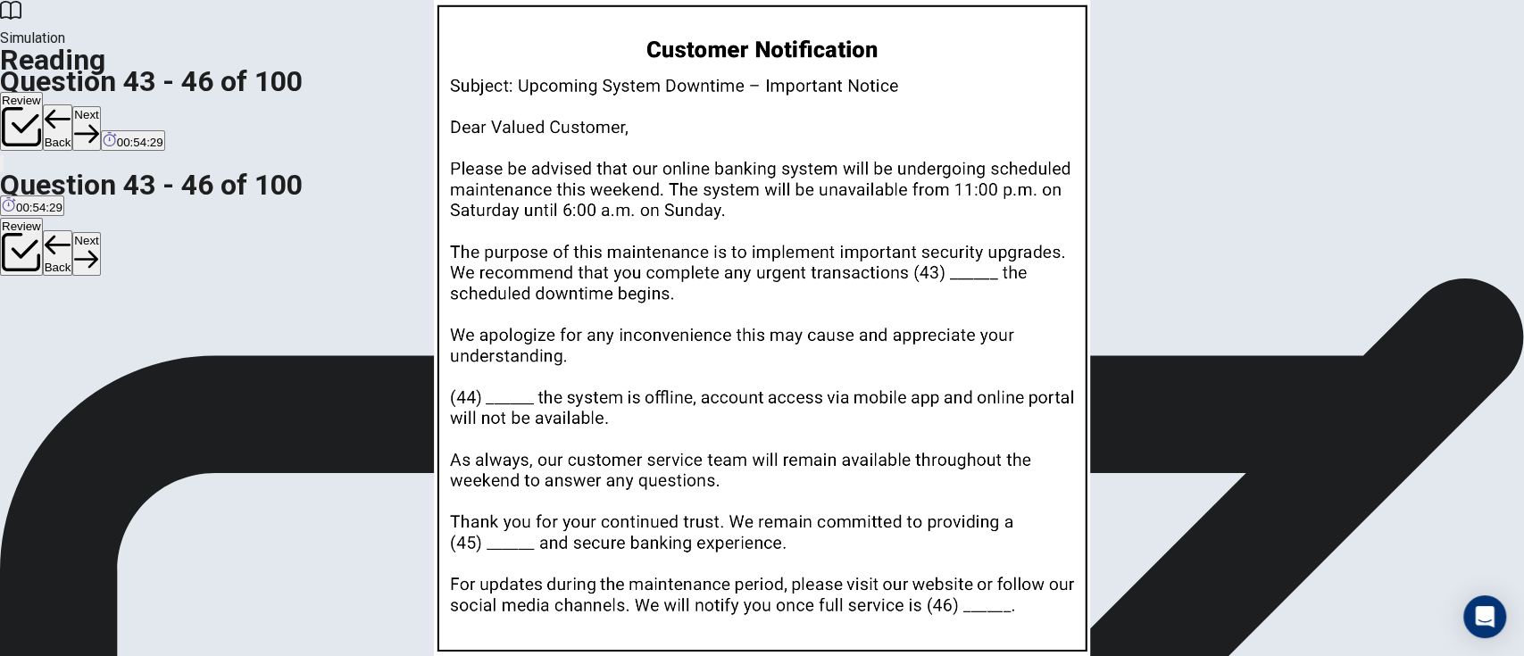
scroll to position [0, 0]
click at [100, 106] on button "Next" at bounding box center [86, 128] width 28 height 44
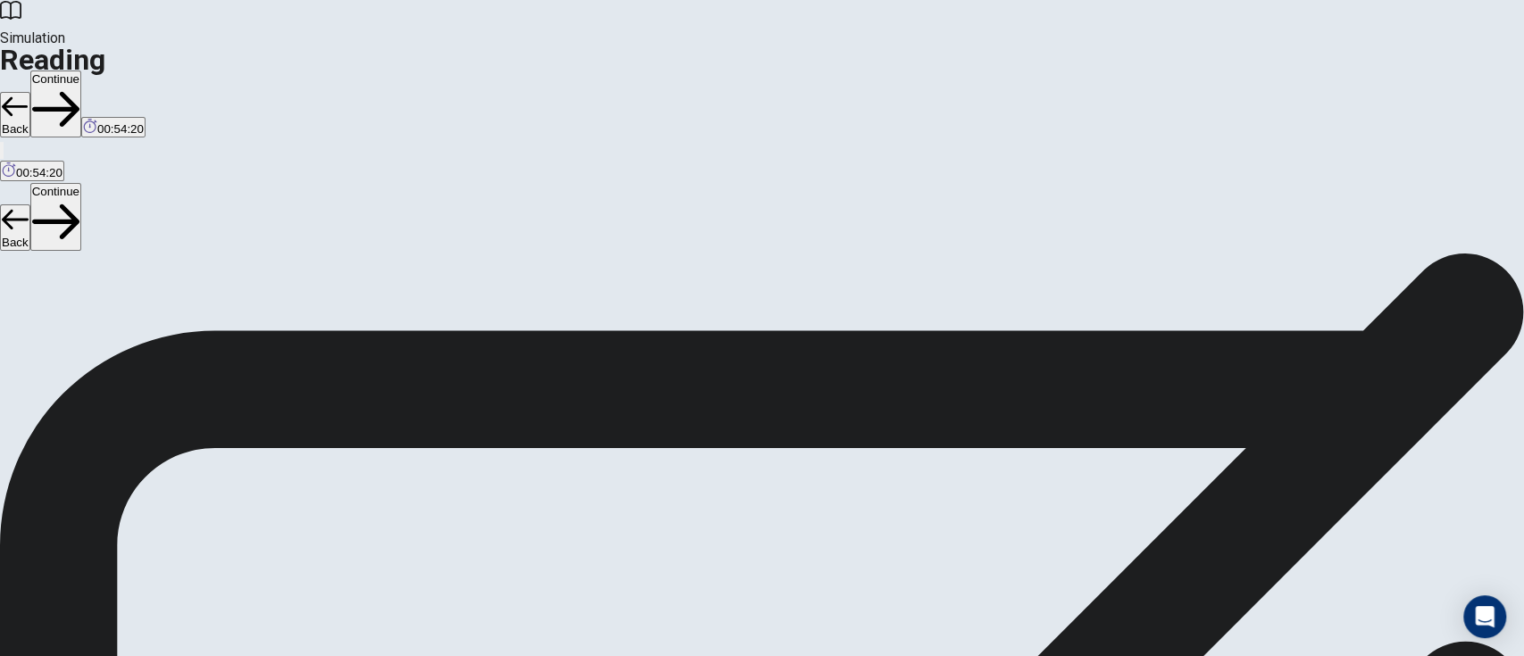
scroll to position [119, 0]
click at [81, 71] on button "Continue" at bounding box center [55, 104] width 51 height 67
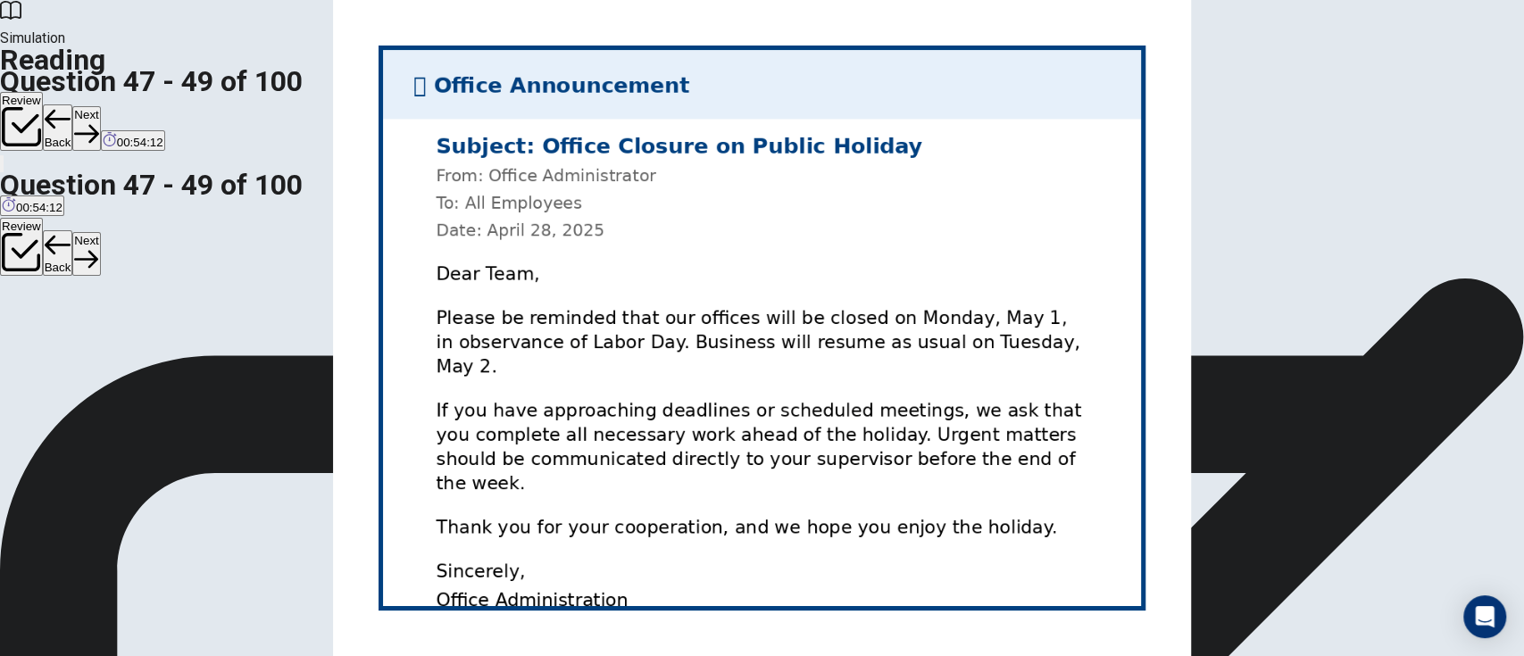
scroll to position [0, 0]
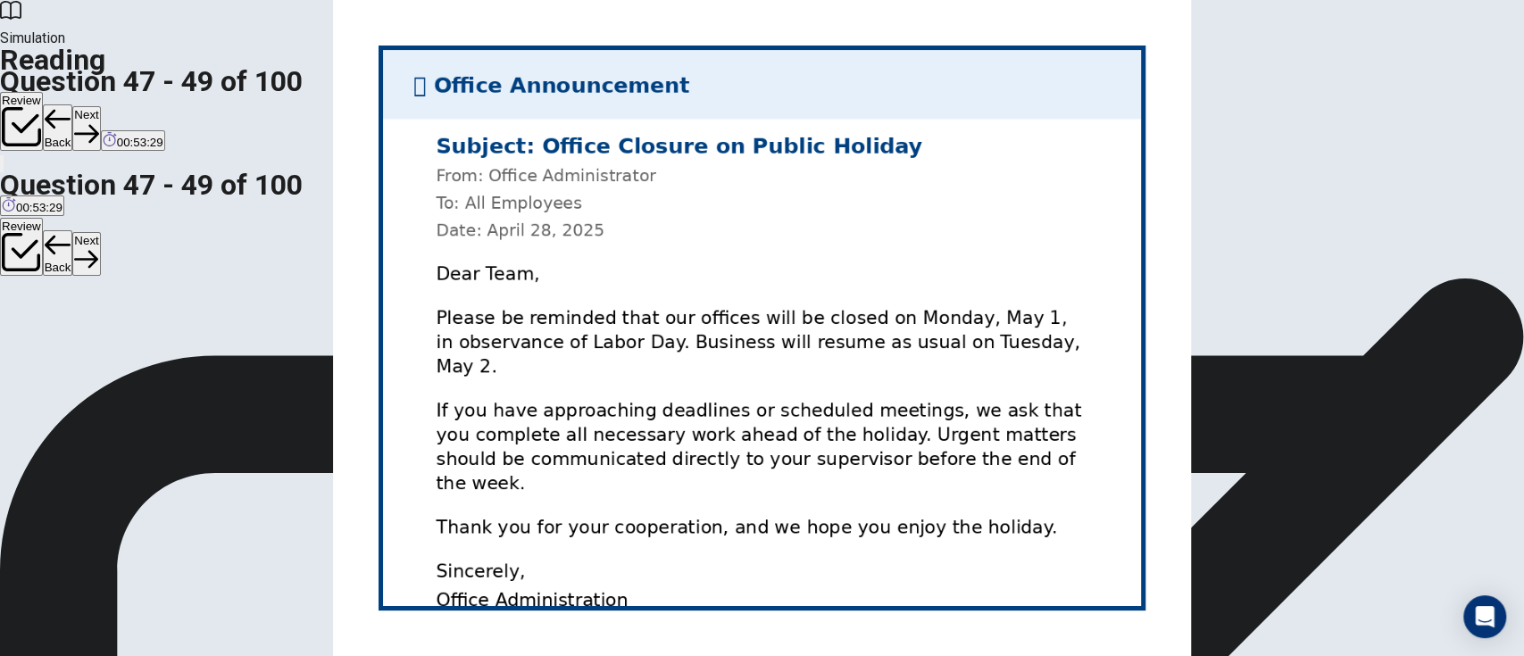
scroll to position [150, 0]
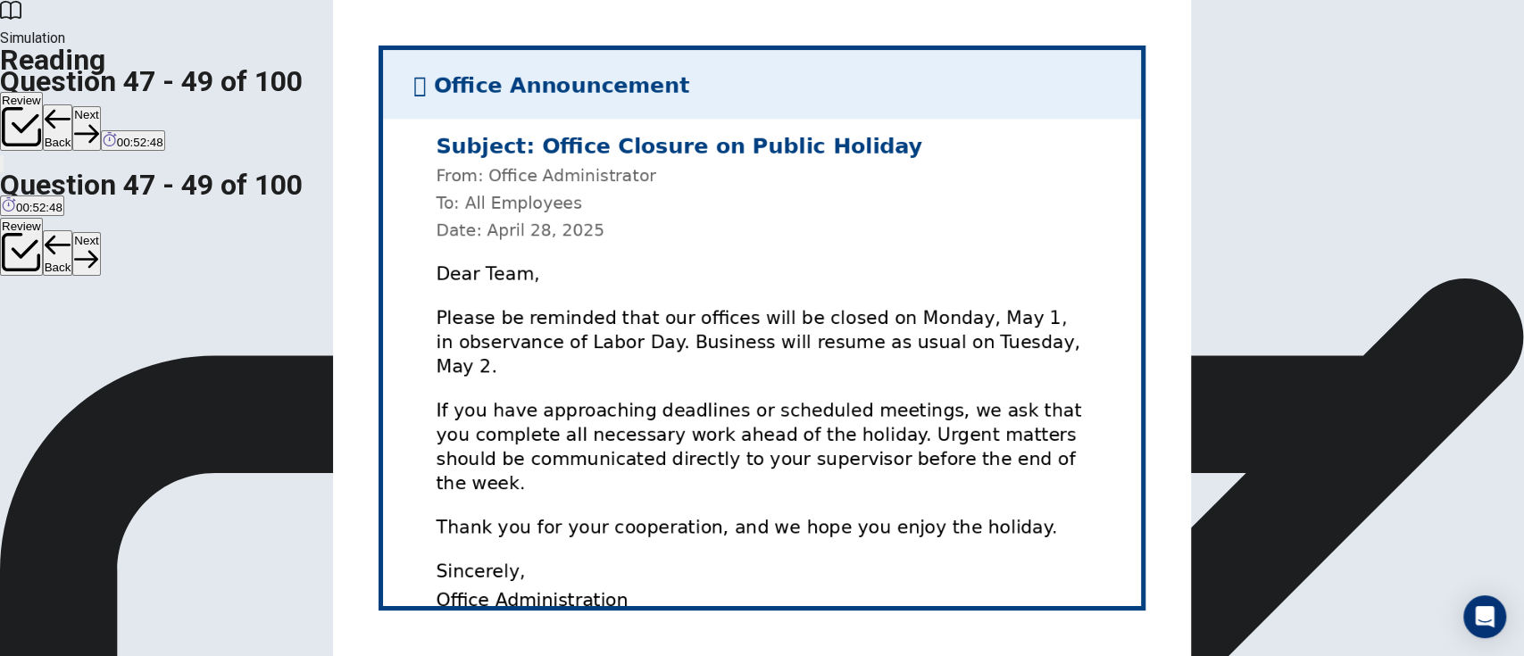
scroll to position [149, 0]
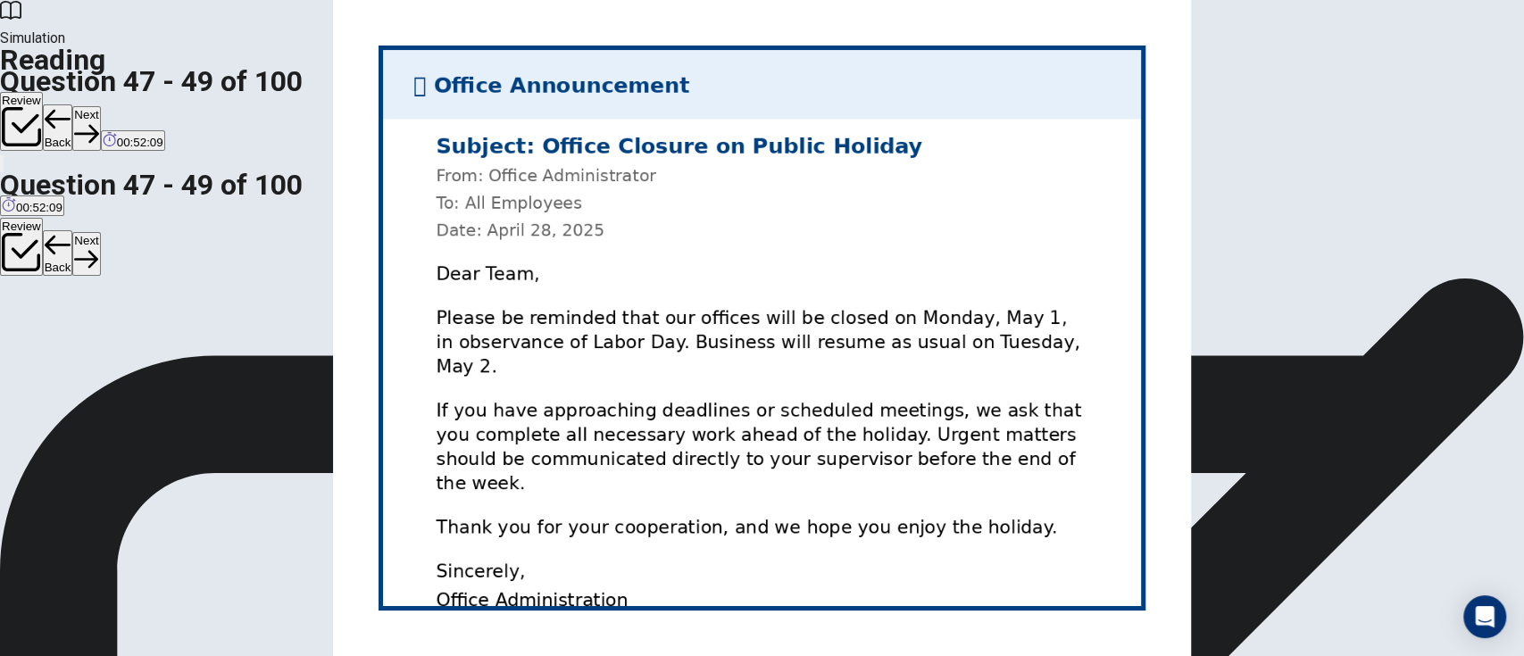
scroll to position [0, 0]
click at [100, 106] on button "Next" at bounding box center [86, 128] width 28 height 44
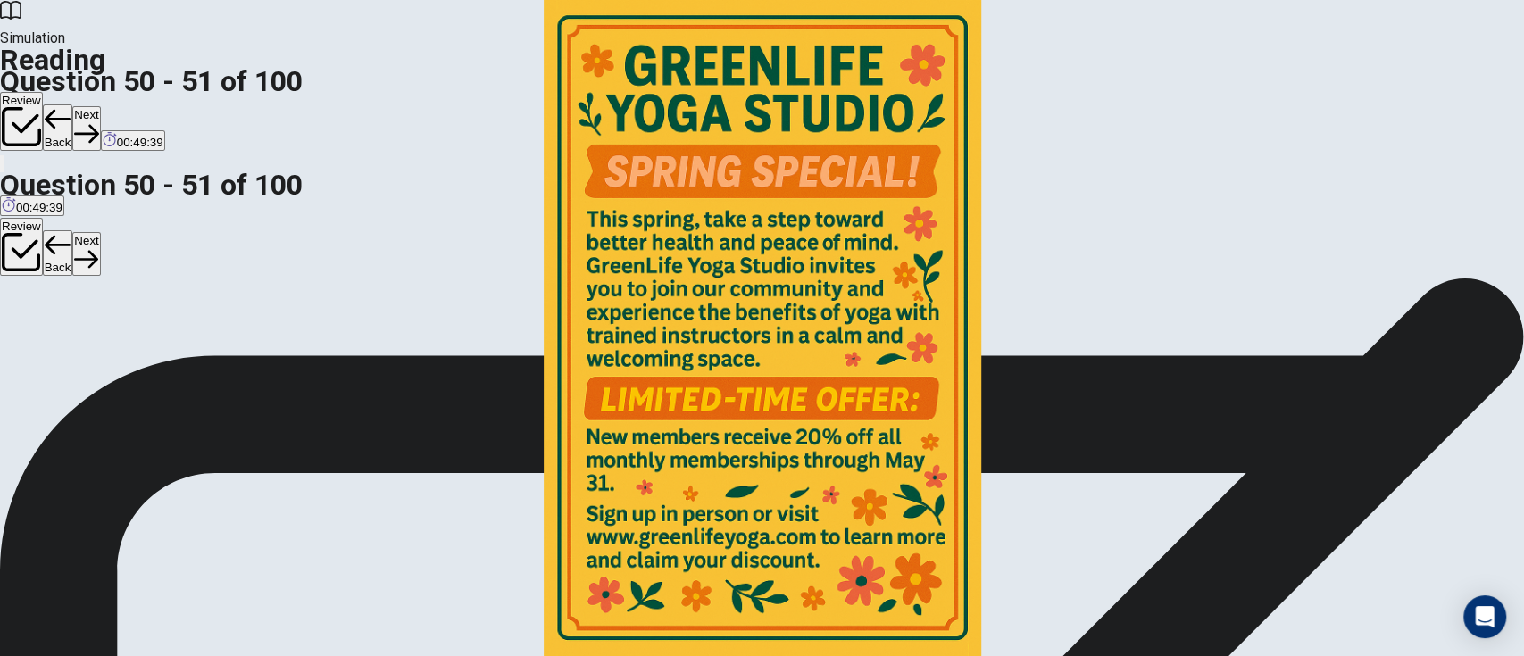
scroll to position [30, 0]
click at [100, 106] on button "Next" at bounding box center [86, 128] width 28 height 44
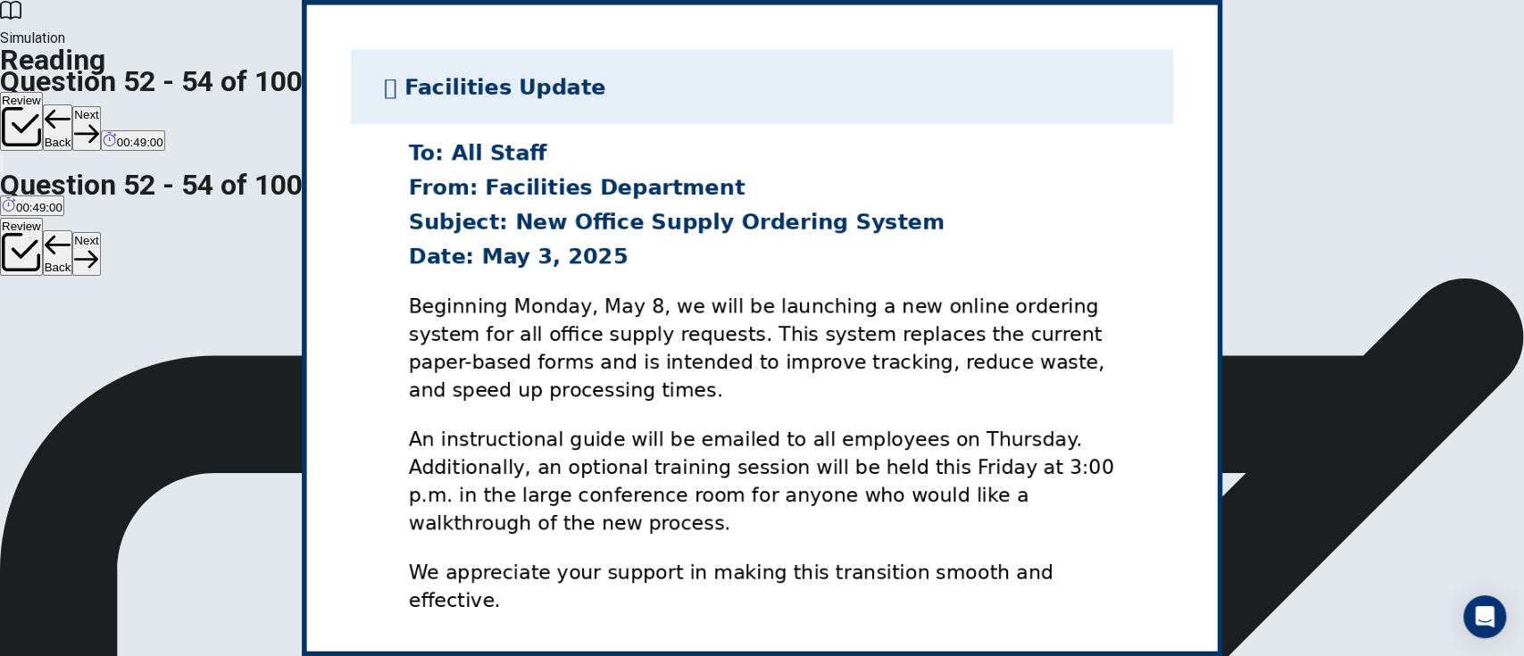
scroll to position [184, 0]
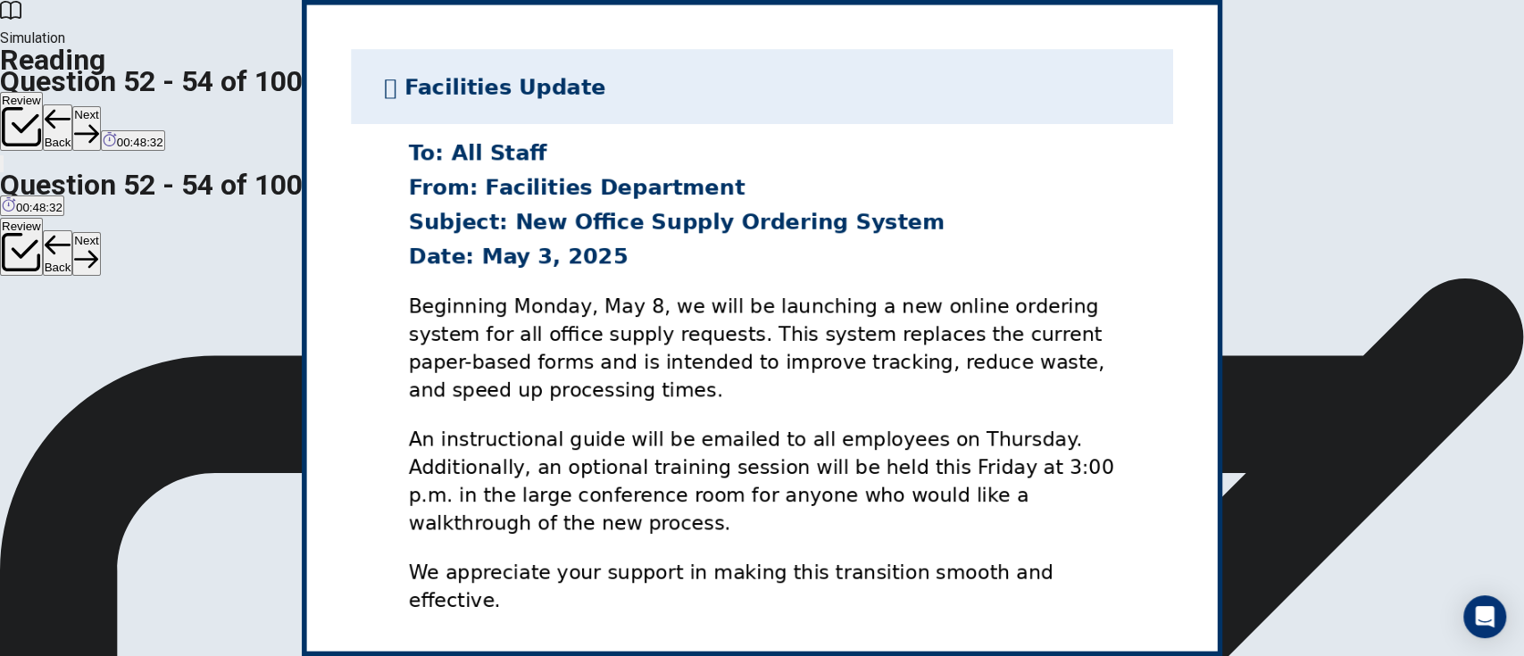
scroll to position [150, 0]
click at [100, 106] on button "Next" at bounding box center [86, 128] width 28 height 44
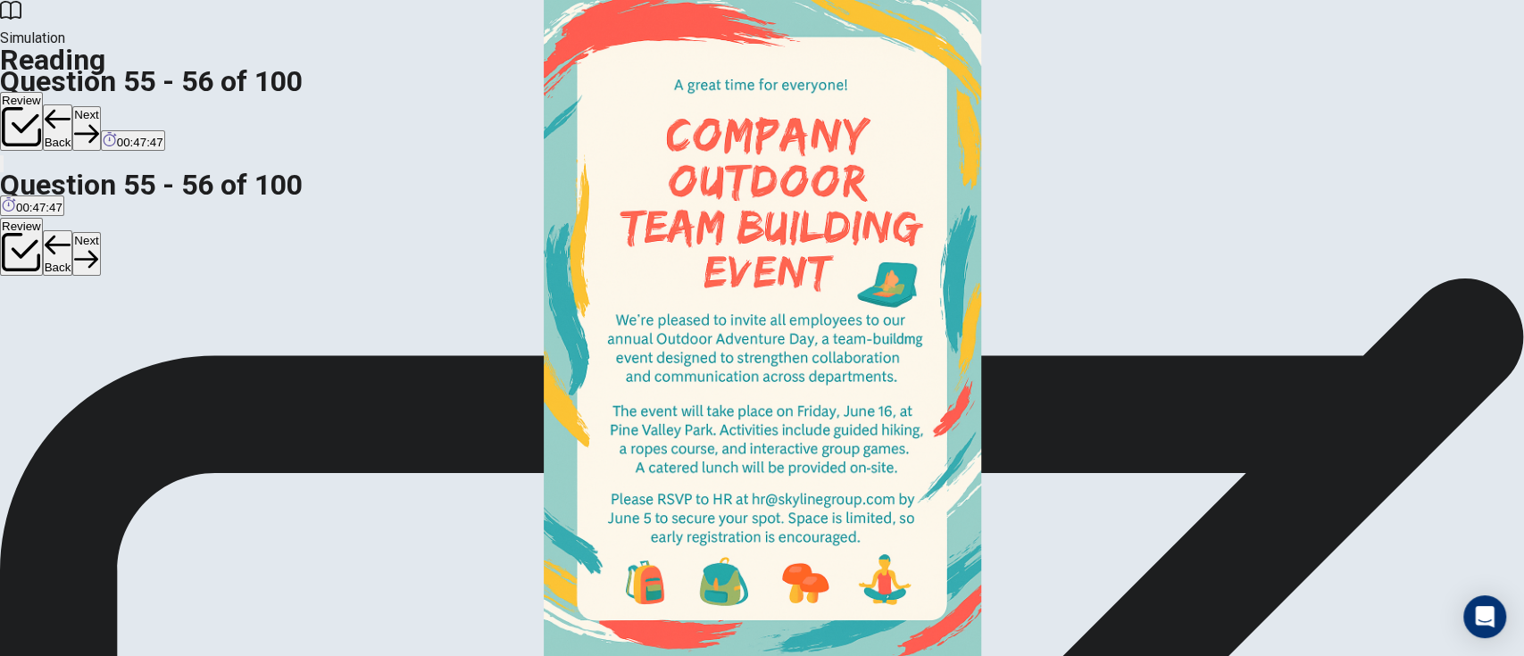
scroll to position [0, 0]
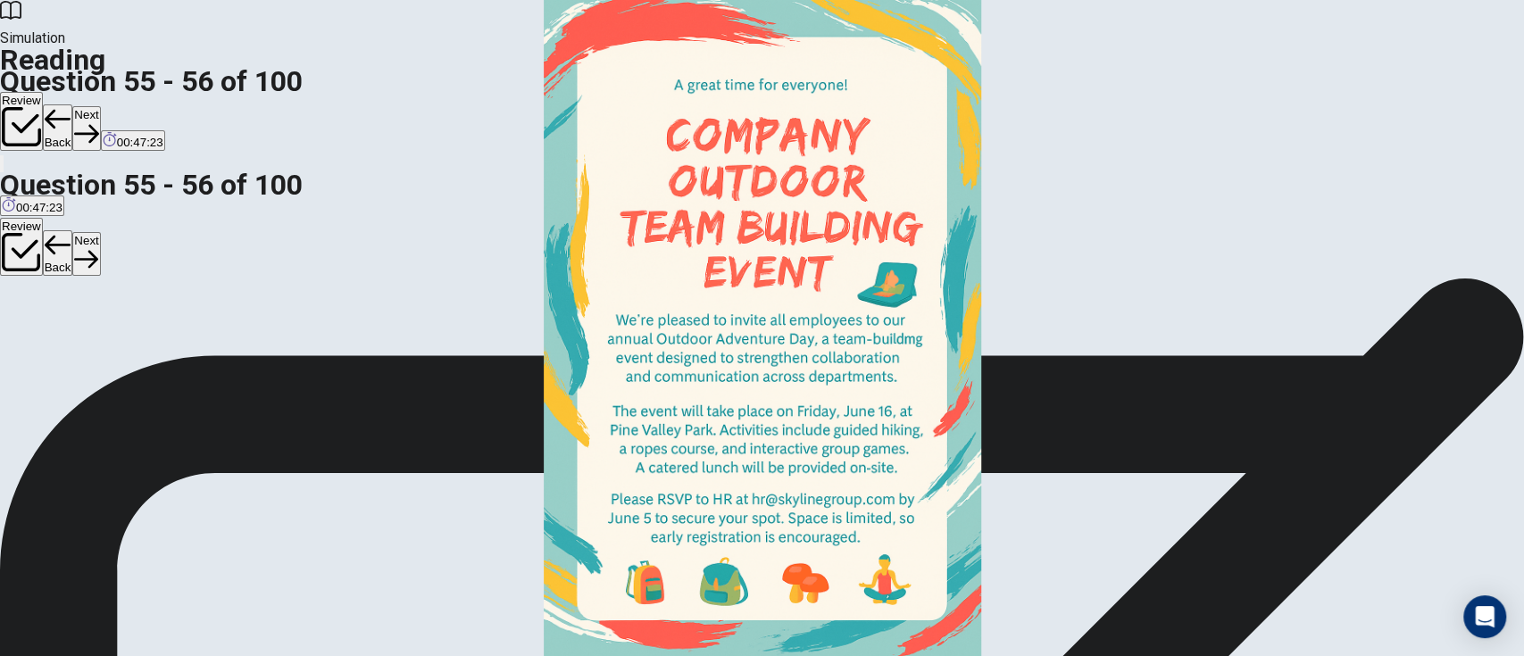
scroll to position [0, 0]
click at [100, 106] on button "Next" at bounding box center [86, 128] width 28 height 44
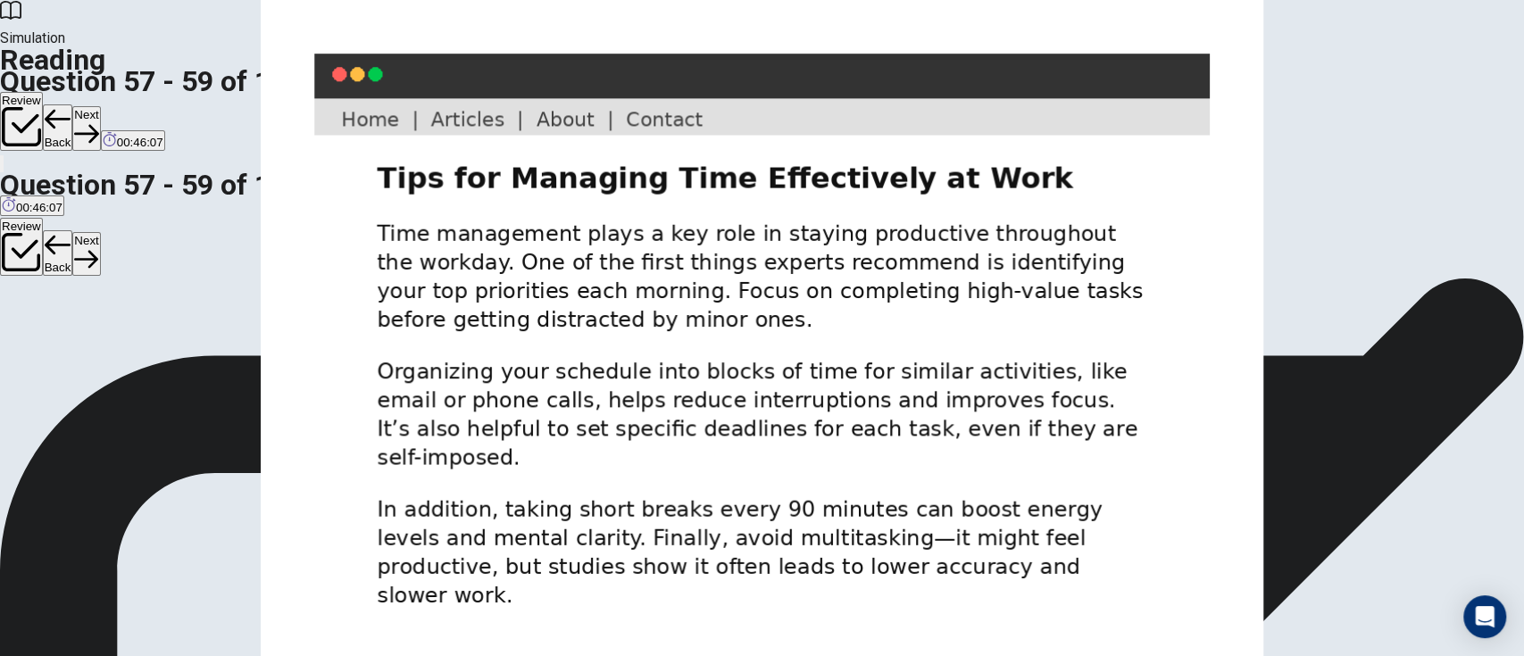
scroll to position [119, 0]
click at [100, 106] on button "Next" at bounding box center [86, 128] width 28 height 44
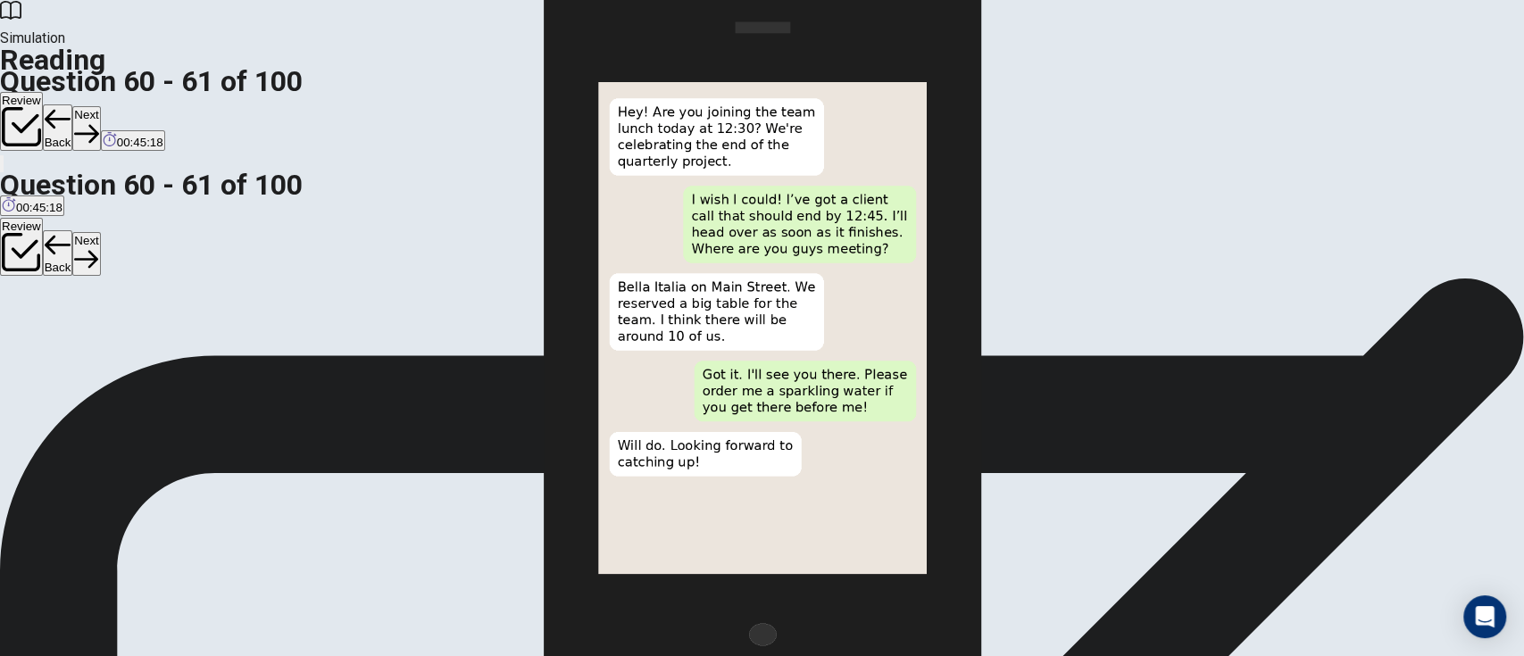
drag, startPoint x: 447, startPoint y: 237, endPoint x: 497, endPoint y: 243, distance: 51.3
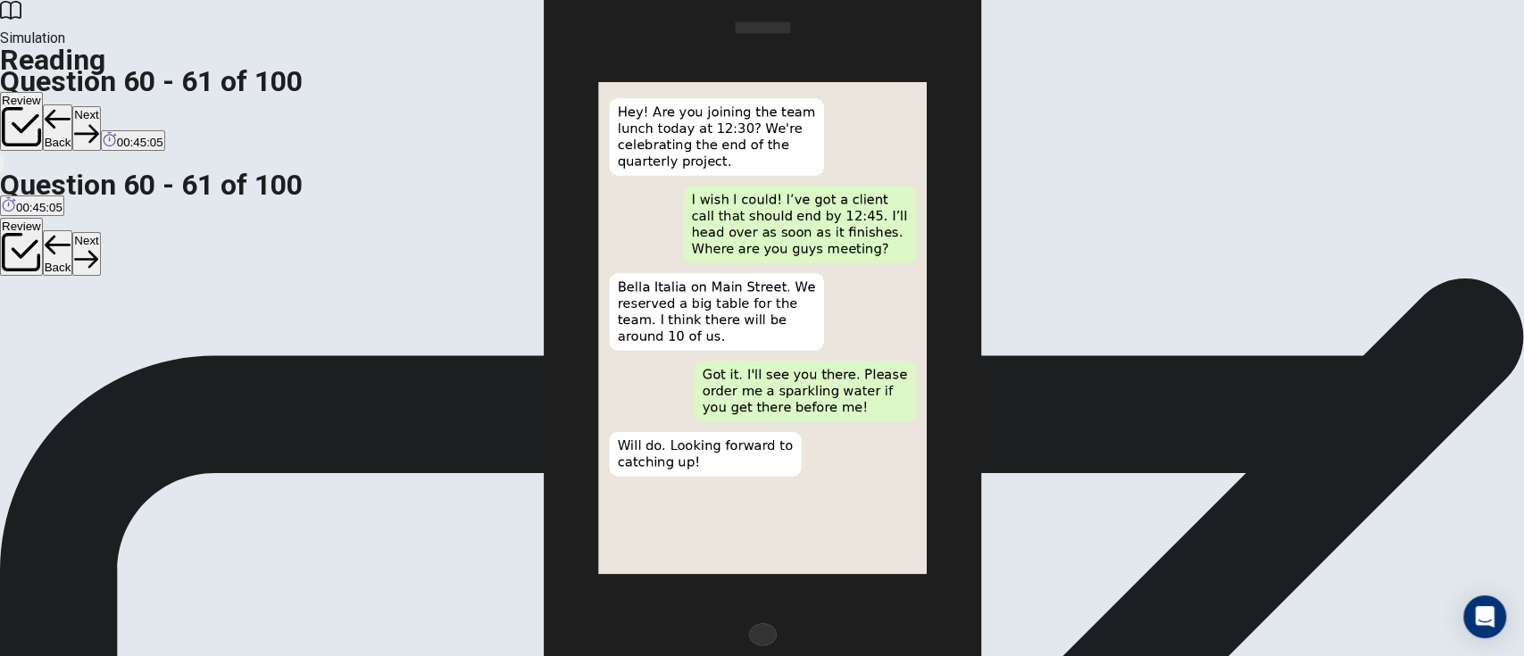
click at [100, 106] on button "Next" at bounding box center [86, 128] width 28 height 44
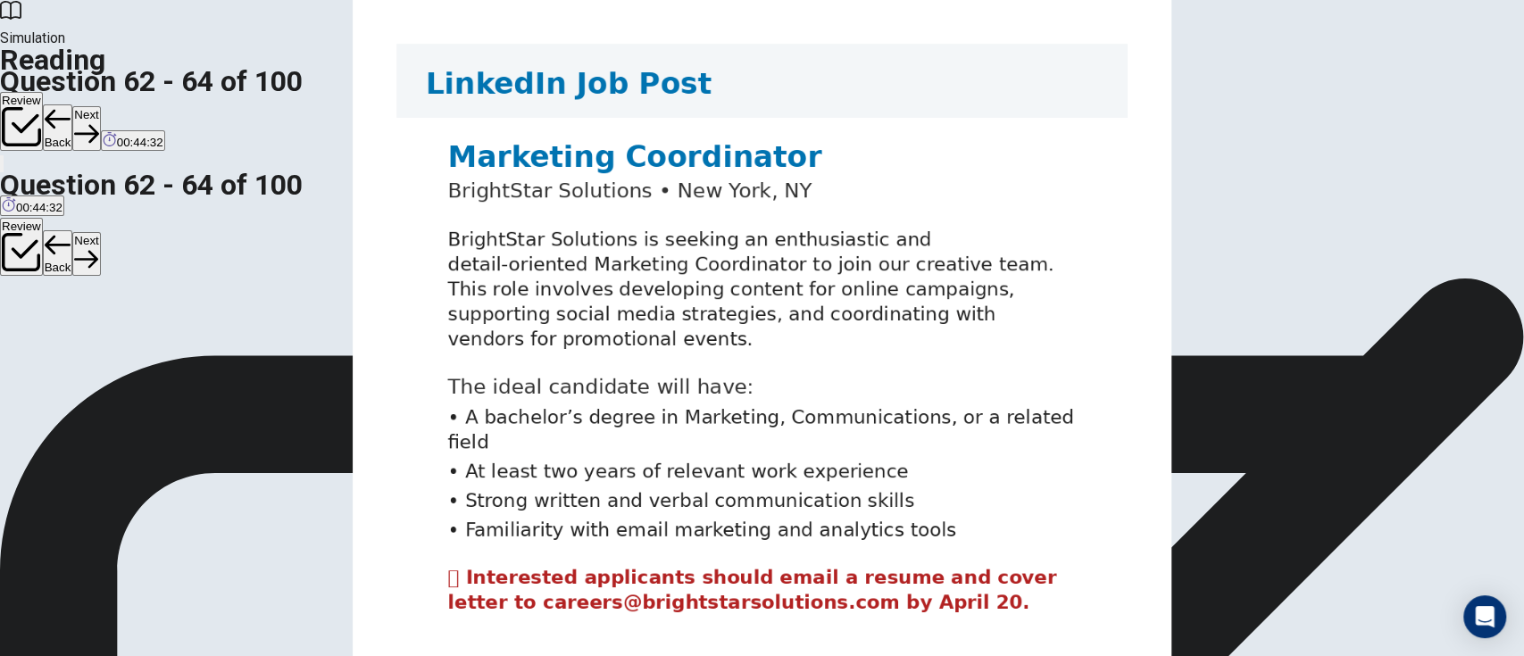
scroll to position [145, 0]
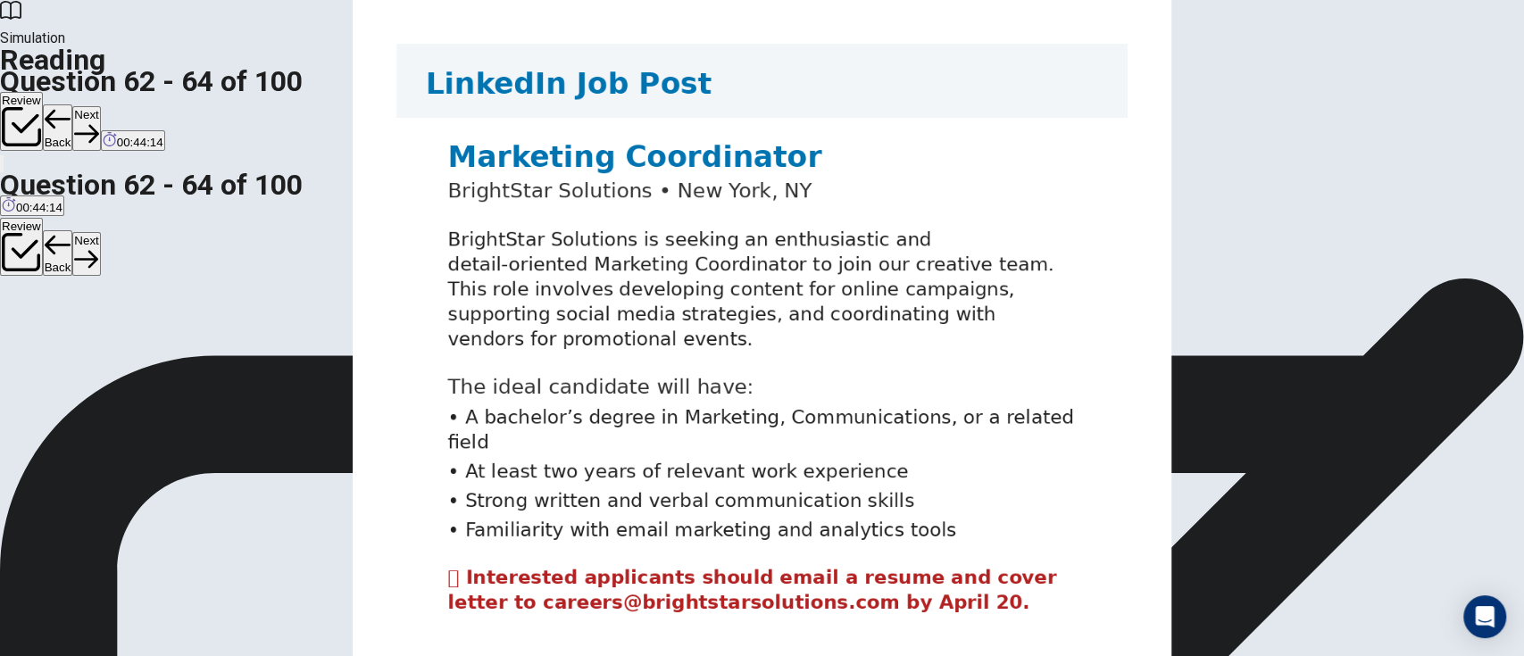
scroll to position [205, 0]
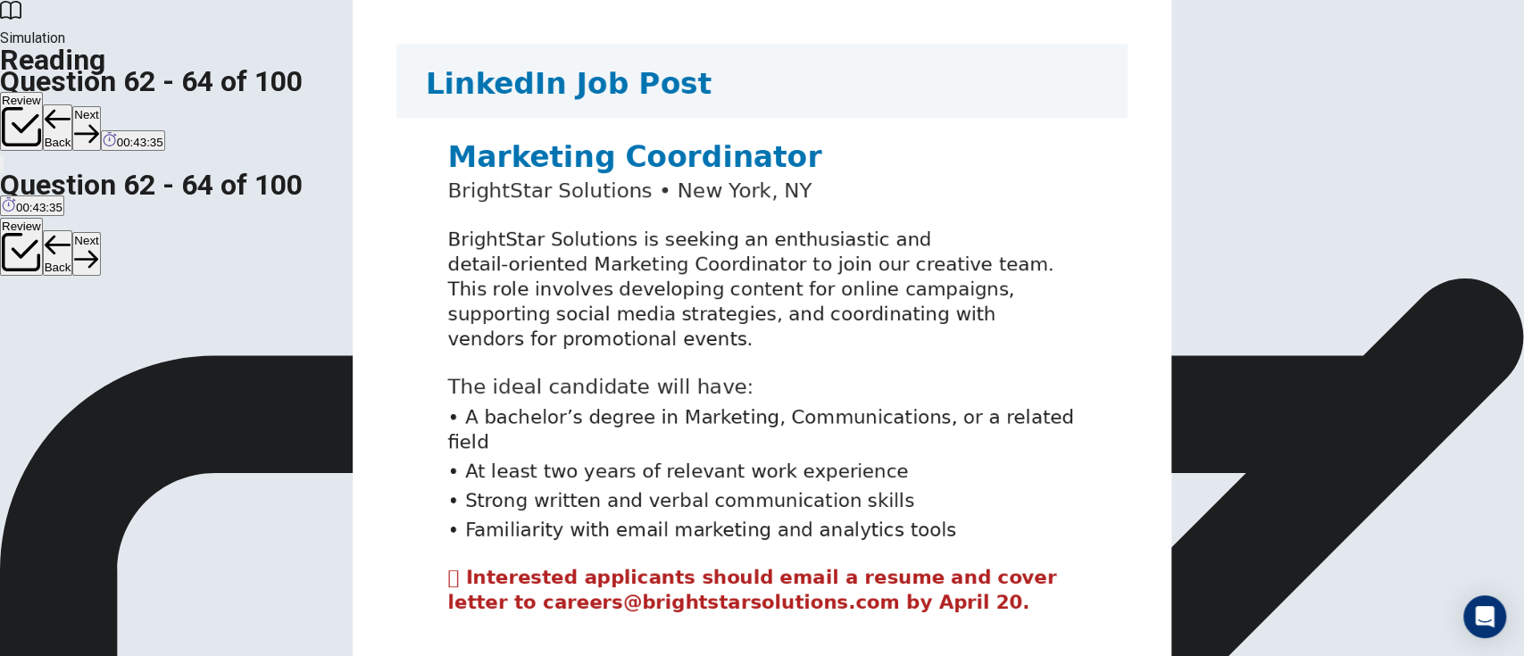
scroll to position [0, 0]
click at [100, 106] on button "Next" at bounding box center [86, 128] width 28 height 44
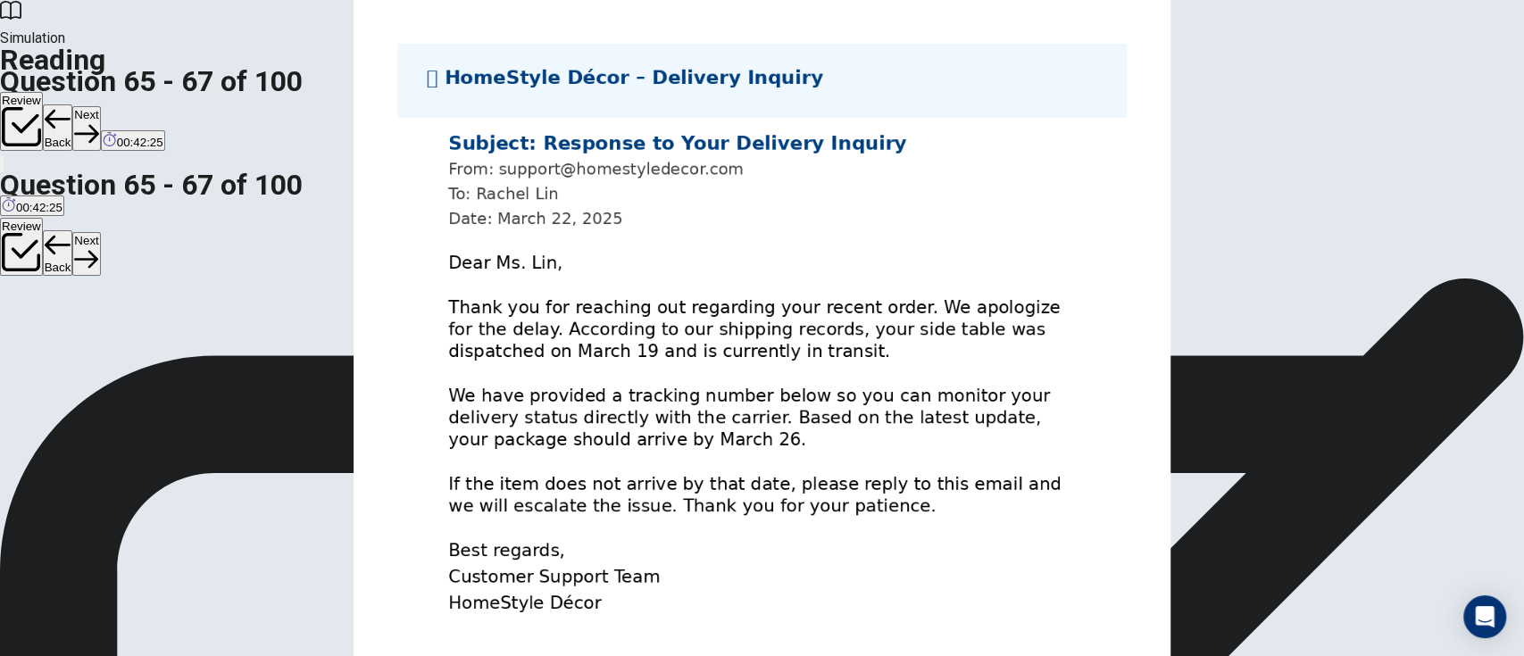
scroll to position [150, 0]
click at [100, 106] on button "Next" at bounding box center [86, 128] width 28 height 44
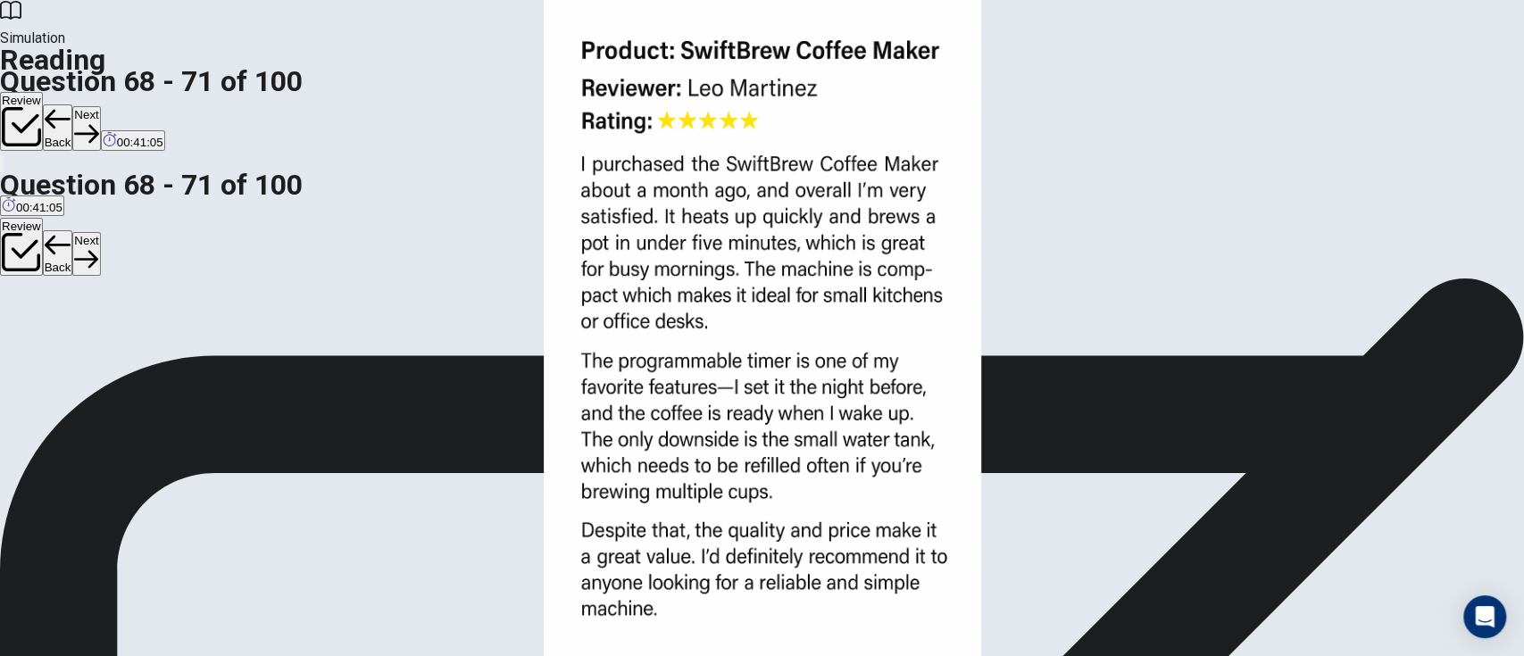
scroll to position [357, 0]
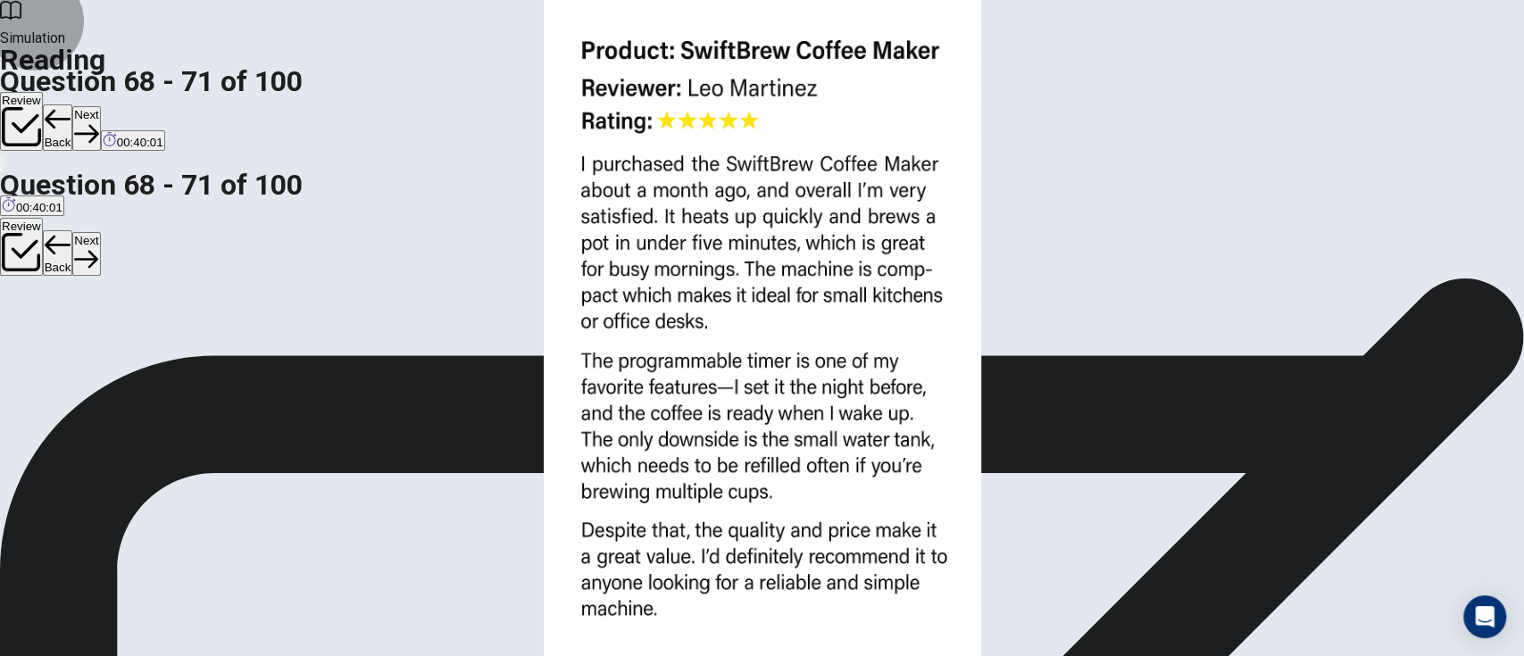
click at [100, 106] on button "Next" at bounding box center [86, 128] width 28 height 44
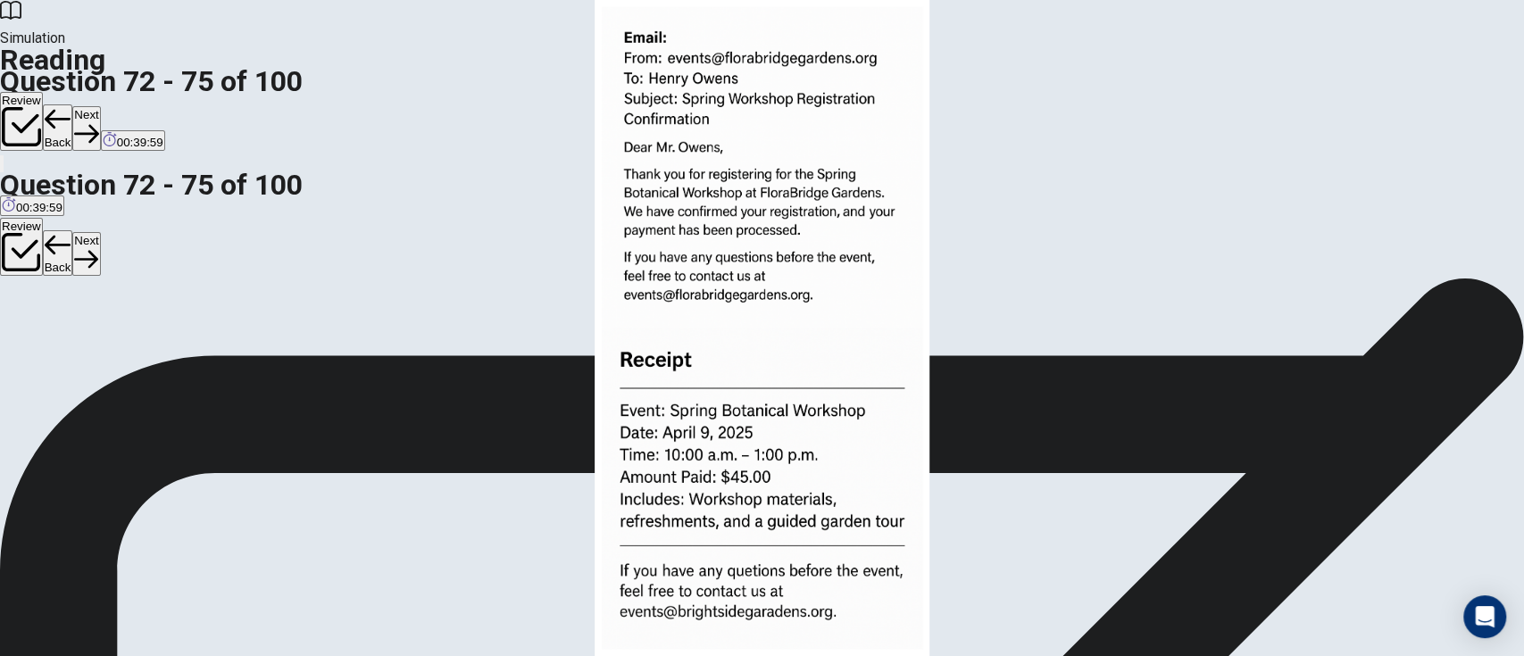
scroll to position [0, 0]
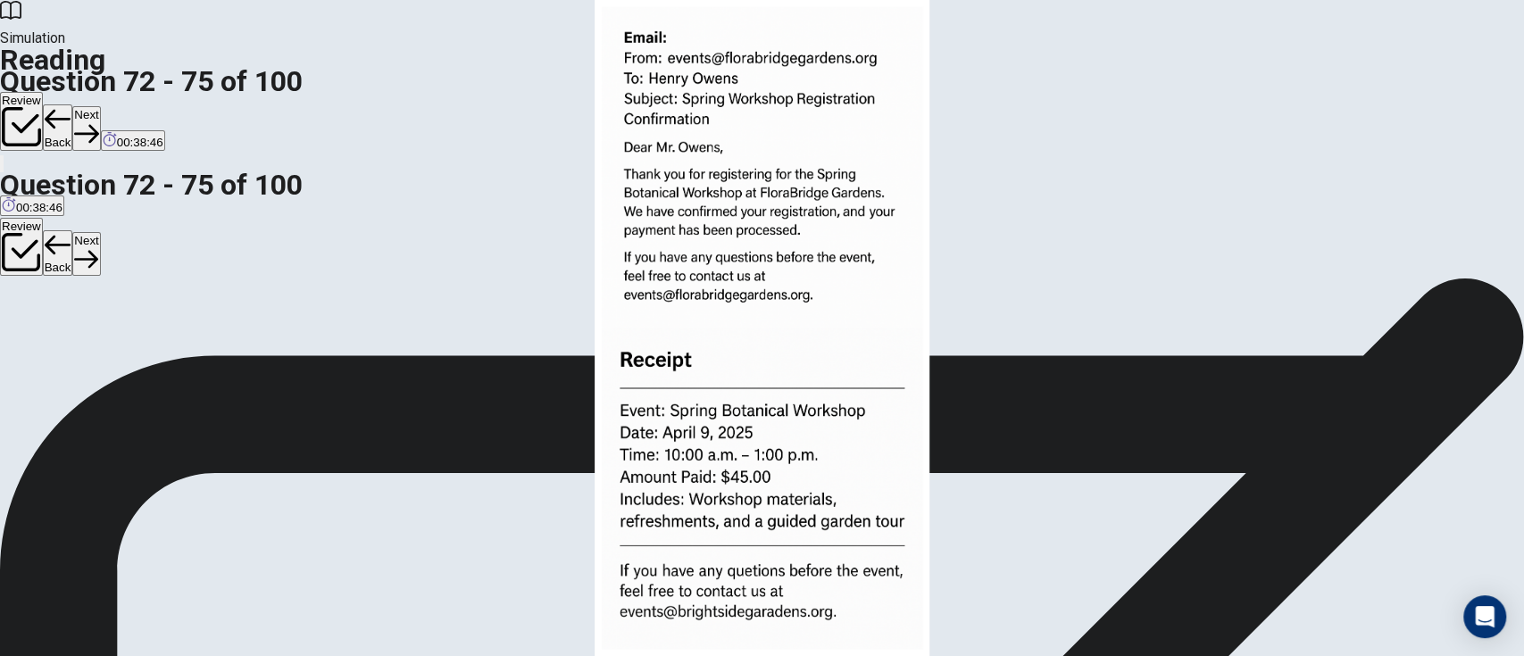
scroll to position [440, 0]
click at [100, 106] on button "Next" at bounding box center [86, 128] width 28 height 44
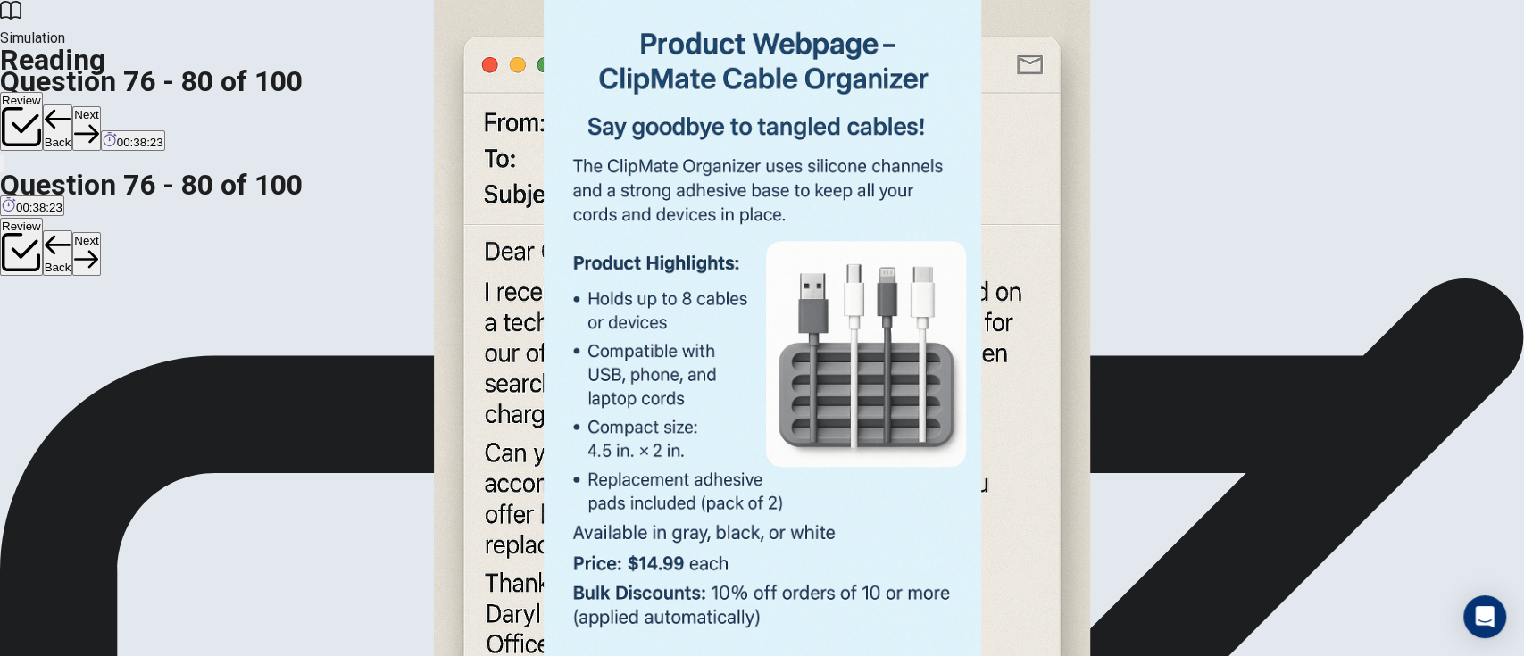
scroll to position [0, 0]
click at [939, 339] on img at bounding box center [762, 328] width 1524 height 656
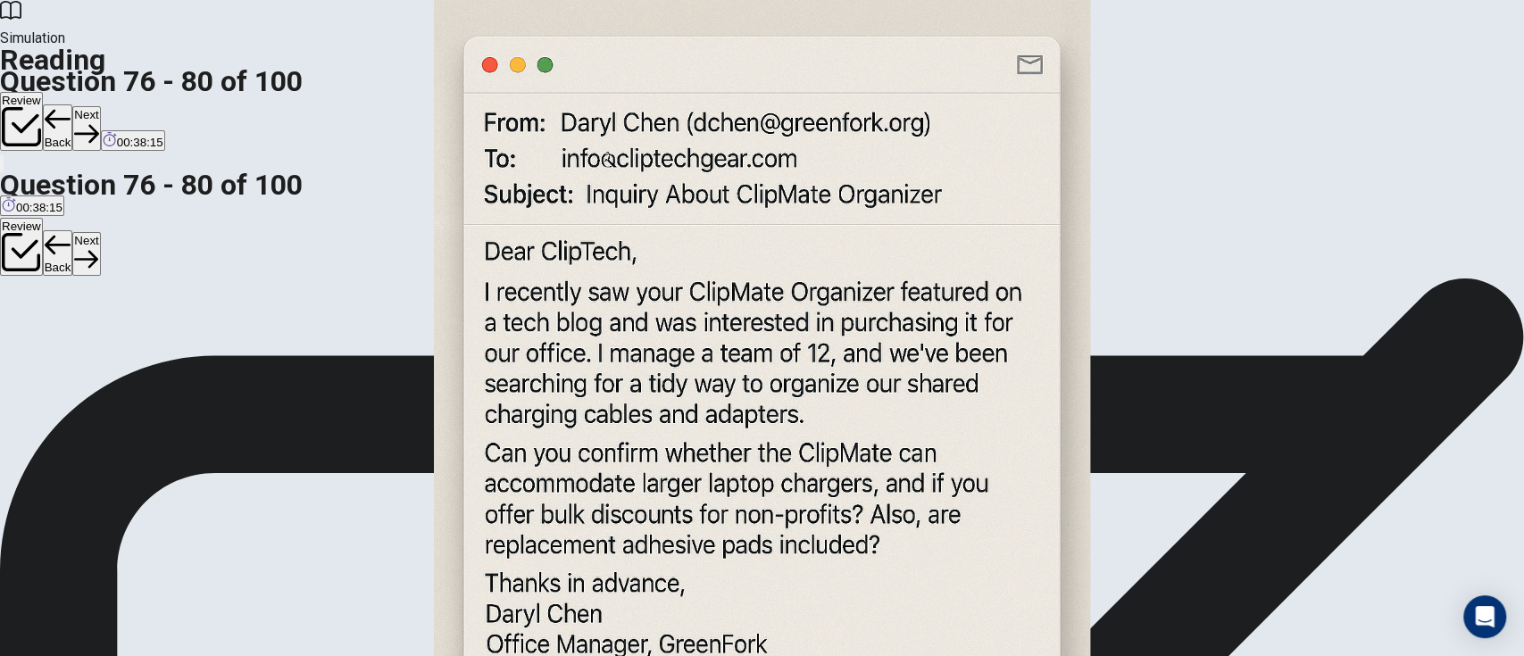
click at [1428, 614] on div at bounding box center [762, 656] width 1524 height 0
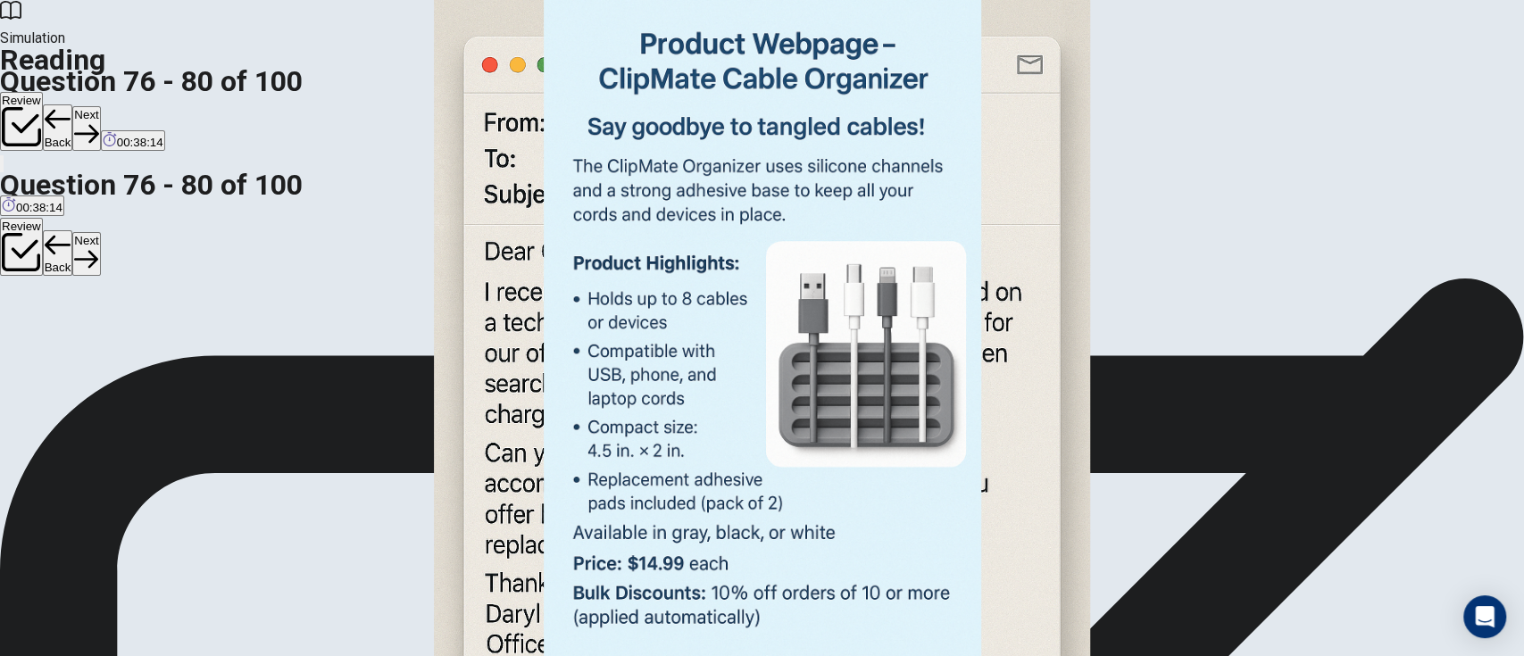
click at [1105, 323] on img at bounding box center [762, 328] width 1524 height 656
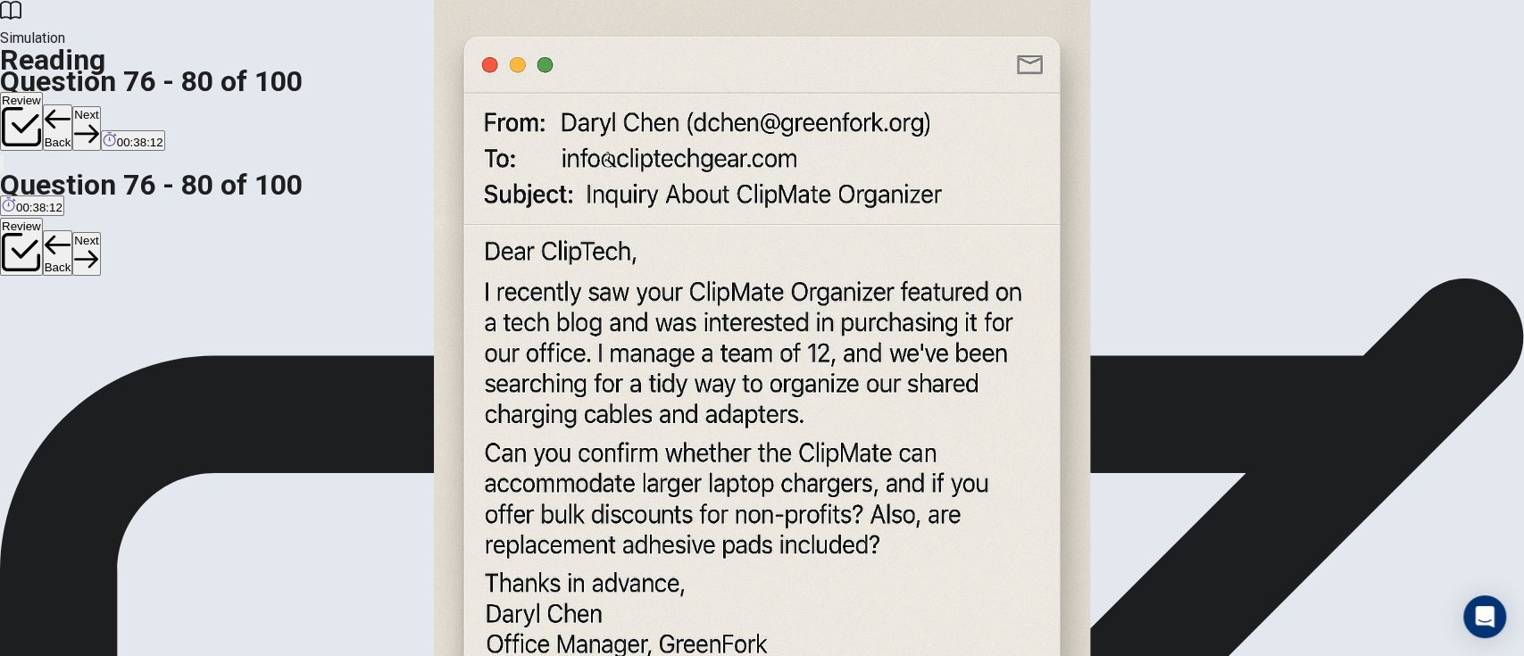
click at [1428, 614] on div at bounding box center [762, 656] width 1524 height 0
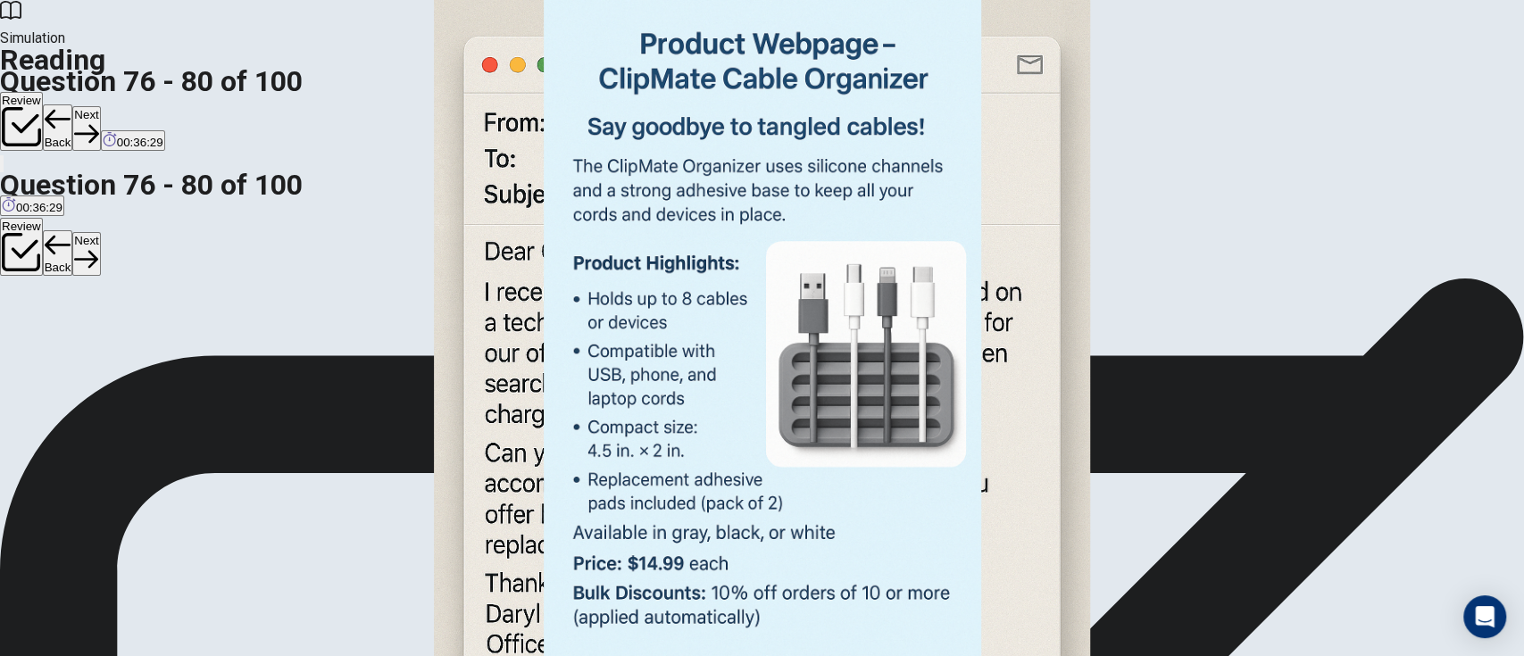
scroll to position [357, 0]
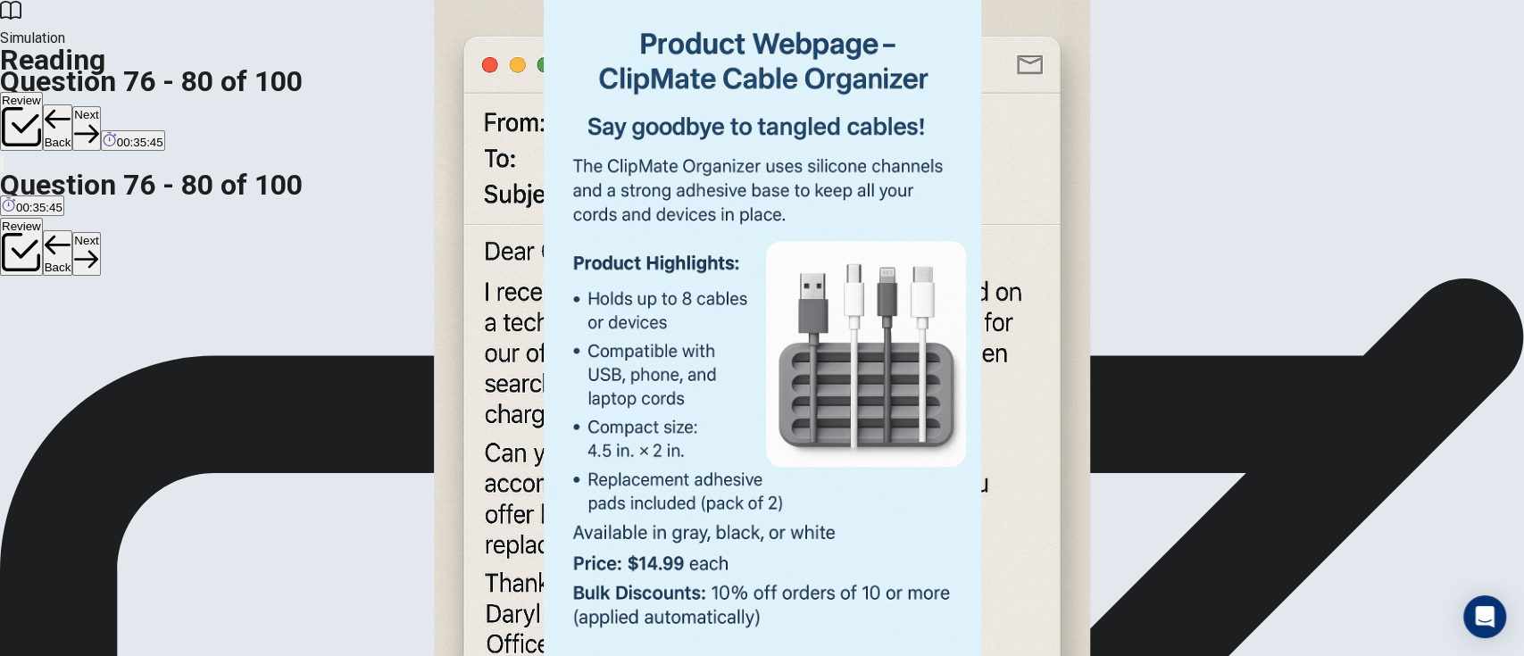
scroll to position [595, 0]
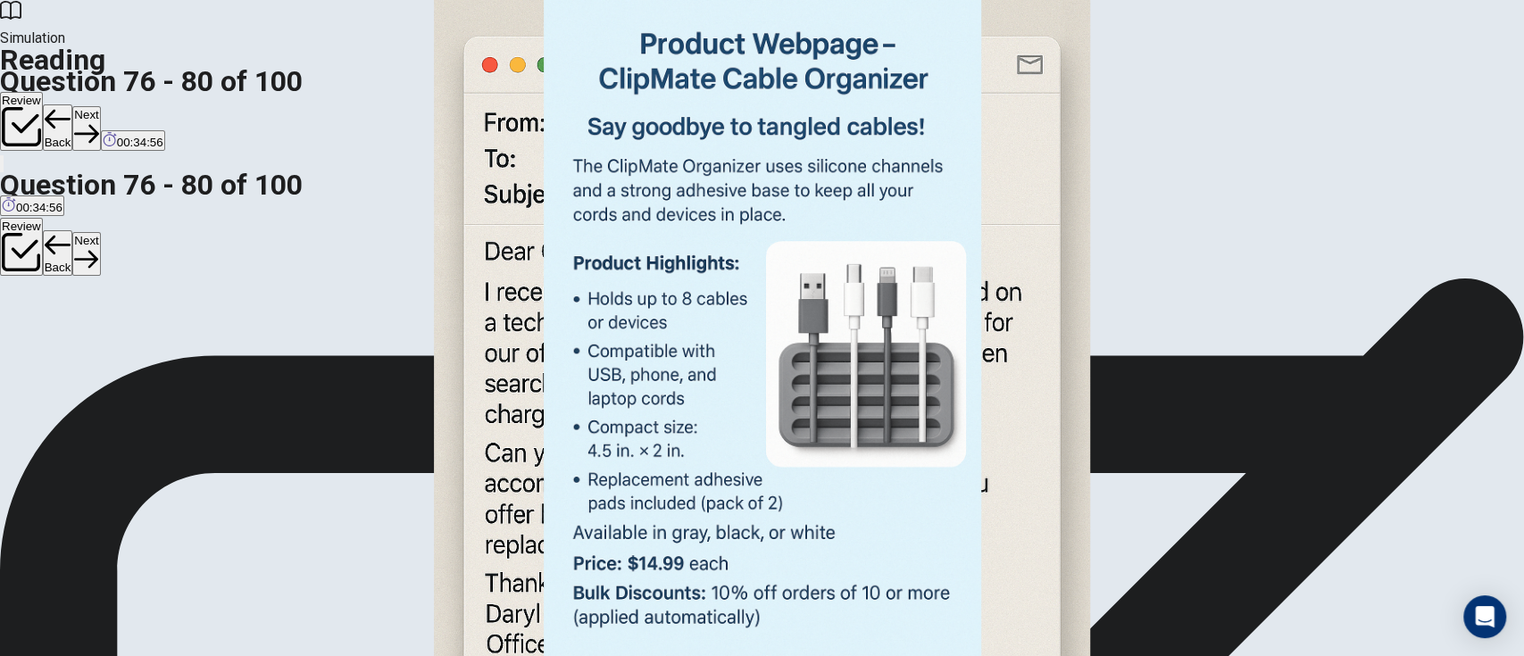
scroll to position [739, 0]
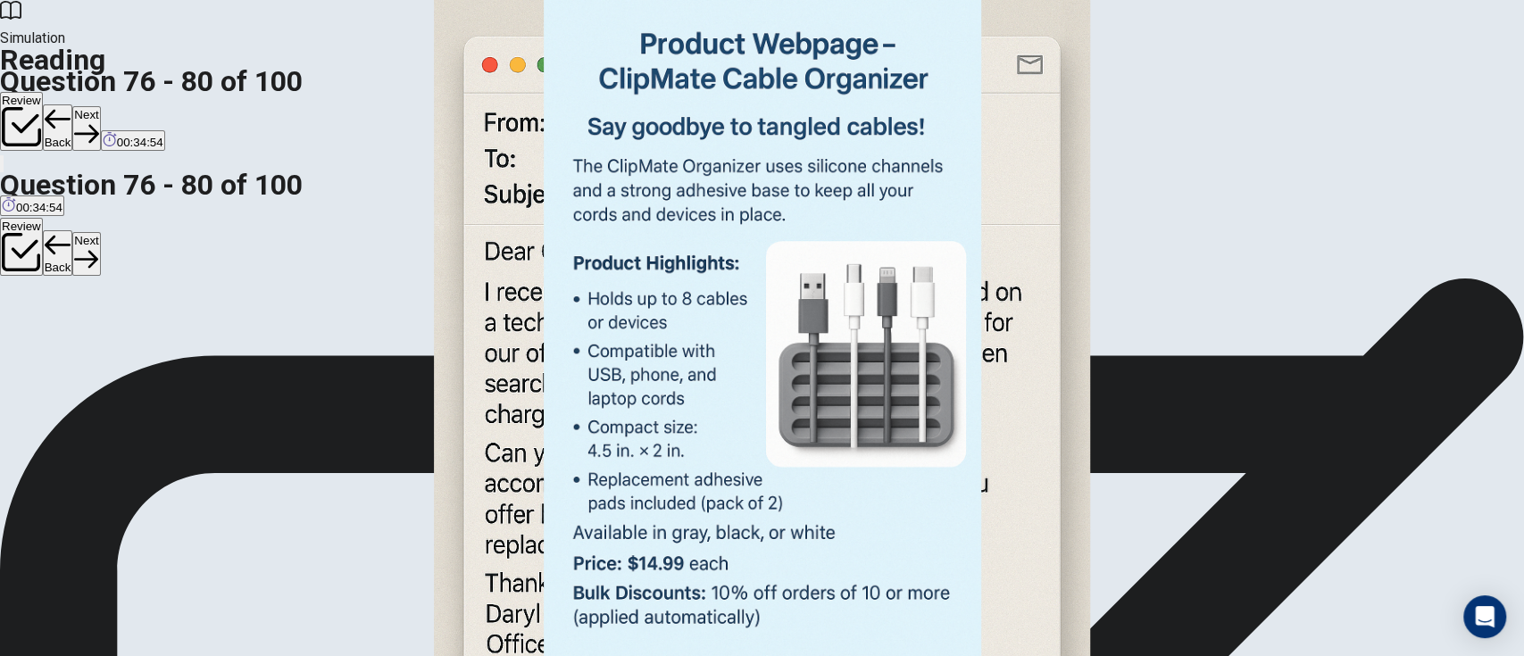
scroll to position [150, 0]
click at [100, 106] on button "Next" at bounding box center [86, 128] width 28 height 44
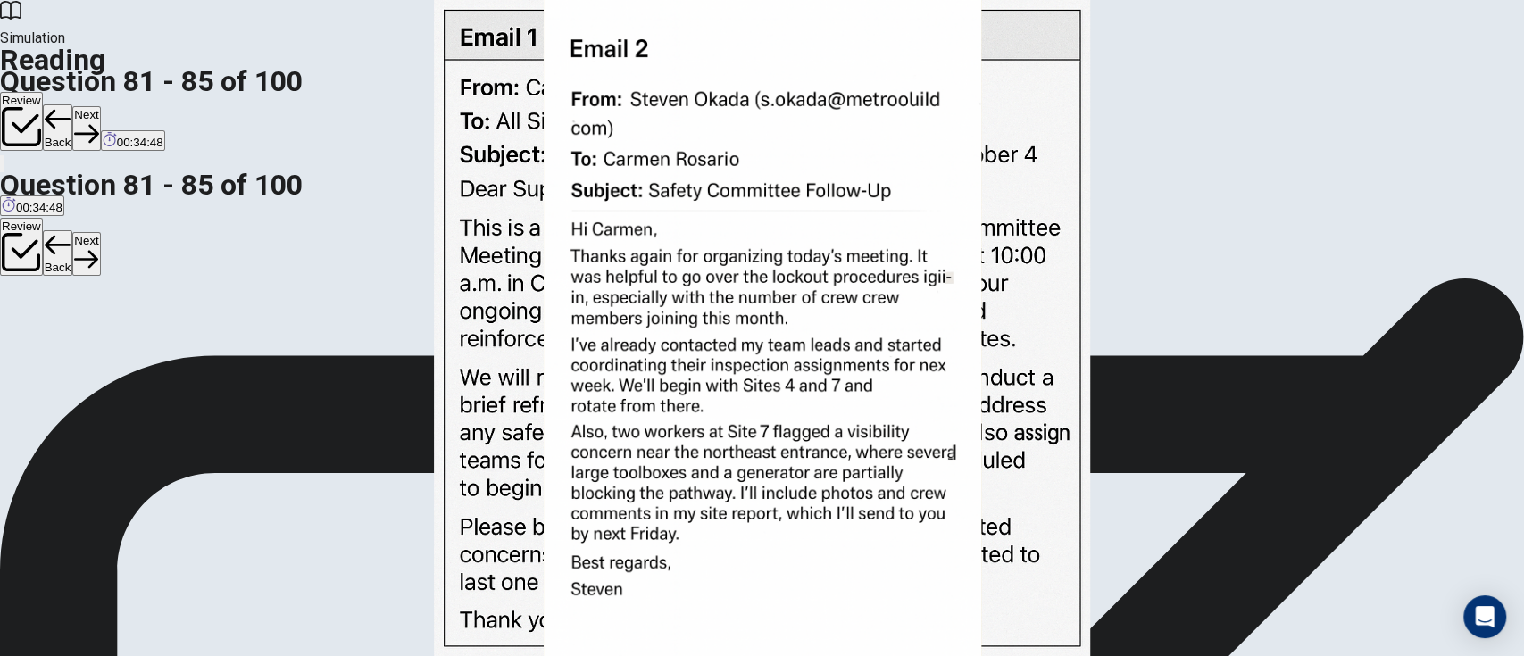
scroll to position [0, 0]
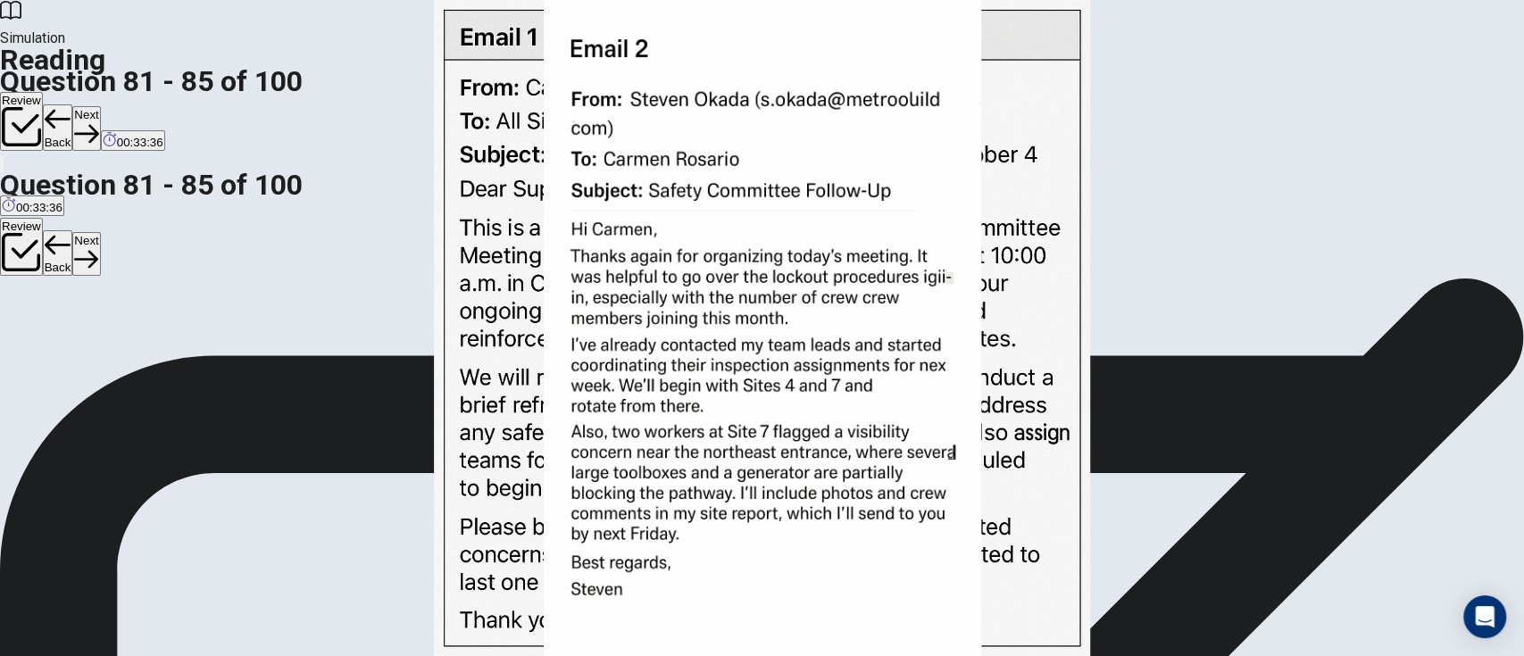
scroll to position [238, 0]
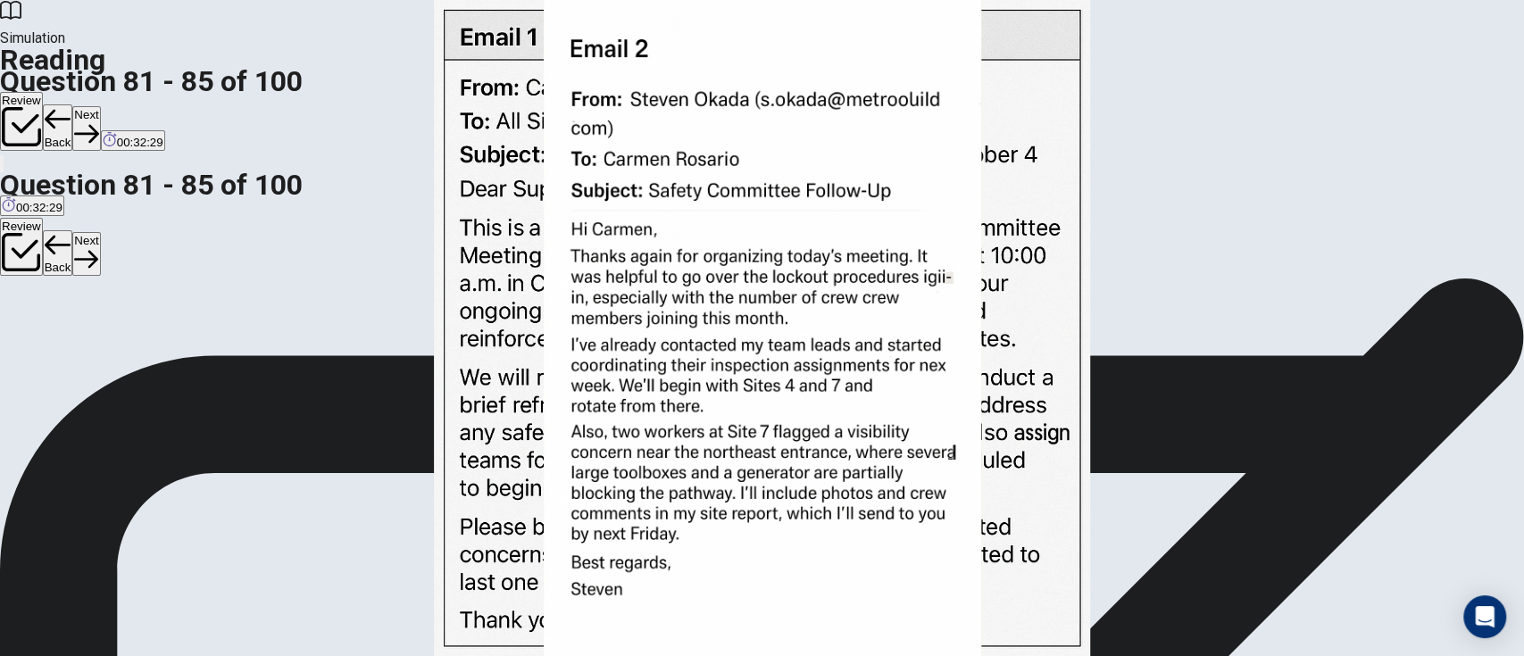
scroll to position [657, 0]
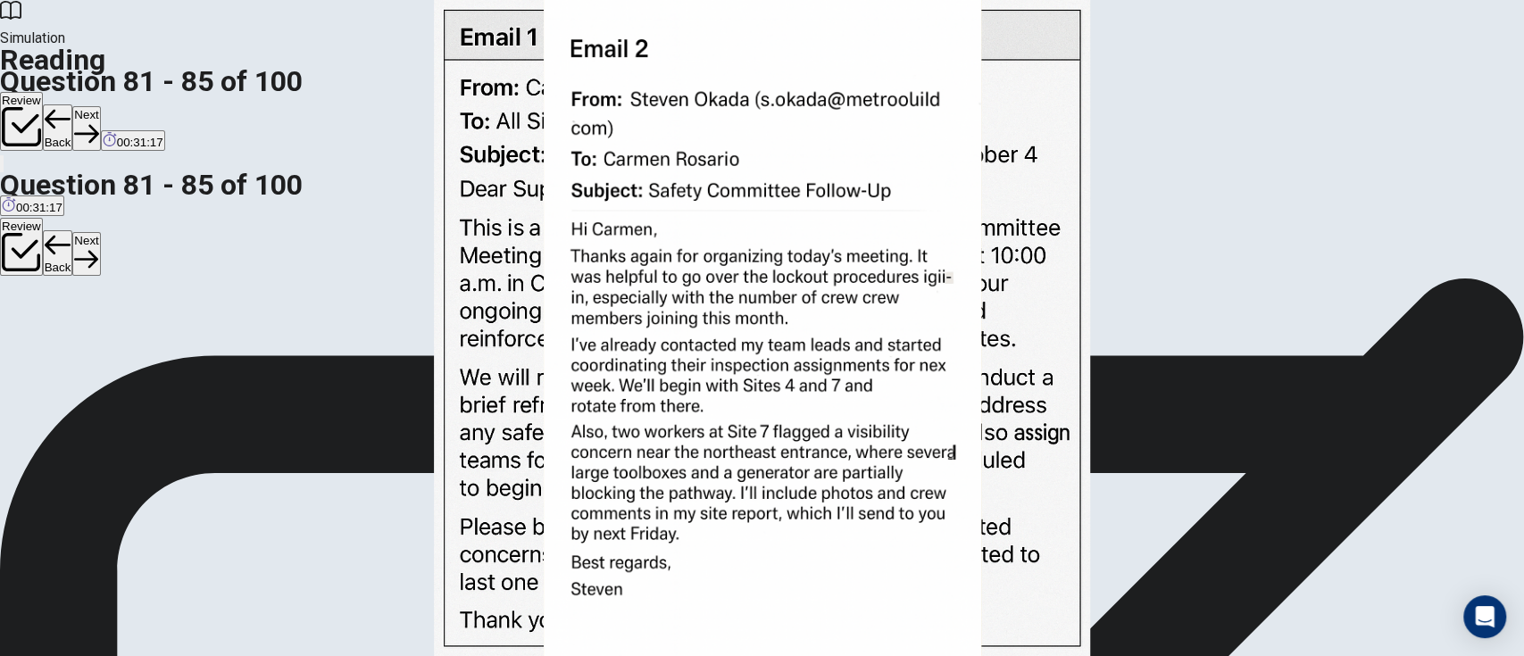
scroll to position [150, 0]
click at [100, 106] on button "Next" at bounding box center [86, 128] width 28 height 44
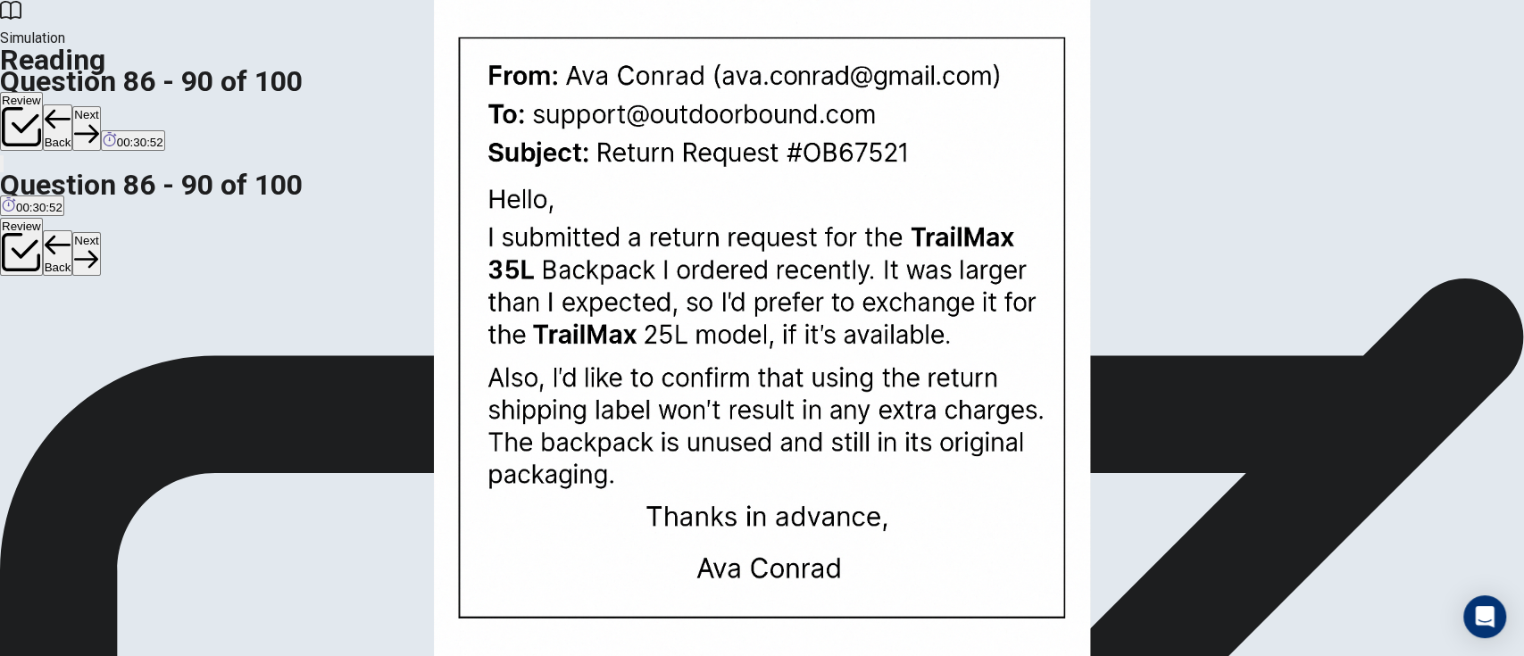
scroll to position [657, 0]
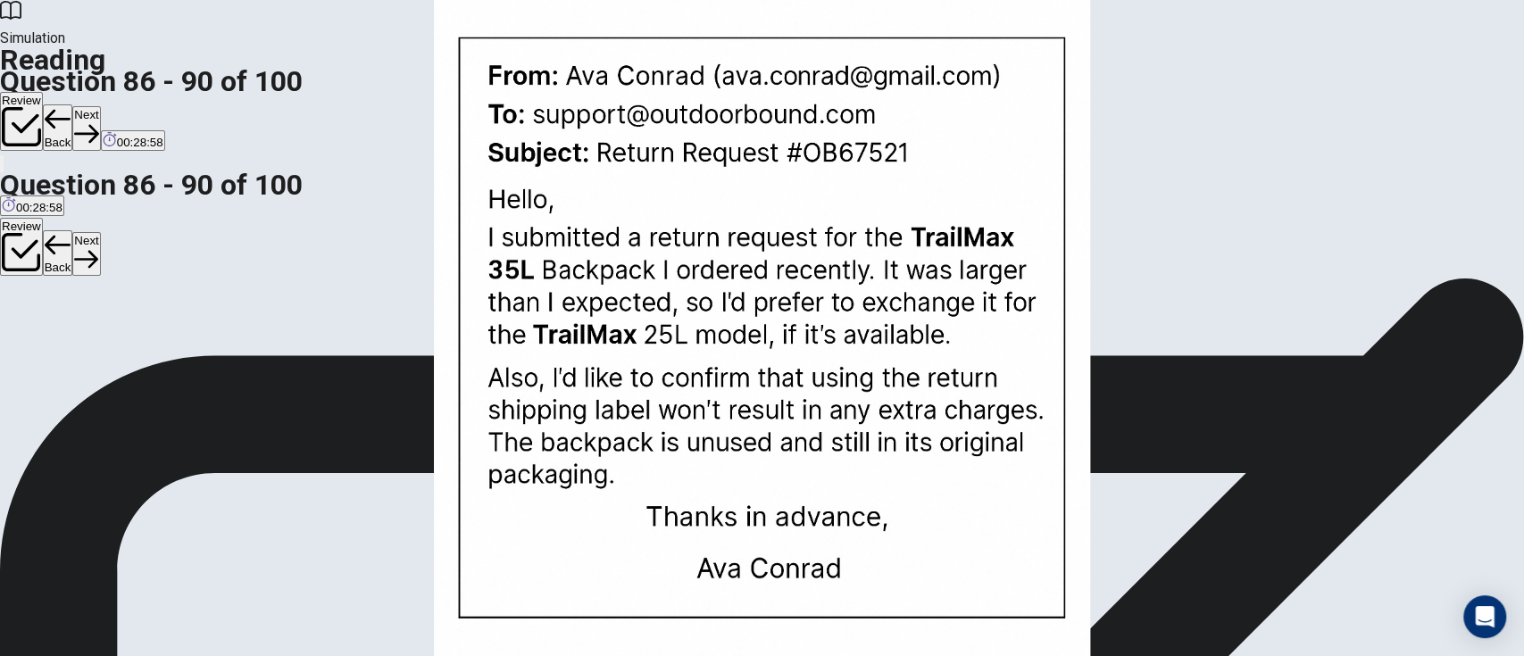
scroll to position [300, 0]
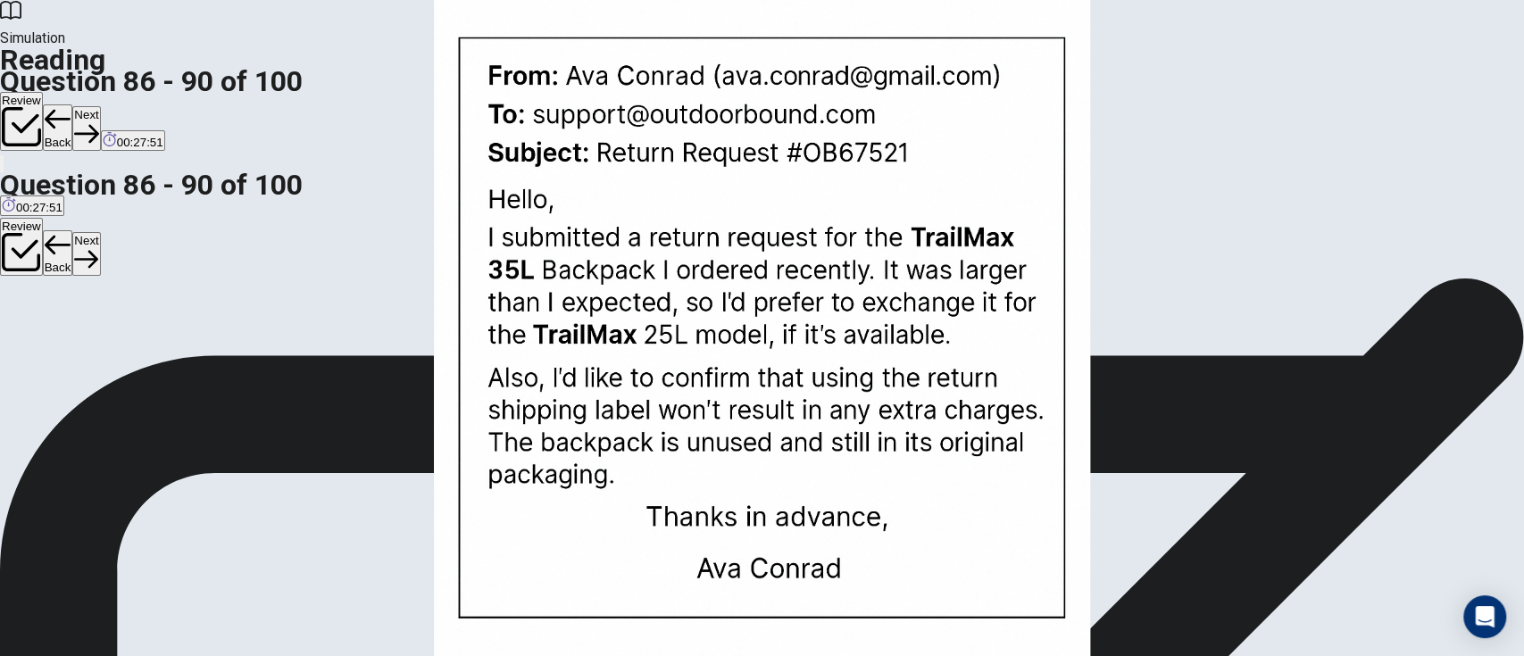
scroll to position [622, 0]
click at [100, 106] on button "Next" at bounding box center [86, 128] width 28 height 44
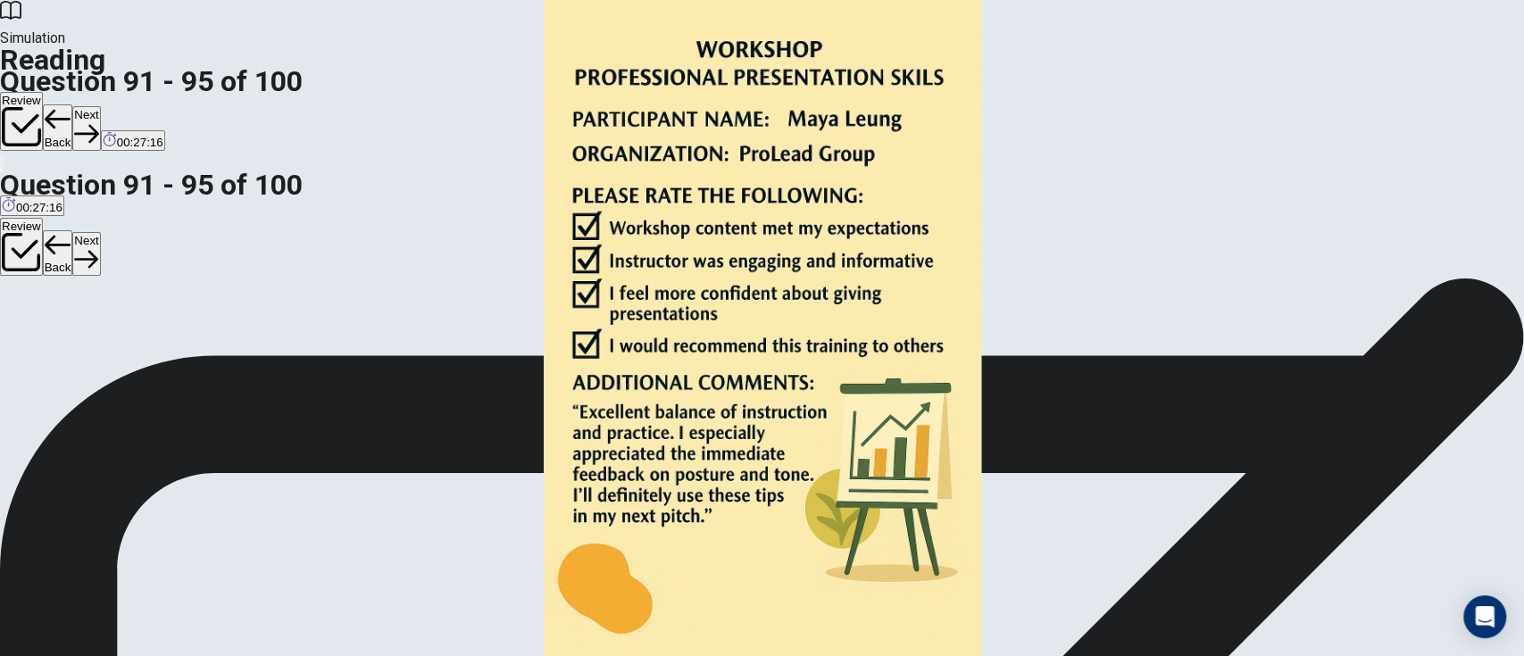
scroll to position [323, 0]
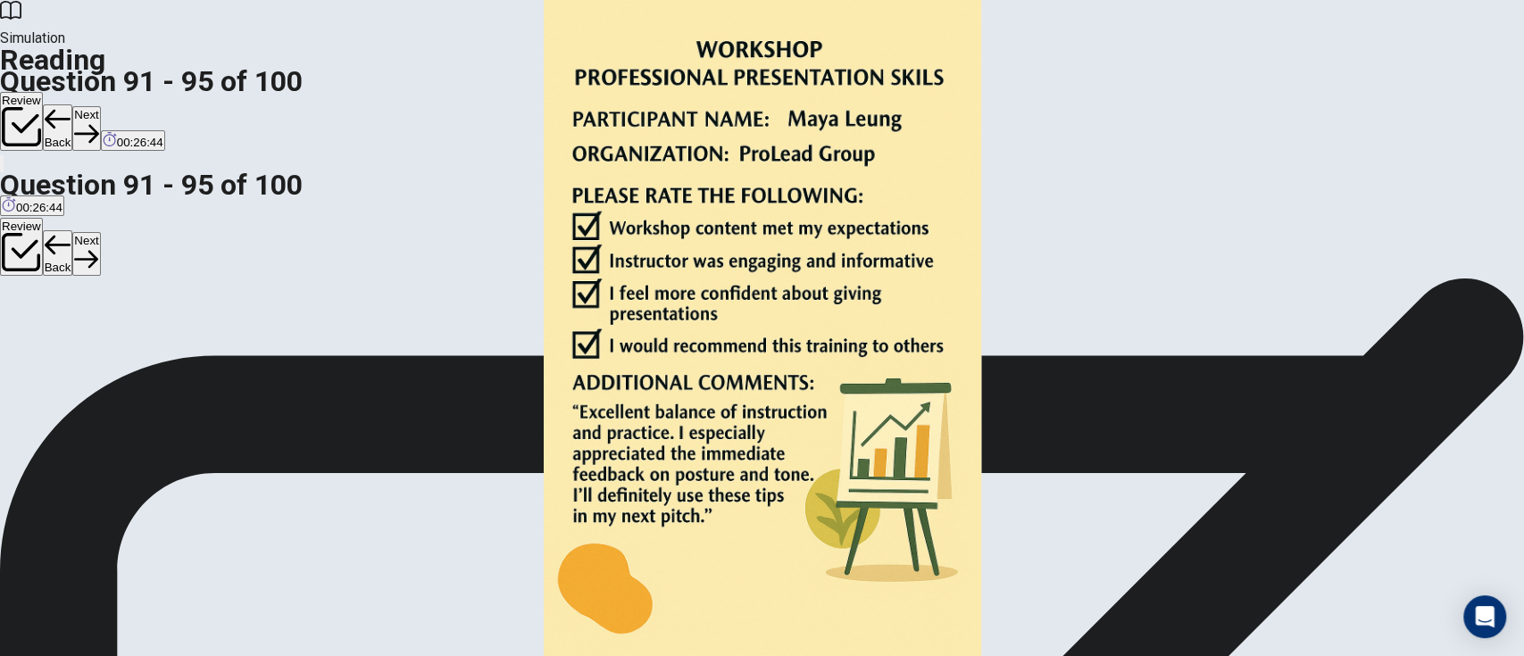
scroll to position [109, 0]
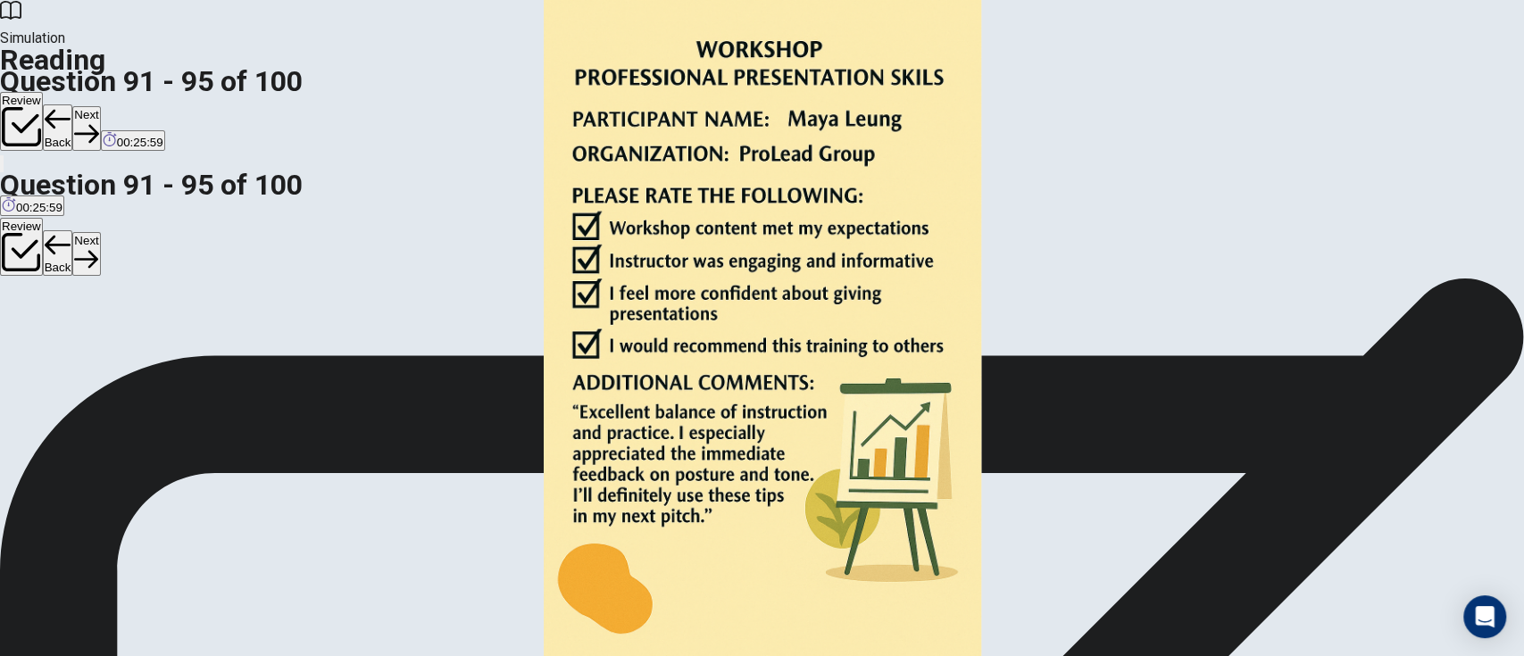
scroll to position [62, 0]
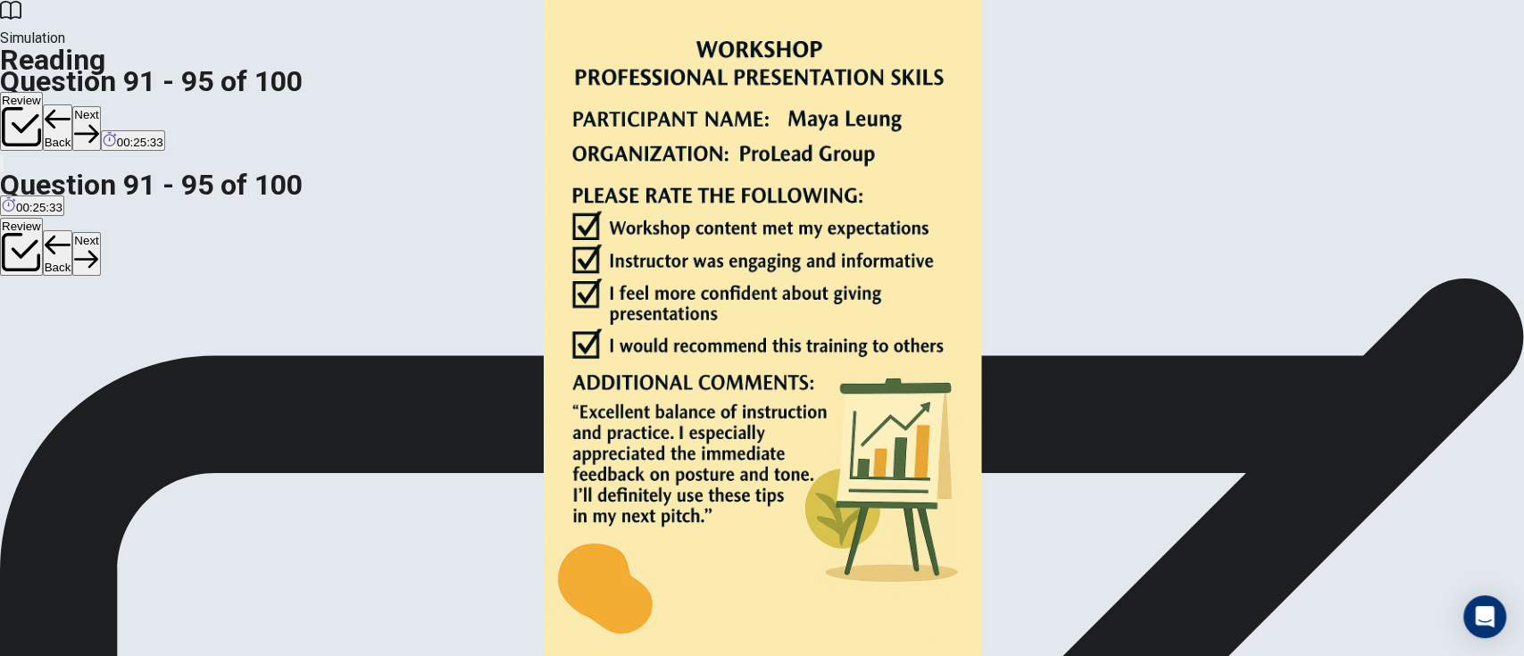
scroll to position [0, 0]
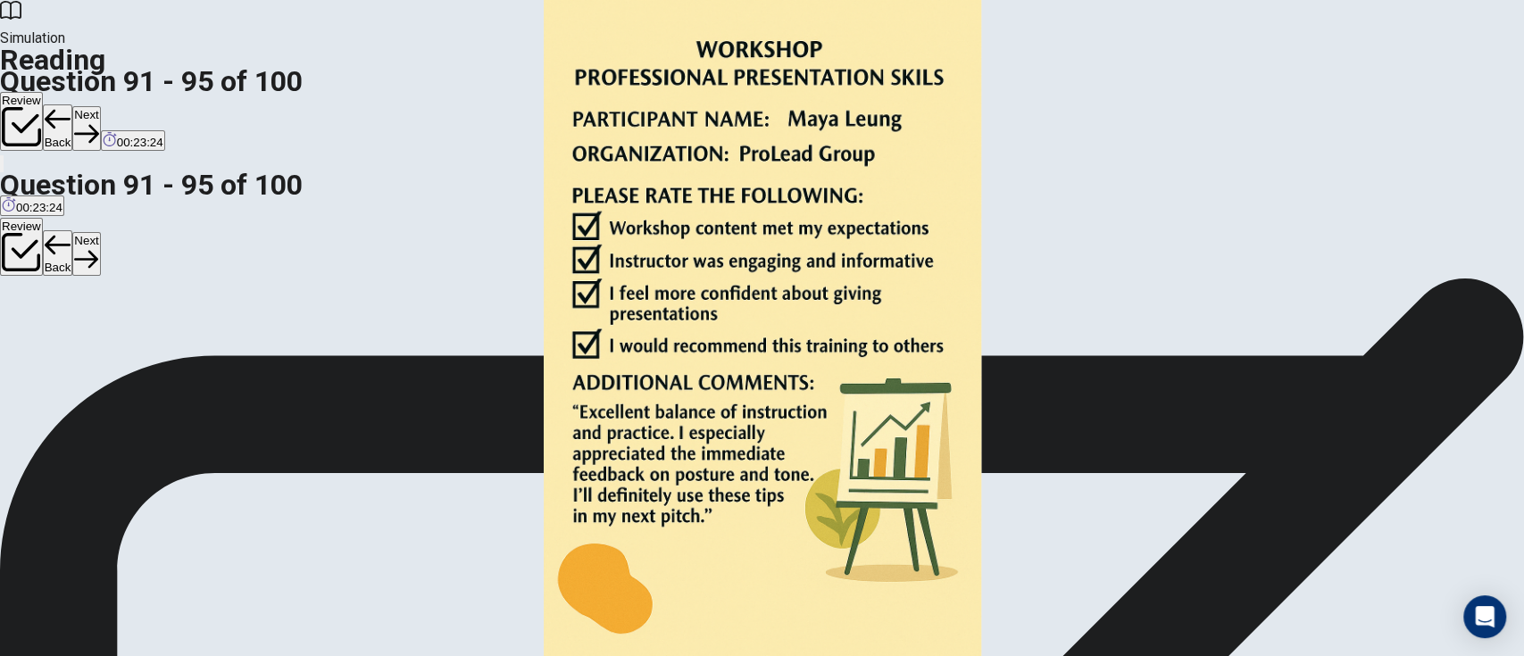
scroll to position [0, 0]
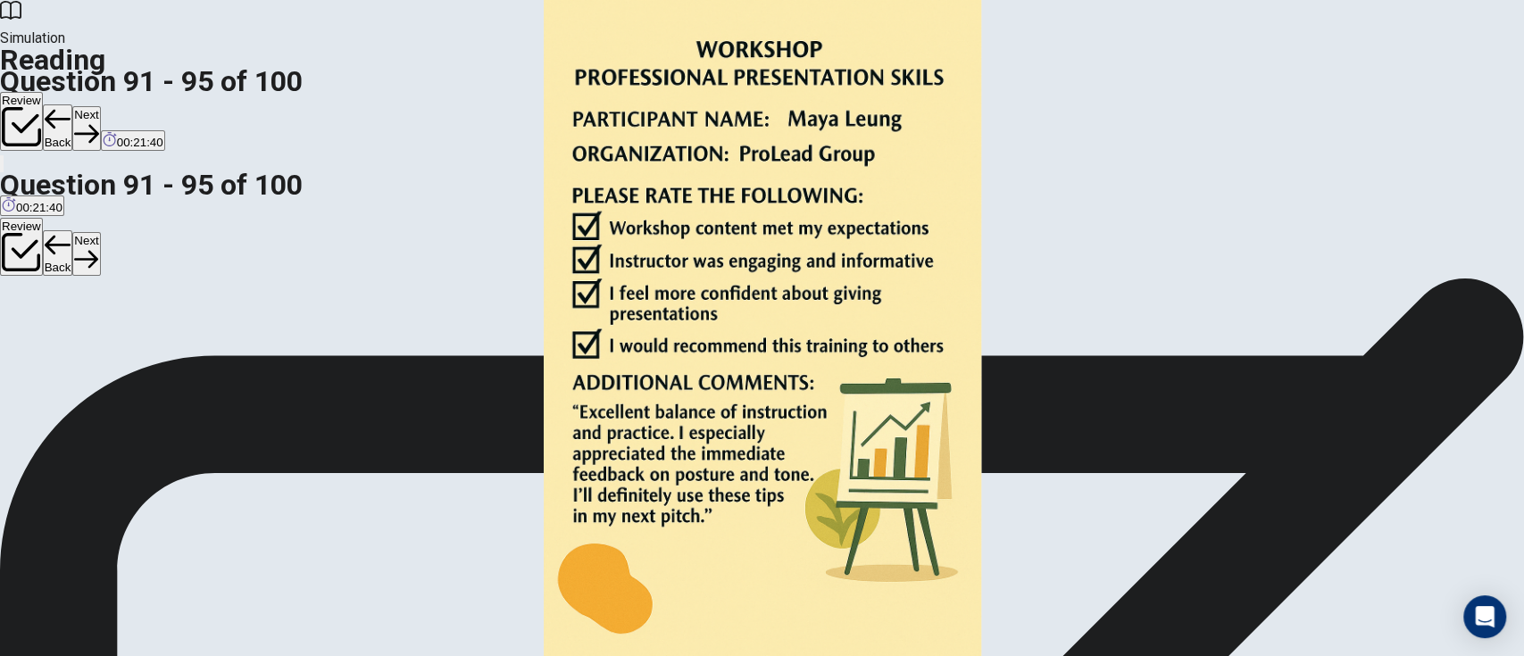
scroll to position [0, 0]
click at [100, 106] on button "Next" at bounding box center [86, 128] width 28 height 44
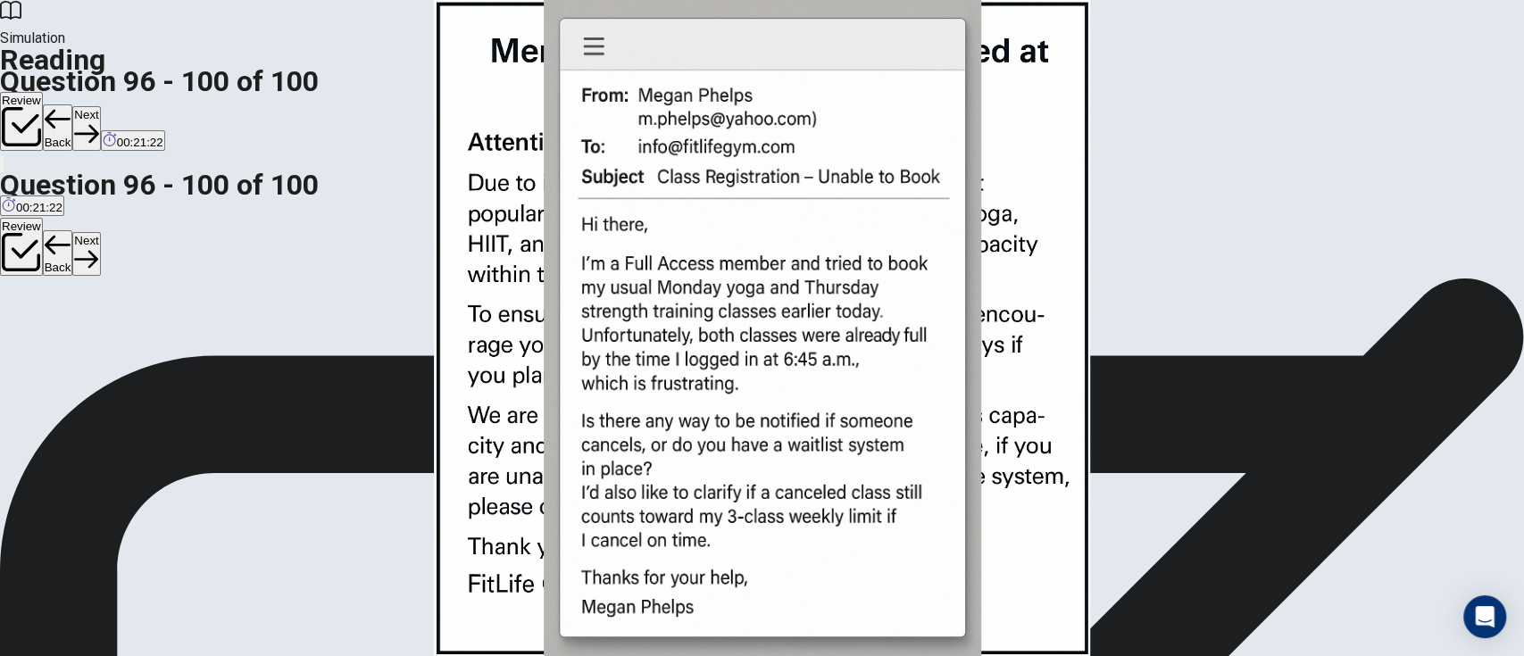
scroll to position [657, 0]
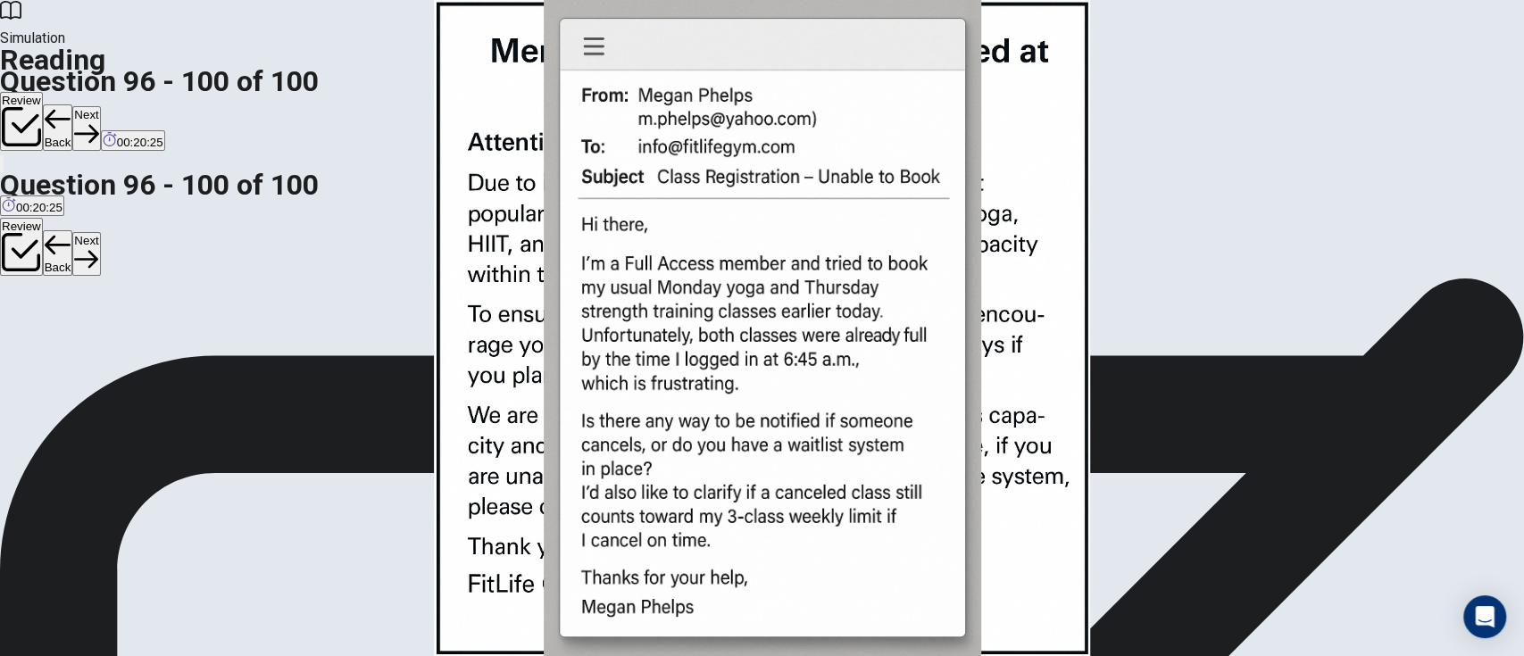
scroll to position [0, 0]
drag, startPoint x: 366, startPoint y: 137, endPoint x: 463, endPoint y: 149, distance: 97.3
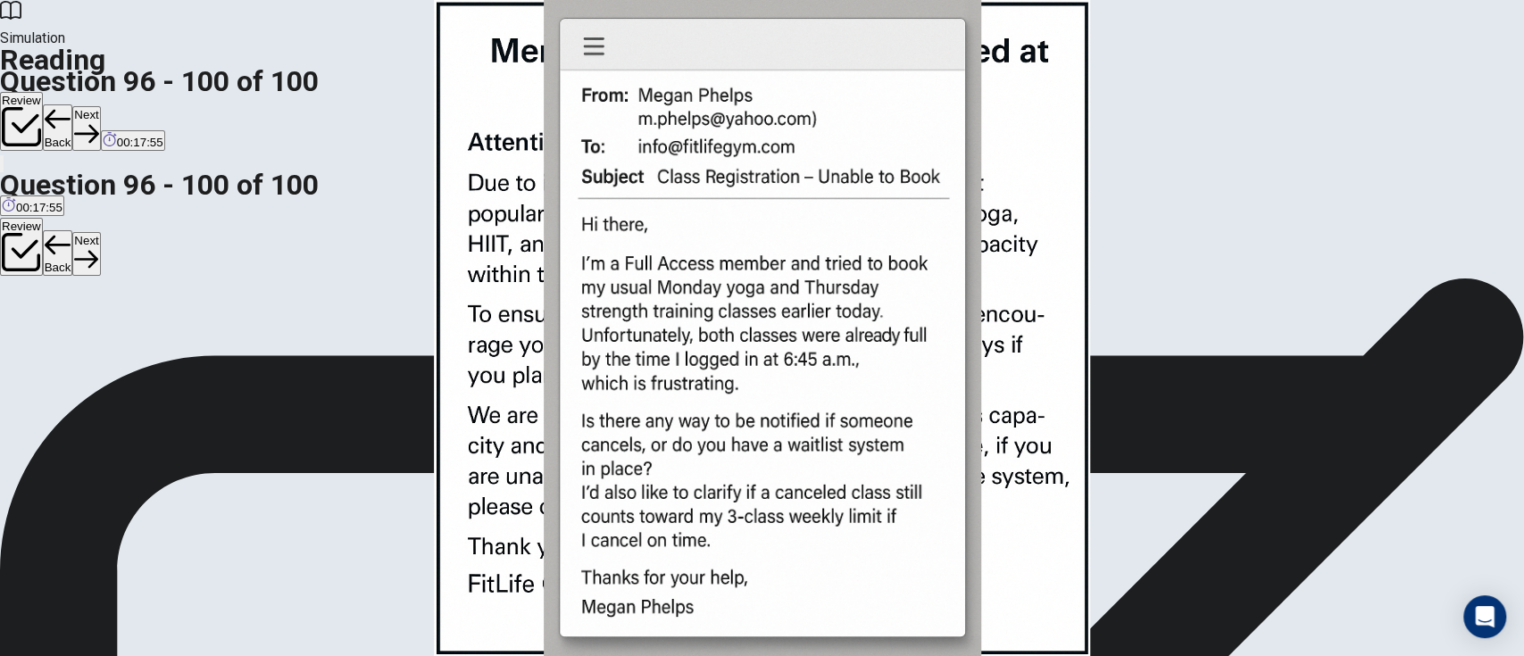
scroll to position [0, 0]
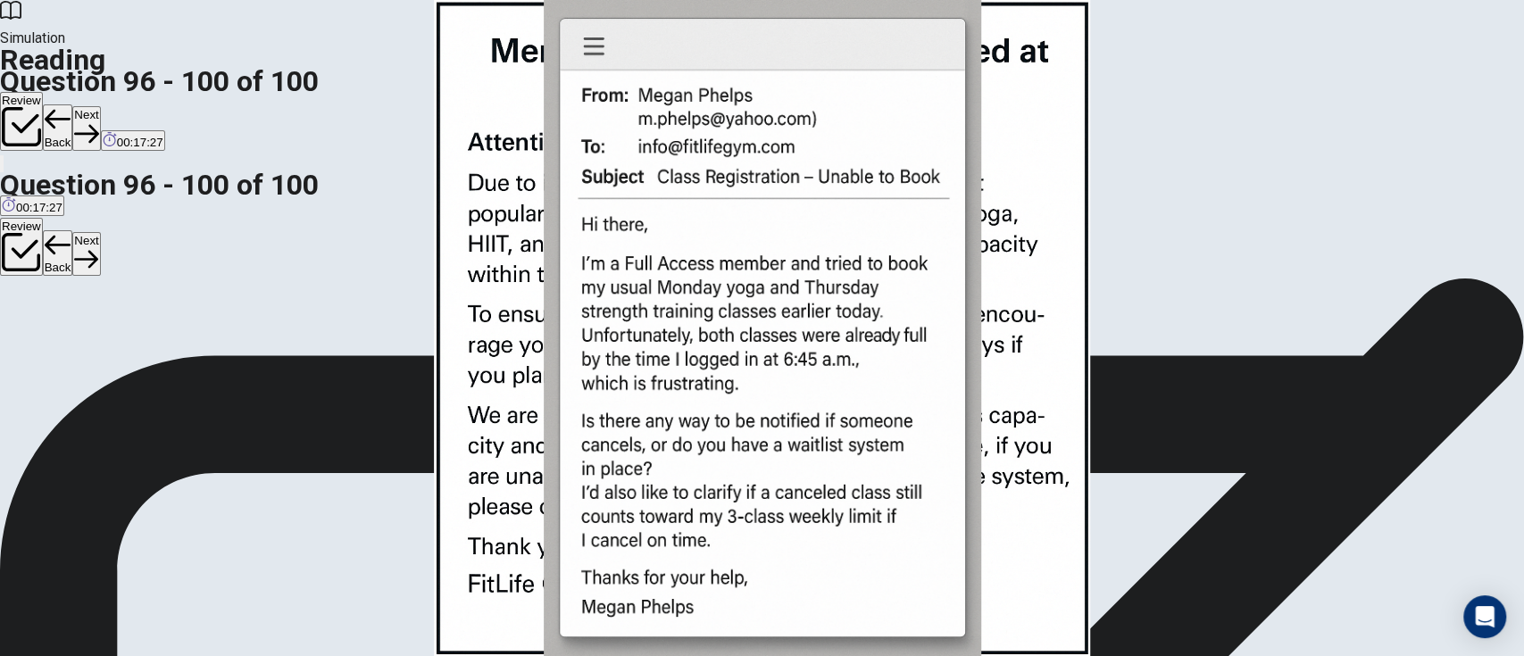
scroll to position [714, 0]
click at [100, 106] on button "Next" at bounding box center [86, 128] width 28 height 44
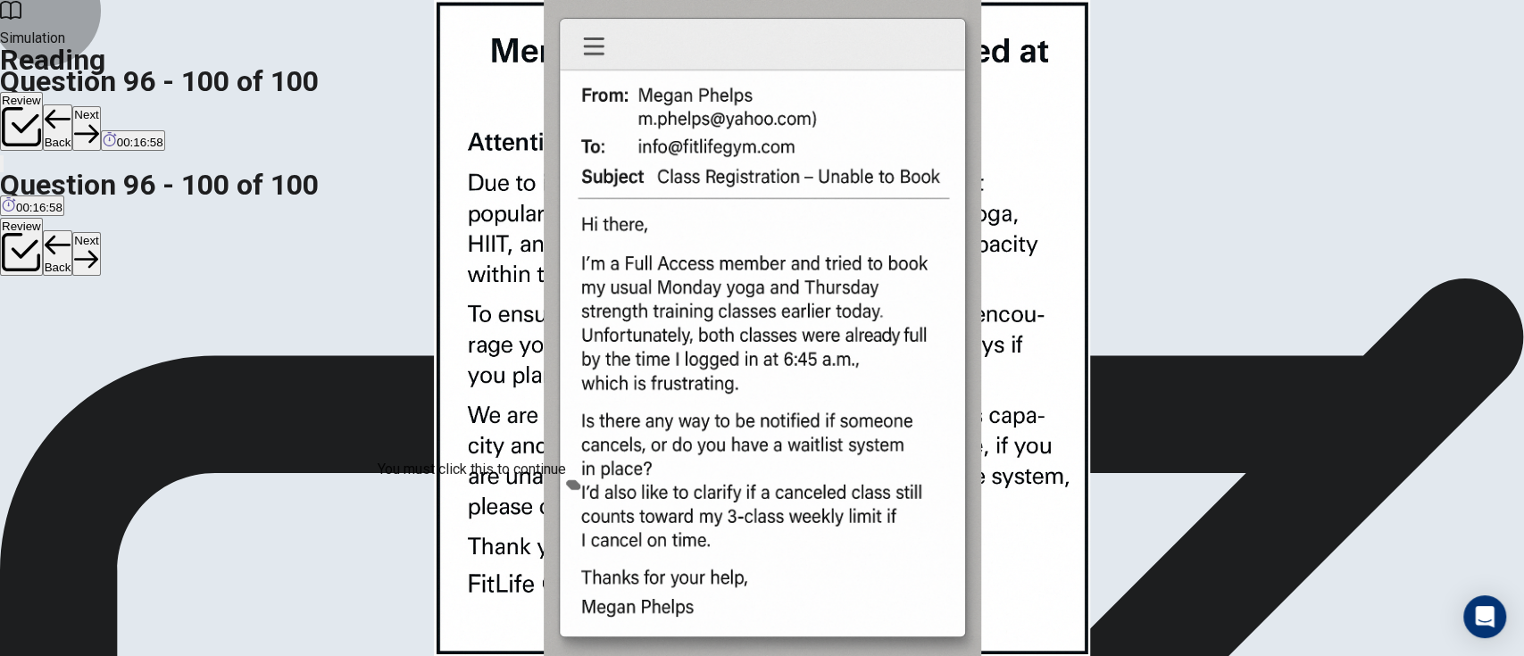
click at [43, 92] on button "Review" at bounding box center [21, 121] width 43 height 59
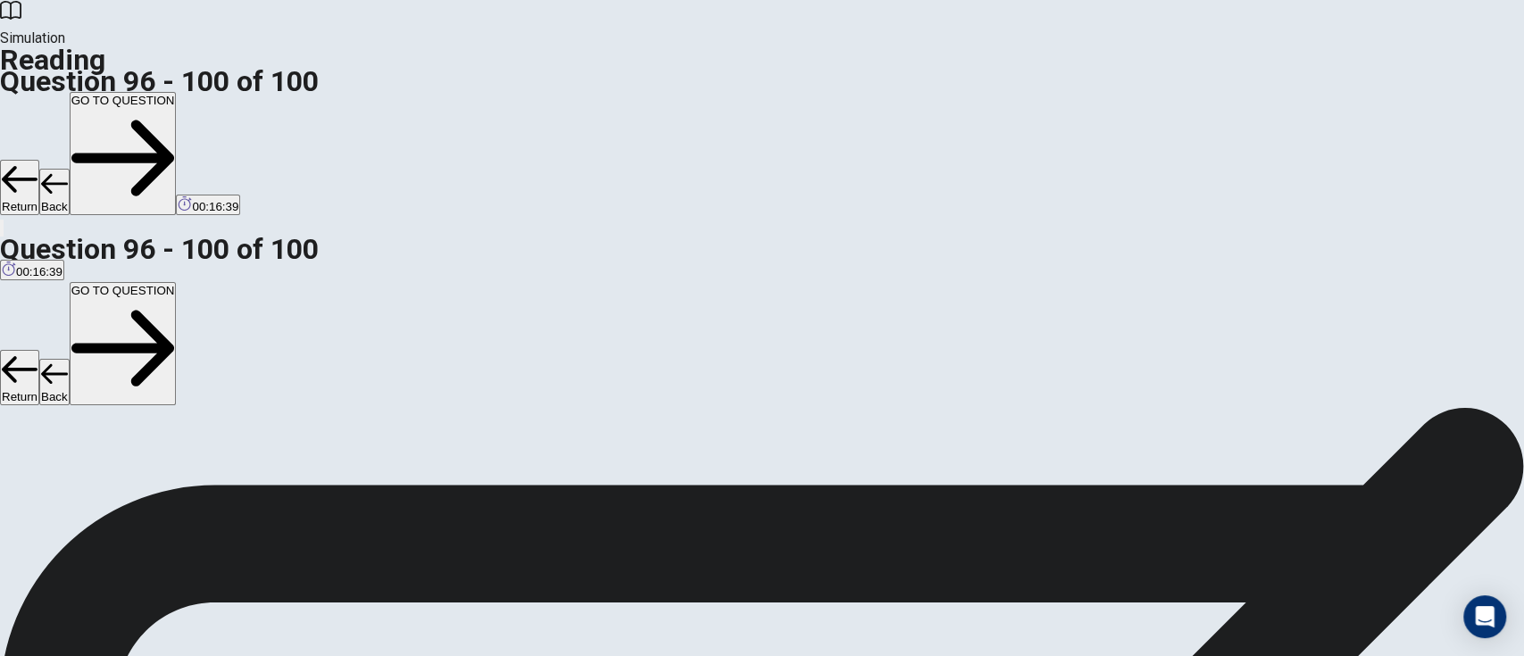
scroll to position [0, 0]
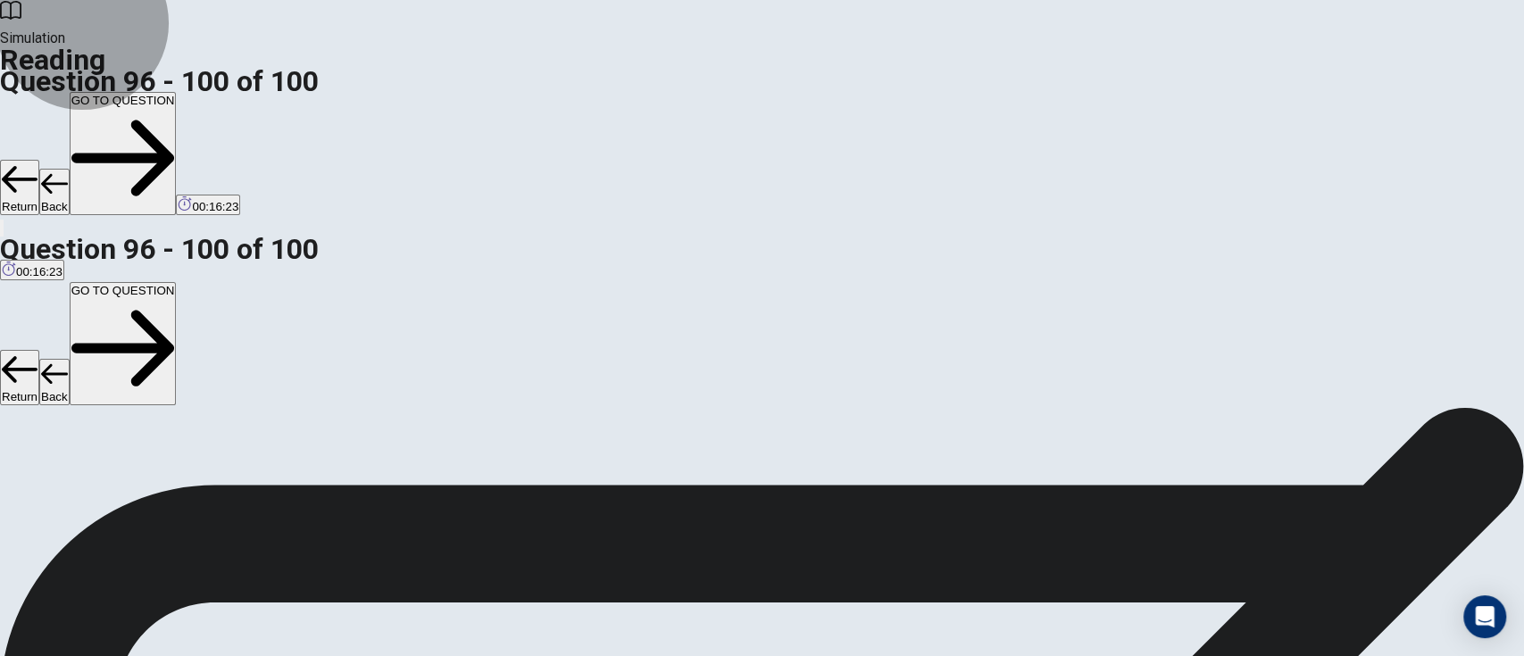
click at [177, 92] on button "GO TO QUESTION" at bounding box center [123, 153] width 107 height 123
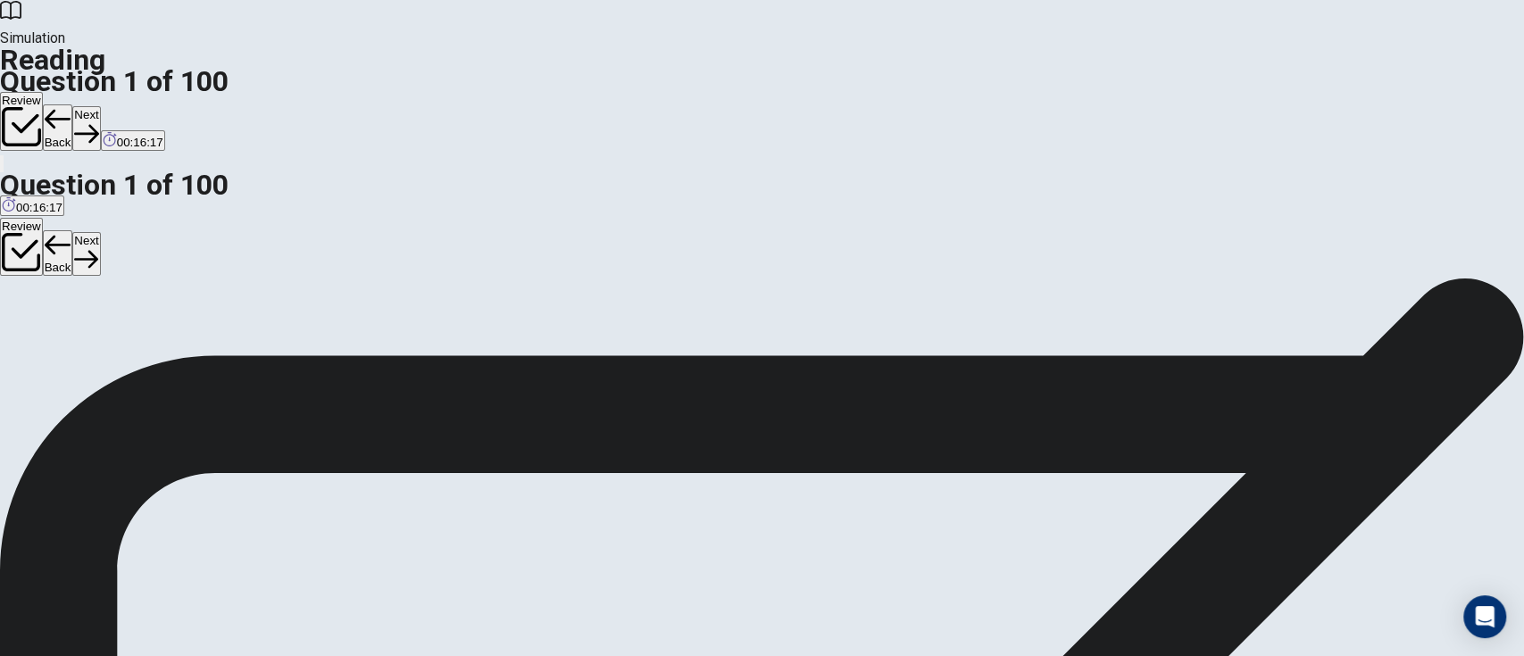
click at [43, 92] on button "Review" at bounding box center [21, 121] width 43 height 59
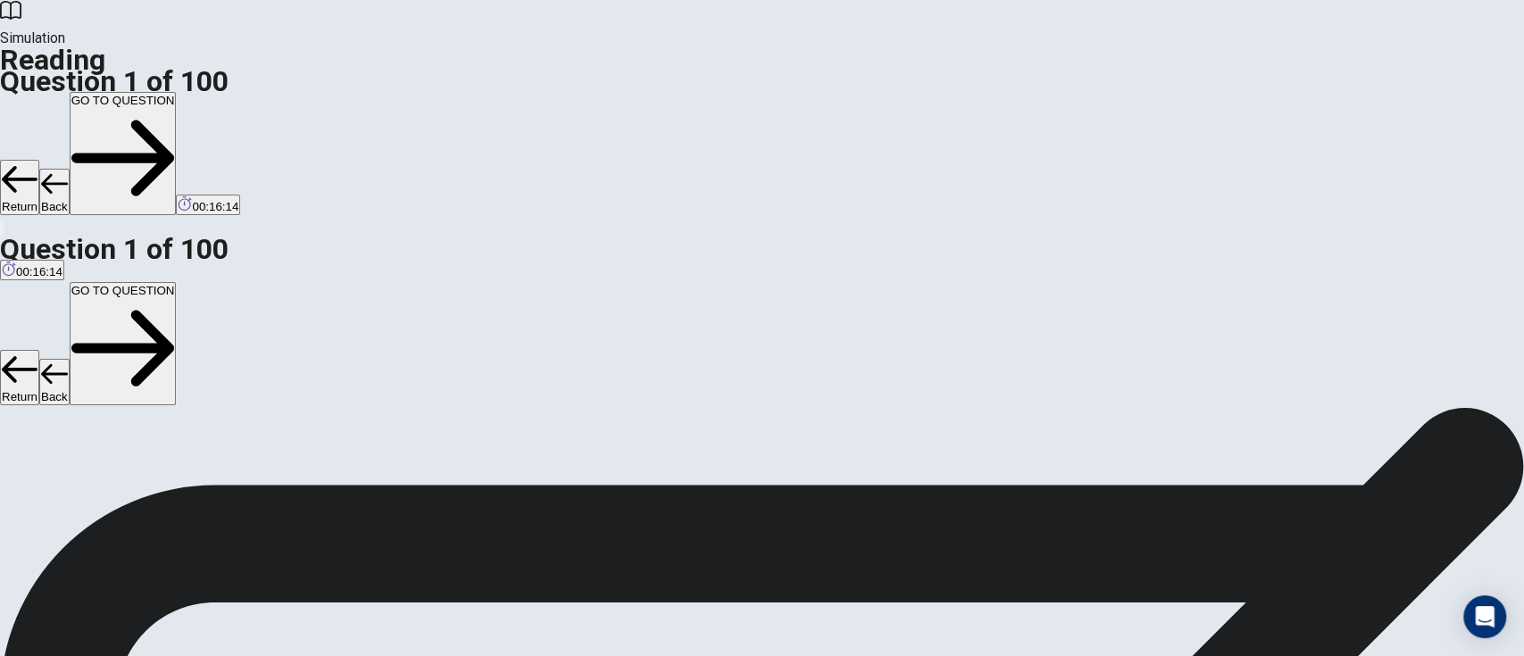
scroll to position [1750, 0]
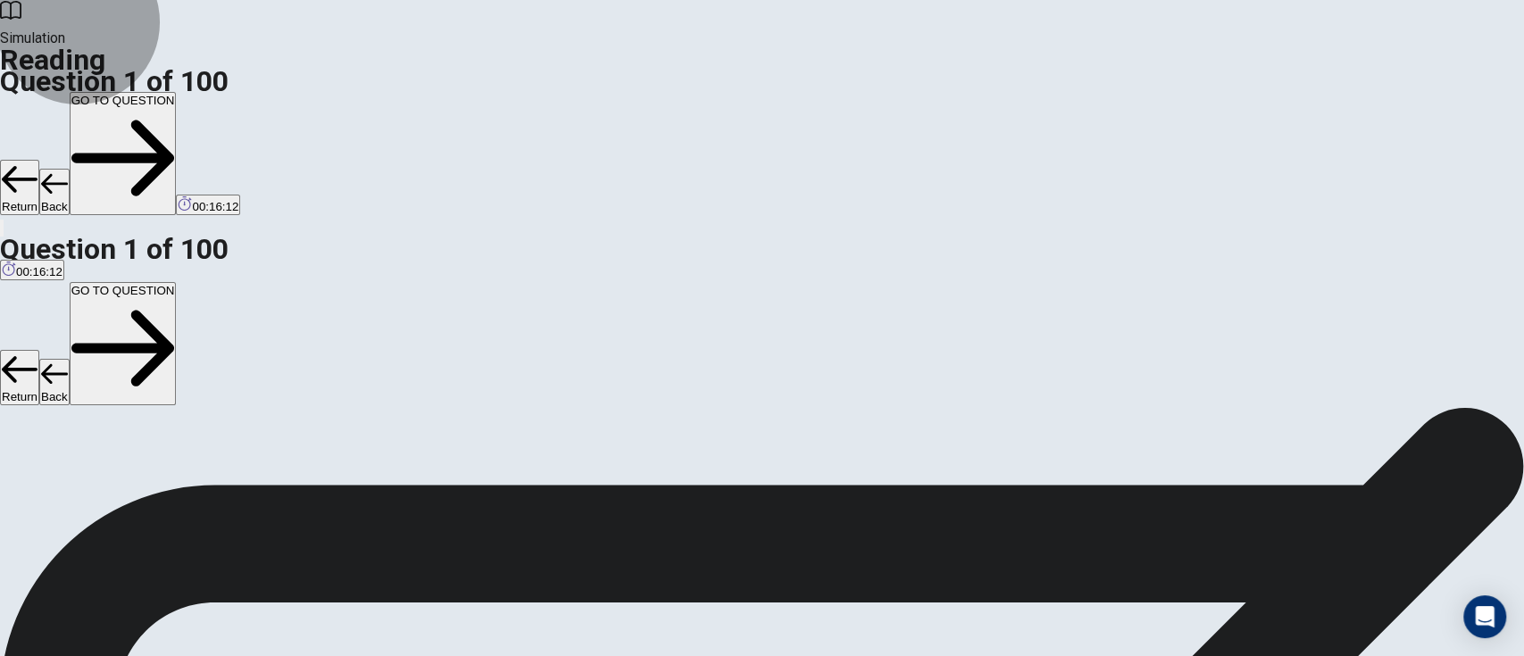
click at [177, 92] on button "GO TO QUESTION" at bounding box center [123, 153] width 107 height 123
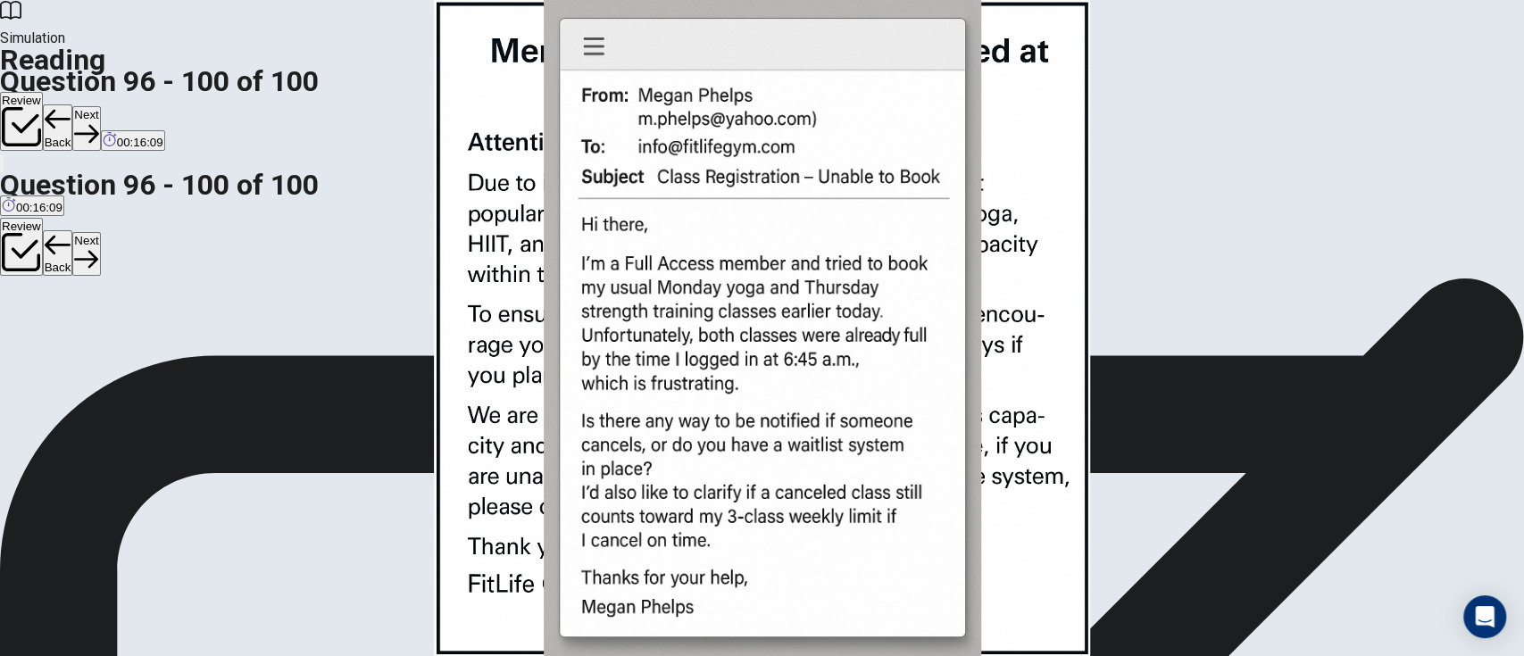
click at [100, 106] on button "Next" at bounding box center [86, 128] width 28 height 44
